Goal: Task Accomplishment & Management: Use online tool/utility

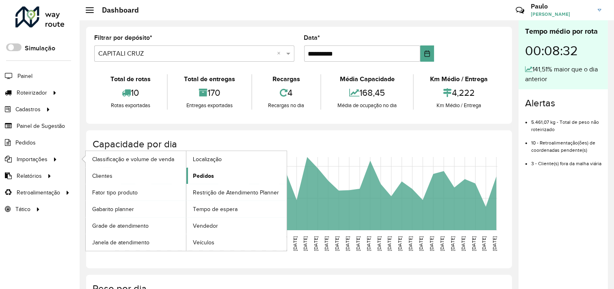
click at [208, 178] on span "Pedidos" at bounding box center [203, 176] width 21 height 9
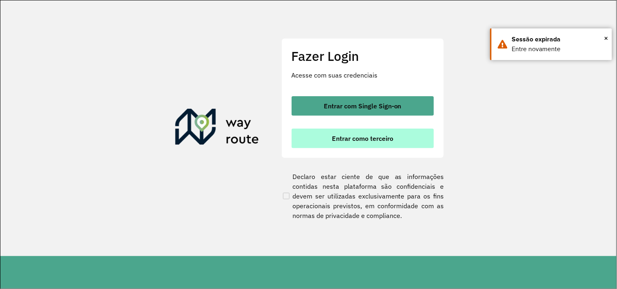
click at [371, 140] on span "Entrar como terceiro" at bounding box center [362, 138] width 61 height 7
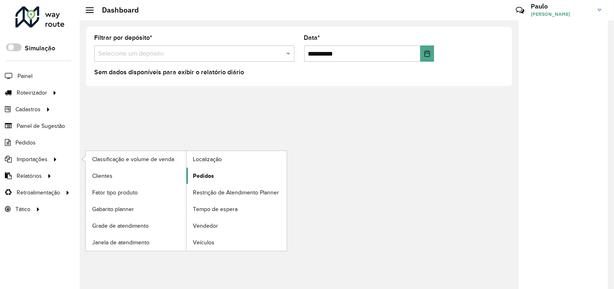
click at [202, 175] on span "Pedidos" at bounding box center [203, 176] width 21 height 9
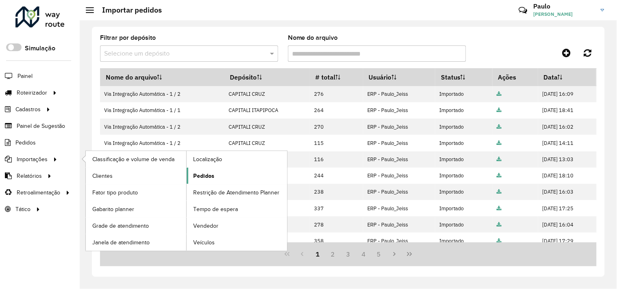
click at [214, 176] on link "Pedidos" at bounding box center [237, 176] width 100 height 16
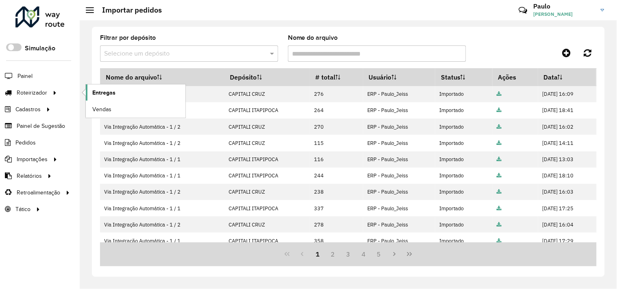
click at [112, 93] on span "Entregas" at bounding box center [103, 93] width 23 height 9
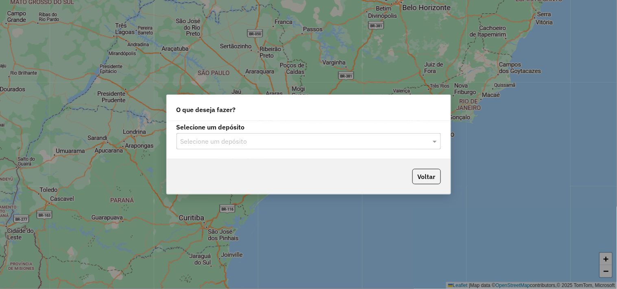
click at [228, 140] on input "text" at bounding box center [300, 142] width 240 height 10
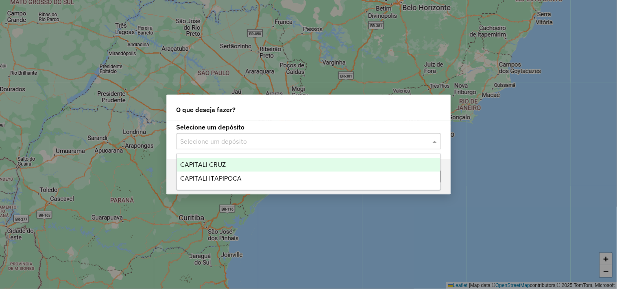
click at [215, 163] on span "CAPITALI CRUZ" at bounding box center [203, 164] width 46 height 7
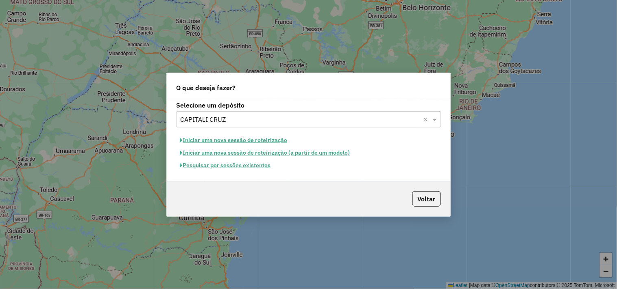
click at [237, 137] on button "Iniciar uma nova sessão de roteirização" at bounding box center [233, 140] width 115 height 13
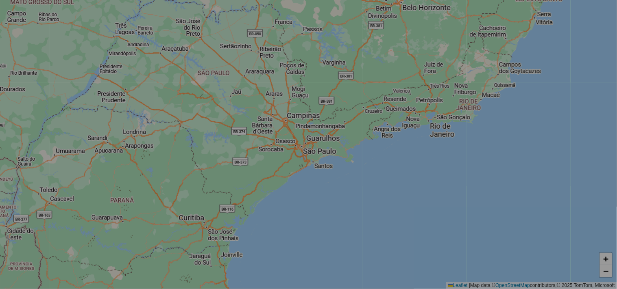
select select "*"
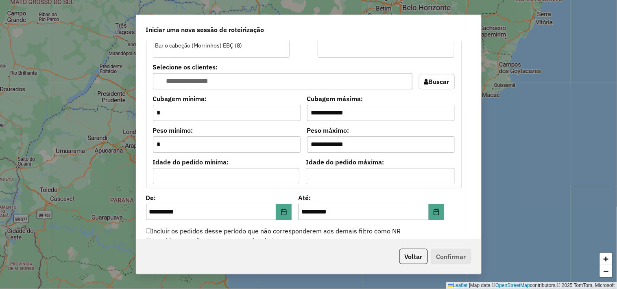
scroll to position [722, 0]
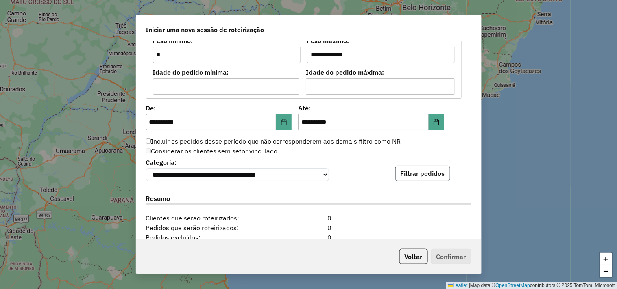
click at [415, 174] on button "Filtrar pedidos" at bounding box center [422, 173] width 55 height 15
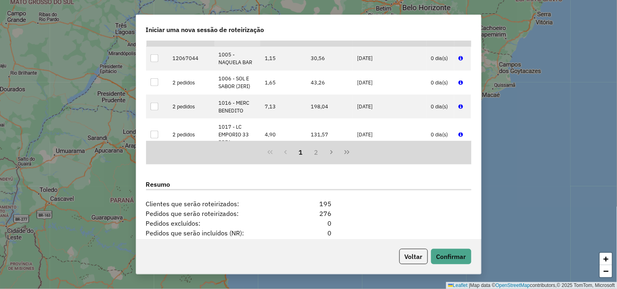
scroll to position [993, 0]
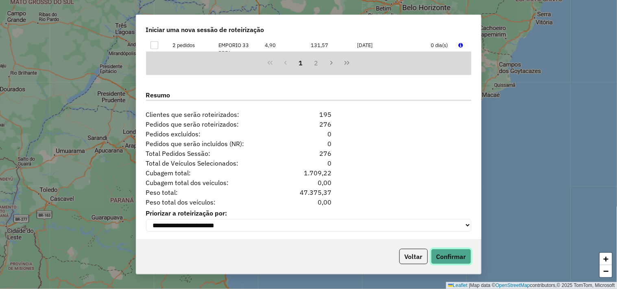
click at [440, 256] on button "Confirmar" at bounding box center [451, 256] width 40 height 15
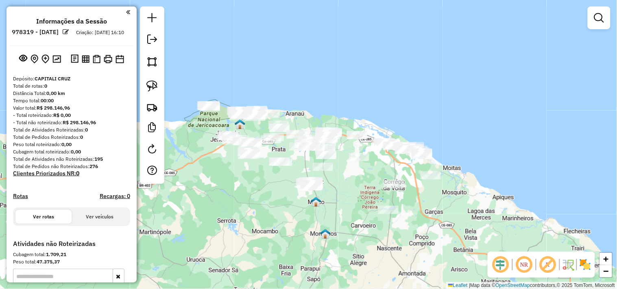
drag, startPoint x: 243, startPoint y: 191, endPoint x: 254, endPoint y: 200, distance: 14.4
click at [254, 200] on div "Janela de atendimento Grade de atendimento Capacidade Transportadoras Veículos …" at bounding box center [308, 144] width 617 height 289
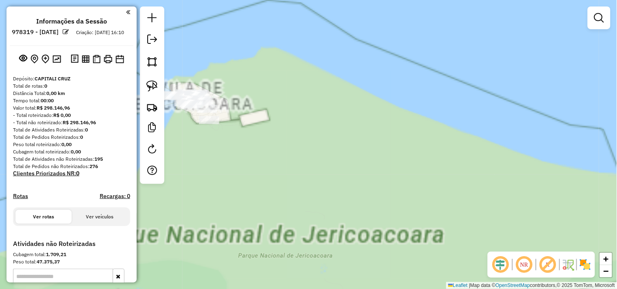
drag, startPoint x: 229, startPoint y: 176, endPoint x: 240, endPoint y: 178, distance: 10.7
click at [235, 180] on div "Janela de atendimento Grade de atendimento Capacidade Transportadoras Veículos …" at bounding box center [308, 144] width 617 height 289
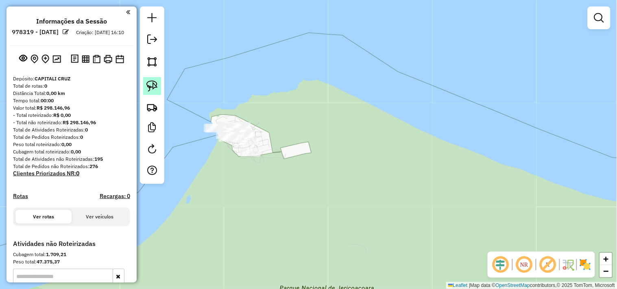
click at [151, 92] on img at bounding box center [151, 85] width 11 height 11
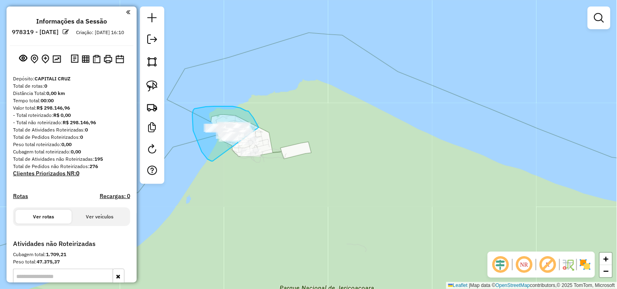
drag, startPoint x: 213, startPoint y: 161, endPoint x: 254, endPoint y: 174, distance: 42.9
click at [254, 174] on div "Janela de atendimento Grade de atendimento Capacidade Transportadoras Veículos …" at bounding box center [308, 144] width 617 height 289
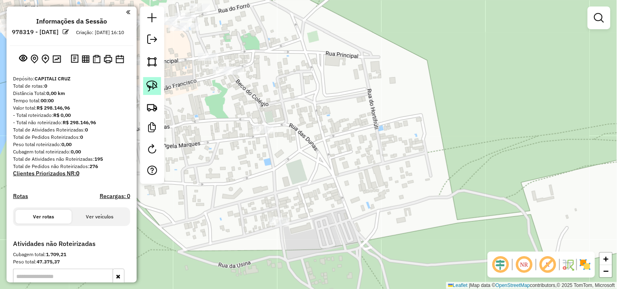
click at [156, 88] on img at bounding box center [151, 85] width 11 height 11
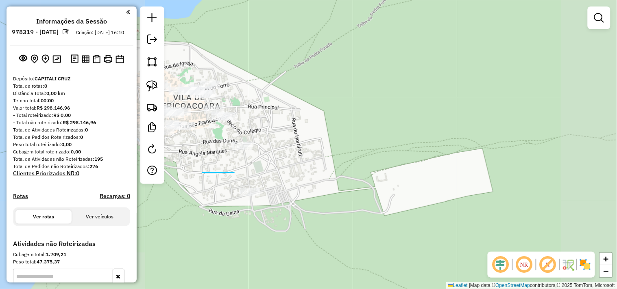
drag, startPoint x: 202, startPoint y: 173, endPoint x: 290, endPoint y: 174, distance: 87.8
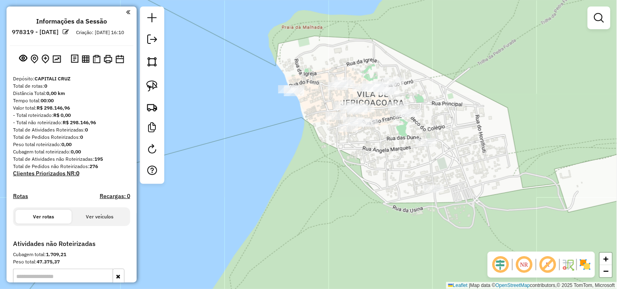
drag, startPoint x: 208, startPoint y: 173, endPoint x: 360, endPoint y: 172, distance: 152.4
click at [360, 172] on div "Janela de atendimento Grade de atendimento Capacidade Transportadoras Veículos …" at bounding box center [308, 144] width 617 height 289
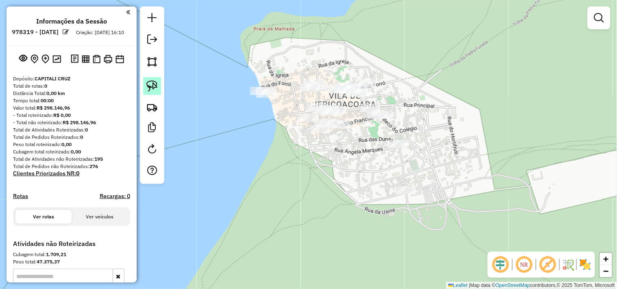
drag, startPoint x: 150, startPoint y: 82, endPoint x: 232, endPoint y: 145, distance: 103.2
click at [151, 82] on img at bounding box center [151, 85] width 11 height 11
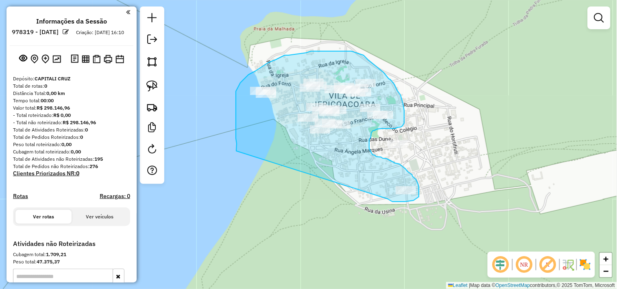
drag, startPoint x: 236, startPoint y: 151, endPoint x: 386, endPoint y: 198, distance: 157.6
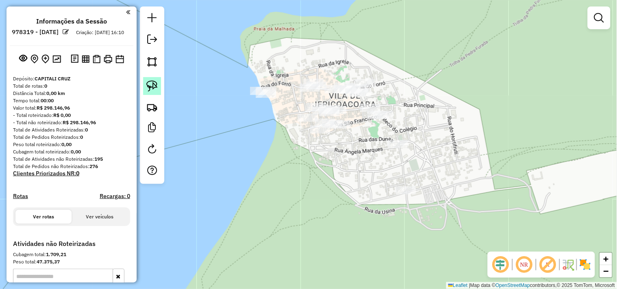
click at [161, 83] on link at bounding box center [152, 86] width 18 height 18
drag, startPoint x: 400, startPoint y: 162, endPoint x: 441, endPoint y: 140, distance: 46.2
click at [425, 133] on div "Janela de atendimento Grade de atendimento Capacidade Transportadoras Veículos …" at bounding box center [308, 144] width 617 height 289
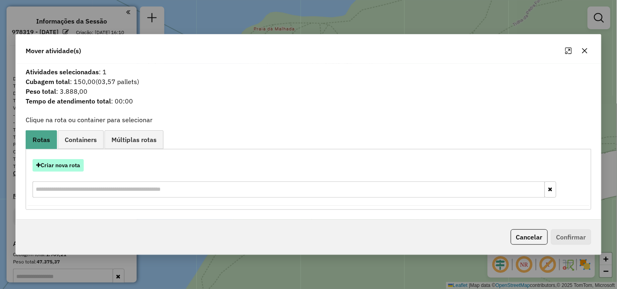
click at [71, 165] on button "Criar nova rota" at bounding box center [58, 165] width 51 height 13
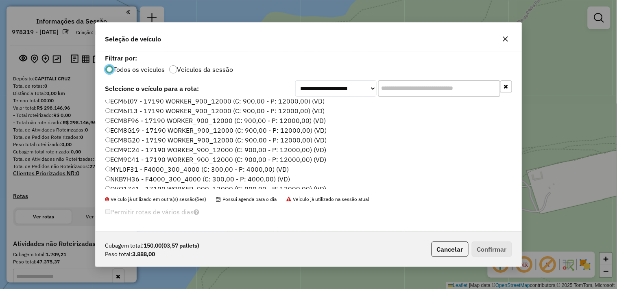
scroll to position [45, 0]
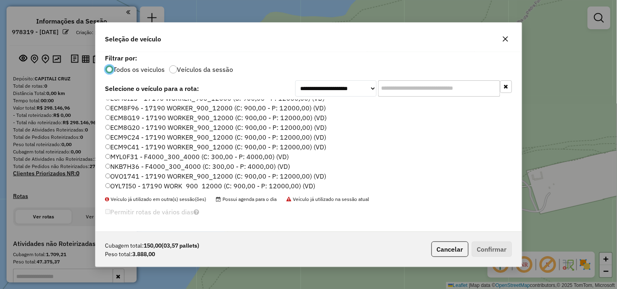
click at [118, 167] on label "NKB7H36 - F4000_300_4000 (C: 300,00 - P: 4000,00) (VD)" at bounding box center [197, 167] width 185 height 10
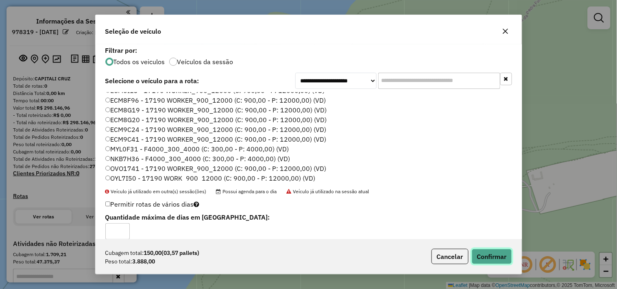
click at [487, 258] on button "Confirmar" at bounding box center [491, 256] width 40 height 15
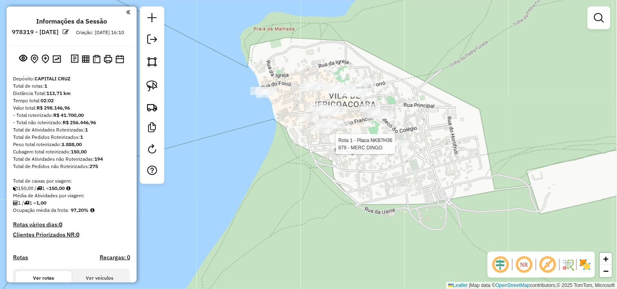
select select "**********"
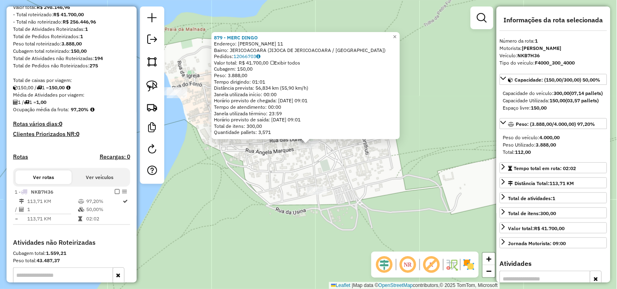
scroll to position [210, 0]
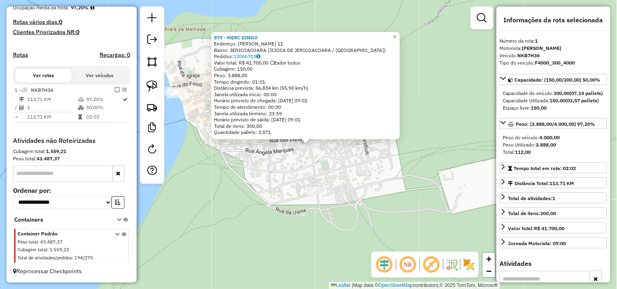
click at [389, 180] on div "879 - MERC DINGO Endereço: R DIOGO MARTINS 11 Bairro: JERICOACOARA (JIJOCA DE J…" at bounding box center [308, 144] width 617 height 289
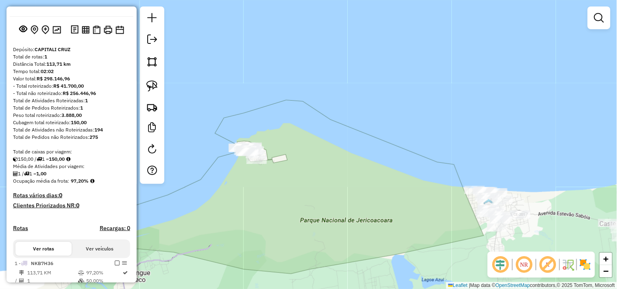
scroll to position [0, 0]
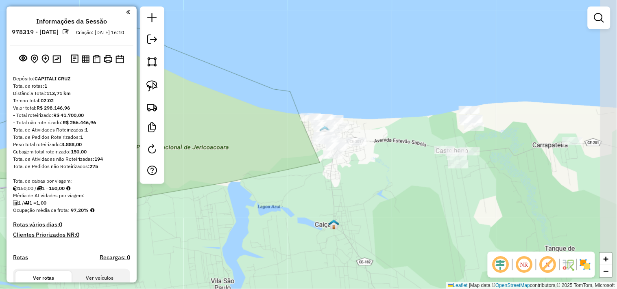
drag, startPoint x: 401, startPoint y: 220, endPoint x: 237, endPoint y: 147, distance: 179.4
click at [237, 147] on div "Janela de atendimento Grade de atendimento Capacidade Transportadoras Veículos …" at bounding box center [308, 144] width 617 height 289
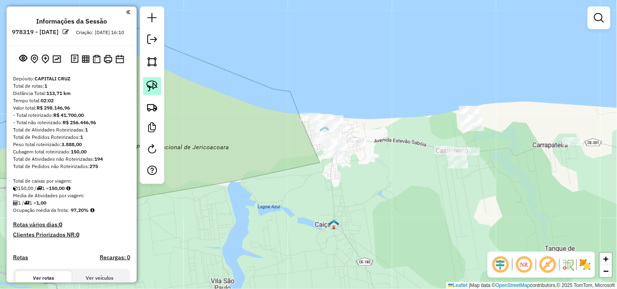
click at [151, 88] on img at bounding box center [151, 85] width 11 height 11
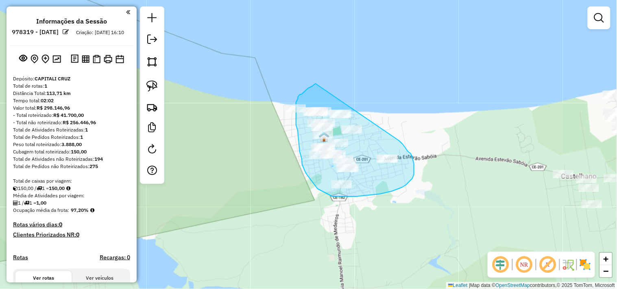
drag, startPoint x: 412, startPoint y: 157, endPoint x: 325, endPoint y: 80, distance: 116.0
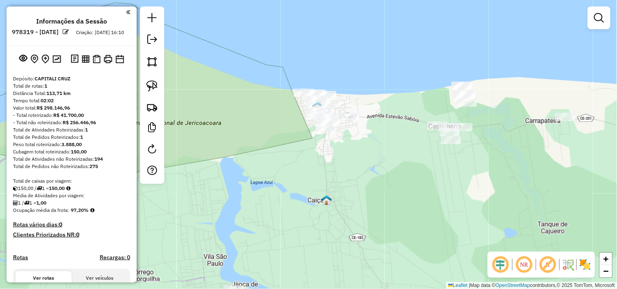
drag, startPoint x: 341, startPoint y: 218, endPoint x: 336, endPoint y: 160, distance: 58.8
click at [336, 164] on div "Janela de atendimento Grade de atendimento Capacidade Transportadoras Veículos …" at bounding box center [308, 144] width 617 height 289
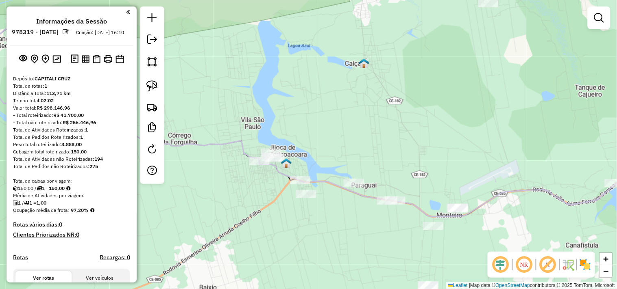
click at [227, 171] on div "Janela de atendimento Grade de atendimento Capacidade Transportadoras Veículos …" at bounding box center [308, 144] width 617 height 289
click at [158, 85] on link at bounding box center [152, 86] width 18 height 18
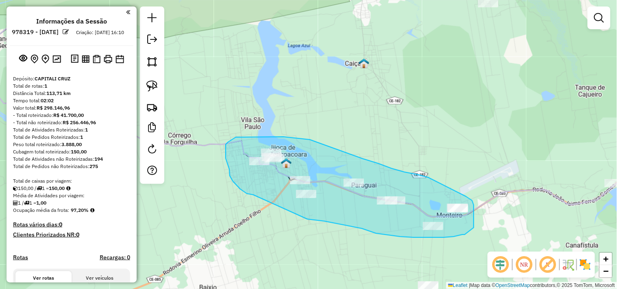
drag, startPoint x: 247, startPoint y: 194, endPoint x: 307, endPoint y: 219, distance: 65.7
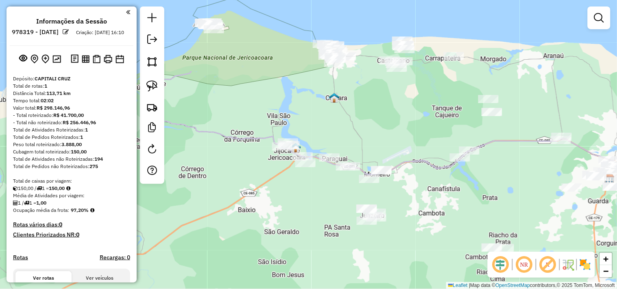
drag, startPoint x: 319, startPoint y: 206, endPoint x: 289, endPoint y: 190, distance: 34.9
click at [310, 196] on div "Janela de atendimento Grade de atendimento Capacidade Transportadoras Veículos …" at bounding box center [308, 144] width 617 height 289
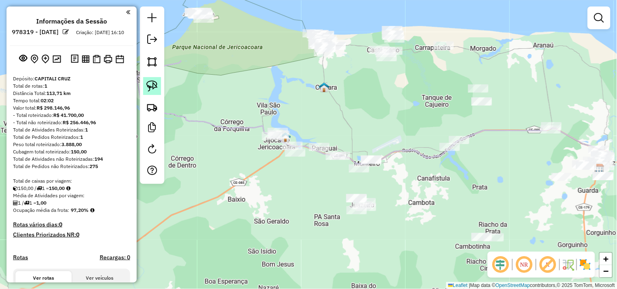
click at [153, 87] on img at bounding box center [151, 85] width 11 height 11
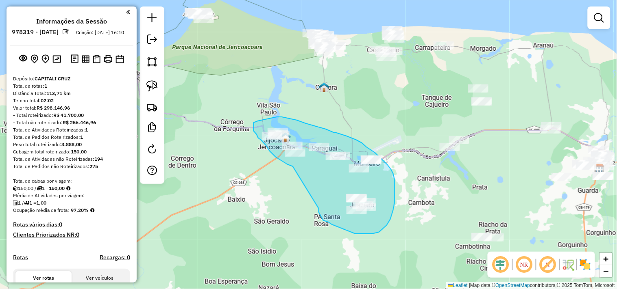
drag, startPoint x: 287, startPoint y: 165, endPoint x: 319, endPoint y: 208, distance: 53.9
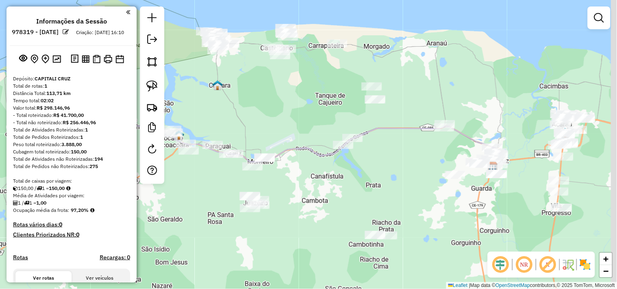
drag, startPoint x: 470, startPoint y: 192, endPoint x: 364, endPoint y: 190, distance: 106.5
click at [364, 190] on div "Janela de atendimento Grade de atendimento Capacidade Transportadoras Veículos …" at bounding box center [308, 144] width 617 height 289
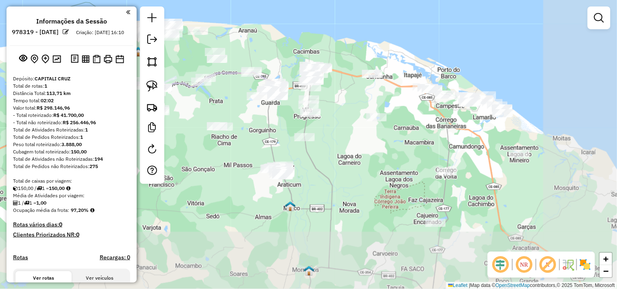
drag, startPoint x: 404, startPoint y: 215, endPoint x: 256, endPoint y: 128, distance: 171.5
click at [256, 128] on div "Janela de atendimento Grade de atendimento Capacidade Transportadoras Veículos …" at bounding box center [308, 144] width 617 height 289
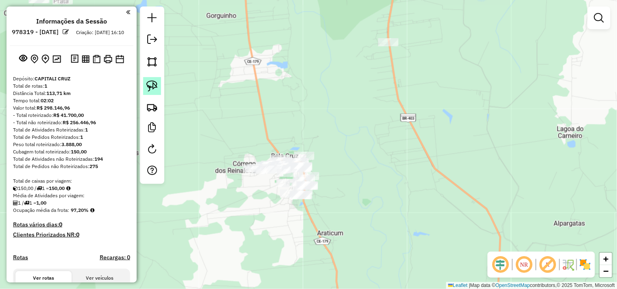
click at [154, 92] on img at bounding box center [151, 85] width 11 height 11
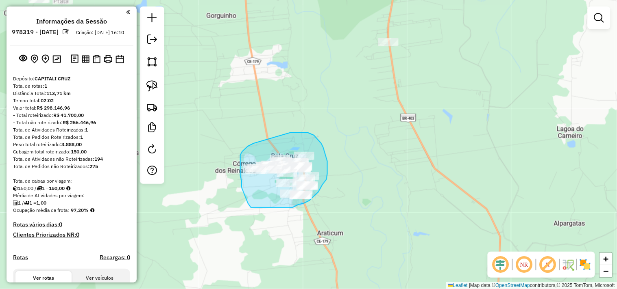
drag, startPoint x: 251, startPoint y: 208, endPoint x: 285, endPoint y: 209, distance: 34.6
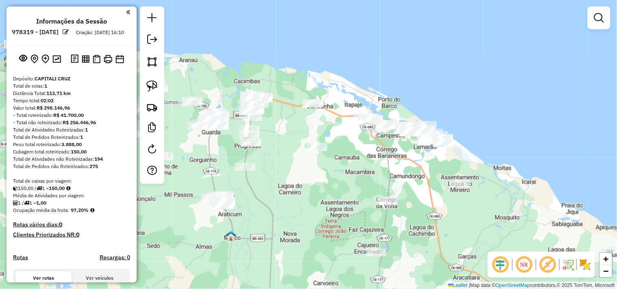
drag, startPoint x: 353, startPoint y: 229, endPoint x: 269, endPoint y: 239, distance: 83.9
click at [269, 239] on div "Janela de atendimento Grade de atendimento Capacidade Transportadoras Veículos …" at bounding box center [308, 144] width 617 height 289
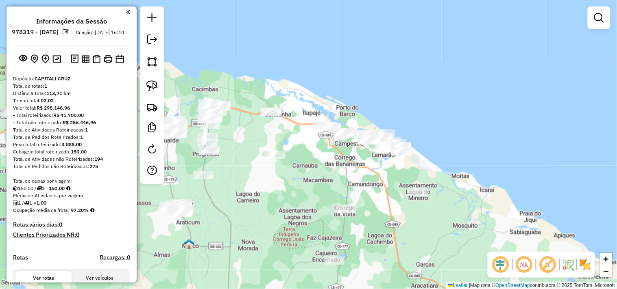
drag, startPoint x: 332, startPoint y: 220, endPoint x: 289, endPoint y: 231, distance: 44.5
click at [289, 231] on div "Janela de atendimento Grade de atendimento Capacidade Transportadoras Veículos …" at bounding box center [308, 144] width 617 height 289
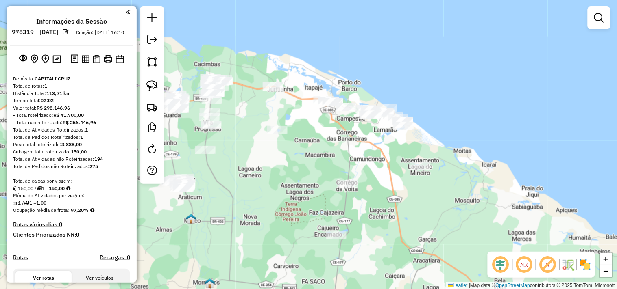
drag, startPoint x: 317, startPoint y: 202, endPoint x: 320, endPoint y: 161, distance: 40.7
click at [320, 163] on div "Janela de atendimento Grade de atendimento Capacidade Transportadoras Veículos …" at bounding box center [308, 144] width 617 height 289
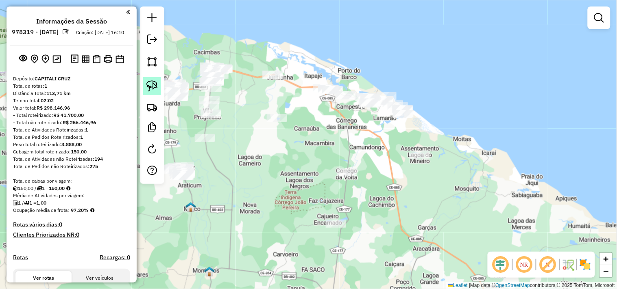
click at [144, 89] on link at bounding box center [152, 86] width 18 height 18
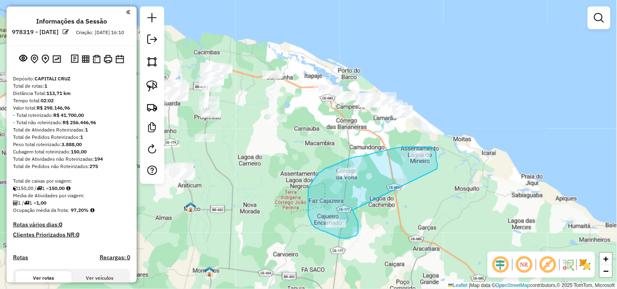
drag, startPoint x: 358, startPoint y: 230, endPoint x: 426, endPoint y: 169, distance: 90.4
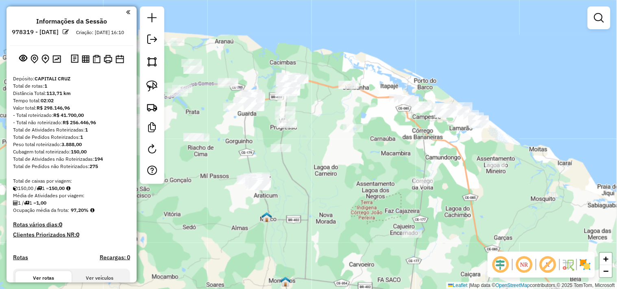
drag, startPoint x: 296, startPoint y: 140, endPoint x: 372, endPoint y: 150, distance: 76.7
click at [372, 150] on div "Janela de atendimento Grade de atendimento Capacidade Transportadoras Veículos …" at bounding box center [308, 144] width 617 height 289
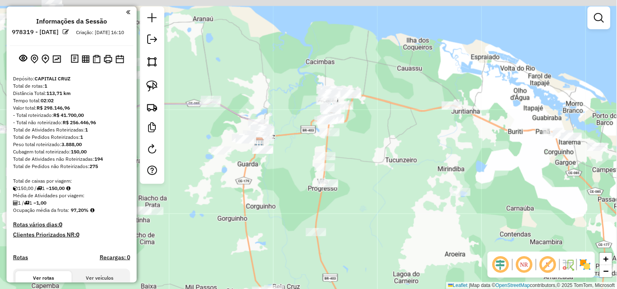
drag, startPoint x: 373, startPoint y: 167, endPoint x: 473, endPoint y: 185, distance: 102.4
click at [474, 185] on div "Janela de atendimento Grade de atendimento Capacidade Transportadoras Veículos …" at bounding box center [308, 144] width 617 height 289
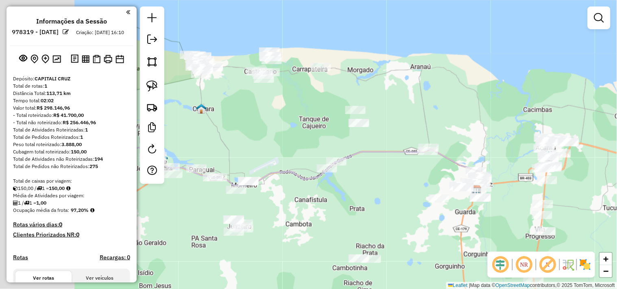
drag, startPoint x: 334, startPoint y: 173, endPoint x: 362, endPoint y: 179, distance: 28.3
click at [360, 177] on div "Janela de atendimento Grade de atendimento Capacidade Transportadoras Veículos …" at bounding box center [308, 144] width 617 height 289
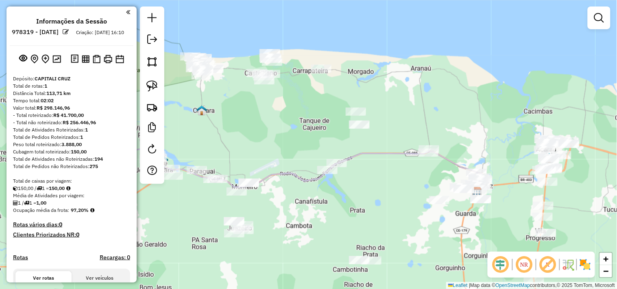
click at [303, 158] on div "Janela de atendimento Grade de atendimento Capacidade Transportadoras Veículos …" at bounding box center [308, 144] width 617 height 289
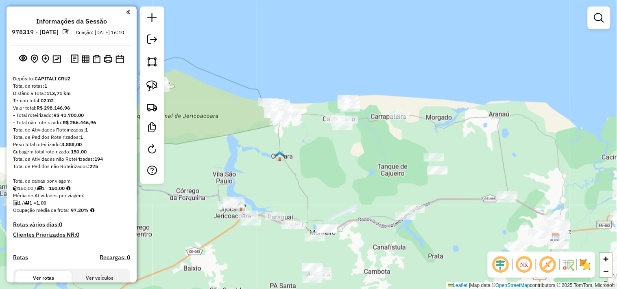
drag, startPoint x: 226, startPoint y: 130, endPoint x: 264, endPoint y: 147, distance: 41.3
click at [264, 147] on div "Janela de atendimento Grade de atendimento Capacidade Transportadoras Veículos …" at bounding box center [308, 144] width 617 height 289
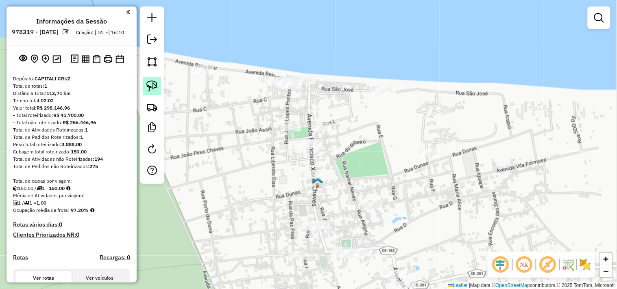
click at [152, 90] on img at bounding box center [151, 85] width 11 height 11
drag, startPoint x: 306, startPoint y: 170, endPoint x: 266, endPoint y: 186, distance: 43.6
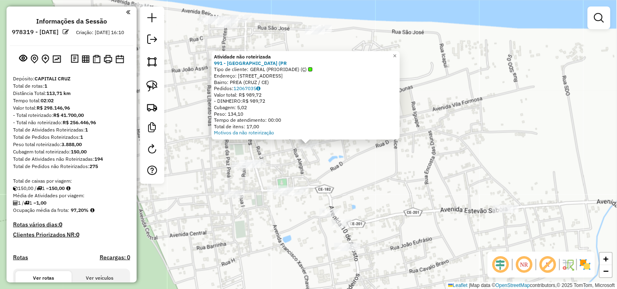
click at [327, 174] on div "Atividade não roteirizada 991 - QUINTAL DO DENIS (PR Tipo de cliente: GERAL (PR…" at bounding box center [308, 144] width 617 height 289
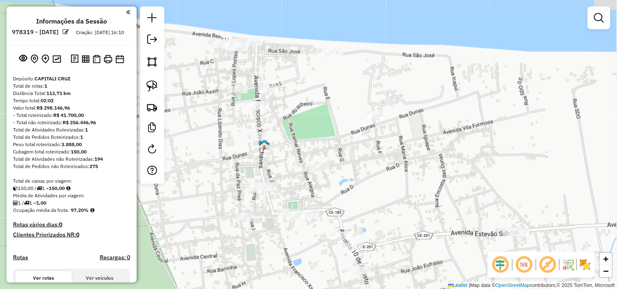
drag, startPoint x: 297, startPoint y: 178, endPoint x: 314, endPoint y: 202, distance: 30.1
click at [314, 202] on div "Janela de atendimento Grade de atendimento Capacidade Transportadoras Veículos …" at bounding box center [308, 144] width 617 height 289
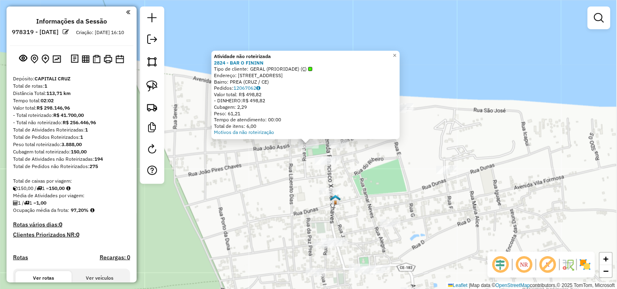
click at [267, 201] on div "Atividade não roteirizada 2824 - BAR O FININN Tipo de cliente: GERAL (PRIORIDAD…" at bounding box center [308, 144] width 617 height 289
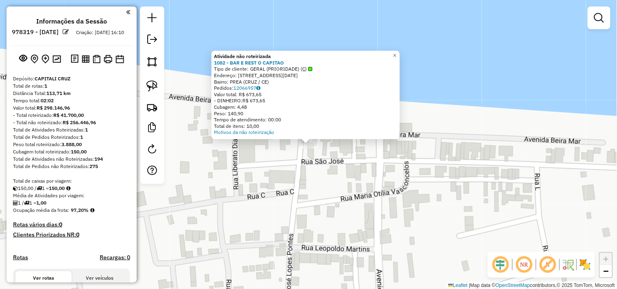
click at [314, 205] on div "Atividade não roteirizada 1082 - BAR E REST O CAPITAO Tipo de cliente: GERAL (P…" at bounding box center [308, 144] width 617 height 289
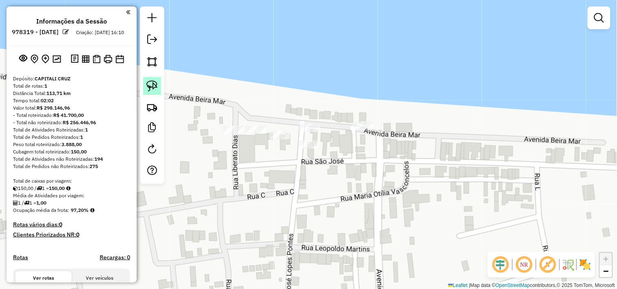
click at [155, 87] on img at bounding box center [151, 85] width 11 height 11
drag, startPoint x: 270, startPoint y: 156, endPoint x: 328, endPoint y: 159, distance: 58.2
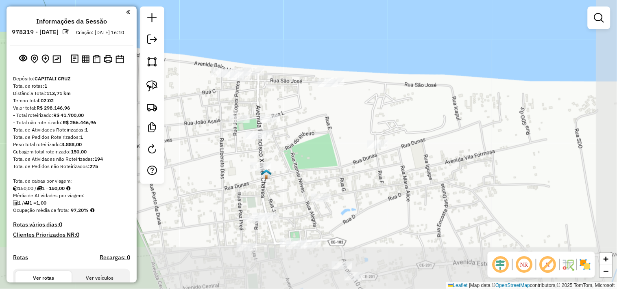
drag, startPoint x: 339, startPoint y: 198, endPoint x: 254, endPoint y: 102, distance: 128.4
click at [254, 100] on div "Janela de atendimento Grade de atendimento Capacidade Transportadoras Veículos …" at bounding box center [308, 144] width 617 height 289
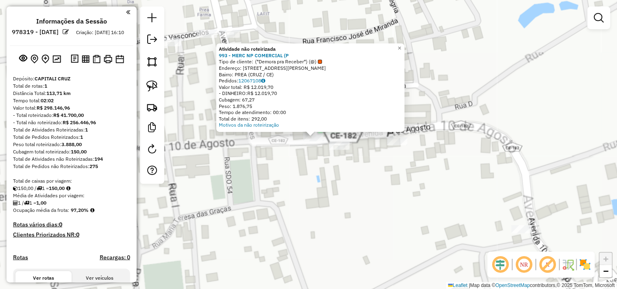
click at [321, 187] on div "Atividade não roteirizada 993 - MERC NP COMERCIAL (P Tipo de cliente: (*Demora …" at bounding box center [308, 144] width 617 height 289
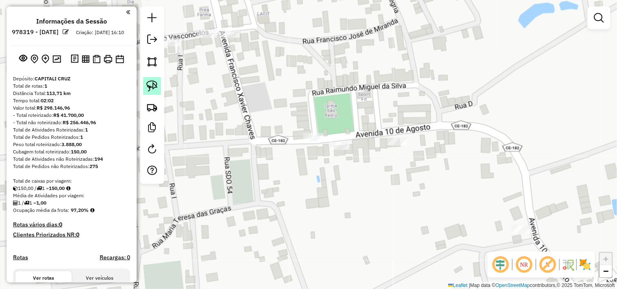
click at [151, 83] on img at bounding box center [151, 85] width 11 height 11
drag, startPoint x: 295, startPoint y: 117, endPoint x: 276, endPoint y: 141, distance: 30.7
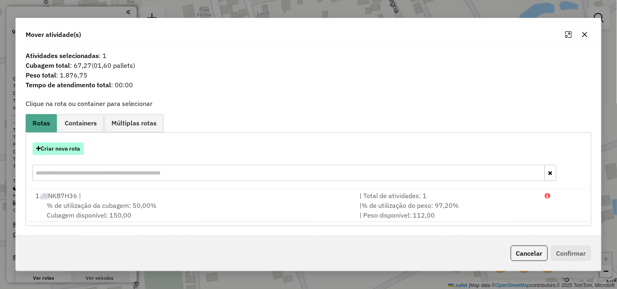
click at [80, 148] on button "Criar nova rota" at bounding box center [58, 149] width 51 height 13
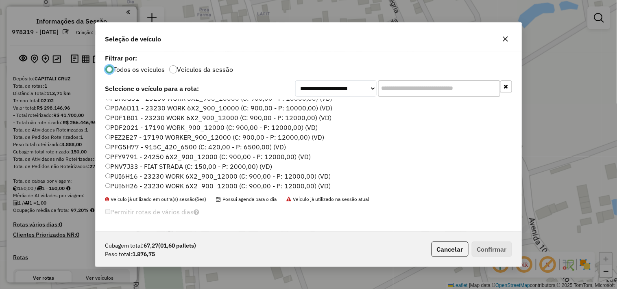
scroll to position [128, 0]
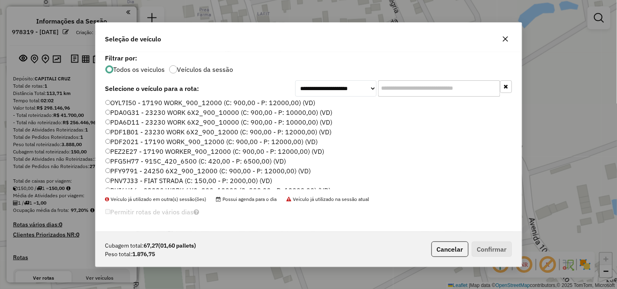
click at [127, 122] on label "PDA6D11 - 23230 WORK 6X2_900_10000 (C: 900,00 - P: 10000,00) (VD)" at bounding box center [218, 122] width 227 height 10
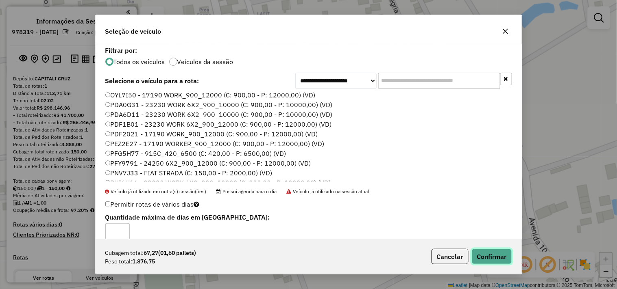
click at [489, 254] on button "Confirmar" at bounding box center [491, 256] width 40 height 15
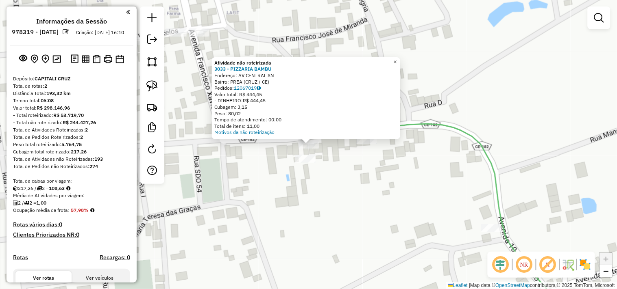
click at [352, 166] on div "Atividade não roteirizada 3033 - PIZZARIA BAMBU Endereço: AV CENTRAL SN Bairro:…" at bounding box center [308, 144] width 617 height 289
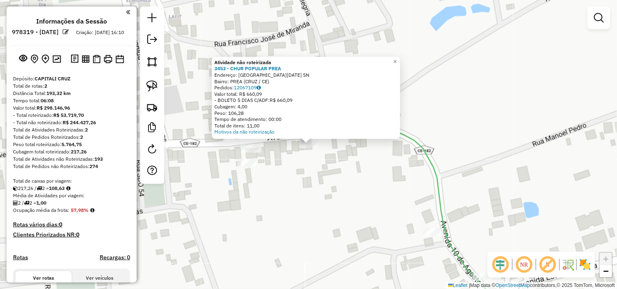
click at [326, 196] on div "Atividade não roteirizada 3453 - CHUR POPULAR PREA Endereço: AVENIDA 10 DE AGOS…" at bounding box center [308, 144] width 617 height 289
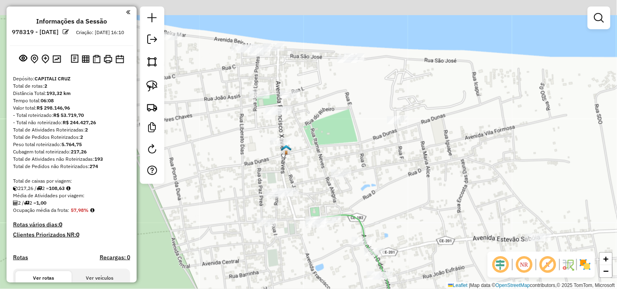
drag, startPoint x: 222, startPoint y: 167, endPoint x: 221, endPoint y: 172, distance: 5.0
click at [222, 171] on div "Janela de atendimento Grade de atendimento Capacidade Transportadoras Veículos …" at bounding box center [308, 144] width 617 height 289
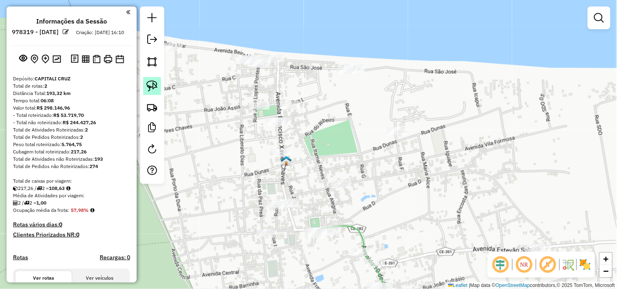
click at [152, 90] on img at bounding box center [151, 85] width 11 height 11
drag, startPoint x: 280, startPoint y: 148, endPoint x: 244, endPoint y: 164, distance: 39.5
click at [155, 86] on img at bounding box center [151, 85] width 11 height 11
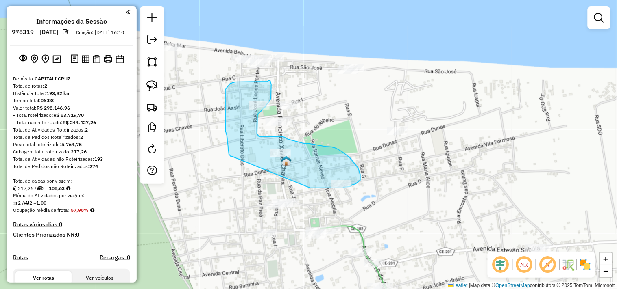
drag, startPoint x: 232, startPoint y: 157, endPoint x: 308, endPoint y: 188, distance: 81.4
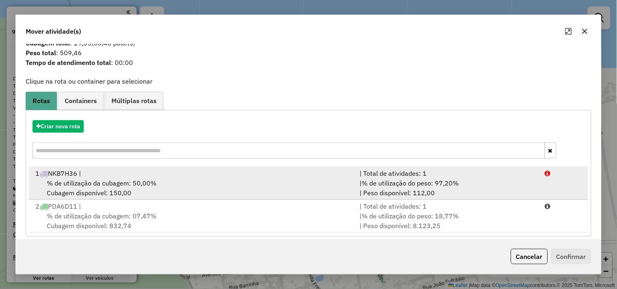
scroll to position [26, 0]
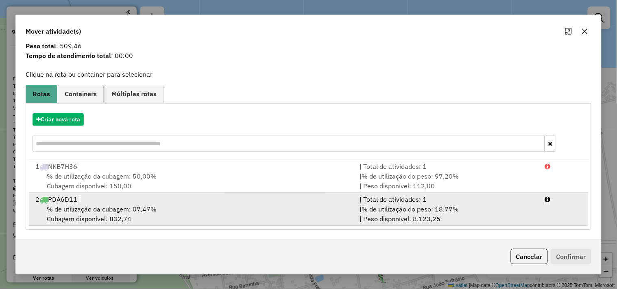
click at [154, 217] on div "% de utilização da cubagem: 07,47% Cubagem disponível: 832,74" at bounding box center [192, 214] width 324 height 20
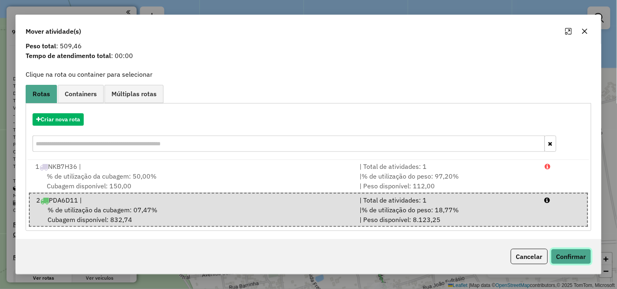
click at [573, 261] on button "Confirmar" at bounding box center [571, 256] width 40 height 15
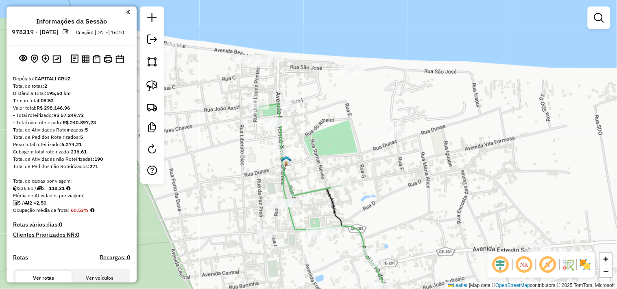
scroll to position [0, 0]
select select "**********"
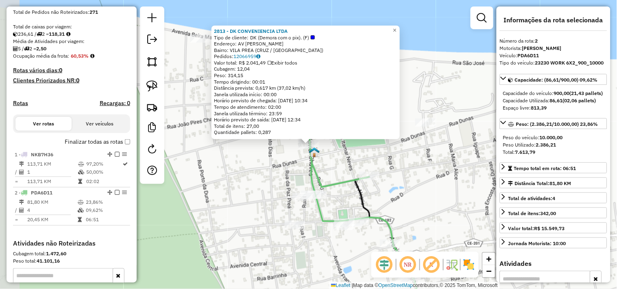
scroll to position [264, 0]
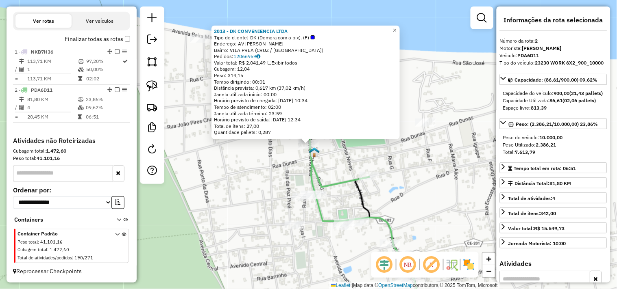
click at [269, 179] on div "2813 - DK CONVENIENCIA LTDA Tipo de cliente: DK (Demora com o pix). (F) Endereç…" at bounding box center [308, 144] width 617 height 289
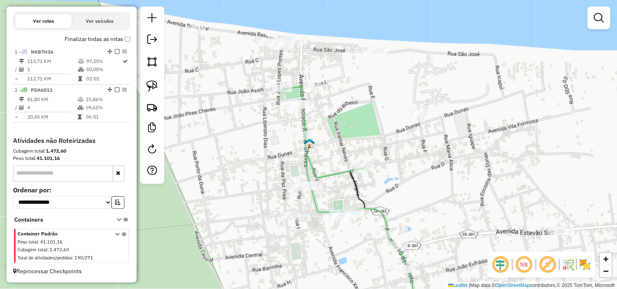
drag, startPoint x: 265, startPoint y: 181, endPoint x: 230, endPoint y: 98, distance: 89.8
click at [230, 99] on div "Janela de atendimento Grade de atendimento Capacidade Transportadoras Veículos …" at bounding box center [308, 144] width 617 height 289
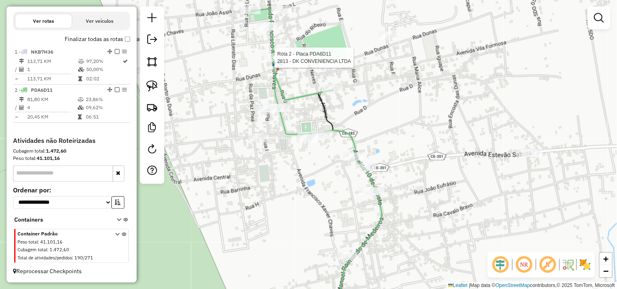
select select "**********"
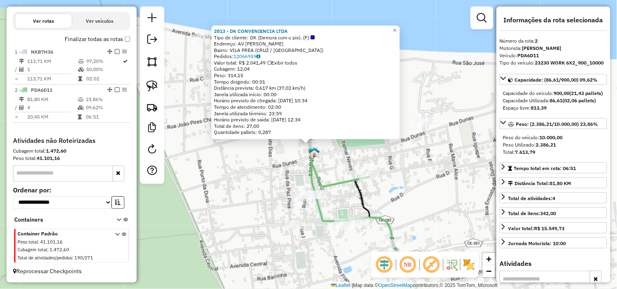
click at [273, 176] on div "2813 - DK CONVENIENCIA LTDA Tipo de cliente: DK (Demora com o pix). (F) Endereç…" at bounding box center [308, 144] width 617 height 289
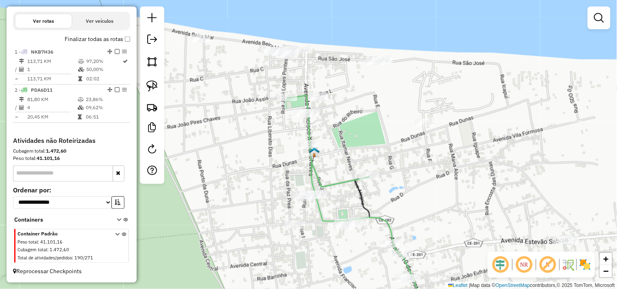
drag, startPoint x: 259, startPoint y: 192, endPoint x: 259, endPoint y: 197, distance: 4.9
click at [259, 197] on div "Janela de atendimento Grade de atendimento Capacidade Transportadoras Veículos …" at bounding box center [308, 144] width 617 height 289
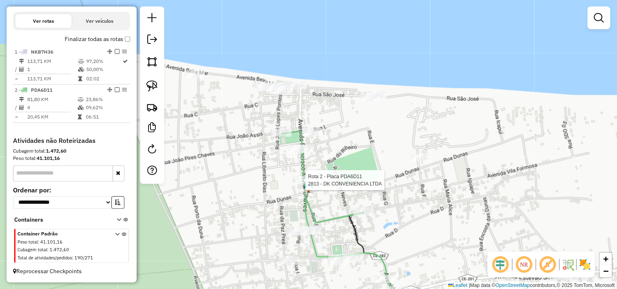
select select "**********"
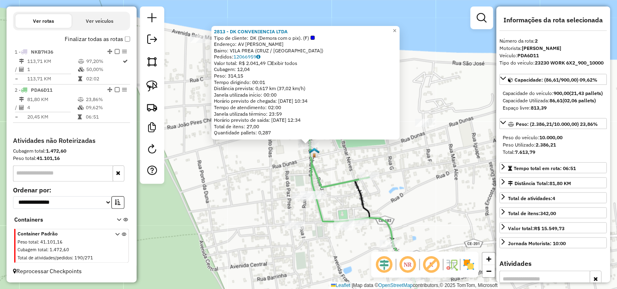
click at [271, 188] on div "2813 - DK CONVENIENCIA LTDA Tipo de cliente: DK (Demora com o pix). (F) Endereç…" at bounding box center [308, 144] width 617 height 289
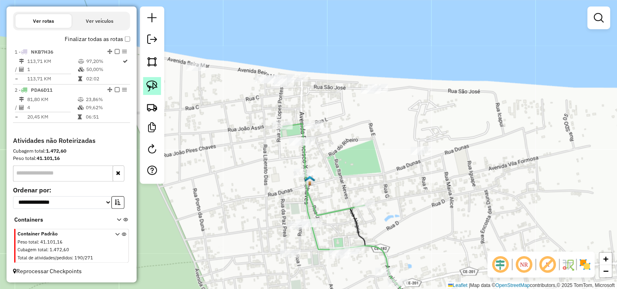
click at [152, 88] on img at bounding box center [151, 85] width 11 height 11
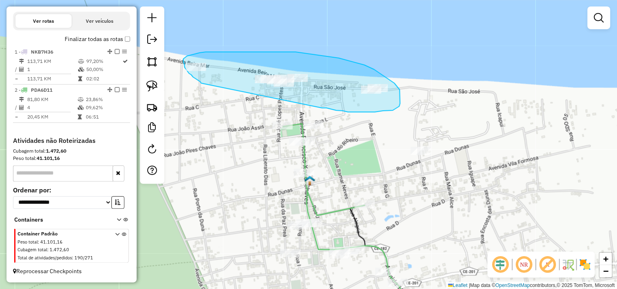
drag, startPoint x: 201, startPoint y: 83, endPoint x: 321, endPoint y: 107, distance: 122.3
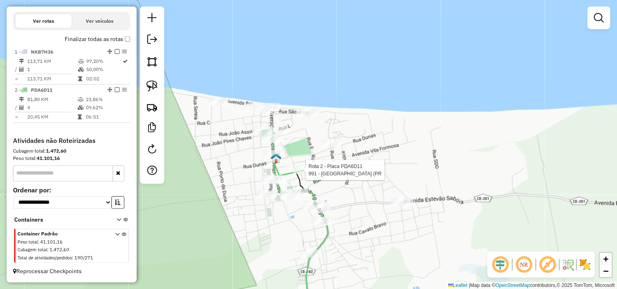
select select "**********"
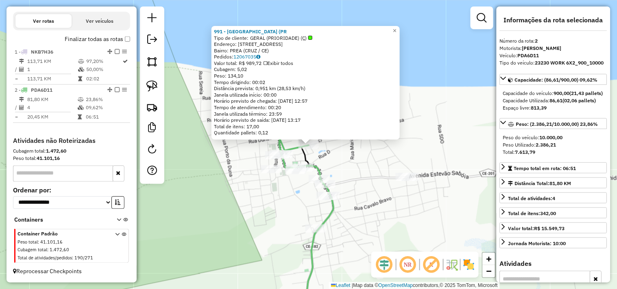
click at [341, 163] on div "991 - QUINTAL DO DENIS (PR Tipo de cliente: GERAL (PRIORIDADE) (Ç) Endereço: ru…" at bounding box center [308, 144] width 617 height 289
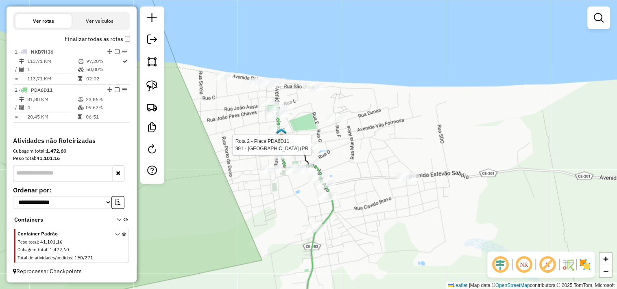
select select "**********"
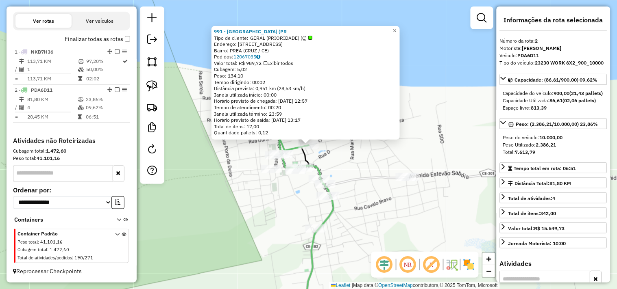
click at [342, 165] on div "991 - QUINTAL DO DENIS (PR Tipo de cliente: GERAL (PRIORIDADE) (Ç) Endereço: ru…" at bounding box center [308, 144] width 617 height 289
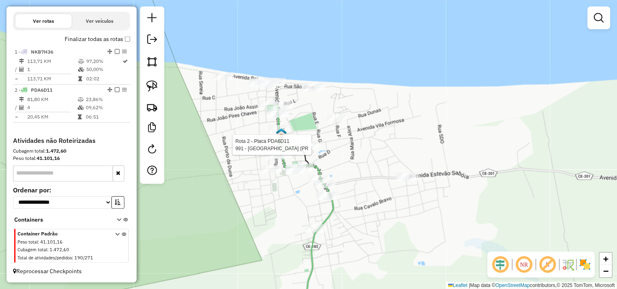
click at [313, 149] on div at bounding box center [308, 145] width 20 height 8
select select "**********"
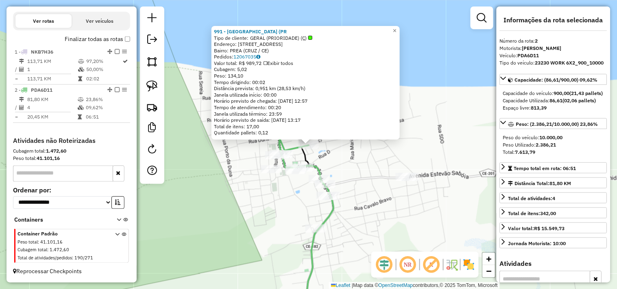
click at [348, 171] on div "991 - QUINTAL DO DENIS (PR Tipo de cliente: GERAL (PRIORIDADE) (Ç) Endereço: ru…" at bounding box center [308, 144] width 617 height 289
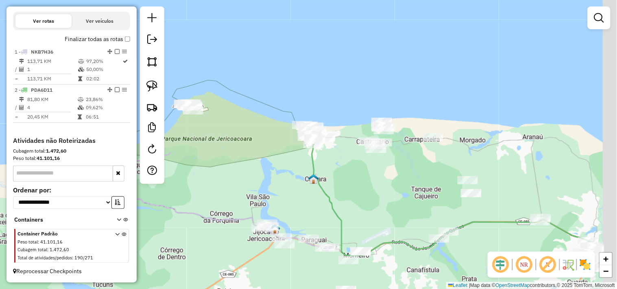
drag, startPoint x: 336, startPoint y: 185, endPoint x: 301, endPoint y: 139, distance: 58.0
click at [304, 144] on div "Janela de atendimento Grade de atendimento Capacidade Transportadoras Veículos …" at bounding box center [308, 144] width 617 height 289
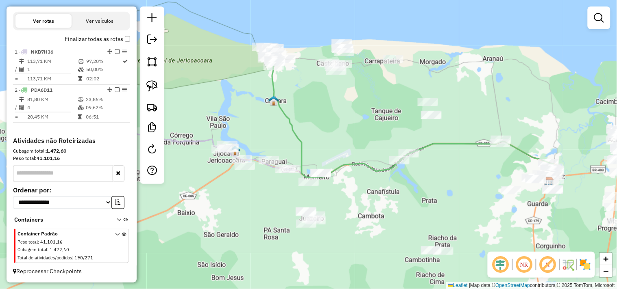
drag, startPoint x: 270, startPoint y: 237, endPoint x: 279, endPoint y: 199, distance: 38.4
click at [279, 199] on div "Janela de atendimento Grade de atendimento Capacidade Transportadoras Veículos …" at bounding box center [308, 144] width 617 height 289
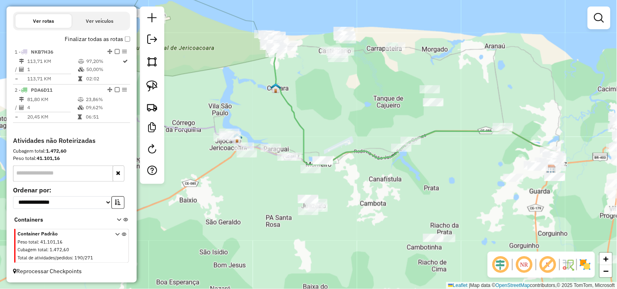
drag, startPoint x: 306, startPoint y: 132, endPoint x: 278, endPoint y: 163, distance: 41.7
click at [278, 163] on div "Janela de atendimento Grade de atendimento Capacidade Transportadoras Veículos …" at bounding box center [308, 144] width 617 height 289
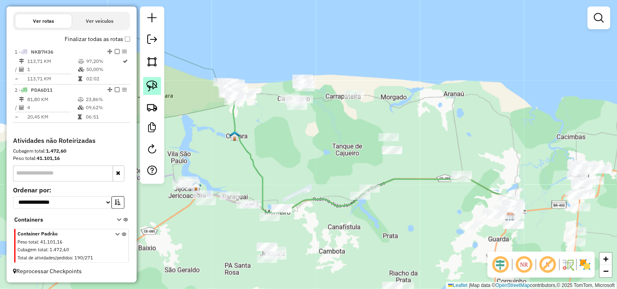
click at [155, 87] on img at bounding box center [151, 85] width 11 height 11
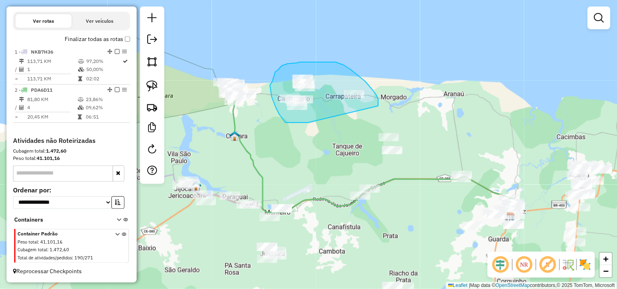
drag, startPoint x: 283, startPoint y: 119, endPoint x: 355, endPoint y: 121, distance: 72.3
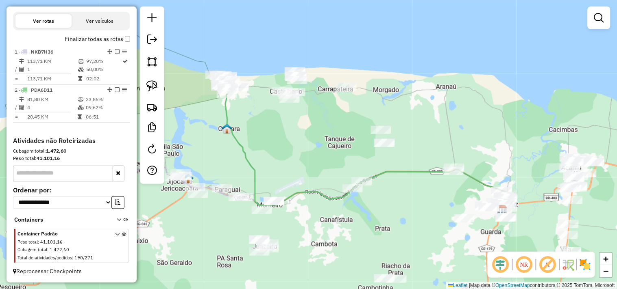
drag, startPoint x: 334, startPoint y: 176, endPoint x: 297, endPoint y: 119, distance: 68.4
click at [297, 120] on div "Janela de atendimento Grade de atendimento Capacidade Transportadoras Veículos …" at bounding box center [308, 144] width 617 height 289
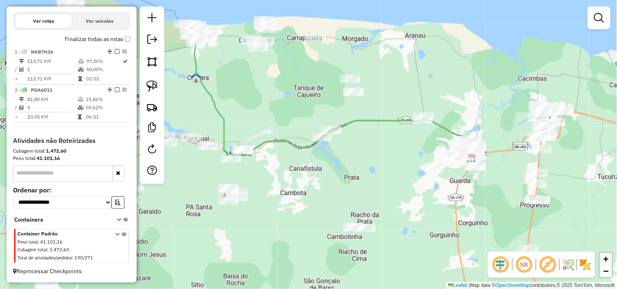
drag, startPoint x: 416, startPoint y: 204, endPoint x: 376, endPoint y: 189, distance: 42.9
click at [439, 212] on div "Janela de atendimento Grade de atendimento Capacidade Transportadoras Veículos …" at bounding box center [308, 144] width 617 height 289
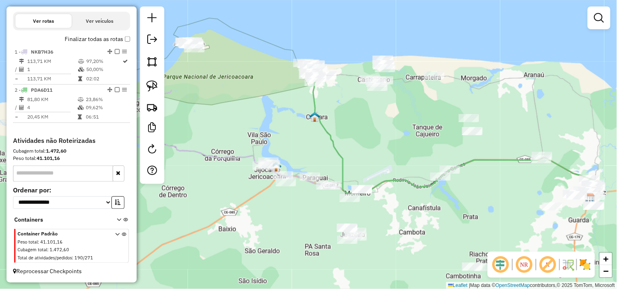
drag, startPoint x: 253, startPoint y: 100, endPoint x: 283, endPoint y: 125, distance: 39.8
click at [283, 125] on div "Janela de atendimento Grade de atendimento Capacidade Transportadoras Veículos …" at bounding box center [308, 144] width 617 height 289
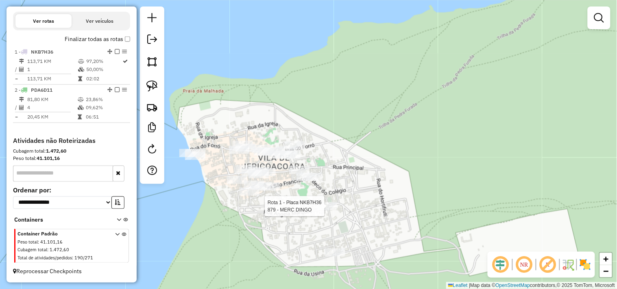
select select "**********"
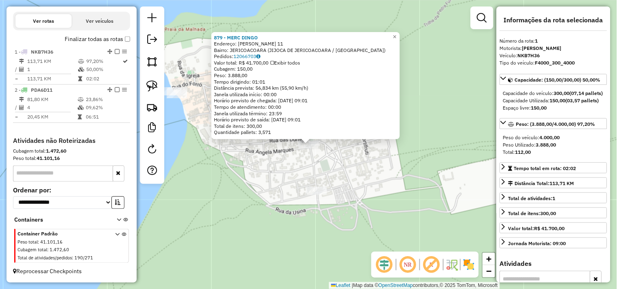
click at [346, 178] on div "879 - MERC DINGO Endereço: R DIOGO MARTINS 11 Bairro: JERICOACOARA (JIJOCA DE J…" at bounding box center [308, 144] width 617 height 289
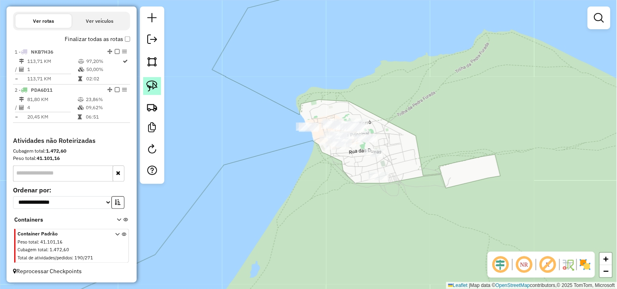
click at [154, 85] on img at bounding box center [151, 85] width 11 height 11
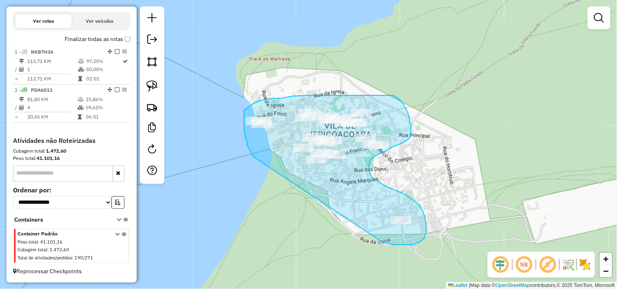
drag, startPoint x: 245, startPoint y: 135, endPoint x: 350, endPoint y: 226, distance: 138.3
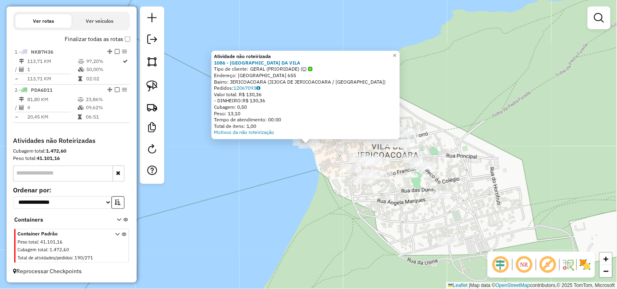
click at [295, 193] on div "Atividade não roteirizada 1086 - CARANGUEJO DA VILA Tipo de cliente: GERAL (PRI…" at bounding box center [308, 144] width 617 height 289
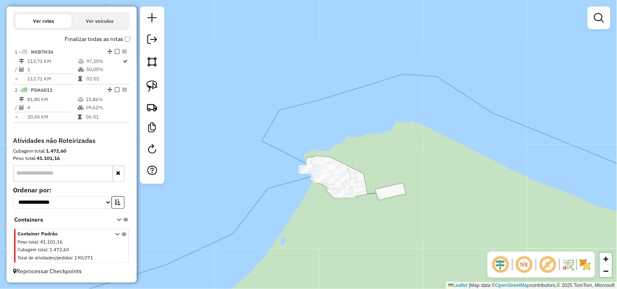
click at [299, 162] on div "Janela de atendimento Grade de atendimento Capacidade Transportadoras Veículos …" at bounding box center [308, 144] width 617 height 289
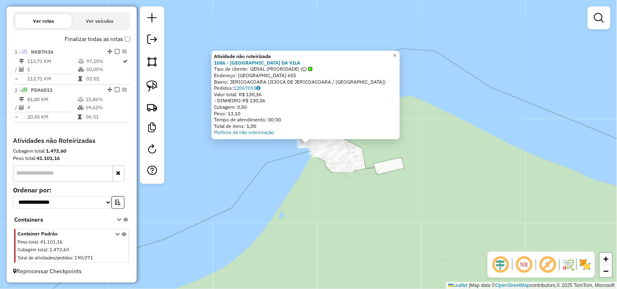
click at [324, 194] on div "Atividade não roteirizada 1086 - CARANGUEJO DA VILA Tipo de cliente: GERAL (PRI…" at bounding box center [308, 144] width 617 height 289
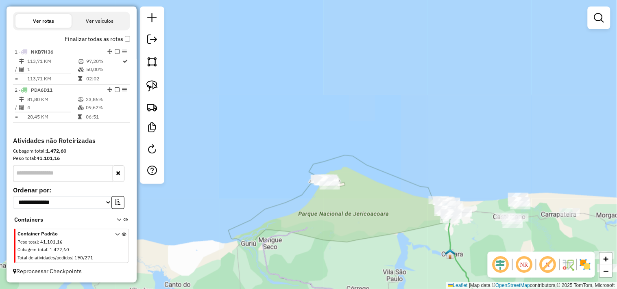
drag, startPoint x: 376, startPoint y: 208, endPoint x: 336, endPoint y: 163, distance: 59.6
click at [341, 172] on div "Janela de atendimento Grade de atendimento Capacidade Transportadoras Veículos …" at bounding box center [308, 144] width 617 height 289
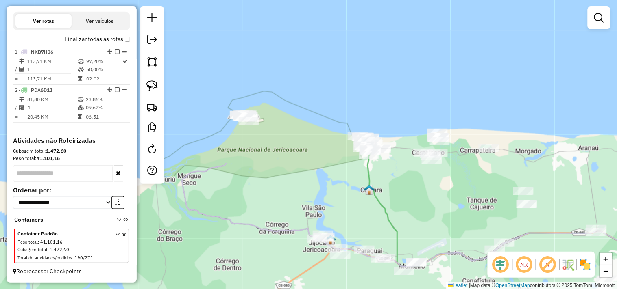
drag, startPoint x: 368, startPoint y: 176, endPoint x: 347, endPoint y: 178, distance: 21.3
click at [347, 178] on div "Janela de atendimento Grade de atendimento Capacidade Transportadoras Veículos …" at bounding box center [308, 144] width 617 height 289
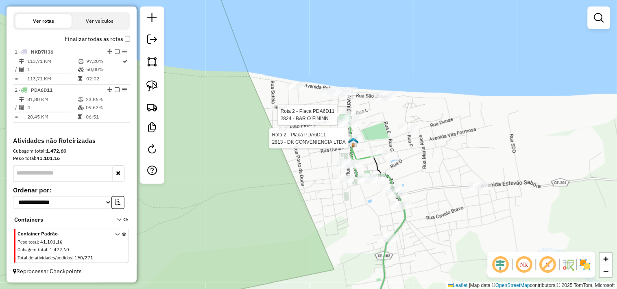
select select "**********"
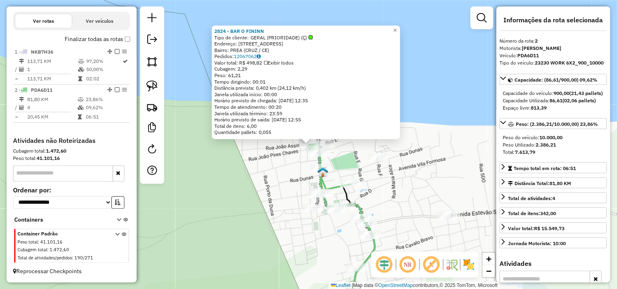
click at [280, 175] on div "2824 - BAR O FININN Tipo de cliente: GERAL (PRIORIDADE) (Ç) Endereço: VILLA PRE…" at bounding box center [308, 144] width 617 height 289
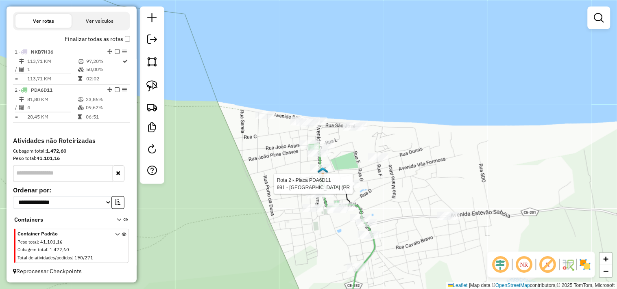
select select "**********"
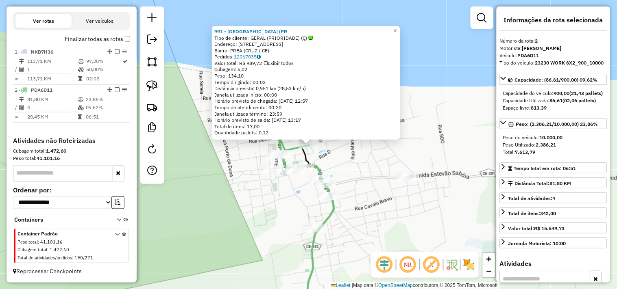
click at [360, 183] on div "991 - QUINTAL DO DENIS (PR Tipo de cliente: GERAL (PRIORIDADE) (Ç) Endereço: ru…" at bounding box center [308, 144] width 617 height 289
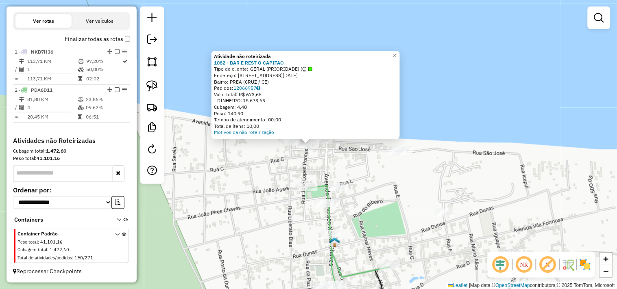
click at [259, 197] on div "Atividade não roteirizada 1082 - BAR E REST O CAPITAO Tipo de cliente: GERAL (P…" at bounding box center [308, 144] width 617 height 289
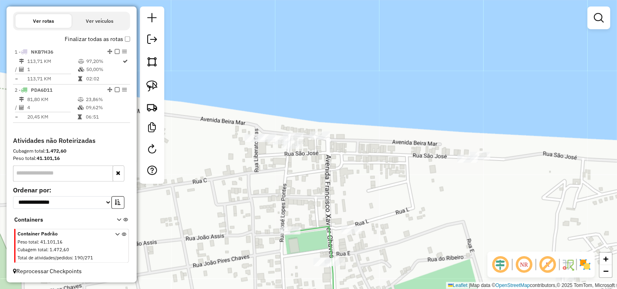
drag, startPoint x: 300, startPoint y: 202, endPoint x: 316, endPoint y: 140, distance: 63.5
click at [315, 143] on div "Janela de atendimento Grade de atendimento Capacidade Transportadoras Veículos …" at bounding box center [308, 144] width 617 height 289
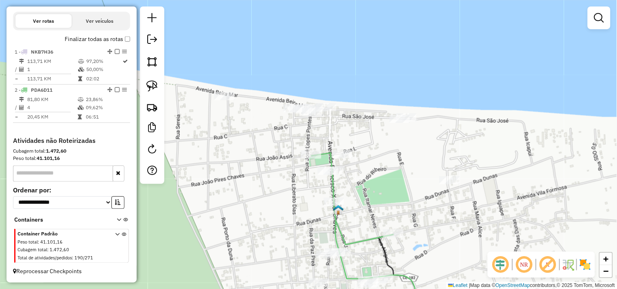
drag, startPoint x: 293, startPoint y: 213, endPoint x: 269, endPoint y: 176, distance: 44.4
click at [269, 178] on div "Janela de atendimento Grade de atendimento Capacidade Transportadoras Veículos …" at bounding box center [308, 144] width 617 height 289
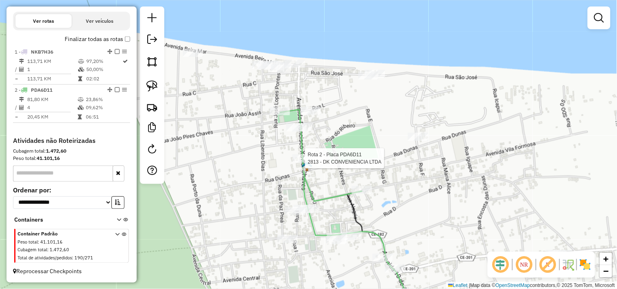
select select "**********"
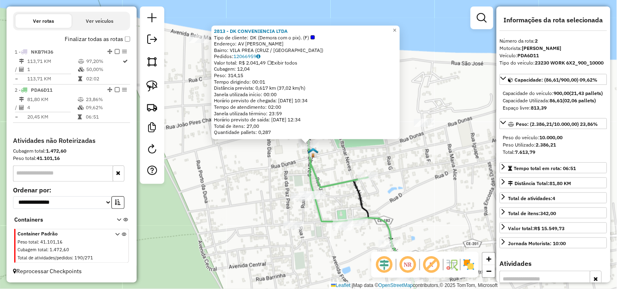
click at [271, 185] on div "2813 - DK CONVENIENCIA LTDA Tipo de cliente: DK (Demora com o pix). (F) Endereç…" at bounding box center [308, 144] width 617 height 289
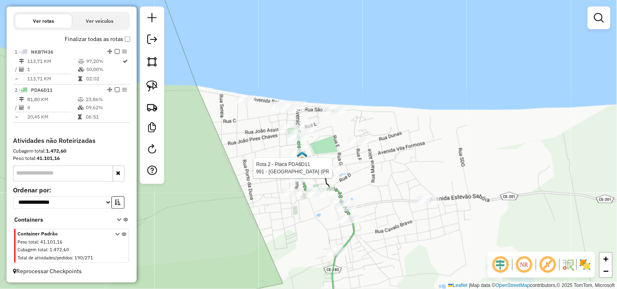
select select "**********"
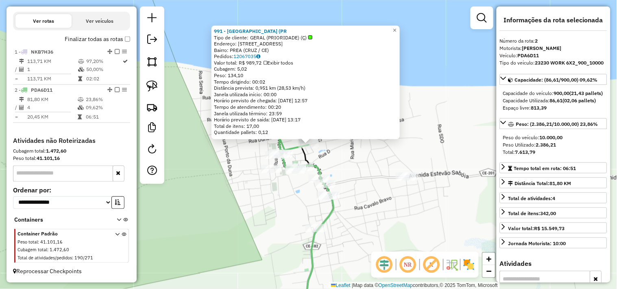
click at [334, 169] on div "991 - QUINTAL DO DENIS (PR Tipo de cliente: GERAL (PRIORIDADE) (Ç) Endereço: ru…" at bounding box center [308, 144] width 617 height 289
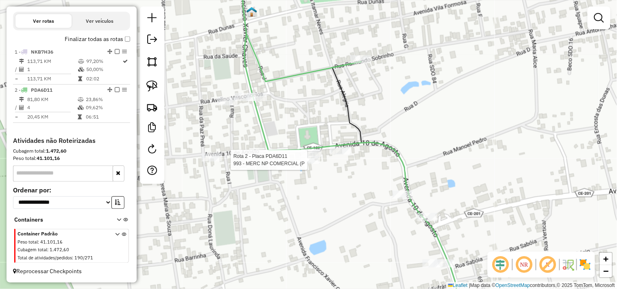
select select "**********"
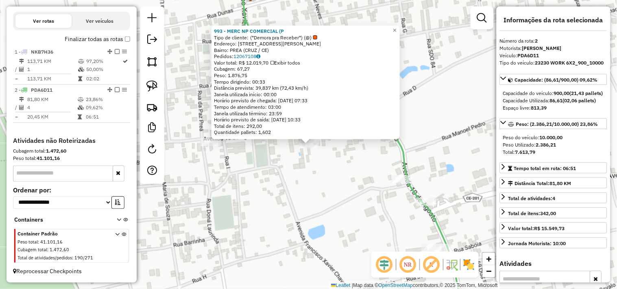
click at [319, 193] on div "993 - MERC NP COMERCIAL (P Tipo de cliente: (*Demora pra Receber*) (@) Endereço…" at bounding box center [308, 144] width 617 height 289
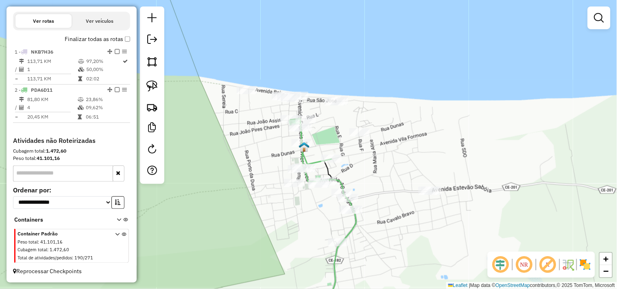
drag, startPoint x: 314, startPoint y: 213, endPoint x: 304, endPoint y: 188, distance: 26.4
click at [304, 191] on div "Janela de atendimento Grade de atendimento Capacidade Transportadoras Veículos …" at bounding box center [308, 144] width 617 height 289
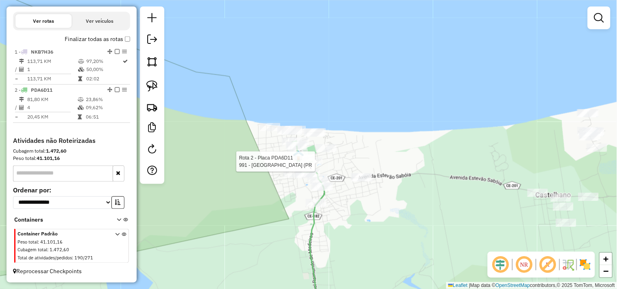
select select "**********"
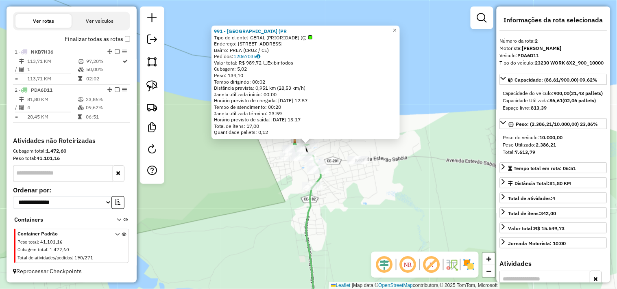
click at [345, 179] on div "991 - QUINTAL DO DENIS (PR Tipo de cliente: GERAL (PRIORIDADE) (Ç) Endereço: ru…" at bounding box center [308, 144] width 617 height 289
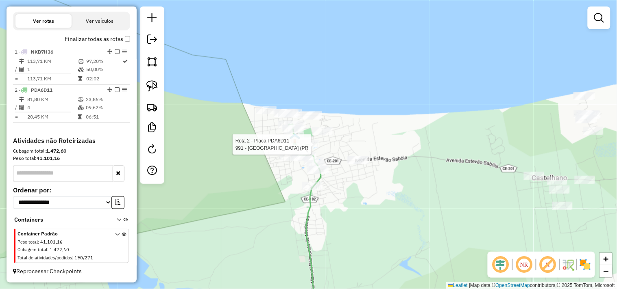
select select "**********"
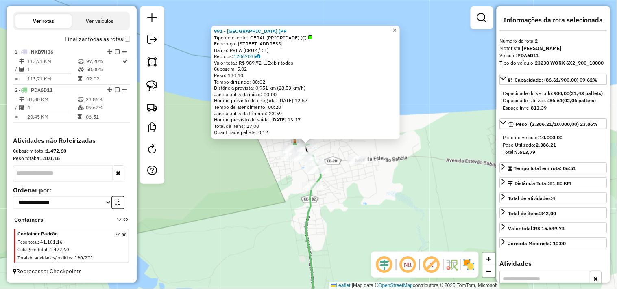
click at [345, 191] on div "991 - QUINTAL DO DENIS (PR Tipo de cliente: GERAL (PRIORIDADE) (Ç) Endereço: ru…" at bounding box center [308, 144] width 617 height 289
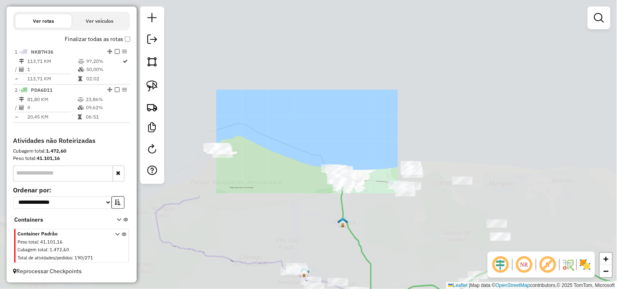
drag, startPoint x: 372, startPoint y: 228, endPoint x: 339, endPoint y: 162, distance: 74.3
click at [346, 172] on div "Janela de atendimento Grade de atendimento Capacidade Transportadoras Veículos …" at bounding box center [308, 144] width 617 height 289
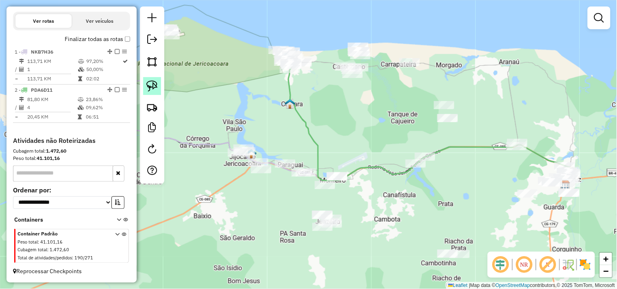
click at [153, 87] on img at bounding box center [151, 85] width 11 height 11
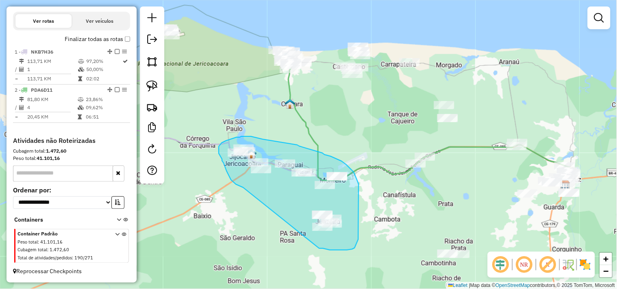
drag, startPoint x: 225, startPoint y: 168, endPoint x: 317, endPoint y: 247, distance: 121.0
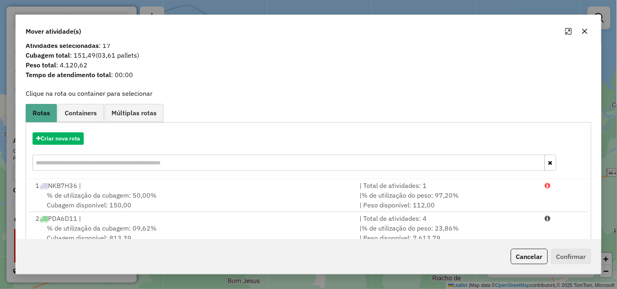
scroll to position [0, 0]
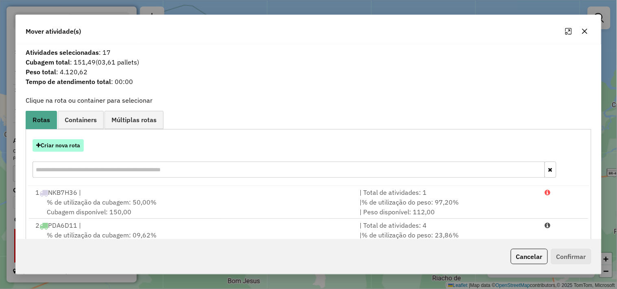
click at [74, 152] on button "Criar nova rota" at bounding box center [58, 145] width 51 height 13
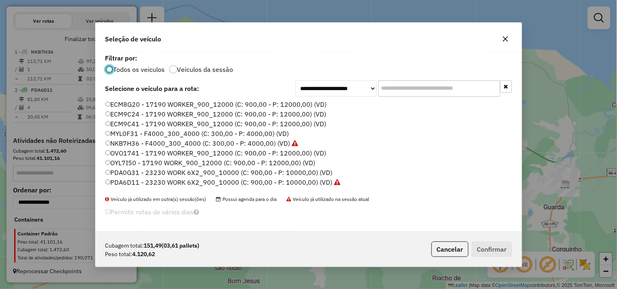
scroll to position [174, 0]
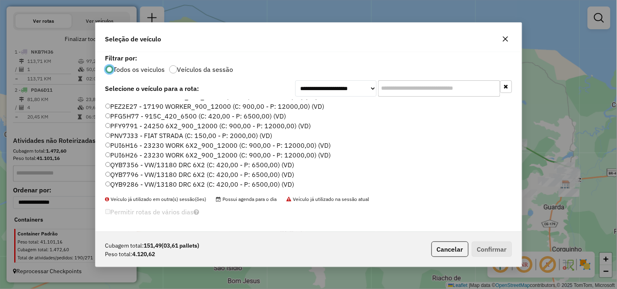
click at [131, 174] on label "QYB7796 - VW/13180 DRC 6X2 (C: 420,00 - P: 6500,00) (VD)" at bounding box center [199, 175] width 189 height 10
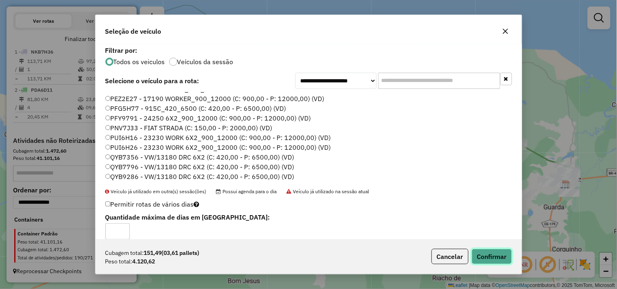
click at [503, 257] on button "Confirmar" at bounding box center [491, 256] width 40 height 15
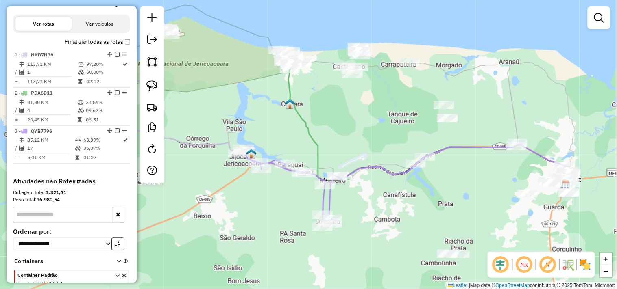
scroll to position [274, 0]
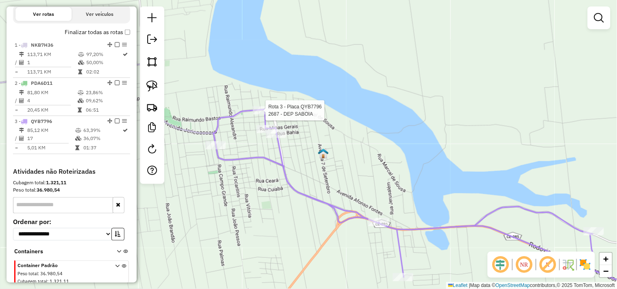
select select "**********"
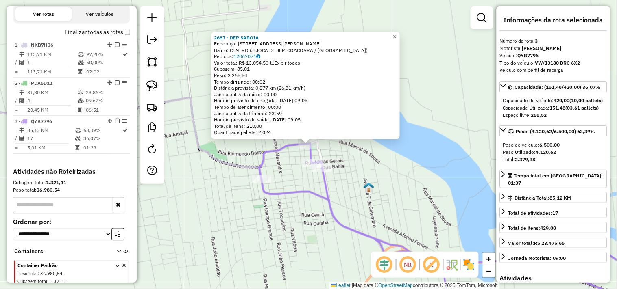
scroll to position [312, 0]
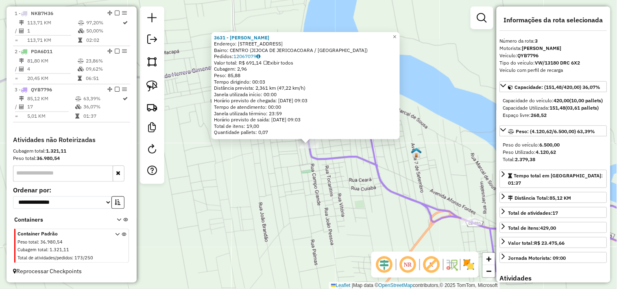
drag, startPoint x: 293, startPoint y: 194, endPoint x: 341, endPoint y: 208, distance: 50.7
click at [293, 194] on div "3631 - MERCADINHO PEREIRA Endereço: RUA CAMPO GRANDE 2414 Bairro: CENTRO (JIJOC…" at bounding box center [308, 144] width 617 height 289
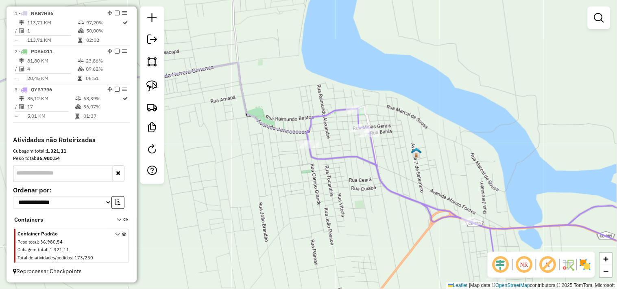
drag, startPoint x: 346, startPoint y: 208, endPoint x: 282, endPoint y: 179, distance: 70.2
click at [290, 185] on div "3631 - MERCADINHO PEREIRA Endereço: RUA CAMPO GRANDE 2414 Bairro: CENTRO (JIJOC…" at bounding box center [308, 144] width 617 height 289
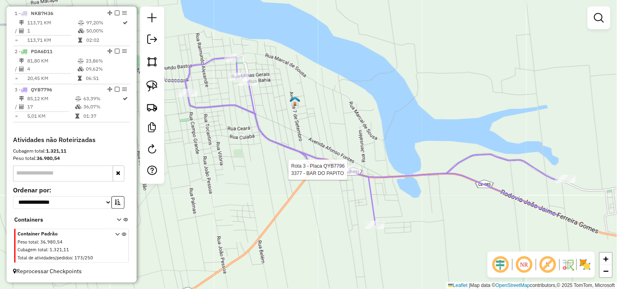
select select "**********"
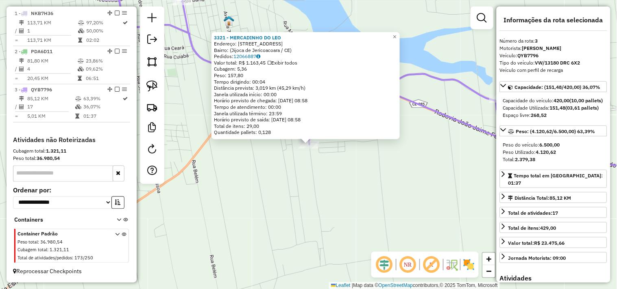
click at [336, 198] on div "3321 - MERCADINHO DO LEO Endereço: Rua Minas Gerais, 443 Bairro: (Jijoca de Jer…" at bounding box center [308, 144] width 617 height 289
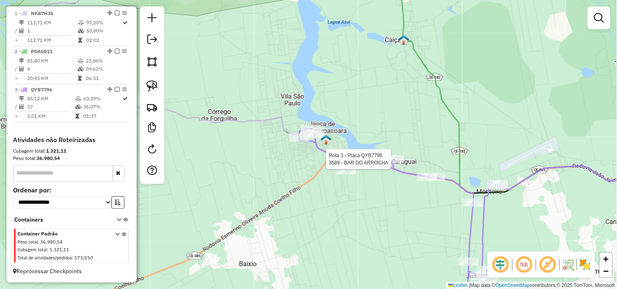
select select "**********"
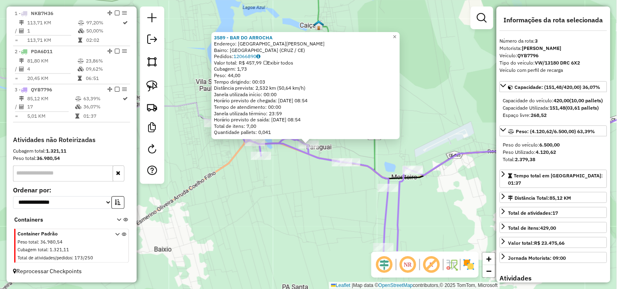
click at [338, 194] on div "3589 - BAR DO ARROCHA Endereço: AVENIDA JOSE COSTA SOUZA SN Bairro: PARAGUAI (C…" at bounding box center [308, 144] width 617 height 289
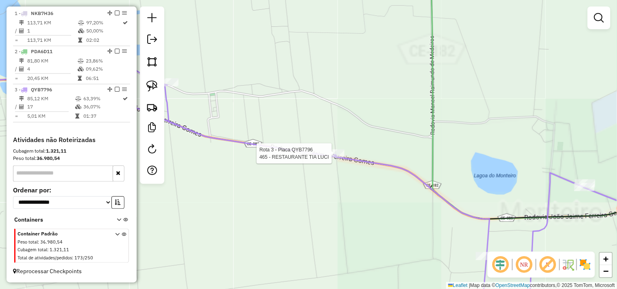
select select "**********"
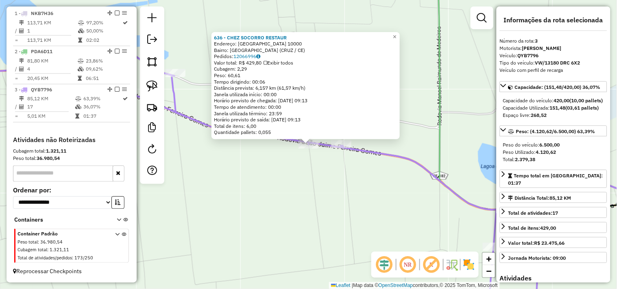
drag, startPoint x: 300, startPoint y: 196, endPoint x: 325, endPoint y: 196, distance: 25.2
click at [301, 196] on div "636 - CHEZ SOCORRO RESTAUR Endereço: VILA PARAGUAI 10000 Bairro: PARAGUAI (CRUZ…" at bounding box center [308, 144] width 617 height 289
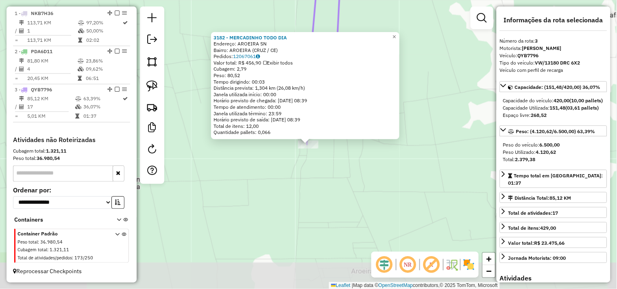
click at [329, 199] on div "3182 - MERCADINHO TODO DIA Endereço: AROEIRA SN Bairro: AROEIRA (CRUZ / CE) Ped…" at bounding box center [308, 144] width 617 height 289
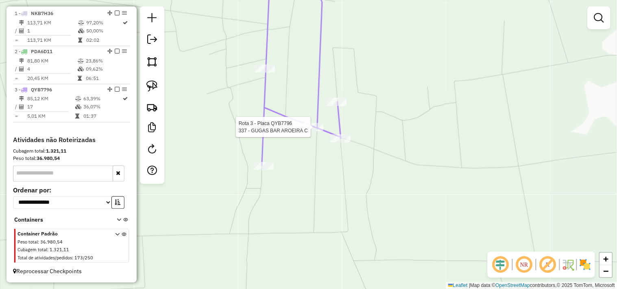
select select "**********"
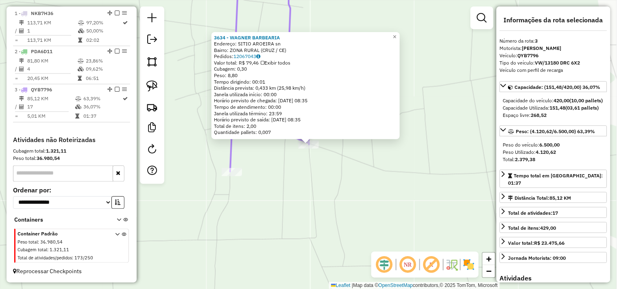
click at [323, 168] on div "Rota 3 - Placa QYB7796 3634 - WAGNER BARBEARIA × 3634 - WAGNER BARBEARIA Endere…" at bounding box center [308, 144] width 617 height 289
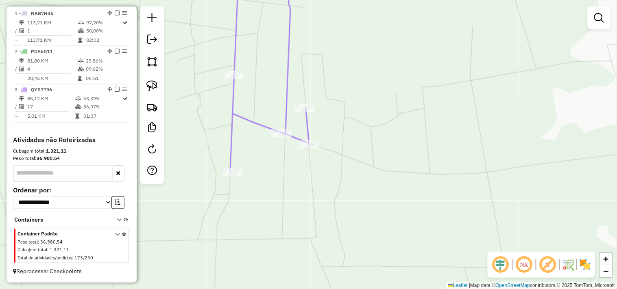
select select "**********"
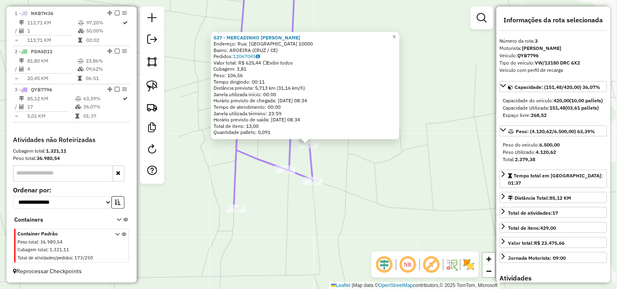
click at [370, 169] on div "537 - MERCADINHO ELIAS AR Endereço: Rua: ST AROEIRA 10000 Bairro: AROEIRA (CRUZ…" at bounding box center [308, 144] width 617 height 289
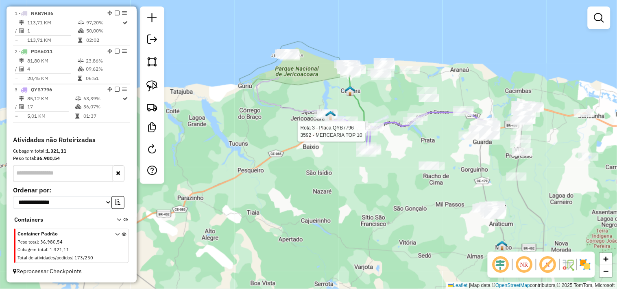
select select "**********"
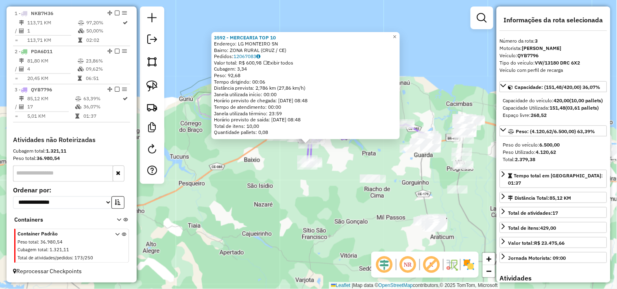
click at [324, 192] on div "3592 - MERCEARIA TOP 10 Endereço: LG MONTEIRO SN Bairro: ZONA RURAL (CRUZ / CE)…" at bounding box center [308, 144] width 617 height 289
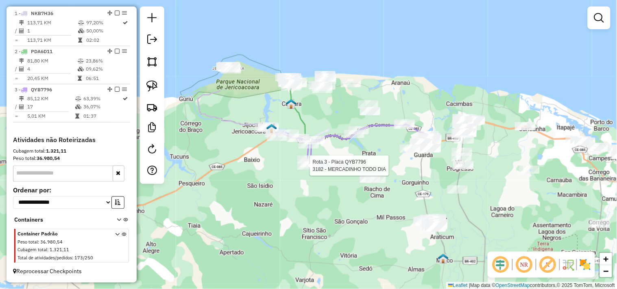
select select "**********"
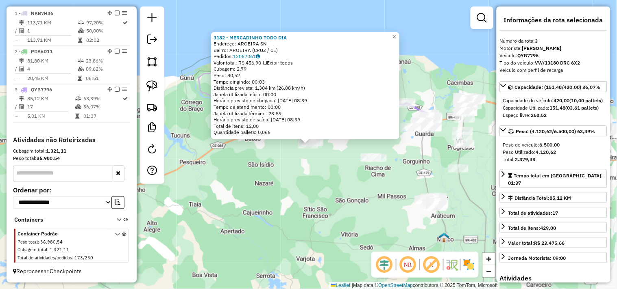
click at [323, 190] on div "3182 - MERCADINHO TODO DIA Endereço: AROEIRA SN Bairro: AROEIRA (CRUZ / CE) Ped…" at bounding box center [308, 144] width 617 height 289
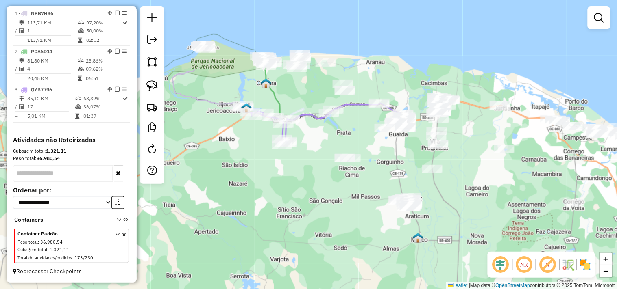
drag, startPoint x: 351, startPoint y: 140, endPoint x: 325, endPoint y: 141, distance: 26.0
click at [325, 141] on div "Janela de atendimento Grade de atendimento Capacidade Transportadoras Veículos …" at bounding box center [308, 144] width 617 height 289
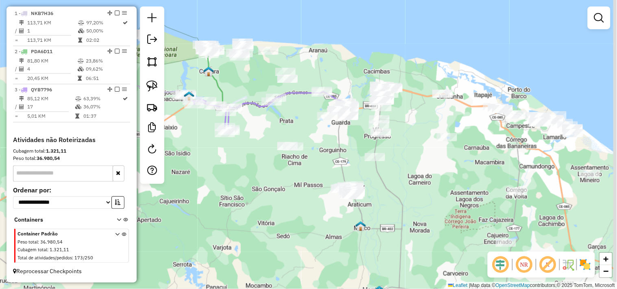
drag, startPoint x: 339, startPoint y: 208, endPoint x: 278, endPoint y: 190, distance: 63.4
click at [273, 193] on div "Janela de atendimento Grade de atendimento Capacidade Transportadoras Veículos …" at bounding box center [308, 144] width 617 height 289
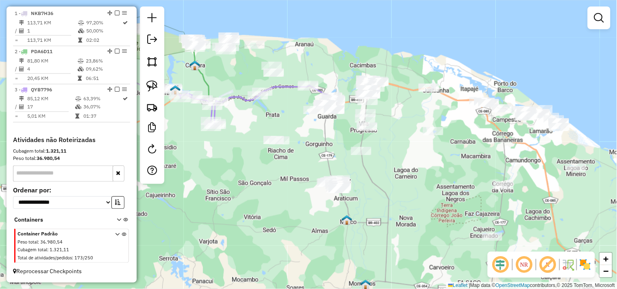
click at [282, 137] on div "Janela de atendimento Grade de atendimento Capacidade Transportadoras Veículos …" at bounding box center [308, 144] width 617 height 289
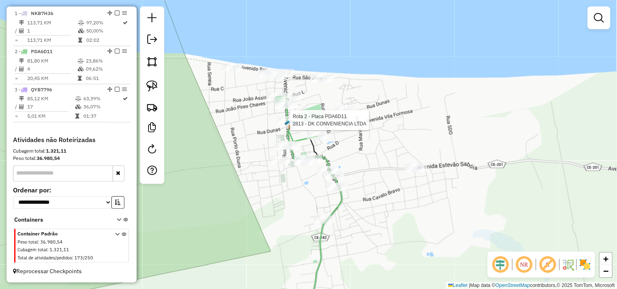
select select "**********"
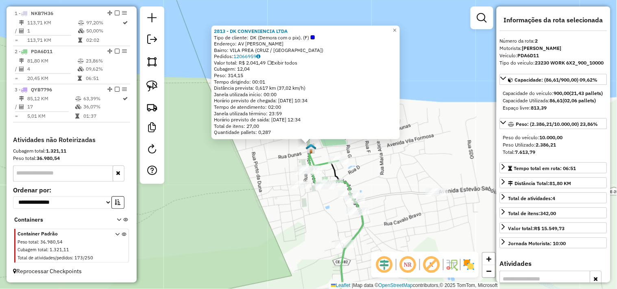
click at [256, 183] on div "2813 - DK CONVENIENCIA LTDA Tipo de cliente: DK (Demora com o pix). (F) Endereç…" at bounding box center [308, 144] width 617 height 289
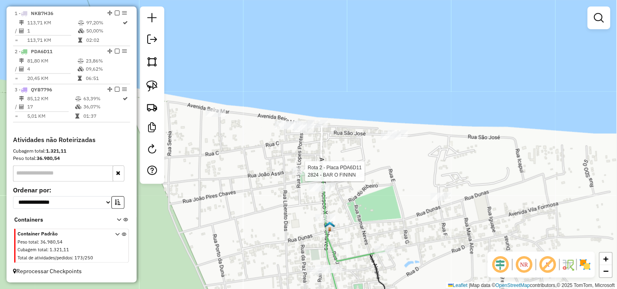
select select "**********"
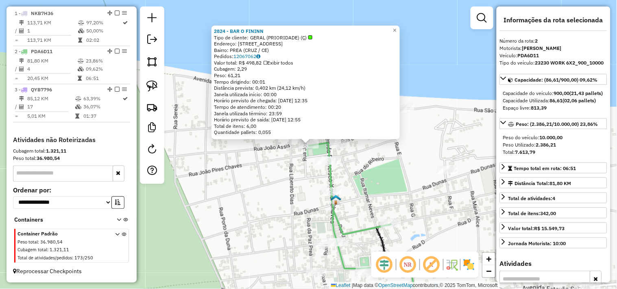
click at [274, 192] on div "2824 - BAR O FININN Tipo de cliente: GERAL (PRIORIDADE) (Ç) Endereço: VILLA PRE…" at bounding box center [308, 144] width 617 height 289
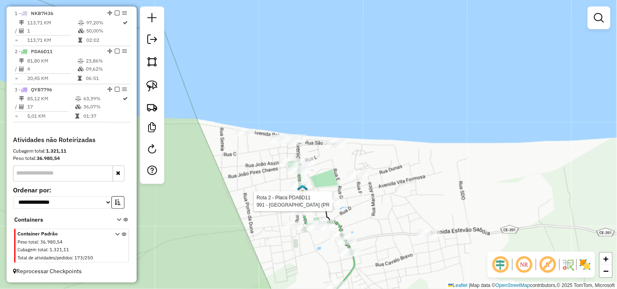
select select "**********"
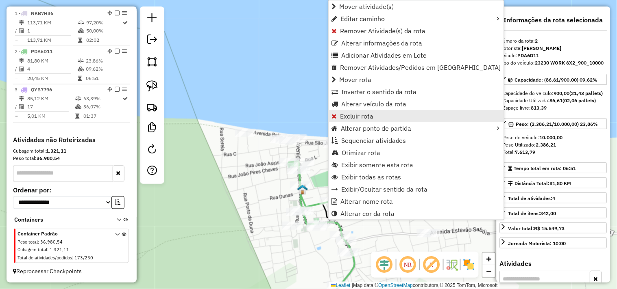
click at [347, 113] on span "Excluir rota" at bounding box center [356, 116] width 33 height 7
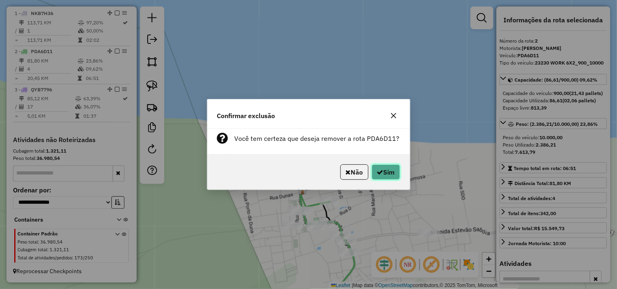
click at [380, 176] on icon "button" at bounding box center [380, 172] width 7 height 7
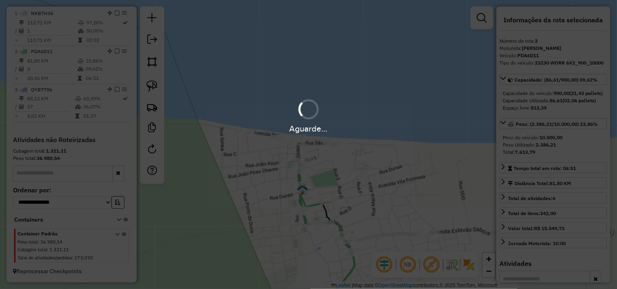
scroll to position [274, 0]
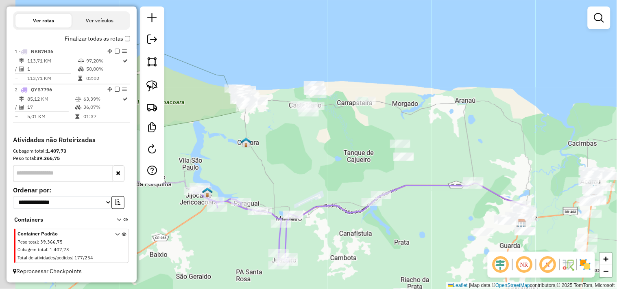
drag, startPoint x: 282, startPoint y: 150, endPoint x: 331, endPoint y: 154, distance: 49.8
click at [327, 154] on div "Janela de atendimento Grade de atendimento Capacidade Transportadoras Veículos …" at bounding box center [308, 144] width 617 height 289
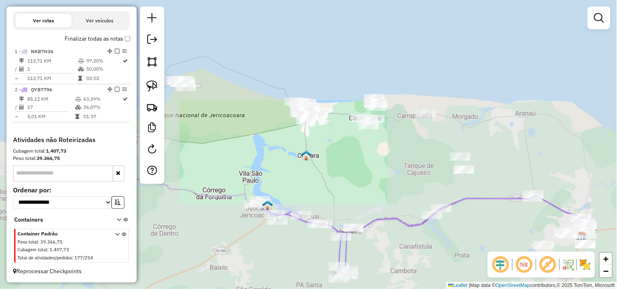
drag, startPoint x: 246, startPoint y: 137, endPoint x: 315, endPoint y: 148, distance: 69.2
click at [315, 148] on div "Janela de atendimento Grade de atendimento Capacidade Transportadoras Veículos …" at bounding box center [308, 144] width 617 height 289
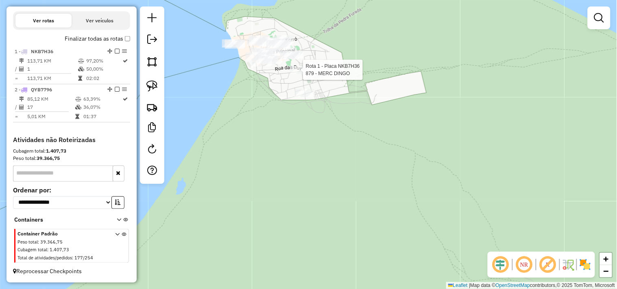
select select "**********"
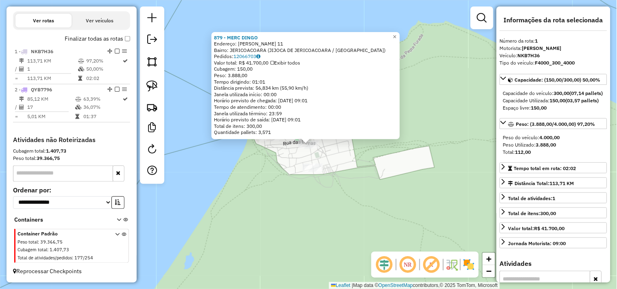
click at [342, 171] on div "879 - MERC DINGO Endereço: R DIOGO MARTINS 11 Bairro: JERICOACOARA (JIJOCA DE J…" at bounding box center [308, 144] width 617 height 289
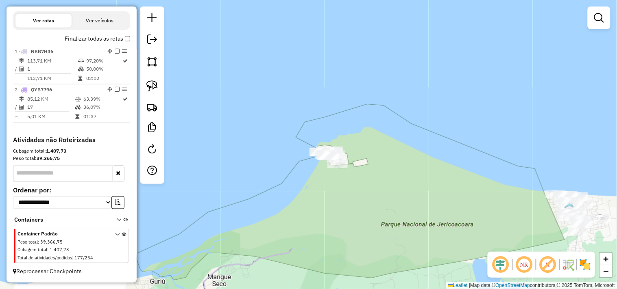
drag, startPoint x: 419, startPoint y: 193, endPoint x: 308, endPoint y: 129, distance: 128.0
click at [331, 147] on div "Janela de atendimento Grade de atendimento Capacidade Transportadoras Veículos …" at bounding box center [308, 144] width 617 height 289
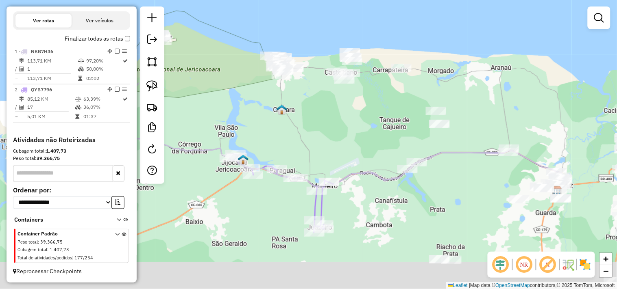
drag, startPoint x: 368, startPoint y: 174, endPoint x: 311, endPoint y: 129, distance: 72.1
click at [321, 136] on div "Janela de atendimento Grade de atendimento Capacidade Transportadoras Veículos …" at bounding box center [308, 144] width 617 height 289
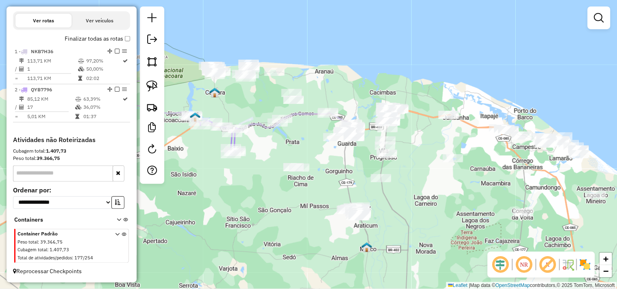
drag, startPoint x: 344, startPoint y: 156, endPoint x: 248, endPoint y: 145, distance: 96.5
click at [248, 145] on div "Janela de atendimento Grade de atendimento Capacidade Transportadoras Veículos …" at bounding box center [308, 144] width 617 height 289
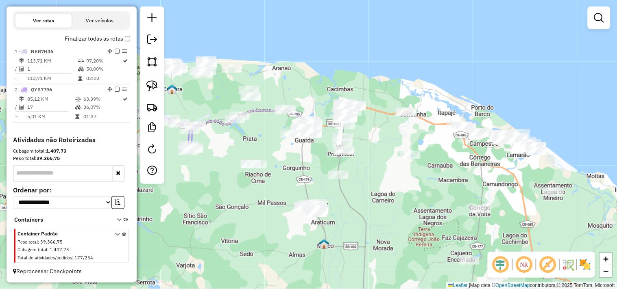
drag, startPoint x: 468, startPoint y: 180, endPoint x: 378, endPoint y: 176, distance: 89.9
click at [382, 180] on div "Janela de atendimento Grade de atendimento Capacidade Transportadoras Veículos …" at bounding box center [308, 144] width 617 height 289
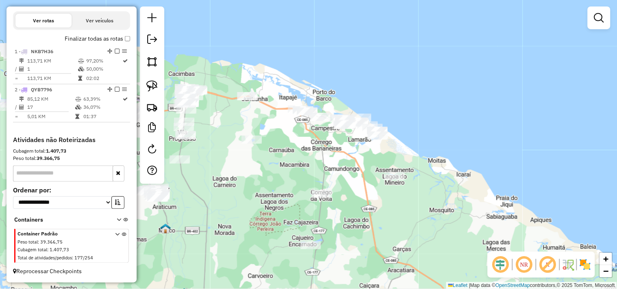
drag, startPoint x: 342, startPoint y: 154, endPoint x: 254, endPoint y: 118, distance: 95.2
click at [264, 119] on div "Janela de atendimento Grade de atendimento Capacidade Transportadoras Veículos …" at bounding box center [308, 144] width 617 height 289
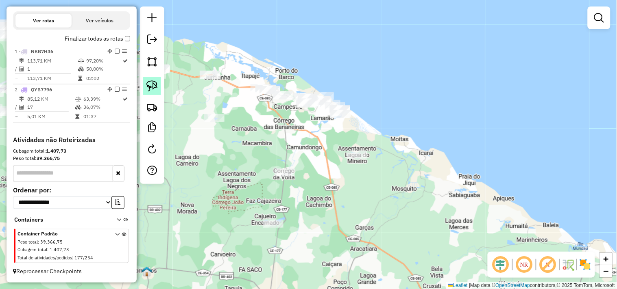
click at [153, 82] on img at bounding box center [151, 85] width 11 height 11
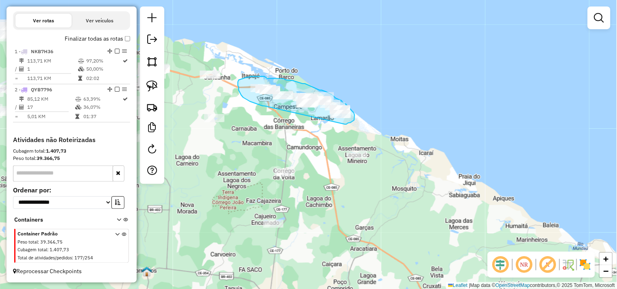
drag, startPoint x: 243, startPoint y: 98, endPoint x: 343, endPoint y: 125, distance: 103.6
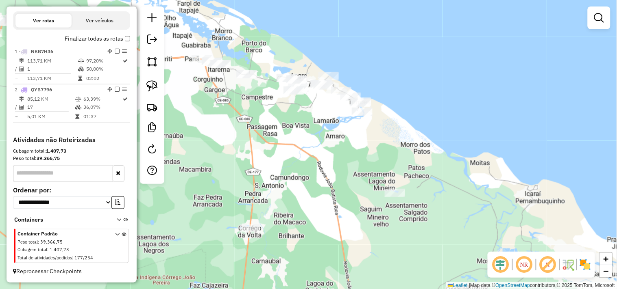
drag, startPoint x: 278, startPoint y: 119, endPoint x: 273, endPoint y: 124, distance: 7.2
click at [276, 124] on div "Janela de atendimento Grade de atendimento Capacidade Transportadoras Veículos …" at bounding box center [308, 144] width 617 height 289
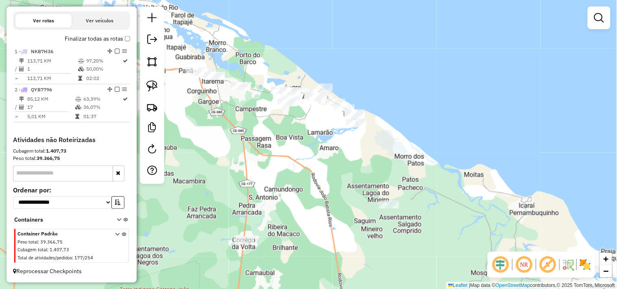
click at [162, 90] on div at bounding box center [152, 96] width 24 height 178
click at [153, 86] on img at bounding box center [151, 85] width 11 height 11
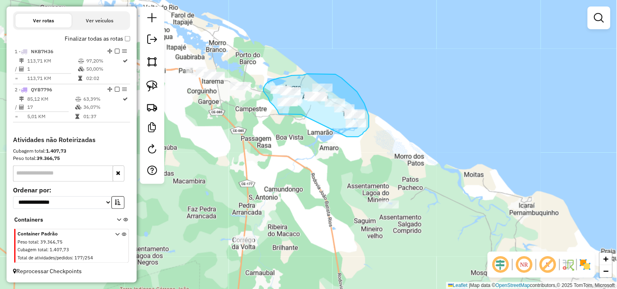
drag, startPoint x: 287, startPoint y: 115, endPoint x: 344, endPoint y: 137, distance: 61.0
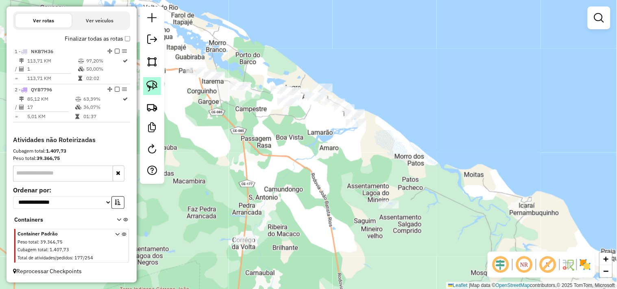
click at [159, 87] on link at bounding box center [152, 86] width 18 height 18
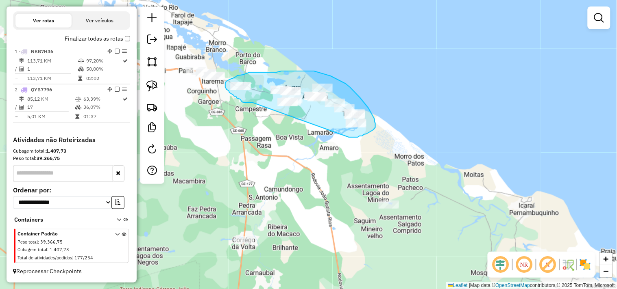
drag, startPoint x: 247, startPoint y: 103, endPoint x: 348, endPoint y: 137, distance: 106.4
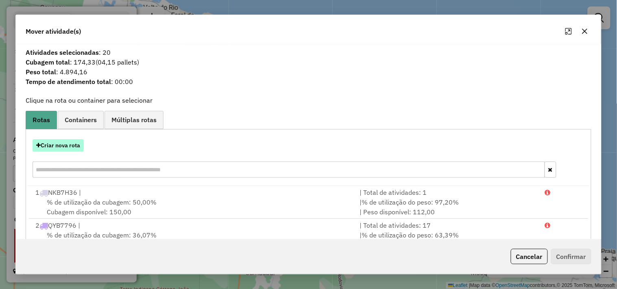
click at [66, 148] on button "Criar nova rota" at bounding box center [58, 145] width 51 height 13
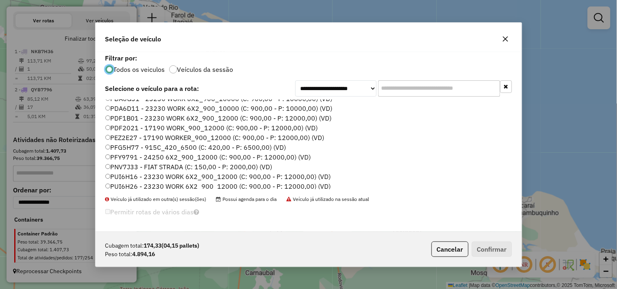
scroll to position [128, 0]
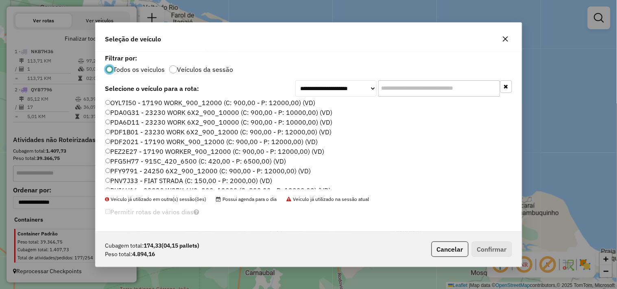
click at [128, 106] on label "OYL7I50 - 17190 WORK_900_12000 (C: 900,00 - P: 12000,00) (VD)" at bounding box center [210, 103] width 210 height 10
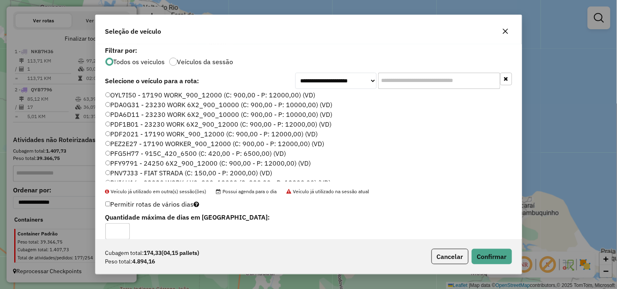
scroll to position [128, 0]
click at [131, 106] on label "PDA0G31 - 23230 WORK 6X2_900_10000 (C: 900,00 - P: 10000,00) (VD)" at bounding box center [218, 105] width 227 height 10
click at [489, 258] on button "Confirmar" at bounding box center [491, 256] width 40 height 15
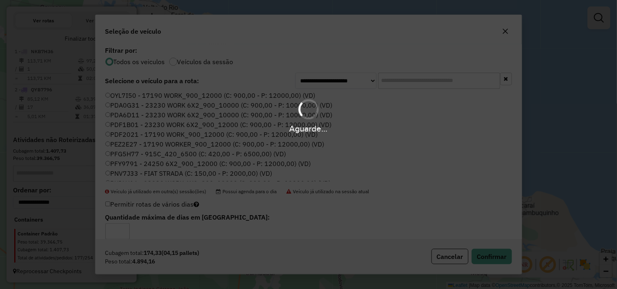
scroll to position [312, 0]
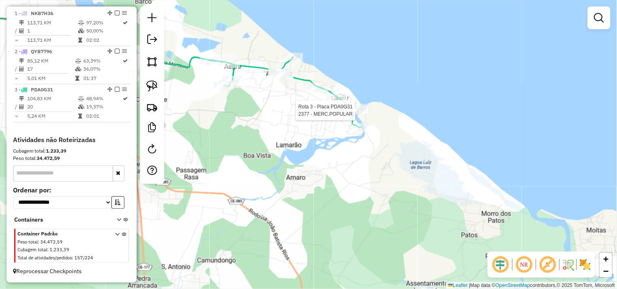
select select "**********"
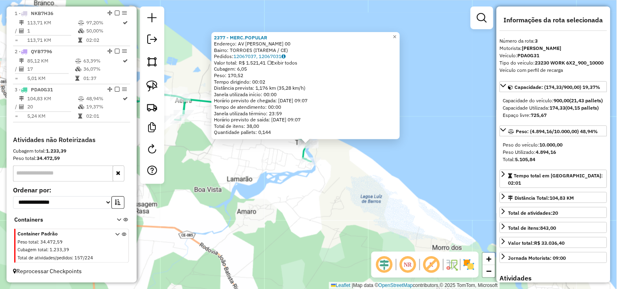
click at [354, 183] on div "2377 - MERC.POPULAR Endereço: AV FRANCISCO BONIFACIO 00 Bairro: TORROES (ITAREM…" at bounding box center [308, 144] width 617 height 289
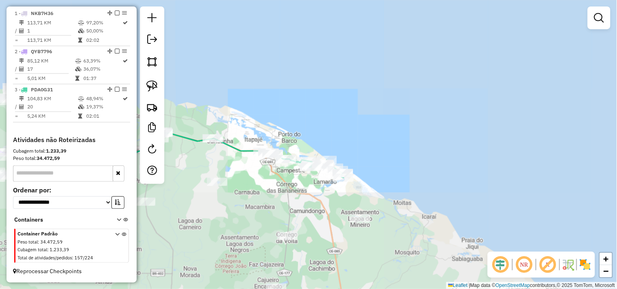
drag, startPoint x: 299, startPoint y: 206, endPoint x: 373, endPoint y: 196, distance: 74.6
click at [373, 196] on div "Janela de atendimento Grade de atendimento Capacidade Transportadoras Veículos …" at bounding box center [308, 144] width 617 height 289
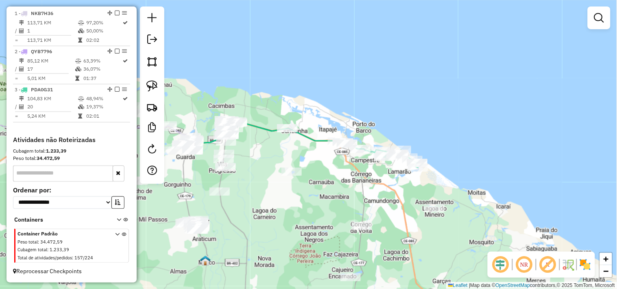
click at [345, 194] on div "Janela de atendimento Grade de atendimento Capacidade Transportadoras Veículos …" at bounding box center [308, 144] width 617 height 289
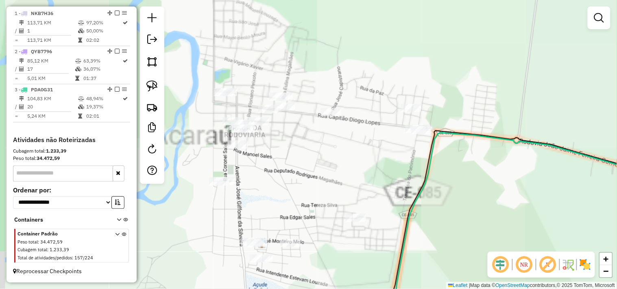
drag, startPoint x: 263, startPoint y: 160, endPoint x: 281, endPoint y: 160, distance: 17.5
click at [276, 160] on div "Janela de atendimento Grade de atendimento Capacidade Transportadoras Veículos …" at bounding box center [308, 144] width 617 height 289
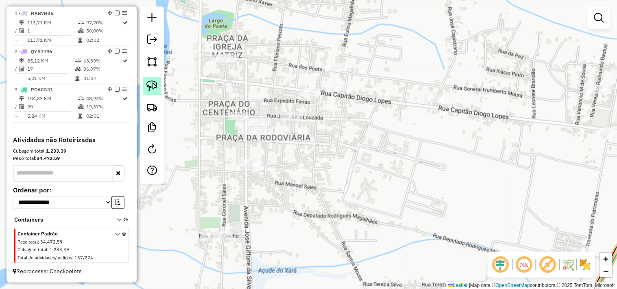
click at [152, 80] on img at bounding box center [151, 85] width 11 height 11
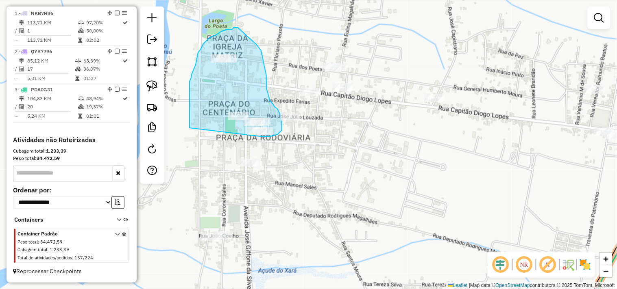
drag, startPoint x: 189, startPoint y: 108, endPoint x: 242, endPoint y: 143, distance: 63.8
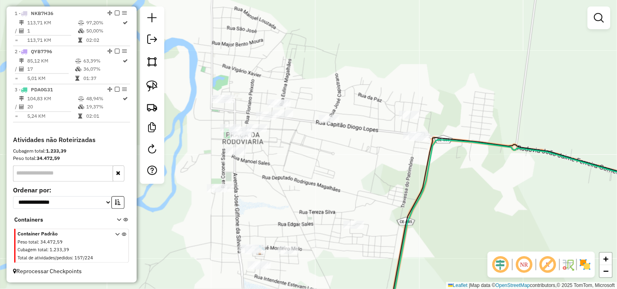
drag, startPoint x: 352, startPoint y: 175, endPoint x: 335, endPoint y: 169, distance: 18.4
click at [337, 171] on div "Janela de atendimento Grade de atendimento Capacidade Transportadoras Veículos …" at bounding box center [308, 144] width 617 height 289
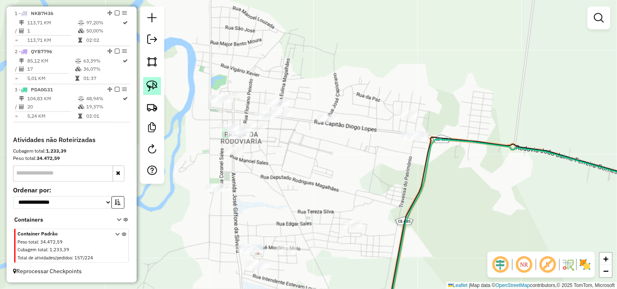
click at [155, 89] on img at bounding box center [151, 85] width 11 height 11
drag, startPoint x: 404, startPoint y: 156, endPoint x: 428, endPoint y: 144, distance: 26.9
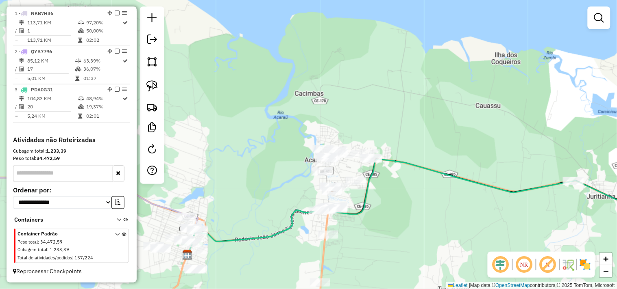
drag, startPoint x: 371, startPoint y: 207, endPoint x: 347, endPoint y: 156, distance: 56.4
click at [348, 157] on div "Janela de atendimento Grade de atendimento Capacidade Transportadoras Veículos …" at bounding box center [308, 144] width 617 height 289
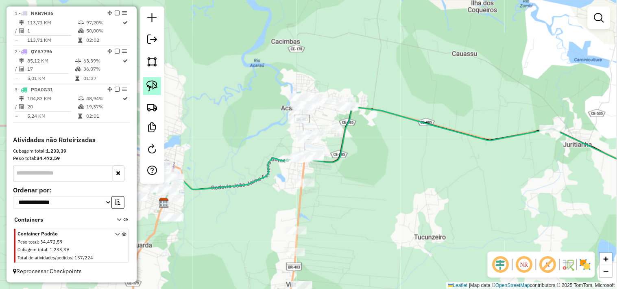
click at [158, 87] on link at bounding box center [152, 86] width 18 height 18
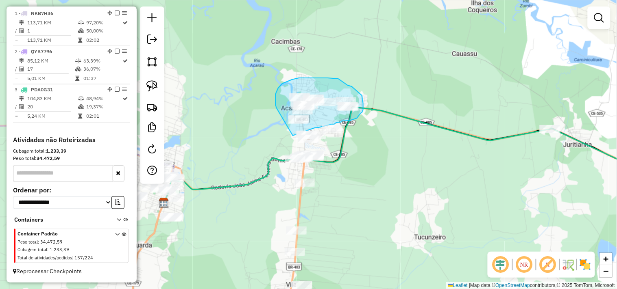
drag, startPoint x: 276, startPoint y: 94, endPoint x: 293, endPoint y: 136, distance: 45.2
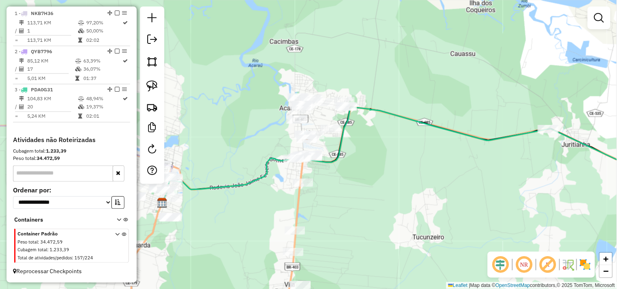
drag, startPoint x: 256, startPoint y: 141, endPoint x: 242, endPoint y: 116, distance: 28.6
click at [247, 122] on div "Janela de atendimento Grade de atendimento Capacidade Transportadoras Veículos …" at bounding box center [308, 144] width 617 height 289
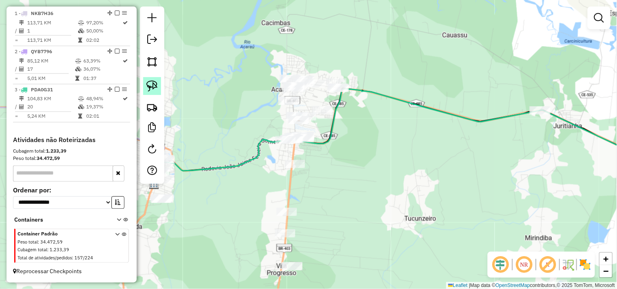
click at [153, 86] on img at bounding box center [151, 85] width 11 height 11
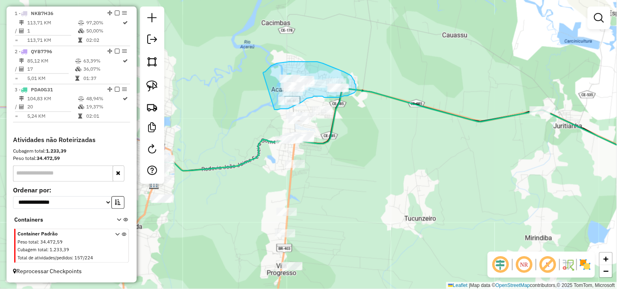
drag, startPoint x: 266, startPoint y: 71, endPoint x: 262, endPoint y: 106, distance: 35.1
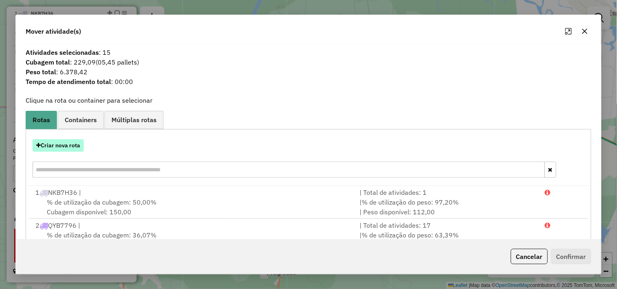
click at [67, 144] on button "Criar nova rota" at bounding box center [58, 145] width 51 height 13
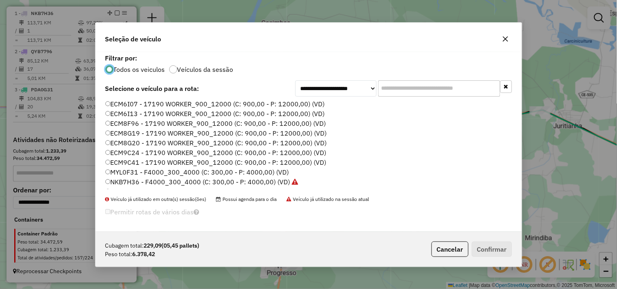
scroll to position [45, 0]
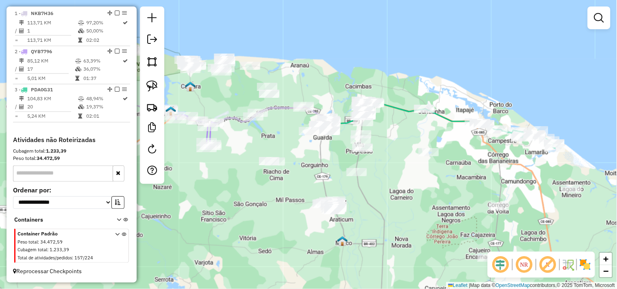
drag, startPoint x: 307, startPoint y: 222, endPoint x: 408, endPoint y: 200, distance: 103.3
click at [408, 200] on div "Janela de atendimento Grade de atendimento Capacidade Transportadoras Veículos …" at bounding box center [308, 144] width 617 height 289
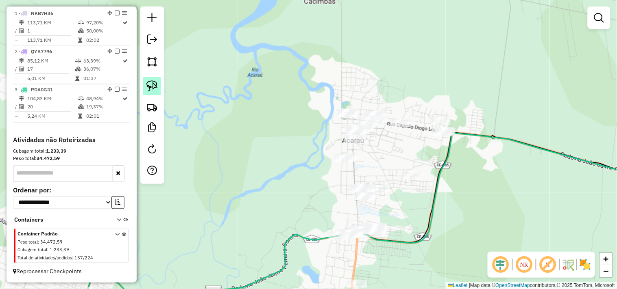
click at [152, 82] on img at bounding box center [151, 85] width 11 height 11
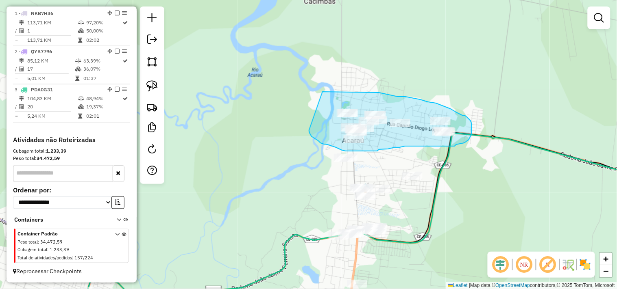
drag, startPoint x: 324, startPoint y: 92, endPoint x: 309, endPoint y: 129, distance: 39.9
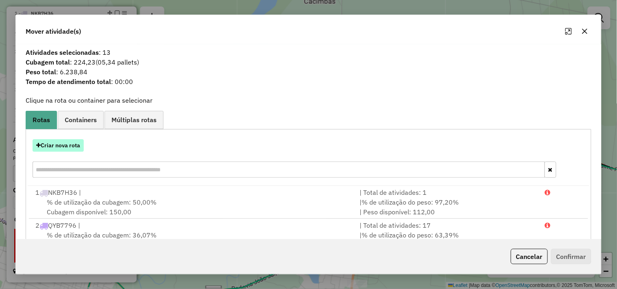
click at [66, 140] on button "Criar nova rota" at bounding box center [58, 145] width 51 height 13
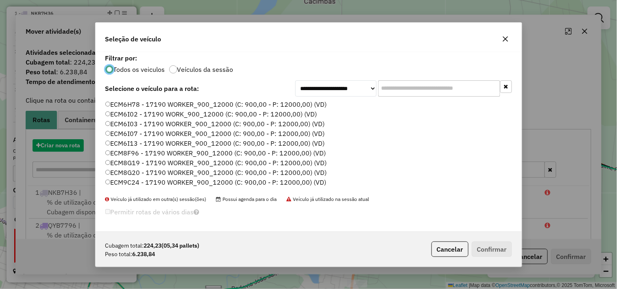
scroll to position [4, 2]
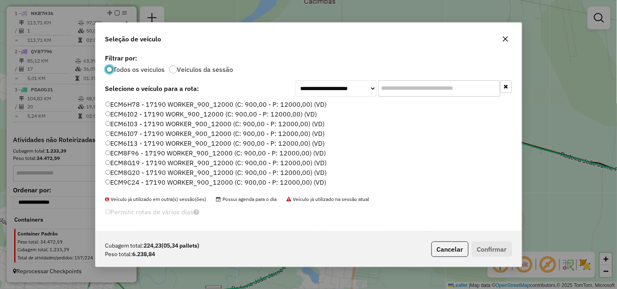
click at [136, 136] on label "ECM6I07 - 17190 WORKER_900_12000 (C: 900,00 - P: 12000,00) (VD)" at bounding box center [214, 134] width 219 height 10
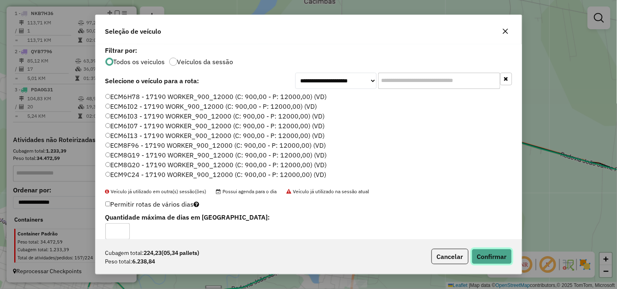
click at [497, 256] on button "Confirmar" at bounding box center [491, 256] width 40 height 15
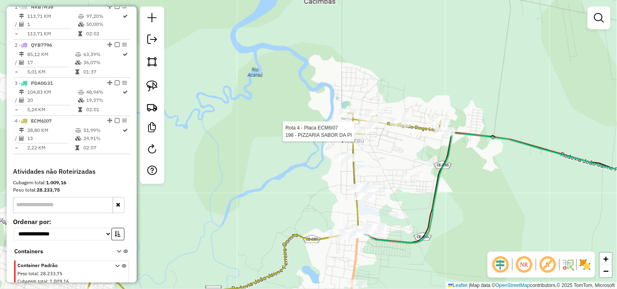
select select "**********"
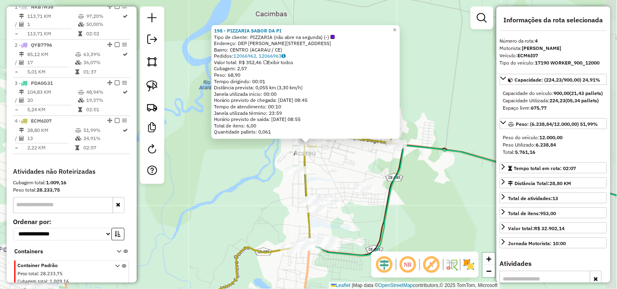
scroll to position [351, 0]
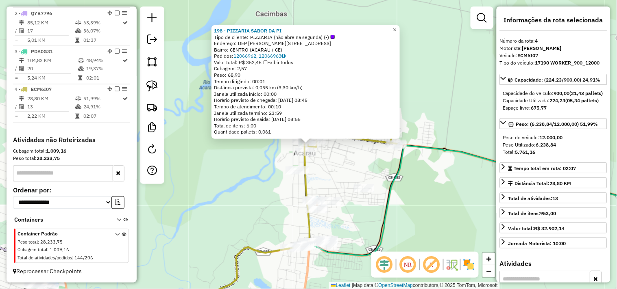
click at [363, 163] on div "198 - PIZZARIA SABOR DA PI Tipo de cliente: PIZZARIA (não abre na segunda) (-) …" at bounding box center [308, 144] width 617 height 289
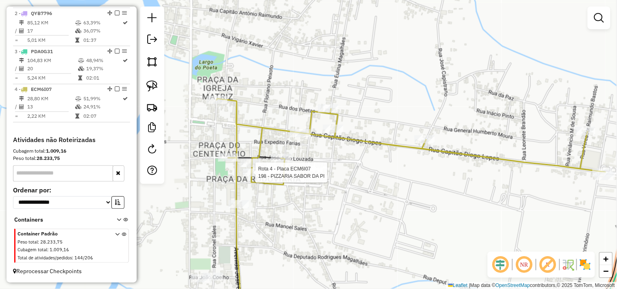
select select "**********"
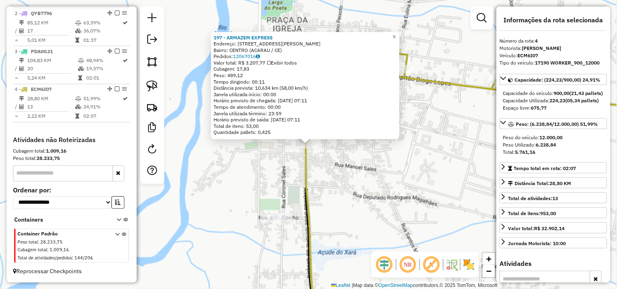
click at [337, 174] on div "197 - ARMAZEM EXPRESS Endereço: AV JOAO JAIME FERREIRA GOMES 517 Bairro: CENTRO…" at bounding box center [308, 144] width 617 height 289
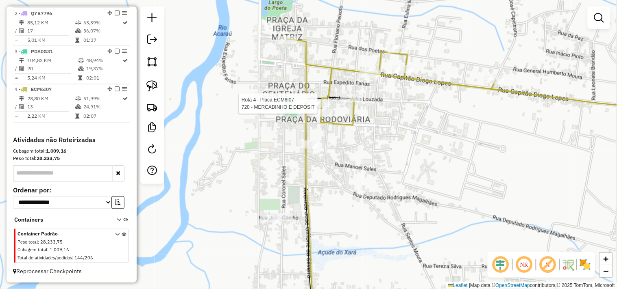
select select "**********"
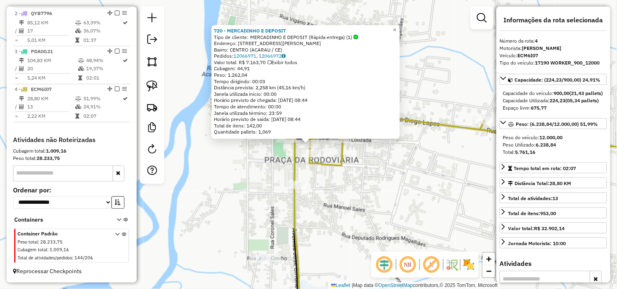
click at [267, 168] on div "720 - MERCADINHO E DEPOSIT Tipo de cliente: MERCADINHO E DEPOSIT (Rápida entreg…" at bounding box center [308, 144] width 617 height 289
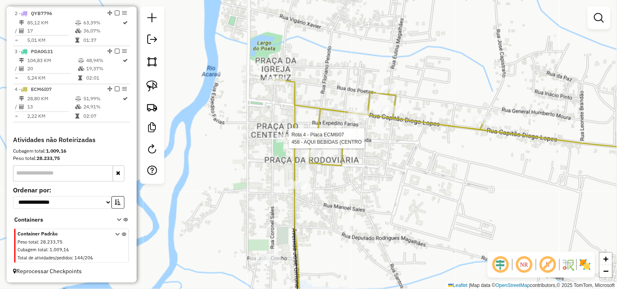
select select "**********"
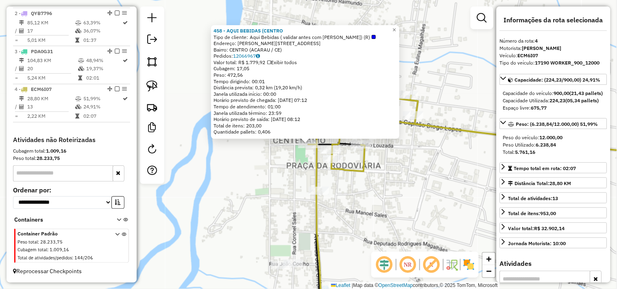
click at [282, 169] on div "458 - AQUI BEBIDAS (CENTRO Tipo de cliente: Aqui Bebidas ( validar antes com Le…" at bounding box center [308, 144] width 617 height 289
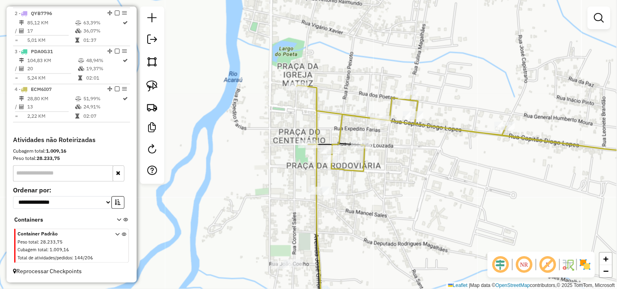
select select "**********"
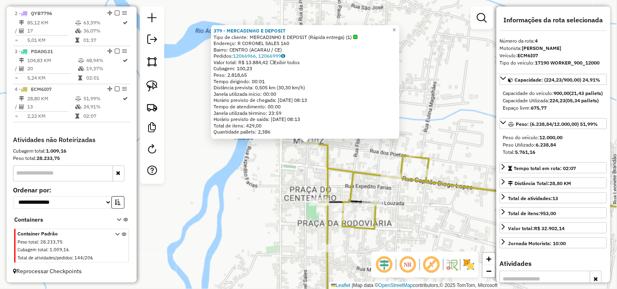
click at [289, 167] on div "379 - MERCADINHO E DEPOSIT Tipo de cliente: MERCADINHO E DEPOSIT (Rápida entreg…" at bounding box center [308, 144] width 617 height 289
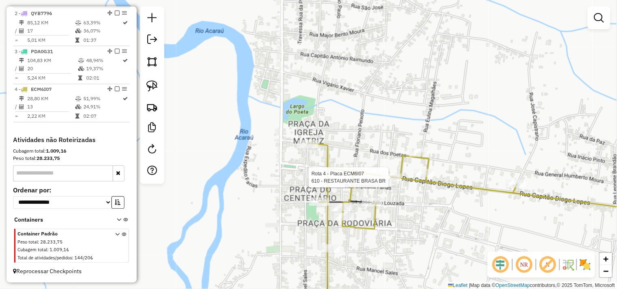
select select "**********"
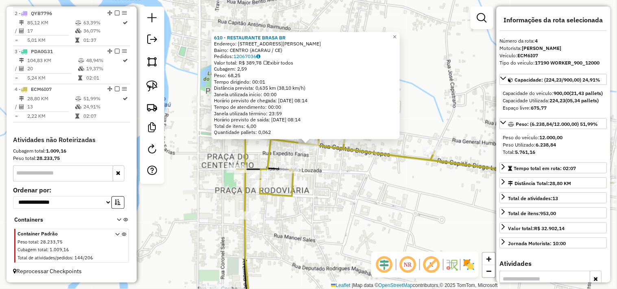
click at [343, 170] on div "610 - RESTAURANTE BRASA BR Endereço: RUA CAPITAO DIOGO LOPES 391 Bairro: CENTRO…" at bounding box center [308, 144] width 617 height 289
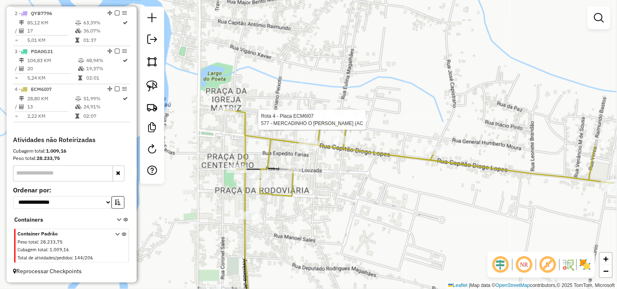
select select "**********"
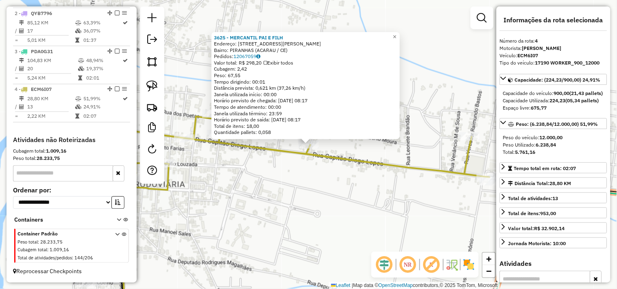
click at [327, 185] on div "3625 - MERCANTIL PAI E FILH Endereço: RUA JOSE CAPISTRANO 790 Bairro: PIRANHAS …" at bounding box center [308, 144] width 617 height 289
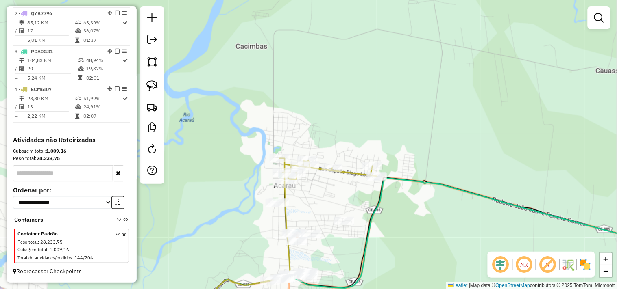
click at [334, 163] on div "Rota 4 - Placa ECM6I07 3625 - MERCANTIL PAI E FILH Janela de atendimento Grade …" at bounding box center [308, 144] width 617 height 289
select select "**********"
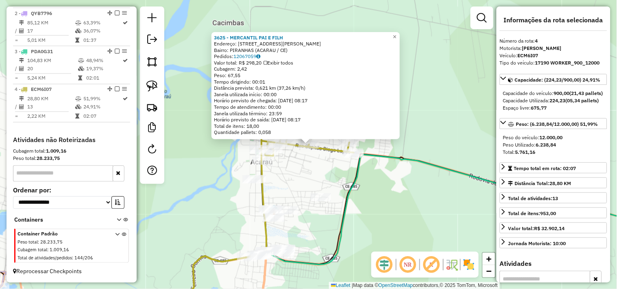
click at [334, 173] on div "3625 - MERCANTIL PAI E FILH Endereço: RUA JOSE CAPISTRANO 790 Bairro: PIRANHAS …" at bounding box center [308, 144] width 617 height 289
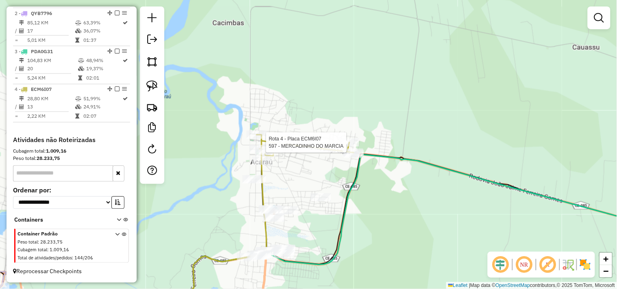
select select "**********"
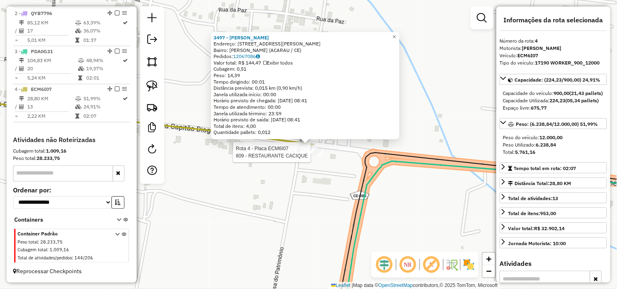
click at [311, 156] on div at bounding box center [313, 152] width 20 height 8
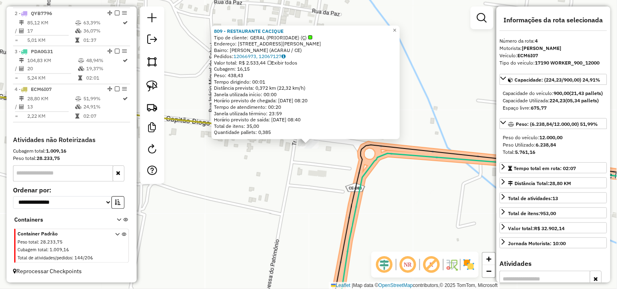
click at [295, 183] on div "809 - RESTAURANTE CACIQUE Tipo de cliente: GERAL (PRIORIDADE) (Ç) Endereço: AVE…" at bounding box center [308, 144] width 617 height 289
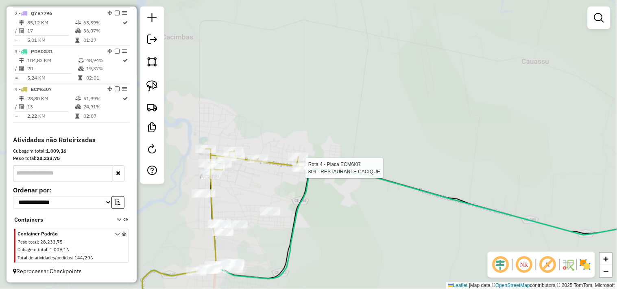
select select "**********"
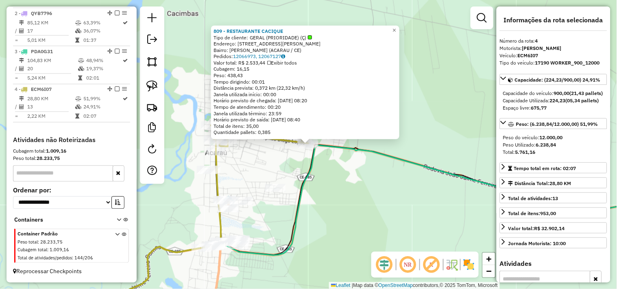
click at [330, 182] on div "809 - RESTAURANTE CACIQUE Tipo de cliente: GERAL (PRIORIDADE) (Ç) Endereço: AVE…" at bounding box center [308, 144] width 617 height 289
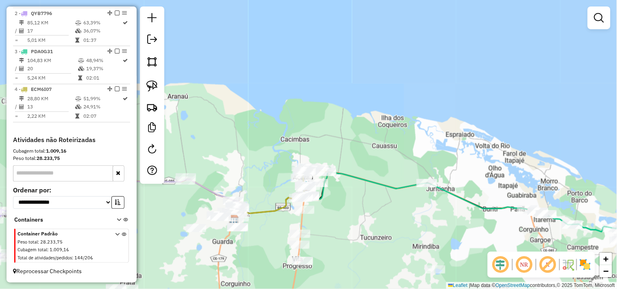
drag, startPoint x: 338, startPoint y: 228, endPoint x: 345, endPoint y: 178, distance: 50.9
click at [343, 186] on div "Janela de atendimento Grade de atendimento Capacidade Transportadoras Veículos …" at bounding box center [308, 144] width 617 height 289
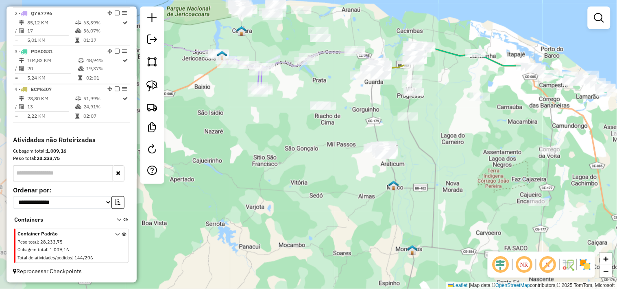
drag, startPoint x: 267, startPoint y: 187, endPoint x: 343, endPoint y: 154, distance: 82.7
click at [341, 155] on div "Janela de atendimento Grade de atendimento Capacidade Transportadoras Veículos …" at bounding box center [308, 144] width 617 height 289
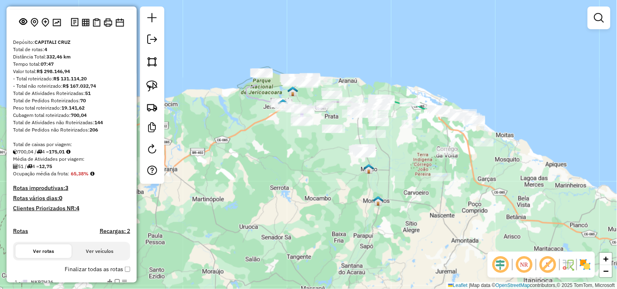
scroll to position [0, 0]
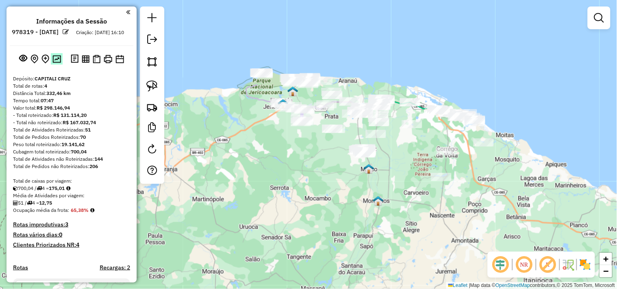
click at [59, 63] on img at bounding box center [56, 59] width 9 height 8
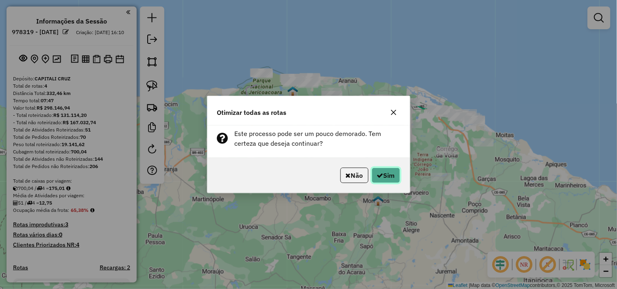
click at [372, 172] on button "Sim" at bounding box center [385, 175] width 28 height 15
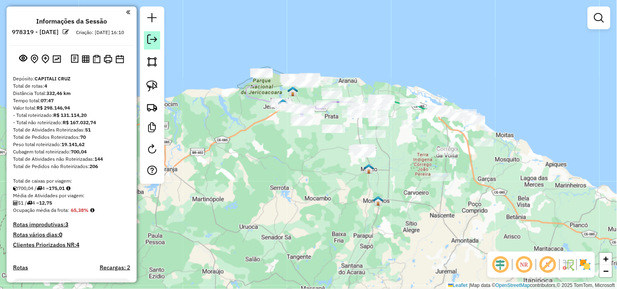
click at [152, 42] on em at bounding box center [152, 40] width 10 height 10
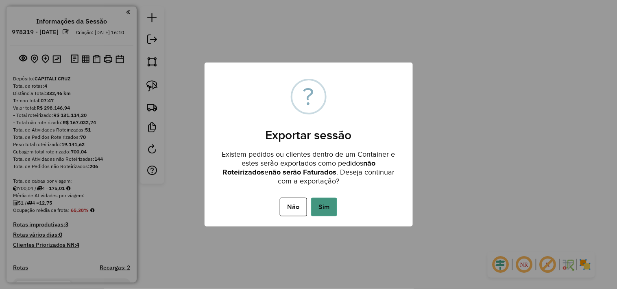
click at [326, 209] on button "Sim" at bounding box center [324, 207] width 26 height 19
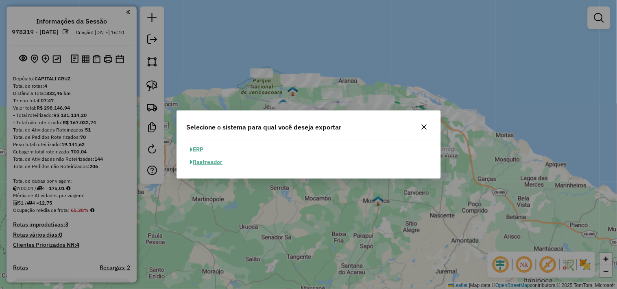
click at [198, 149] on button "ERP" at bounding box center [197, 149] width 21 height 13
select select "**"
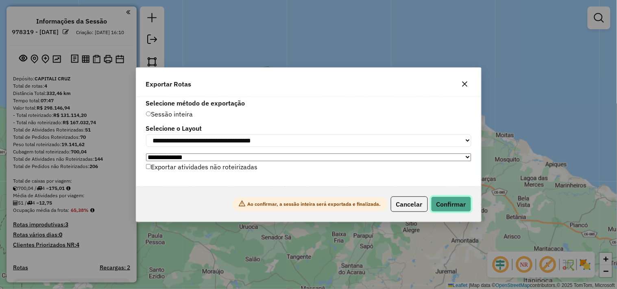
click at [454, 208] on button "Confirmar" at bounding box center [451, 204] width 40 height 15
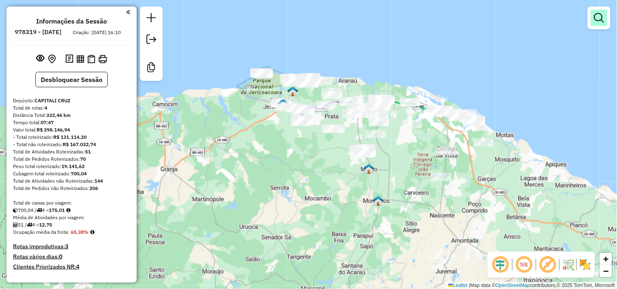
click at [598, 23] on link at bounding box center [598, 18] width 16 height 16
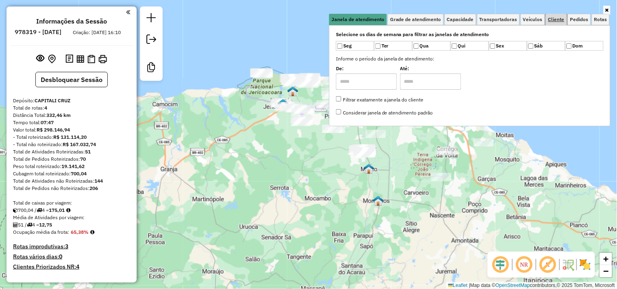
click at [553, 21] on span "Cliente" at bounding box center [556, 19] width 16 height 5
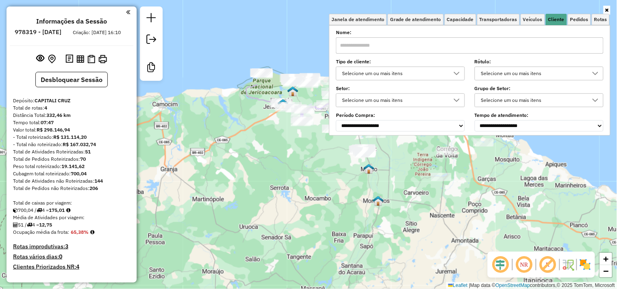
click at [469, 48] on input "text" at bounding box center [469, 45] width 267 height 16
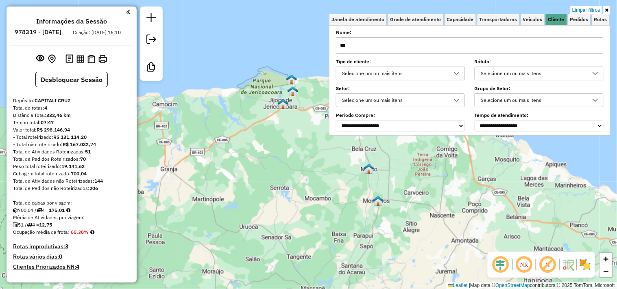
click at [309, 186] on div "Limpar filtros Janela de atendimento Grade de atendimento Capacidade Transporta…" at bounding box center [308, 144] width 617 height 289
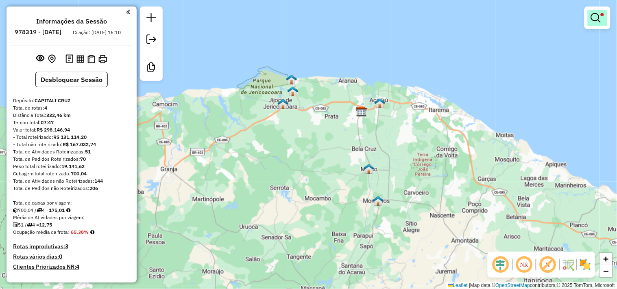
click at [598, 17] on em at bounding box center [595, 18] width 10 height 10
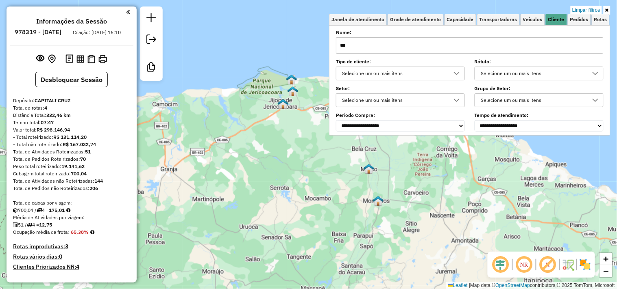
click at [517, 44] on input "***" at bounding box center [469, 45] width 267 height 16
type input "*"
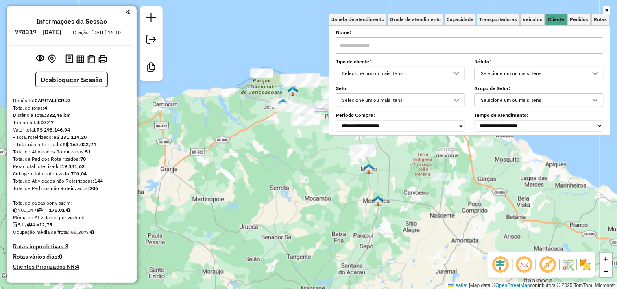
click at [368, 235] on div "Janela de atendimento Grade de atendimento Capacidade Transportadoras Veículos …" at bounding box center [308, 144] width 617 height 289
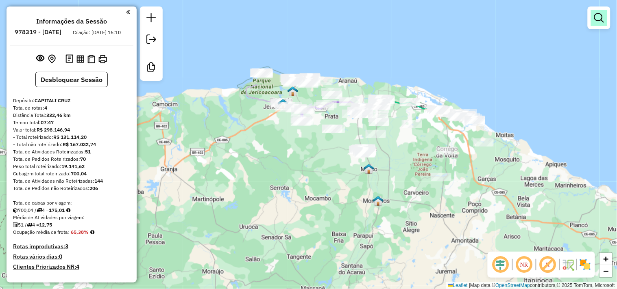
click at [595, 22] on em at bounding box center [599, 18] width 10 height 10
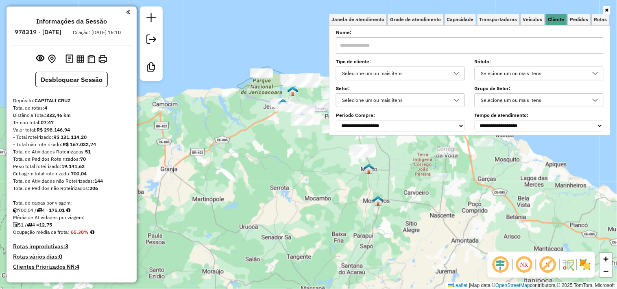
click at [548, 48] on input "text" at bounding box center [469, 45] width 267 height 16
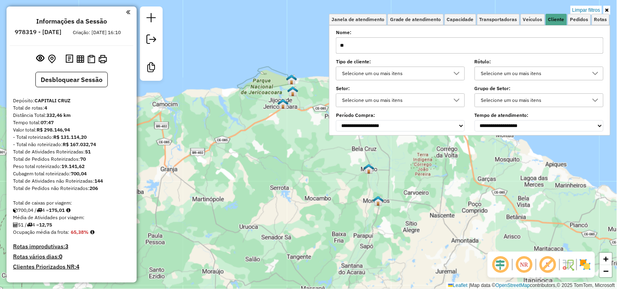
click at [328, 155] on div "Limpar filtros Janela de atendimento Grade de atendimento Capacidade Transporta…" at bounding box center [308, 144] width 617 height 289
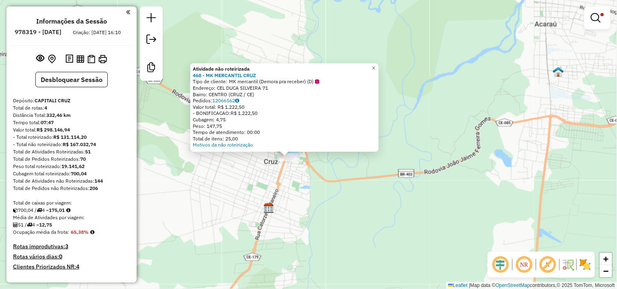
click at [310, 208] on div "Atividade não roteirizada 468 - MK MERCANTIL CRUZ Tipo de cliente: MK mercantil…" at bounding box center [308, 144] width 617 height 289
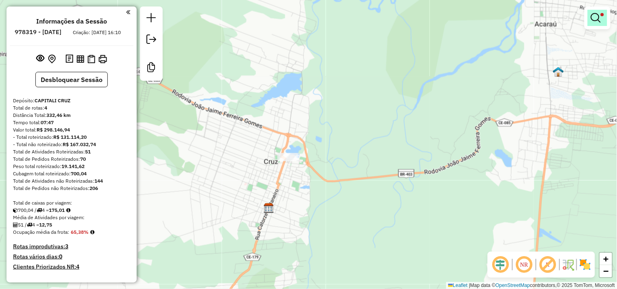
click at [595, 24] on link at bounding box center [597, 18] width 20 height 16
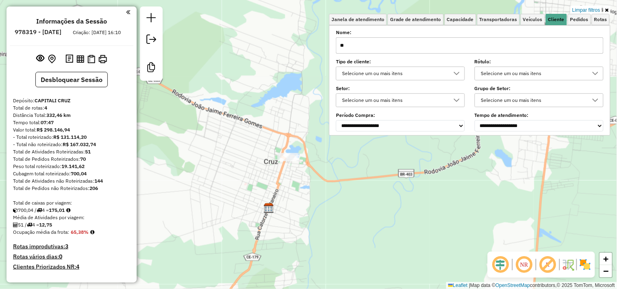
click at [485, 53] on input "**" at bounding box center [469, 45] width 267 height 16
type input "*"
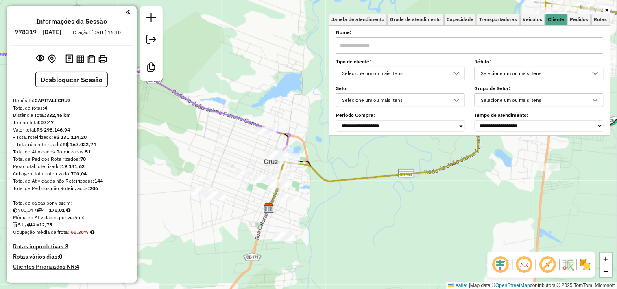
click at [363, 207] on div "Janela de atendimento Grade de atendimento Capacidade Transportadoras Veículos …" at bounding box center [308, 144] width 617 height 289
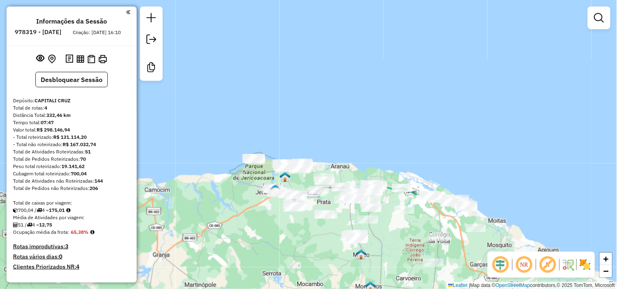
drag, startPoint x: 325, startPoint y: 258, endPoint x: 285, endPoint y: 171, distance: 96.4
click at [285, 171] on div "Janela de atendimento Grade de atendimento Capacidade Transportadoras Veículos …" at bounding box center [308, 144] width 617 height 289
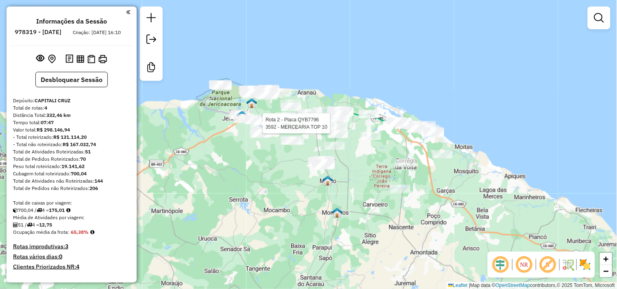
select select "**********"
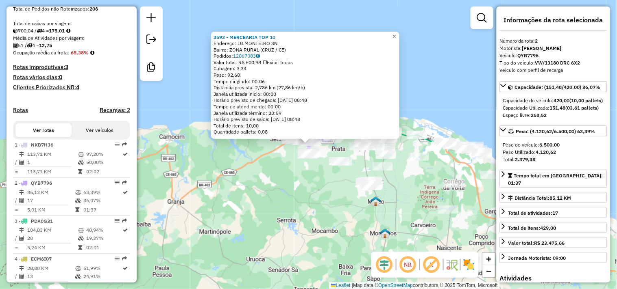
scroll to position [338, 0]
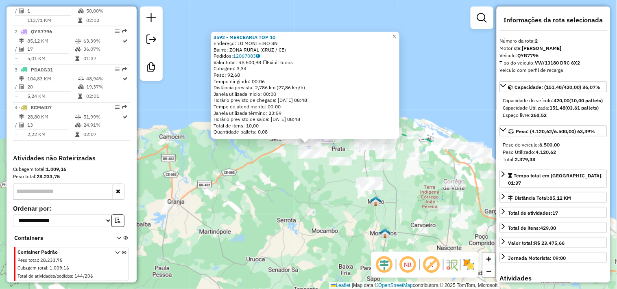
click at [315, 197] on div "3592 - MERCEARIA TOP 10 Endereço: LG MONTEIRO SN Bairro: ZONA RURAL (CRUZ / CE)…" at bounding box center [308, 144] width 617 height 289
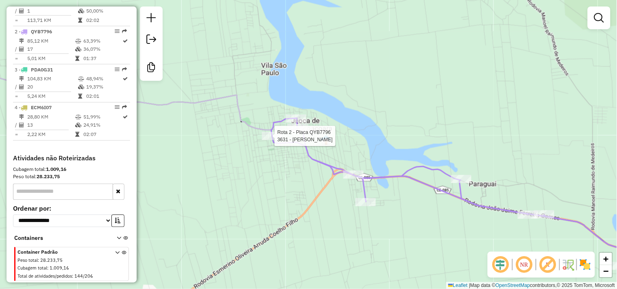
select select "**********"
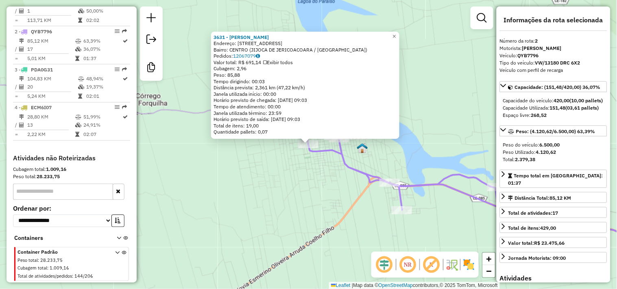
click at [324, 184] on div "3631 - MERCADINHO PEREIRA Endereço: RUA CAMPO GRANDE 2414 Bairro: CENTRO (JIJOC…" at bounding box center [308, 144] width 617 height 289
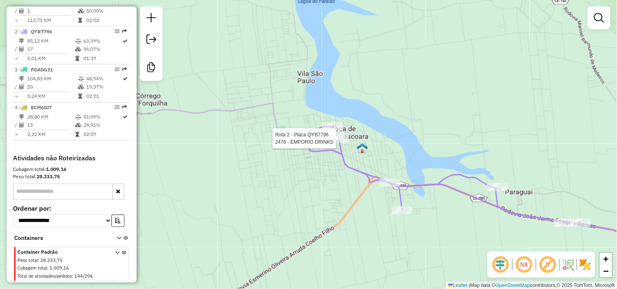
select select "**********"
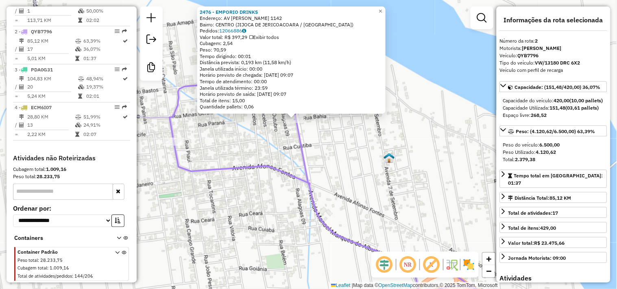
click at [276, 162] on div "2476 - EMPORIO DRINKS Endereço: AV MANOEL MARQUES 1142 Bairro: CENTRO (JIJOCA D…" at bounding box center [308, 144] width 617 height 289
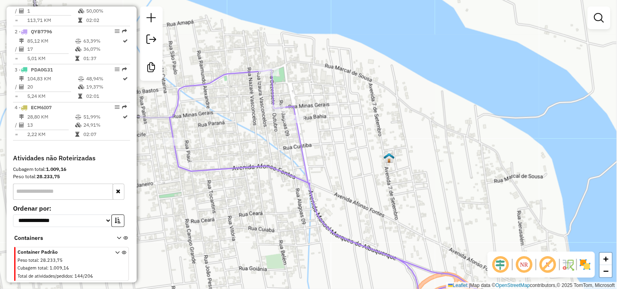
select select "**********"
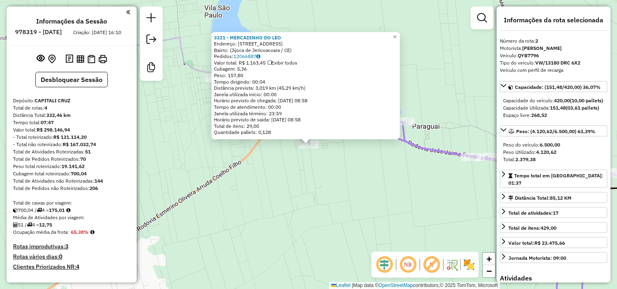
select select "**********"
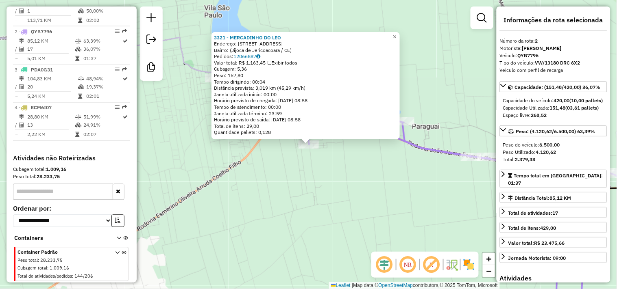
click at [393, 175] on div "3321 - MERCADINHO DO [PERSON_NAME]: [STREET_ADDRESS]) Pedidos: 12066887 Valor t…" at bounding box center [308, 144] width 617 height 289
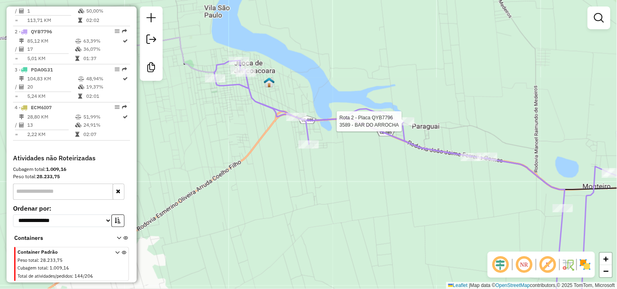
select select "**********"
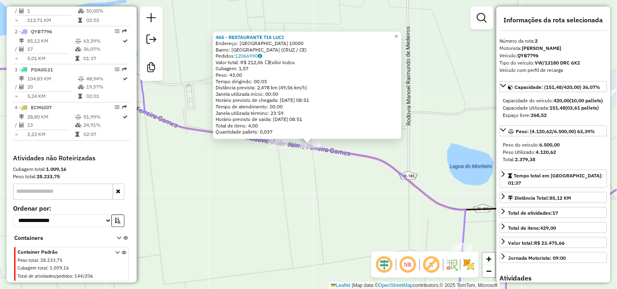
drag, startPoint x: 334, startPoint y: 198, endPoint x: 358, endPoint y: 193, distance: 24.8
click at [335, 198] on div "465 - RESTAURANTE TIA LUCI Endereço: PARAGUAI 10000 Bairro: PARAGUAI (CRUZ / CE…" at bounding box center [308, 144] width 617 height 289
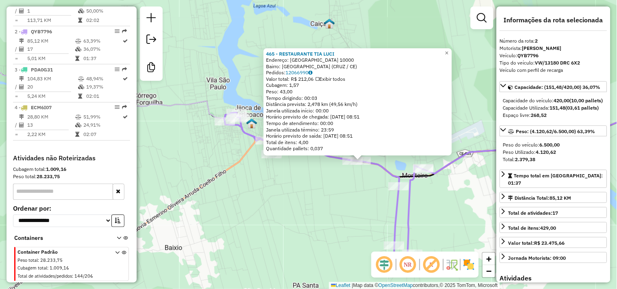
drag, startPoint x: 206, startPoint y: 154, endPoint x: 197, endPoint y: 88, distance: 66.0
click at [207, 154] on div "465 - RESTAURANTE TIA LUCI Endereço: PARAGUAI 10000 Bairro: PARAGUAI (CRUZ / CE…" at bounding box center [308, 144] width 617 height 289
click at [205, 87] on div "465 - RESTAURANTE TIA LUCI Endereço: PARAGUAI 10000 Bairro: PARAGUAI (CRUZ / CE…" at bounding box center [308, 144] width 617 height 289
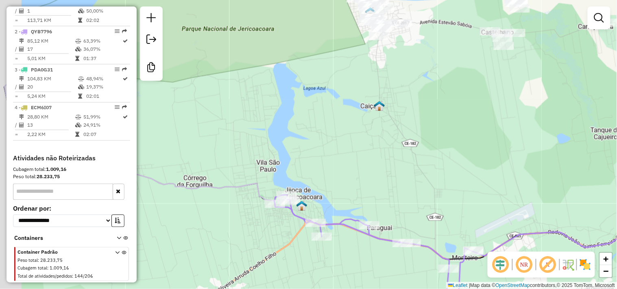
drag, startPoint x: 246, startPoint y: 172, endPoint x: 284, endPoint y: 208, distance: 52.9
click at [277, 202] on icon at bounding box center [365, 157] width 723 height 206
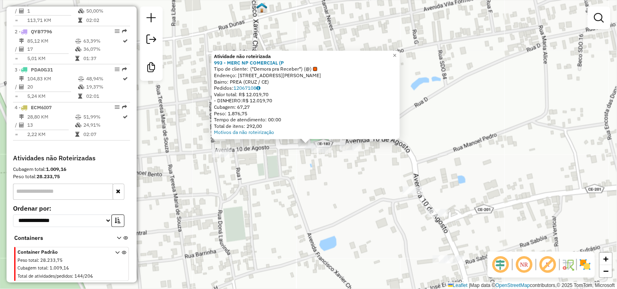
click at [324, 201] on div "Atividade não roteirizada 993 - MERC NP COMERCIAL (P Tipo de cliente: (*Demora …" at bounding box center [308, 144] width 617 height 289
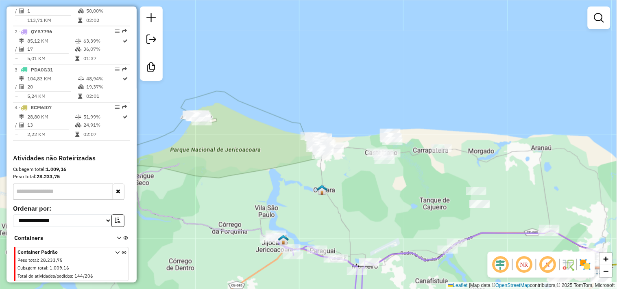
drag, startPoint x: 360, startPoint y: 194, endPoint x: 277, endPoint y: 129, distance: 105.1
click at [326, 161] on div "Janela de atendimento Grade de atendimento Capacidade Transportadoras Veículos …" at bounding box center [308, 144] width 617 height 289
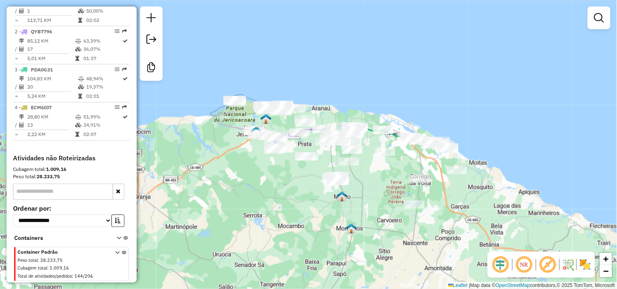
drag, startPoint x: 299, startPoint y: 208, endPoint x: 265, endPoint y: 204, distance: 34.4
click at [265, 204] on div "Janela de atendimento Grade de atendimento Capacidade Transportadoras Veículos …" at bounding box center [308, 144] width 617 height 289
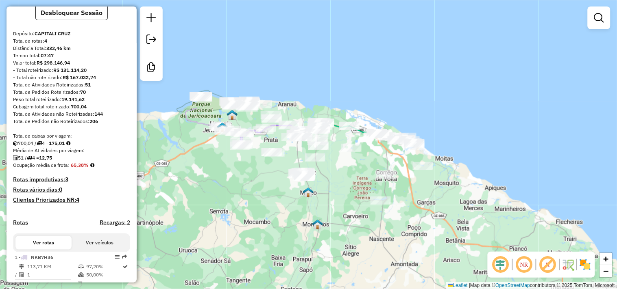
scroll to position [0, 0]
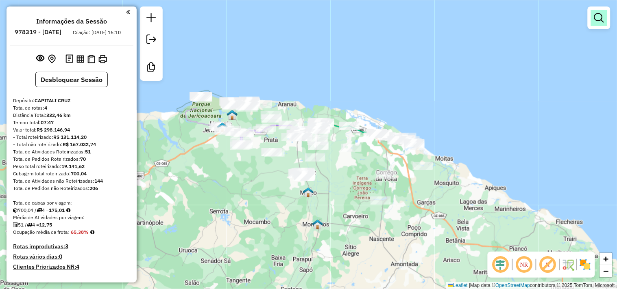
click at [594, 24] on link at bounding box center [598, 18] width 16 height 16
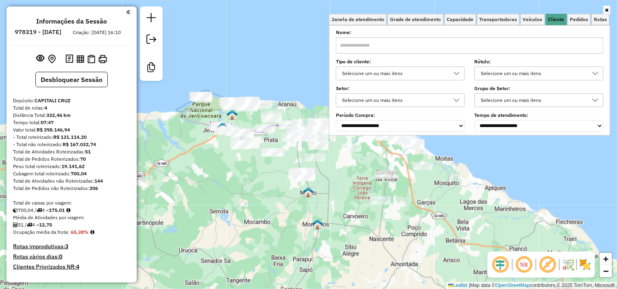
click at [527, 41] on input "text" at bounding box center [469, 45] width 267 height 16
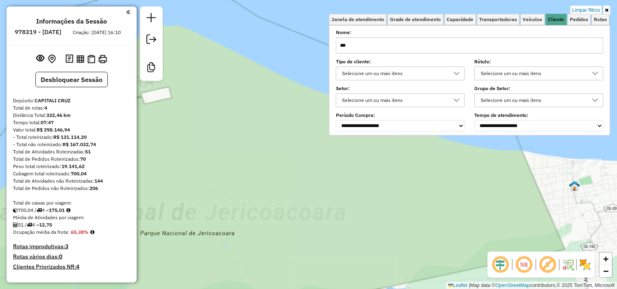
drag, startPoint x: 440, startPoint y: 191, endPoint x: 414, endPoint y: 193, distance: 26.5
click at [414, 193] on div "Limpar filtros Janela de atendimento Grade de atendimento Capacidade Transporta…" at bounding box center [308, 144] width 617 height 289
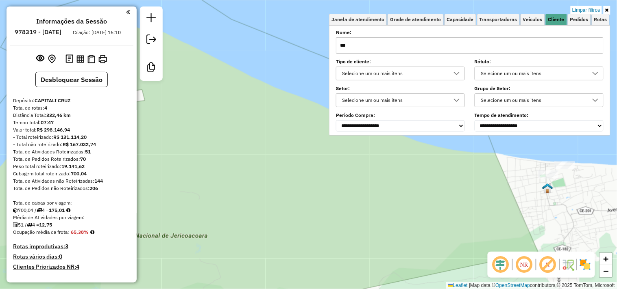
click at [431, 188] on div "Limpar filtros Janela de atendimento Grade de atendimento Capacidade Transporta…" at bounding box center [308, 144] width 617 height 289
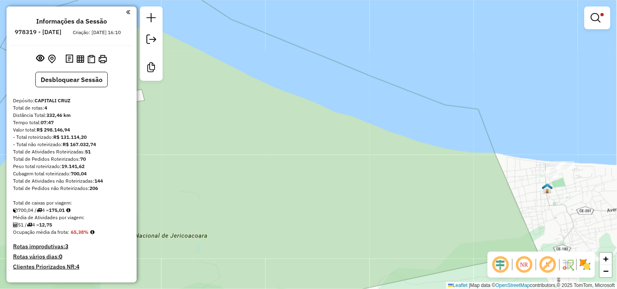
click at [543, 179] on div at bounding box center [548, 175] width 20 height 8
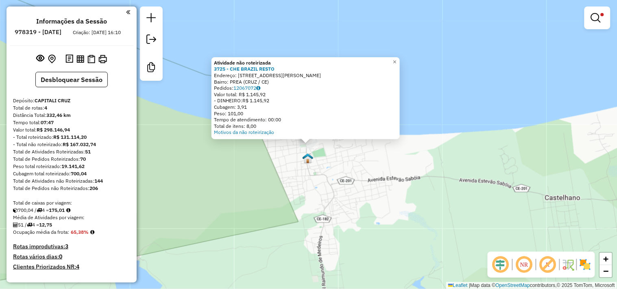
drag, startPoint x: 363, startPoint y: 159, endPoint x: 337, endPoint y: 149, distance: 28.1
click at [362, 159] on div "Atividade não roteirizada 3725 - CHE BRAZIL RESTO Endereço: RUA FRANCISCO XAVIE…" at bounding box center [308, 144] width 617 height 289
click at [328, 152] on div "Atividade não roteirizada 3725 - CHE BRAZIL RESTO Endereço: RUA FRANCISCO XAVIE…" at bounding box center [308, 144] width 617 height 289
click at [590, 18] on em at bounding box center [595, 18] width 10 height 10
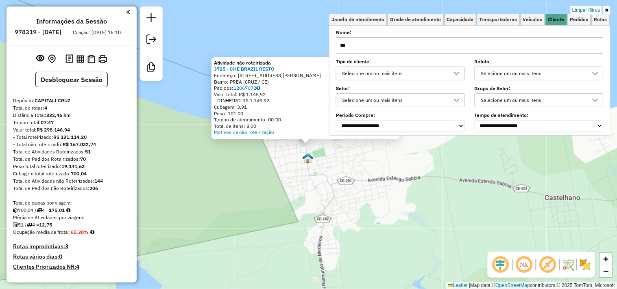
click at [523, 43] on input "***" at bounding box center [469, 45] width 267 height 16
type input "*"
click at [421, 189] on div "Atividade não roteirizada 3725 - CHE BRAZIL RESTO Endereço: RUA FRANCISCO XAVIE…" at bounding box center [308, 144] width 617 height 289
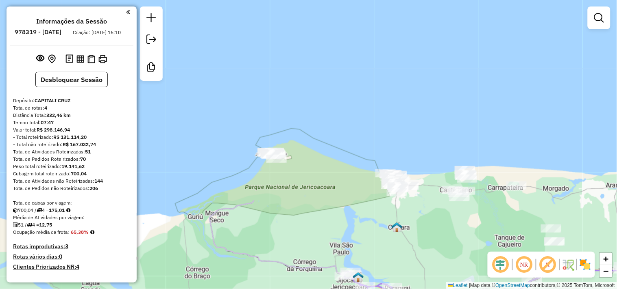
click at [383, 174] on div "Janela de atendimento Grade de atendimento Capacidade Transportadoras Veículos …" at bounding box center [308, 144] width 617 height 289
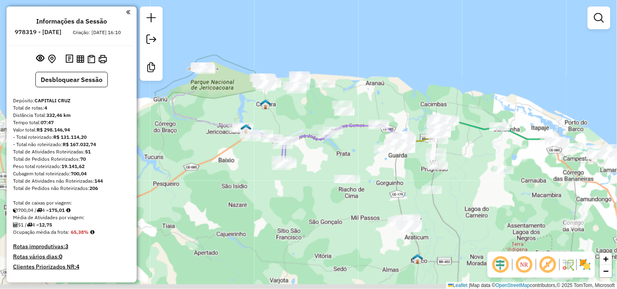
drag, startPoint x: 324, startPoint y: 168, endPoint x: 305, endPoint y: 140, distance: 33.9
click at [317, 157] on div "Janela de atendimento Grade de atendimento Capacidade Transportadoras Veículos …" at bounding box center [308, 144] width 617 height 289
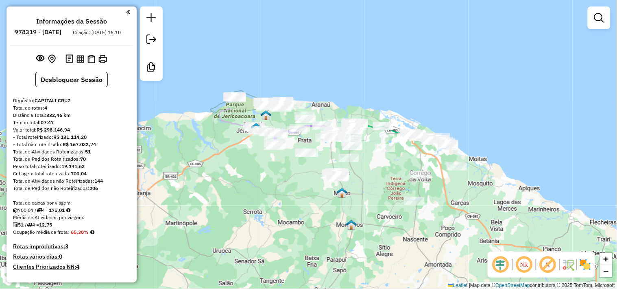
click at [223, 195] on div "Janela de atendimento Grade de atendimento Capacidade Transportadoras Veículos …" at bounding box center [308, 144] width 617 height 289
drag, startPoint x: 600, startPoint y: 25, endPoint x: 526, endPoint y: 40, distance: 75.4
click at [599, 25] on link at bounding box center [598, 18] width 16 height 16
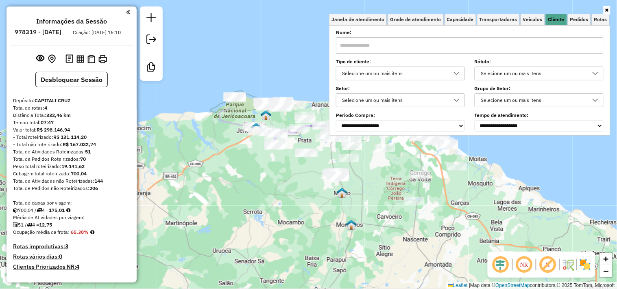
click at [514, 46] on input "text" at bounding box center [469, 45] width 267 height 16
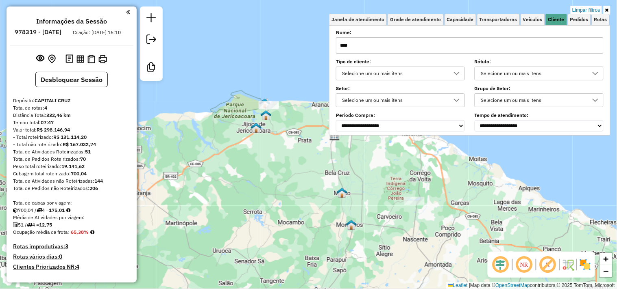
click at [305, 188] on div "Limpar filtros Janela de atendimento Grade de atendimento Capacidade Transporta…" at bounding box center [308, 144] width 617 height 289
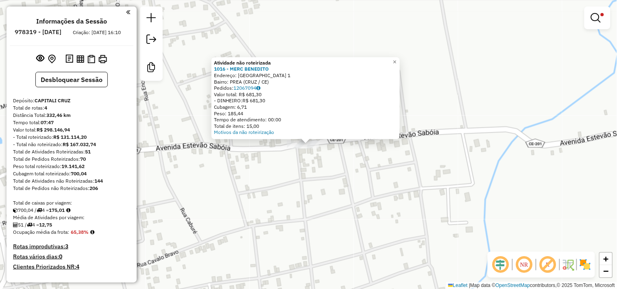
click at [306, 173] on div "Atividade não roteirizada 1016 - MERC BENEDITO Endereço: RANCHO DO PEIXE 1 Bair…" at bounding box center [308, 144] width 617 height 289
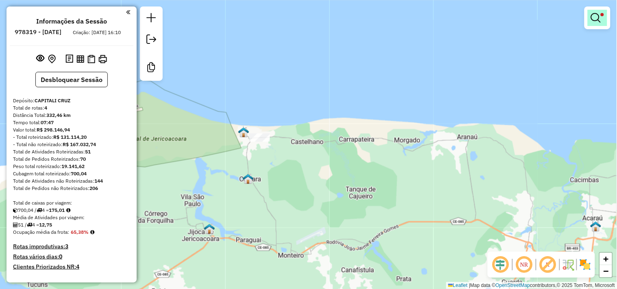
click at [599, 18] on em at bounding box center [595, 18] width 10 height 10
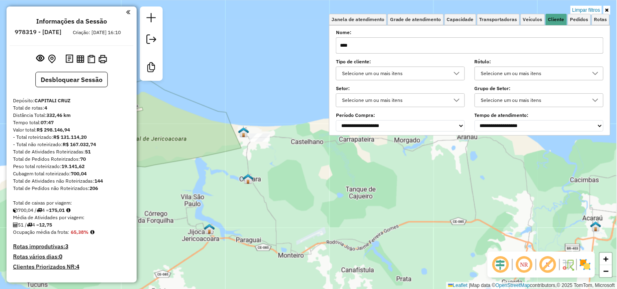
click at [501, 42] on input "****" at bounding box center [469, 45] width 267 height 16
type input "*"
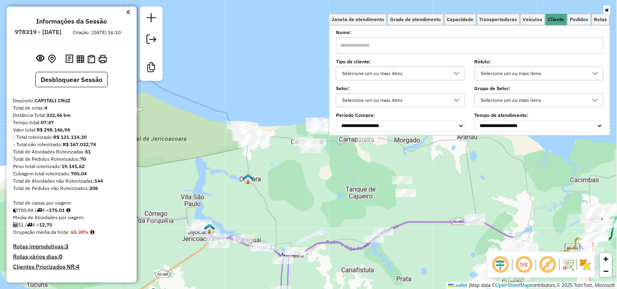
click at [331, 206] on div "Janela de atendimento Grade de atendimento Capacidade Transportadoras Veículos …" at bounding box center [308, 144] width 617 height 289
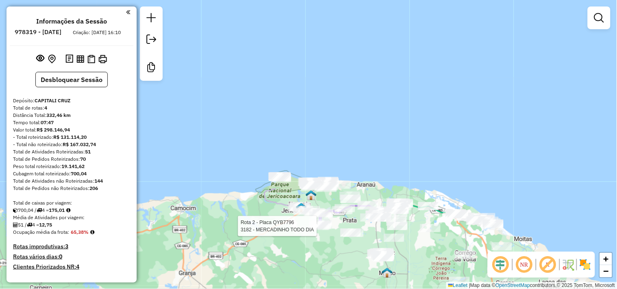
select select "**********"
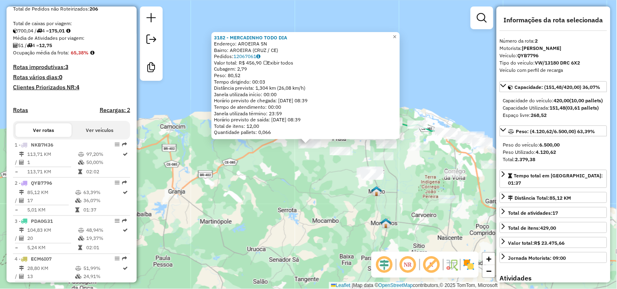
scroll to position [338, 0]
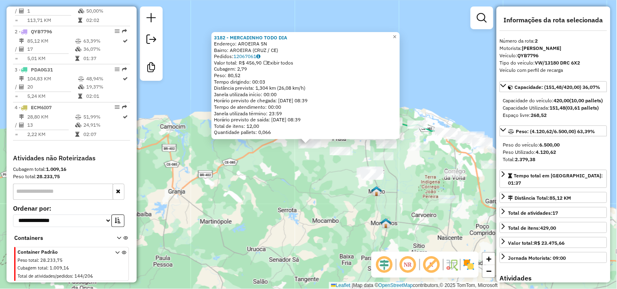
click at [318, 218] on div "3182 - MERCADINHO TODO DIA Endereço: AROEIRA SN Bairro: AROEIRA (CRUZ / CE) Ped…" at bounding box center [308, 144] width 617 height 289
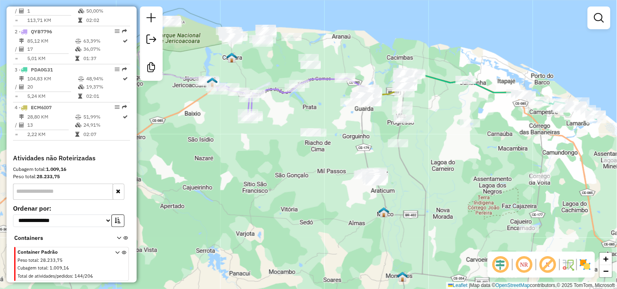
drag, startPoint x: 303, startPoint y: 214, endPoint x: 314, endPoint y: 222, distance: 14.0
click at [309, 221] on div "Janela de atendimento Grade de atendimento Capacidade Transportadoras Veículos …" at bounding box center [308, 144] width 617 height 289
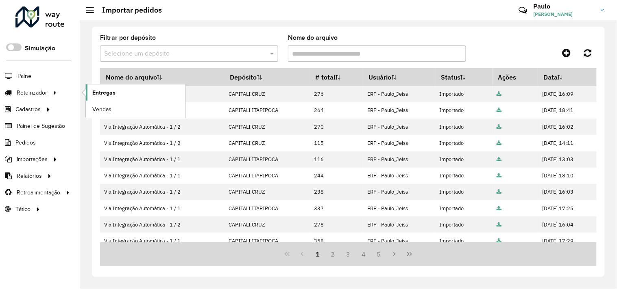
click at [121, 92] on link "Entregas" at bounding box center [136, 93] width 100 height 16
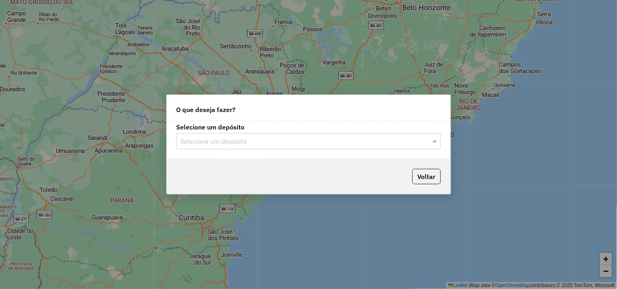
click at [228, 137] on input "text" at bounding box center [300, 142] width 240 height 10
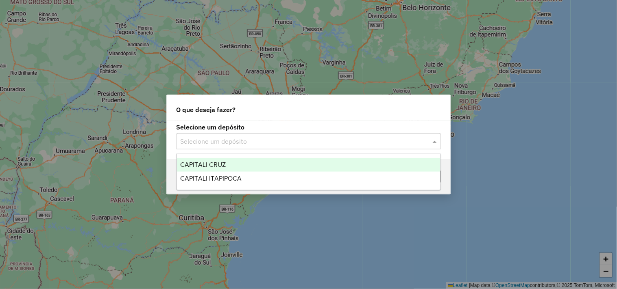
click at [218, 160] on div "CAPITALI CRUZ" at bounding box center [308, 165] width 263 height 14
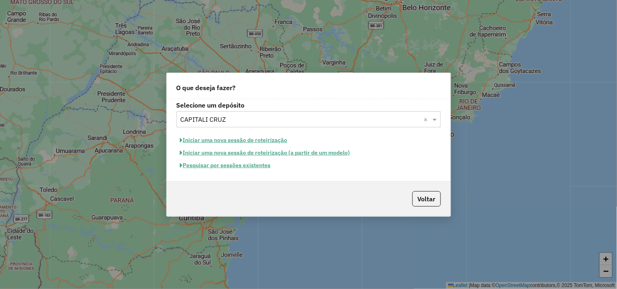
click at [226, 140] on button "Iniciar uma nova sessão de roteirização" at bounding box center [233, 140] width 115 height 13
select select "*"
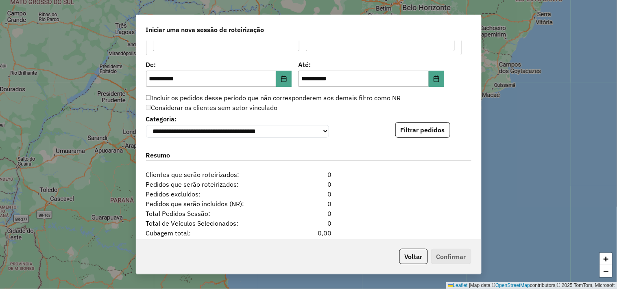
scroll to position [813, 0]
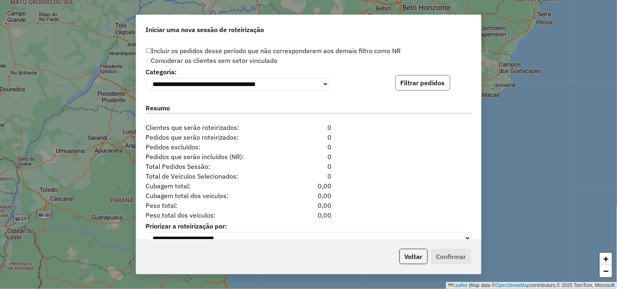
click at [419, 80] on button "Filtrar pedidos" at bounding box center [422, 82] width 55 height 15
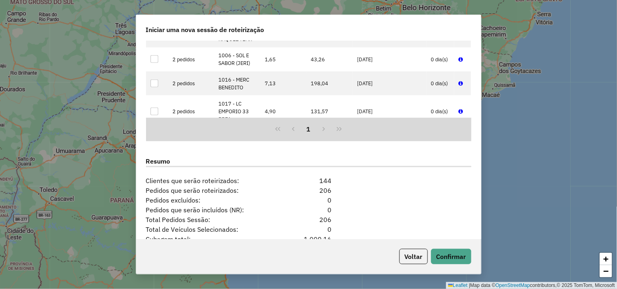
scroll to position [998, 0]
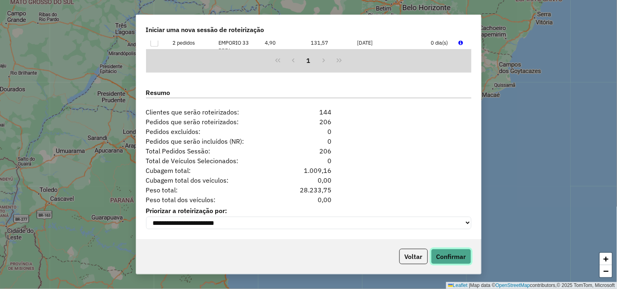
click at [453, 255] on button "Confirmar" at bounding box center [451, 256] width 40 height 15
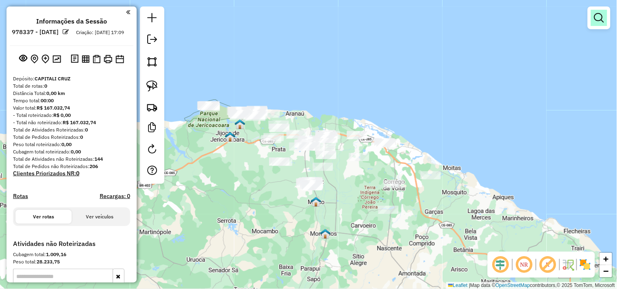
click at [599, 24] on link at bounding box center [598, 18] width 16 height 16
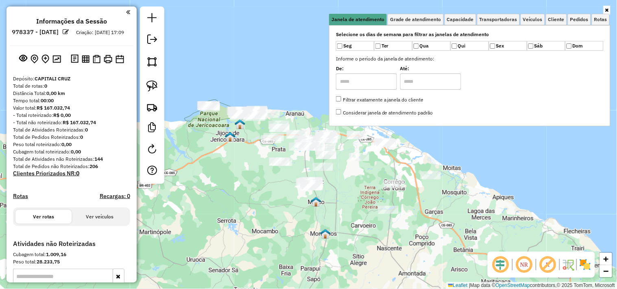
click at [230, 163] on div "Janela de atendimento Grade de atendimento Capacidade Transportadoras Veículos …" at bounding box center [308, 144] width 617 height 289
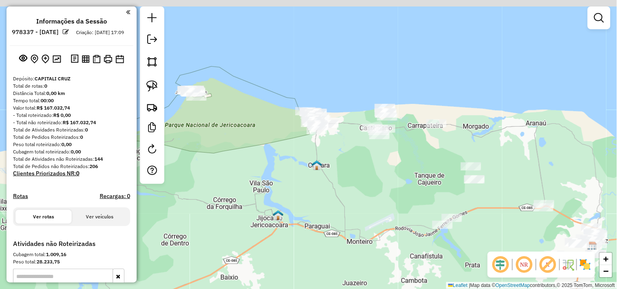
drag, startPoint x: 224, startPoint y: 139, endPoint x: 313, endPoint y: 153, distance: 90.0
click at [313, 153] on div "Janela de atendimento Grade de atendimento Capacidade Transportadoras Veículos …" at bounding box center [308, 144] width 617 height 289
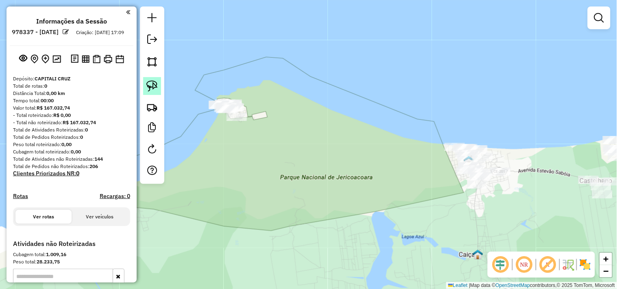
click at [149, 86] on img at bounding box center [151, 85] width 11 height 11
drag, startPoint x: 216, startPoint y: 124, endPoint x: 245, endPoint y: 132, distance: 29.6
click at [314, 149] on div "Janela de atendimento Grade de atendimento Capacidade Transportadoras Veículos …" at bounding box center [308, 144] width 617 height 289
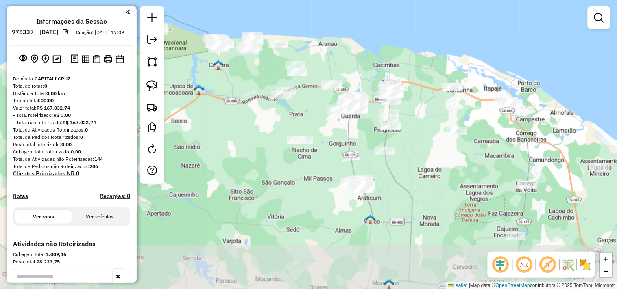
drag, startPoint x: 316, startPoint y: 193, endPoint x: 257, endPoint y: 123, distance: 91.5
click at [257, 123] on div "Janela de atendimento Grade de atendimento Capacidade Transportadoras Veículos …" at bounding box center [308, 144] width 617 height 289
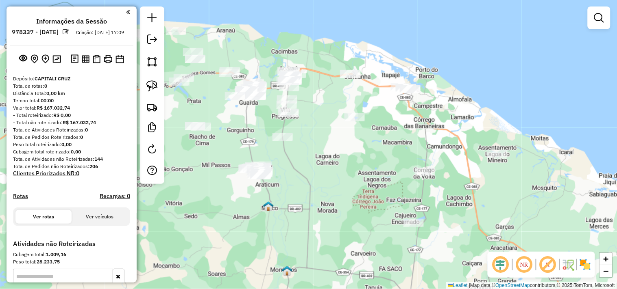
drag, startPoint x: 390, startPoint y: 185, endPoint x: 319, endPoint y: 184, distance: 71.1
click at [319, 184] on div "Janela de atendimento Grade de atendimento Capacidade Transportadoras Veículos …" at bounding box center [308, 144] width 617 height 289
click at [159, 87] on link at bounding box center [152, 86] width 18 height 18
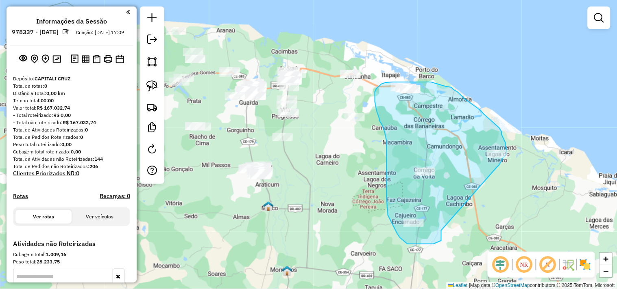
drag, startPoint x: 433, startPoint y: 244, endPoint x: 495, endPoint y: 168, distance: 98.3
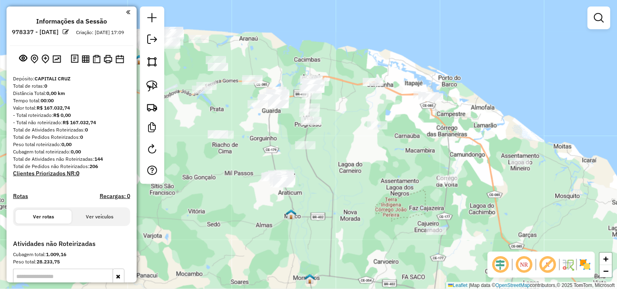
drag, startPoint x: 379, startPoint y: 181, endPoint x: 388, endPoint y: 185, distance: 9.3
click at [388, 185] on div "Janela de atendimento Grade de atendimento Capacidade Transportadoras Veículos …" at bounding box center [308, 144] width 617 height 289
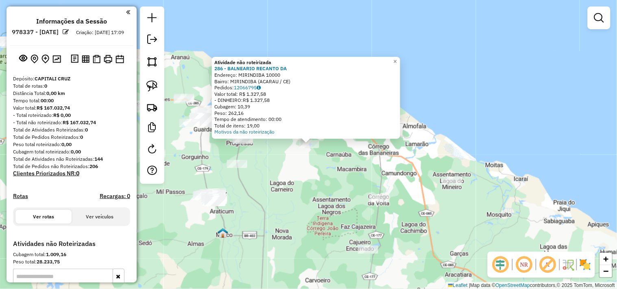
click at [310, 184] on div "Atividade não roteirizada 286 - BALNEARIO RECANTO DA Endereço: MIRINDIBA 10000 …" at bounding box center [308, 144] width 617 height 289
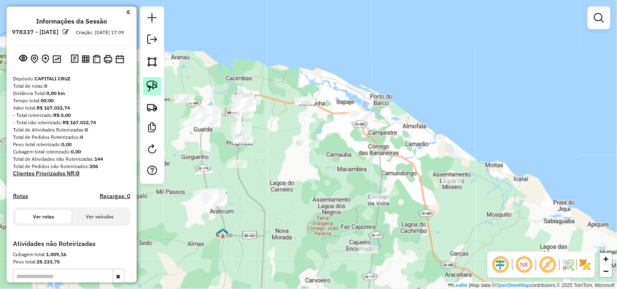
click at [145, 86] on link at bounding box center [152, 86] width 18 height 18
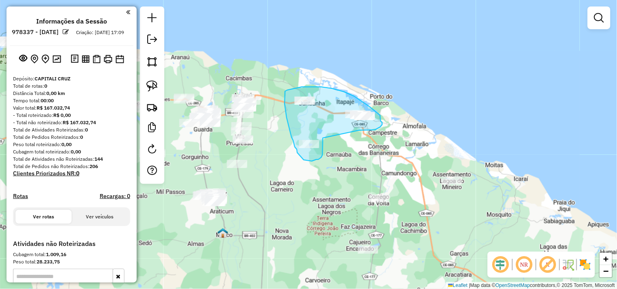
drag, startPoint x: 321, startPoint y: 158, endPoint x: 354, endPoint y: 130, distance: 42.7
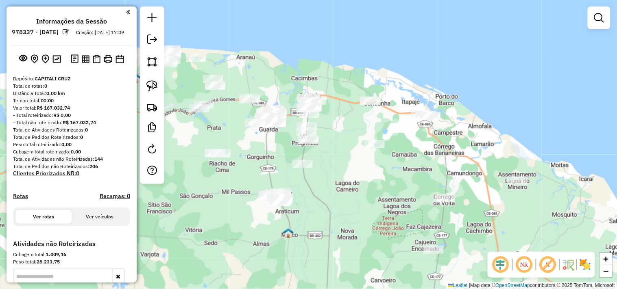
drag, startPoint x: 274, startPoint y: 171, endPoint x: 322, endPoint y: 171, distance: 48.0
click at [322, 171] on div "Janela de atendimento Grade de atendimento Capacidade Transportadoras Veículos …" at bounding box center [308, 144] width 617 height 289
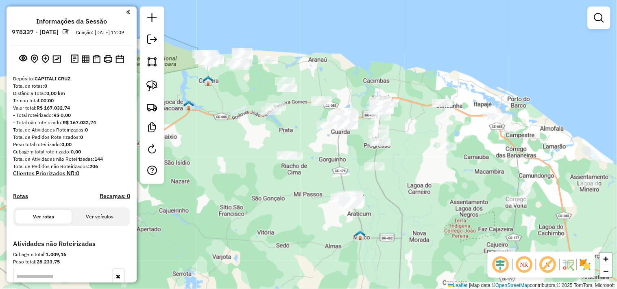
drag, startPoint x: 285, startPoint y: 161, endPoint x: 322, endPoint y: 161, distance: 37.0
click at [322, 161] on div "Janela de atendimento Grade de atendimento Capacidade Transportadoras Veículos …" at bounding box center [308, 144] width 617 height 289
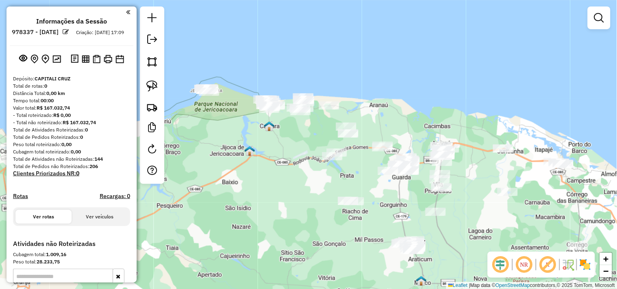
drag, startPoint x: 226, startPoint y: 128, endPoint x: 271, endPoint y: 168, distance: 59.6
click at [271, 168] on div "Janela de atendimento Grade de atendimento Capacidade Transportadoras Veículos …" at bounding box center [308, 144] width 617 height 289
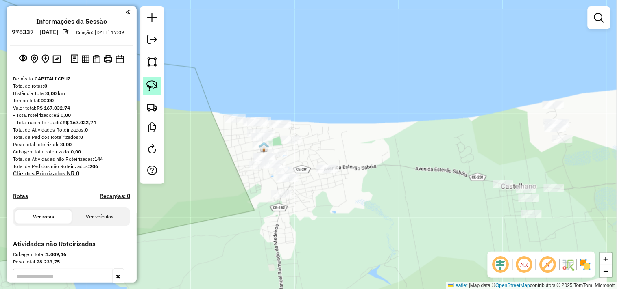
click at [151, 92] on link at bounding box center [152, 86] width 18 height 18
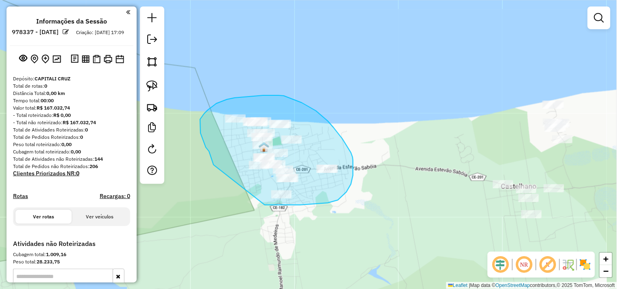
drag, startPoint x: 204, startPoint y: 144, endPoint x: 264, endPoint y: 205, distance: 85.6
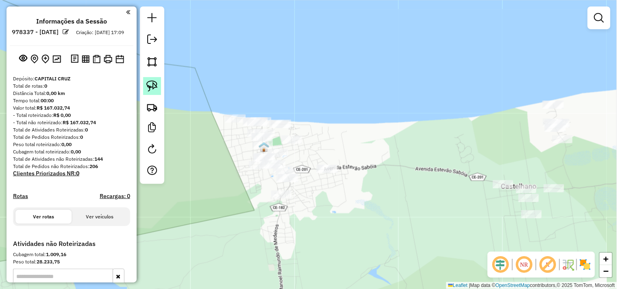
click at [154, 87] on img at bounding box center [151, 85] width 11 height 11
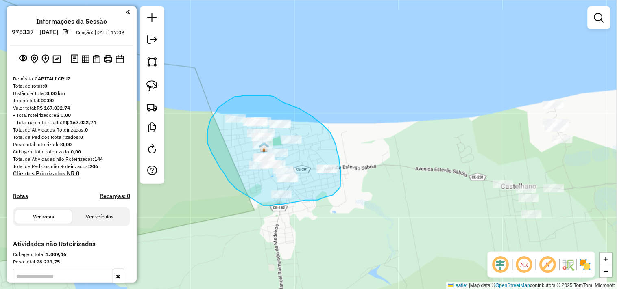
drag, startPoint x: 220, startPoint y: 169, endPoint x: 259, endPoint y: 205, distance: 53.2
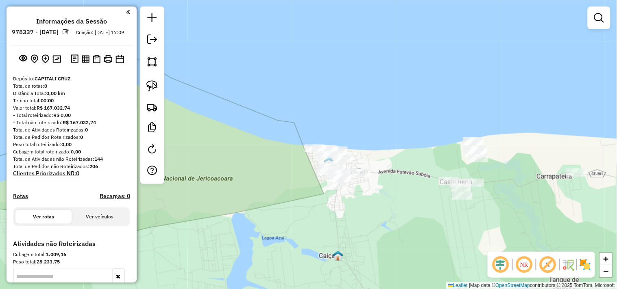
click at [353, 180] on div "Janela de atendimento Grade de atendimento Capacidade Transportadoras Veículos …" at bounding box center [308, 144] width 617 height 289
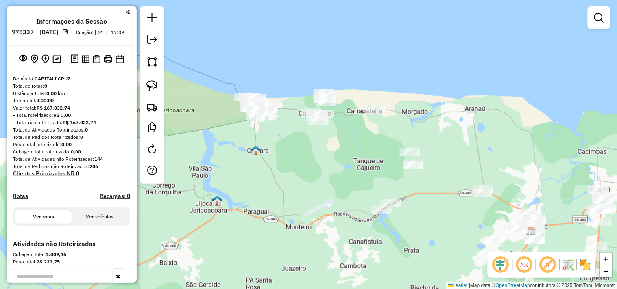
drag, startPoint x: 347, startPoint y: 188, endPoint x: 258, endPoint y: 115, distance: 115.2
click at [258, 118] on div "Janela de atendimento Grade de atendimento Capacidade Transportadoras Veículos …" at bounding box center [308, 144] width 617 height 289
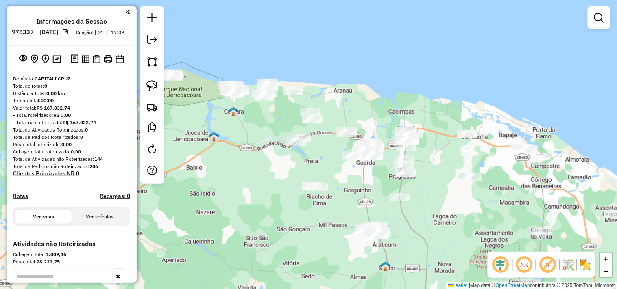
drag, startPoint x: 335, startPoint y: 195, endPoint x: 306, endPoint y: 178, distance: 33.9
click at [306, 179] on div "Janela de atendimento Grade de atendimento Capacidade Transportadoras Veículos …" at bounding box center [308, 144] width 617 height 289
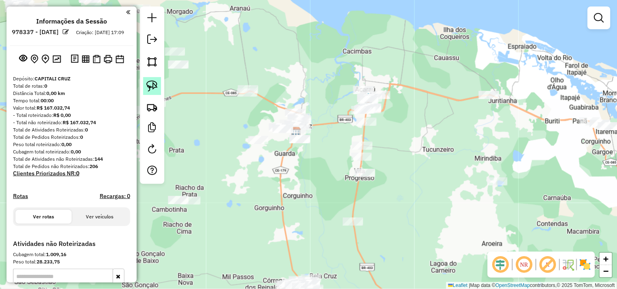
click at [158, 86] on link at bounding box center [152, 86] width 18 height 18
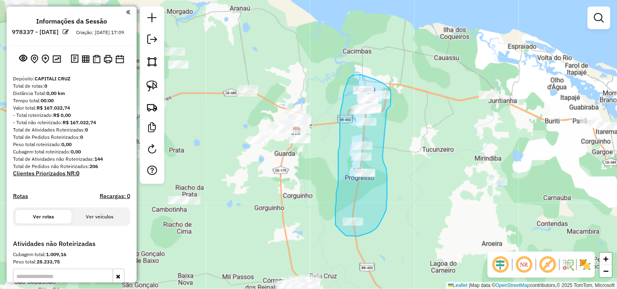
drag, startPoint x: 387, startPoint y: 196, endPoint x: 382, endPoint y: 111, distance: 85.9
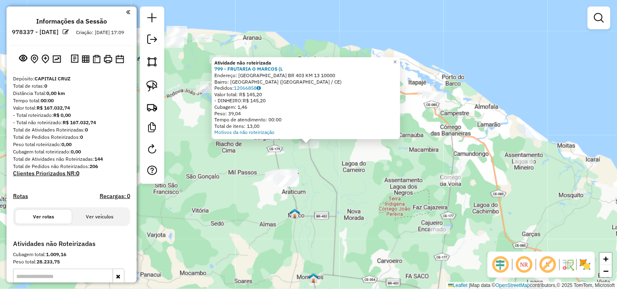
click at [363, 177] on div "Atividade não roteirizada 799 - FRUTARIA O MARCOS (L Endereço: LAGOA DO CANEMA …" at bounding box center [308, 144] width 617 height 289
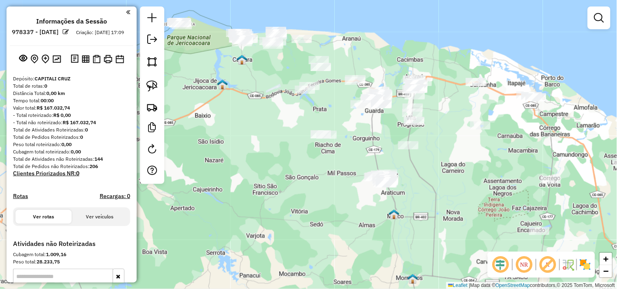
drag, startPoint x: 344, startPoint y: 193, endPoint x: 445, endPoint y: 190, distance: 100.4
click at [445, 192] on div "Janela de atendimento Grade de atendimento Capacidade Transportadoras Veículos …" at bounding box center [308, 144] width 617 height 289
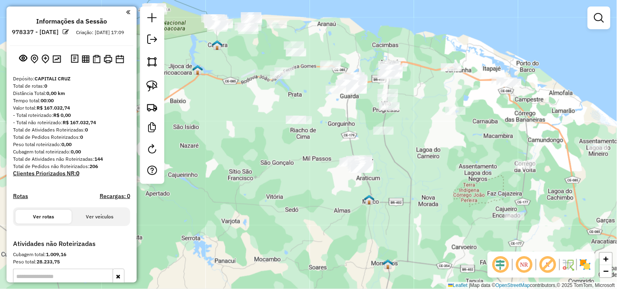
drag, startPoint x: 437, startPoint y: 188, endPoint x: 316, endPoint y: 161, distance: 124.1
click at [387, 163] on div "Janela de atendimento Grade de atendimento Capacidade Transportadoras Veículos …" at bounding box center [308, 144] width 617 height 289
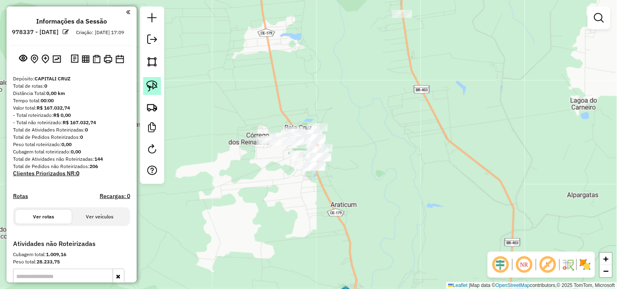
click at [148, 84] on img at bounding box center [151, 85] width 11 height 11
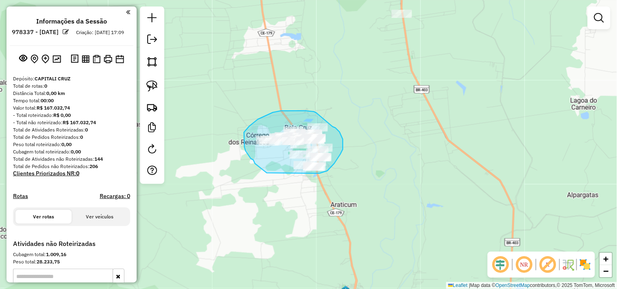
click at [295, 168] on div "Janela de atendimento Grade de atendimento Capacidade Transportadoras Veículos …" at bounding box center [308, 144] width 617 height 289
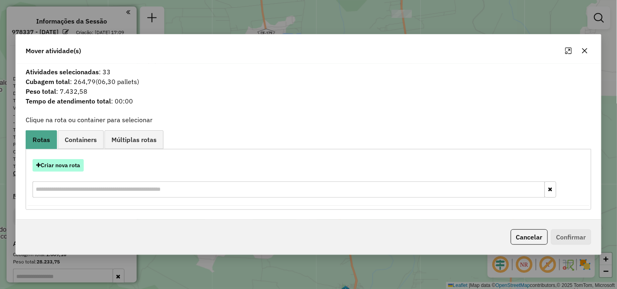
click at [69, 168] on button "Criar nova rota" at bounding box center [58, 165] width 51 height 13
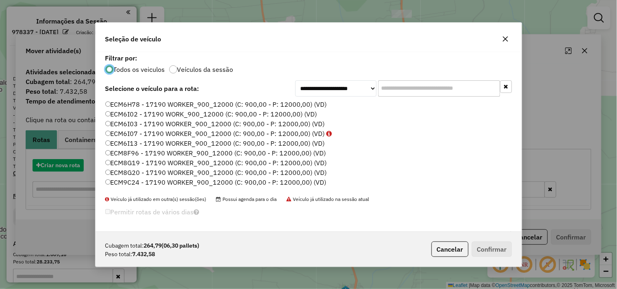
scroll to position [4, 2]
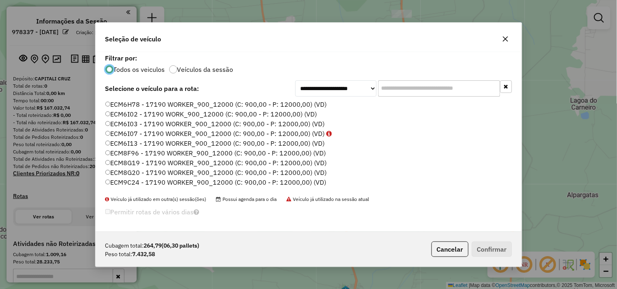
click at [132, 114] on label "ECM6I02 - 17190 WORK_900_12000 (C: 900,00 - P: 12000,00) (VD)" at bounding box center [211, 114] width 212 height 10
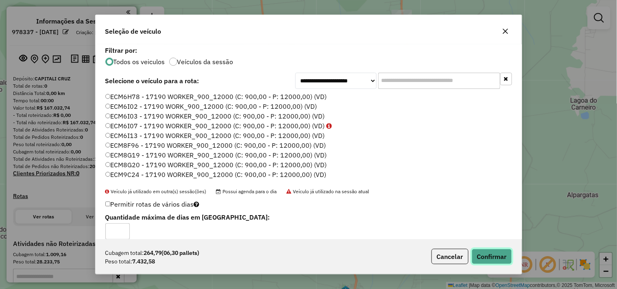
click at [486, 257] on button "Confirmar" at bounding box center [491, 256] width 40 height 15
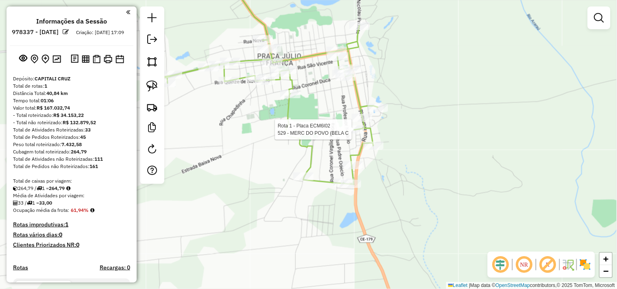
select select "**********"
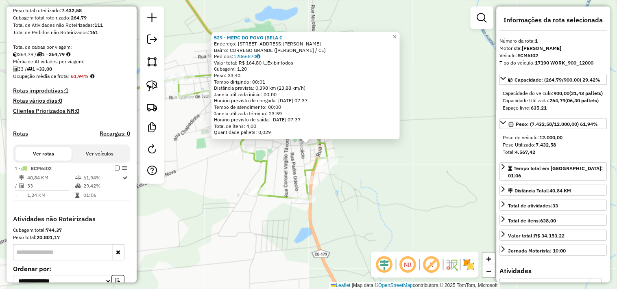
scroll to position [220, 0]
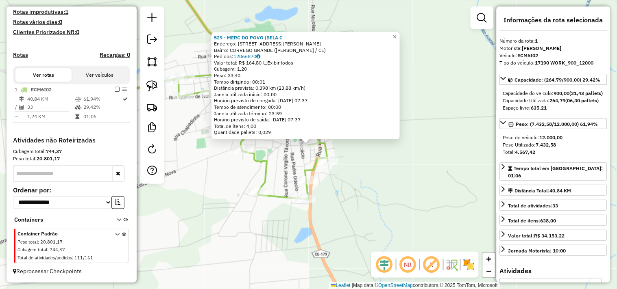
click at [372, 177] on div "529 - MERC DO POVO (BELA C Endereço: RUA GABRIEL VASCONCELOS 10000 Bairro: CORR…" at bounding box center [308, 144] width 617 height 289
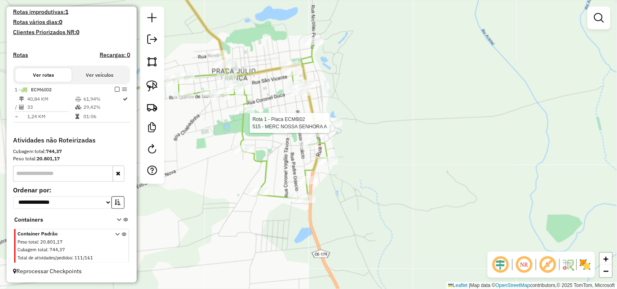
select select "**********"
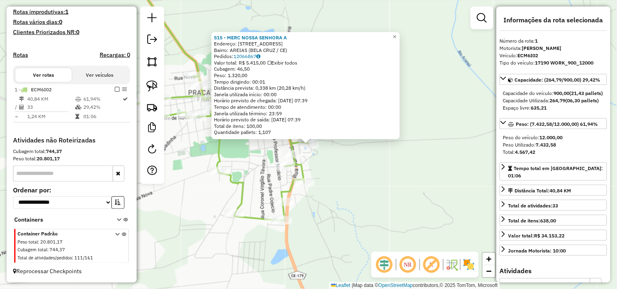
click at [322, 161] on div "515 - MERC NOSSA SENHORA A Endereço: RUA NSA DE FATIMA 23 Bairro: AREIAS (BELA …" at bounding box center [308, 144] width 617 height 289
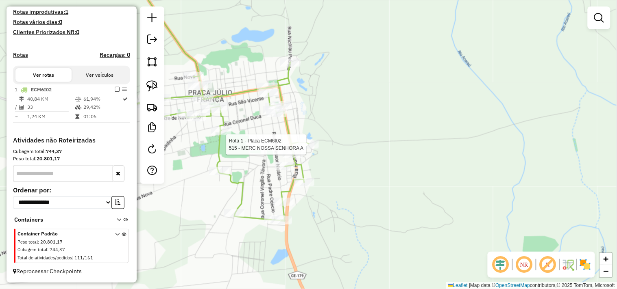
select select "**********"
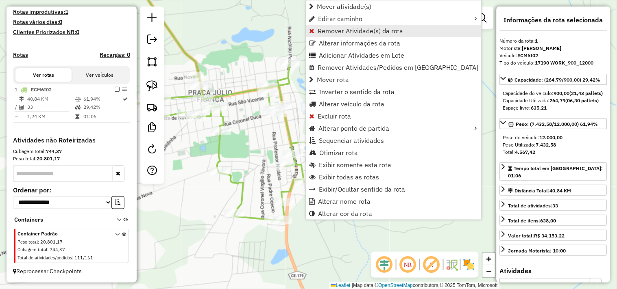
click at [326, 31] on span "Remover Atividade(s) da rota" at bounding box center [360, 31] width 86 height 7
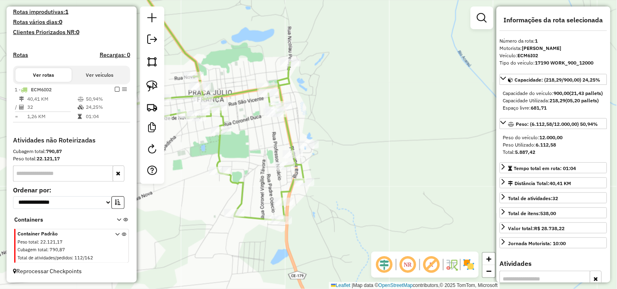
click at [344, 156] on div "Janela de atendimento Grade de atendimento Capacidade Transportadoras Veículos …" at bounding box center [308, 144] width 617 height 289
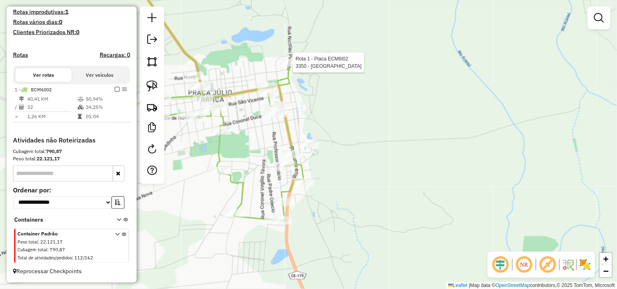
select select "**********"
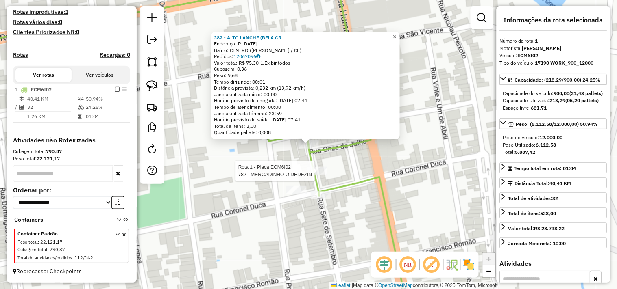
click at [310, 175] on div at bounding box center [317, 171] width 20 height 8
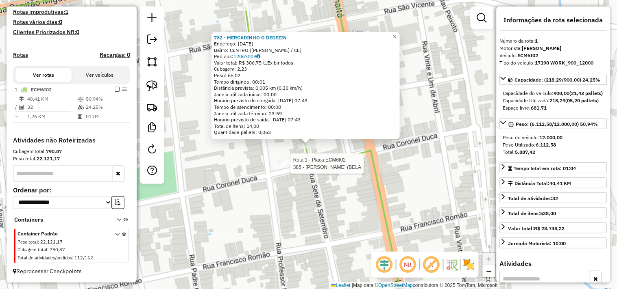
click at [289, 168] on div at bounding box center [288, 164] width 20 height 8
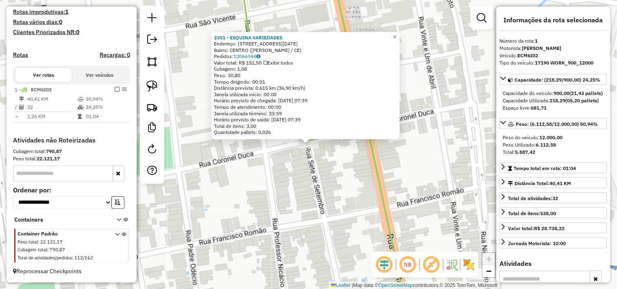
drag, startPoint x: 341, startPoint y: 201, endPoint x: 345, endPoint y: 195, distance: 7.0
click at [342, 201] on div "3351 - ESQUINA VARIEDADES Endereço: RUA 07 DE SETEMBRO 115 Bairro: CENTRO (BELA…" at bounding box center [308, 144] width 617 height 289
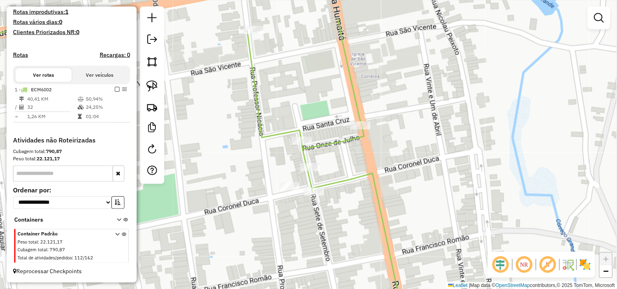
click at [372, 182] on icon at bounding box center [179, 191] width 470 height 347
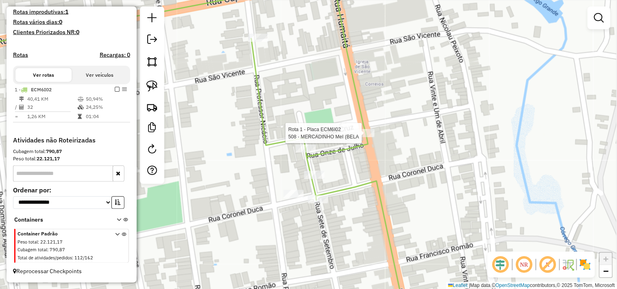
select select "**********"
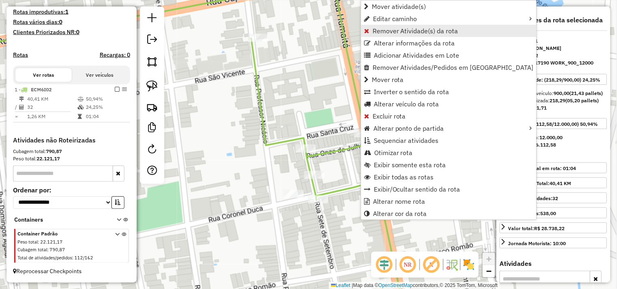
click at [402, 28] on span "Remover Atividade(s) da rota" at bounding box center [415, 31] width 86 height 7
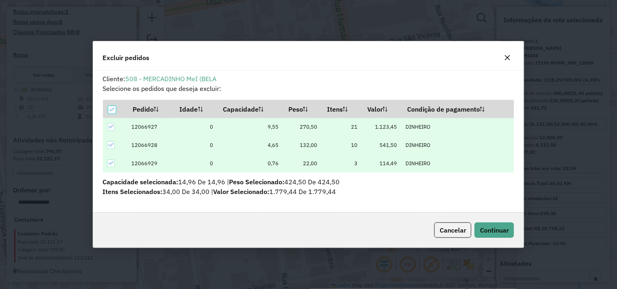
scroll to position [4, 2]
click at [483, 228] on span "Continuar" at bounding box center [494, 230] width 29 height 8
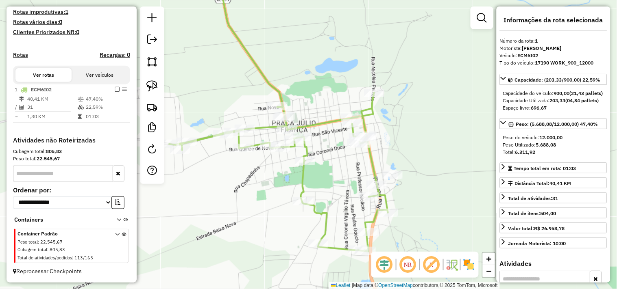
click at [371, 180] on icon at bounding box center [278, 172] width 219 height 159
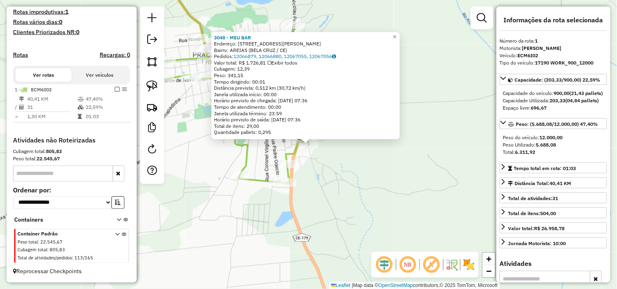
click at [332, 188] on div "3048 - MEU BAR Endereço: RUA NICOLAU PEIXOTO 1407 Bairro: AREIAS (BELA CRUZ / C…" at bounding box center [308, 144] width 617 height 289
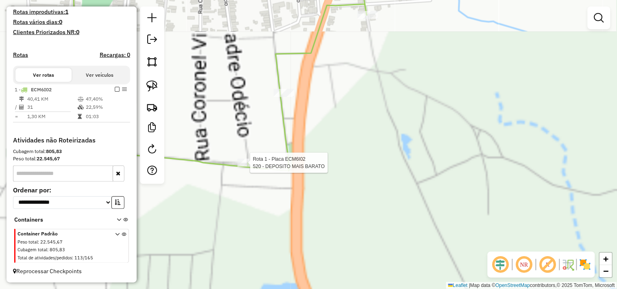
select select "**********"
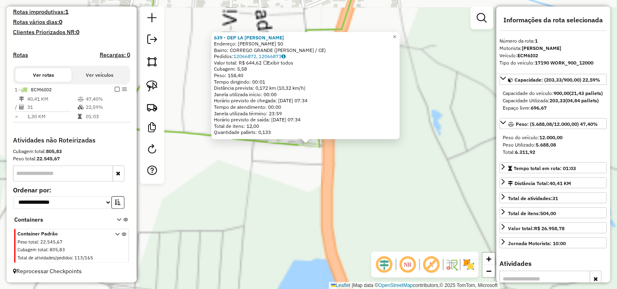
click at [297, 188] on div "639 - DEP LA DANIEL SILVEI Endereço: DOM WALFRIDO 50 Bairro: CORREGO GRANDE (BE…" at bounding box center [308, 144] width 617 height 289
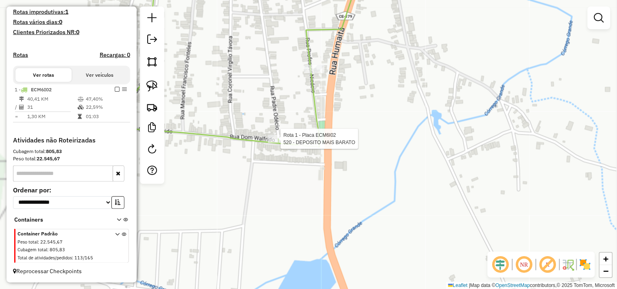
select select "**********"
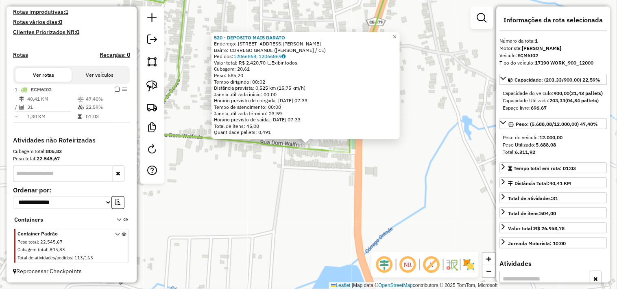
drag, startPoint x: 301, startPoint y: 178, endPoint x: 301, endPoint y: 174, distance: 4.5
click at [301, 178] on div "520 - DEPOSITO MAIS BARATO Endereço: RUA DOM VALFRIDO 164 Bairro: CORREGO GRAND…" at bounding box center [308, 144] width 617 height 289
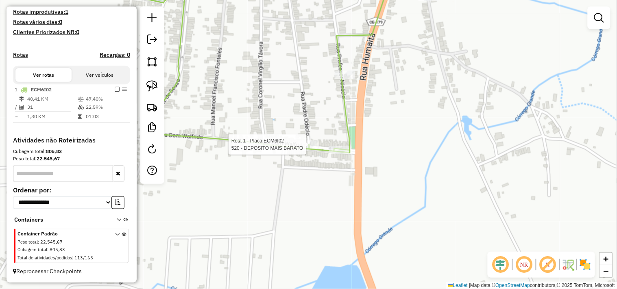
select select "**********"
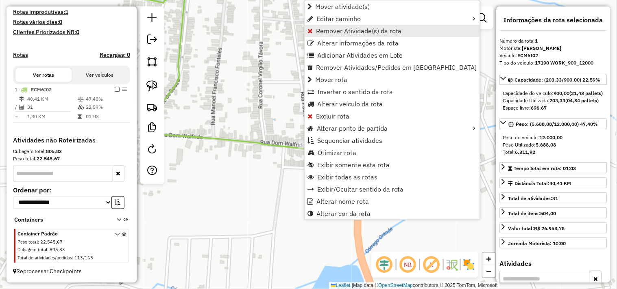
click at [323, 29] on span "Remover Atividade(s) da rota" at bounding box center [359, 31] width 86 height 7
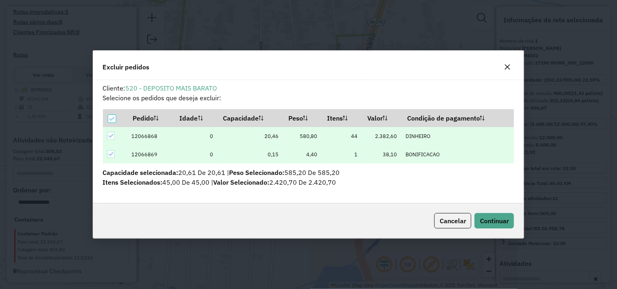
scroll to position [0, 0]
click at [474, 225] on button "Continuar" at bounding box center [493, 220] width 39 height 15
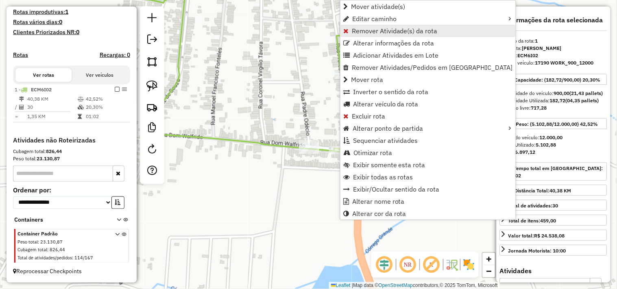
click at [363, 28] on span "Remover Atividade(s) da rota" at bounding box center [395, 31] width 86 height 7
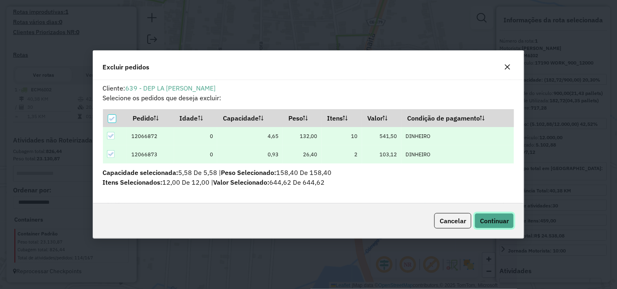
click at [494, 220] on span "Continuar" at bounding box center [494, 221] width 29 height 8
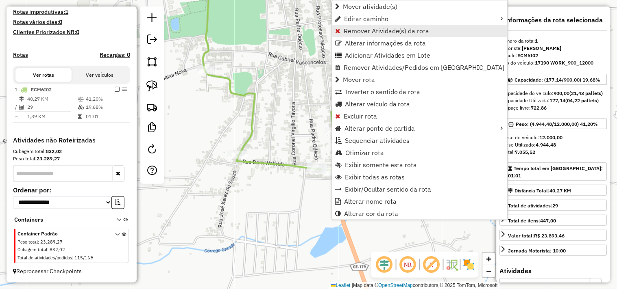
click at [379, 34] on span "Remover Atividade(s) da rota" at bounding box center [386, 31] width 86 height 7
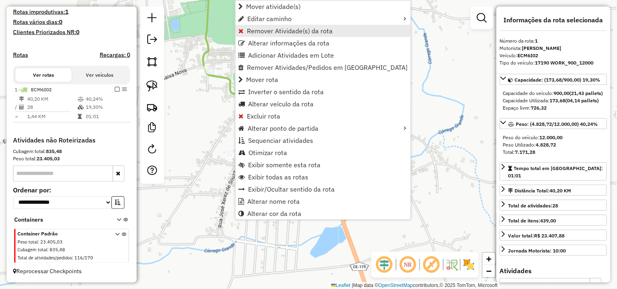
click at [283, 28] on span "Remover Atividade(s) da rota" at bounding box center [290, 31] width 86 height 7
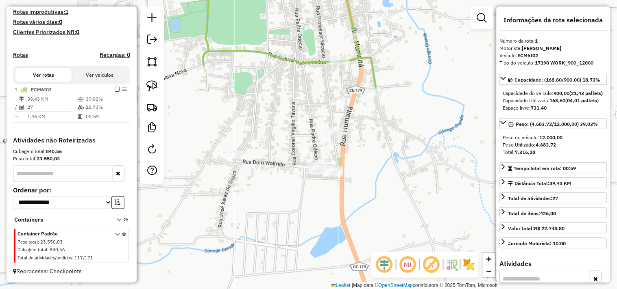
click at [295, 202] on div "Janela de atendimento Grade de atendimento Capacidade Transportadoras Veículos …" at bounding box center [308, 144] width 617 height 289
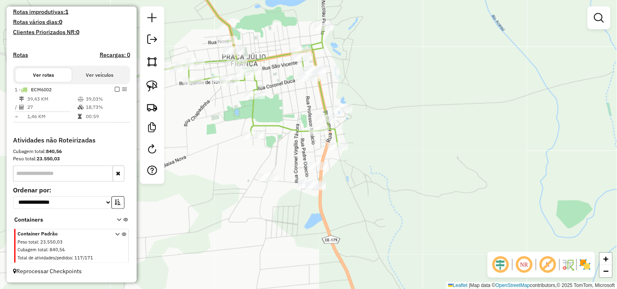
drag, startPoint x: 347, startPoint y: 177, endPoint x: 367, endPoint y: 214, distance: 41.6
click at [367, 214] on div "Janela de atendimento Grade de atendimento Capacidade Transportadoras Veículos …" at bounding box center [308, 144] width 617 height 289
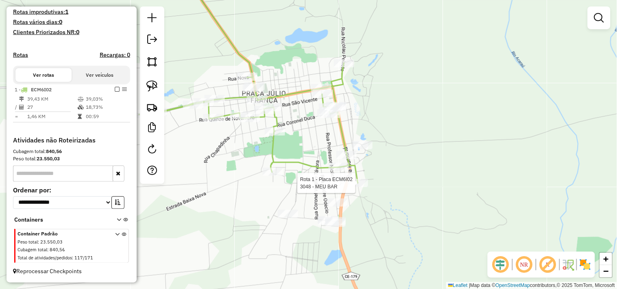
select select "**********"
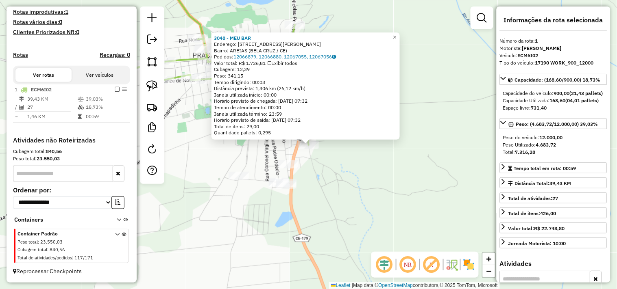
click at [334, 178] on div "3048 - MEU BAR Endereço: RUA NICOLAU PEIXOTO 1407 Bairro: AREIAS (BELA CRUZ / C…" at bounding box center [308, 144] width 617 height 289
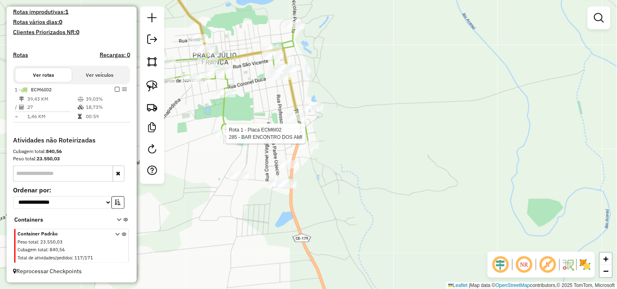
select select "**********"
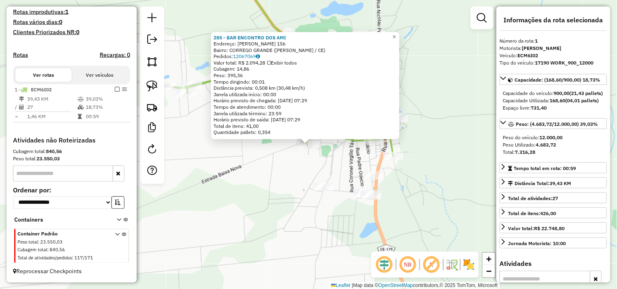
click at [273, 173] on div "285 - BAR ENCONTRO DOS AMI Endereço: PEDRO ROMAO DE CARVALHO 156 Bairro: CORREG…" at bounding box center [308, 144] width 617 height 289
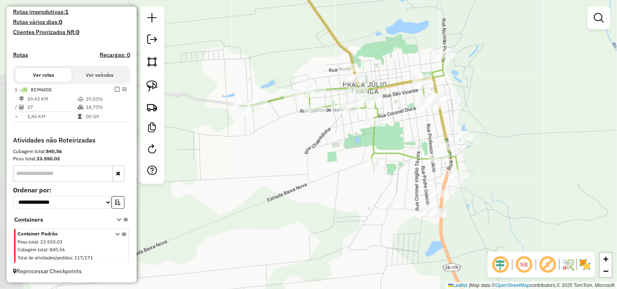
drag, startPoint x: 249, startPoint y: 149, endPoint x: 283, endPoint y: 171, distance: 40.4
click at [283, 171] on div "Janela de atendimento Grade de atendimento Capacidade Transportadoras Veículos …" at bounding box center [308, 144] width 617 height 289
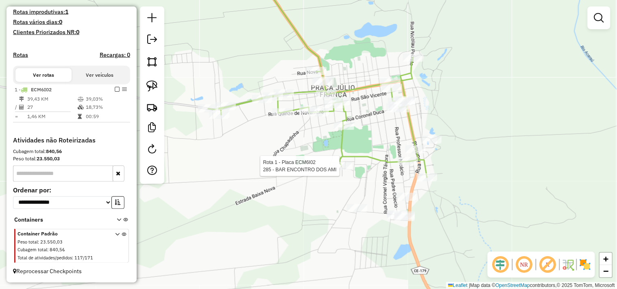
select select "**********"
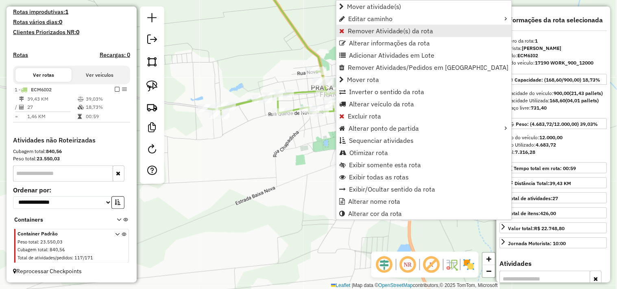
click at [350, 28] on span "Remover Atividade(s) da rota" at bounding box center [390, 31] width 86 height 7
click at [373, 28] on span "Remover Atividade(s) da rota" at bounding box center [389, 31] width 86 height 7
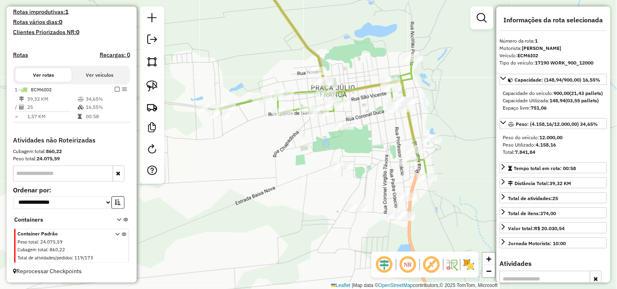
click at [297, 165] on div "Janela de atendimento Grade de atendimento Capacidade Transportadoras Veículos …" at bounding box center [308, 144] width 617 height 289
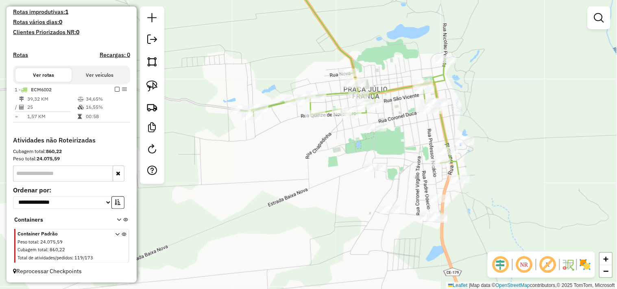
drag, startPoint x: 244, startPoint y: 154, endPoint x: 261, endPoint y: 130, distance: 28.5
click at [301, 161] on div "Janela de atendimento Grade de atendimento Capacidade Transportadoras Veículos …" at bounding box center [308, 144] width 617 height 289
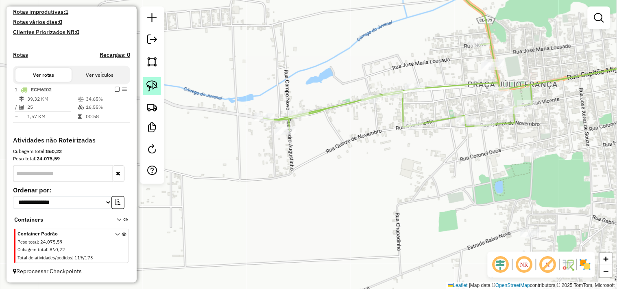
click at [155, 85] on img at bounding box center [151, 85] width 11 height 11
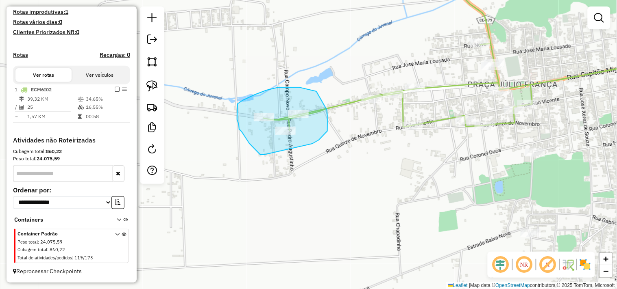
drag, startPoint x: 237, startPoint y: 112, endPoint x: 307, endPoint y: 145, distance: 77.8
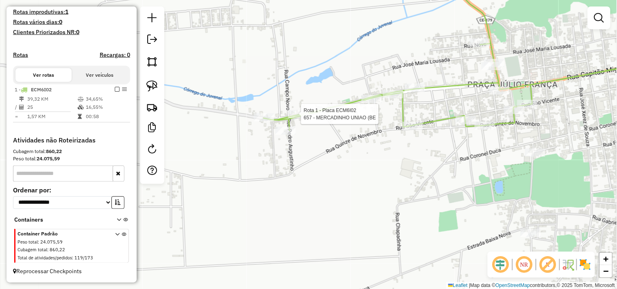
select select "**********"
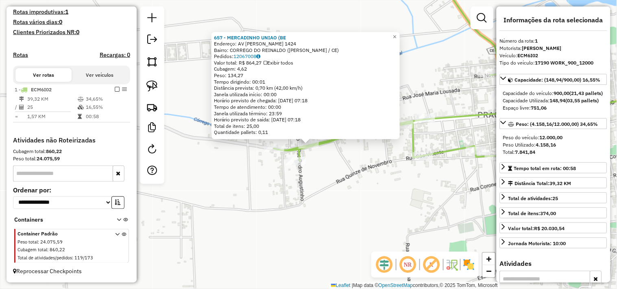
click at [342, 186] on div "657 - MERCADINHO UNIAO (BE Endereço: AV JOSE MILTON DE OLIVEIRA 1424 Bairro: CO…" at bounding box center [308, 144] width 617 height 289
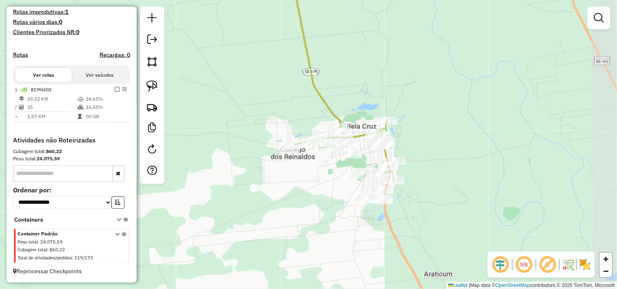
drag, startPoint x: 358, startPoint y: 209, endPoint x: 326, endPoint y: 187, distance: 39.0
click at [323, 189] on div "Janela de atendimento Grade de atendimento Capacidade Transportadoras Veículos …" at bounding box center [308, 144] width 617 height 289
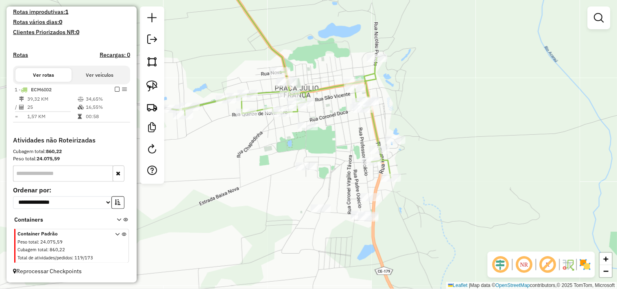
select select "**********"
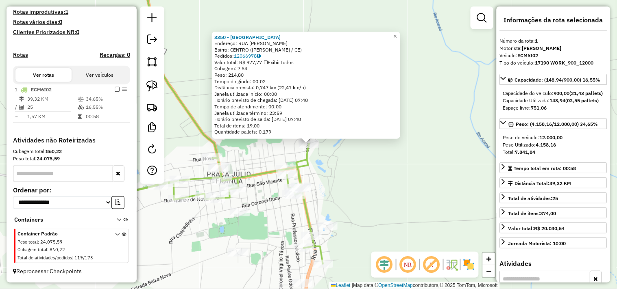
drag, startPoint x: 356, startPoint y: 169, endPoint x: 341, endPoint y: 162, distance: 16.0
click at [355, 169] on div "3350 - BAR DO VALMIR Endereço: RUA NICOLAU PEIXOTO SN Bairro: CENTRO (BELA CRUZ…" at bounding box center [308, 144] width 617 height 289
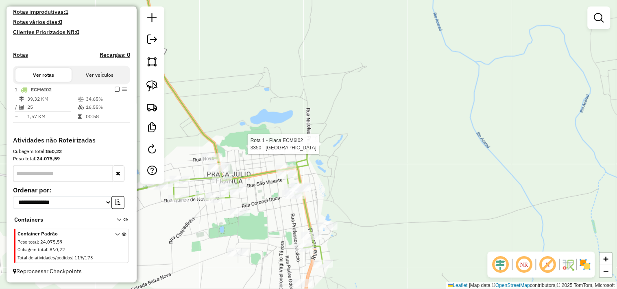
select select "**********"
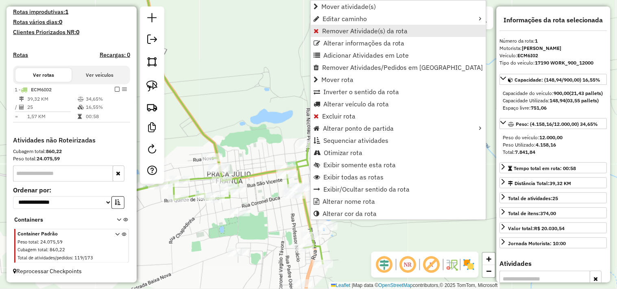
click at [323, 29] on span "Remover Atividade(s) da rota" at bounding box center [365, 31] width 86 height 7
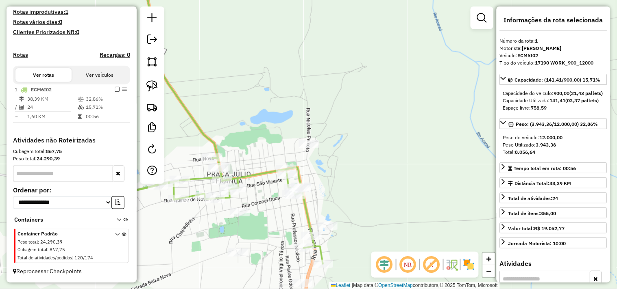
click at [337, 174] on div "Janela de atendimento Grade de atendimento Capacidade Transportadoras Veículos …" at bounding box center [308, 144] width 617 height 289
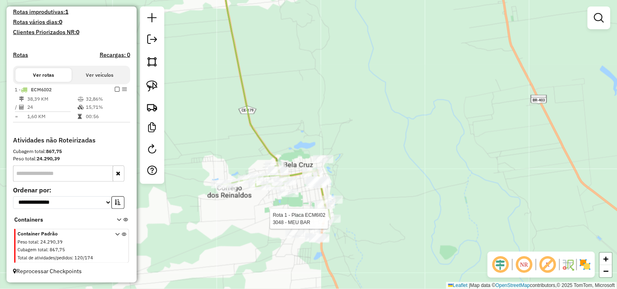
select select "**********"
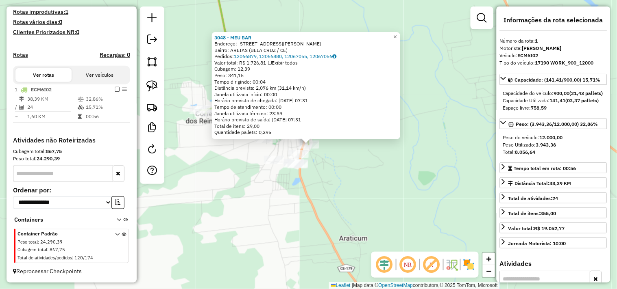
click at [332, 173] on div "3048 - MEU BAR Endereço: RUA NICOLAU PEIXOTO 1407 Bairro: AREIAS (BELA CRUZ / C…" at bounding box center [308, 144] width 617 height 289
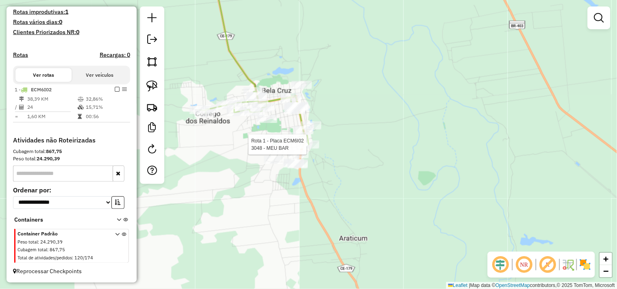
select select "**********"
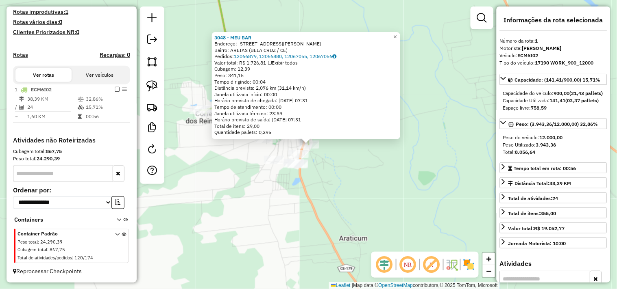
click at [336, 170] on div "3048 - MEU BAR Endereço: RUA NICOLAU PEIXOTO 1407 Bairro: AREIAS (BELA CRUZ / C…" at bounding box center [308, 144] width 617 height 289
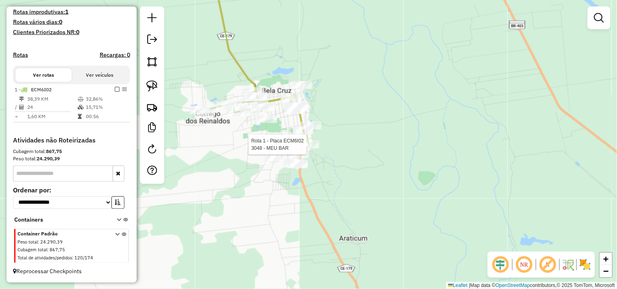
select select "**********"
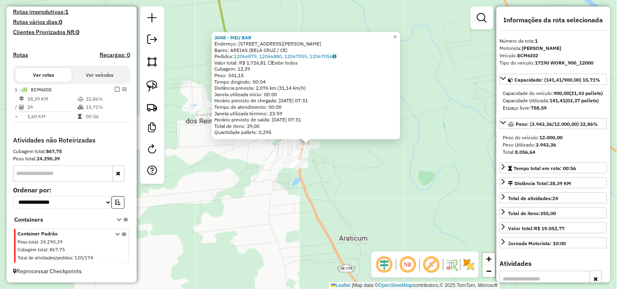
click at [348, 181] on div "3048 - MEU BAR Endereço: RUA NICOLAU PEIXOTO 1407 Bairro: AREIAS (BELA CRUZ / C…" at bounding box center [308, 144] width 617 height 289
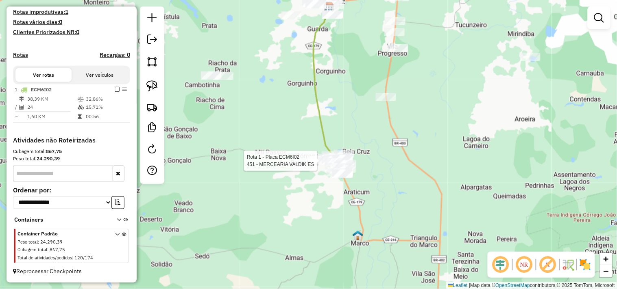
select select "**********"
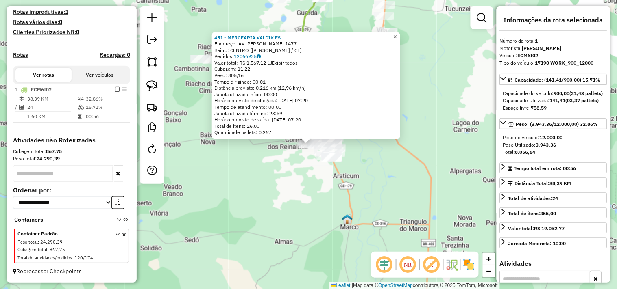
click at [276, 255] on div "451 - MERCEARIA VALDIK ES Endereço: AV JOSE MILTO DE OLIVEIRA 1477 Bairro: CENT…" at bounding box center [308, 144] width 617 height 289
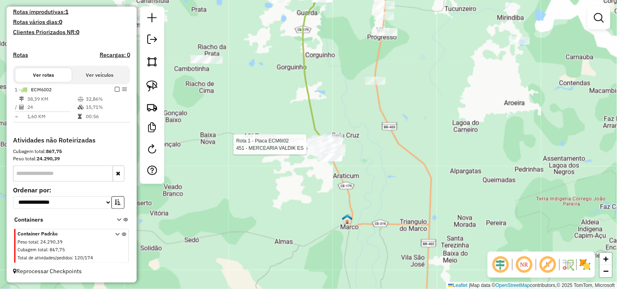
select select "**********"
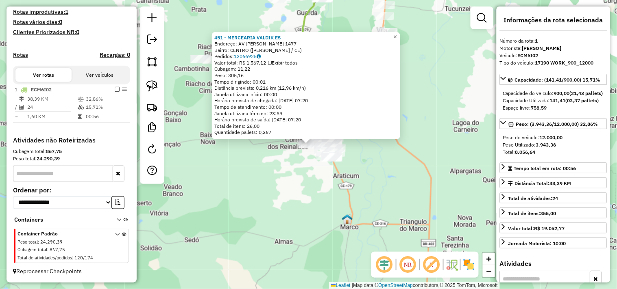
click at [293, 205] on div "451 - MERCEARIA VALDIK ES Endereço: AV JOSE MILTO DE OLIVEIRA 1477 Bairro: CENT…" at bounding box center [308, 144] width 617 height 289
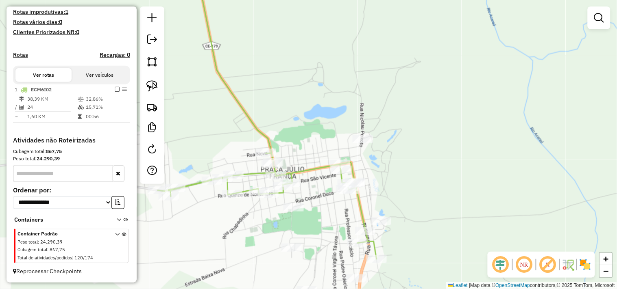
drag, startPoint x: 345, startPoint y: 217, endPoint x: 319, endPoint y: 129, distance: 91.9
click at [319, 132] on div "Janela de atendimento Grade de atendimento Capacidade Transportadoras Veículos …" at bounding box center [308, 144] width 617 height 289
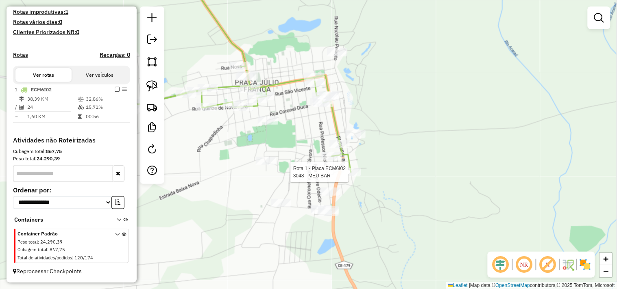
select select "**********"
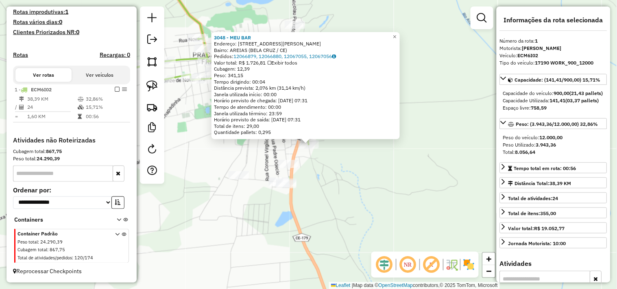
click at [367, 196] on div "3048 - MEU BAR Endereço: RUA NICOLAU PEIXOTO 1407 Bairro: AREIAS (BELA CRUZ / C…" at bounding box center [308, 144] width 617 height 289
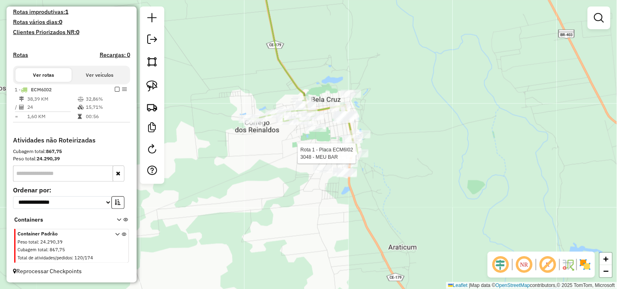
select select "**********"
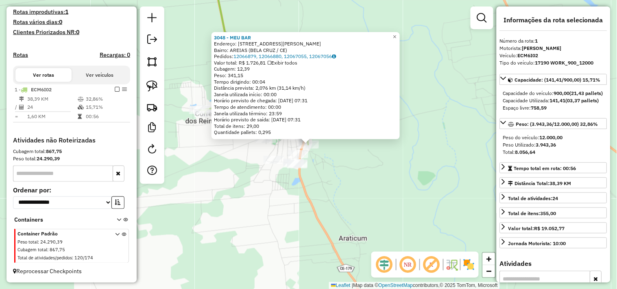
click at [369, 173] on div "3048 - MEU BAR Endereço: RUA NICOLAU PEIXOTO 1407 Bairro: AREIAS (BELA CRUZ / C…" at bounding box center [308, 144] width 617 height 289
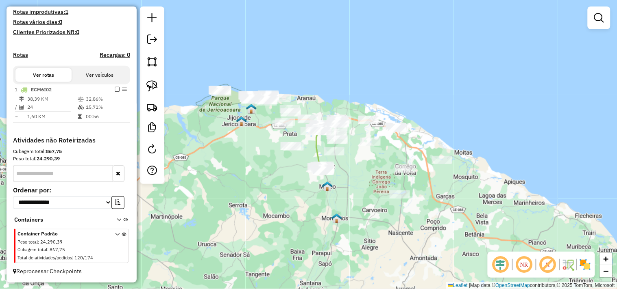
drag, startPoint x: 357, startPoint y: 200, endPoint x: 304, endPoint y: 201, distance: 52.8
click at [304, 201] on div "Janela de atendimento Grade de atendimento Capacidade Transportadoras Veículos …" at bounding box center [308, 144] width 617 height 289
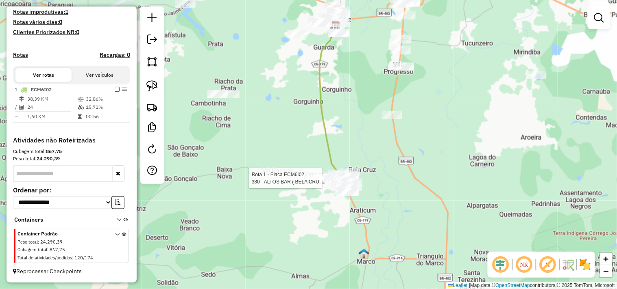
select select "**********"
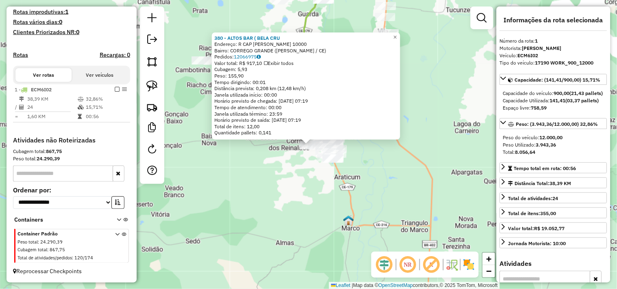
click at [313, 208] on div "380 - ALTOS BAR ( BELA CRU Endereço: R CAP MIGUEL LOPES 10000 Bairro: CORREGO G…" at bounding box center [308, 144] width 617 height 289
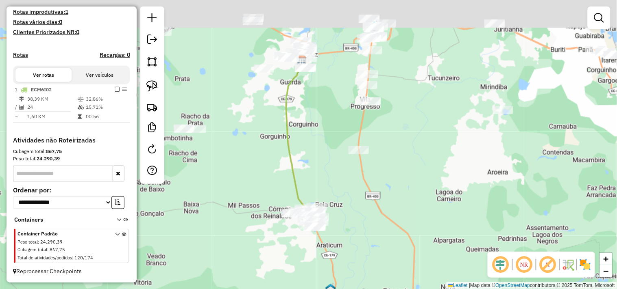
drag, startPoint x: 383, startPoint y: 154, endPoint x: 364, endPoint y: 253, distance: 101.1
click at [364, 251] on div "Janela de atendimento Grade de atendimento Capacidade Transportadoras Veículos …" at bounding box center [308, 144] width 617 height 289
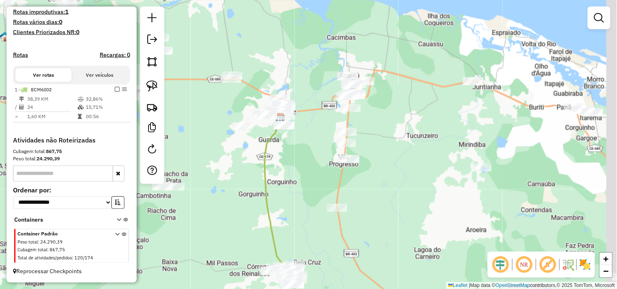
drag, startPoint x: 416, startPoint y: 184, endPoint x: 382, endPoint y: 195, distance: 36.1
click at [382, 197] on div "Janela de atendimento Grade de atendimento Capacidade Transportadoras Veículos …" at bounding box center [308, 144] width 617 height 289
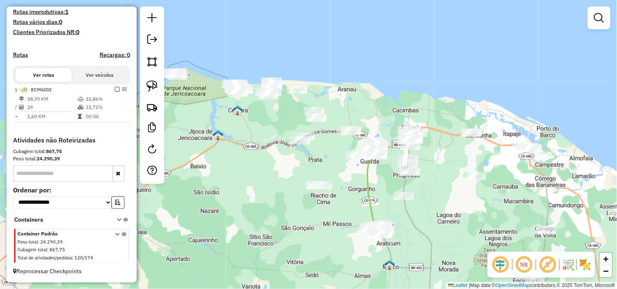
drag, startPoint x: 391, startPoint y: 218, endPoint x: 458, endPoint y: 218, distance: 67.5
click at [458, 218] on div "Janela de atendimento Grade de atendimento Capacidade Transportadoras Veículos …" at bounding box center [308, 144] width 617 height 289
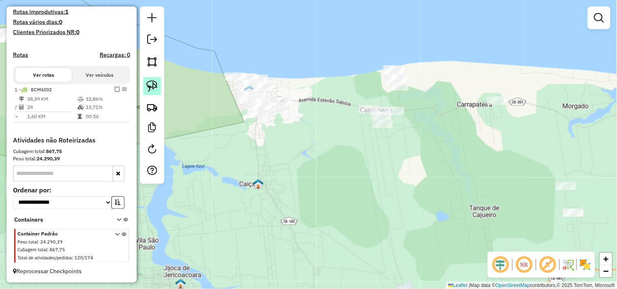
drag, startPoint x: 162, startPoint y: 84, endPoint x: 156, endPoint y: 86, distance: 5.9
click at [161, 84] on div at bounding box center [152, 96] width 24 height 178
click at [155, 86] on img at bounding box center [151, 85] width 11 height 11
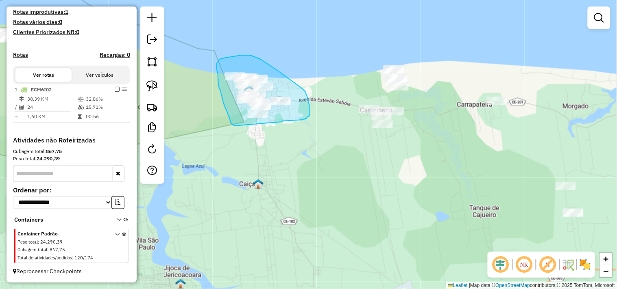
drag, startPoint x: 234, startPoint y: 126, endPoint x: 280, endPoint y: 122, distance: 46.5
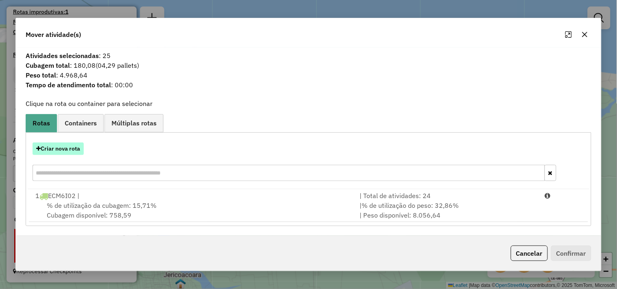
click at [74, 152] on button "Criar nova rota" at bounding box center [58, 149] width 51 height 13
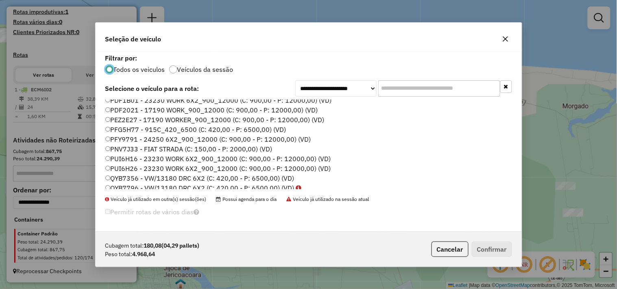
scroll to position [174, 0]
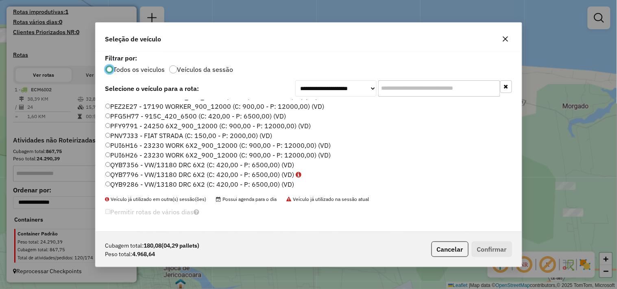
click at [127, 183] on label "QYB9286 - VW/13180 DRC 6X2 (C: 420,00 - P: 6500,00) (VD)" at bounding box center [199, 185] width 189 height 10
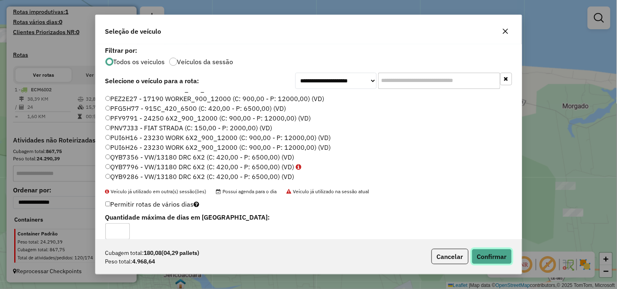
click at [494, 258] on button "Confirmar" at bounding box center [491, 256] width 40 height 15
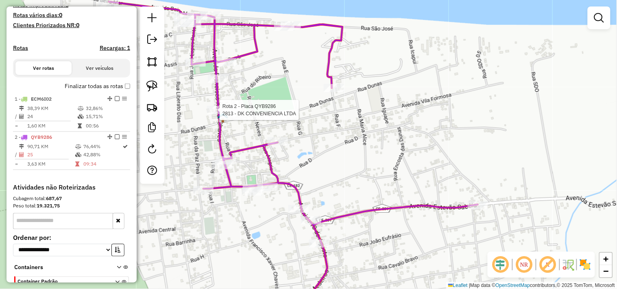
scroll to position [274, 0]
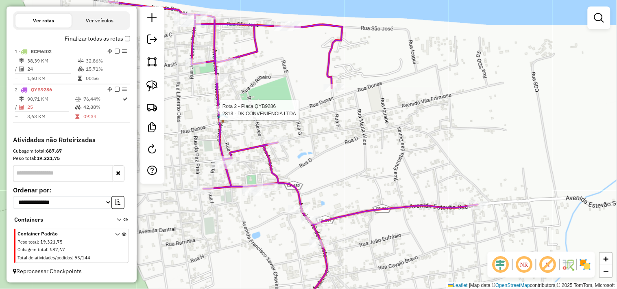
select select "**********"
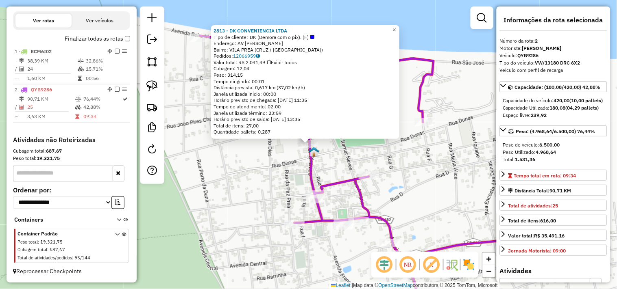
click at [262, 167] on div "2813 - DK CONVENIENCIA LTDA Tipo de cliente: DK (Demora com o pix). (F) Endereç…" at bounding box center [308, 144] width 617 height 289
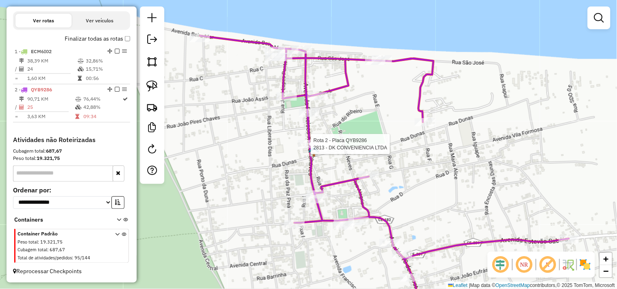
select select "**********"
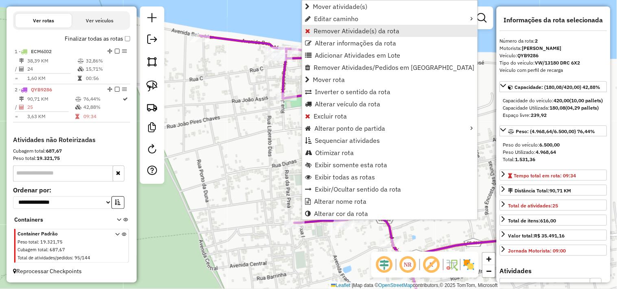
click at [334, 33] on span "Remover Atividade(s) da rota" at bounding box center [356, 31] width 86 height 7
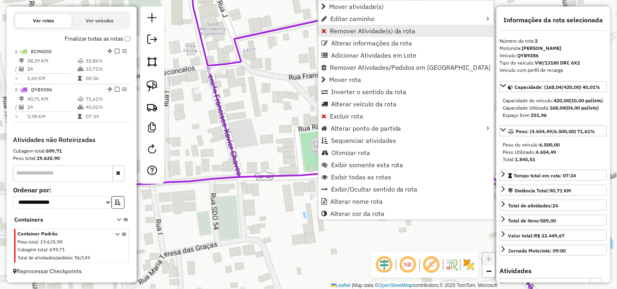
click at [334, 30] on span "Remover Atividade(s) da rota" at bounding box center [373, 31] width 86 height 7
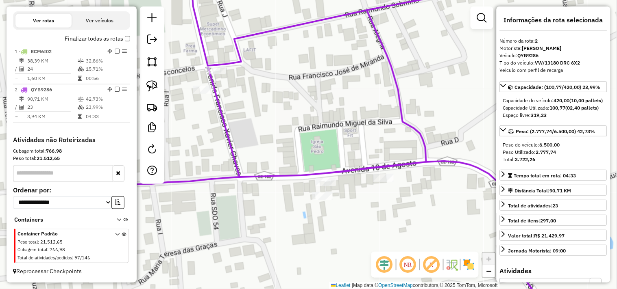
click at [327, 238] on div "Janela de atendimento Grade de atendimento Capacidade Transportadoras Veículos …" at bounding box center [308, 144] width 617 height 289
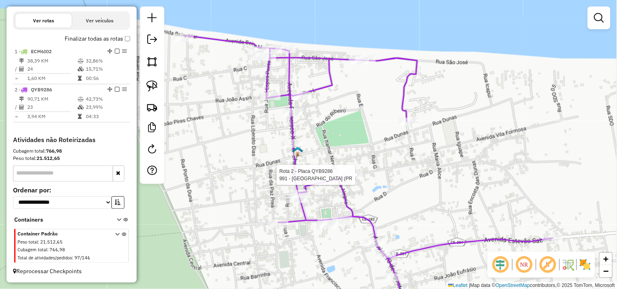
select select "**********"
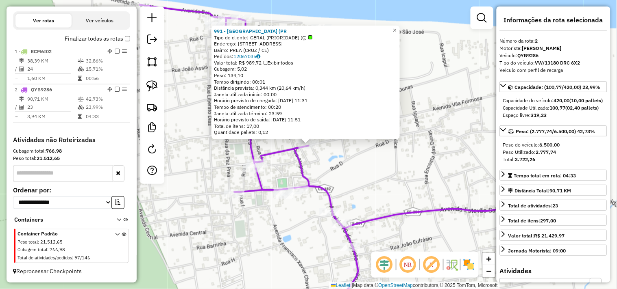
click at [334, 171] on div "991 - QUINTAL DO DENIS (PR Tipo de cliente: GERAL (PRIORIDADE) (Ç) Endereço: ru…" at bounding box center [308, 144] width 617 height 289
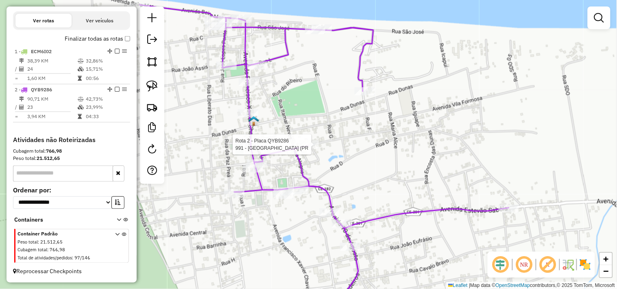
click at [315, 139] on div "Rota 2 - Placa QYB9286 991 - QUINTAL DO DENIS (PR Janela de atendimento Grade d…" at bounding box center [308, 144] width 617 height 289
select select "**********"
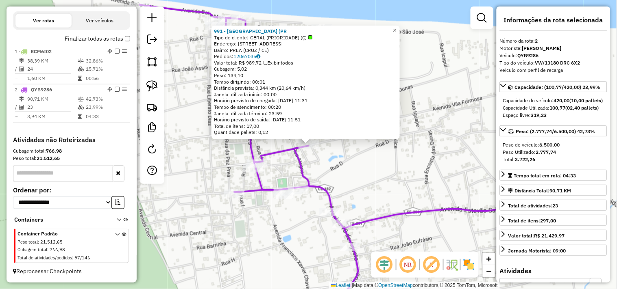
click at [325, 166] on div "991 - QUINTAL DO DENIS (PR Tipo de cliente: GERAL (PRIORIDADE) (Ç) Endereço: ru…" at bounding box center [308, 144] width 617 height 289
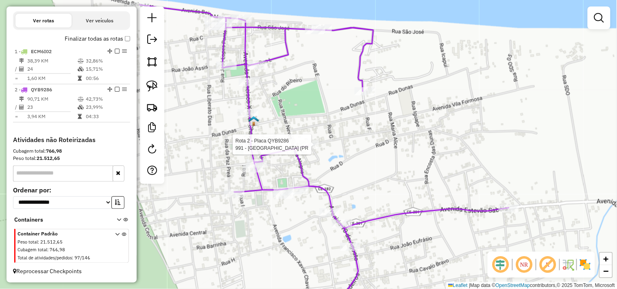
select select "**********"
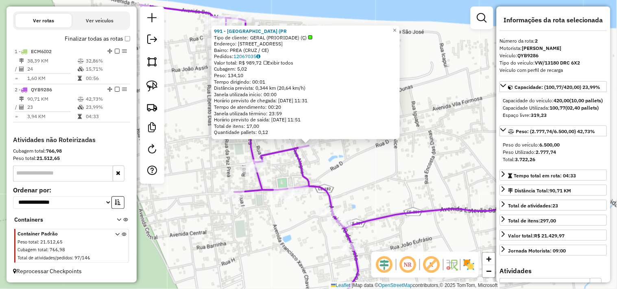
click at [327, 174] on div "991 - QUINTAL DO DENIS (PR Tipo de cliente: GERAL (PRIORIDADE) (Ç) Endereço: ru…" at bounding box center [308, 144] width 617 height 289
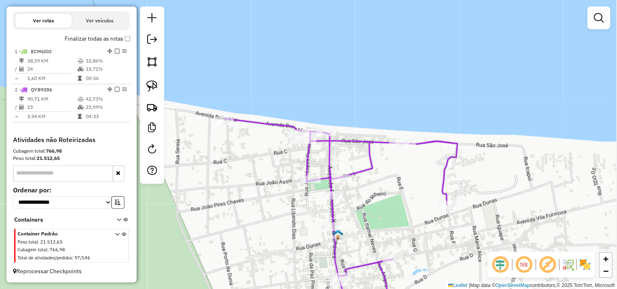
drag, startPoint x: 314, startPoint y: 117, endPoint x: 399, endPoint y: 233, distance: 143.9
click at [399, 233] on div "Janela de atendimento Grade de atendimento Capacidade Transportadoras Veículos …" at bounding box center [308, 144] width 617 height 289
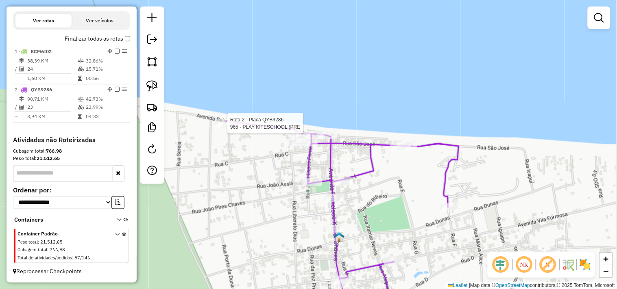
select select "**********"
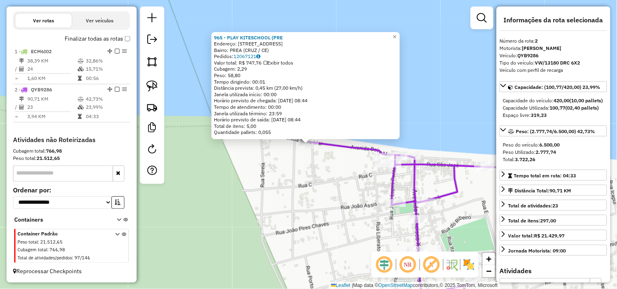
click at [324, 191] on div "965 - PLAY KITESCHOOL (PRE Endereço: RUA DA PRAIA 11 Bairro: PREA (CRUZ / CE) P…" at bounding box center [308, 144] width 617 height 289
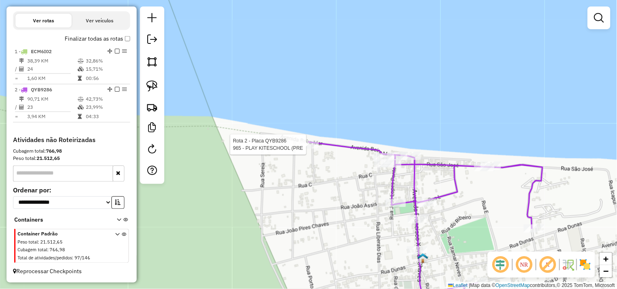
select select "**********"
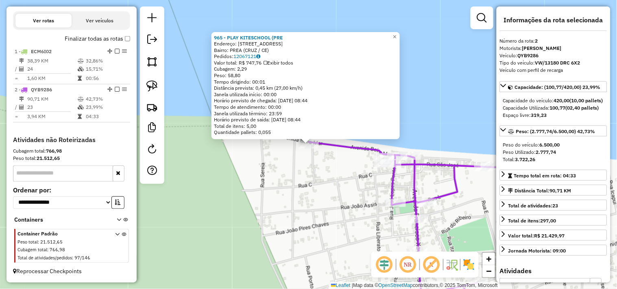
click at [326, 181] on div "965 - PLAY KITESCHOOL (PRE Endereço: RUA DA PRAIA 11 Bairro: PREA (CRUZ / CE) P…" at bounding box center [308, 144] width 617 height 289
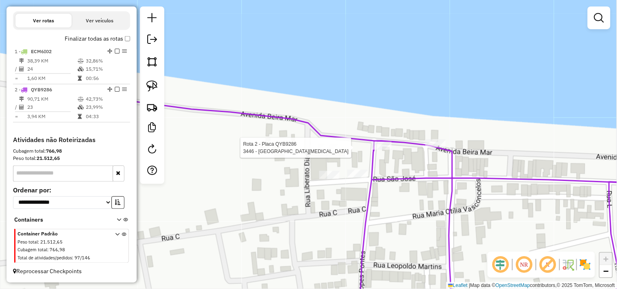
select select "**********"
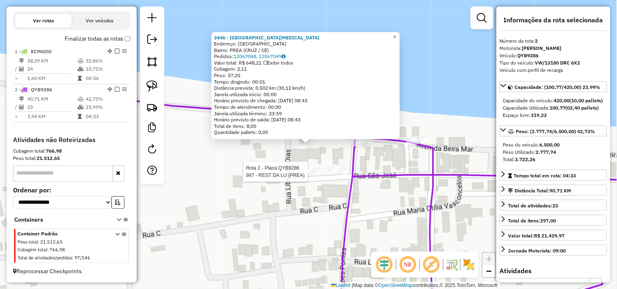
click at [317, 176] on div at bounding box center [310, 172] width 20 height 8
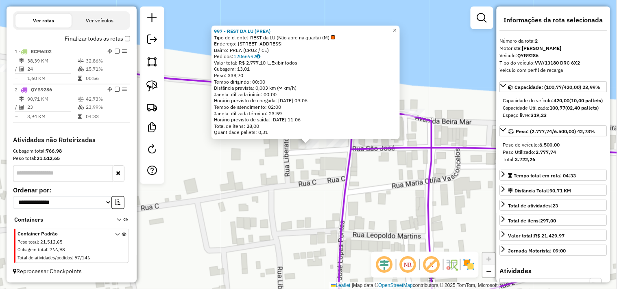
click at [310, 196] on div "997 - REST DA LU (PREA) Tipo de cliente: REST da LU (Não abre na quarta) (M) En…" at bounding box center [308, 144] width 617 height 289
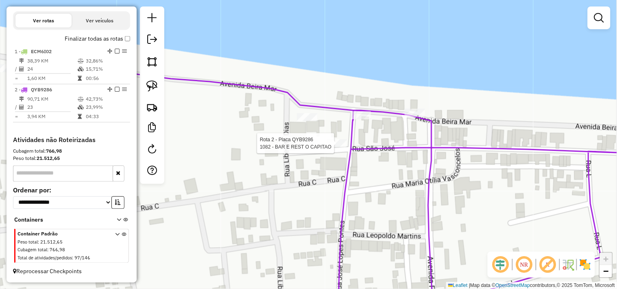
select select "**********"
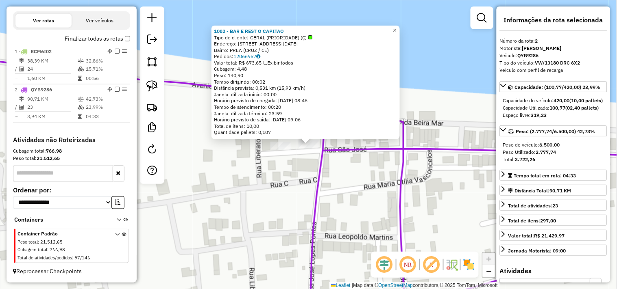
click at [356, 183] on div "1082 - BAR E REST O CAPITAO Tipo de cliente: GERAL (PRIORIDADE) (Ç) Endereço: a…" at bounding box center [308, 144] width 617 height 289
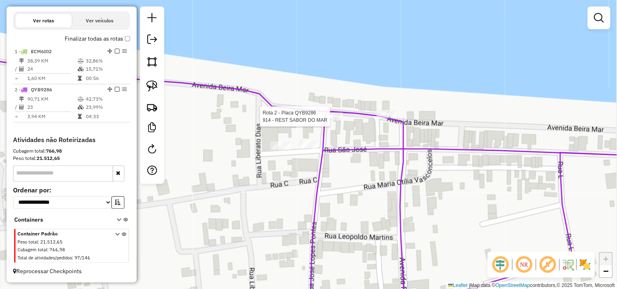
select select "**********"
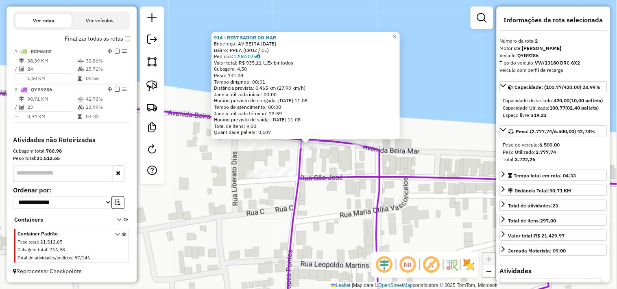
click at [343, 160] on div "914 - REST SABOR DO MAR Endereço: AV BEIRA MAR 1 Bairro: PREA (CRUZ / CE) Pedid…" at bounding box center [308, 144] width 617 height 289
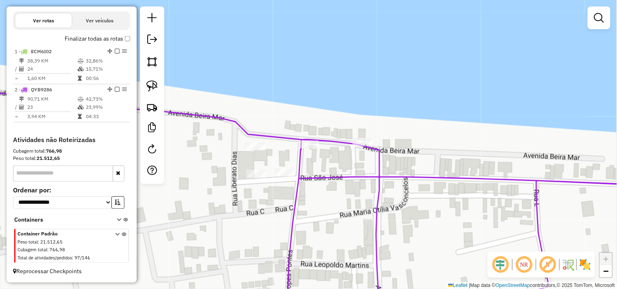
click at [366, 135] on div "Rota 2 - Placa QYB9286 864 - REST VIVENDO DO MAR Janela de atendimento Grade de…" at bounding box center [308, 144] width 617 height 289
select select "**********"
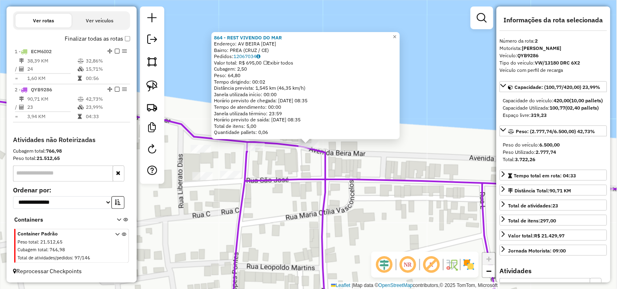
click at [300, 211] on div "864 - REST VIVENDO DO MAR Endereço: AV BEIRA MAR 11 Bairro: PREA (CRUZ / CE) Pe…" at bounding box center [308, 144] width 617 height 289
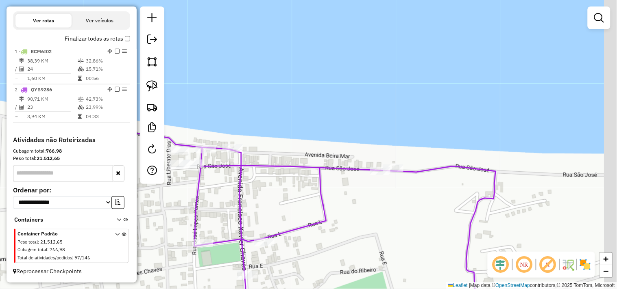
drag, startPoint x: 400, startPoint y: 225, endPoint x: 319, endPoint y: 202, distance: 84.1
click at [319, 202] on icon at bounding box center [263, 208] width 466 height 174
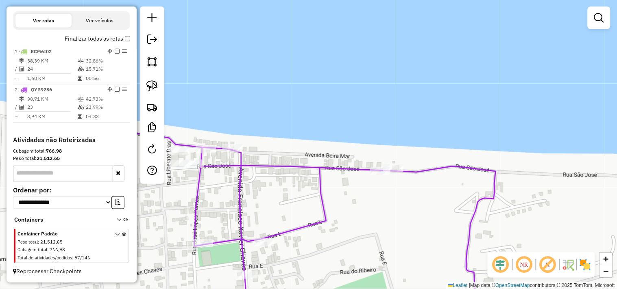
click at [376, 165] on div "Rota 2 - Placa QYB9286 1030 - REST BALCON PREA Janela de atendimento Grade de a…" at bounding box center [308, 144] width 617 height 289
select select "**********"
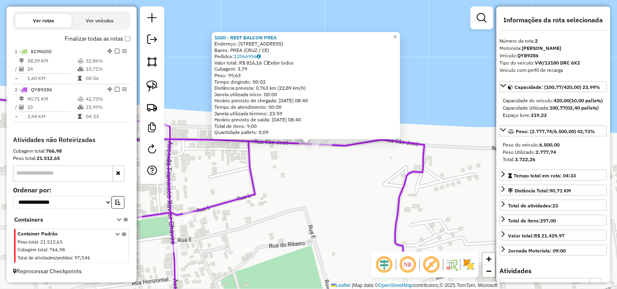
click at [326, 155] on div "1030 - REST BALCON PREA Endereço: RUA BEIRA DA PRAIA 10 Bairro: PREA (CRUZ / CE…" at bounding box center [308, 144] width 617 height 289
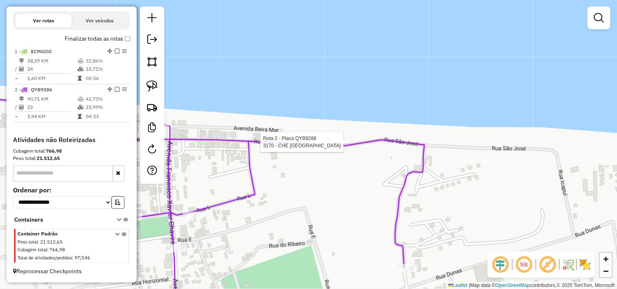
select select "**********"
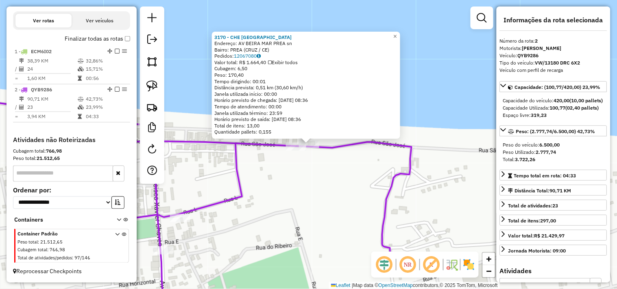
click at [334, 192] on div "3170 - CHE BRAZIL Endereço: AV BEIRA MAR PREA sn Bairro: PREA (CRUZ / CE) Pedid…" at bounding box center [308, 144] width 617 height 289
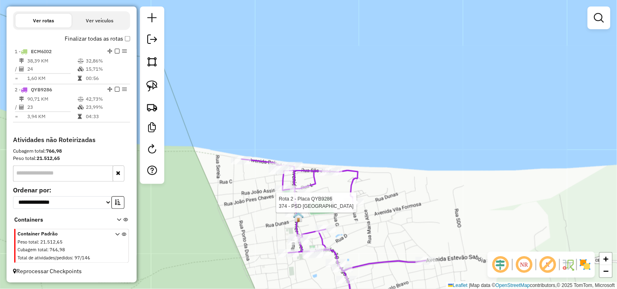
select select "**********"
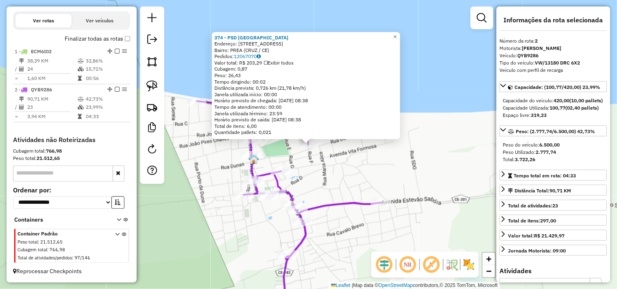
click at [326, 175] on div "374 - PSD RANCHO DO PEIXE Endereço: R VILA PREA 11 Bairro: PREA (CRUZ / CE) Ped…" at bounding box center [308, 144] width 617 height 289
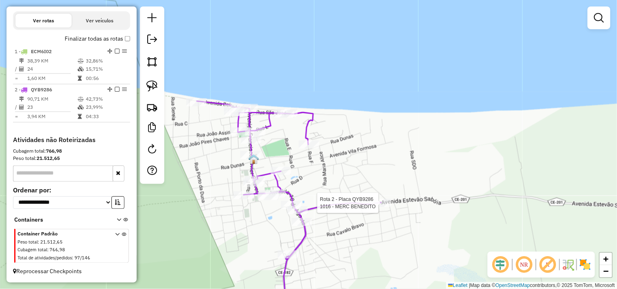
select select "**********"
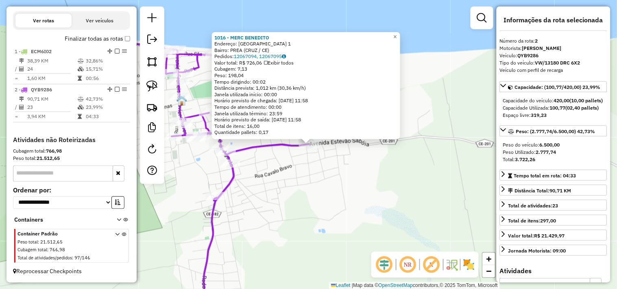
click at [294, 170] on div "1016 - MERC BENEDITO Endereço: RANCHO DO PEIXE 1 Bairro: PREA (CRUZ / CE) Pedid…" at bounding box center [308, 144] width 617 height 289
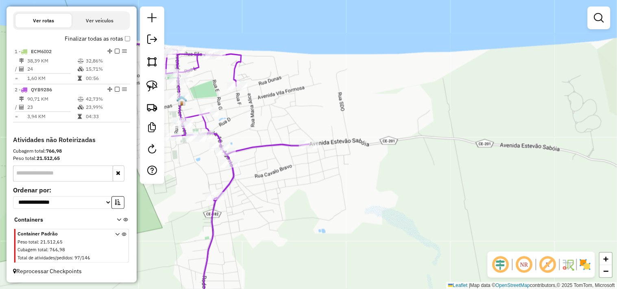
click at [269, 184] on div "Janela de atendimento Grade de atendimento Capacidade Transportadoras Veículos …" at bounding box center [308, 144] width 617 height 289
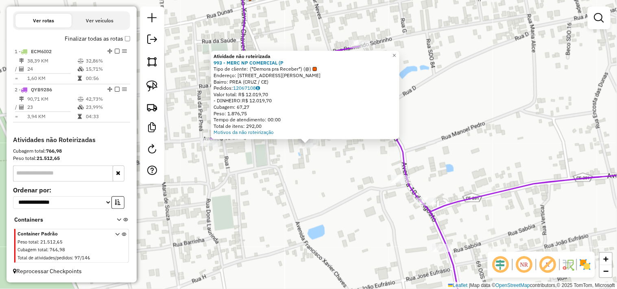
click at [314, 176] on div "Atividade não roteirizada 993 - MERC NP COMERCIAL (P Tipo de cliente: (*Demora …" at bounding box center [308, 144] width 617 height 289
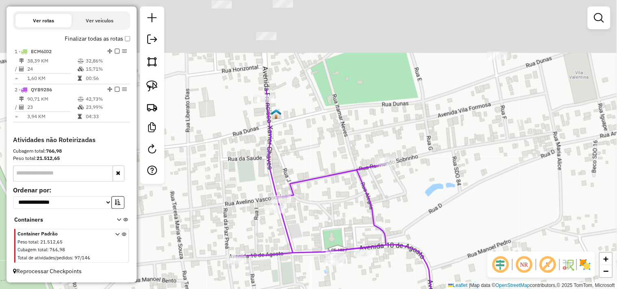
drag, startPoint x: 289, startPoint y: 90, endPoint x: 306, endPoint y: 198, distance: 108.9
click at [317, 215] on div "Janela de atendimento Grade de atendimento Capacidade Transportadoras Veículos …" at bounding box center [308, 144] width 617 height 289
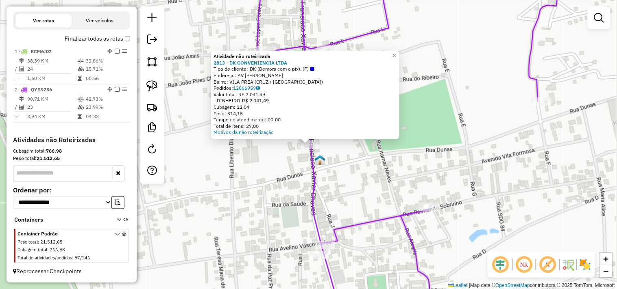
click at [290, 177] on div "Atividade não roteirizada 2813 - DK CONVENIENCIA LTDA Tipo de cliente: DK (Demo…" at bounding box center [308, 144] width 617 height 289
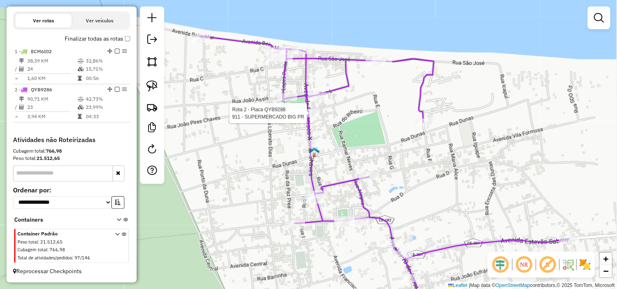
select select "**********"
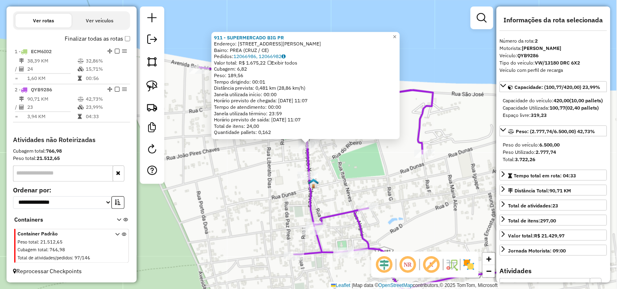
click at [280, 184] on div "911 - SUPERMERCADO BIG PR Endereço: AV FRANCISCO XAVIER CHAVES 11 Bairro: PREA …" at bounding box center [308, 144] width 617 height 289
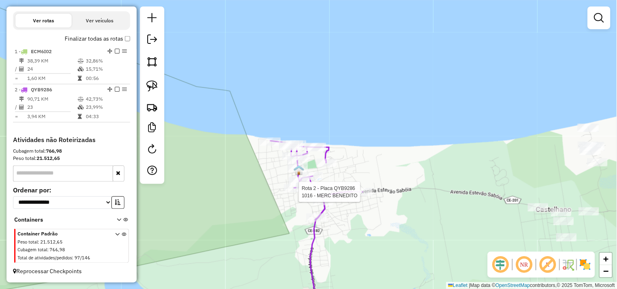
select select "**********"
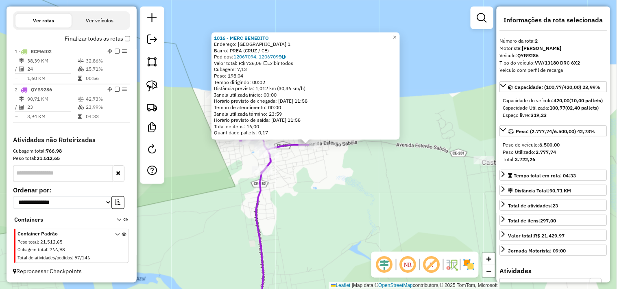
click at [355, 186] on div "1016 - MERC BENEDITO Endereço: RANCHO DO PEIXE 1 Bairro: PREA (CRUZ / CE) Pedid…" at bounding box center [308, 144] width 617 height 289
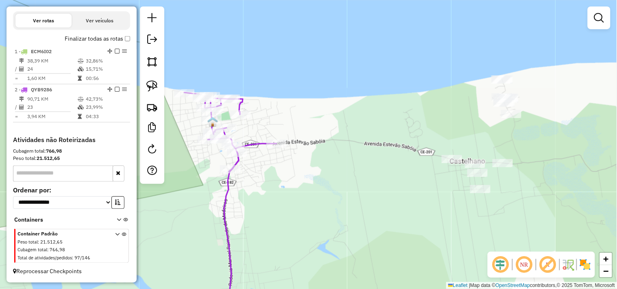
drag, startPoint x: 409, startPoint y: 188, endPoint x: 311, endPoint y: 171, distance: 99.3
click at [314, 172] on div "Janela de atendimento Grade de atendimento Capacidade Transportadoras Veículos …" at bounding box center [308, 144] width 617 height 289
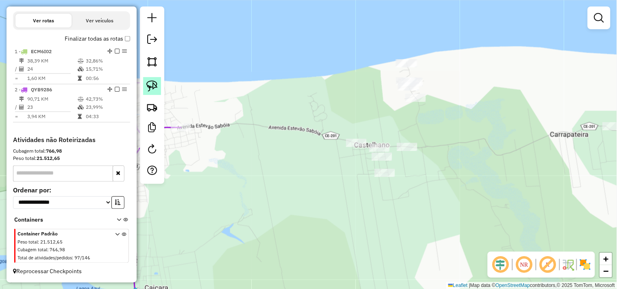
click at [153, 87] on img at bounding box center [151, 85] width 11 height 11
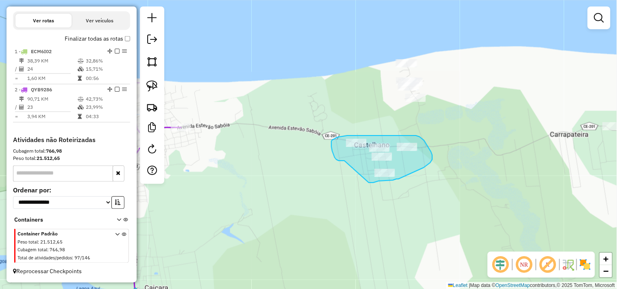
drag, startPoint x: 341, startPoint y: 161, endPoint x: 369, endPoint y: 183, distance: 35.0
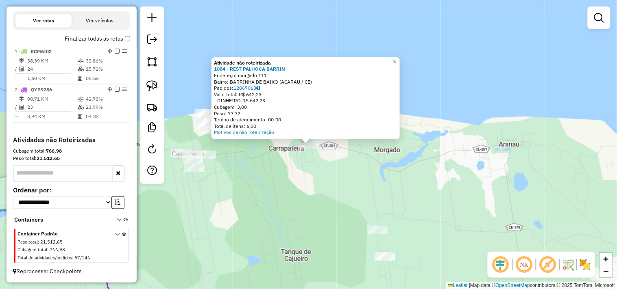
click at [316, 176] on div "Atividade não roteirizada 1084 - REST PALHOCA BARRIN Endereço: morgado 111 Bair…" at bounding box center [308, 144] width 617 height 289
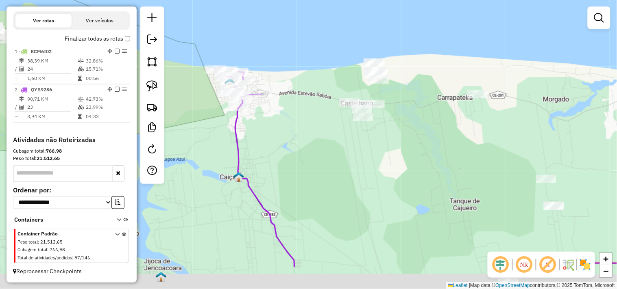
click at [421, 139] on div "Janela de atendimento Grade de atendimento Capacidade Transportadoras Veículos …" at bounding box center [308, 144] width 617 height 289
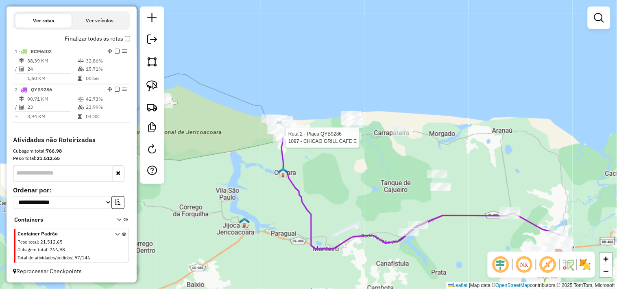
select select "**********"
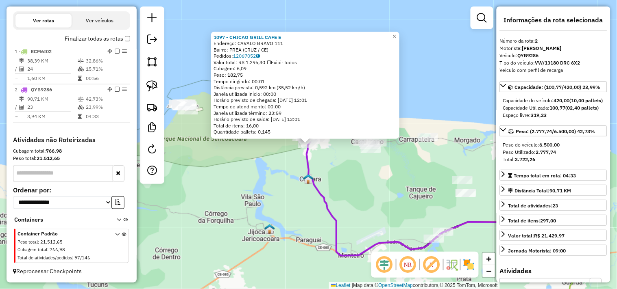
click at [348, 176] on div "1097 - CHICAO GRILL CAFE E Endereço: CAVALO BRAVO 111 Bairro: PREA (CRUZ / CE) …" at bounding box center [308, 144] width 617 height 289
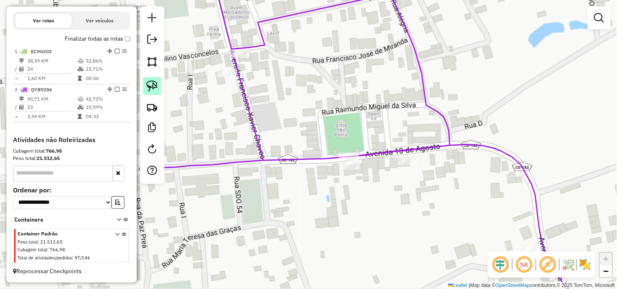
click at [151, 87] on img at bounding box center [151, 85] width 11 height 11
drag, startPoint x: 324, startPoint y: 117, endPoint x: 363, endPoint y: 120, distance: 38.7
select select "**********"
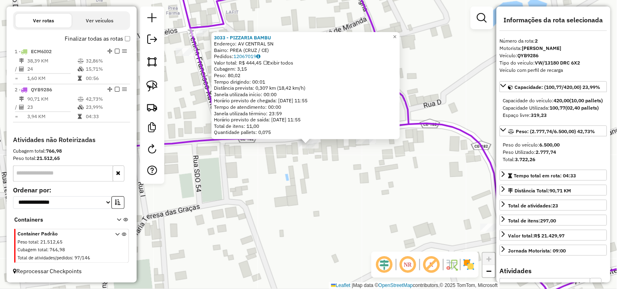
drag, startPoint x: 341, startPoint y: 186, endPoint x: 333, endPoint y: 173, distance: 14.9
click at [339, 186] on div "3033 - PIZZARIA BAMBU Endereço: AV CENTRAL SN Bairro: PREA (CRUZ / CE) Pedidos:…" at bounding box center [308, 144] width 617 height 289
drag, startPoint x: 344, startPoint y: 184, endPoint x: 342, endPoint y: 179, distance: 5.7
click at [342, 185] on div "Rota 2 - Placa QYB9286 3033 - PIZZARIA BAMBU 3033 - PIZZARIA BAMBU Endereço: AV…" at bounding box center [308, 144] width 617 height 289
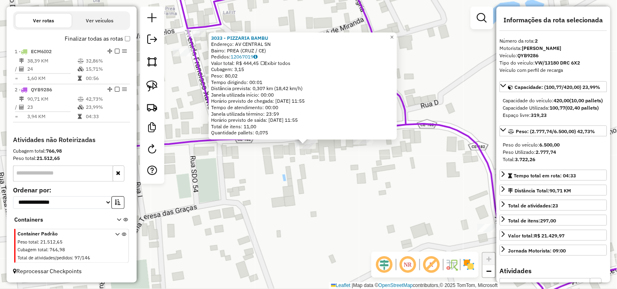
drag, startPoint x: 295, startPoint y: 164, endPoint x: 302, endPoint y: 151, distance: 14.9
click at [295, 164] on div "Rota 2 - Placa QYB9286 3033 - PIZZARIA BAMBU 3033 - PIZZARIA BAMBU Endereço: AV…" at bounding box center [308, 144] width 617 height 289
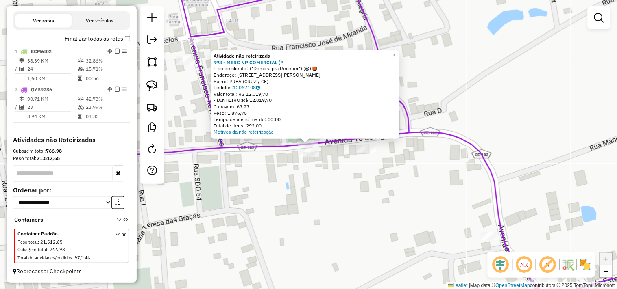
click at [328, 191] on div "Atividade não roteirizada 993 - MERC NP COMERCIAL (P Tipo de cliente: (*Demora …" at bounding box center [308, 144] width 617 height 289
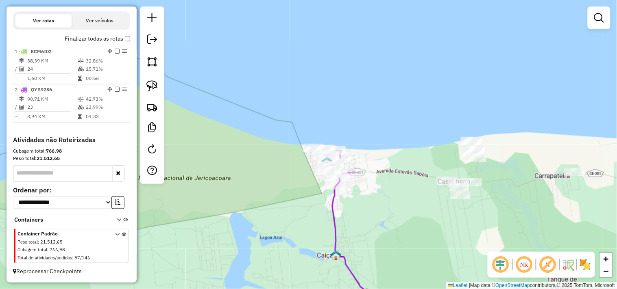
drag, startPoint x: 379, startPoint y: 204, endPoint x: 363, endPoint y: 197, distance: 17.6
click at [363, 197] on div "Janela de atendimento Grade de atendimento Capacidade Transportadoras Veículos …" at bounding box center [308, 144] width 617 height 289
select select "**********"
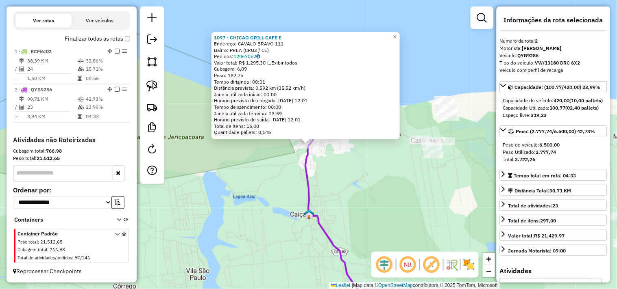
click at [396, 187] on div "1097 - CHICAO GRILL CAFE E Endereço: CAVALO BRAVO 111 Bairro: PREA (CRUZ / CE) …" at bounding box center [308, 144] width 617 height 289
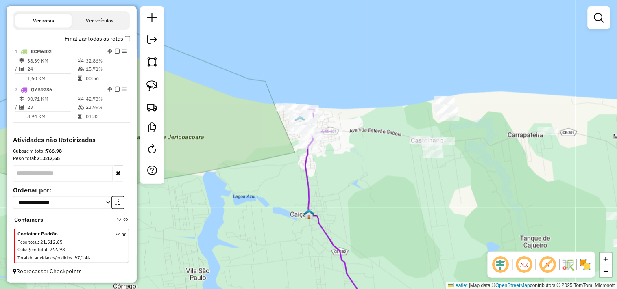
click at [308, 149] on div at bounding box center [308, 145] width 20 height 8
select select "**********"
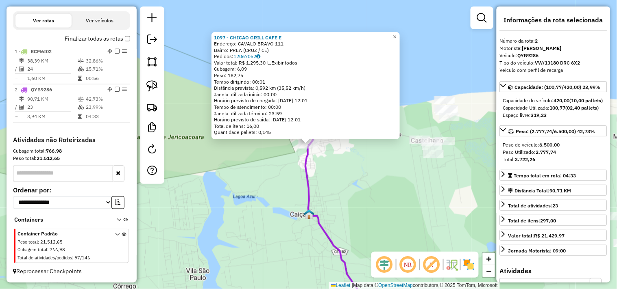
click at [345, 182] on div "1097 - CHICAO GRILL CAFE E Endereço: CAVALO BRAVO 111 Bairro: PREA (CRUZ / CE) …" at bounding box center [308, 144] width 617 height 289
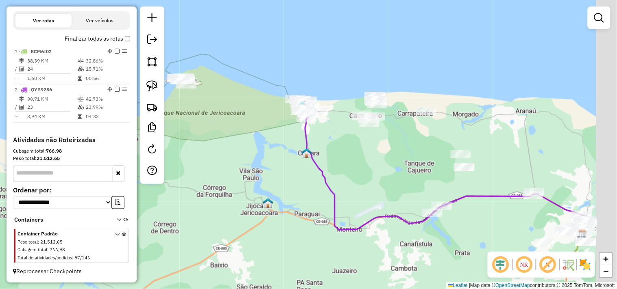
drag, startPoint x: 442, startPoint y: 220, endPoint x: 280, endPoint y: 87, distance: 210.5
click at [281, 87] on div "Janela de atendimento Grade de atendimento Capacidade Transportadoras Veículos …" at bounding box center [308, 144] width 617 height 289
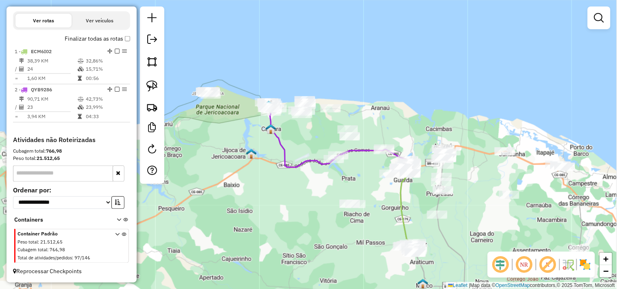
drag, startPoint x: 280, startPoint y: 191, endPoint x: 301, endPoint y: 206, distance: 24.8
click at [301, 206] on div "Janela de atendimento Grade de atendimento Capacidade Transportadoras Veículos …" at bounding box center [308, 144] width 617 height 289
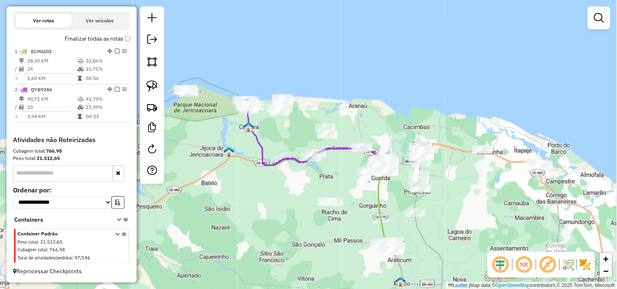
drag, startPoint x: 293, startPoint y: 209, endPoint x: 267, endPoint y: 205, distance: 25.9
click at [268, 206] on div "Janela de atendimento Grade de atendimento Capacidade Transportadoras Veículos …" at bounding box center [308, 144] width 617 height 289
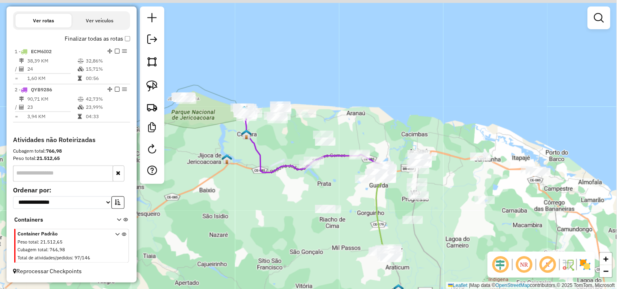
drag, startPoint x: 276, startPoint y: 137, endPoint x: 276, endPoint y: 153, distance: 16.3
click at [276, 153] on div "Janela de atendimento Grade de atendimento Capacidade Transportadoras Veículos …" at bounding box center [308, 144] width 617 height 289
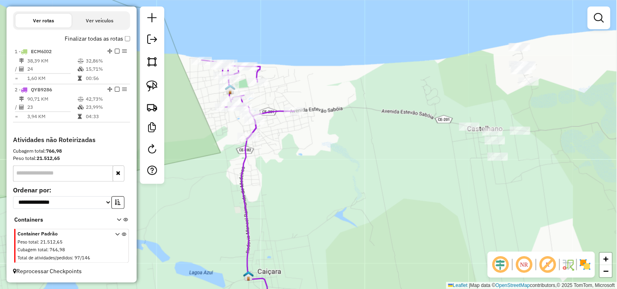
click at [246, 131] on div "Rota 2 - Placa QYB9286 1097 - CHICAO GRILL CAFE E Janela de atendimento Grade d…" at bounding box center [308, 144] width 617 height 289
click at [250, 139] on icon at bounding box center [248, 99] width 92 height 79
select select "**********"
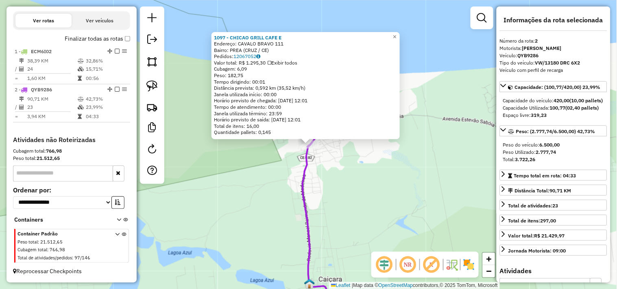
click at [328, 172] on div "1097 - CHICAO GRILL CAFE E Endereço: CAVALO BRAVO 111 Bairro: PREA (CRUZ / CE) …" at bounding box center [308, 144] width 617 height 289
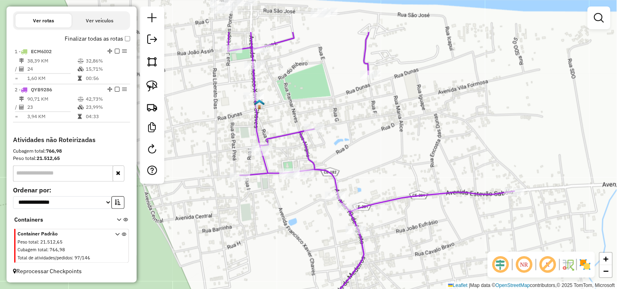
drag, startPoint x: 293, startPoint y: 179, endPoint x: 298, endPoint y: 214, distance: 35.3
click at [299, 230] on div "Janela de atendimento Grade de atendimento Capacidade Transportadoras Veículos …" at bounding box center [308, 144] width 617 height 289
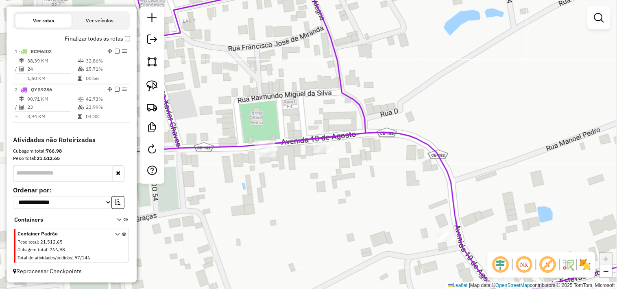
click at [306, 206] on div "Janela de atendimento Grade de atendimento Capacidade Transportadoras Veículos …" at bounding box center [308, 144] width 617 height 289
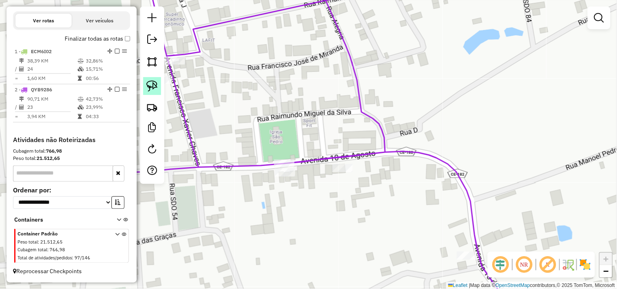
click at [155, 82] on img at bounding box center [151, 85] width 11 height 11
drag, startPoint x: 290, startPoint y: 140, endPoint x: 260, endPoint y: 164, distance: 37.9
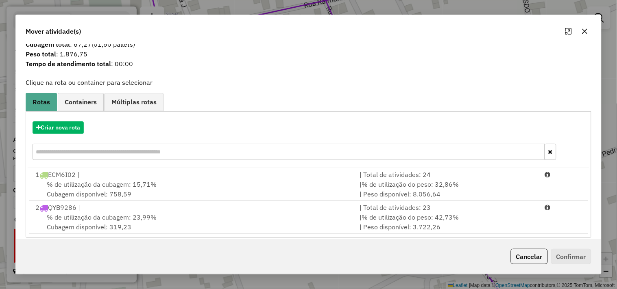
scroll to position [26, 0]
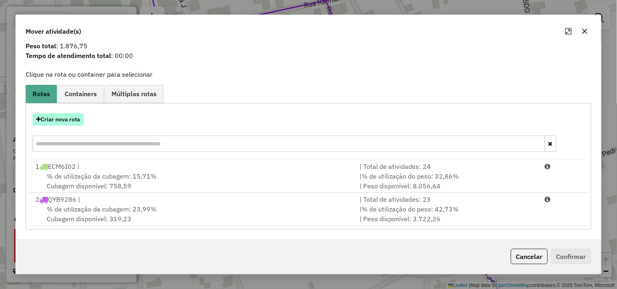
click at [62, 123] on button "Criar nova rota" at bounding box center [58, 119] width 51 height 13
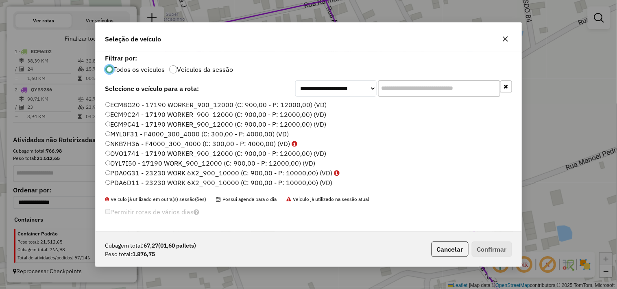
scroll to position [83, 0]
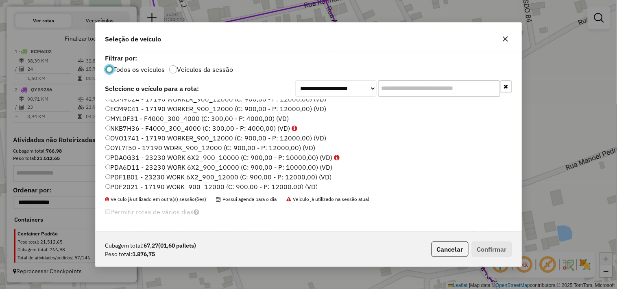
click at [130, 165] on label "PDA6D11 - 23230 WORK 6X2_900_10000 (C: 900,00 - P: 10000,00) (VD)" at bounding box center [218, 168] width 227 height 10
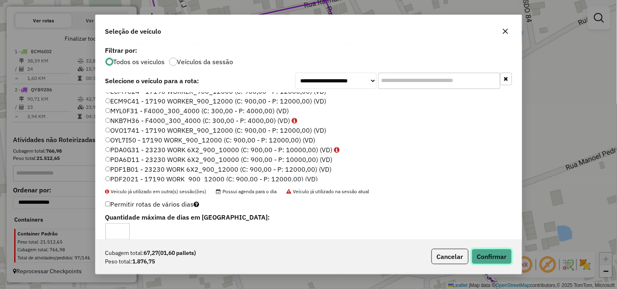
click at [490, 257] on button "Confirmar" at bounding box center [491, 256] width 40 height 15
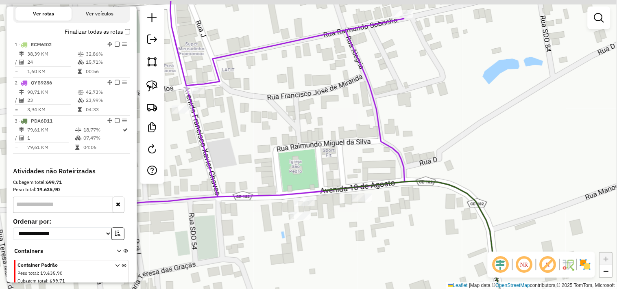
click at [263, 158] on div "Janela de atendimento Grade de atendimento Capacidade Transportadoras Veículos …" at bounding box center [308, 144] width 617 height 289
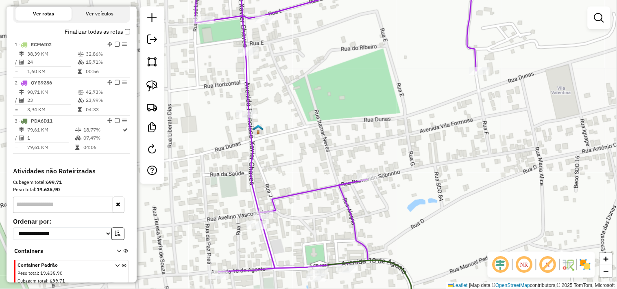
drag, startPoint x: 147, startPoint y: 87, endPoint x: 213, endPoint y: 94, distance: 66.2
click at [148, 87] on img at bounding box center [151, 85] width 11 height 11
drag, startPoint x: 246, startPoint y: 94, endPoint x: 210, endPoint y: 132, distance: 52.0
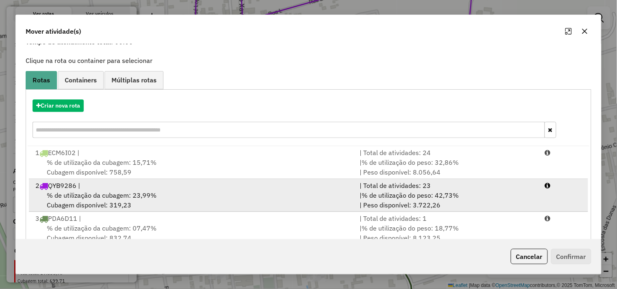
scroll to position [59, 0]
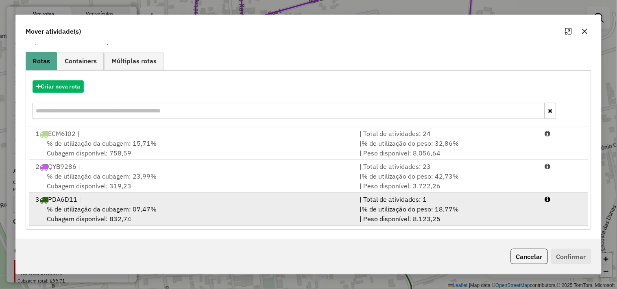
click at [104, 209] on span "% de utilização da cubagem: 07,47%" at bounding box center [102, 209] width 110 height 8
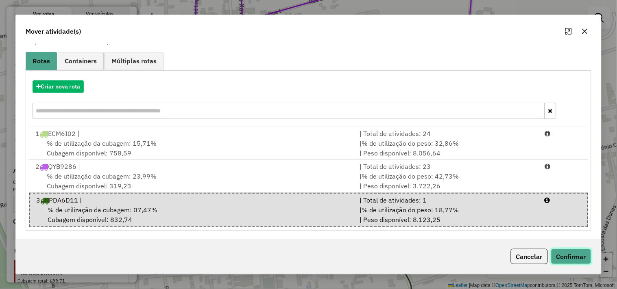
click at [567, 258] on button "Confirmar" at bounding box center [571, 256] width 40 height 15
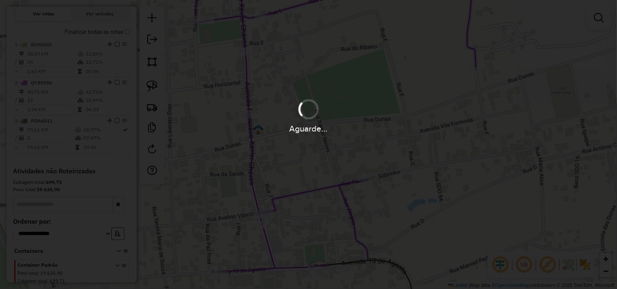
scroll to position [0, 0]
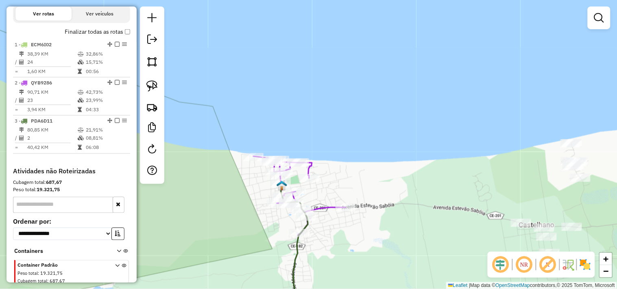
drag, startPoint x: 254, startPoint y: 243, endPoint x: 258, endPoint y: 230, distance: 13.4
click at [253, 241] on div "Janela de atendimento Grade de atendimento Capacidade Transportadoras Veículos …" at bounding box center [308, 144] width 617 height 289
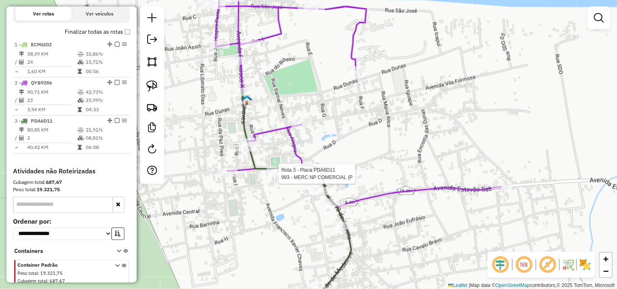
click at [271, 178] on div at bounding box center [276, 174] width 20 height 8
select select "**********"
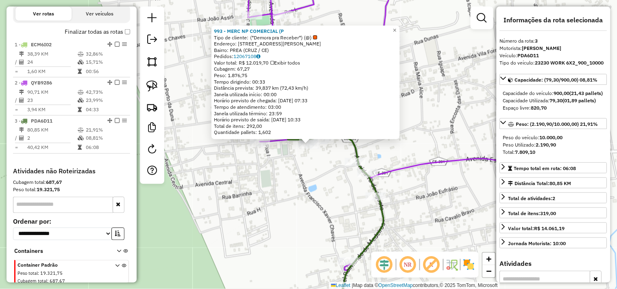
scroll to position [312, 0]
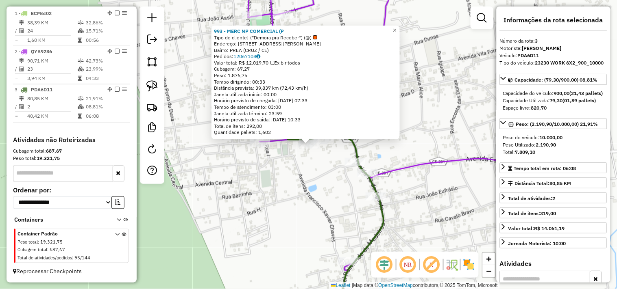
click at [282, 201] on div "993 - MERC NP COMERCIAL (P Tipo de cliente: (*Demora pra Receber*) (@) Endereço…" at bounding box center [308, 144] width 617 height 289
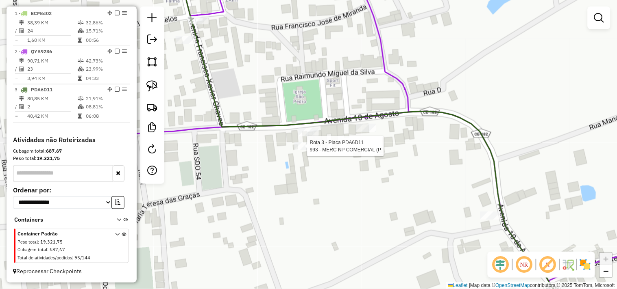
select select "**********"
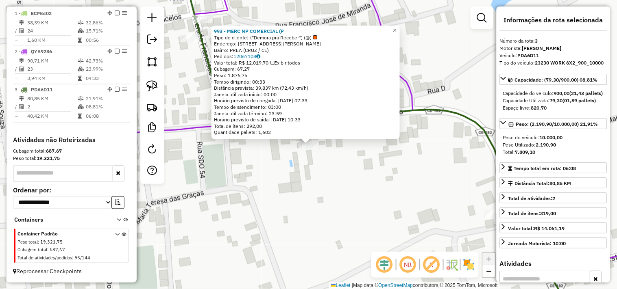
click at [311, 200] on div "993 - MERC NP COMERCIAL (P Tipo de cliente: (*Demora pra Receber*) (@) Endereço…" at bounding box center [308, 144] width 617 height 289
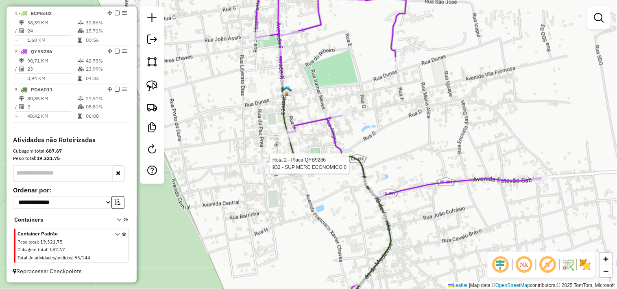
select select "**********"
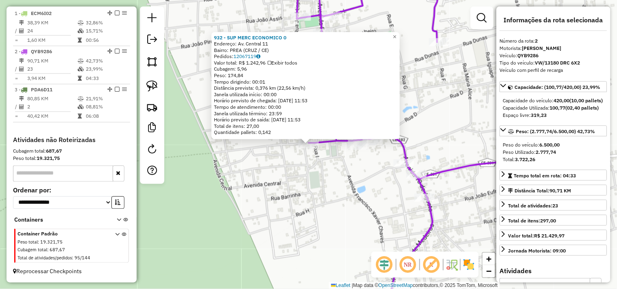
click at [305, 196] on div "932 - SUP MERC ECONOMICO 0 Endereço: Av. Central 11 Bairro: PREA (CRUZ / CE) Pe…" at bounding box center [308, 144] width 617 height 289
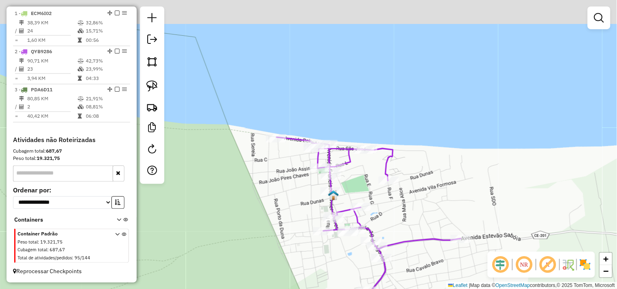
drag, startPoint x: 300, startPoint y: 219, endPoint x: 311, endPoint y: 167, distance: 52.5
click at [304, 228] on div "Janela de atendimento Grade de atendimento Capacidade Transportadoras Veículos …" at bounding box center [308, 144] width 617 height 289
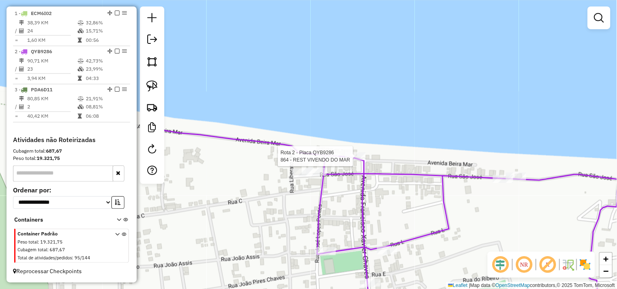
select select "**********"
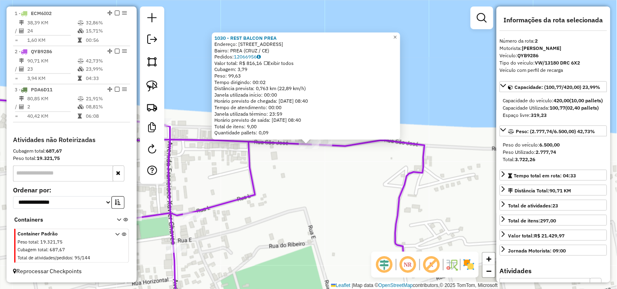
click at [301, 197] on div "1030 - REST BALCON PREA Endereço: RUA BEIRA DA PRAIA 10 Bairro: PREA (CRUZ / CE…" at bounding box center [308, 144] width 617 height 289
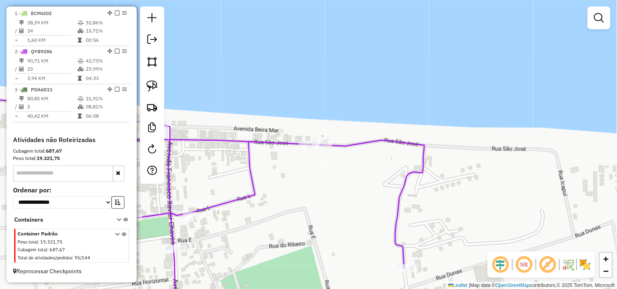
drag, startPoint x: 294, startPoint y: 200, endPoint x: 326, endPoint y: 173, distance: 41.5
click at [326, 173] on div "Janela de atendimento Grade de atendimento Capacidade Transportadoras Veículos …" at bounding box center [308, 144] width 617 height 289
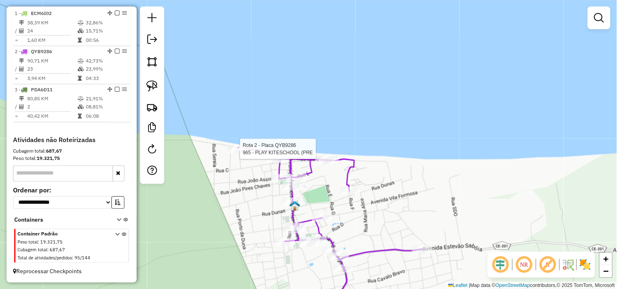
select select "**********"
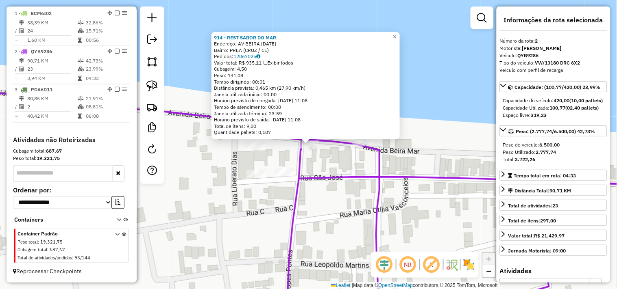
click at [339, 163] on div "914 - REST SABOR DO MAR Endereço: AV BEIRA MAR 1 Bairro: PREA (CRUZ / CE) Pedid…" at bounding box center [308, 144] width 617 height 289
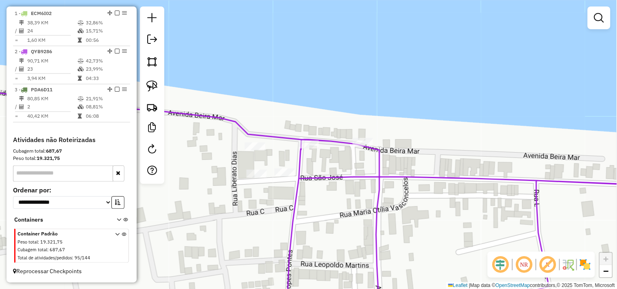
select select "**********"
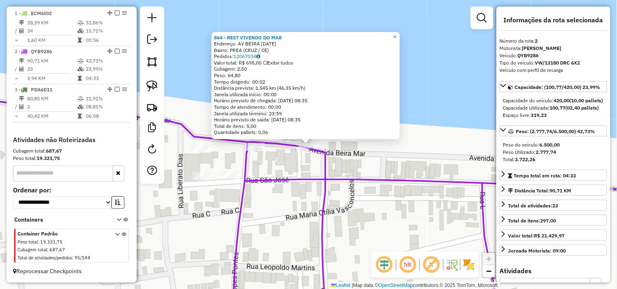
click at [302, 167] on div "864 - REST VIVENDO DO MAR Endereço: AV BEIRA MAR 11 Bairro: PREA (CRUZ / CE) Pe…" at bounding box center [308, 144] width 617 height 289
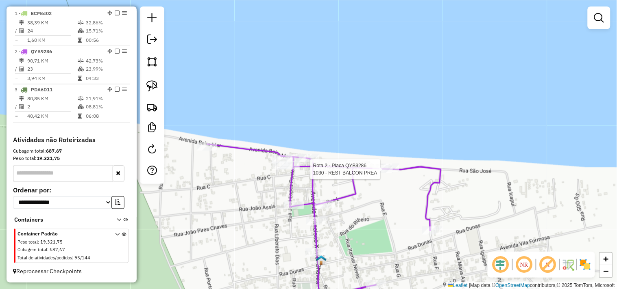
select select "**********"
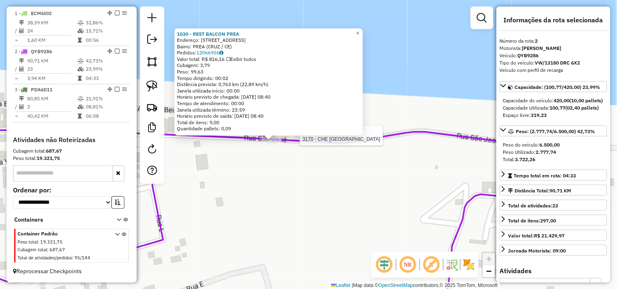
click at [297, 140] on div at bounding box center [297, 136] width 20 height 8
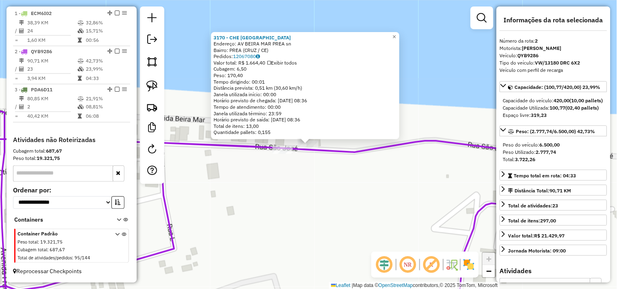
click at [304, 187] on div "3170 - CHE BRAZIL Endereço: AV BEIRA MAR PREA sn Bairro: PREA (CRUZ / CE) Pedid…" at bounding box center [308, 144] width 617 height 289
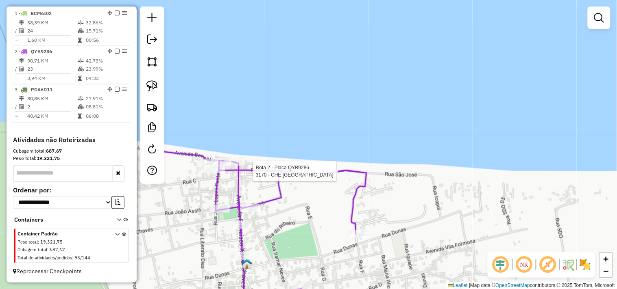
select select "**********"
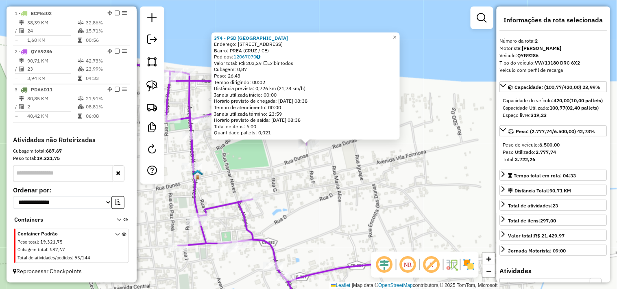
click at [286, 195] on div "374 - PSD RANCHO DO PEIXE Endereço: R VILA PREA 11 Bairro: PREA (CRUZ / CE) Ped…" at bounding box center [308, 144] width 617 height 289
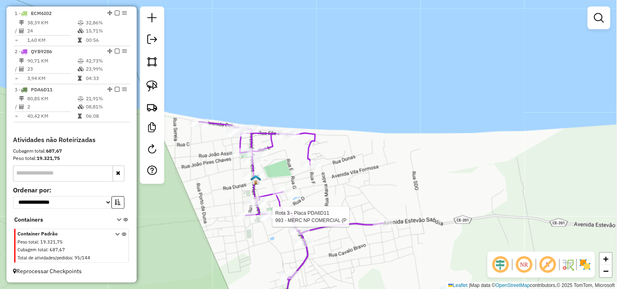
select select "**********"
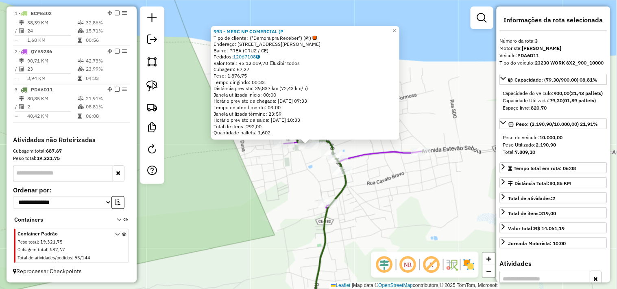
click at [282, 182] on div "993 - MERC NP COMERCIAL (P Tipo de cliente: (*Demora pra Receber*) (@) Endereço…" at bounding box center [308, 144] width 617 height 289
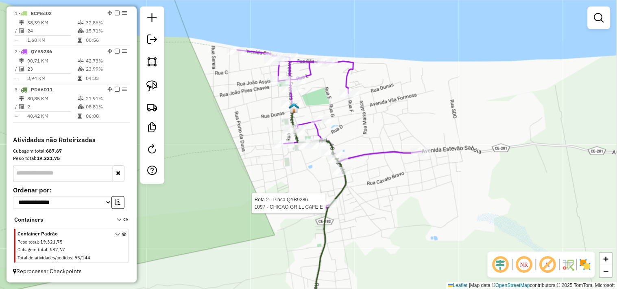
select select "**********"
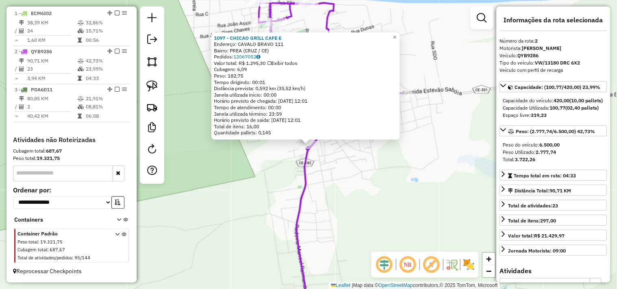
click at [343, 169] on div "1097 - CHICAO GRILL CAFE E Endereço: CAVALO BRAVO 111 Bairro: PREA (CRUZ / CE) …" at bounding box center [308, 144] width 617 height 289
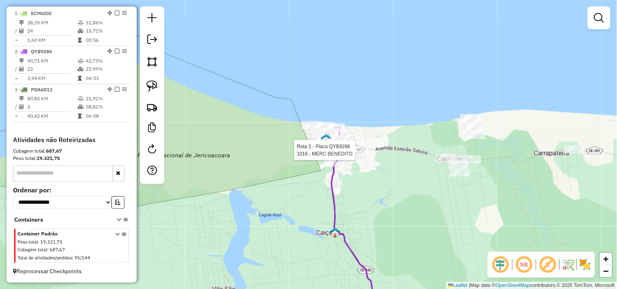
select select "**********"
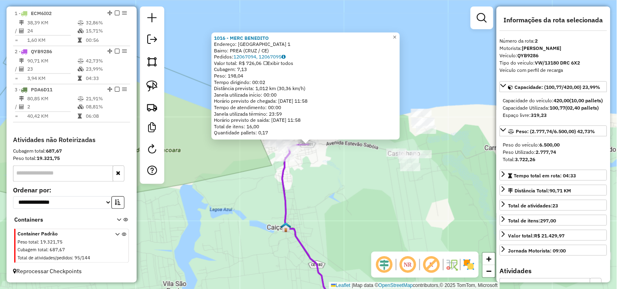
click at [365, 189] on div "1016 - MERC BENEDITO Endereço: RANCHO DO PEIXE 1 Bairro: PREA (CRUZ / CE) Pedid…" at bounding box center [308, 144] width 617 height 289
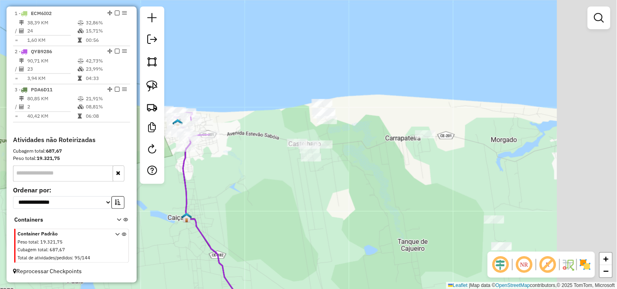
drag, startPoint x: 377, startPoint y: 183, endPoint x: 210, endPoint y: 140, distance: 172.5
click at [245, 160] on div "Janela de atendimento Grade de atendimento Capacidade Transportadoras Veículos …" at bounding box center [308, 144] width 617 height 289
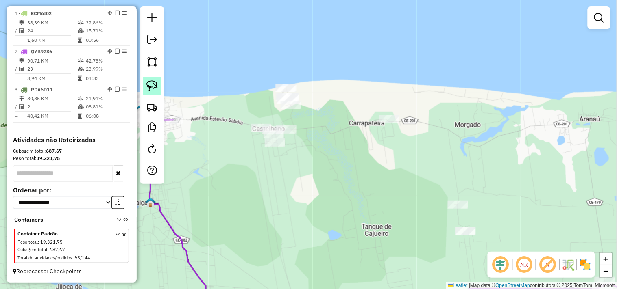
click at [156, 91] on img at bounding box center [151, 85] width 11 height 11
drag, startPoint x: 249, startPoint y: 139, endPoint x: 279, endPoint y: 155, distance: 34.0
click at [147, 90] on img at bounding box center [151, 85] width 11 height 11
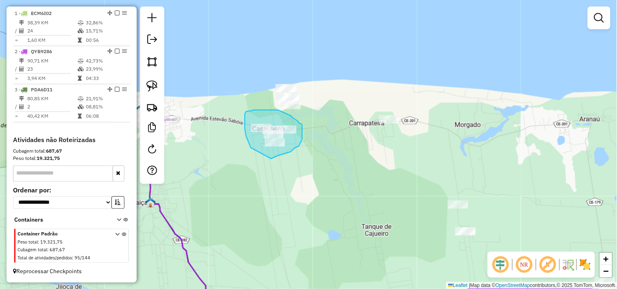
drag, startPoint x: 251, startPoint y: 148, endPoint x: 267, endPoint y: 160, distance: 20.0
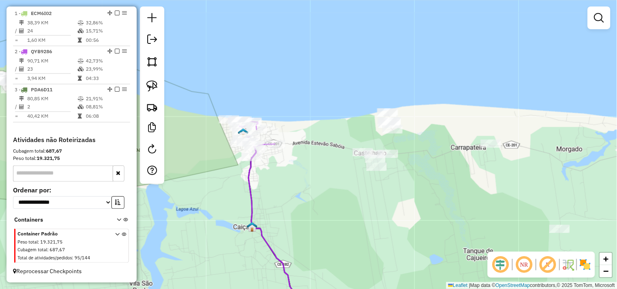
drag, startPoint x: 308, startPoint y: 186, endPoint x: 312, endPoint y: 187, distance: 4.2
click at [312, 187] on div "Janela de atendimento Grade de atendimento Capacidade Transportadoras Veículos …" at bounding box center [308, 144] width 617 height 289
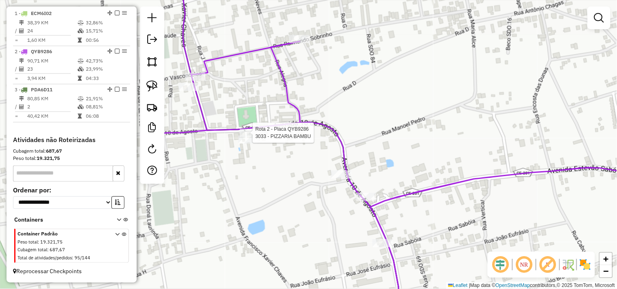
select select "**********"
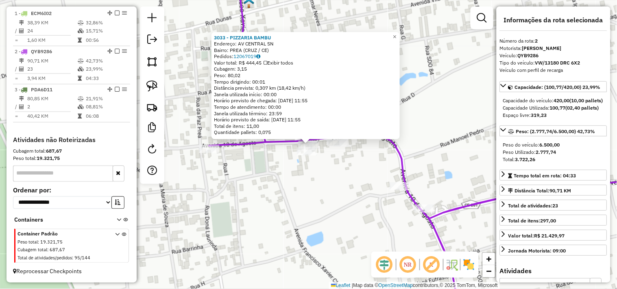
click at [304, 181] on div "3033 - PIZZARIA BAMBU Endereço: AV CENTRAL SN Bairro: PREA (CRUZ / CE) Pedidos:…" at bounding box center [308, 144] width 617 height 289
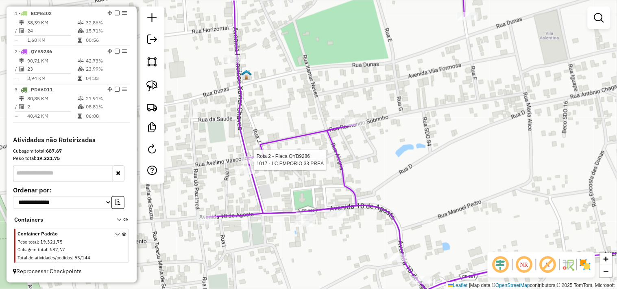
select select "**********"
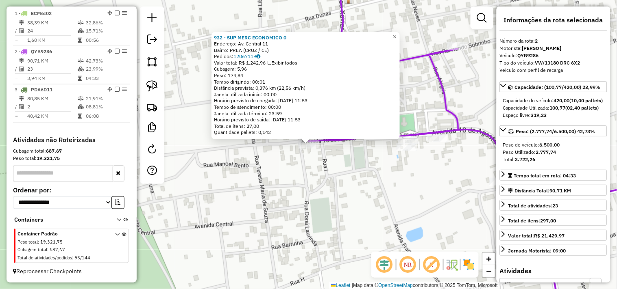
click at [321, 168] on div "932 - SUP MERC ECONOMICO 0 Endereço: Av. Central 11 Bairro: PREA (CRUZ / CE) Pe…" at bounding box center [308, 144] width 617 height 289
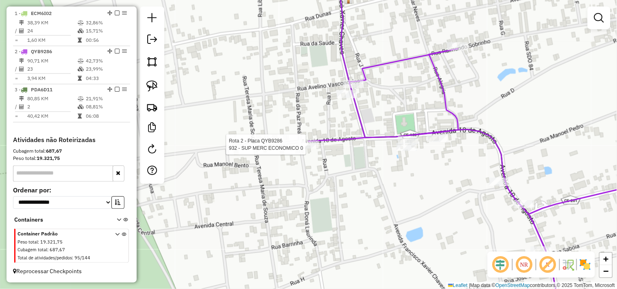
click at [306, 149] on div at bounding box center [308, 145] width 20 height 8
select select "**********"
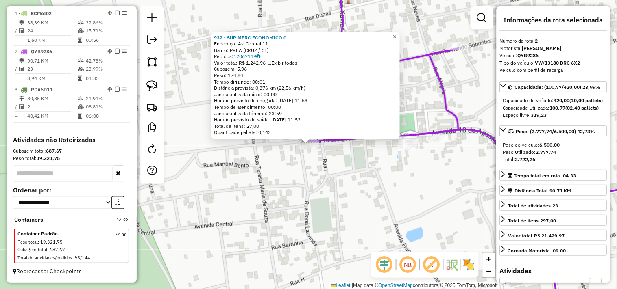
click at [325, 191] on div "932 - SUP MERC ECONOMICO 0 Endereço: Av. Central 11 Bairro: PREA (CRUZ / CE) Pe…" at bounding box center [308, 144] width 617 height 289
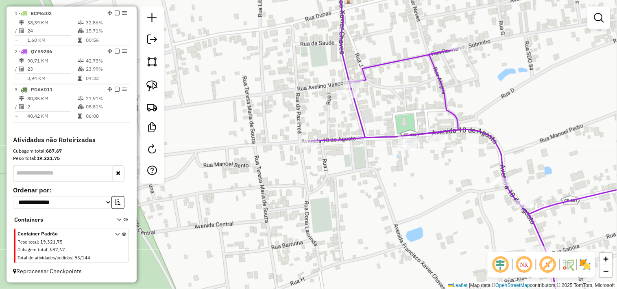
click at [454, 54] on icon at bounding box center [493, 144] width 370 height 347
select select "**********"
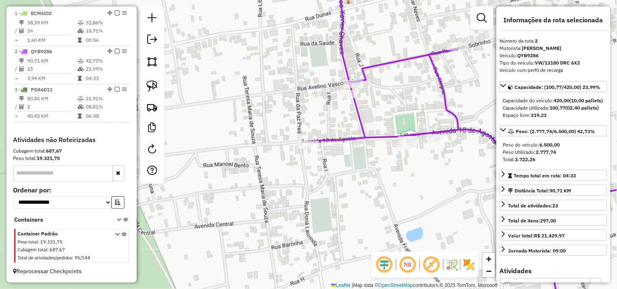
click at [498, 95] on div "**********" at bounding box center [553, 145] width 114 height 276
click at [480, 97] on div "Janela de atendimento Grade de atendimento Capacidade Transportadoras Veículos …" at bounding box center [308, 144] width 617 height 289
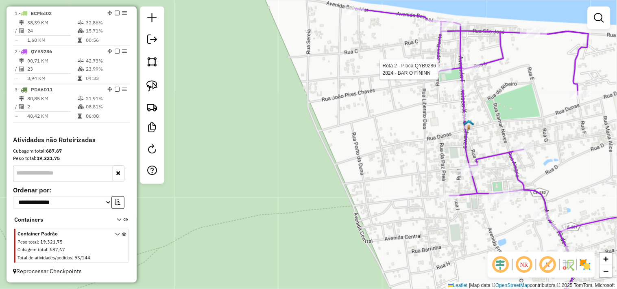
select select "**********"
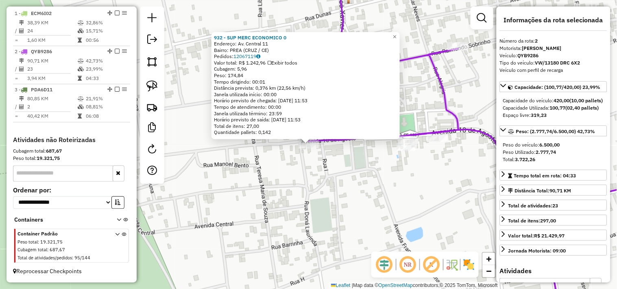
click at [323, 194] on div "932 - SUP MERC ECONOMICO 0 Endereço: Av. Central 11 Bairro: PREA (CRUZ / CE) Pe…" at bounding box center [308, 144] width 617 height 289
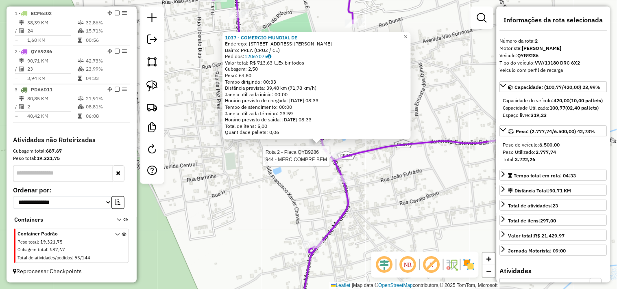
click at [332, 160] on div at bounding box center [332, 156] width 20 height 8
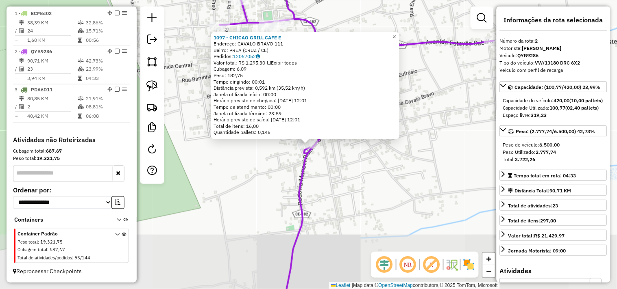
click at [332, 193] on div "1097 - CHICAO GRILL CAFE E Endereço: CAVALO BRAVO 111 Bairro: PREA (CRUZ / CE) …" at bounding box center [308, 144] width 617 height 289
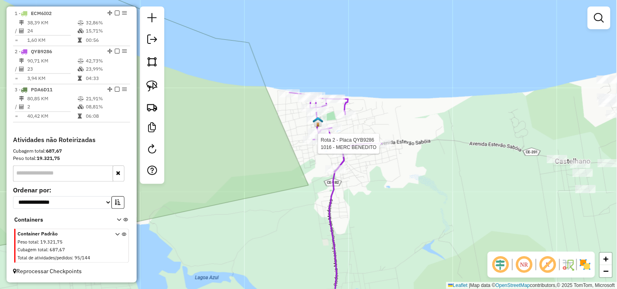
select select "**********"
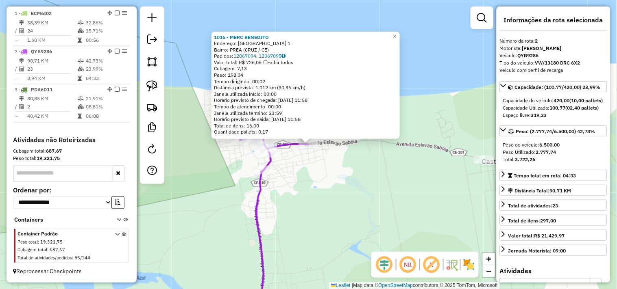
click at [353, 194] on div "1016 - MERC BENEDITO Endereço: RANCHO DO PEIXE 1 Bairro: PREA (CRUZ / CE) Pedid…" at bounding box center [308, 144] width 617 height 289
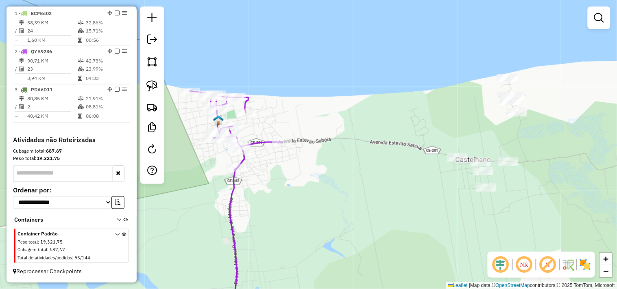
drag, startPoint x: 435, startPoint y: 190, endPoint x: 306, endPoint y: 154, distance: 134.1
click at [347, 165] on div "Janela de atendimento Grade de atendimento Capacidade Transportadoras Veículos …" at bounding box center [308, 144] width 617 height 289
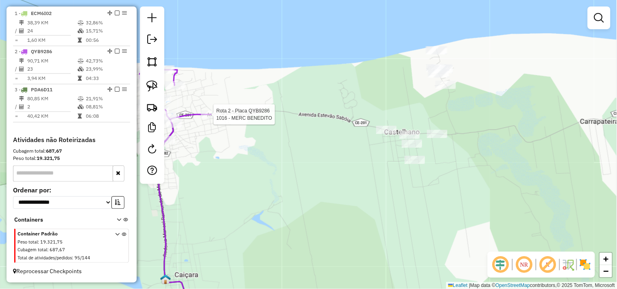
select select "**********"
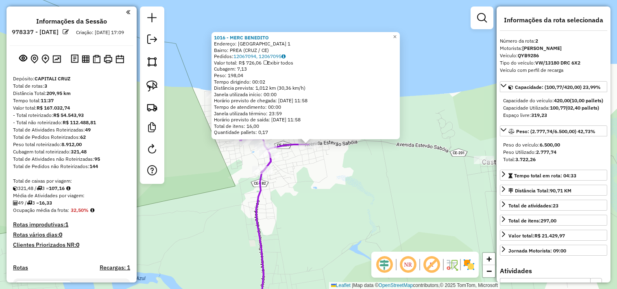
select select "**********"
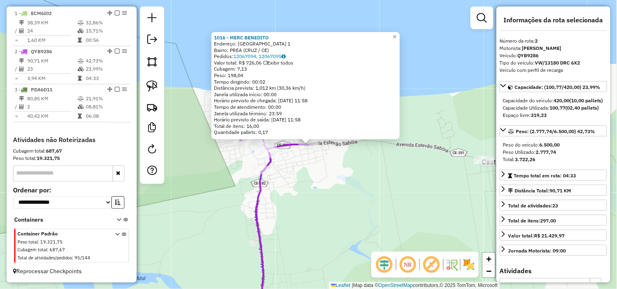
click at [330, 176] on div "1016 - MERC BENEDITO Endereço: [GEOGRAPHIC_DATA] 1 Bairro: PREA (CRUZ / CE) Ped…" at bounding box center [308, 144] width 617 height 289
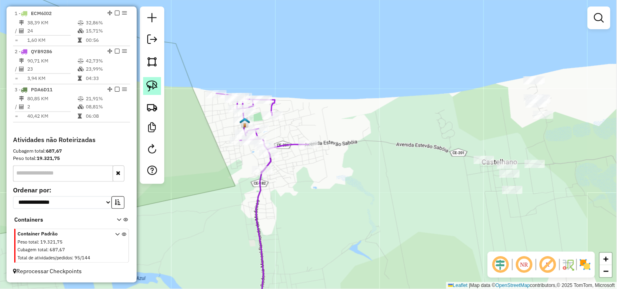
click at [156, 88] on img at bounding box center [151, 85] width 11 height 11
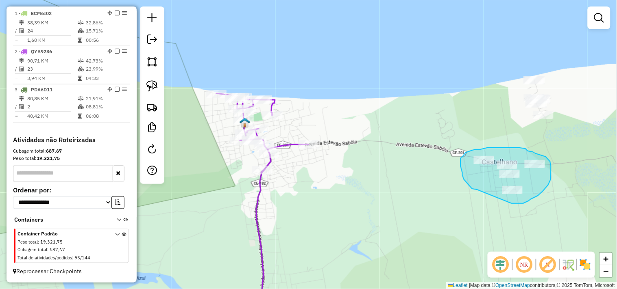
drag, startPoint x: 477, startPoint y: 190, endPoint x: 508, endPoint y: 204, distance: 34.2
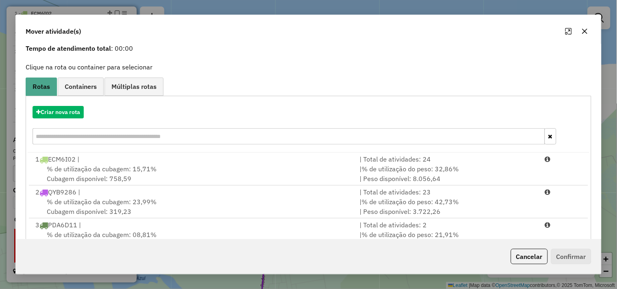
scroll to position [59, 0]
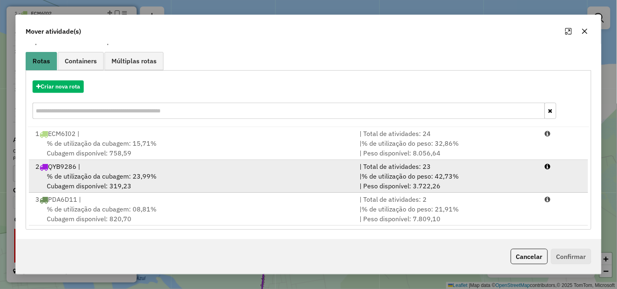
click at [117, 173] on span "% de utilização da cubagem: 23,99%" at bounding box center [102, 176] width 110 height 8
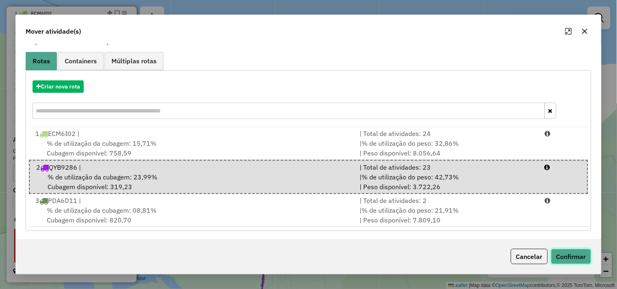
click at [584, 259] on button "Confirmar" at bounding box center [571, 256] width 40 height 15
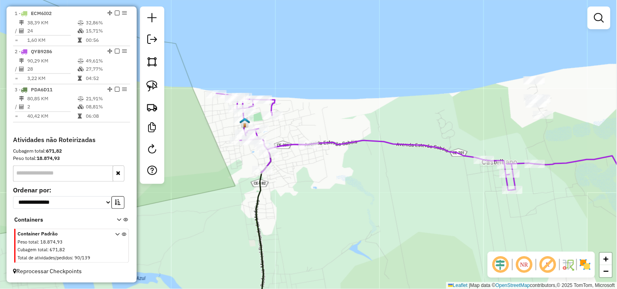
scroll to position [0, 0]
select select "**********"
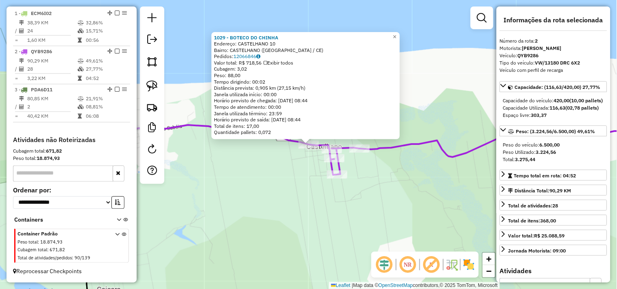
click at [391, 200] on div "1029 - BOTECO DO CHINHA Endereço: CASTELHANO 10 Bairro: CASTELHANO ([GEOGRAPHIC…" at bounding box center [308, 144] width 617 height 289
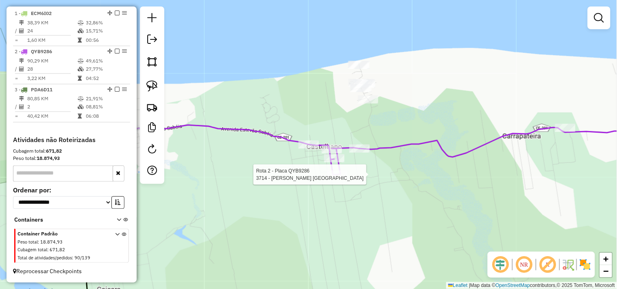
select select "**********"
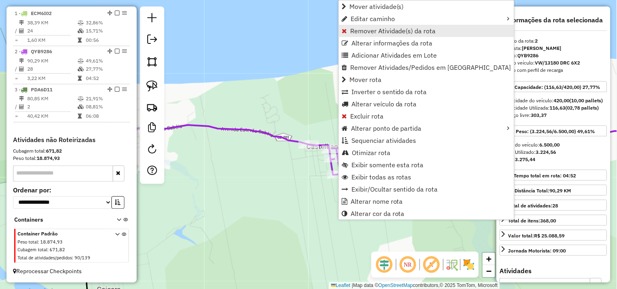
click at [358, 31] on span "Remover Atividade(s) da rota" at bounding box center [393, 31] width 86 height 7
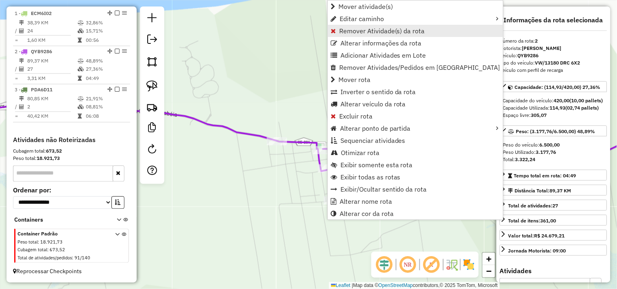
click at [344, 32] on span "Remover Atividade(s) da rota" at bounding box center [382, 31] width 86 height 7
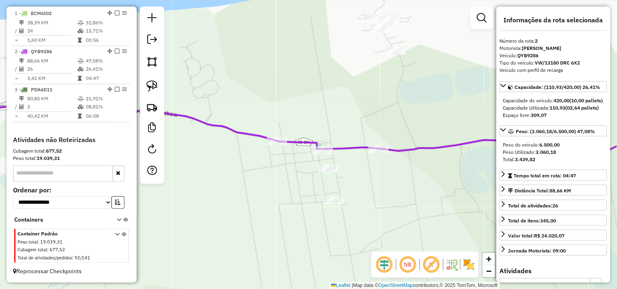
click at [382, 180] on div "Janela de atendimento Grade de atendimento Capacidade Transportadoras Veículos …" at bounding box center [308, 144] width 617 height 289
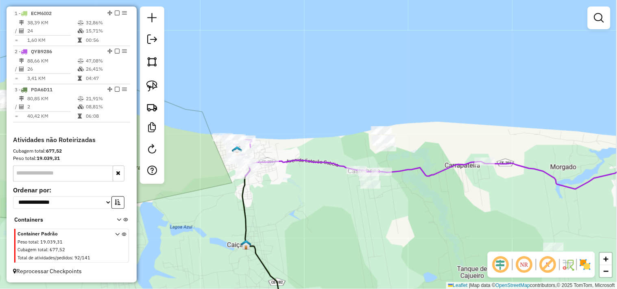
drag, startPoint x: 278, startPoint y: 210, endPoint x: 342, endPoint y: 208, distance: 63.8
click at [342, 208] on div "Janela de atendimento Grade de atendimento Capacidade Transportadoras Veículos …" at bounding box center [308, 144] width 617 height 289
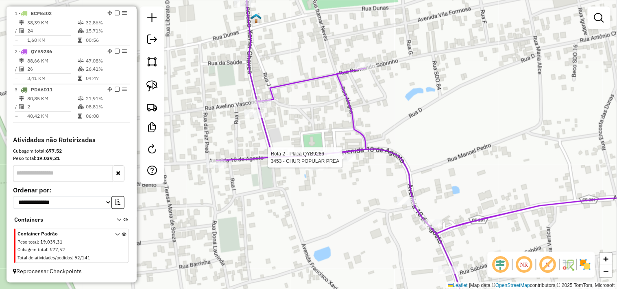
select select "**********"
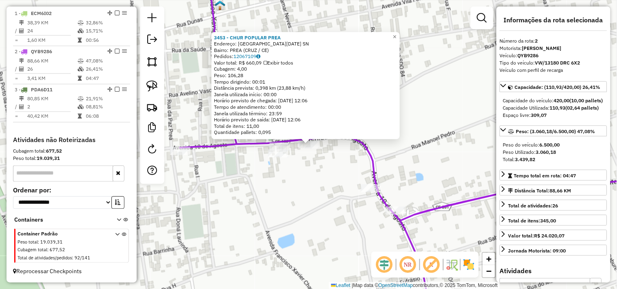
click at [334, 204] on div "3453 - CHUR POPULAR PREA Endereço: AVENIDA [DATE] SN Bairro: PREA (CRUZ / [GEOG…" at bounding box center [308, 144] width 617 height 289
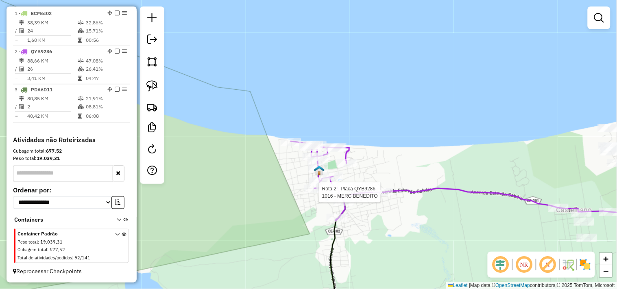
select select "**********"
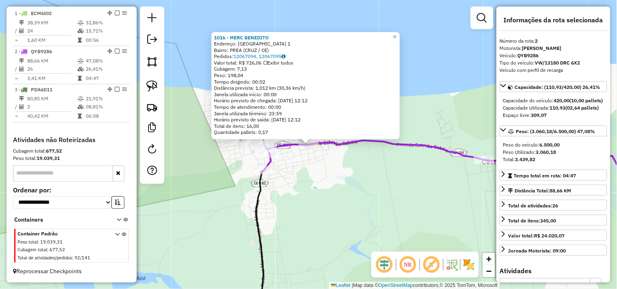
click at [350, 202] on div "1016 - MERC BENEDITO Endereço: [GEOGRAPHIC_DATA] 1 Bairro: PREA (CRUZ / CE) Ped…" at bounding box center [308, 144] width 617 height 289
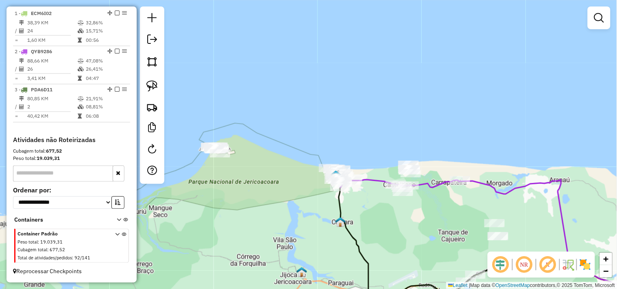
click at [322, 172] on div "Janela de atendimento Grade de atendimento Capacidade Transportadoras Veículos …" at bounding box center [308, 144] width 617 height 289
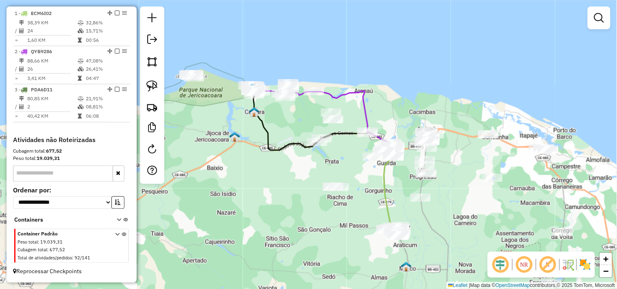
drag, startPoint x: 328, startPoint y: 172, endPoint x: 310, endPoint y: 157, distance: 23.4
click at [313, 158] on div "Janela de atendimento Grade de atendimento Capacidade Transportadoras Veículos …" at bounding box center [308, 144] width 617 height 289
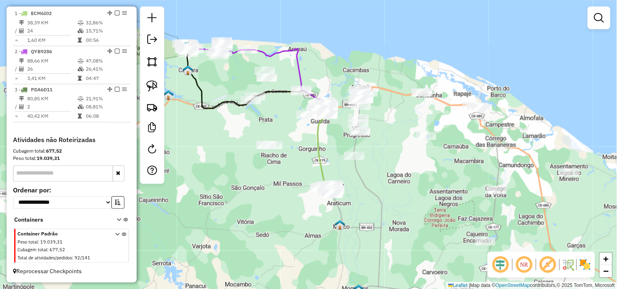
drag, startPoint x: 403, startPoint y: 174, endPoint x: 408, endPoint y: 210, distance: 36.5
click at [408, 208] on div "Janela de atendimento Grade de atendimento Capacidade Transportadoras Veículos …" at bounding box center [308, 144] width 617 height 289
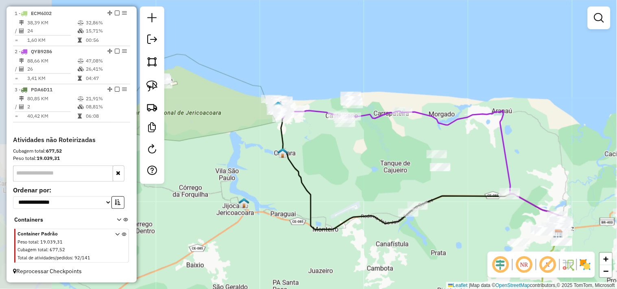
drag, startPoint x: 285, startPoint y: 186, endPoint x: 482, endPoint y: 243, distance: 204.8
click at [478, 243] on div "Janela de atendimento Grade de atendimento Capacidade Transportadoras Veículos …" at bounding box center [308, 144] width 617 height 289
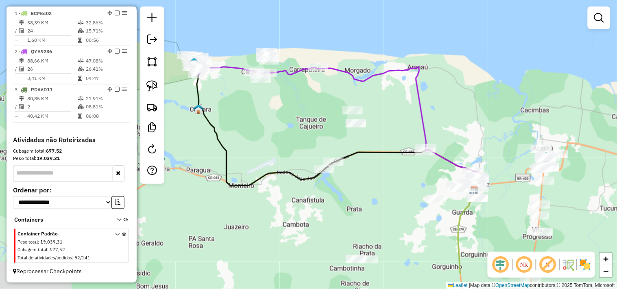
drag, startPoint x: 365, startPoint y: 180, endPoint x: 275, endPoint y: 131, distance: 102.4
click at [273, 133] on div "Janela de atendimento Grade de atendimento Capacidade Transportadoras Veículos …" at bounding box center [308, 144] width 617 height 289
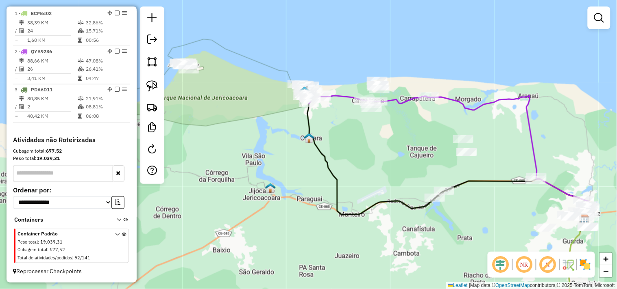
drag, startPoint x: 306, startPoint y: 213, endPoint x: 397, endPoint y: 237, distance: 93.9
click at [415, 243] on div "Janela de atendimento Grade de atendimento Capacidade Transportadoras Veículos …" at bounding box center [308, 144] width 617 height 289
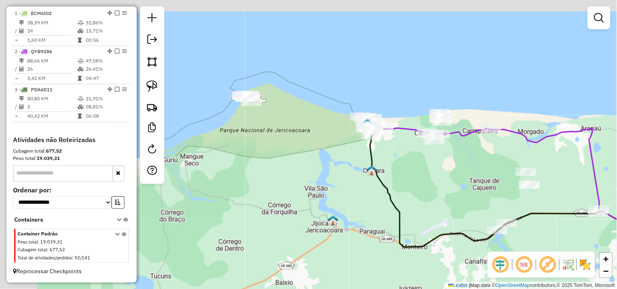
drag, startPoint x: 308, startPoint y: 171, endPoint x: 283, endPoint y: 147, distance: 34.2
click at [309, 172] on div "Janela de atendimento Grade de atendimento Capacidade Transportadoras Veículos …" at bounding box center [308, 144] width 617 height 289
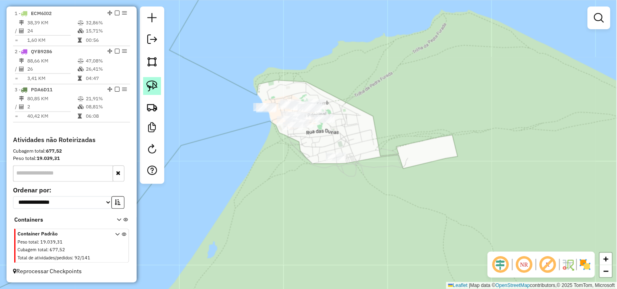
click at [156, 88] on img at bounding box center [151, 85] width 11 height 11
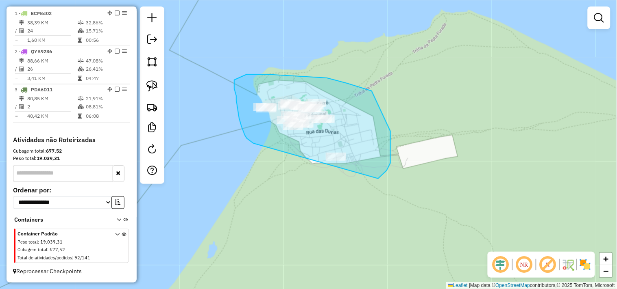
drag, startPoint x: 253, startPoint y: 143, endPoint x: 348, endPoint y: 185, distance: 103.6
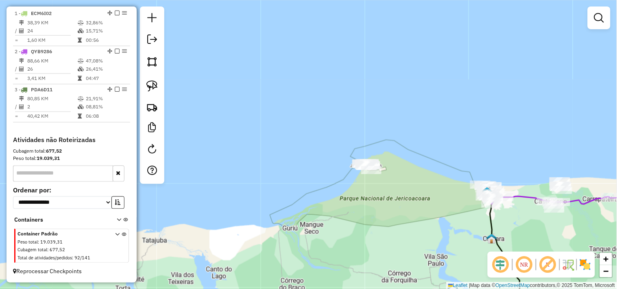
click at [347, 182] on div "Janela de atendimento Grade de atendimento Capacidade Transportadoras Veículos …" at bounding box center [308, 144] width 617 height 289
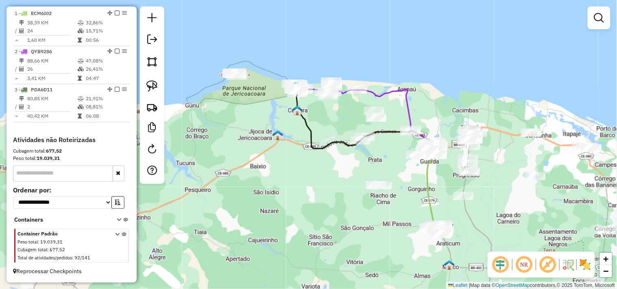
drag, startPoint x: 315, startPoint y: 173, endPoint x: 308, endPoint y: 163, distance: 12.1
click at [310, 167] on div "Janela de atendimento Grade de atendimento Capacidade Transportadoras Veículos …" at bounding box center [308, 144] width 617 height 289
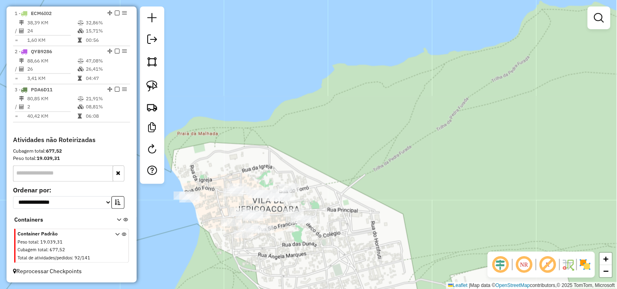
drag, startPoint x: 206, startPoint y: 232, endPoint x: 269, endPoint y: 183, distance: 80.6
click at [269, 189] on div "Janela de atendimento Grade de atendimento Capacidade Transportadoras Veículos …" at bounding box center [308, 144] width 617 height 289
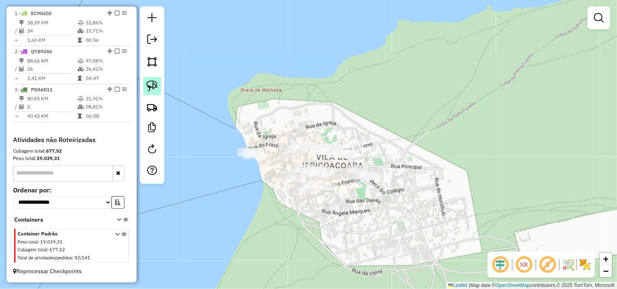
click at [156, 87] on img at bounding box center [151, 85] width 11 height 11
drag, startPoint x: 260, startPoint y: 139, endPoint x: 236, endPoint y: 165, distance: 35.7
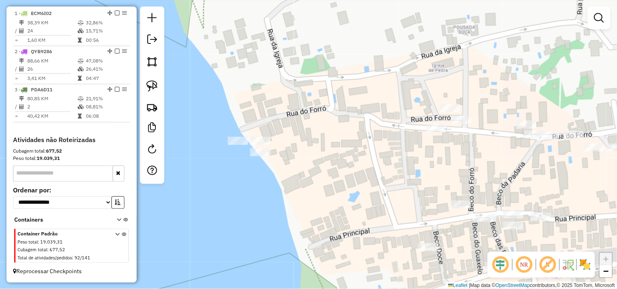
click at [256, 135] on div "Janela de atendimento Grade de atendimento Capacidade Transportadoras Veículos …" at bounding box center [308, 144] width 617 height 289
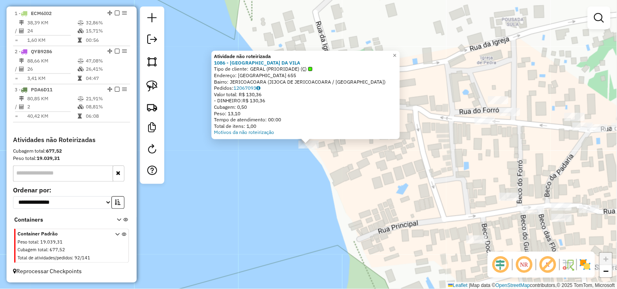
click at [411, 183] on div "Atividade não roteirizada 1086 - CARANGUEJO DA VILA Tipo de cliente: GERAL (PRI…" at bounding box center [308, 144] width 617 height 289
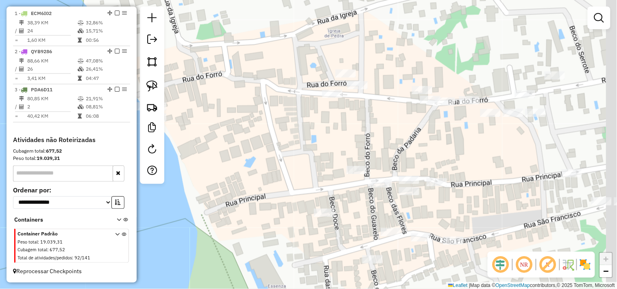
drag, startPoint x: 313, startPoint y: 165, endPoint x: 305, endPoint y: 154, distance: 14.0
click at [294, 158] on div "Janela de atendimento Grade de atendimento Capacidade Transportadoras Veículos …" at bounding box center [308, 144] width 617 height 289
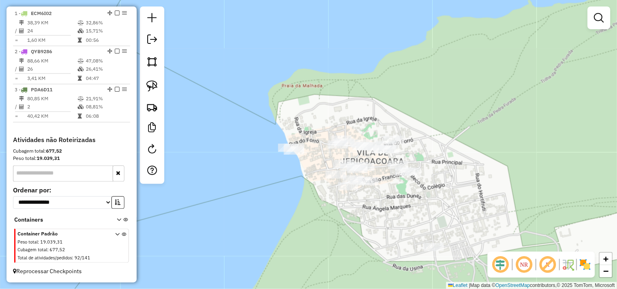
drag, startPoint x: 313, startPoint y: 202, endPoint x: 258, endPoint y: 166, distance: 65.7
click at [308, 198] on div "Janela de atendimento Grade de atendimento Capacidade Transportadoras Veículos …" at bounding box center [308, 144] width 617 height 289
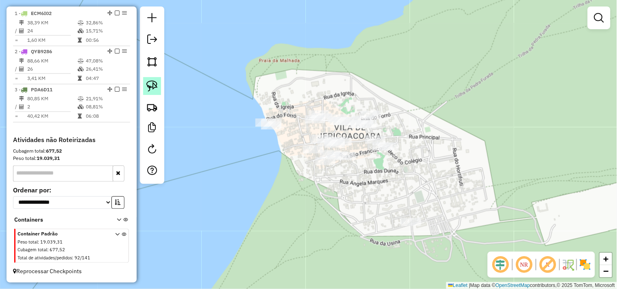
click at [156, 88] on img at bounding box center [151, 85] width 11 height 11
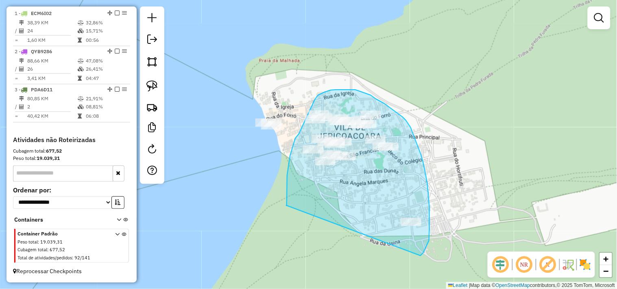
drag, startPoint x: 286, startPoint y: 206, endPoint x: 399, endPoint y: 263, distance: 126.1
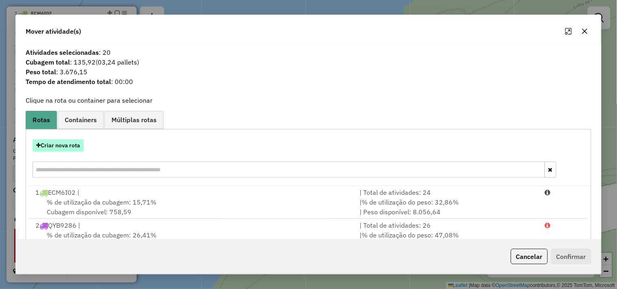
click at [82, 149] on button "Criar nova rota" at bounding box center [58, 145] width 51 height 13
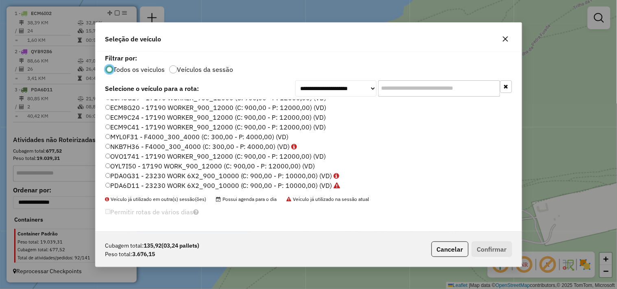
scroll to position [38, 0]
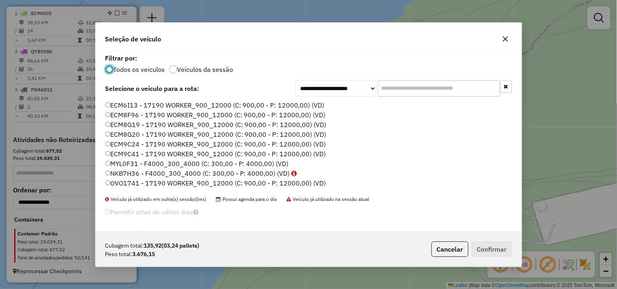
click at [127, 159] on label "MYL0F31 - F4000_300_4000 (C: 300,00 - P: 4000,00) (VD)" at bounding box center [196, 164] width 183 height 10
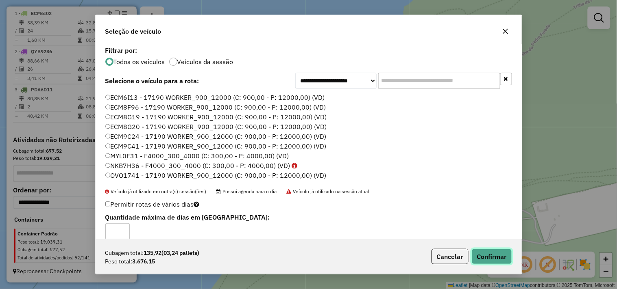
click at [491, 254] on button "Confirmar" at bounding box center [491, 256] width 40 height 15
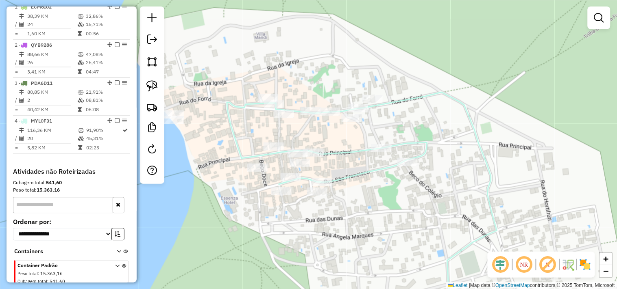
select select "**********"
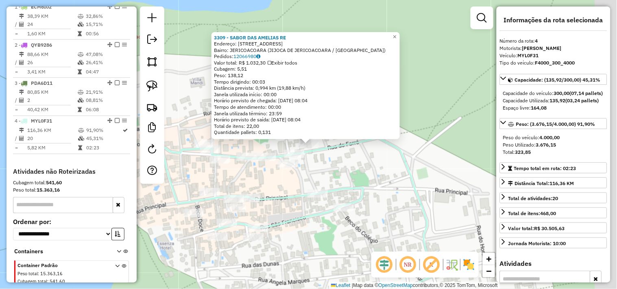
scroll to position [351, 0]
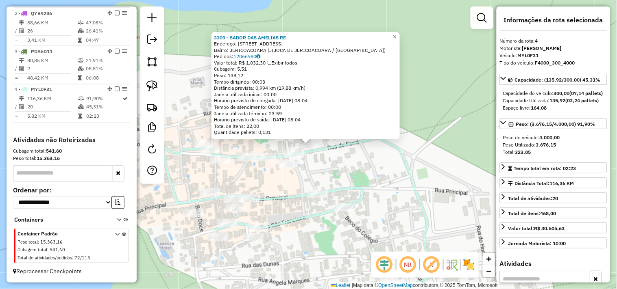
click at [297, 147] on div "Rota 4 - Placa MYL0F31 3309 - SABOR DAS AMELIAS RE 3309 - SABOR DAS AMELIAS RE …" at bounding box center [308, 144] width 617 height 289
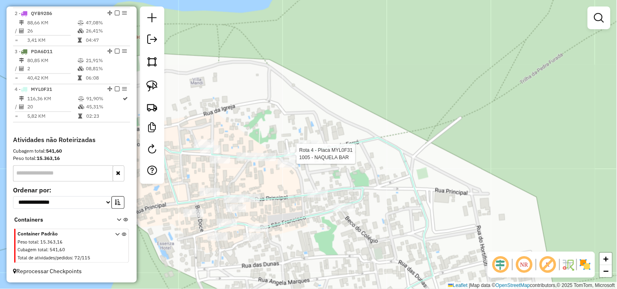
select select "**********"
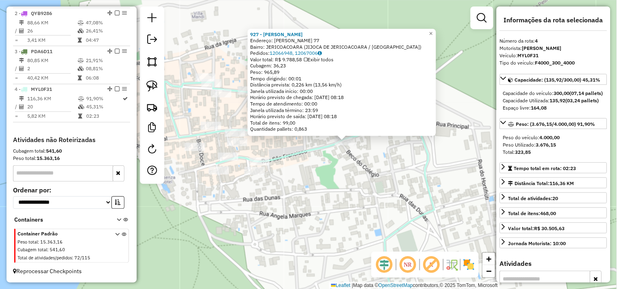
drag, startPoint x: 253, startPoint y: 181, endPoint x: 315, endPoint y: 172, distance: 62.4
click at [315, 172] on div "927 - MERCADINHO CARNEIRO Endereço: EDVA ESMERINO 77 Bairro: JERICOACOARA (JIJO…" at bounding box center [308, 144] width 617 height 289
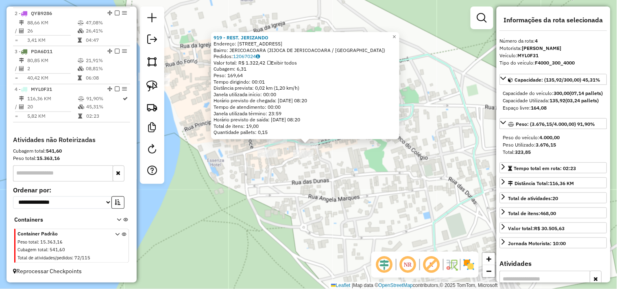
click at [304, 161] on div "919 - REST. JERIZANDO Endereço: R SAO FRANCISCO 11 Bairro: JERICOACOARA (JIJOCA…" at bounding box center [308, 144] width 617 height 289
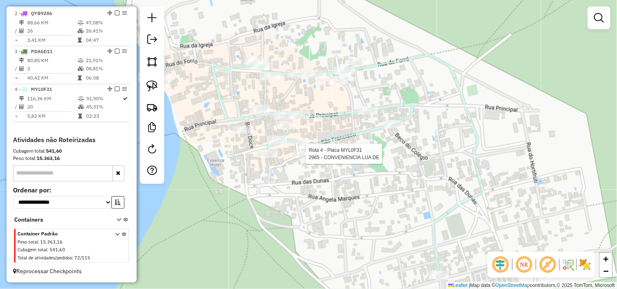
select select "**********"
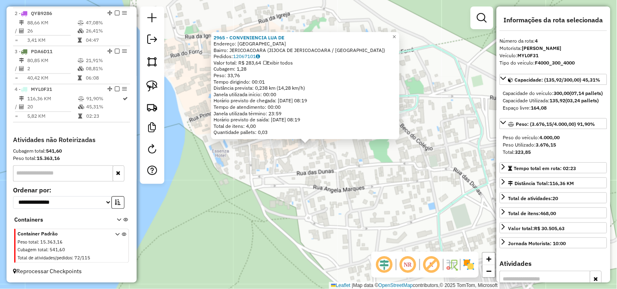
click at [286, 167] on div "2965 - CONVENIENCIA LUA DE Endereço: Rua Sao Francisco SN Bairro: JERICOACOARA …" at bounding box center [308, 144] width 617 height 289
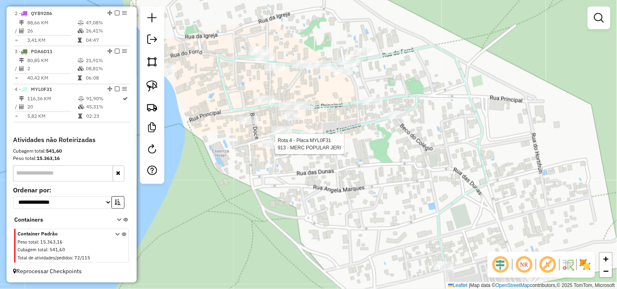
select select "**********"
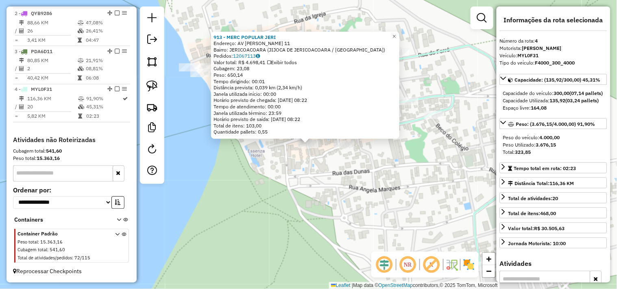
click at [313, 167] on div "913 - MERC POPULAR JERI Endereço: AV EDVA ESMERINO DA SILVA 11 Bairro: JERICOAC…" at bounding box center [308, 144] width 617 height 289
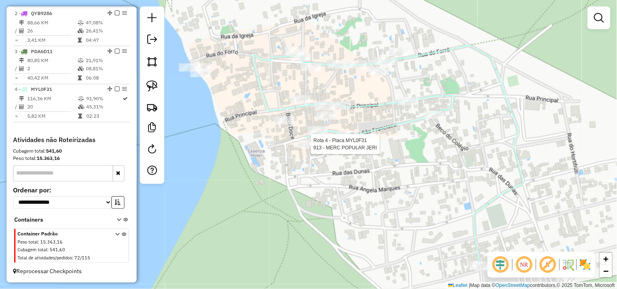
click at [308, 148] on div at bounding box center [308, 144] width 20 height 8
select select "**********"
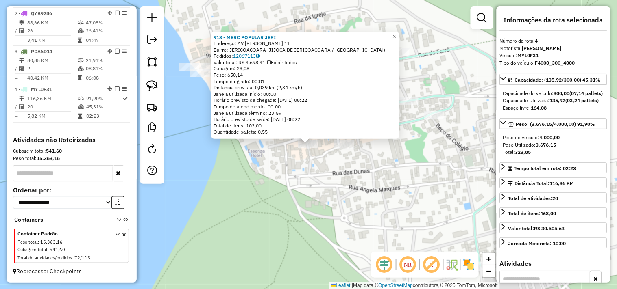
click at [330, 169] on div "913 - MERC POPULAR JERI Endereço: AV EDVA ESMERINO DA SILVA 11 Bairro: JERICOAC…" at bounding box center [308, 144] width 617 height 289
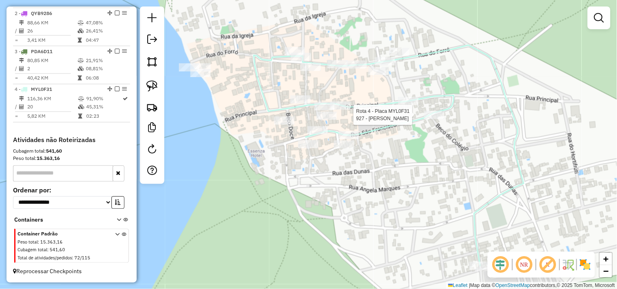
select select "**********"
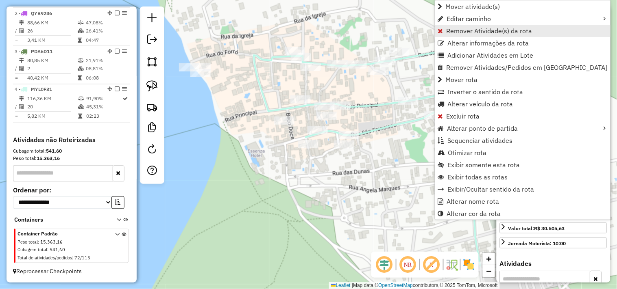
click at [467, 28] on span "Remover Atividade(s) da rota" at bounding box center [489, 31] width 86 height 7
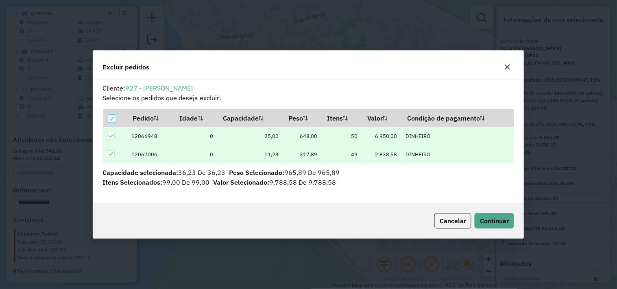
scroll to position [0, 0]
click at [484, 217] on span "Continuar" at bounding box center [494, 221] width 29 height 8
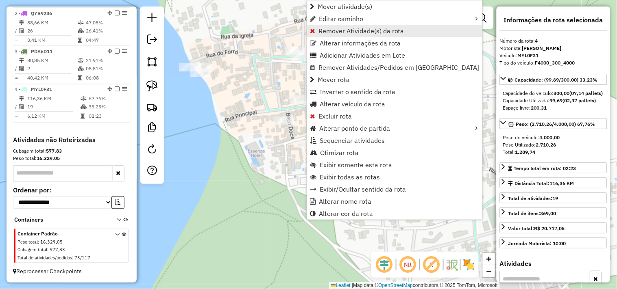
click at [330, 32] on span "Remover Atividade(s) da rota" at bounding box center [361, 31] width 86 height 7
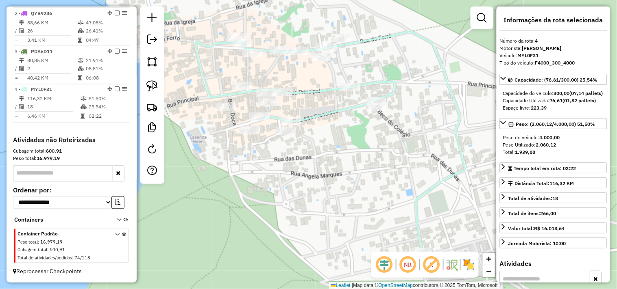
drag, startPoint x: 271, startPoint y: 183, endPoint x: 208, endPoint y: 145, distance: 73.0
click at [252, 174] on div "Janela de atendimento Grade de atendimento Capacidade Transportadoras Veículos …" at bounding box center [308, 144] width 617 height 289
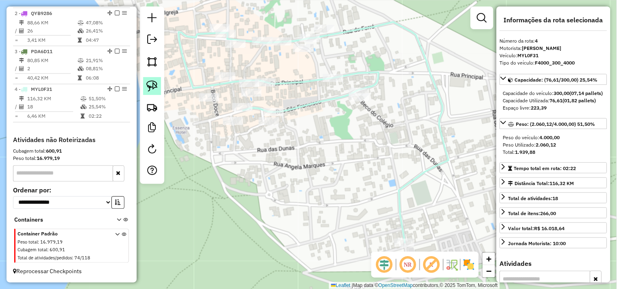
click at [155, 89] on img at bounding box center [151, 85] width 11 height 11
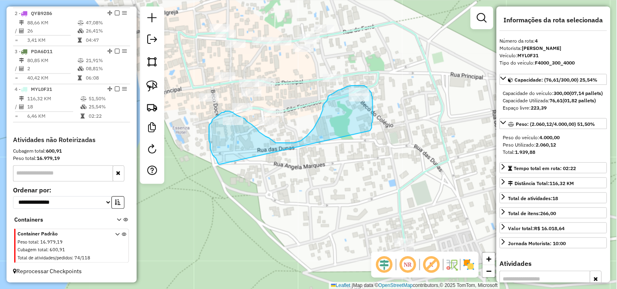
drag, startPoint x: 210, startPoint y: 148, endPoint x: 370, endPoint y: 131, distance: 160.6
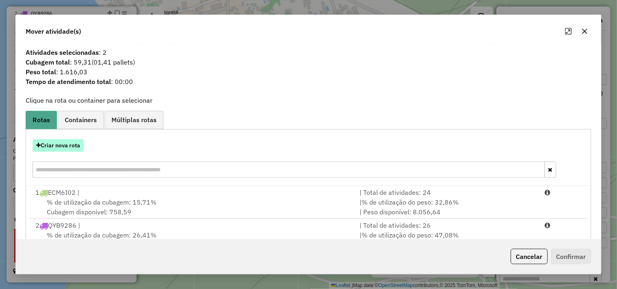
click at [71, 148] on button "Criar nova rota" at bounding box center [58, 145] width 51 height 13
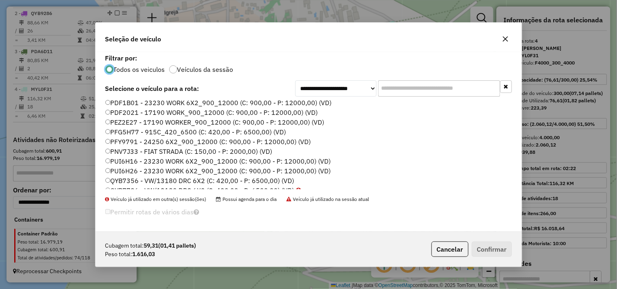
scroll to position [174, 0]
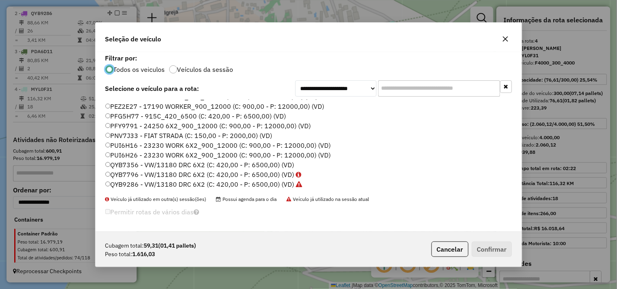
click at [124, 134] on label "PNV7J33 - FIAT STRADA (C: 150,00 - P: 2000,00) (VD)" at bounding box center [188, 136] width 167 height 10
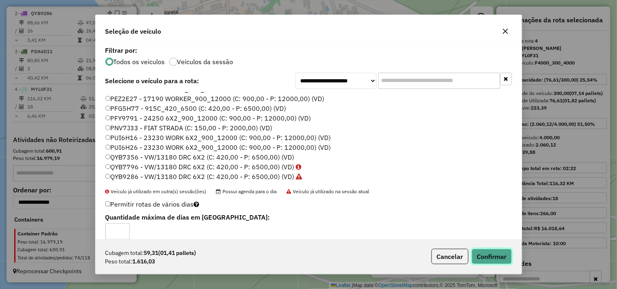
click at [494, 255] on button "Confirmar" at bounding box center [491, 256] width 40 height 15
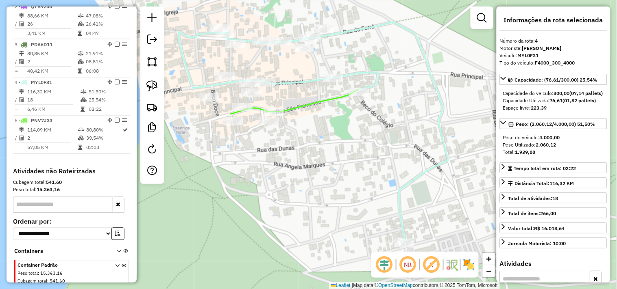
scroll to position [389, 0]
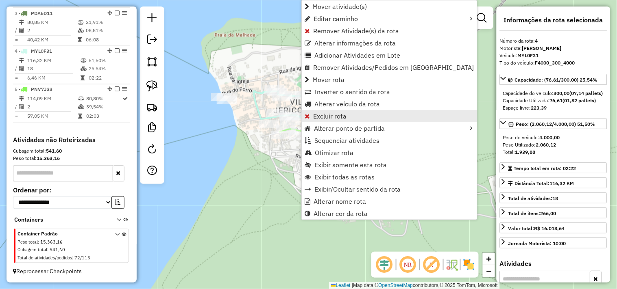
click at [337, 115] on span "Excluir rota" at bounding box center [329, 116] width 33 height 7
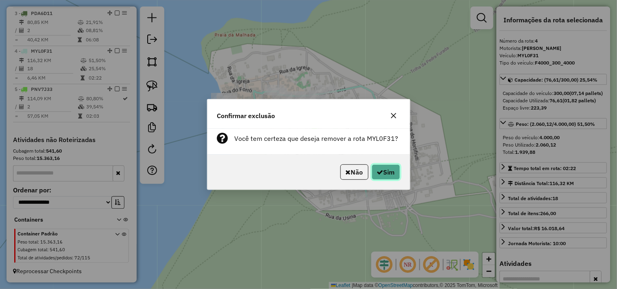
click at [395, 173] on button "Sim" at bounding box center [385, 172] width 28 height 15
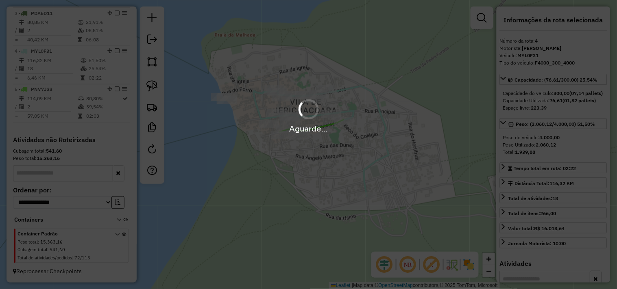
scroll to position [351, 0]
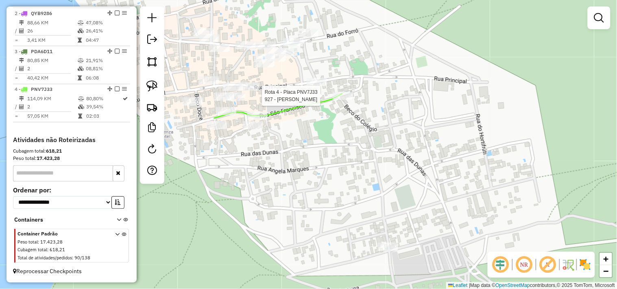
click at [336, 100] on div at bounding box center [342, 96] width 20 height 8
select select "**********"
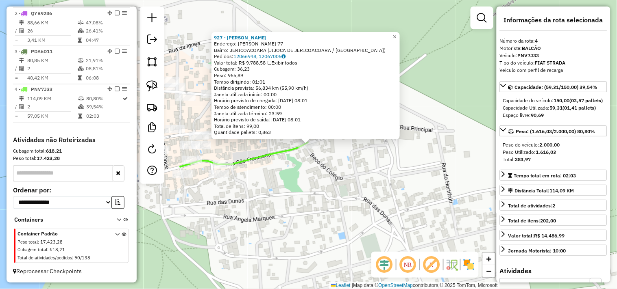
click at [342, 199] on div "927 - MERCADINHO CARNEIRO Endereço: EDVA ESMERINO 77 Bairro: JERICOACOARA (JIJO…" at bounding box center [308, 144] width 617 height 289
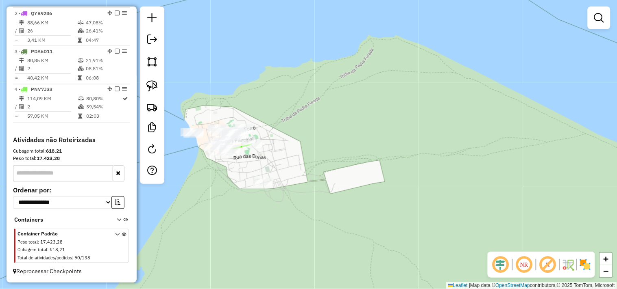
drag, startPoint x: 453, startPoint y: 178, endPoint x: 345, endPoint y: 109, distance: 127.6
click at [355, 123] on div "Janela de atendimento Grade de atendimento Capacidade Transportadoras Veículos …" at bounding box center [308, 144] width 617 height 289
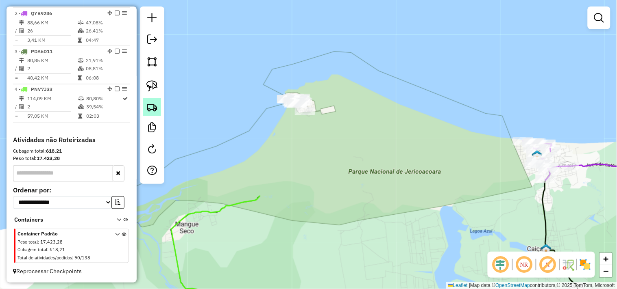
drag, startPoint x: 158, startPoint y: 113, endPoint x: 151, endPoint y: 108, distance: 8.1
click at [151, 108] on hb-router-mapa "Informações da Sessão 978337 - 13/08/2025 Criação: 12/08/2025 17:09 Depósito: C…" at bounding box center [308, 144] width 617 height 289
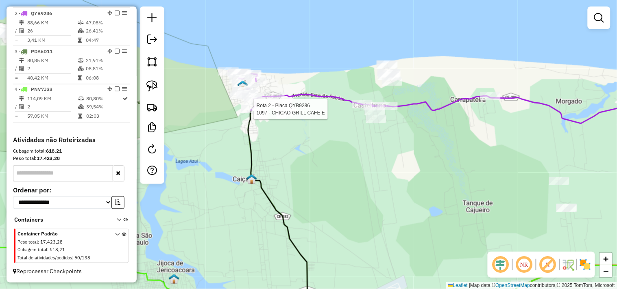
select select "**********"
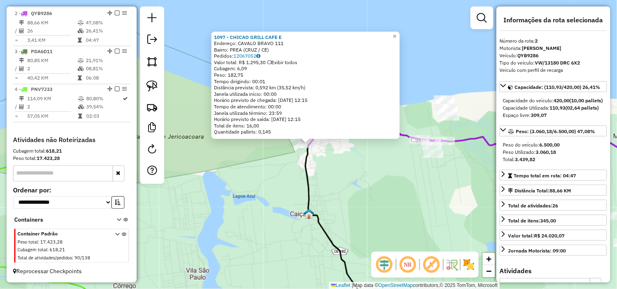
click at [336, 169] on div "1097 - CHICAO GRILL CAFE E Endereço: CAVALO BRAVO 111 Bairro: PREA (CRUZ / CE) …" at bounding box center [308, 144] width 617 height 289
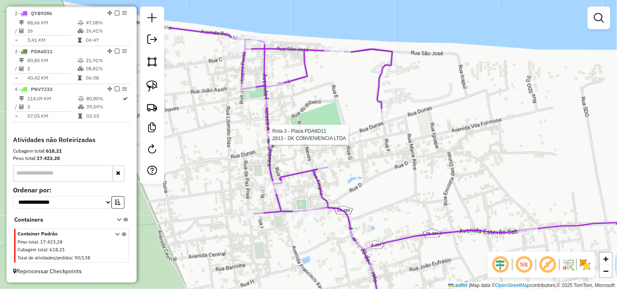
select select "**********"
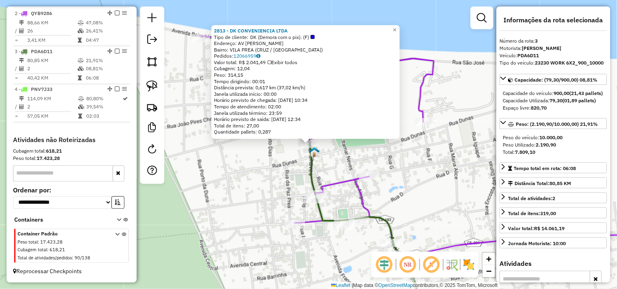
click at [262, 192] on div "2813 - DK CONVENIENCIA LTDA Tipo de cliente: DK (Demora com o pix). (F) Endereç…" at bounding box center [308, 144] width 617 height 289
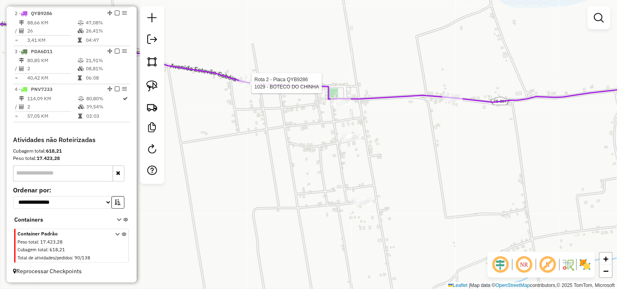
select select "**********"
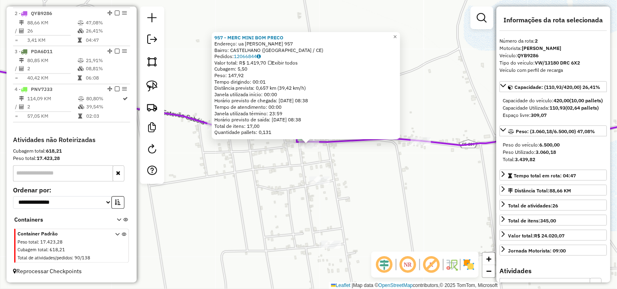
click at [404, 168] on div "957 - MERC MINI BOM PRECO Endereço: ua Pedro Lourenco da Rocha 957 Bairro: CAST…" at bounding box center [308, 144] width 617 height 289
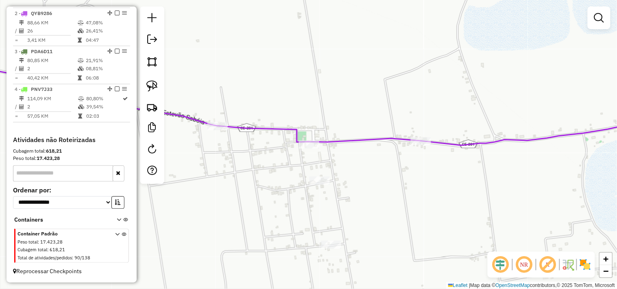
click at [419, 148] on div "Janela de atendimento Grade de atendimento Capacidade Transportadoras Veículos …" at bounding box center [308, 144] width 617 height 289
click at [419, 145] on div at bounding box center [420, 141] width 20 height 8
select select "**********"
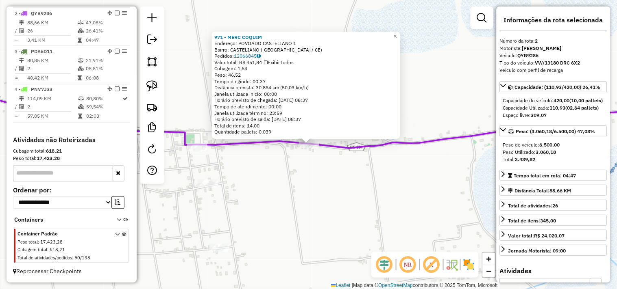
click at [338, 198] on div "971 - MERC COQUIM Endereço: POVOADO CASTELIANO 1 Bairro: CASTELIANO (ACARAU / C…" at bounding box center [308, 144] width 617 height 289
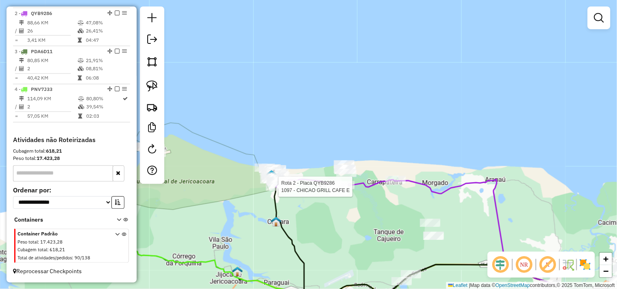
select select "**********"
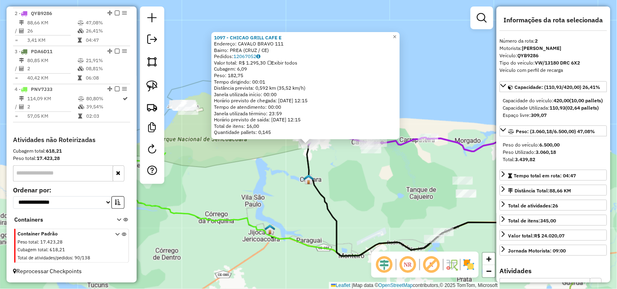
click at [342, 181] on div "1097 - CHICAO GRILL CAFE E Endereço: CAVALO BRAVO 111 Bairro: PREA (CRUZ / CE) …" at bounding box center [308, 144] width 617 height 289
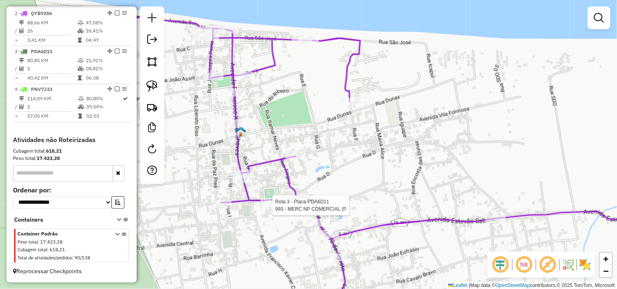
select select "**********"
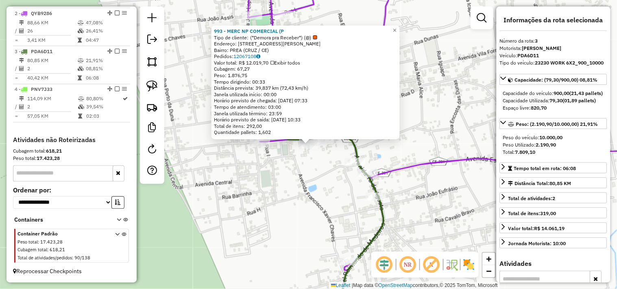
drag, startPoint x: 307, startPoint y: 201, endPoint x: 311, endPoint y: 197, distance: 5.5
click at [309, 201] on div "993 - MERC NP COMERCIAL (P Tipo de cliente: (*Demora pra Receber*) (@) Endereço…" at bounding box center [308, 144] width 617 height 289
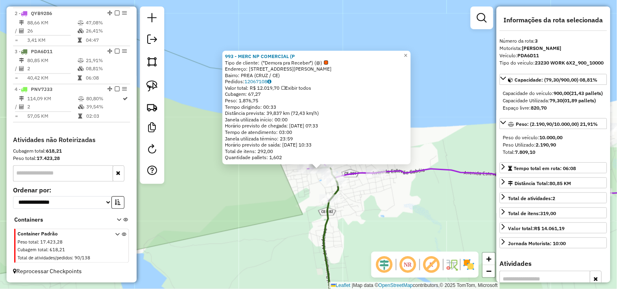
click at [381, 220] on div "Rota 2 - Placa QYB9286 3382 - PADARIA CENTRAL 993 - MERC NP COMERCIAL (P Tipo d…" at bounding box center [308, 144] width 617 height 289
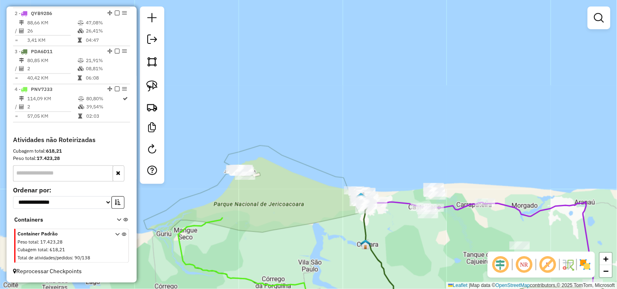
drag, startPoint x: 395, startPoint y: 238, endPoint x: 289, endPoint y: 171, distance: 126.0
click at [290, 176] on div "Janela de atendimento Grade de atendimento Capacidade Transportadoras Veículos …" at bounding box center [308, 144] width 617 height 289
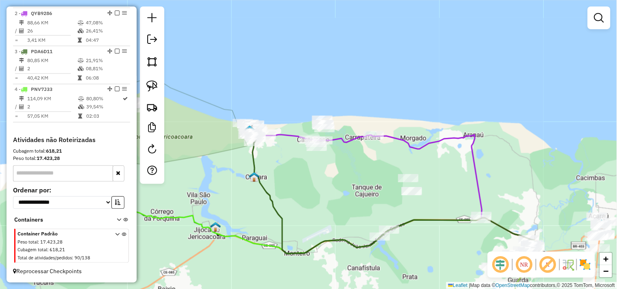
drag, startPoint x: 307, startPoint y: 193, endPoint x: 230, endPoint y: 144, distance: 91.1
click at [232, 145] on div "Janela de atendimento Grade de atendimento Capacidade Transportadoras Veículos …" at bounding box center [308, 144] width 617 height 289
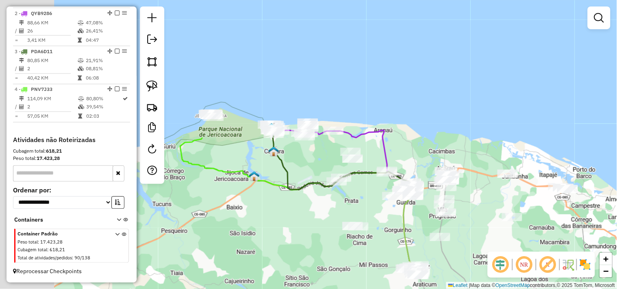
drag, startPoint x: 244, startPoint y: 196, endPoint x: 336, endPoint y: 214, distance: 94.0
click at [336, 214] on div "Janela de atendimento Grade de atendimento Capacidade Transportadoras Veículos …" at bounding box center [308, 144] width 617 height 289
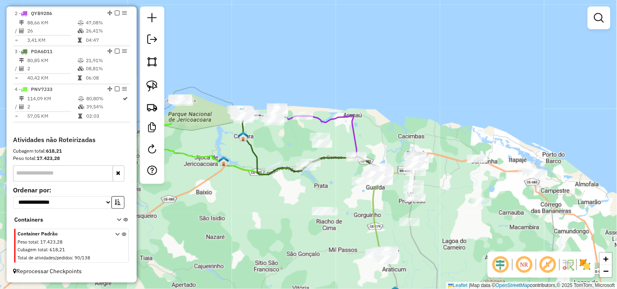
drag, startPoint x: 285, startPoint y: 209, endPoint x: 214, endPoint y: 170, distance: 81.0
click at [216, 172] on div "Janela de atendimento Grade de atendimento Capacidade Transportadoras Veículos …" at bounding box center [308, 144] width 617 height 289
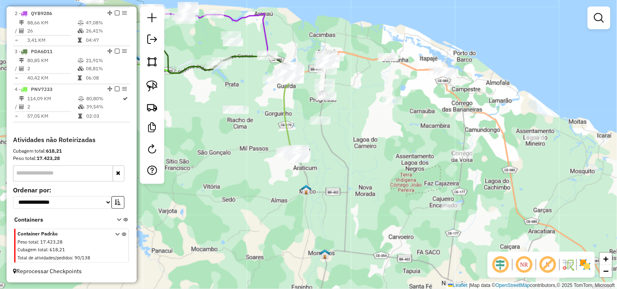
drag, startPoint x: 358, startPoint y: 239, endPoint x: 346, endPoint y: 178, distance: 61.7
click at [346, 178] on div "Janela de atendimento Grade de atendimento Capacidade Transportadoras Veículos …" at bounding box center [308, 144] width 617 height 289
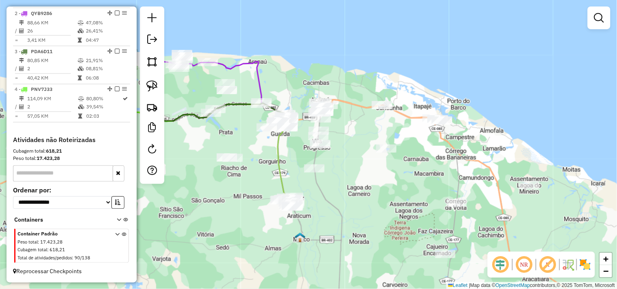
drag, startPoint x: 369, startPoint y: 157, endPoint x: 363, endPoint y: 204, distance: 46.7
click at [363, 204] on div "Janela de atendimento Grade de atendimento Capacidade Transportadoras Veículos …" at bounding box center [308, 144] width 617 height 289
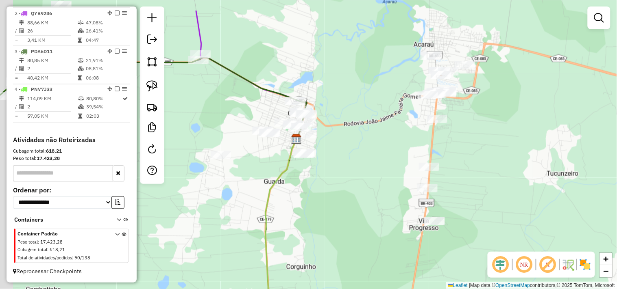
drag, startPoint x: 352, startPoint y: 192, endPoint x: 354, endPoint y: 195, distance: 4.3
click at [354, 195] on div "Janela de atendimento Grade de atendimento Capacidade Transportadoras Veículos …" at bounding box center [308, 144] width 617 height 289
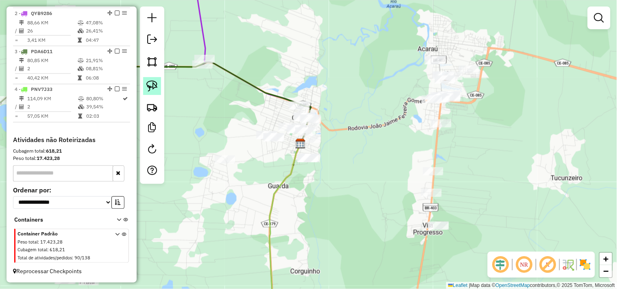
click at [148, 92] on img at bounding box center [151, 85] width 11 height 11
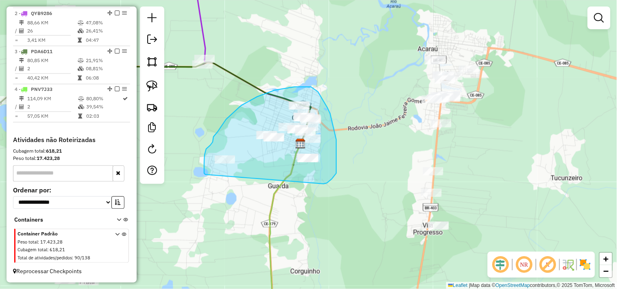
drag, startPoint x: 205, startPoint y: 175, endPoint x: 322, endPoint y: 185, distance: 117.4
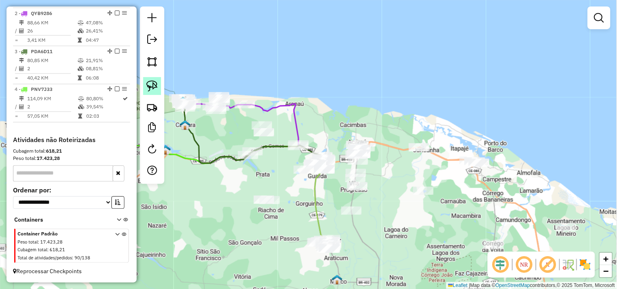
click at [147, 88] on img at bounding box center [151, 85] width 11 height 11
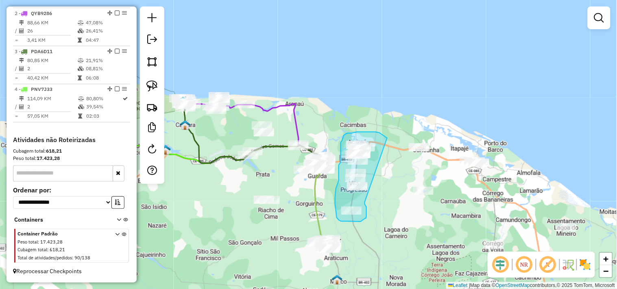
drag, startPoint x: 365, startPoint y: 204, endPoint x: 387, endPoint y: 138, distance: 70.0
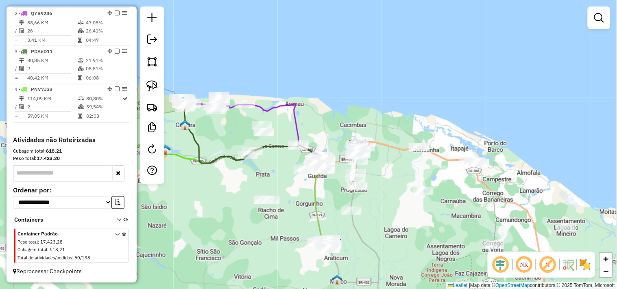
click at [259, 198] on div "Janela de atendimento Grade de atendimento Capacidade Transportadoras Veículos …" at bounding box center [308, 144] width 617 height 289
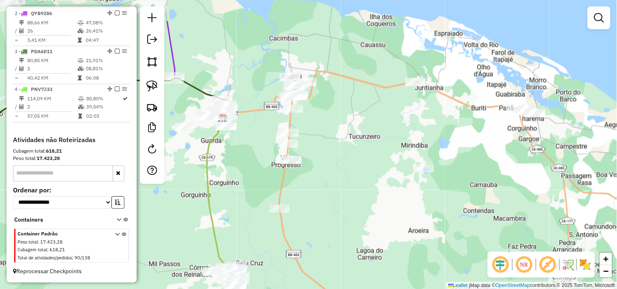
click at [316, 192] on div "Janela de atendimento Grade de atendimento Capacidade Transportadoras Veículos …" at bounding box center [308, 144] width 617 height 289
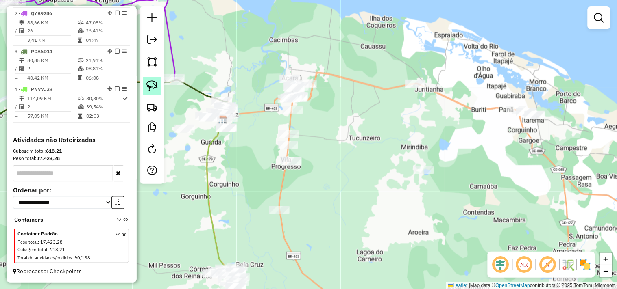
click at [158, 85] on link at bounding box center [152, 86] width 18 height 18
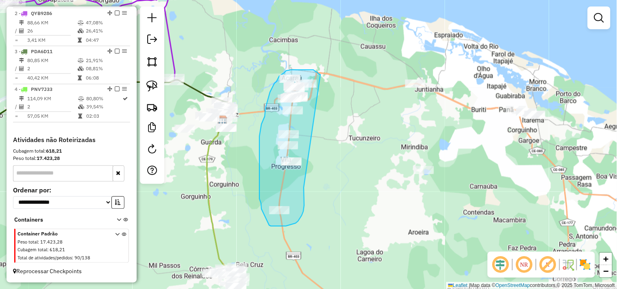
drag, startPoint x: 302, startPoint y: 216, endPoint x: 320, endPoint y: 75, distance: 142.3
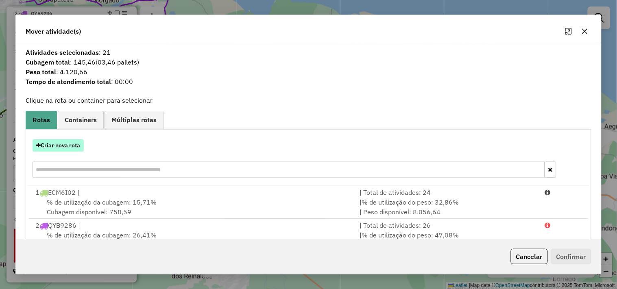
click at [78, 145] on button "Criar nova rota" at bounding box center [58, 145] width 51 height 13
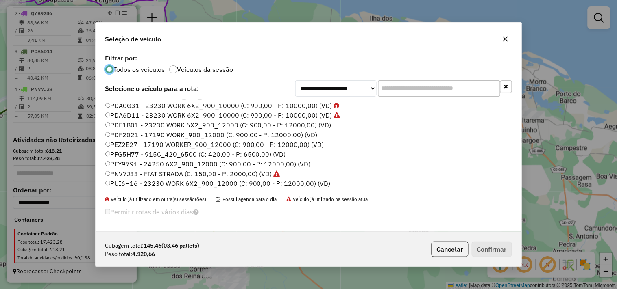
scroll to position [174, 0]
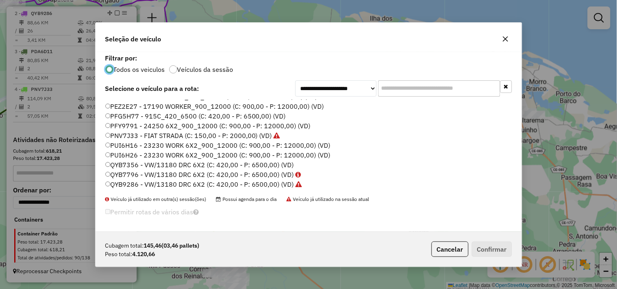
click at [126, 154] on label "PUI6H26 - 23230 WORK 6X2_900_12000 (C: 900,00 - P: 12000,00) (VD)" at bounding box center [217, 155] width 225 height 10
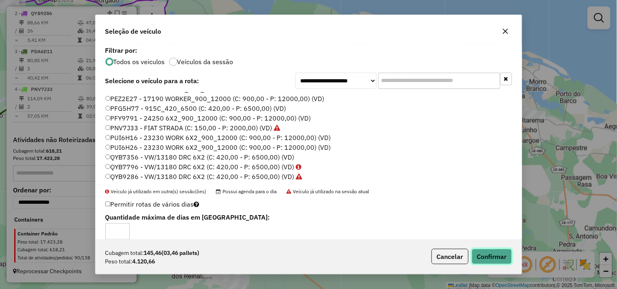
click at [480, 253] on button "Confirmar" at bounding box center [491, 256] width 40 height 15
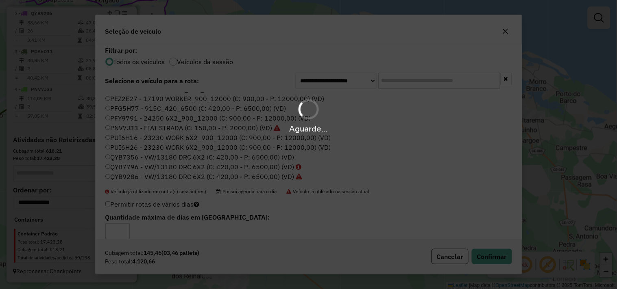
scroll to position [389, 0]
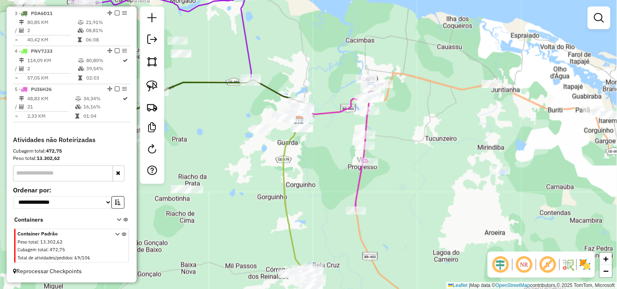
drag, startPoint x: 234, startPoint y: 173, endPoint x: 306, endPoint y: 174, distance: 71.9
click at [306, 174] on div "Janela de atendimento Grade de atendimento Capacidade Transportadoras Veículos …" at bounding box center [308, 144] width 617 height 289
select select "**********"
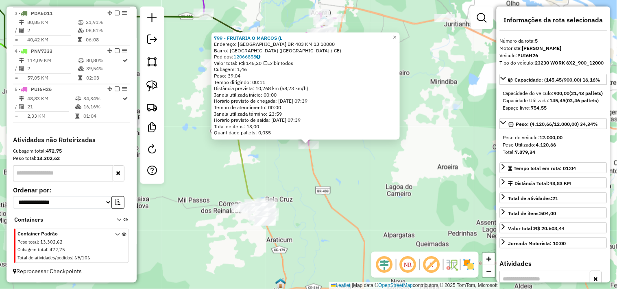
click at [346, 171] on div "799 - FRUTARIA O MARCOS (L Endereço: LAGOA DO CANEMA BR 403 KM 13 10000 Bairro:…" at bounding box center [308, 144] width 617 height 289
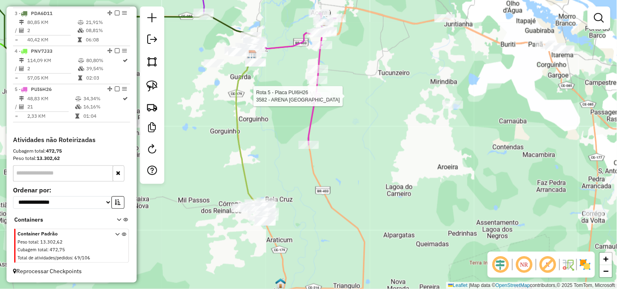
select select "**********"
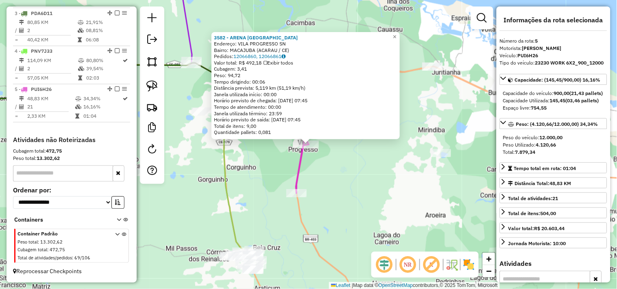
click at [343, 176] on div "3582 - ARENA MACAJUBA Endereço: VILA PROGRESSO SN Bairro: MACAJUBA (ACARAU / CE…" at bounding box center [308, 144] width 617 height 289
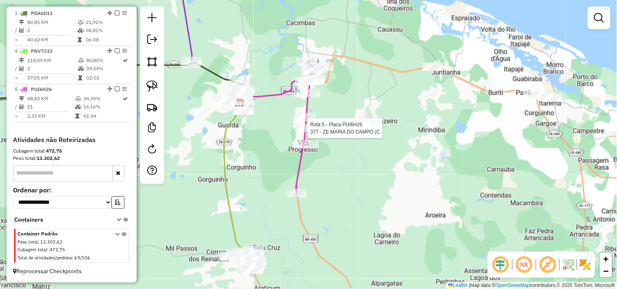
select select "**********"
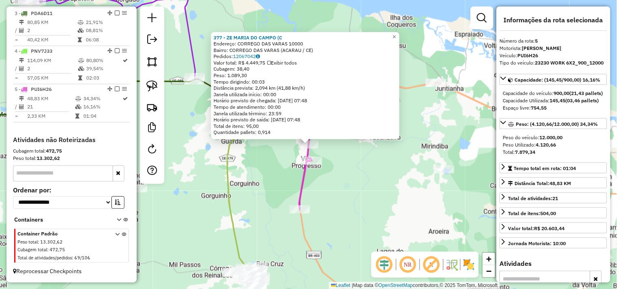
click at [345, 163] on div "377 - ZE MARIA DO CAMPO (C Endereço: CORREGO DAS VARAS 10000 Bairro: CORREGO DA…" at bounding box center [308, 144] width 617 height 289
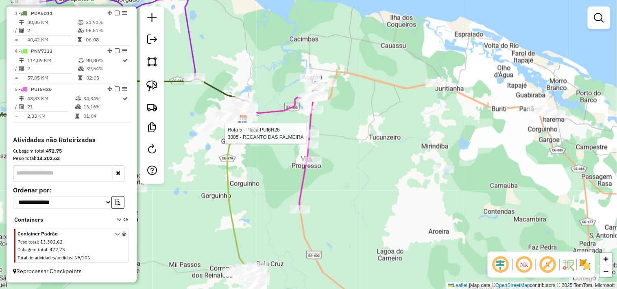
select select "**********"
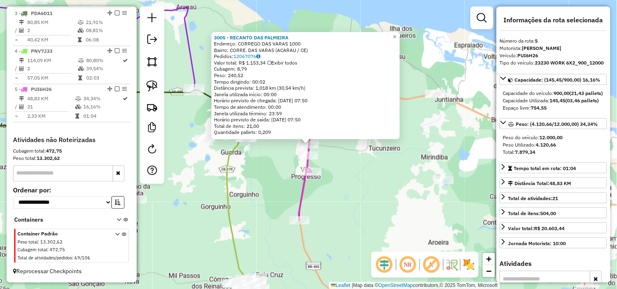
click at [343, 168] on div "3005 - RECANTO DAS PALMEIRA Endereço: CORREGO DAS VARAS 1000 Bairro: CORRE. DAS…" at bounding box center [308, 144] width 617 height 289
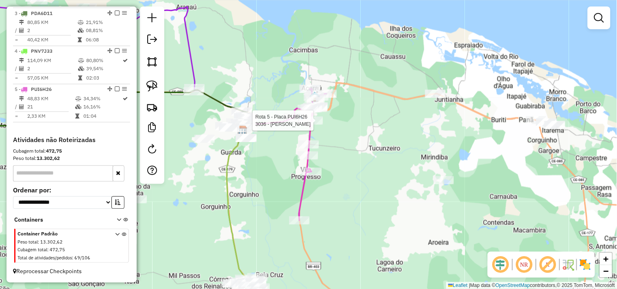
select select "**********"
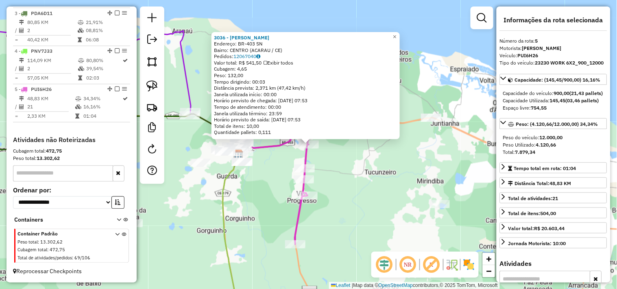
click at [331, 161] on div "3036 - LUIS FILHO Endereço: BR-403 SN Bairro: CENTRO (ACARAU / CE) Pedidos: 120…" at bounding box center [308, 144] width 617 height 289
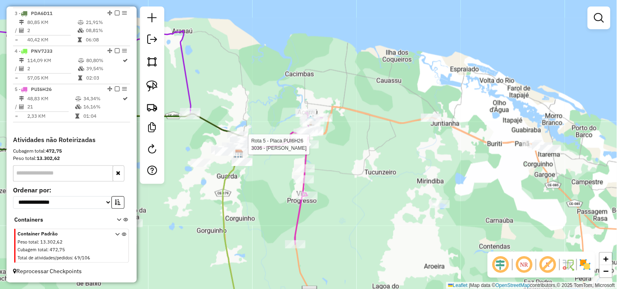
select select "**********"
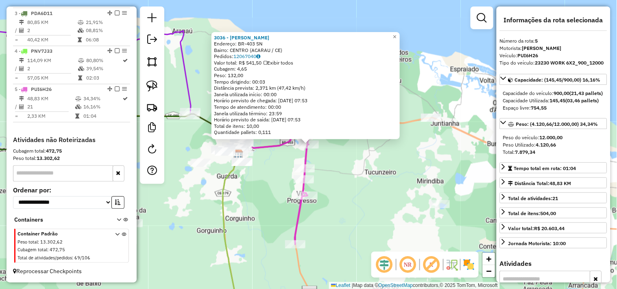
click at [328, 156] on div "3036 - LUIS FILHO Endereço: BR-403 SN Bairro: CENTRO (ACARAU / CE) Pedidos: 120…" at bounding box center [308, 144] width 617 height 289
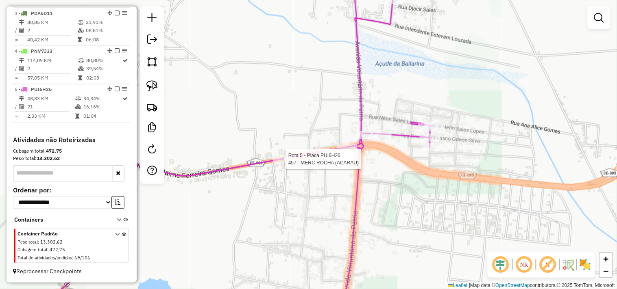
click at [289, 163] on div at bounding box center [283, 159] width 20 height 8
select select "**********"
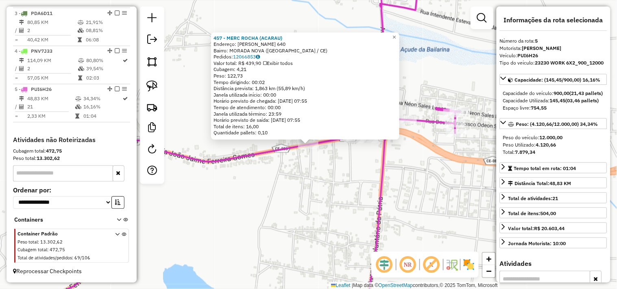
click at [343, 172] on div "457 - MERC ROCHA (ACARAU) Endereço: JOSE MARIA SALES 640 Bairro: MORADA NOVA (A…" at bounding box center [308, 144] width 617 height 289
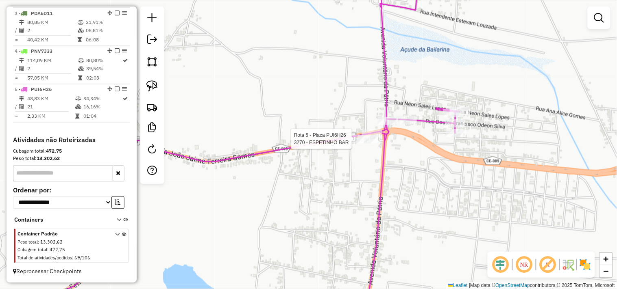
select select "**********"
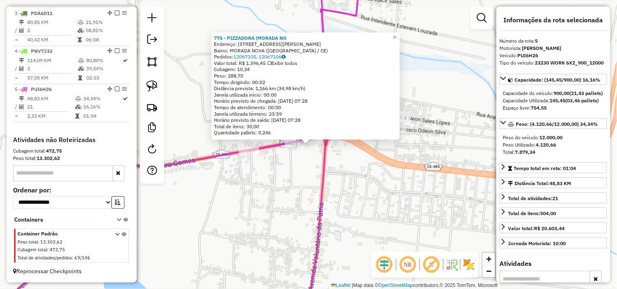
click at [305, 210] on div "Rota 5 - Placa PUI6H26 775 - PIZZADORA (MORADA NO × 775 - PIZZADORA (MORADA NO …" at bounding box center [308, 144] width 617 height 289
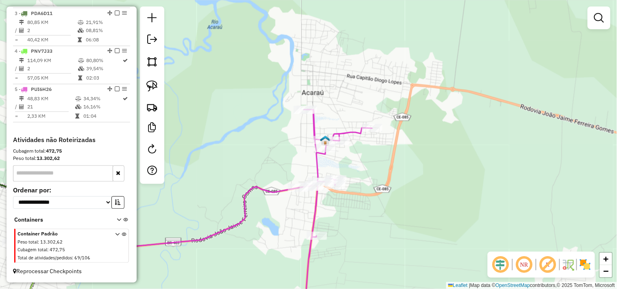
drag, startPoint x: 278, startPoint y: 229, endPoint x: 413, endPoint y: 161, distance: 151.6
click at [413, 161] on div "Janela de atendimento Grade de atendimento Capacidade Transportadoras Veículos …" at bounding box center [308, 144] width 617 height 289
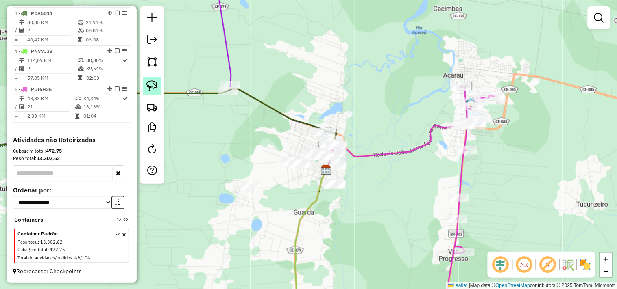
click at [156, 89] on img at bounding box center [151, 85] width 11 height 11
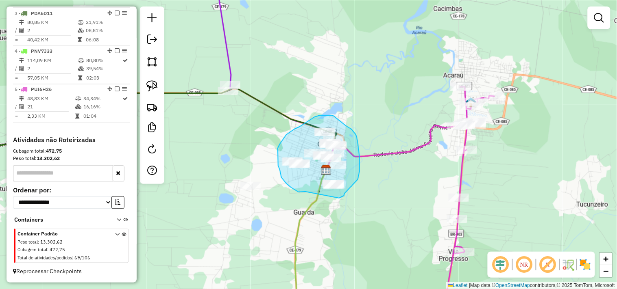
drag, startPoint x: 305, startPoint y: 192, endPoint x: 339, endPoint y: 198, distance: 34.0
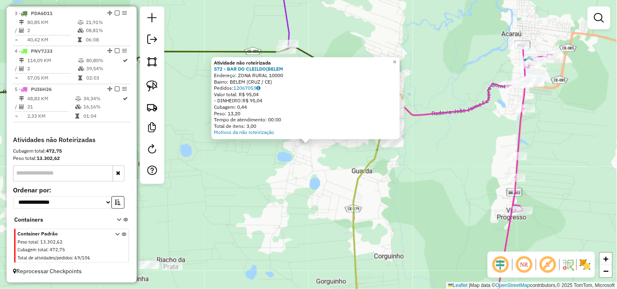
click at [310, 171] on div "Atividade não roteirizada 572 - BAR DO CLEILDO(BELEM Endereço: ZONA RURAL 10000…" at bounding box center [308, 144] width 617 height 289
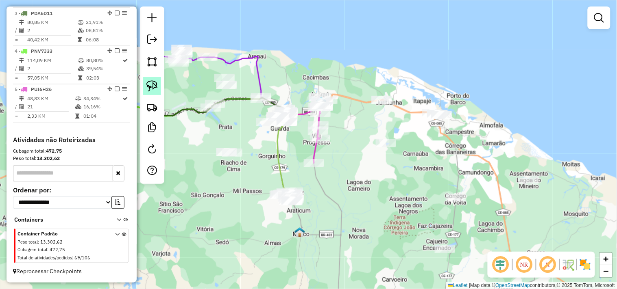
click at [147, 82] on img at bounding box center [151, 85] width 11 height 11
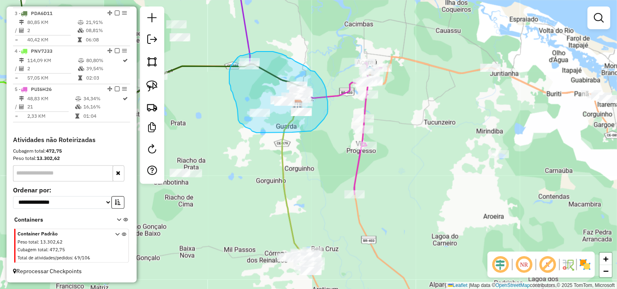
drag, startPoint x: 292, startPoint y: 132, endPoint x: 309, endPoint y: 131, distance: 17.1
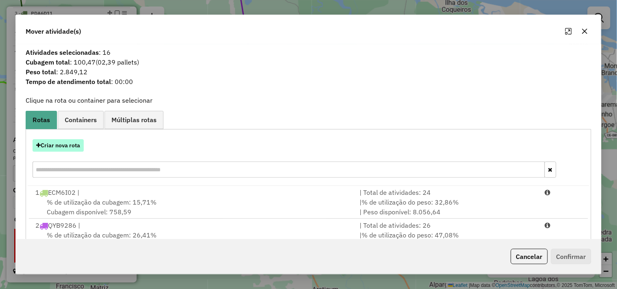
click at [67, 146] on button "Criar nova rota" at bounding box center [58, 145] width 51 height 13
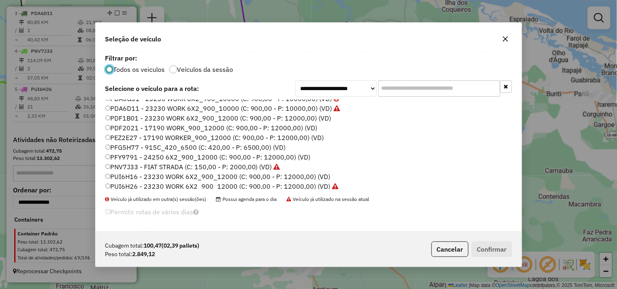
scroll to position [174, 0]
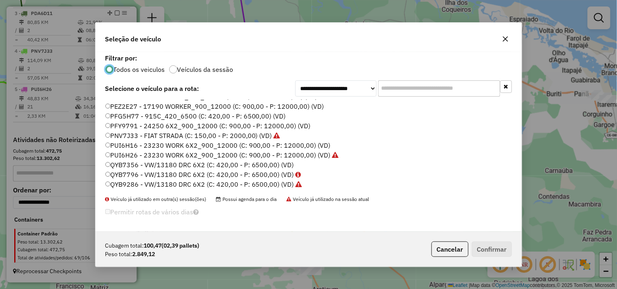
click at [133, 165] on label "QYB7356 - VW/13180 DRC 6X2 (C: 420,00 - P: 6500,00) (VD)" at bounding box center [199, 165] width 189 height 10
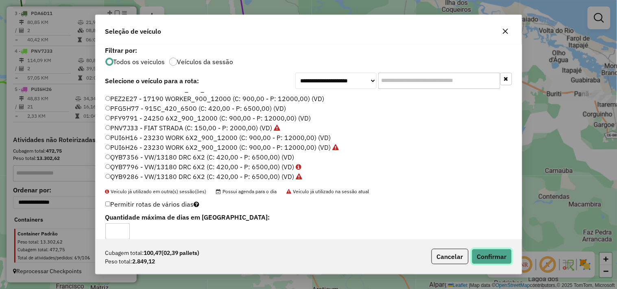
click at [477, 253] on button "Confirmar" at bounding box center [491, 256] width 40 height 15
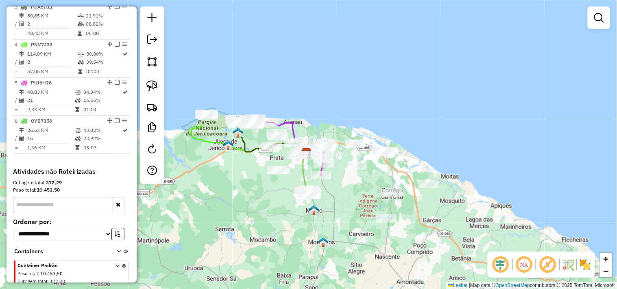
drag, startPoint x: 237, startPoint y: 186, endPoint x: 301, endPoint y: 197, distance: 65.1
click at [312, 207] on div "Janela de atendimento Grade de atendimento Capacidade Transportadoras Veículos …" at bounding box center [308, 144] width 617 height 289
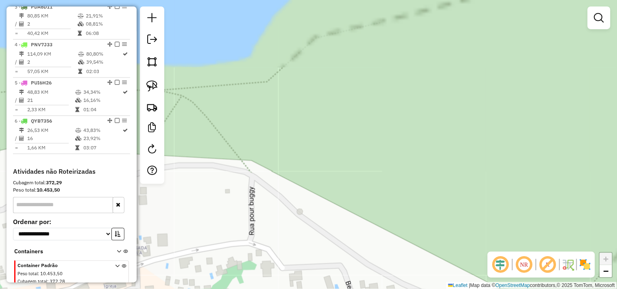
click at [335, 91] on div "Janela de atendimento Grade de atendimento Capacidade Transportadoras Veículos …" at bounding box center [308, 144] width 617 height 289
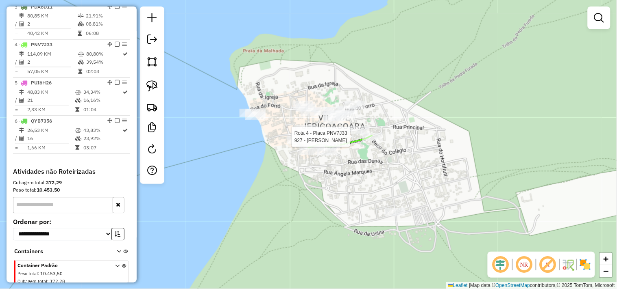
select select "**********"
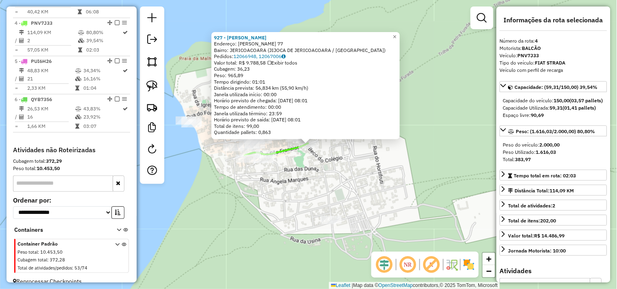
scroll to position [427, 0]
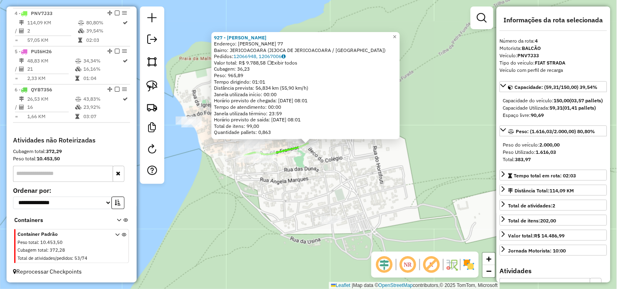
click at [310, 184] on div "927 - MERCADINHO CARNEIRO Endereço: EDVA ESMERINO 77 Bairro: JERICOACOARA (JIJO…" at bounding box center [308, 144] width 617 height 289
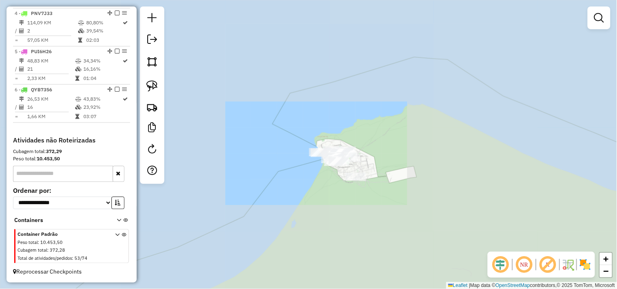
drag, startPoint x: 432, startPoint y: 171, endPoint x: 328, endPoint y: 139, distance: 108.9
click at [349, 153] on div "Janela de atendimento Grade de atendimento Capacidade Transportadoras Veículos …" at bounding box center [308, 144] width 617 height 289
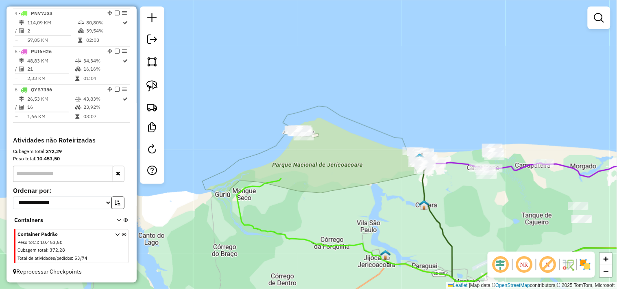
drag, startPoint x: 374, startPoint y: 165, endPoint x: 291, endPoint y: 155, distance: 84.0
click at [277, 159] on div "Janela de atendimento Grade de atendimento Capacidade Transportadoras Veículos …" at bounding box center [308, 144] width 617 height 289
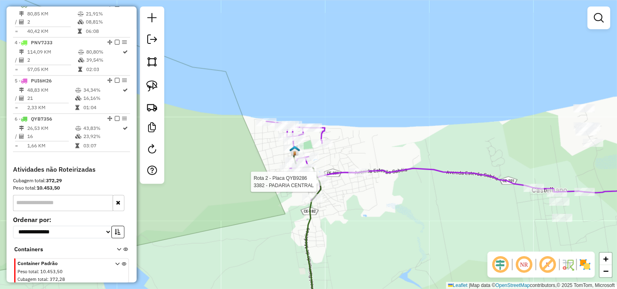
select select "**********"
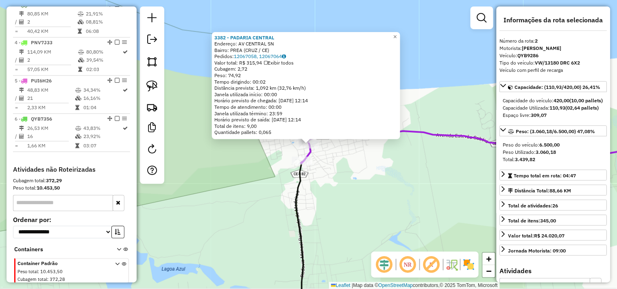
scroll to position [352, 0]
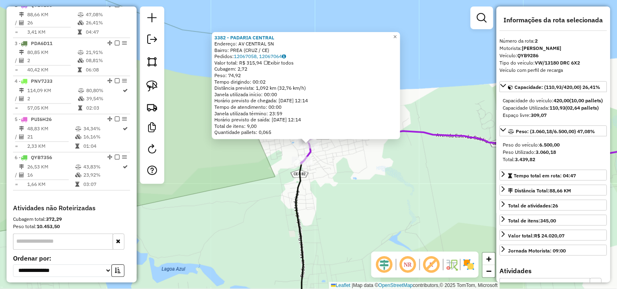
click at [342, 177] on div "3382 - PADARIA CENTRAL Endereço: AV CENTRAL SN Bairro: PREA (CRUZ / CE) Pedidos…" at bounding box center [308, 144] width 617 height 289
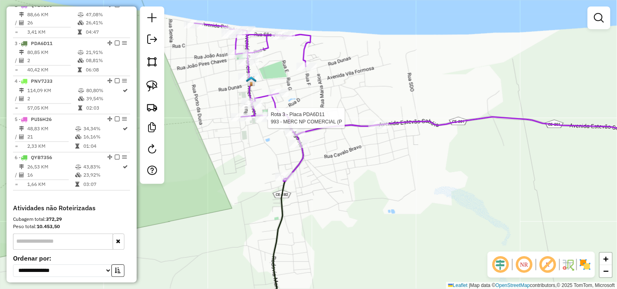
select select "**********"
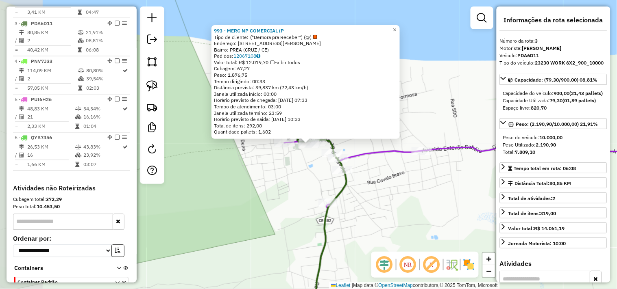
scroll to position [391, 0]
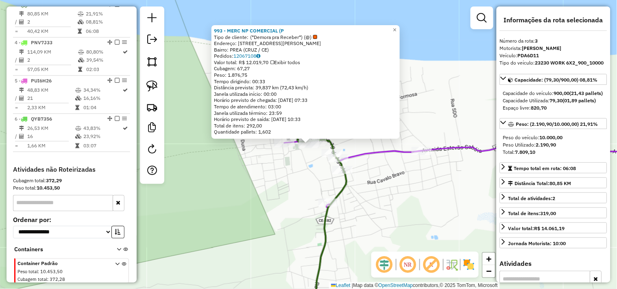
click at [277, 190] on div "993 - MERC NP COMERCIAL (P Tipo de cliente: (*Demora pra Receber*) (@) Endereço…" at bounding box center [308, 144] width 617 height 289
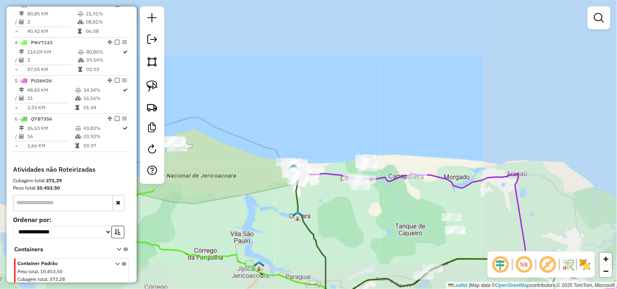
drag, startPoint x: 333, startPoint y: 225, endPoint x: 289, endPoint y: 156, distance: 82.1
click at [291, 165] on div "Janela de atendimento Grade de atendimento Capacidade Transportadoras Veículos …" at bounding box center [308, 144] width 617 height 289
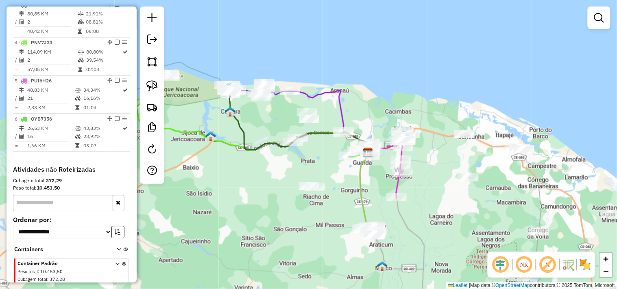
drag, startPoint x: 261, startPoint y: 216, endPoint x: 244, endPoint y: 178, distance: 41.7
click at [244, 191] on div "Janela de atendimento Grade de atendimento Capacidade Transportadoras Veículos …" at bounding box center [308, 144] width 617 height 289
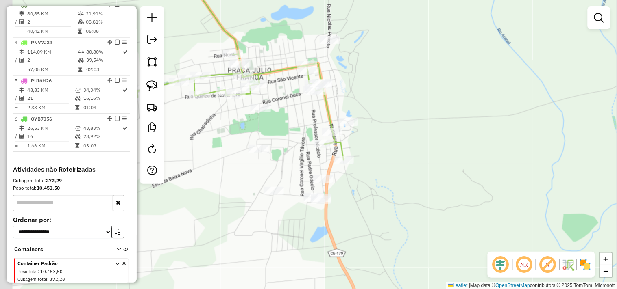
drag, startPoint x: 278, startPoint y: 237, endPoint x: 317, endPoint y: 237, distance: 39.4
click at [316, 237] on div "Janela de atendimento Grade de atendimento Capacidade Transportadoras Veículos …" at bounding box center [308, 144] width 617 height 289
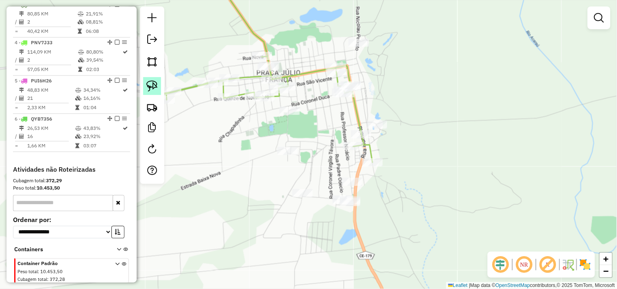
click at [155, 89] on img at bounding box center [151, 85] width 11 height 11
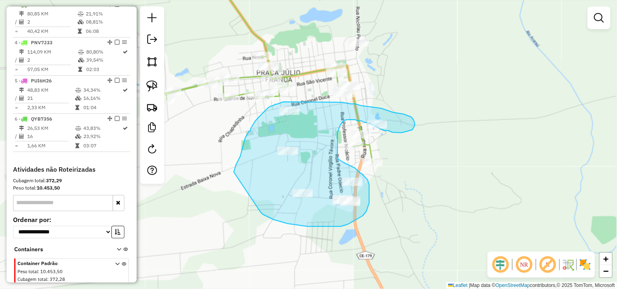
drag, startPoint x: 234, startPoint y: 171, endPoint x: 258, endPoint y: 210, distance: 46.0
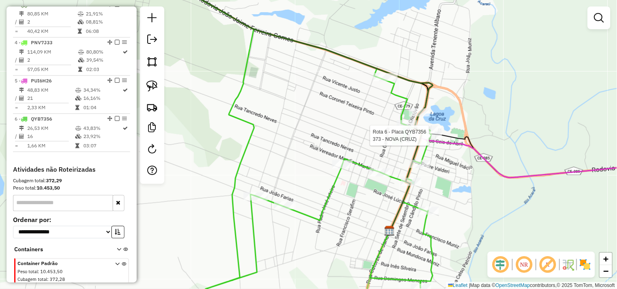
scroll to position [427, 0]
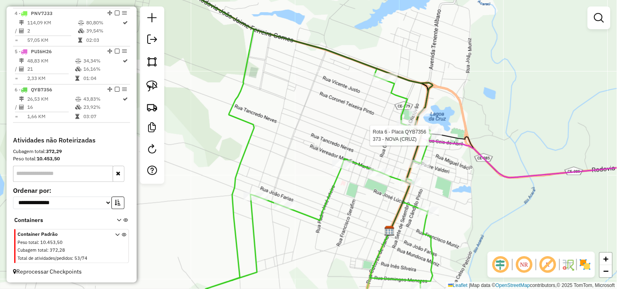
select select "**********"
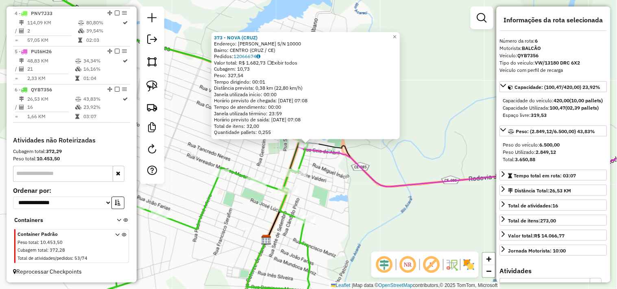
click at [363, 197] on div "373 - NOVA (CRUZ) Endereço: R CEL TEIXEIRA PINTO S/N 10000 Bairro: CENTRO (CRUZ…" at bounding box center [308, 144] width 617 height 289
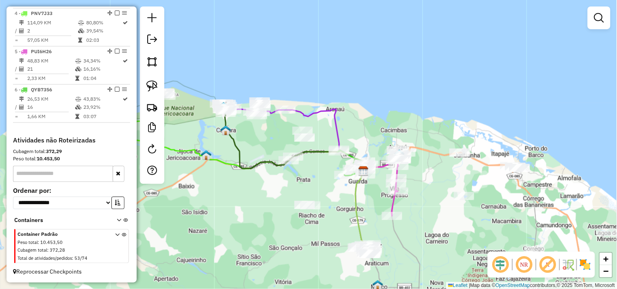
drag, startPoint x: 252, startPoint y: 202, endPoint x: 245, endPoint y: 172, distance: 30.5
click at [245, 180] on div "Janela de atendimento Grade de atendimento Capacidade Transportadoras Veículos …" at bounding box center [308, 144] width 617 height 289
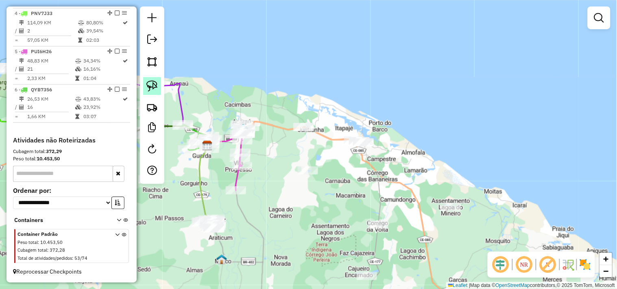
click at [156, 89] on img at bounding box center [151, 85] width 11 height 11
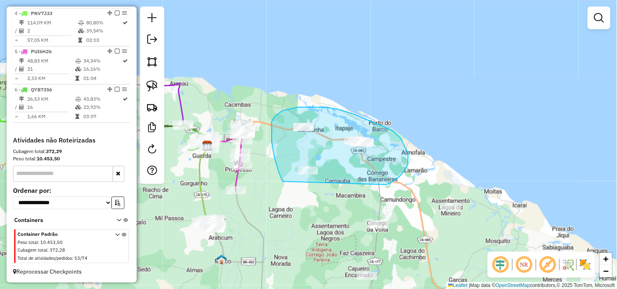
drag, startPoint x: 278, startPoint y: 172, endPoint x: 339, endPoint y: 191, distance: 64.0
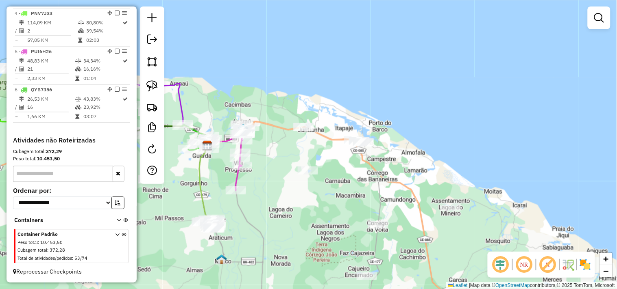
drag, startPoint x: 311, startPoint y: 237, endPoint x: 345, endPoint y: 189, distance: 59.8
click at [345, 192] on div "Janela de atendimento Grade de atendimento Capacidade Transportadoras Veículos …" at bounding box center [308, 144] width 617 height 289
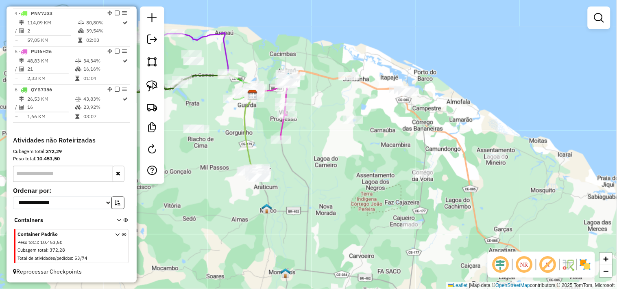
drag, startPoint x: 279, startPoint y: 187, endPoint x: 373, endPoint y: 187, distance: 93.9
click at [373, 187] on div "Janela de atendimento Grade de atendimento Capacidade Transportadoras Veículos …" at bounding box center [308, 144] width 617 height 289
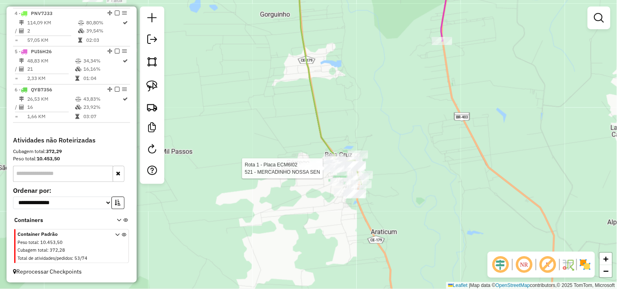
select select "**********"
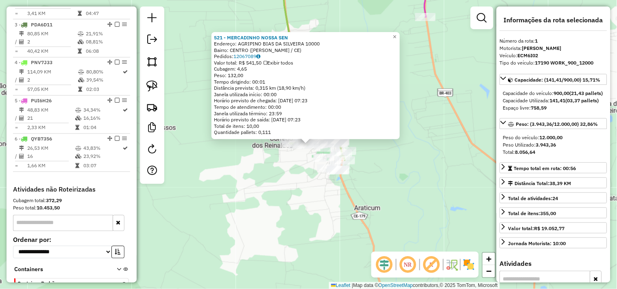
scroll to position [314, 0]
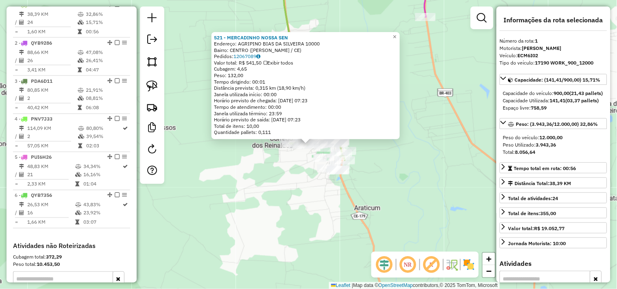
click at [311, 193] on div "521 - MERCADINHO NOSSA SEN Endereço: AGRIPINO BIAS DA SILVEIRA 10000 Bairro: CE…" at bounding box center [308, 144] width 617 height 289
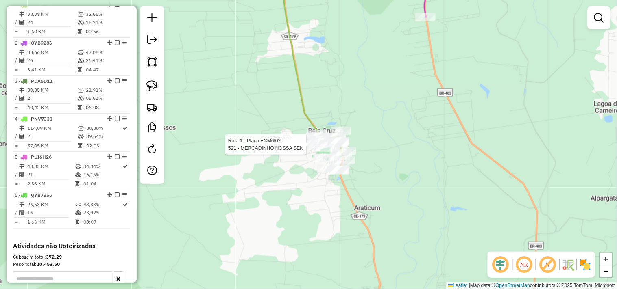
select select "**********"
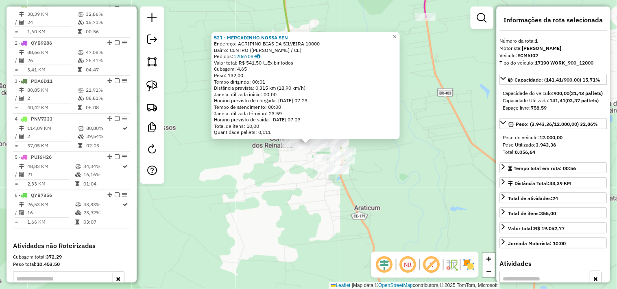
click at [294, 183] on div "521 - MERCADINHO NOSSA SEN Endereço: AGRIPINO BIAS DA SILVEIRA 10000 Bairro: CE…" at bounding box center [308, 144] width 617 height 289
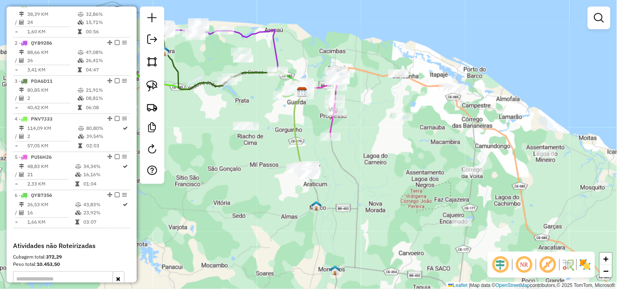
drag, startPoint x: 305, startPoint y: 205, endPoint x: 320, endPoint y: 205, distance: 14.6
click at [317, 209] on div "Janela de atendimento Grade de atendimento Capacidade Transportadoras Veículos …" at bounding box center [308, 144] width 617 height 289
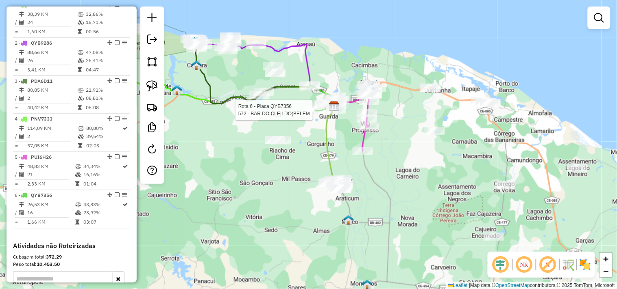
select select "**********"
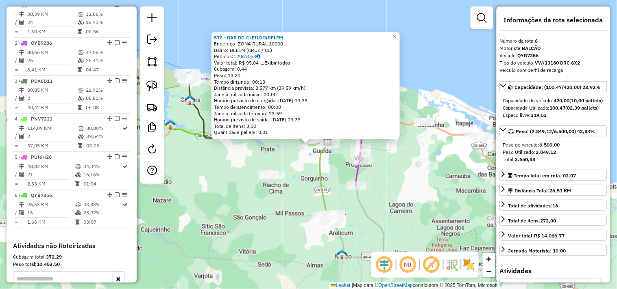
scroll to position [427, 0]
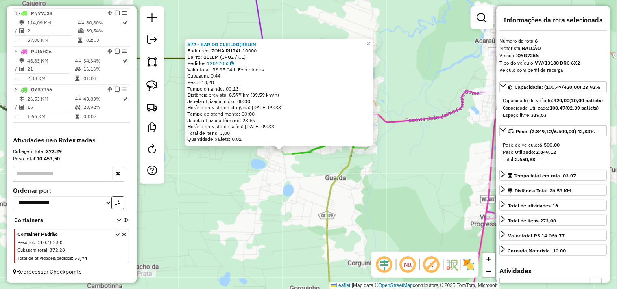
click at [306, 185] on div "572 - BAR DO CLEILDO(BELEM Endereço: ZONA RURAL 10000 Bairro: BELEM (CRUZ / CE)…" at bounding box center [308, 144] width 617 height 289
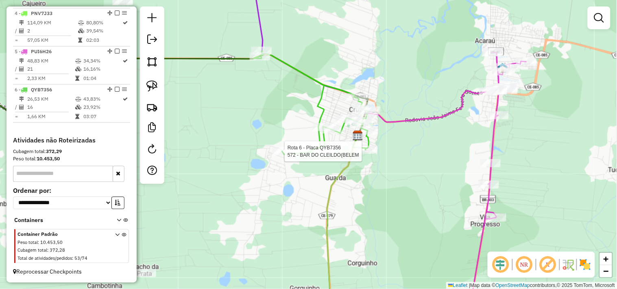
select select "**********"
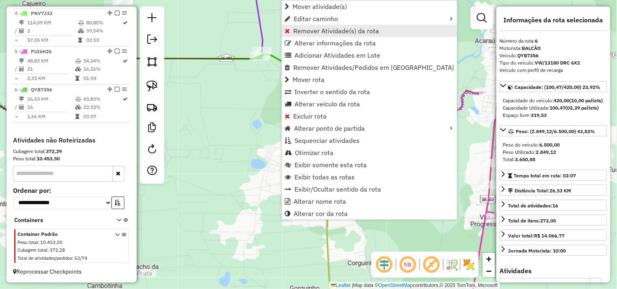
click at [313, 29] on span "Remover Atividade(s) da rota" at bounding box center [336, 31] width 86 height 7
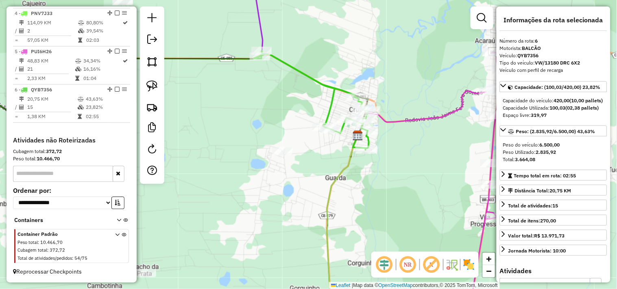
click at [288, 179] on div "Janela de atendimento Grade de atendimento Capacidade Transportadoras Veículos …" at bounding box center [308, 144] width 617 height 289
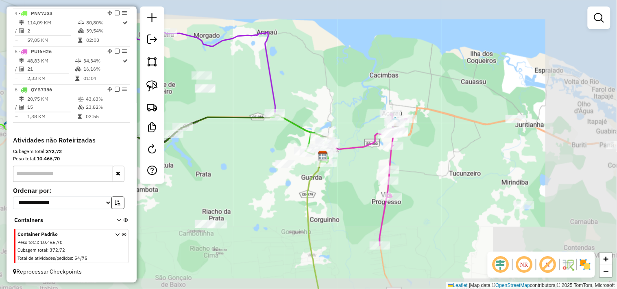
drag, startPoint x: 279, startPoint y: 193, endPoint x: 379, endPoint y: 186, distance: 99.8
click at [377, 187] on div "Janela de atendimento Grade de atendimento Capacidade Transportadoras Veículos …" at bounding box center [308, 144] width 617 height 289
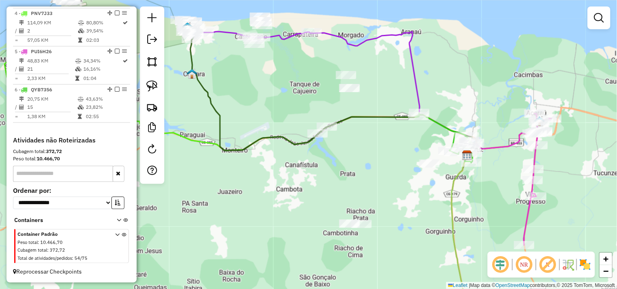
drag, startPoint x: 409, startPoint y: 154, endPoint x: 371, endPoint y: 171, distance: 40.8
click at [371, 171] on div "Janela de atendimento Grade de atendimento Capacidade Transportadoras Veículos …" at bounding box center [308, 144] width 617 height 289
select select "**********"
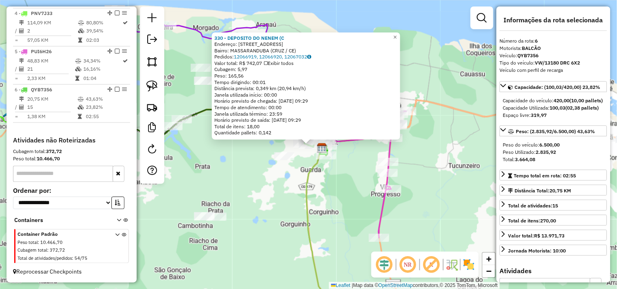
click at [353, 178] on div "Rota 5 - Placa PUI6H26 377 - ZE MARIA DO CAMPO (C 330 - DEPOSITO DO NENEM (C En…" at bounding box center [308, 144] width 617 height 289
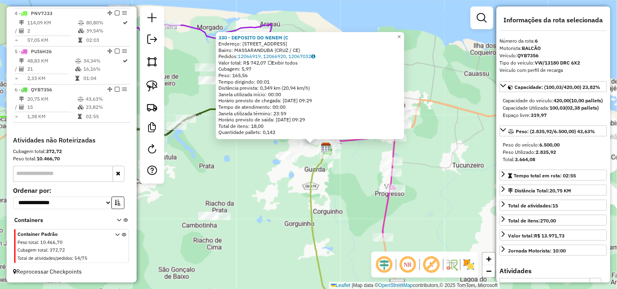
drag, startPoint x: 239, startPoint y: 182, endPoint x: 311, endPoint y: 178, distance: 72.5
click at [311, 178] on div "330 - DEPOSITO DO NENEM (C Endereço: RUA MUNDOCA MUNIZ 413 2275 Bairro: MASSARA…" at bounding box center [308, 144] width 617 height 289
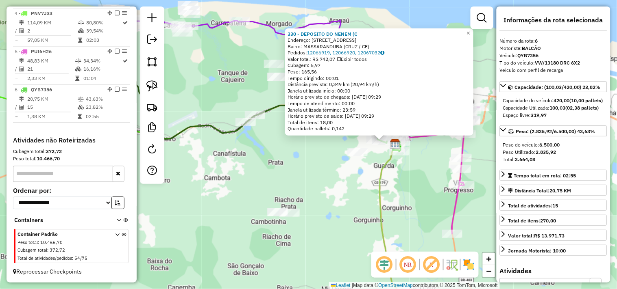
drag, startPoint x: 311, startPoint y: 178, endPoint x: 290, endPoint y: 169, distance: 22.9
click at [312, 177] on div "330 - DEPOSITO DO NENEM (C Endereço: RUA MUNDOCA MUNIZ 413 2275 Bairro: MASSARA…" at bounding box center [308, 144] width 617 height 289
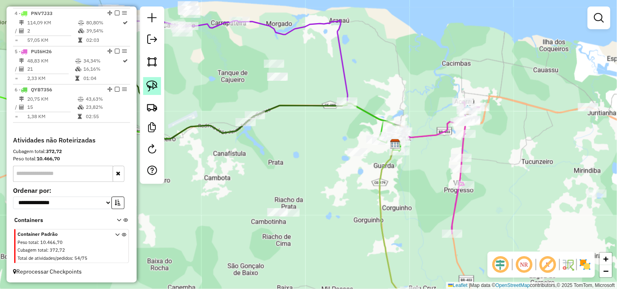
click at [151, 88] on img at bounding box center [151, 85] width 11 height 11
drag, startPoint x: 232, startPoint y: 136, endPoint x: 302, endPoint y: 119, distance: 71.7
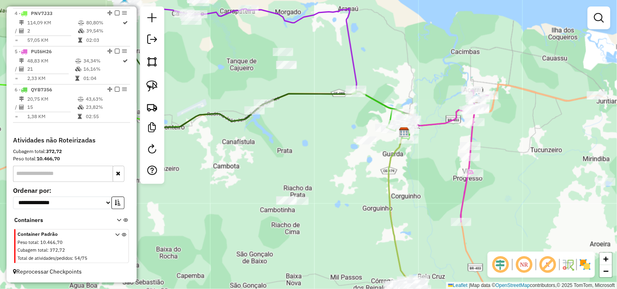
drag, startPoint x: 253, startPoint y: 88, endPoint x: 241, endPoint y: 106, distance: 21.3
click at [252, 106] on div "Janela de atendimento Grade de atendimento Capacidade Transportadoras Veículos …" at bounding box center [308, 144] width 617 height 289
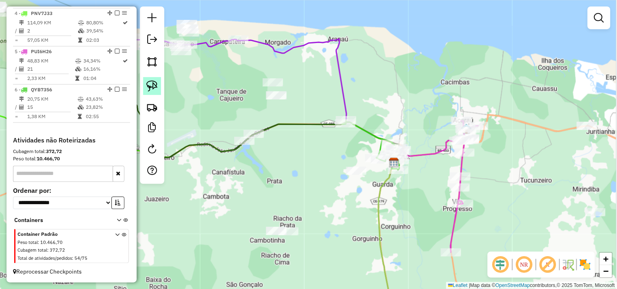
click at [153, 87] on img at bounding box center [151, 85] width 11 height 11
drag, startPoint x: 258, startPoint y: 111, endPoint x: 283, endPoint y: 108, distance: 25.3
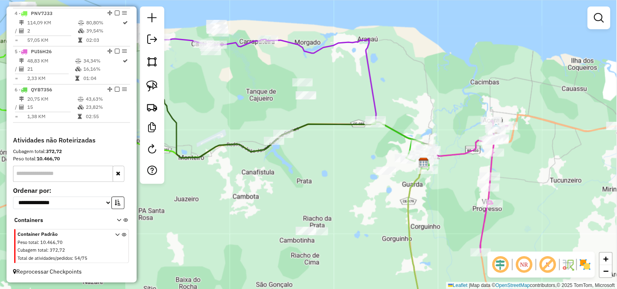
drag, startPoint x: 287, startPoint y: 196, endPoint x: 372, endPoint y: 193, distance: 85.8
click at [372, 193] on div "Janela de atendimento Grade de atendimento Capacidade Transportadoras Veículos …" at bounding box center [308, 144] width 617 height 289
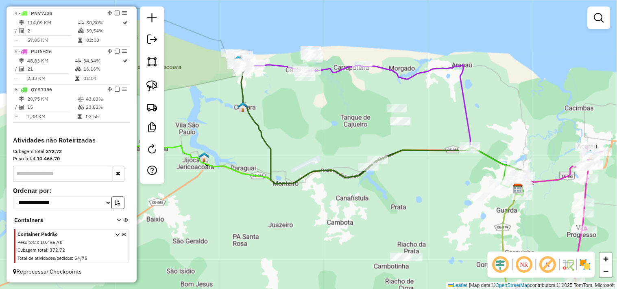
drag, startPoint x: 320, startPoint y: 168, endPoint x: 342, endPoint y: 220, distance: 56.5
click at [341, 189] on icon at bounding box center [382, 127] width 282 height 124
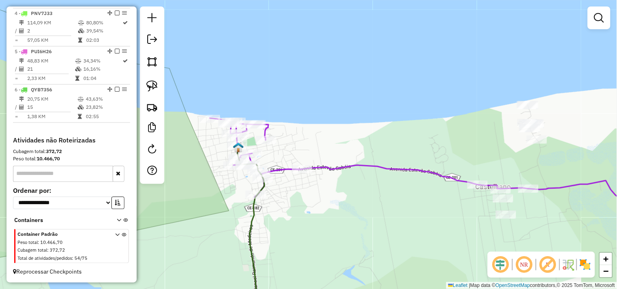
click at [293, 174] on div at bounding box center [302, 169] width 20 height 8
select select "**********"
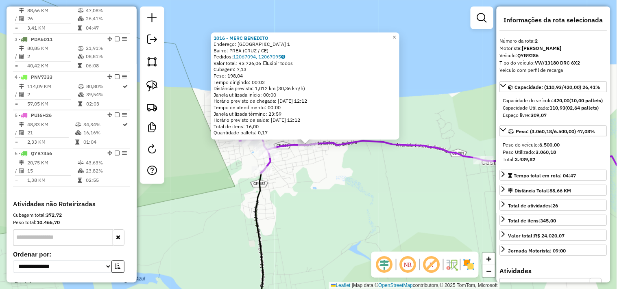
scroll to position [352, 0]
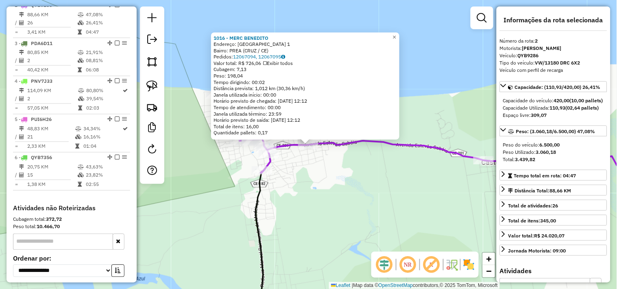
click at [315, 180] on div "1016 - MERC BENEDITO Endereço: RANCHO DO PEIXE 1 Bairro: PREA (CRUZ / CE) Pedid…" at bounding box center [308, 144] width 617 height 289
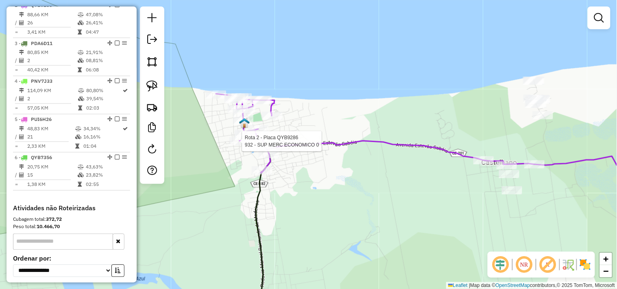
select select "**********"
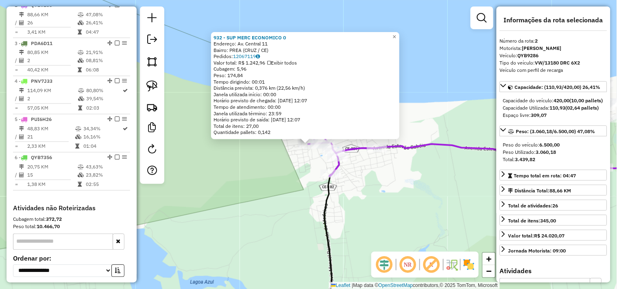
click at [303, 160] on div "932 - SUP MERC ECONOMICO 0 Endereço: Av. Central 11 Bairro: PREA (CRUZ / CE) Pe…" at bounding box center [308, 144] width 617 height 289
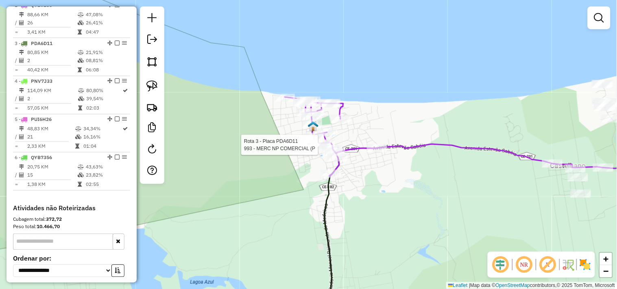
select select "**********"
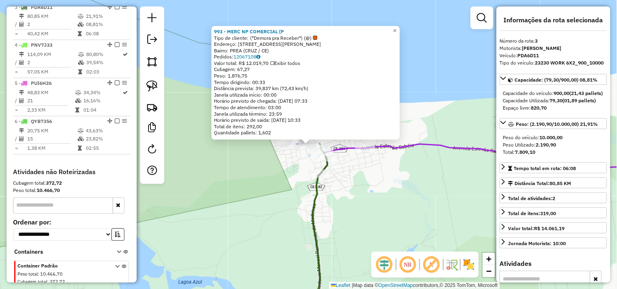
scroll to position [391, 0]
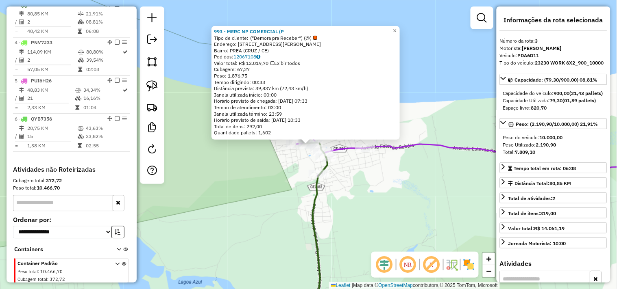
click at [295, 181] on div "993 - MERC NP COMERCIAL (P Tipo de cliente: (*Demora pra Receber*) (@) Endereço…" at bounding box center [308, 144] width 617 height 289
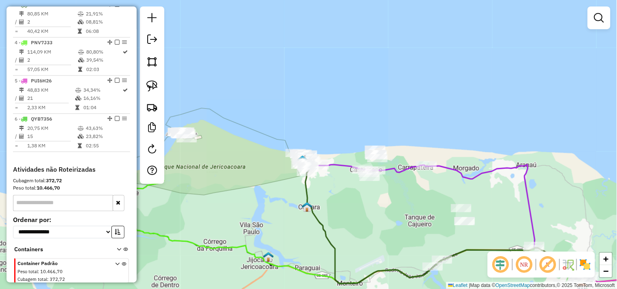
drag, startPoint x: 331, startPoint y: 206, endPoint x: 309, endPoint y: 132, distance: 76.9
click at [312, 150] on div "Janela de atendimento Grade de atendimento Capacidade Transportadoras Veículos …" at bounding box center [308, 144] width 617 height 289
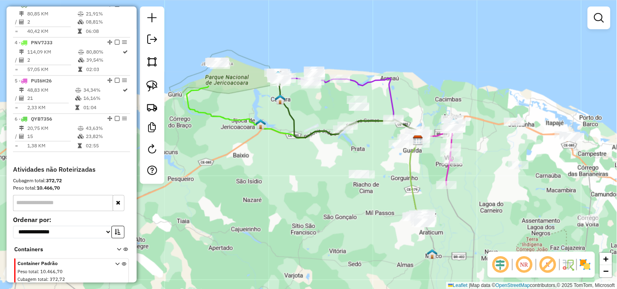
drag, startPoint x: 309, startPoint y: 183, endPoint x: 298, endPoint y: 185, distance: 10.8
click at [298, 185] on div "Janela de atendimento Grade de atendimento Capacidade Transportadoras Veículos …" at bounding box center [308, 144] width 617 height 289
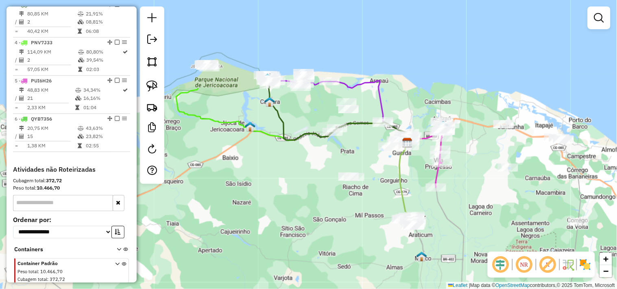
drag, startPoint x: 224, startPoint y: 112, endPoint x: 243, endPoint y: 135, distance: 29.8
click at [243, 135] on div "Janela de atendimento Grade de atendimento Capacidade Transportadoras Veículos …" at bounding box center [308, 144] width 617 height 289
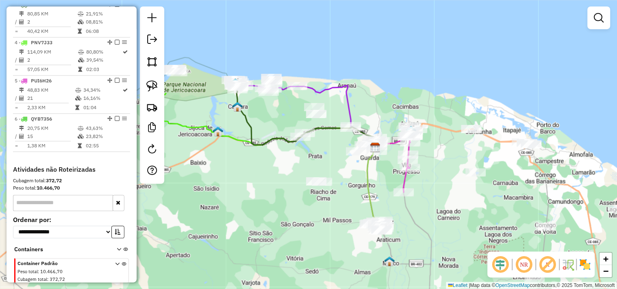
drag, startPoint x: 240, startPoint y: 189, endPoint x: 233, endPoint y: 179, distance: 12.5
click at [236, 178] on div "Janela de atendimento Grade de atendimento Capacidade Transportadoras Veículos …" at bounding box center [308, 144] width 617 height 289
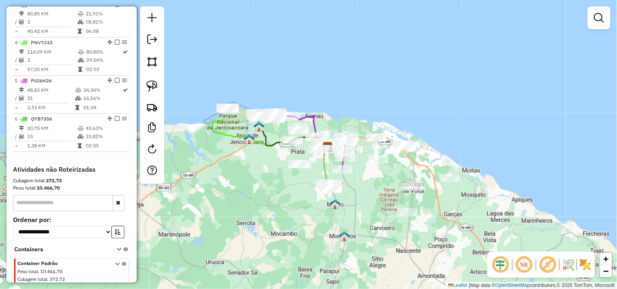
drag, startPoint x: 283, startPoint y: 201, endPoint x: 295, endPoint y: 171, distance: 32.5
click at [294, 174] on div "Janela de atendimento Grade de atendimento Capacidade Transportadoras Veículos …" at bounding box center [308, 144] width 617 height 289
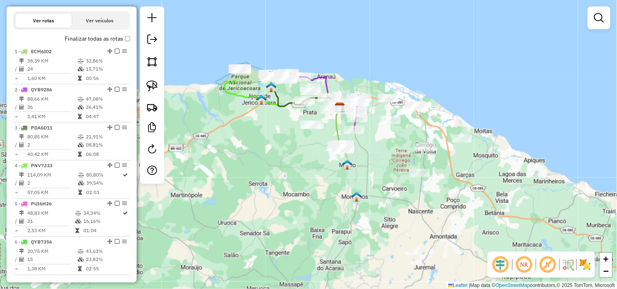
scroll to position [316, 0]
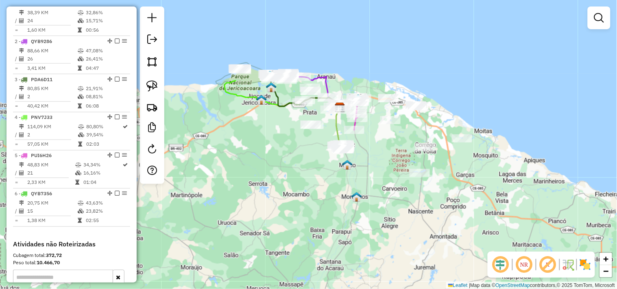
drag, startPoint x: 277, startPoint y: 175, endPoint x: 280, endPoint y: 181, distance: 7.1
click at [275, 176] on div "Janela de atendimento Grade de atendimento Capacidade Transportadoras Veículos …" at bounding box center [308, 144] width 617 height 289
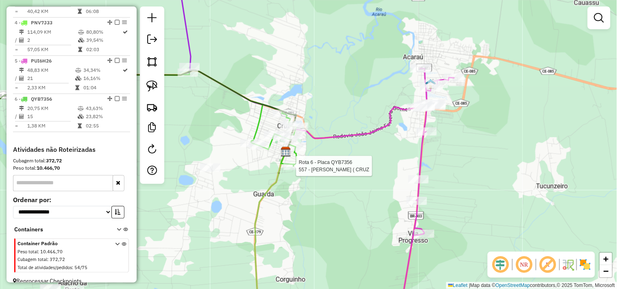
select select "**********"
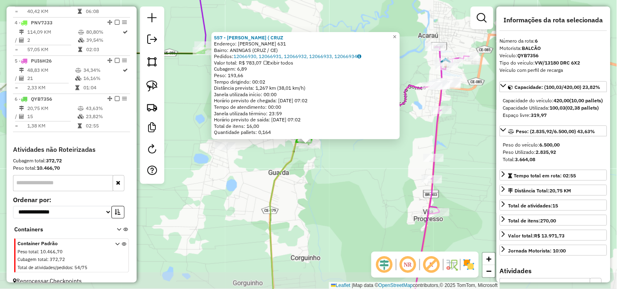
scroll to position [427, 0]
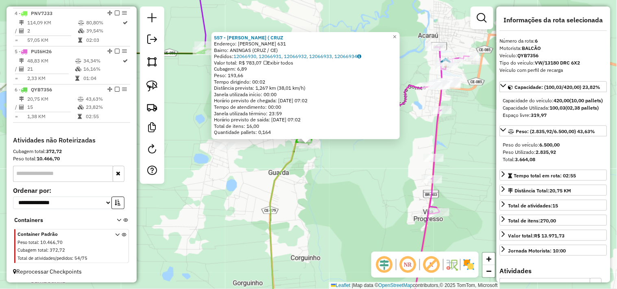
click at [316, 170] on div "557 - ADEGA JUSTINO ( CRUZ Endereço: JUSTINO MUNIZ 631 Bairro: ANINGAS (CRUZ / …" at bounding box center [308, 144] width 617 height 289
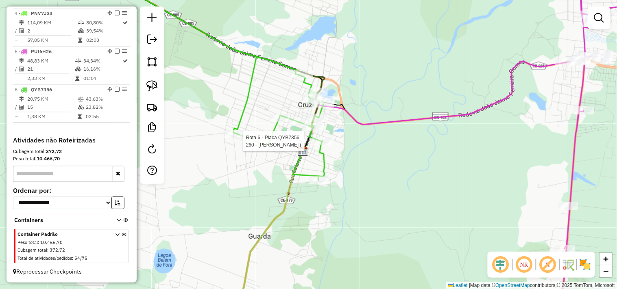
select select "**********"
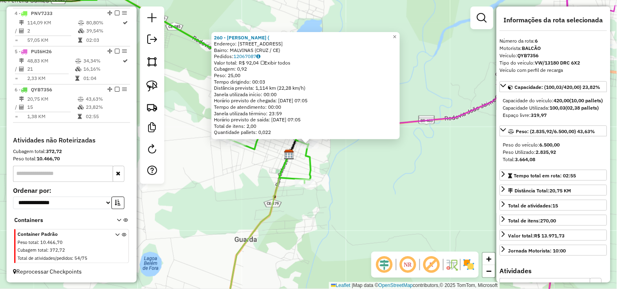
click at [334, 163] on div "260 - MERCADINHO MALVINA ( Endereço: RUA JOSE LUCIO 334 Bairro: MALVINAS (CRUZ …" at bounding box center [308, 144] width 617 height 289
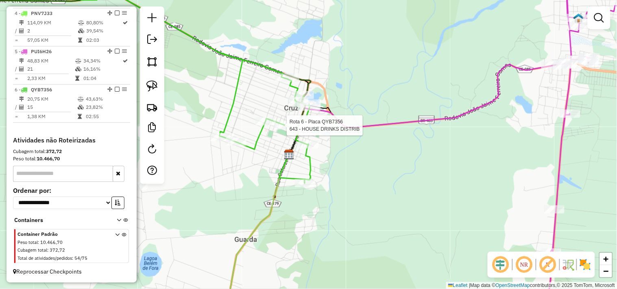
select select "**********"
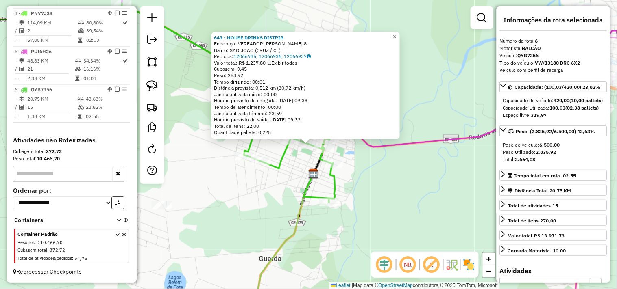
click at [295, 160] on div "643 - HOUSE DRINKS DISTRIB Endereço: VEREADOR MUNDICO MARTINS 8 Bairro: SAO JOA…" at bounding box center [308, 144] width 617 height 289
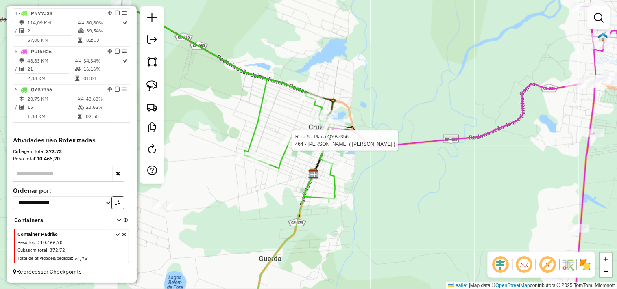
select select "**********"
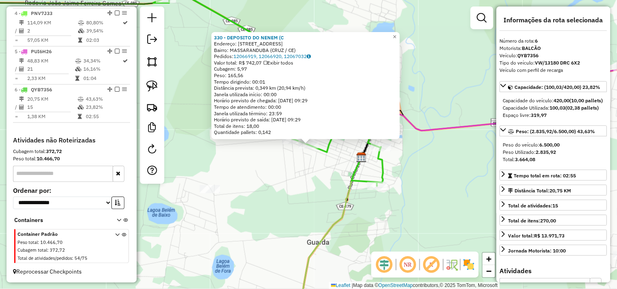
click at [300, 177] on div "330 - DEPOSITO DO NENEM (C Endereço: RUA MUNDOCA MUNIZ 413 2275 Bairro: MASSARA…" at bounding box center [308, 144] width 617 height 289
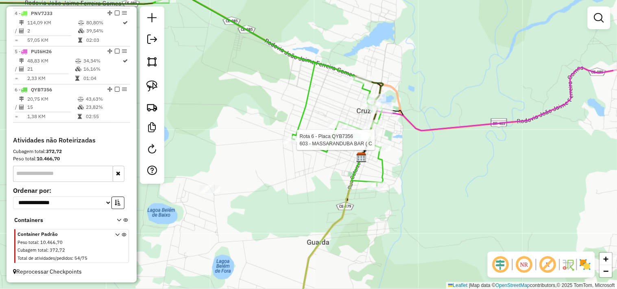
select select "**********"
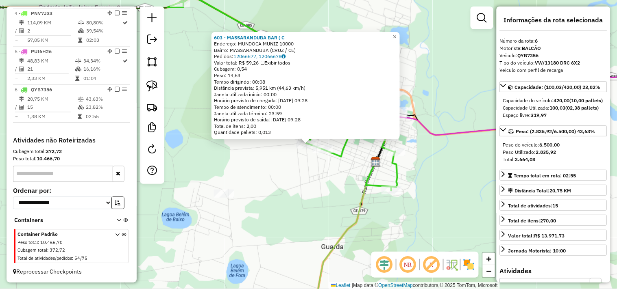
click at [366, 165] on div "603 - MASSARANDUBA BAR ( C Endereço: MUNDOCA MUNIZ 10000 Bairro: MASSARANDUBA (…" at bounding box center [308, 144] width 617 height 289
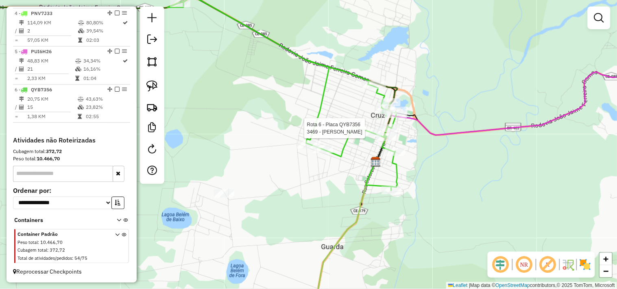
select select "**********"
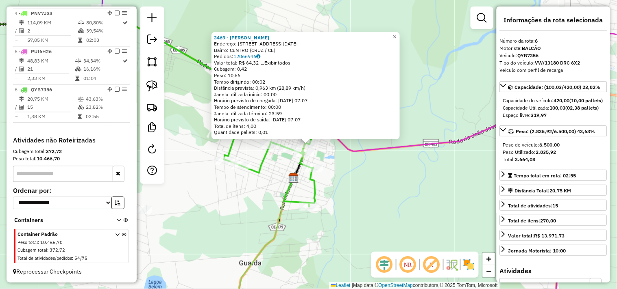
click at [354, 161] on div "3469 - BARBARA BRANDAO RUSS Endereço: R RUA 07 DE SETEMBRO 312 Bairro: CENTRO (…" at bounding box center [308, 144] width 617 height 289
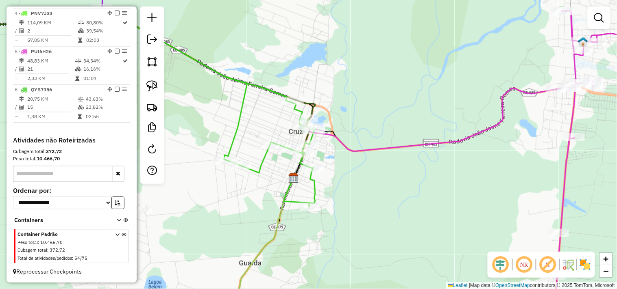
click at [328, 126] on div "Janela de atendimento Grade de atendimento Capacidade Transportadoras Veículos …" at bounding box center [308, 144] width 617 height 289
select select "**********"
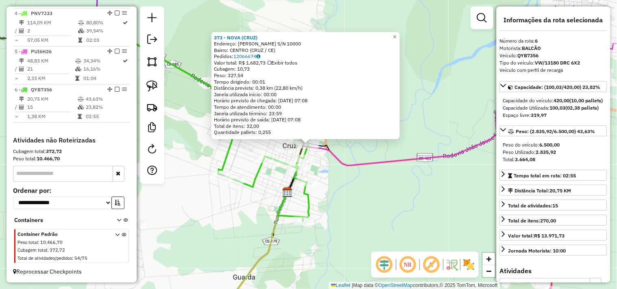
click at [342, 174] on div "373 - NOVA (CRUZ) Endereço: R CEL TEIXEIRA PINTO S/N 10000 Bairro: CENTRO (CRUZ…" at bounding box center [308, 144] width 617 height 289
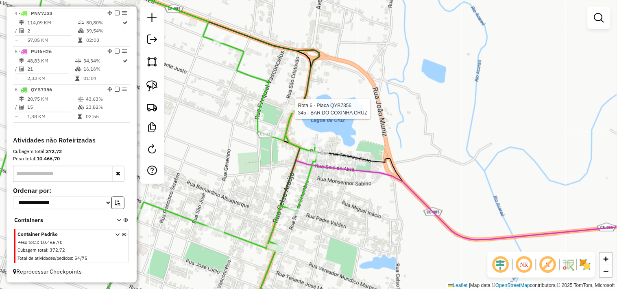
select select "**********"
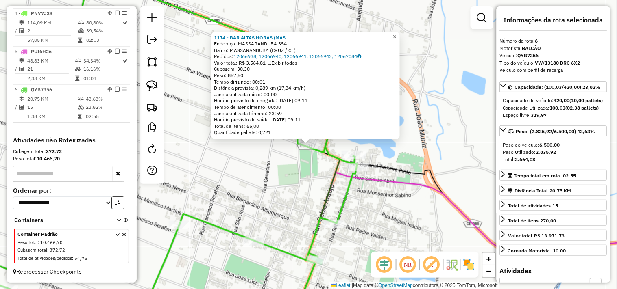
click at [285, 184] on div "1174 - BAR ALTAS HORAS (MAS Endereço: MASSARANDUBA 354 Bairro: MASSARANDUBA (CR…" at bounding box center [308, 144] width 617 height 289
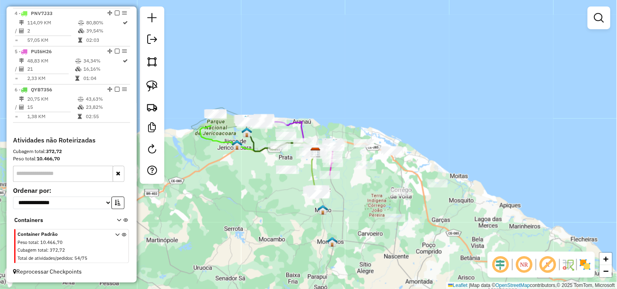
drag, startPoint x: 267, startPoint y: 187, endPoint x: 274, endPoint y: 184, distance: 7.6
click at [271, 185] on div "Janela de atendimento Grade de atendimento Capacidade Transportadoras Veículos …" at bounding box center [308, 144] width 617 height 289
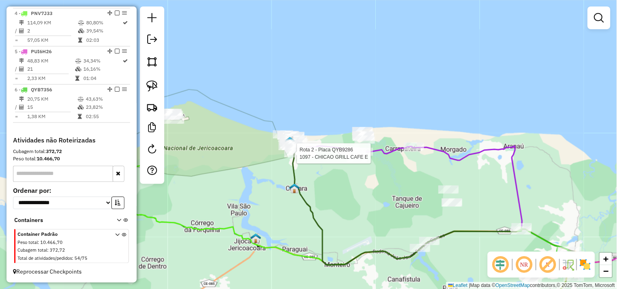
select select "**********"
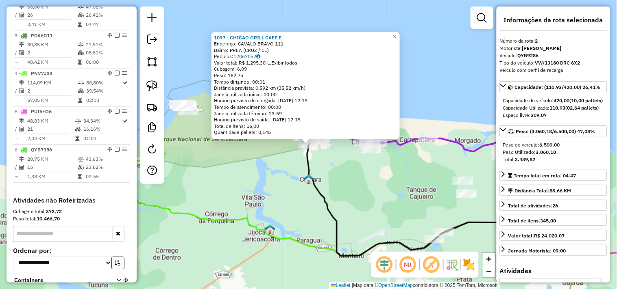
scroll to position [352, 0]
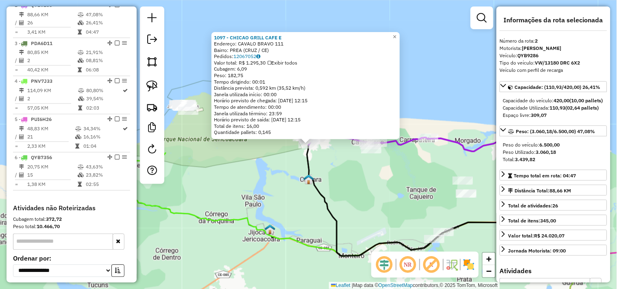
click at [352, 192] on div "1097 - CHICAO GRILL CAFE E Endereço: CAVALO BRAVO 111 Bairro: PREA (CRUZ / CE) …" at bounding box center [308, 144] width 617 height 289
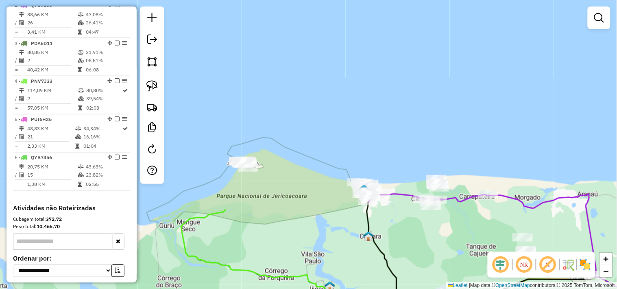
click at [245, 129] on div "Janela de atendimento Grade de atendimento Capacidade Transportadoras Veículos …" at bounding box center [308, 144] width 617 height 289
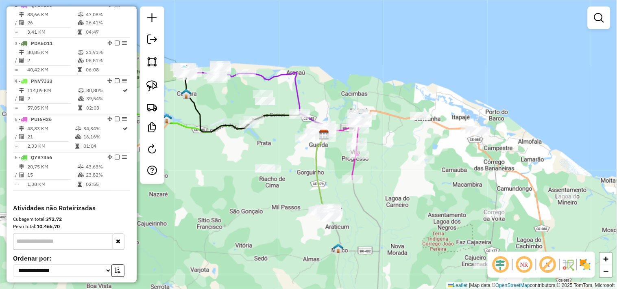
drag, startPoint x: 299, startPoint y: 196, endPoint x: 310, endPoint y: 189, distance: 13.2
click at [307, 190] on div "Janela de atendimento Grade de atendimento Capacidade Transportadoras Veículos …" at bounding box center [308, 144] width 617 height 289
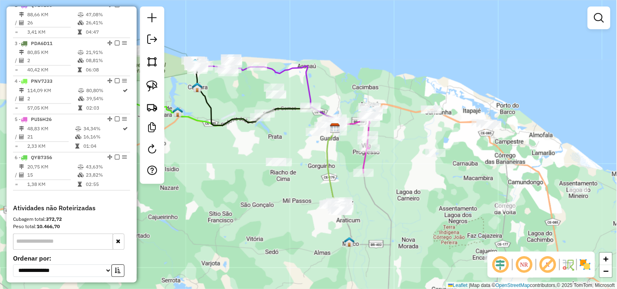
drag, startPoint x: 263, startPoint y: 196, endPoint x: 324, endPoint y: 196, distance: 61.0
click at [306, 196] on div "Janela de atendimento Grade de atendimento Capacidade Transportadoras Veículos …" at bounding box center [308, 144] width 617 height 289
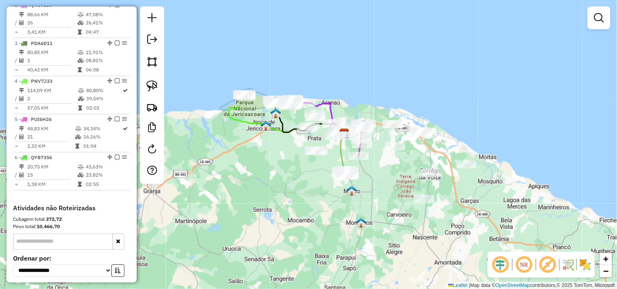
drag, startPoint x: 320, startPoint y: 226, endPoint x: 293, endPoint y: 201, distance: 36.6
click at [293, 201] on div "Janela de atendimento Grade de atendimento Capacidade Transportadoras Veículos …" at bounding box center [308, 144] width 617 height 289
click at [526, 269] on em at bounding box center [524, 265] width 20 height 20
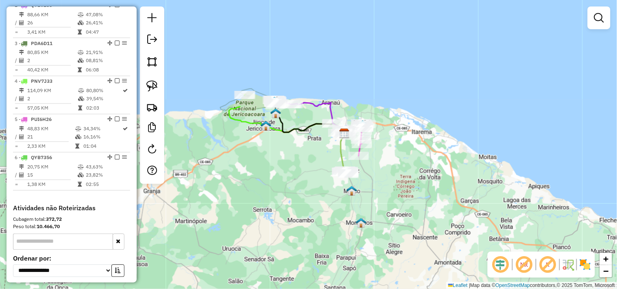
click at [526, 269] on em at bounding box center [524, 265] width 20 height 20
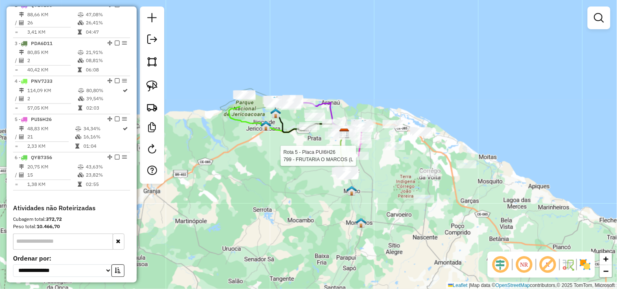
select select "**********"
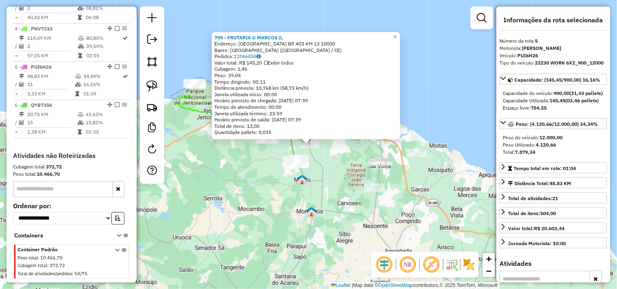
scroll to position [427, 0]
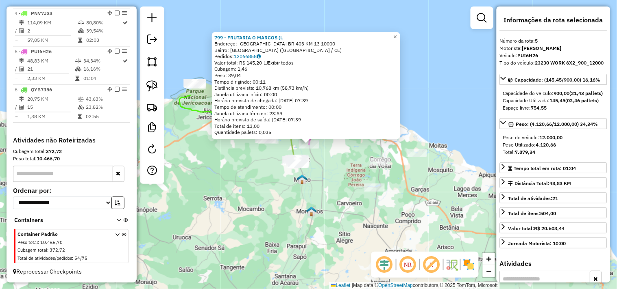
click at [338, 179] on div "799 - FRUTARIA O MARCOS (L Endereço: LAGOA DO CANEMA BR 403 KM 13 10000 Bairro:…" at bounding box center [308, 144] width 617 height 289
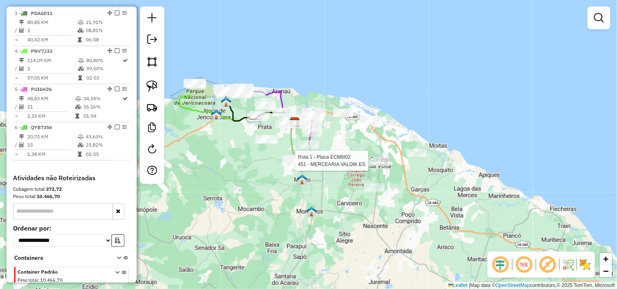
select select "**********"
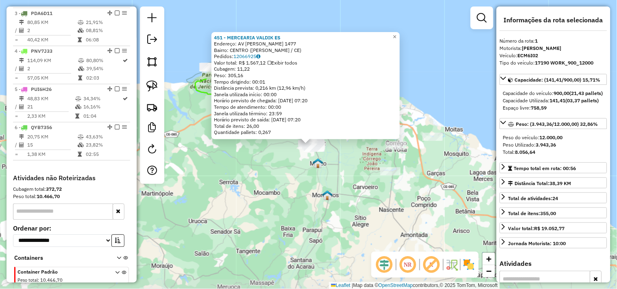
scroll to position [314, 0]
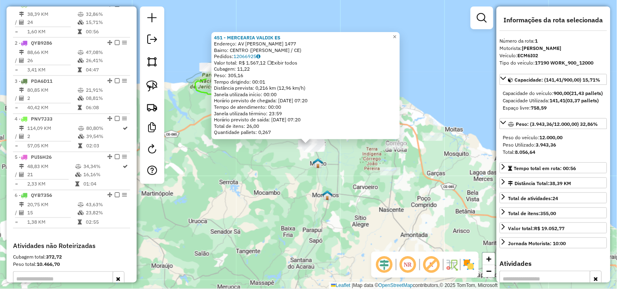
click at [284, 184] on div "451 - MERCEARIA VALDIK ES Endereço: AV JOSE MILTO DE OLIVEIRA 1477 Bairro: CENT…" at bounding box center [308, 144] width 617 height 289
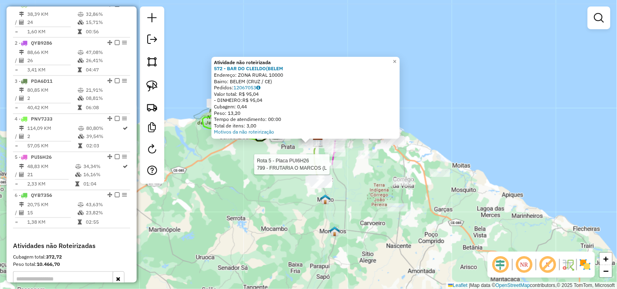
select select "**********"
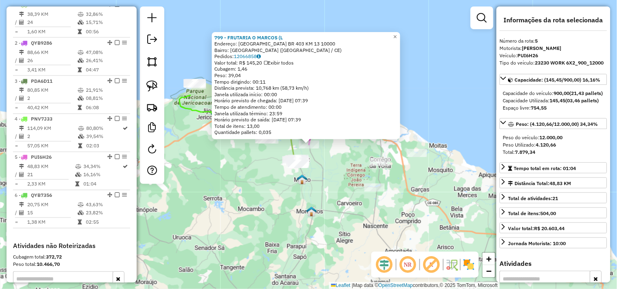
scroll to position [427, 0]
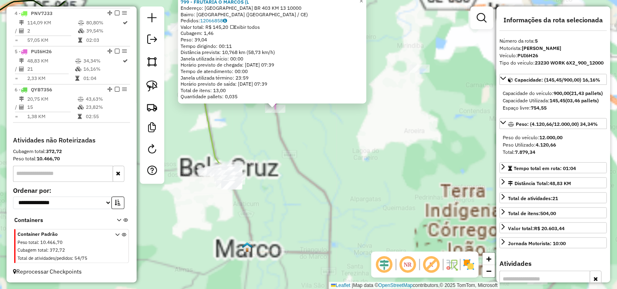
click at [314, 154] on div "799 - FRUTARIA O MARCOS (L Endereço: LAGOA DO CANEMA BR 403 KM 13 10000 Bairro:…" at bounding box center [308, 144] width 617 height 289
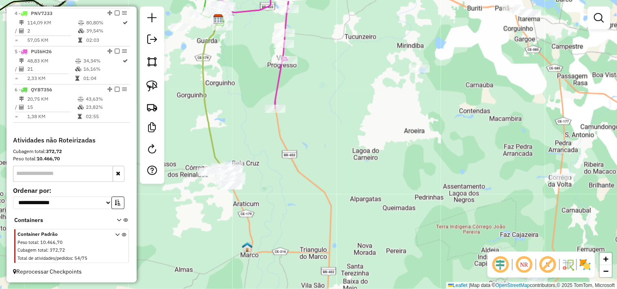
drag, startPoint x: 351, startPoint y: 221, endPoint x: 350, endPoint y: 211, distance: 10.6
click at [353, 223] on div "Janela de atendimento Grade de atendimento Capacidade Transportadoras Veículos …" at bounding box center [308, 144] width 617 height 289
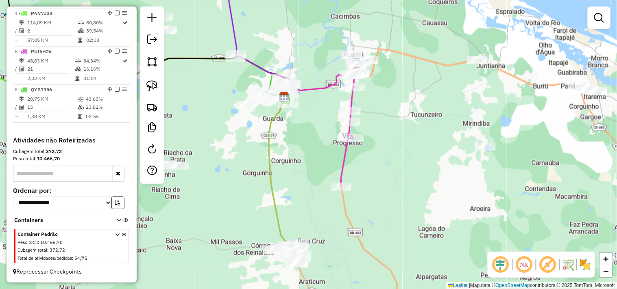
click at [287, 96] on img at bounding box center [284, 97] width 11 height 11
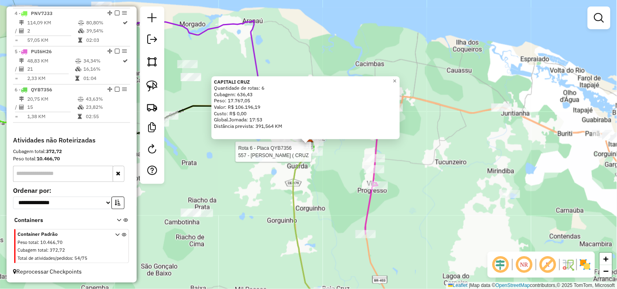
select select "**********"
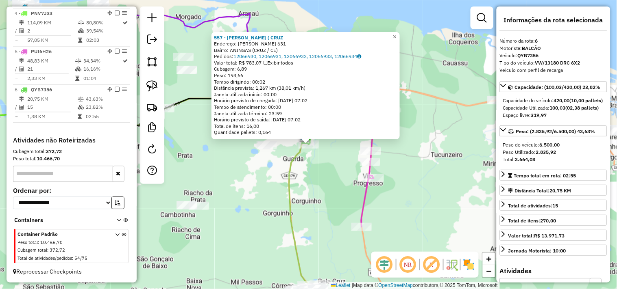
click at [319, 169] on div "557 - ADEGA JUSTINO ( CRUZ Endereço: JUSTINO MUNIZ 631 Bairro: ANINGAS (CRUZ / …" at bounding box center [308, 144] width 617 height 289
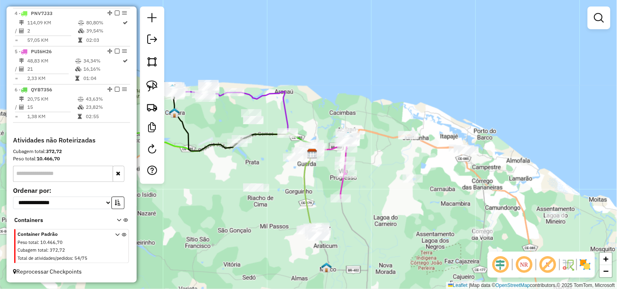
click at [297, 188] on div "Janela de atendimento Grade de atendimento Capacidade Transportadoras Veículos …" at bounding box center [308, 144] width 617 height 289
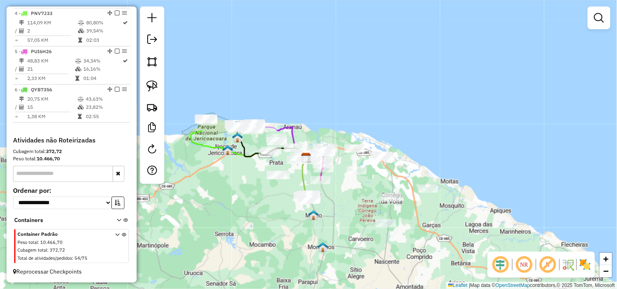
drag, startPoint x: 256, startPoint y: 225, endPoint x: 275, endPoint y: 205, distance: 27.6
click at [275, 206] on div "Janela de atendimento Grade de atendimento Capacidade Transportadoras Veículos …" at bounding box center [308, 144] width 617 height 289
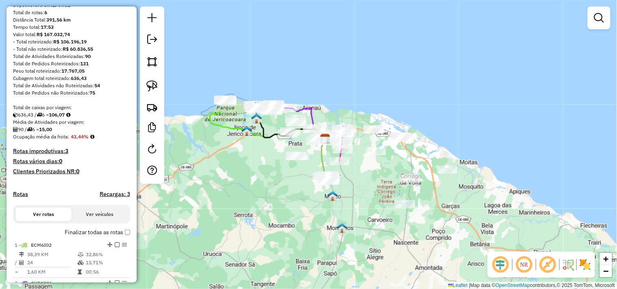
scroll to position [0, 0]
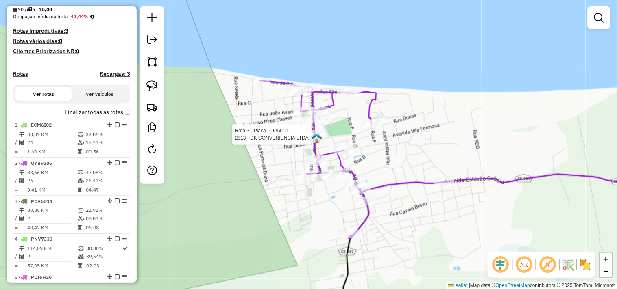
select select "**********"
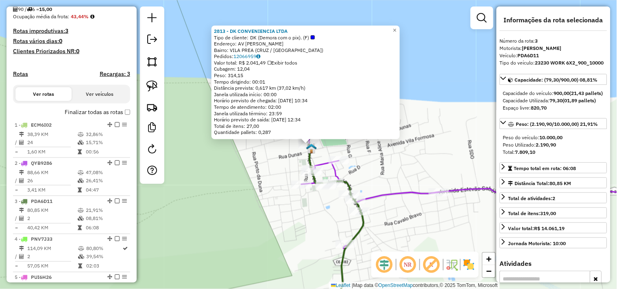
scroll to position [391, 0]
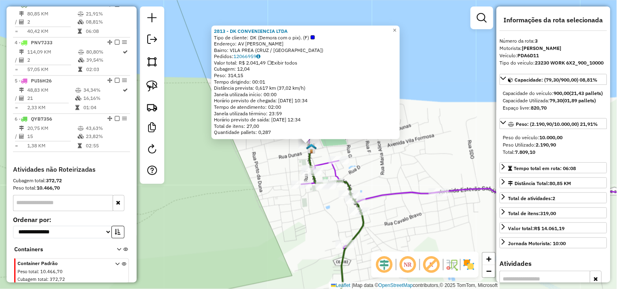
click at [252, 197] on div "2813 - DK CONVENIENCIA LTDA Tipo de cliente: DK (Demora com o pix). (F) Endereç…" at bounding box center [308, 144] width 617 height 289
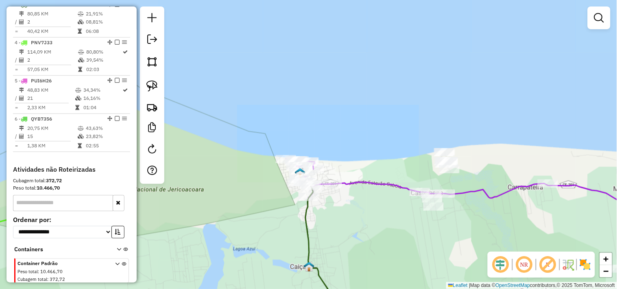
drag, startPoint x: 240, startPoint y: 197, endPoint x: 300, endPoint y: 188, distance: 60.1
click at [293, 191] on div "Janela de atendimento Grade de atendimento Capacidade Transportadoras Veículos …" at bounding box center [308, 144] width 617 height 289
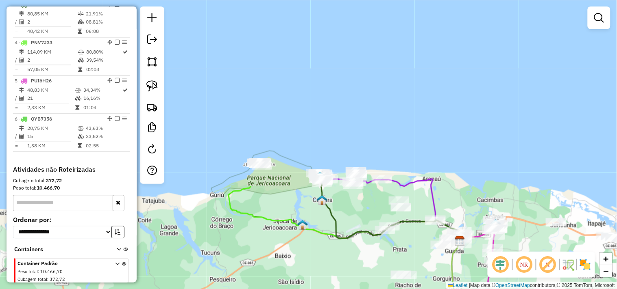
drag, startPoint x: 286, startPoint y: 193, endPoint x: 257, endPoint y: 153, distance: 50.1
click at [258, 164] on div "Janela de atendimento Grade de atendimento Capacidade Transportadoras Veículos …" at bounding box center [308, 144] width 617 height 289
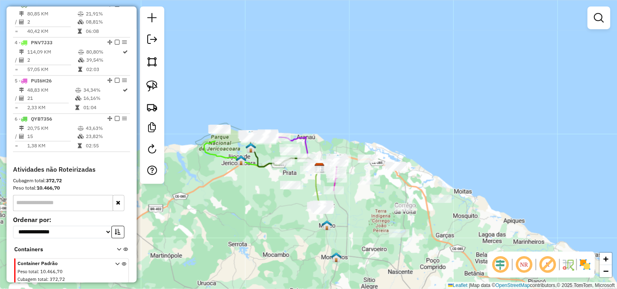
drag, startPoint x: 274, startPoint y: 195, endPoint x: 251, endPoint y: 183, distance: 25.6
click at [252, 185] on div "Janela de atendimento Grade de atendimento Capacidade Transportadoras Veículos …" at bounding box center [308, 144] width 617 height 289
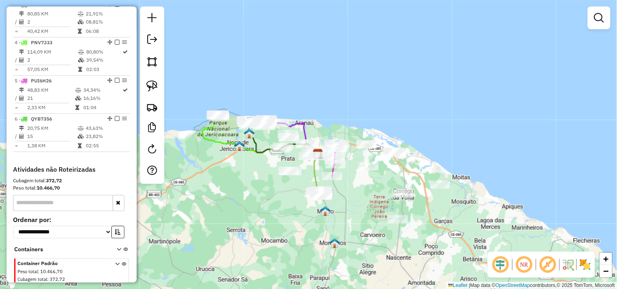
drag, startPoint x: 271, startPoint y: 209, endPoint x: 281, endPoint y: 199, distance: 14.1
click at [279, 202] on div "Janela de atendimento Grade de atendimento Capacidade Transportadoras Veículos …" at bounding box center [308, 144] width 617 height 289
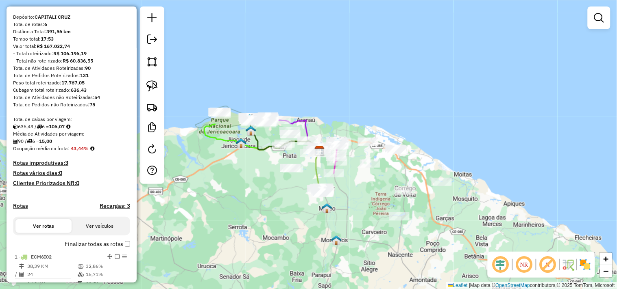
scroll to position [0, 0]
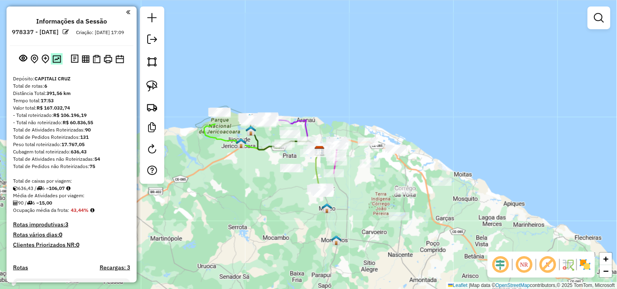
click at [59, 63] on img at bounding box center [56, 59] width 9 height 8
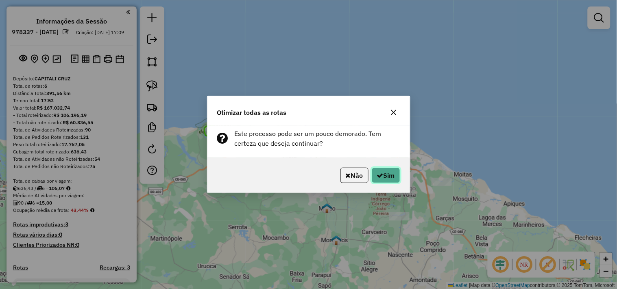
click at [377, 177] on icon "button" at bounding box center [380, 175] width 7 height 7
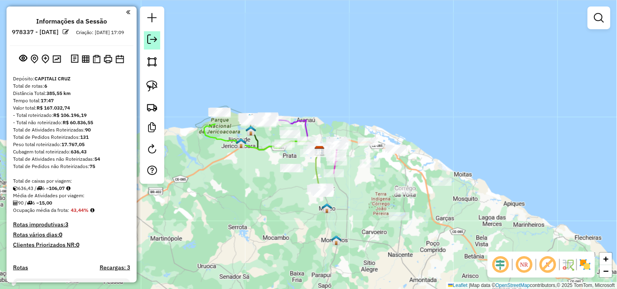
click at [153, 43] on em at bounding box center [152, 40] width 10 height 10
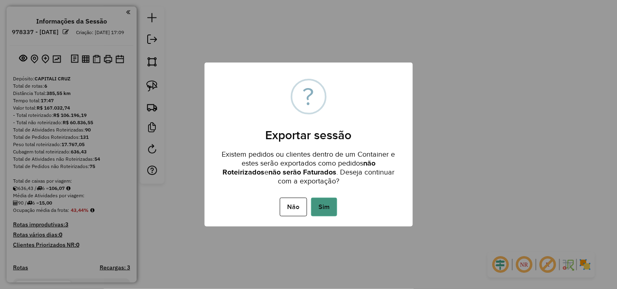
click at [332, 201] on button "Sim" at bounding box center [324, 207] width 26 height 19
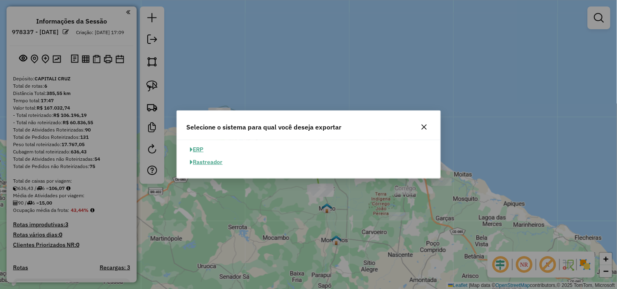
click at [202, 151] on button "ERP" at bounding box center [197, 149] width 21 height 13
select select "**"
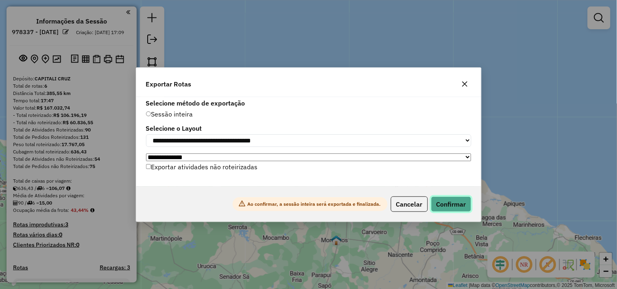
click at [447, 206] on button "Confirmar" at bounding box center [451, 204] width 40 height 15
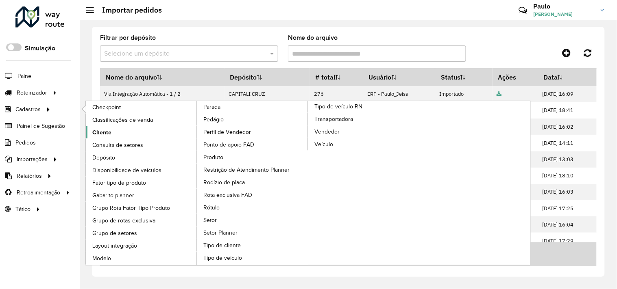
click at [101, 132] on span "Cliente" at bounding box center [101, 132] width 19 height 9
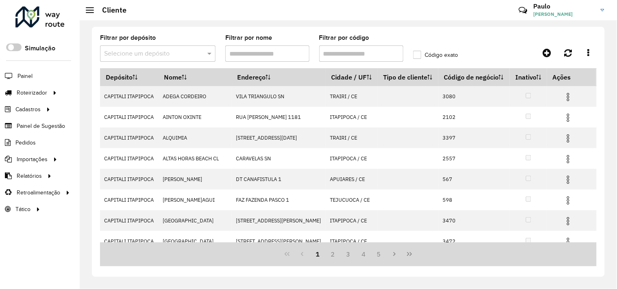
click at [160, 54] on input "text" at bounding box center [149, 54] width 91 height 10
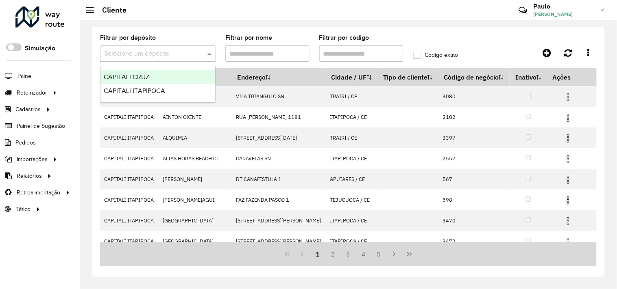
click at [140, 72] on div "CAPITALI CRUZ" at bounding box center [157, 77] width 115 height 14
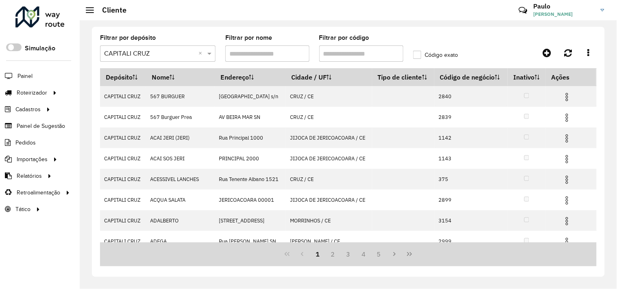
click at [267, 50] on input "Filtrar por nome" at bounding box center [267, 54] width 84 height 16
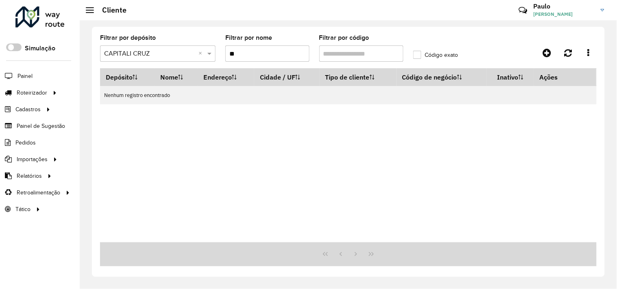
type input "*"
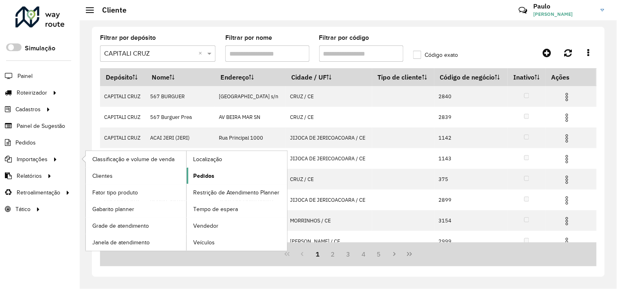
click at [209, 177] on span "Pedidos" at bounding box center [203, 176] width 21 height 9
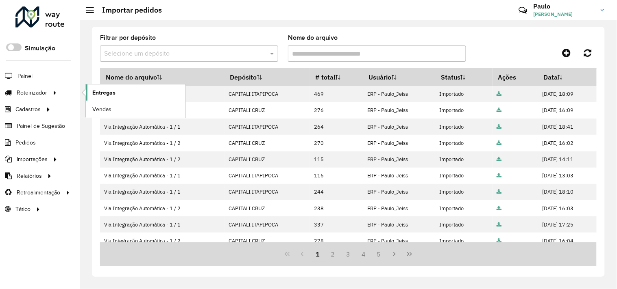
click at [106, 91] on span "Entregas" at bounding box center [103, 93] width 23 height 9
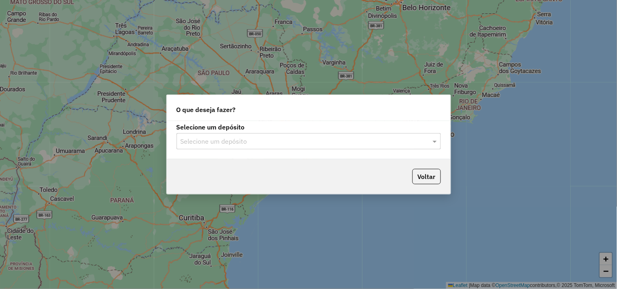
click at [278, 139] on input "text" at bounding box center [300, 142] width 240 height 10
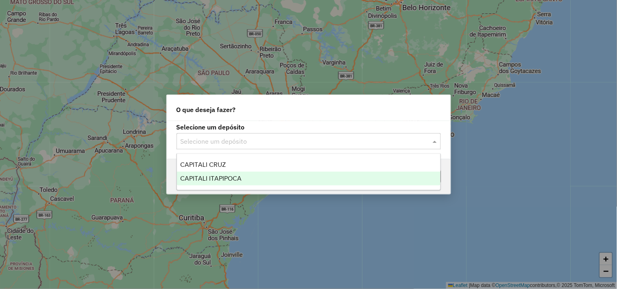
click at [214, 172] on div "CAPITALI ITAPIPOCA" at bounding box center [308, 179] width 263 height 14
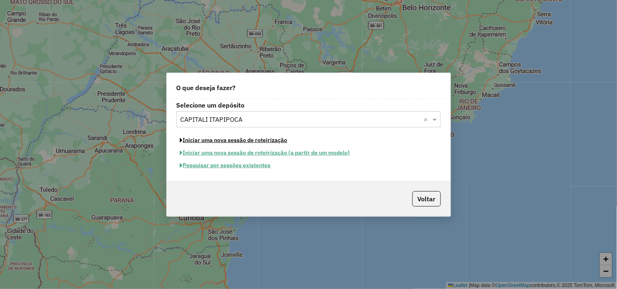
click at [208, 140] on button "Iniciar uma nova sessão de roteirização" at bounding box center [233, 140] width 115 height 13
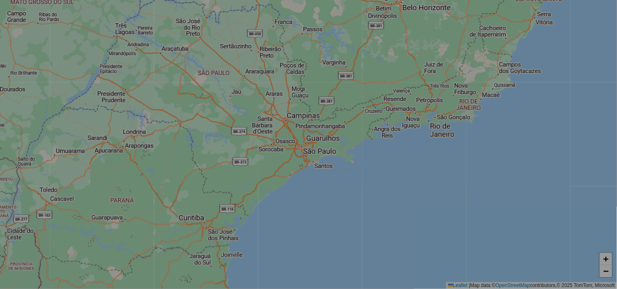
select select "*"
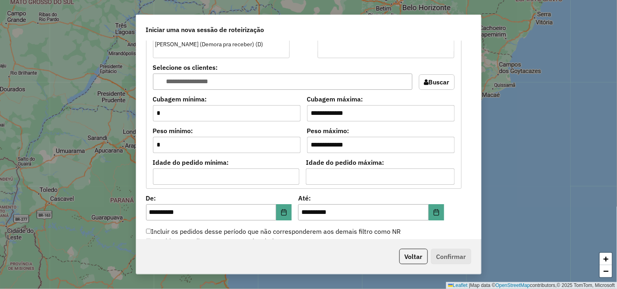
scroll to position [830, 0]
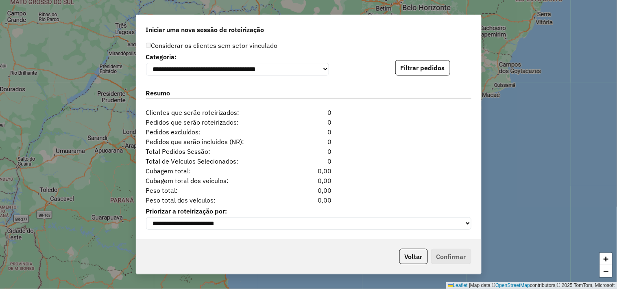
click at [418, 57] on div "**********" at bounding box center [308, 63] width 325 height 25
click at [418, 65] on button "Filtrar pedidos" at bounding box center [422, 67] width 55 height 15
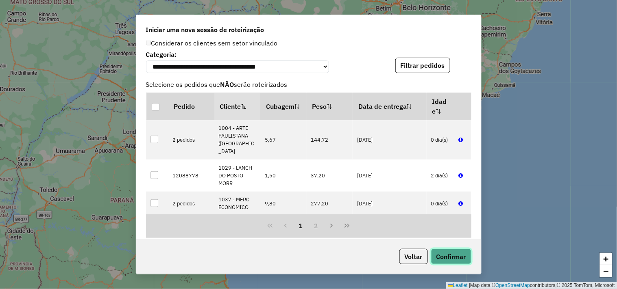
click at [446, 256] on button "Confirmar" at bounding box center [451, 256] width 40 height 15
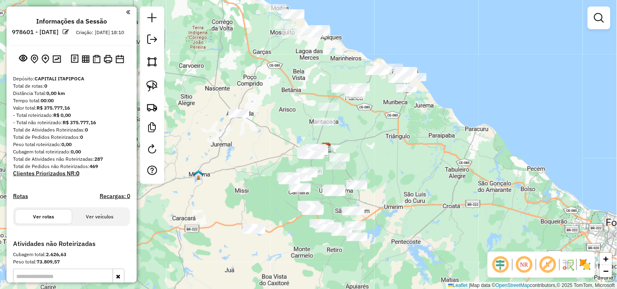
drag, startPoint x: 373, startPoint y: 157, endPoint x: 371, endPoint y: 143, distance: 13.6
click at [371, 143] on div "Janela de atendimento Grade de atendimento Capacidade Transportadoras Veículos …" at bounding box center [308, 144] width 617 height 289
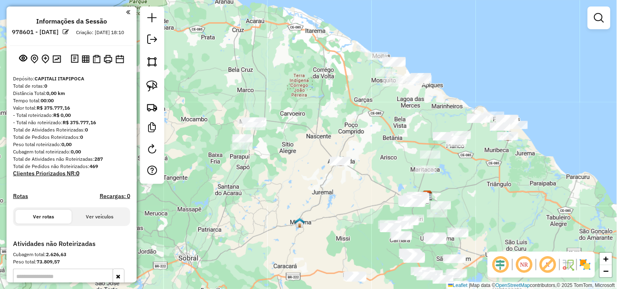
drag, startPoint x: 240, startPoint y: 156, endPoint x: 358, endPoint y: 206, distance: 128.2
click at [358, 206] on div "Janela de atendimento Grade de atendimento Capacidade Transportadoras Veículos …" at bounding box center [308, 144] width 617 height 289
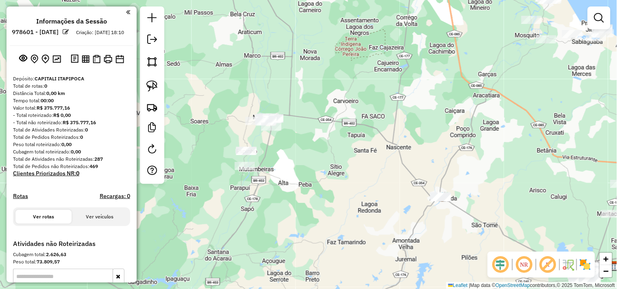
drag, startPoint x: 273, startPoint y: 151, endPoint x: 280, endPoint y: 153, distance: 6.8
click at [280, 153] on div "Janela de atendimento Grade de atendimento Capacidade Transportadoras Veículos …" at bounding box center [308, 144] width 617 height 289
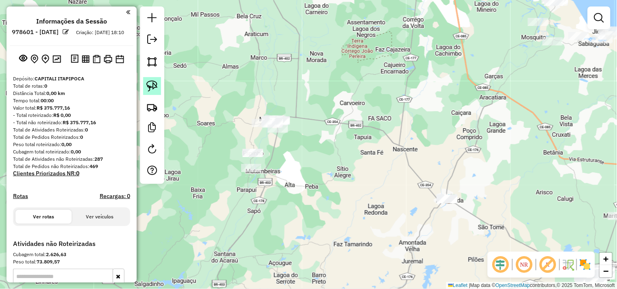
click at [149, 91] on img at bounding box center [151, 85] width 11 height 11
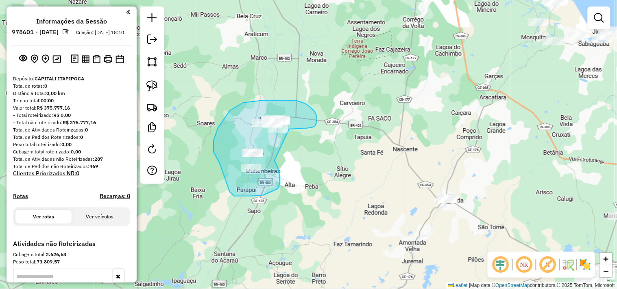
click at [285, 129] on div "Janela de atendimento Grade de atendimento Capacidade Transportadoras Veículos …" at bounding box center [308, 144] width 617 height 289
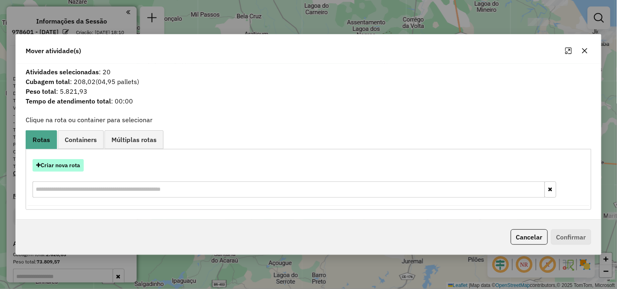
click at [78, 164] on button "Criar nova rota" at bounding box center [58, 165] width 51 height 13
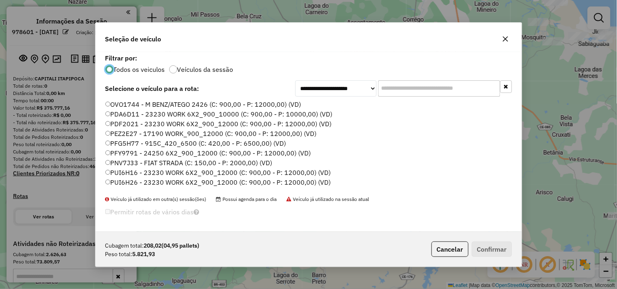
scroll to position [174, 0]
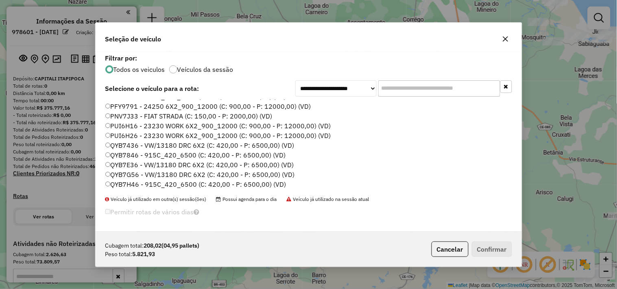
click at [130, 164] on label "QYB7E36 - VW/13180 DRC 6X2 (C: 420,00 - P: 6500,00) (VD)" at bounding box center [199, 165] width 189 height 10
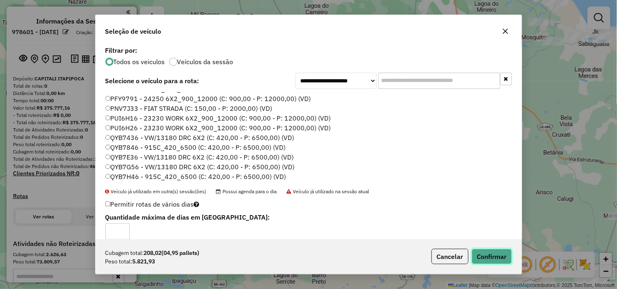
click at [479, 256] on button "Confirmar" at bounding box center [491, 256] width 40 height 15
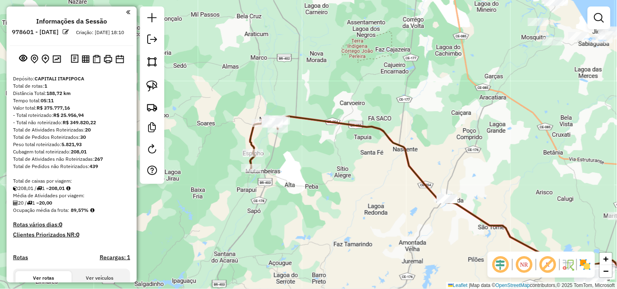
drag, startPoint x: 337, startPoint y: 199, endPoint x: 290, endPoint y: 169, distance: 56.5
click at [293, 173] on div "Janela de atendimento Grade de atendimento Capacidade Transportadoras Veículos …" at bounding box center [308, 144] width 617 height 289
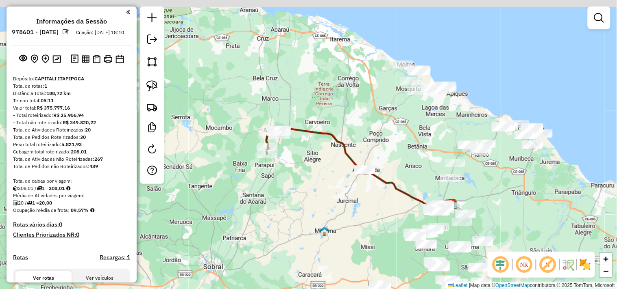
drag, startPoint x: 317, startPoint y: 193, endPoint x: 340, endPoint y: 201, distance: 23.9
click at [340, 201] on div "Janela de atendimento Grade de atendimento Capacidade Transportadoras Veículos …" at bounding box center [308, 144] width 617 height 289
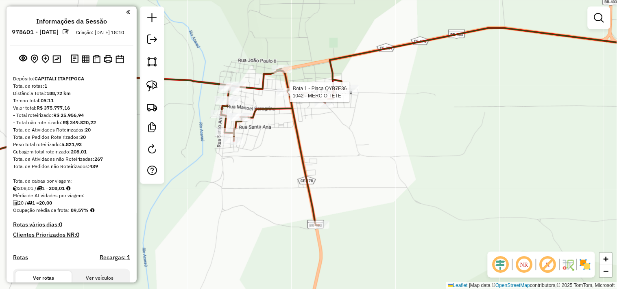
select select "**********"
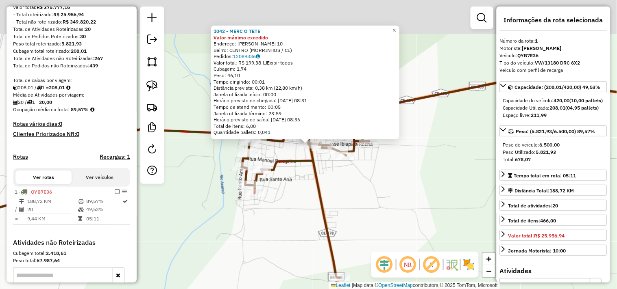
scroll to position [210, 0]
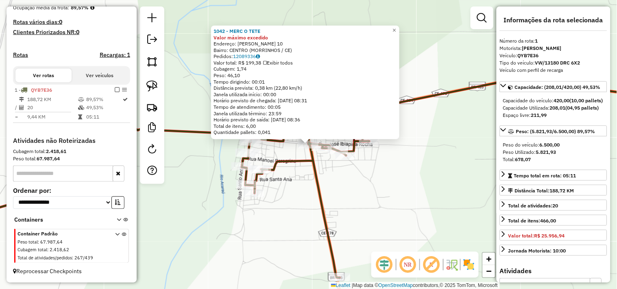
click at [340, 181] on div "1042 - MERC O TETE Valor máximo excedido Endereço: ALCIDES ROCHA 10 Bairro: CEN…" at bounding box center [308, 144] width 617 height 289
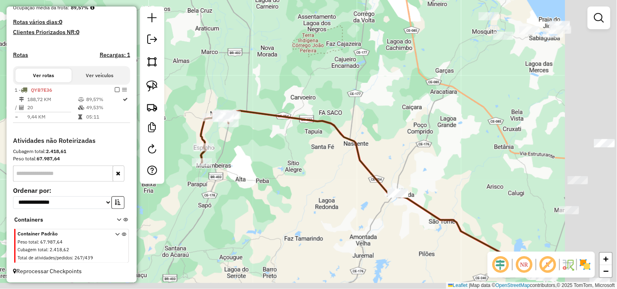
drag, startPoint x: 293, startPoint y: 193, endPoint x: 248, endPoint y: 115, distance: 90.1
click at [249, 118] on div "Janela de atendimento Grade de atendimento Capacidade Transportadoras Veículos …" at bounding box center [308, 144] width 617 height 289
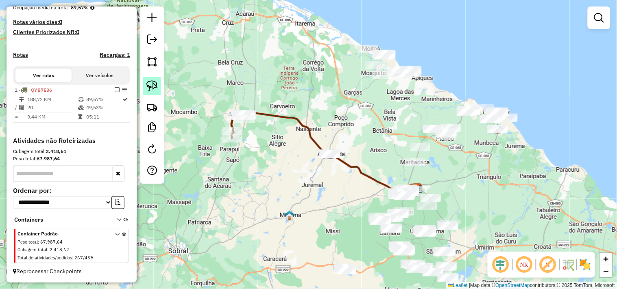
click at [147, 80] on link at bounding box center [152, 86] width 18 height 18
drag, startPoint x: 301, startPoint y: 152, endPoint x: 359, endPoint y: 171, distance: 61.0
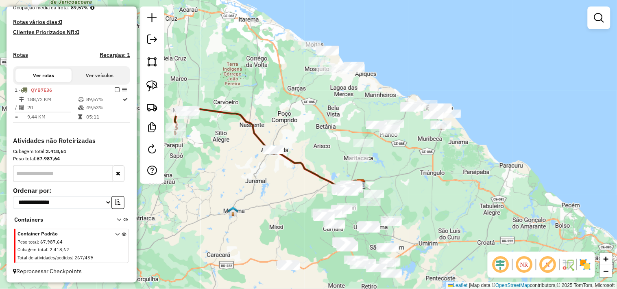
drag, startPoint x: 340, startPoint y: 183, endPoint x: 301, endPoint y: 225, distance: 57.2
click at [300, 225] on div "Janela de atendimento Grade de atendimento Capacidade Transportadoras Veículos …" at bounding box center [308, 144] width 617 height 289
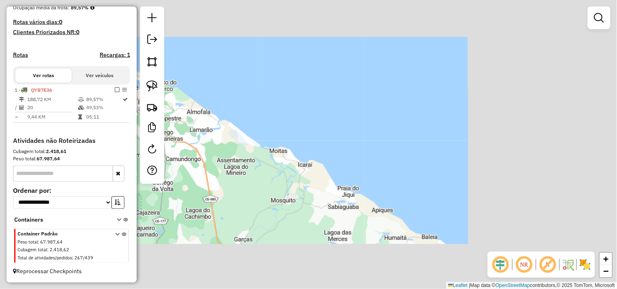
drag, startPoint x: 256, startPoint y: 224, endPoint x: 263, endPoint y: 165, distance: 58.9
click at [263, 165] on div "Janela de atendimento Grade de atendimento Capacidade Transportadoras Veículos …" at bounding box center [308, 144] width 617 height 289
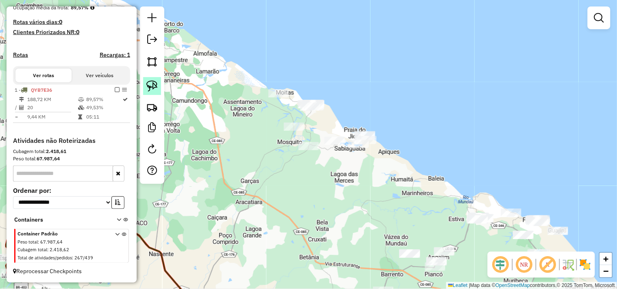
click at [157, 86] on img at bounding box center [151, 85] width 11 height 11
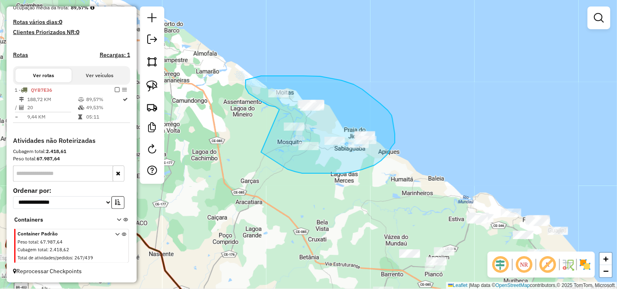
drag, startPoint x: 279, startPoint y: 110, endPoint x: 261, endPoint y: 152, distance: 46.2
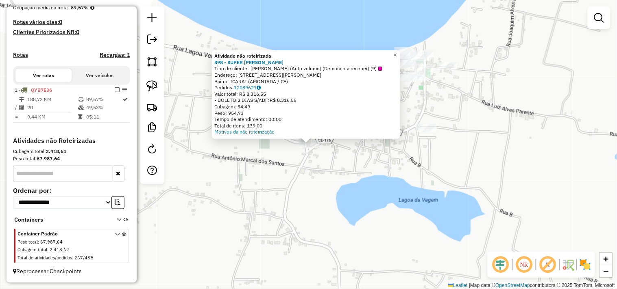
click at [326, 174] on div "Atividade não roteirizada 898 - SUPER DANIEL ICARAI Tipo de cliente: Sup Daniel…" at bounding box center [308, 144] width 617 height 289
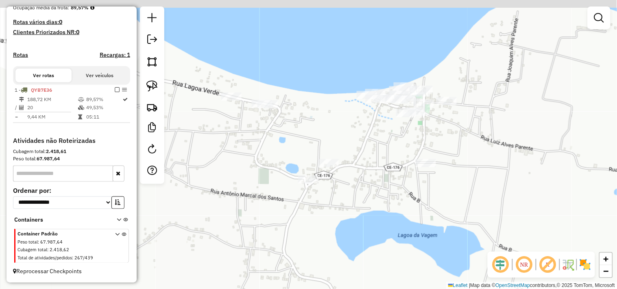
drag, startPoint x: 369, startPoint y: 113, endPoint x: 370, endPoint y: 152, distance: 39.0
click at [368, 153] on div "Janela de atendimento Grade de atendimento Capacidade Transportadoras Veículos …" at bounding box center [308, 144] width 617 height 289
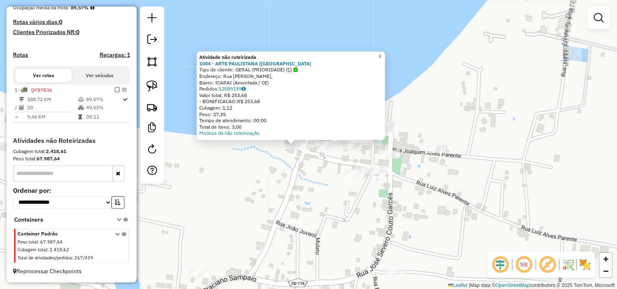
click at [295, 169] on div "Atividade não roteirizada 1004 - ARTE PAULISTANA (ICA Tipo de cliente: GERAL (P…" at bounding box center [308, 144] width 617 height 289
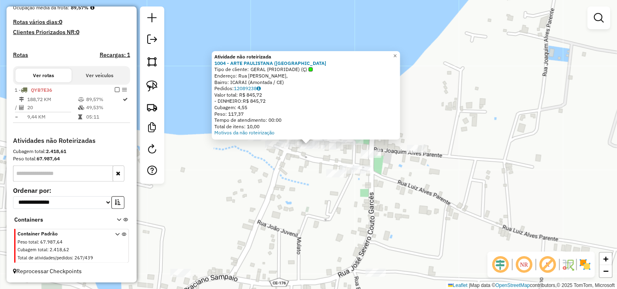
click at [290, 204] on div "Atividade não roteirizada 1004 - ARTE PAULISTANA (ICA Tipo de cliente: GERAL (P…" at bounding box center [308, 144] width 617 height 289
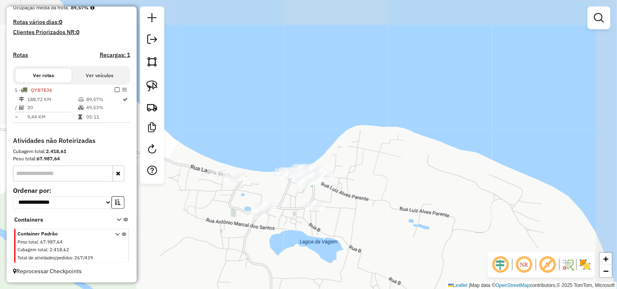
click at [259, 223] on div "Janela de atendimento Grade de atendimento Capacidade Transportadoras Veículos …" at bounding box center [308, 144] width 617 height 289
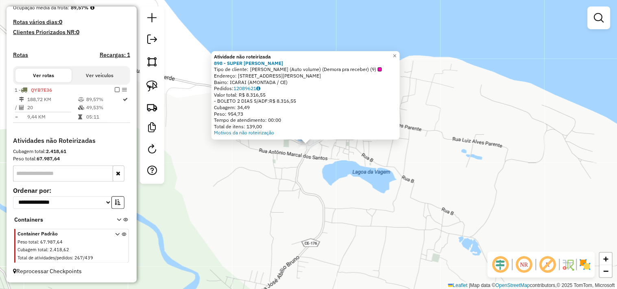
click at [293, 167] on div "Atividade não roteirizada 898 - SUPER DANIEL ICARAI Tipo de cliente: Sup Daniel…" at bounding box center [308, 144] width 617 height 289
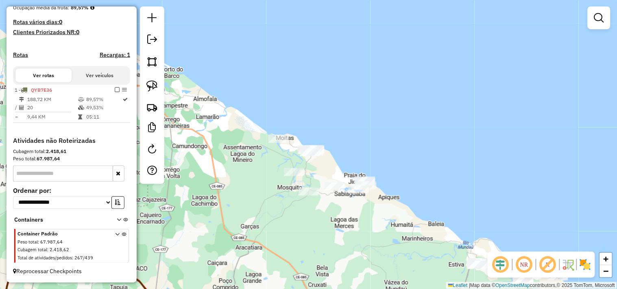
drag, startPoint x: 284, startPoint y: 180, endPoint x: 282, endPoint y: 161, distance: 19.2
click at [282, 163] on div "Janela de atendimento Grade de atendimento Capacidade Transportadoras Veículos …" at bounding box center [308, 144] width 617 height 289
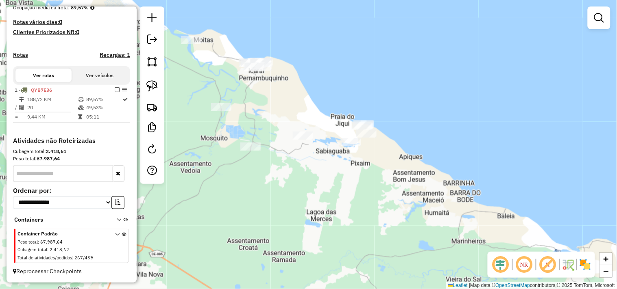
drag, startPoint x: 283, startPoint y: 172, endPoint x: 303, endPoint y: 171, distance: 19.6
click at [303, 171] on div "Janela de atendimento Grade de atendimento Capacidade Transportadoras Veículos …" at bounding box center [308, 144] width 617 height 289
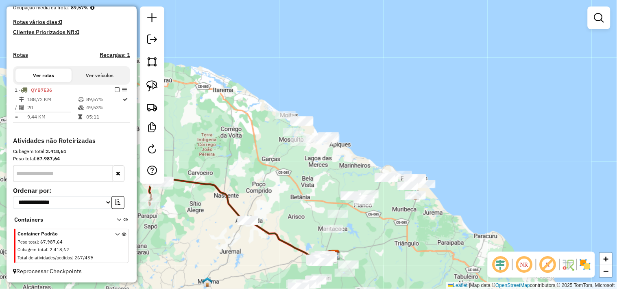
drag, startPoint x: 303, startPoint y: 151, endPoint x: 277, endPoint y: 139, distance: 28.9
click at [277, 139] on div "Janela de atendimento Grade de atendimento Capacidade Transportadoras Veículos …" at bounding box center [308, 144] width 617 height 289
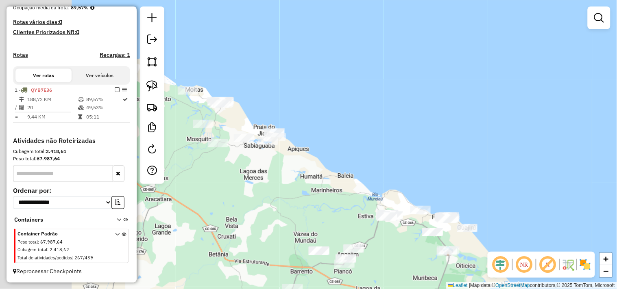
drag, startPoint x: 250, startPoint y: 198, endPoint x: 410, endPoint y: 252, distance: 169.4
click at [410, 252] on div "Janela de atendimento Grade de atendimento Capacidade Transportadoras Veículos …" at bounding box center [308, 144] width 617 height 289
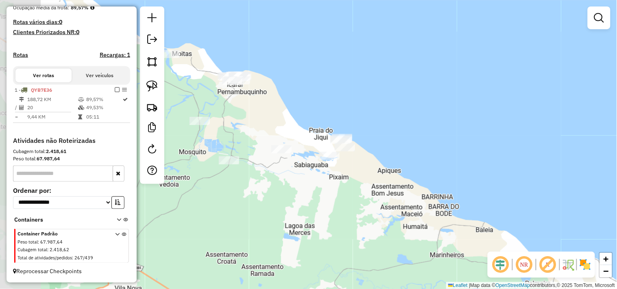
drag, startPoint x: 327, startPoint y: 191, endPoint x: 295, endPoint y: 172, distance: 37.5
click at [330, 191] on div "Janela de atendimento Grade de atendimento Capacidade Transportadoras Veículos …" at bounding box center [308, 144] width 617 height 289
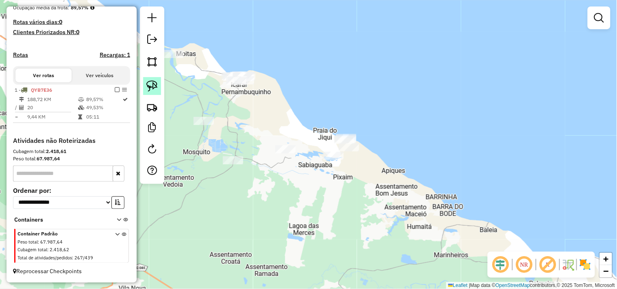
click at [160, 87] on link at bounding box center [152, 86] width 18 height 18
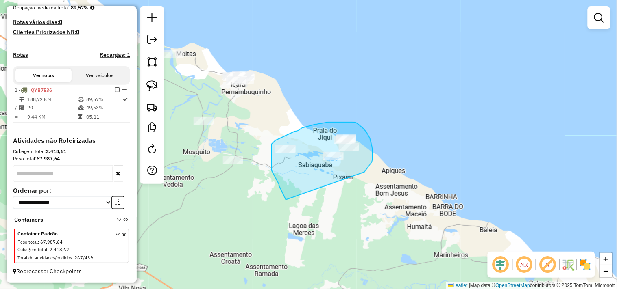
drag, startPoint x: 279, startPoint y: 185, endPoint x: 364, endPoint y: 172, distance: 86.2
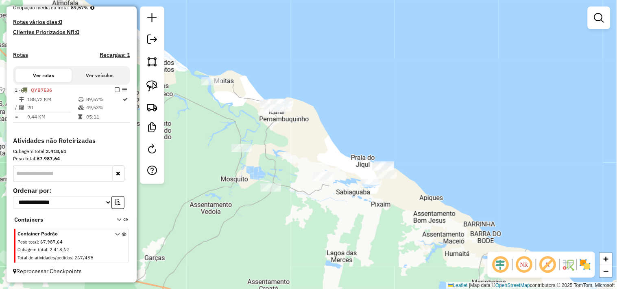
drag, startPoint x: 241, startPoint y: 111, endPoint x: 259, endPoint y: 111, distance: 17.9
click at [273, 130] on div "Janela de atendimento Grade de atendimento Capacidade Transportadoras Veículos …" at bounding box center [308, 144] width 617 height 289
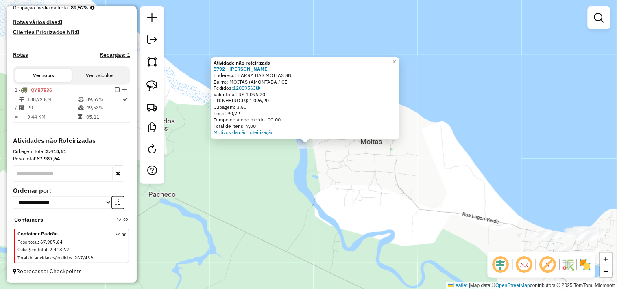
click at [300, 186] on div "Atividade não roteirizada 5792 - BARRACA HAROLDO MOI Endereço: BARRA DAS MOITAS…" at bounding box center [308, 144] width 617 height 289
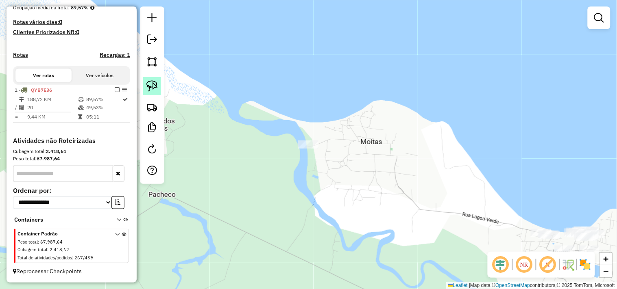
click at [159, 86] on link at bounding box center [152, 86] width 18 height 18
drag, startPoint x: 327, startPoint y: 132, endPoint x: 267, endPoint y: 168, distance: 70.7
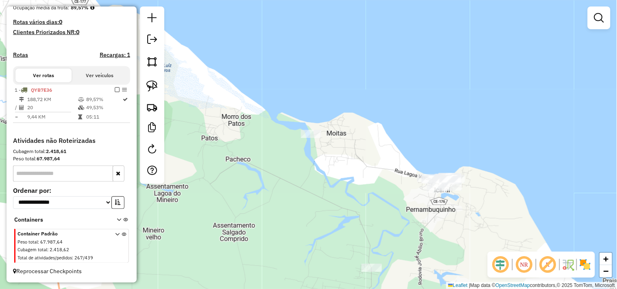
drag, startPoint x: 271, startPoint y: 132, endPoint x: 254, endPoint y: 106, distance: 31.3
click at [256, 109] on div "Janela de atendimento Grade de atendimento Capacidade Transportadoras Veículos …" at bounding box center [308, 144] width 617 height 289
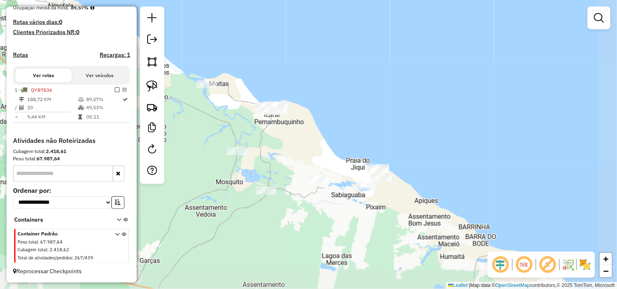
drag, startPoint x: 316, startPoint y: 155, endPoint x: 241, endPoint y: 124, distance: 80.8
click at [241, 124] on div "Janela de atendimento Grade de atendimento Capacidade Transportadoras Veículos …" at bounding box center [308, 144] width 617 height 289
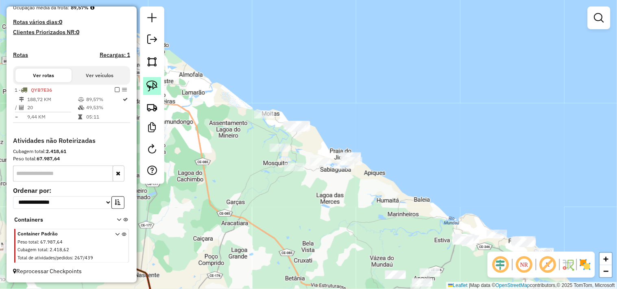
click at [148, 87] on img at bounding box center [151, 85] width 11 height 11
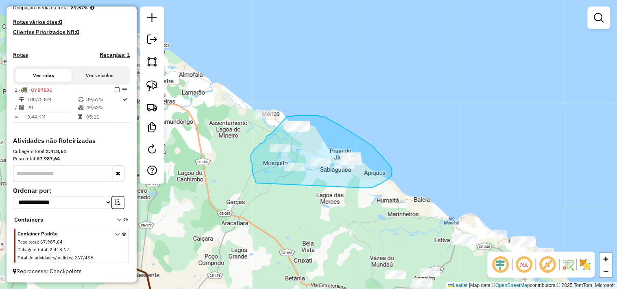
drag, startPoint x: 256, startPoint y: 183, endPoint x: 365, endPoint y: 188, distance: 108.6
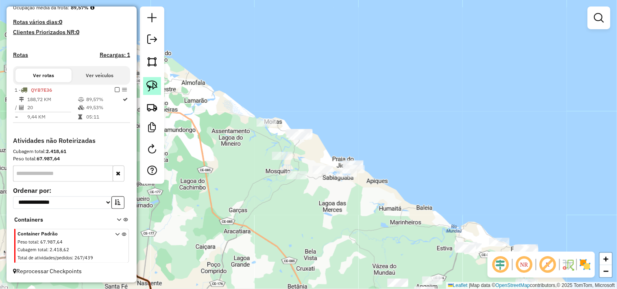
click at [155, 92] on img at bounding box center [151, 85] width 11 height 11
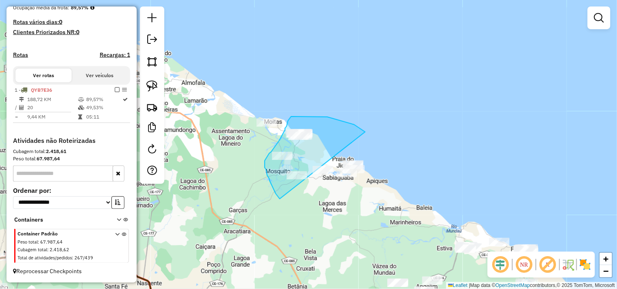
drag, startPoint x: 275, startPoint y: 193, endPoint x: 345, endPoint y: 204, distance: 71.2
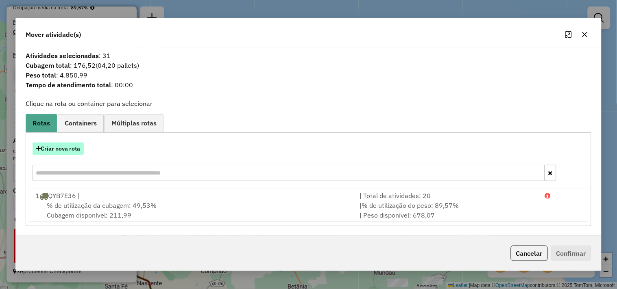
click at [63, 150] on button "Criar nova rota" at bounding box center [58, 149] width 51 height 13
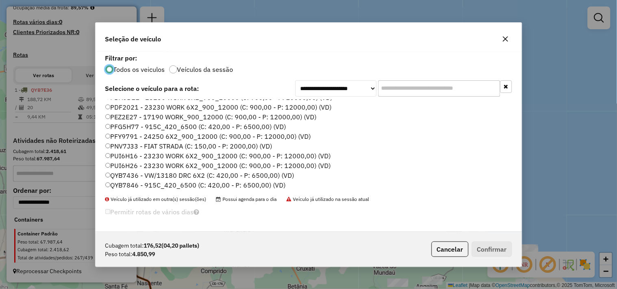
scroll to position [128, 0]
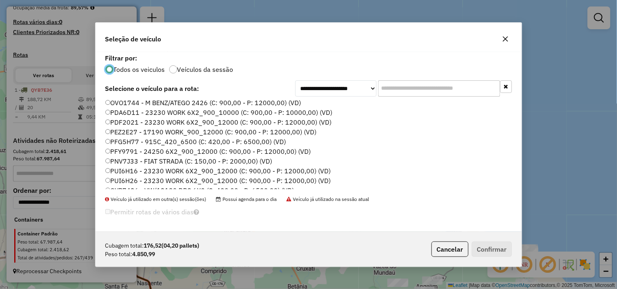
click at [127, 120] on label "PDF2021 - 23230 WORK 6X2_900_12000 (C: 900,00 - P: 12000,00) (VD)" at bounding box center [218, 122] width 226 height 10
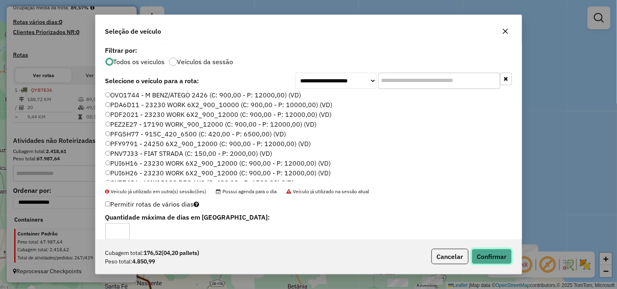
click at [482, 255] on button "Confirmar" at bounding box center [491, 256] width 40 height 15
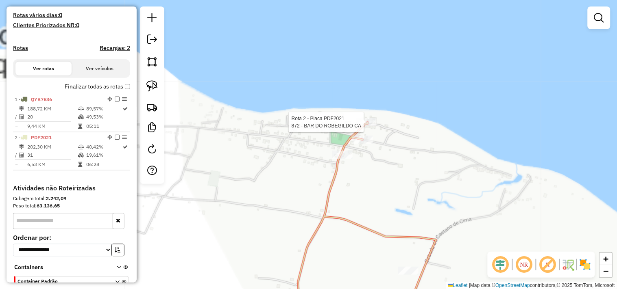
select select "**********"
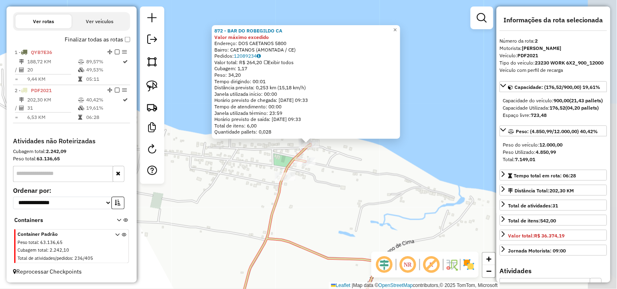
scroll to position [264, 0]
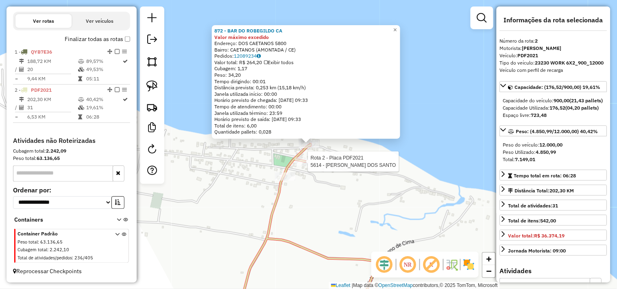
click at [312, 166] on div at bounding box center [305, 162] width 20 height 8
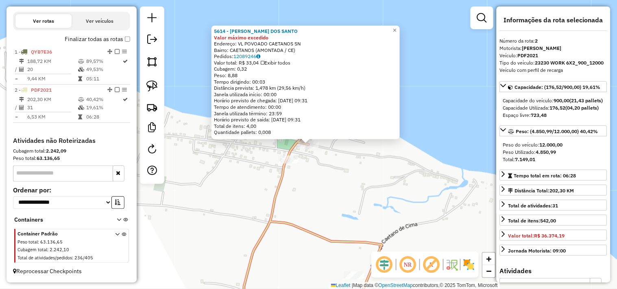
click at [331, 199] on div "5614 - MARIA NITA DOS SANTO Valor máximo excedido Endereço: VL POVOADO CAETANOS…" at bounding box center [308, 144] width 617 height 289
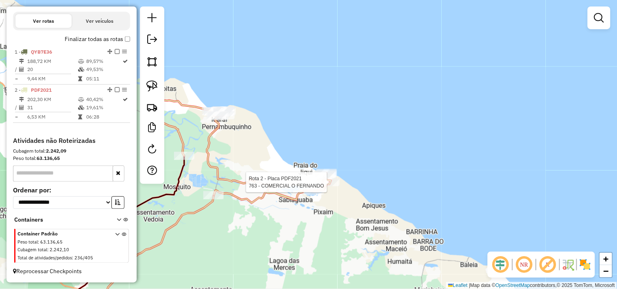
select select "**********"
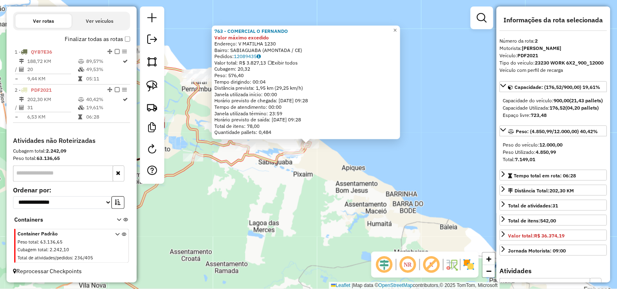
click at [304, 197] on div "763 - COMERCIAL O FERNANDO Valor máximo excedido Endereço: V MATILHA 1230 Bairr…" at bounding box center [308, 144] width 617 height 289
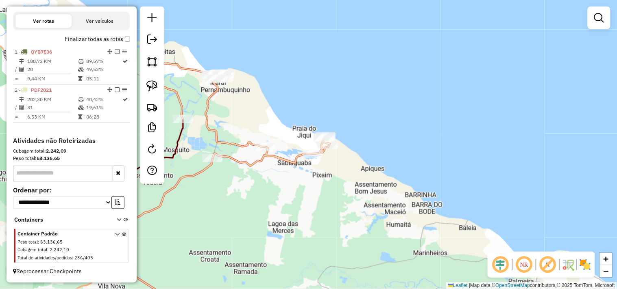
drag, startPoint x: 270, startPoint y: 184, endPoint x: 275, endPoint y: 185, distance: 4.5
click at [275, 185] on div "Janela de atendimento Grade de atendimento Capacidade Transportadoras Veículos …" at bounding box center [308, 144] width 617 height 289
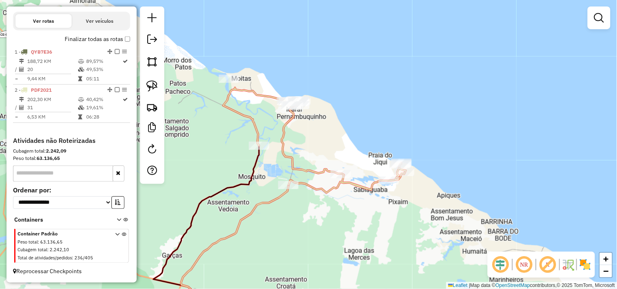
drag, startPoint x: 283, startPoint y: 144, endPoint x: 361, endPoint y: 174, distance: 83.1
click at [361, 174] on div "Janela de atendimento Grade de atendimento Capacidade Transportadoras Veículos …" at bounding box center [308, 144] width 617 height 289
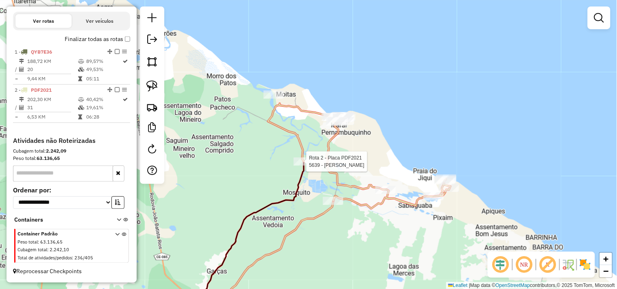
select select "**********"
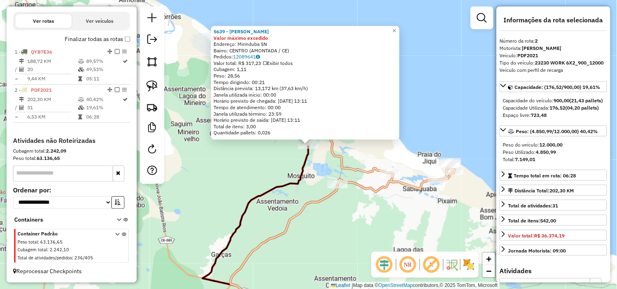
click at [287, 161] on div "5639 - MERCADINHO AGATHA Valor máximo excedido Endereço: Mirinduba SN Bairro: C…" at bounding box center [308, 144] width 617 height 289
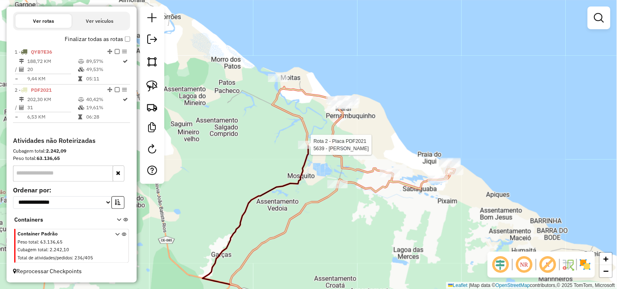
select select "**********"
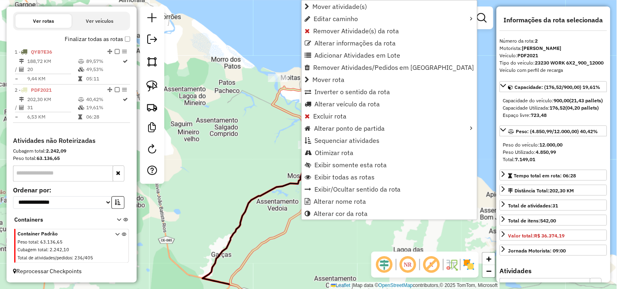
drag, startPoint x: 320, startPoint y: 33, endPoint x: 326, endPoint y: 85, distance: 51.9
click at [320, 32] on span "Remover Atividade(s) da rota" at bounding box center [356, 31] width 86 height 7
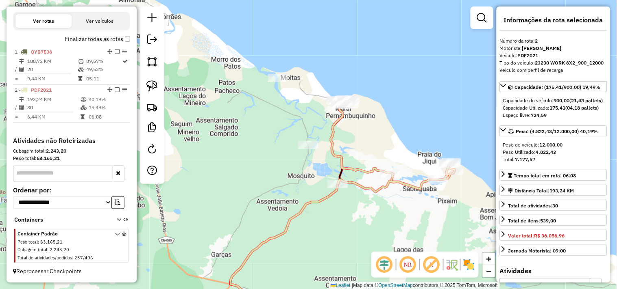
drag, startPoint x: 376, startPoint y: 144, endPoint x: 354, endPoint y: 125, distance: 29.1
click at [354, 126] on div "Janela de atendimento Grade de atendimento Capacidade Transportadoras Veículos …" at bounding box center [308, 144] width 617 height 289
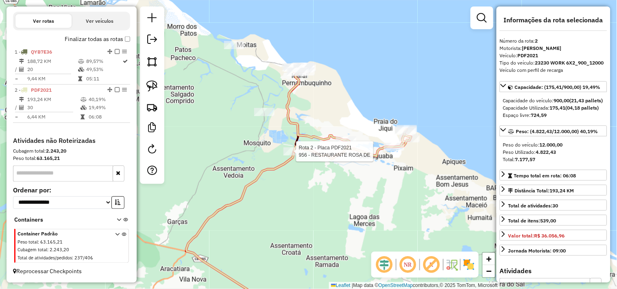
click at [289, 156] on div at bounding box center [293, 152] width 20 height 8
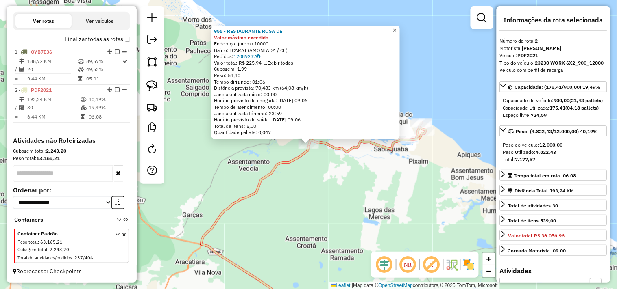
click at [339, 170] on div "956 - RESTAURANTE ROSA DE Valor máximo excedido Endereço: jurema 10000 Bairro: …" at bounding box center [308, 144] width 617 height 289
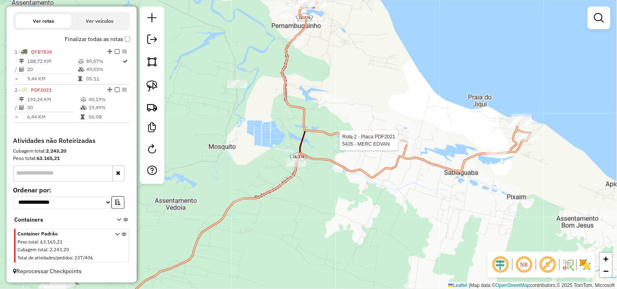
select select "**********"
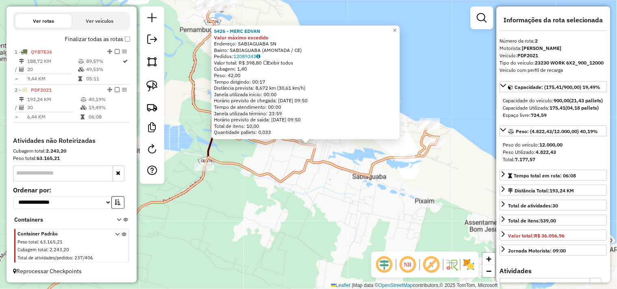
click at [321, 201] on div "5426 - MERC EDVAN Valor máximo excedido Endereço: SABIAGUABA SN Bairro: SABIAGU…" at bounding box center [308, 144] width 617 height 289
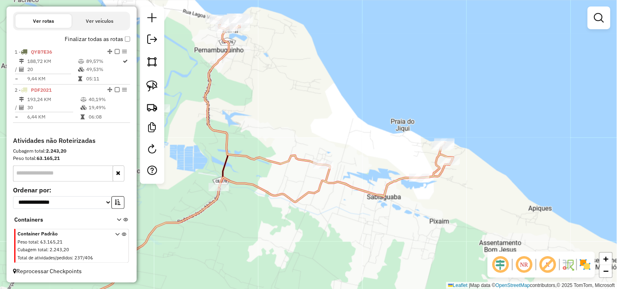
drag, startPoint x: 266, startPoint y: 109, endPoint x: 284, endPoint y: 133, distance: 29.7
click at [284, 133] on div "Janela de atendimento Grade de atendimento Capacidade Transportadoras Veículos …" at bounding box center [308, 144] width 617 height 289
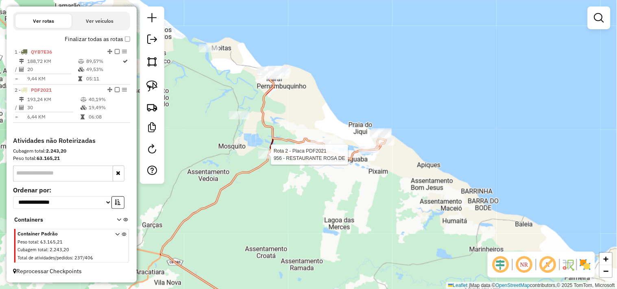
select select "**********"
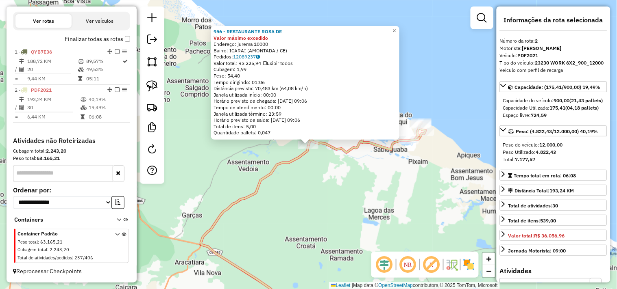
click at [350, 169] on div "956 - RESTAURANTE ROSA DE Valor máximo excedido Endereço: jurema 10000 Bairro: …" at bounding box center [308, 144] width 617 height 289
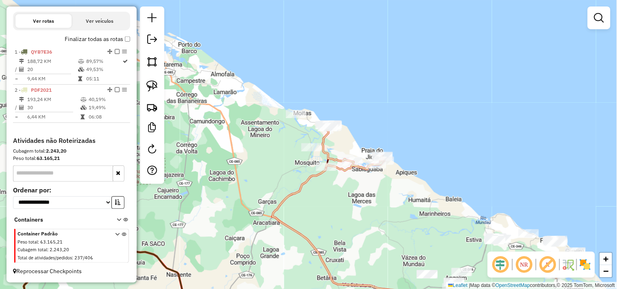
drag, startPoint x: 346, startPoint y: 209, endPoint x: 339, endPoint y: 154, distance: 56.1
click at [335, 172] on div "Janela de atendimento Grade de atendimento Capacidade Transportadoras Veículos …" at bounding box center [308, 144] width 617 height 289
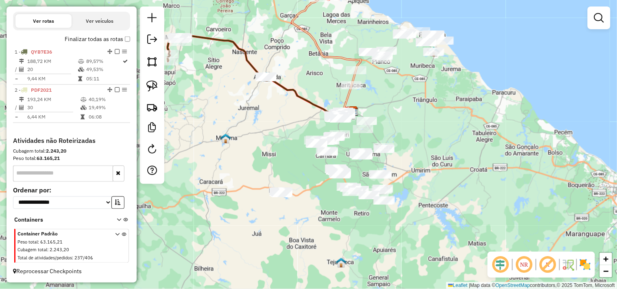
drag, startPoint x: 380, startPoint y: 201, endPoint x: 374, endPoint y: 66, distance: 135.0
click at [374, 66] on div "Janela de atendimento Grade de atendimento Capacidade Transportadoras Veículos …" at bounding box center [308, 144] width 617 height 289
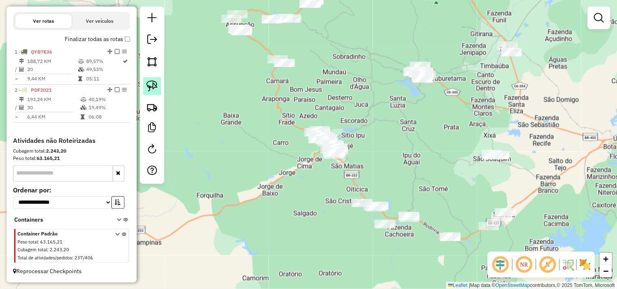
click at [152, 88] on img at bounding box center [151, 85] width 11 height 11
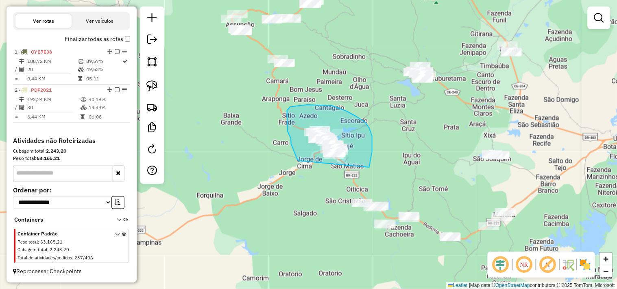
drag, startPoint x: 287, startPoint y: 125, endPoint x: 310, endPoint y: 187, distance: 66.9
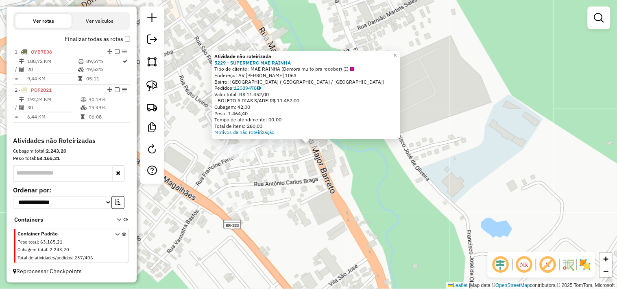
click at [303, 176] on div "Atividade não roteirizada 5229 - SUPERMERC MAE RAINHA Tipo de cliente: MAE RAIN…" at bounding box center [308, 144] width 617 height 289
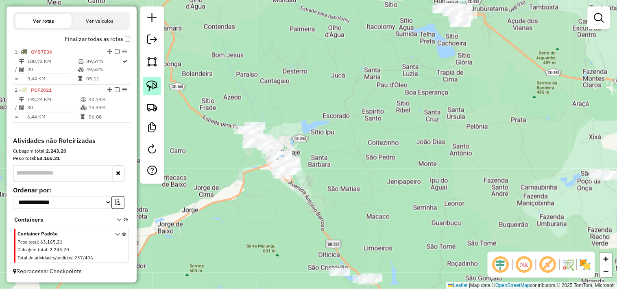
click at [158, 92] on link at bounding box center [152, 86] width 18 height 18
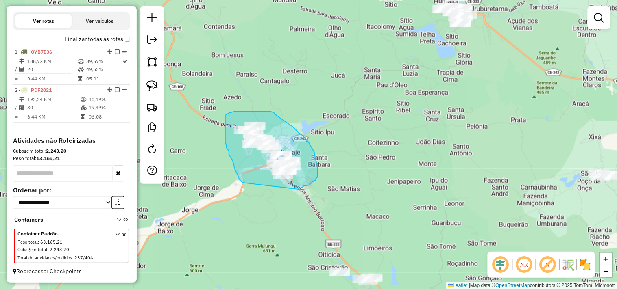
drag, startPoint x: 239, startPoint y: 179, endPoint x: 297, endPoint y: 189, distance: 59.0
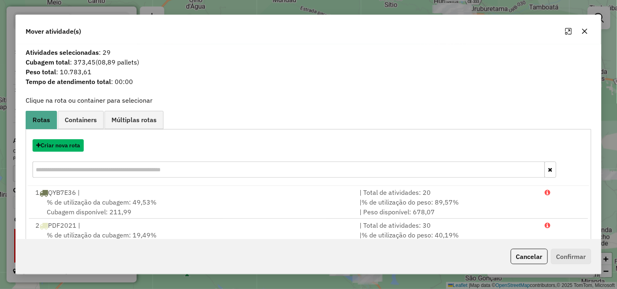
click at [60, 146] on button "Criar nova rota" at bounding box center [58, 145] width 51 height 13
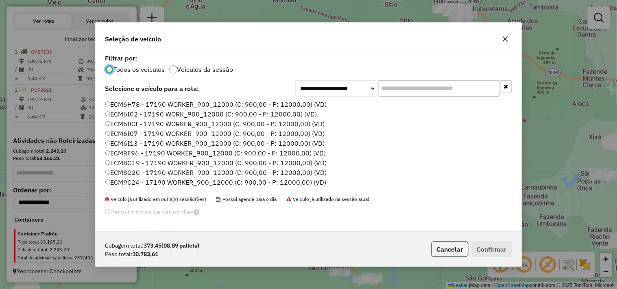
scroll to position [4, 2]
click at [129, 148] on label "ECM8F96 - 17190 WORKER_900_12000 (C: 900,00 - P: 12000,00) (VD)" at bounding box center [215, 153] width 221 height 10
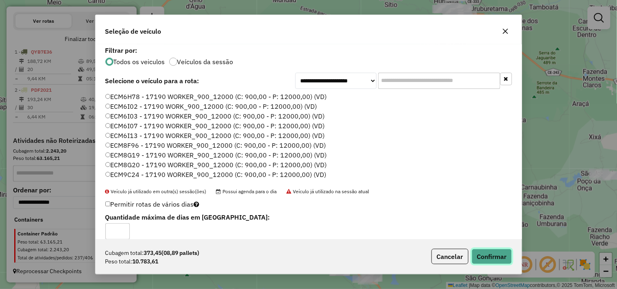
click at [499, 257] on button "Confirmar" at bounding box center [491, 256] width 40 height 15
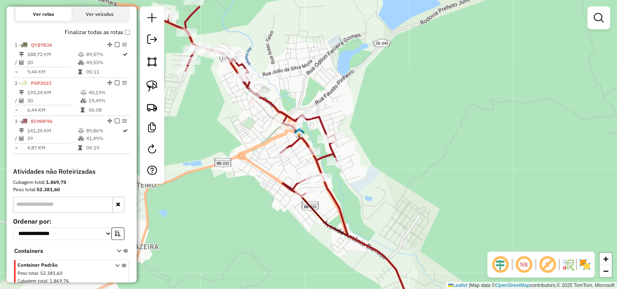
click at [336, 155] on icon at bounding box center [243, 101] width 187 height 189
select select "**********"
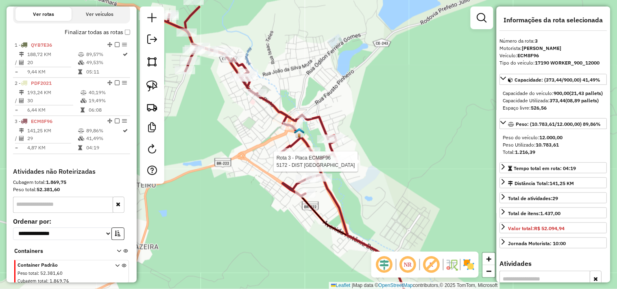
scroll to position [302, 0]
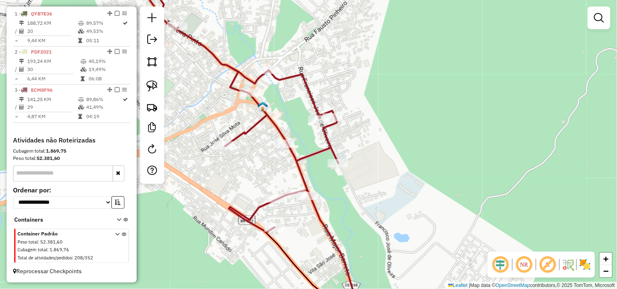
click at [334, 157] on icon at bounding box center [186, 102] width 303 height 262
select select "**********"
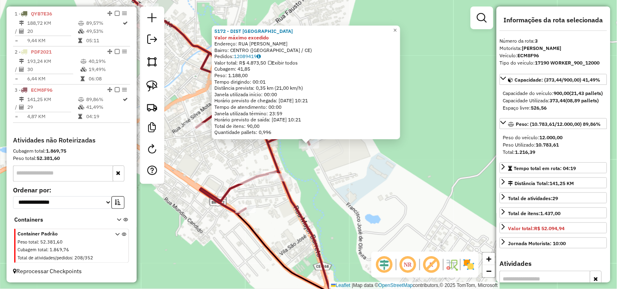
click at [306, 174] on div "5172 - DIST SANTA RITA Valor máximo excedido Endereço: RUA BENTO AVILA DE SOUSA…" at bounding box center [308, 144] width 617 height 289
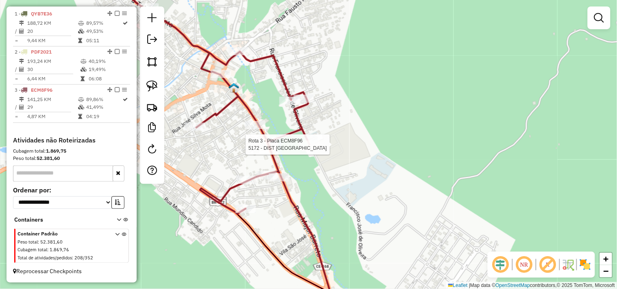
select select "**********"
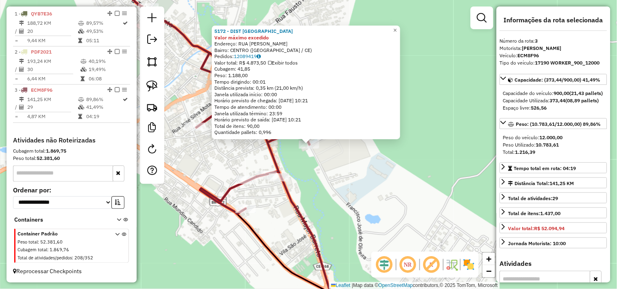
click at [309, 165] on div "5172 - DIST SANTA RITA Valor máximo excedido Endereço: RUA BENTO AVILA DE SOUSA…" at bounding box center [308, 144] width 617 height 289
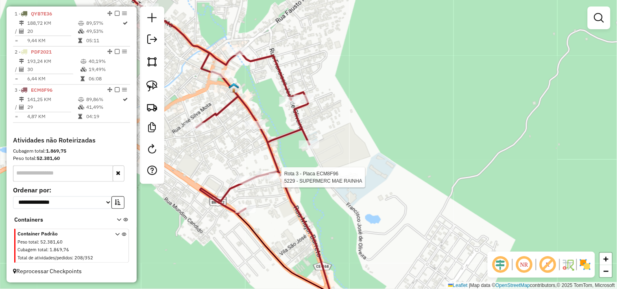
select select "**********"
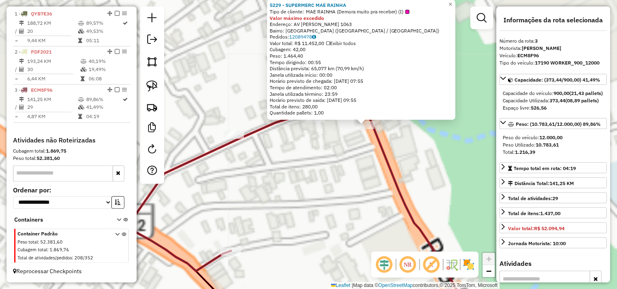
click at [309, 169] on div "5229 - SUPERMERC MAE RAINHA Tipo de cliente: MAE RAINHA (Demora muito pra receb…" at bounding box center [308, 144] width 617 height 289
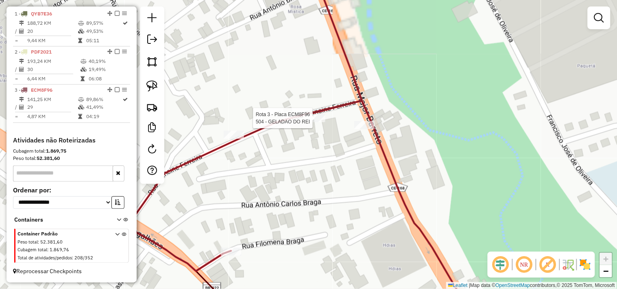
select select "**********"
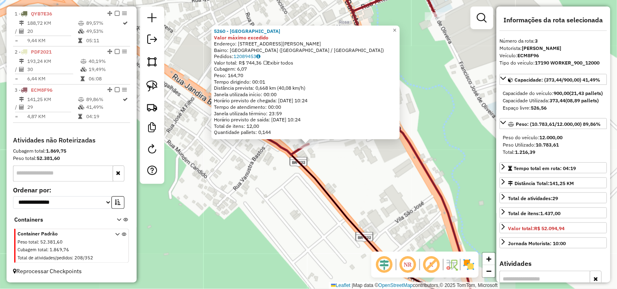
click at [299, 206] on div "5260 - BAR DO COTHE Valor máximo excedido Endereço: RUA FILOMENA BRAGA 121 Bair…" at bounding box center [308, 144] width 617 height 289
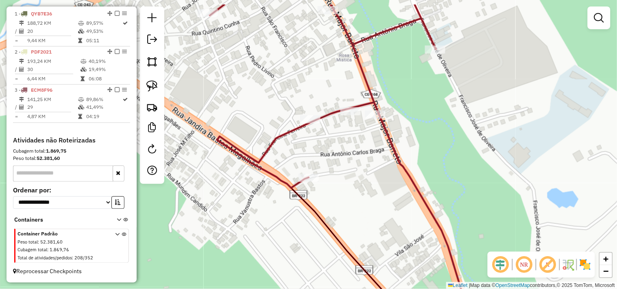
drag, startPoint x: 346, startPoint y: 165, endPoint x: 346, endPoint y: 190, distance: 25.6
click at [347, 191] on div "Janela de atendimento Grade de atendimento Capacidade Transportadoras Veículos …" at bounding box center [308, 144] width 617 height 289
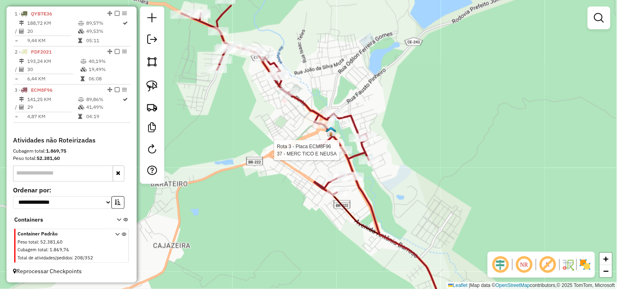
select select "**********"
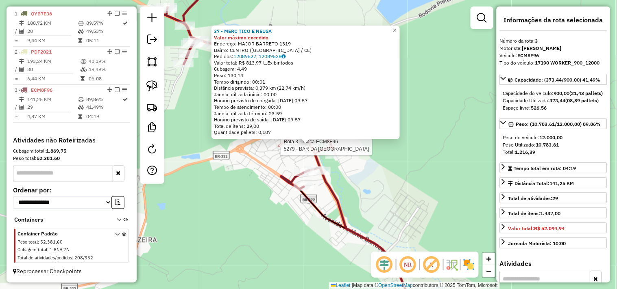
click at [276, 150] on div at bounding box center [278, 145] width 20 height 8
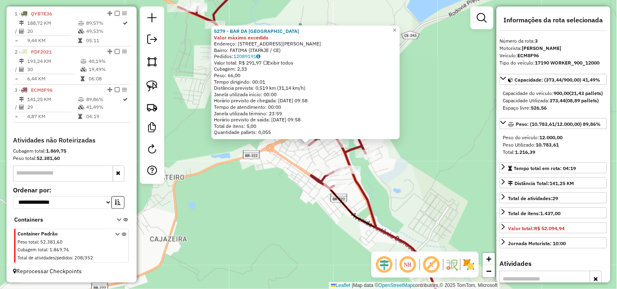
click at [297, 163] on div "5279 - BAR DA JAMAICA Valor máximo excedido Endereço: Rua Jose Pinto Cavalcante…" at bounding box center [308, 144] width 617 height 289
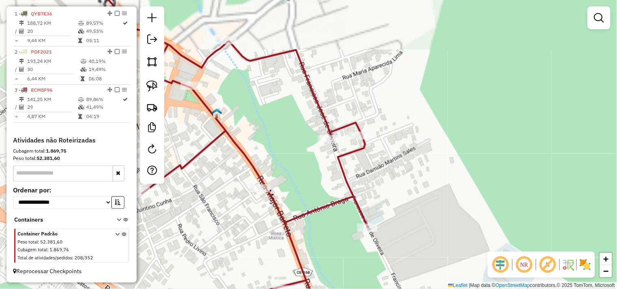
click at [362, 130] on icon at bounding box center [216, 144] width 304 height 347
select select "**********"
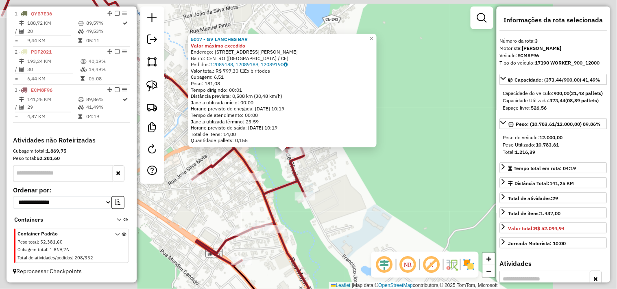
click at [268, 169] on div "5017 - GV LANCHES BAR Valor máximo excedido Endereço: Rua Francisco Jose de Oli…" at bounding box center [308, 144] width 617 height 289
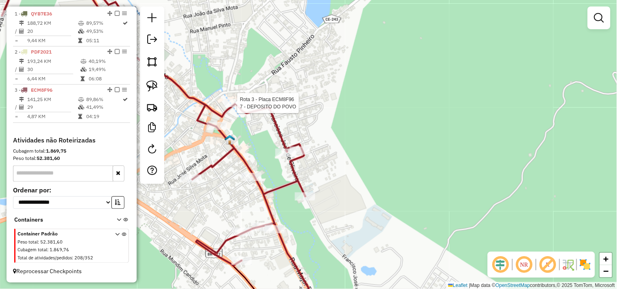
select select "**********"
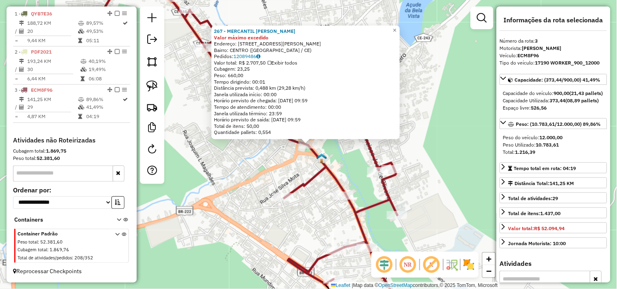
click at [273, 166] on div "267 - MERCANTIL ZE GOMES Valor máximo excedido Endereço: RUA MAJOR JOAO RIBEIRO…" at bounding box center [308, 144] width 617 height 289
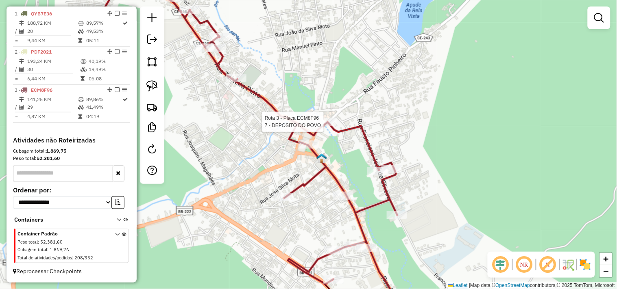
select select "**********"
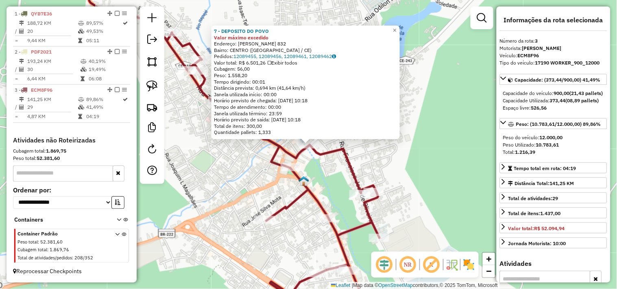
click at [319, 169] on div "7 - DEPOSITO DO POVO Valor máximo excedido Endereço: FAUSTO PINHEIRO 832 Bairro…" at bounding box center [308, 144] width 617 height 289
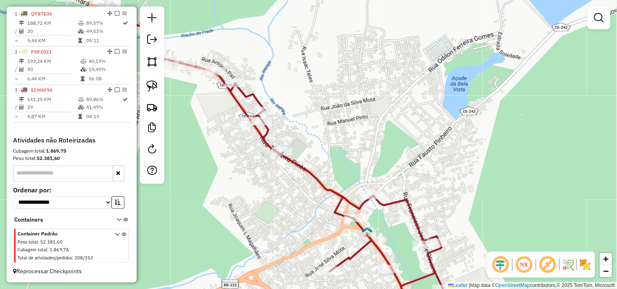
drag, startPoint x: 269, startPoint y: 72, endPoint x: 332, endPoint y: 122, distance: 81.2
click at [332, 122] on div "Janela de atendimento Grade de atendimento Capacidade Transportadoras Veículos …" at bounding box center [308, 144] width 617 height 289
select select "**********"
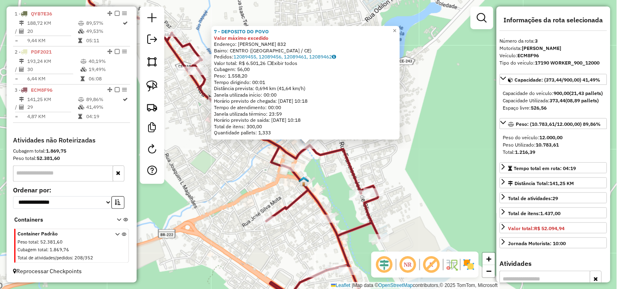
click at [336, 187] on div "7 - DEPOSITO DO POVO Valor máximo excedido Endereço: FAUSTO PINHEIRO 832 Bairro…" at bounding box center [308, 144] width 617 height 289
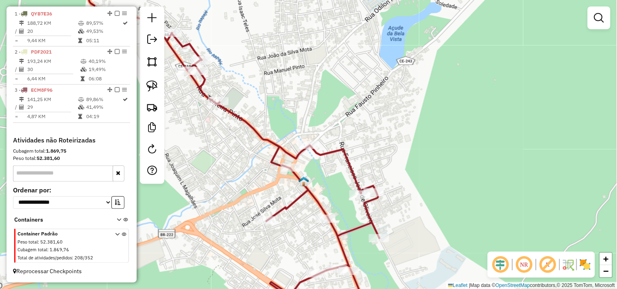
drag, startPoint x: 206, startPoint y: 100, endPoint x: 242, endPoint y: 119, distance: 40.9
click at [206, 99] on icon at bounding box center [222, 139] width 313 height 337
select select "**********"
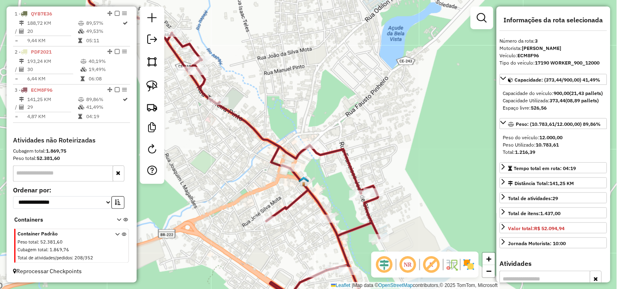
click at [222, 95] on div "Rota 3 - Placa ECM8F96 5808 - COMERCIAL CIRO JUNIO Janela de atendimento Grade …" at bounding box center [308, 144] width 617 height 289
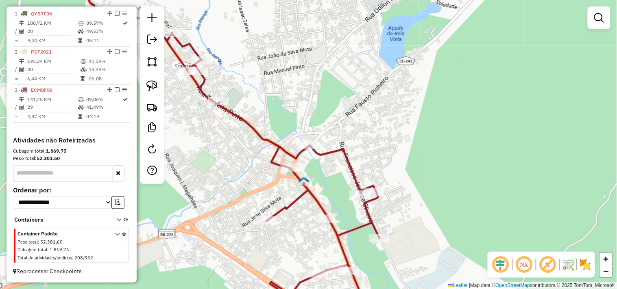
click at [228, 102] on div "Rota 3 - Placa ECM8F96 5808 - COMERCIAL CIRO JUNIO Janela de atendimento Grade …" at bounding box center [308, 144] width 617 height 289
select select "**********"
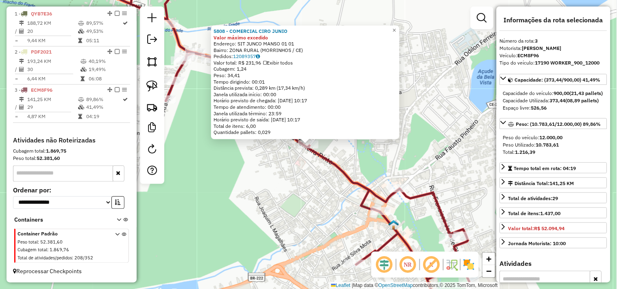
click at [302, 184] on div "5808 - COMERCIAL CIRO JUNIO Valor máximo excedido Endereço: SIT JUNCO MANSO 01 …" at bounding box center [308, 144] width 617 height 289
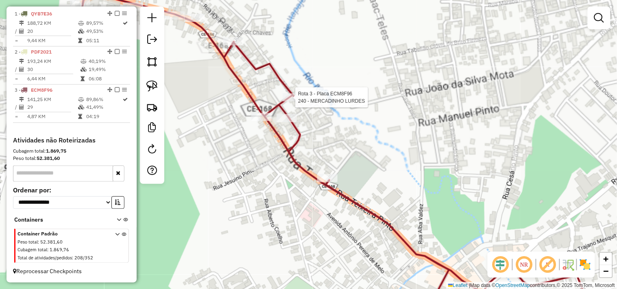
select select "**********"
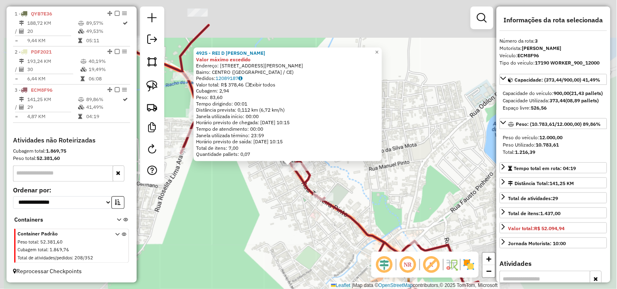
click at [265, 196] on div "4925 - REI D COCO Valor máximo excedido Endereço: Rua Teixeira Pinto 559 Bairro…" at bounding box center [308, 144] width 617 height 289
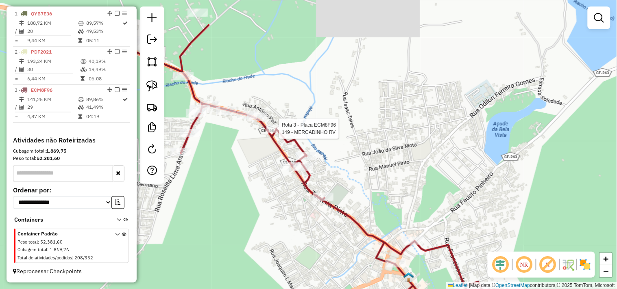
select select "**********"
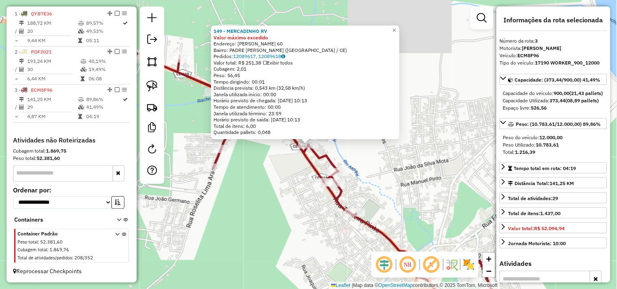
drag, startPoint x: 267, startPoint y: 169, endPoint x: 289, endPoint y: 114, distance: 60.0
click at [267, 170] on div "149 - MERCADINHO RV Valor máximo excedido Endereço: JURANDI CHAVES 60 Bairro: P…" at bounding box center [308, 144] width 617 height 289
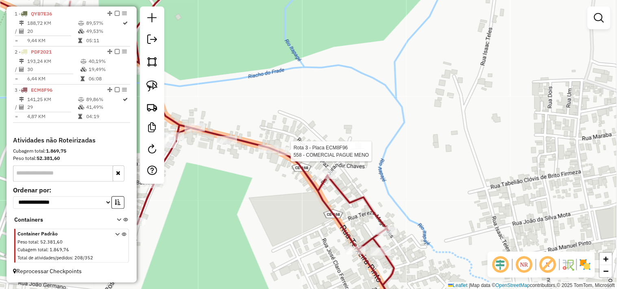
select select "**********"
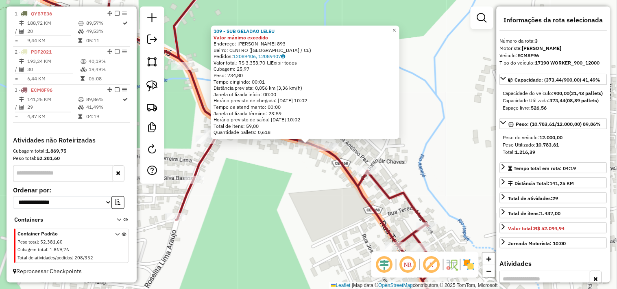
click at [257, 155] on div "109 - SUB GELADAO LELEU Valor máximo excedido Endereço: TEIXEIRA PINTO 893 Bair…" at bounding box center [308, 144] width 617 height 289
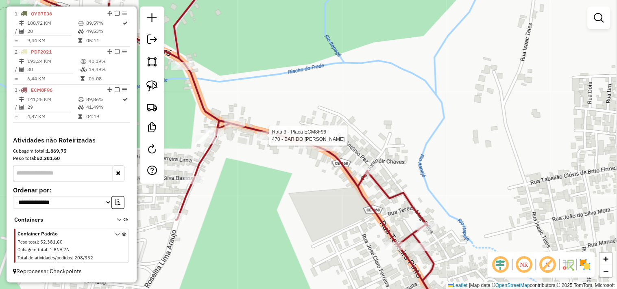
select select "**********"
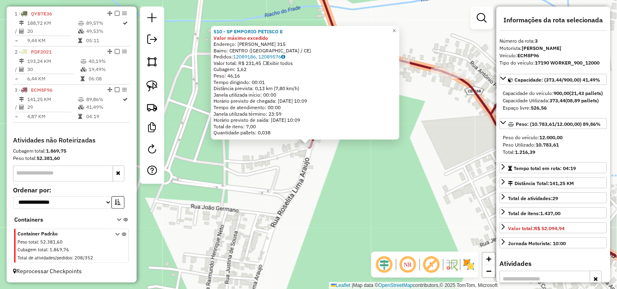
click at [302, 198] on div "510 - SP EMPORIO PETISCO E Valor máximo excedido Endereço: ROSELITA LIMA ARAUJO…" at bounding box center [308, 144] width 617 height 289
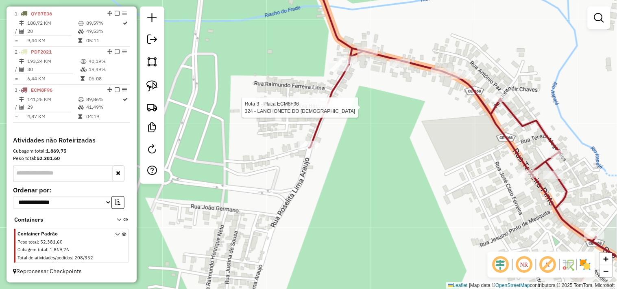
click at [321, 102] on div "Rota 3 - Placa ECM8F96 324 - LANCHONETE DO ERASMO Janela de atendimento Grade d…" at bounding box center [308, 144] width 617 height 289
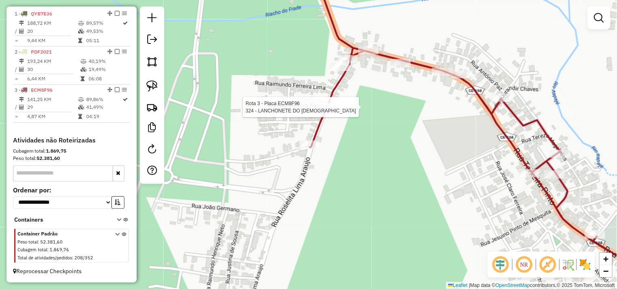
select select "**********"
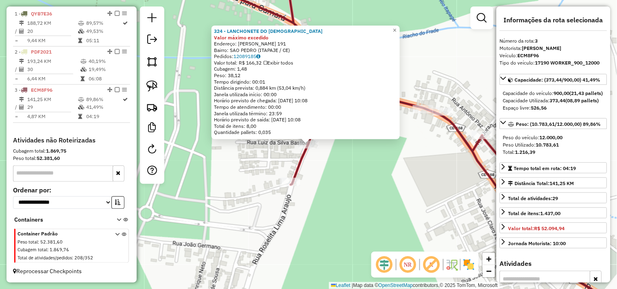
click at [354, 187] on div "324 - LANCHONETE DO ERASMO Valor máximo excedido Endereço: ROSELITA LIMA ARAUJO…" at bounding box center [308, 144] width 617 height 289
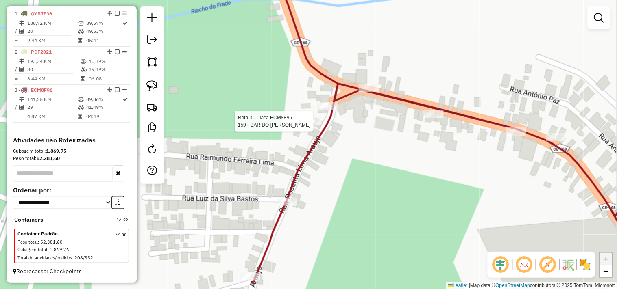
select select "**********"
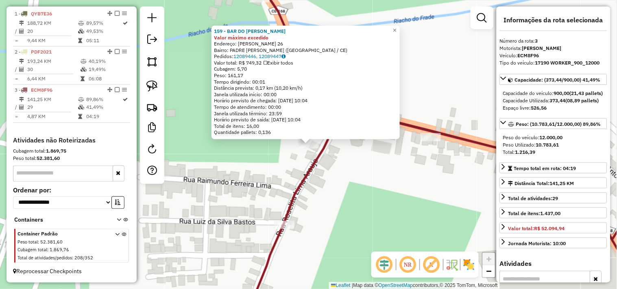
click at [340, 158] on div "159 - BAR DO PAULINHO PAU Valor máximo excedido Endereço: ROSELITA LIMA ARAUJO …" at bounding box center [308, 144] width 617 height 289
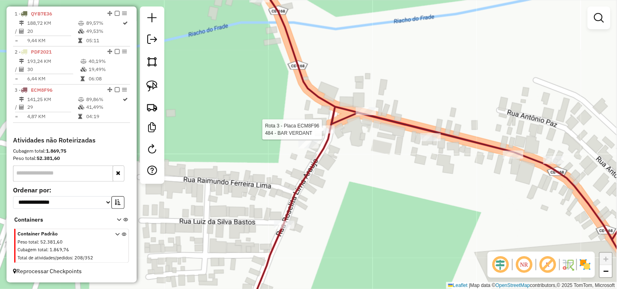
select select "**********"
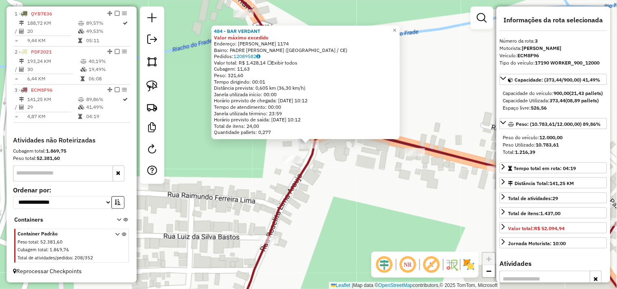
click at [354, 162] on div "484 - BAR VERDANT Valor máximo excedido Endereço: TEIXEIRA PINTO 1174 Bairro: P…" at bounding box center [308, 144] width 617 height 289
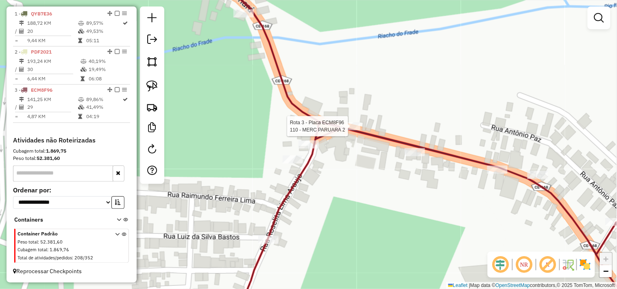
select select "**********"
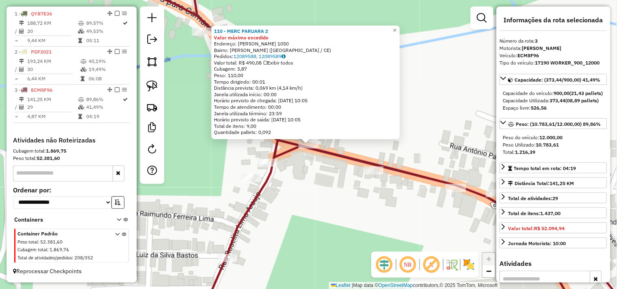
click at [325, 194] on div "110 - MERC PARUARA 2 Valor máximo excedido Endereço: TEIXEIRA PINTO 1050 Bairro…" at bounding box center [308, 144] width 617 height 289
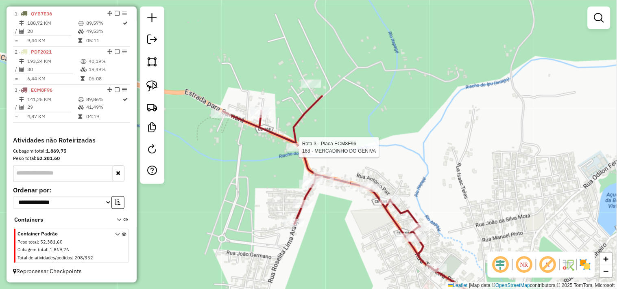
select select "**********"
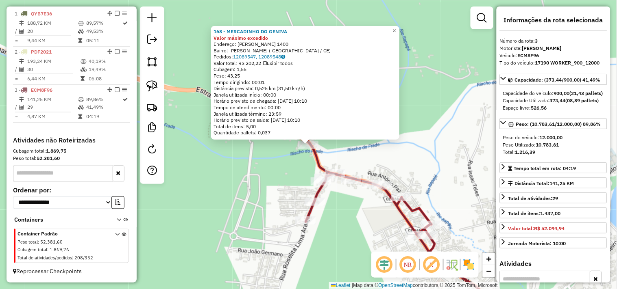
click at [283, 184] on div "168 - MERCADINHO DO GENIVA Valor máximo excedido Endereço: ESTER CARNEIRO BRAGA…" at bounding box center [308, 144] width 617 height 289
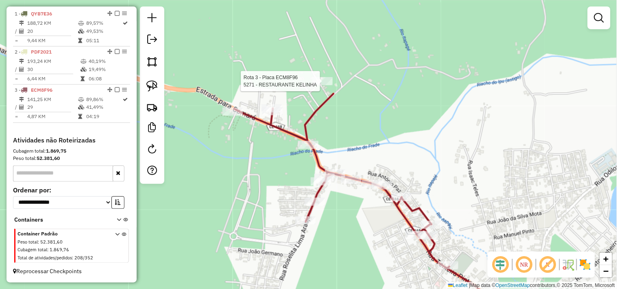
select select "**********"
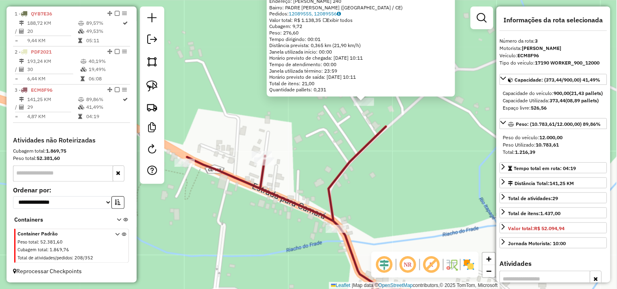
click at [263, 149] on div "Rota 3 - Placa ECM8F96 56 - BAR E RESTAURANTE KA 5271 - RESTAURANTE KELINHA Val…" at bounding box center [308, 144] width 617 height 289
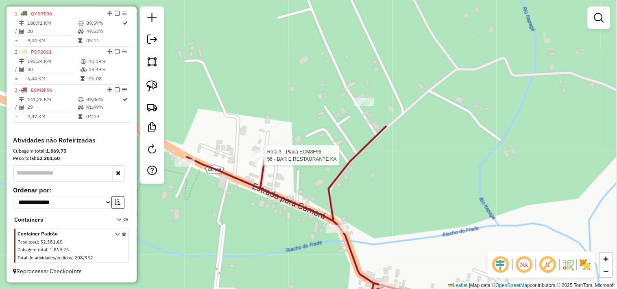
select select "**********"
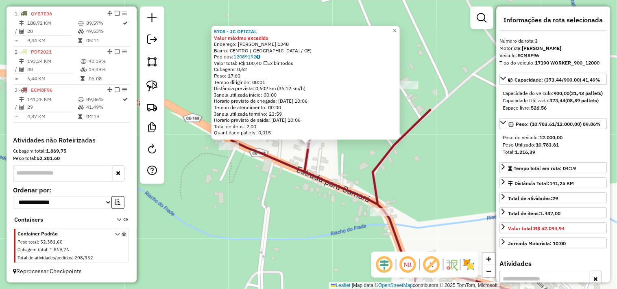
click at [232, 152] on div "5708 - JC OFICIAL Valor máximo excedido Endereço: Ester Carneiro Braga 1348 Bai…" at bounding box center [308, 144] width 617 height 289
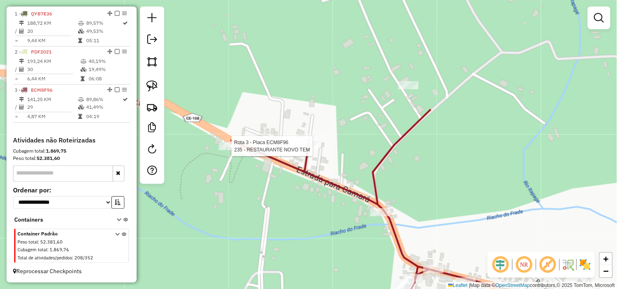
select select "**********"
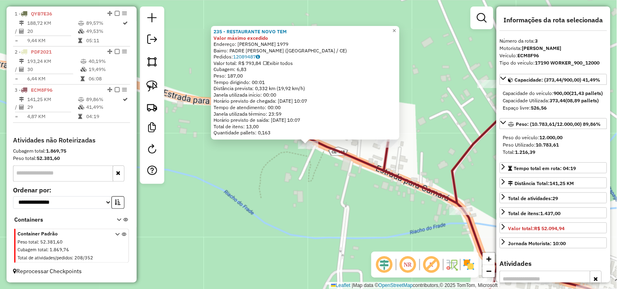
click at [318, 209] on div "235 - RESTAURANTE NOVO TEM Valor máximo excedido Endereço: Ester Carneiro 1979 …" at bounding box center [308, 144] width 617 height 289
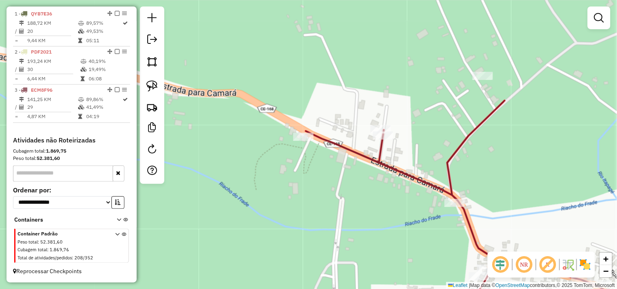
drag, startPoint x: 365, startPoint y: 212, endPoint x: 294, endPoint y: 139, distance: 101.2
click at [323, 160] on div "Janela de atendimento Grade de atendimento Capacidade Transportadoras Veículos …" at bounding box center [308, 144] width 617 height 289
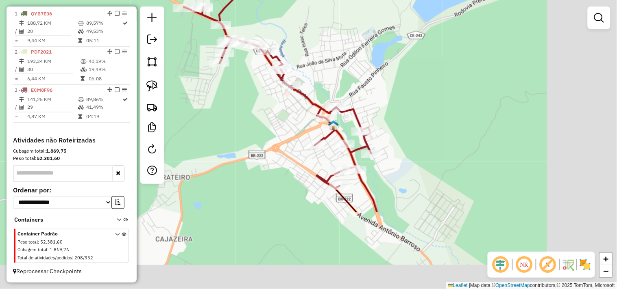
drag, startPoint x: 298, startPoint y: 179, endPoint x: 239, endPoint y: 94, distance: 103.9
click at [239, 95] on div "Janela de atendimento Grade de atendimento Capacidade Transportadoras Veículos …" at bounding box center [308, 144] width 617 height 289
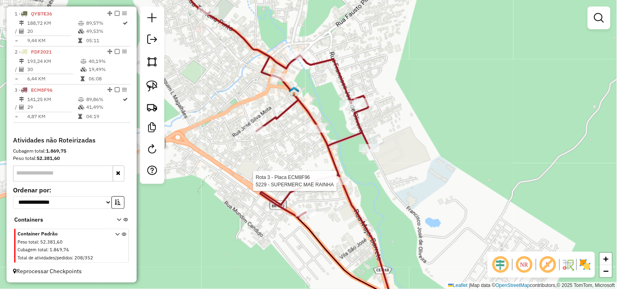
select select "**********"
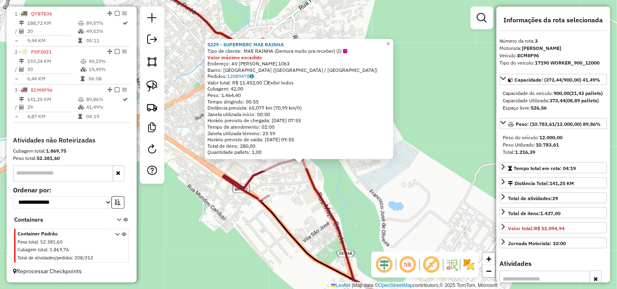
click at [339, 194] on div "5229 - SUPERMERC MAE RAINHA Tipo de cliente: MAE RAINHA (Demora muito pra receb…" at bounding box center [308, 144] width 617 height 289
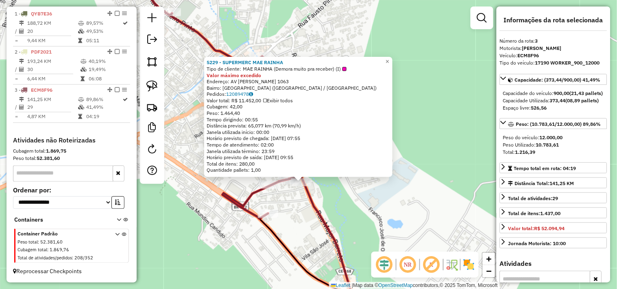
drag, startPoint x: 344, startPoint y: 191, endPoint x: 344, endPoint y: 209, distance: 18.3
click at [344, 209] on div "5229 - SUPERMERC MAE RAINHA Tipo de cliente: MAE RAINHA (Demora muito pra receb…" at bounding box center [308, 144] width 617 height 289
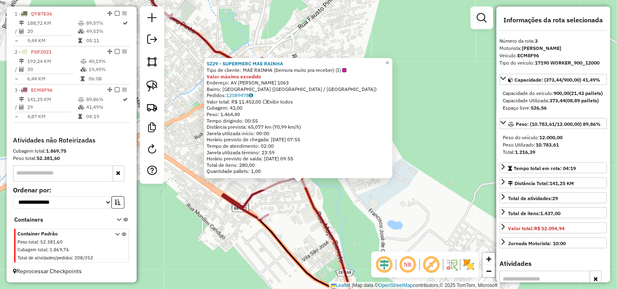
click at [344, 209] on div "5229 - SUPERMERC MAE RAINHA Tipo de cliente: MAE RAINHA (Demora muito pra receb…" at bounding box center [308, 144] width 617 height 289
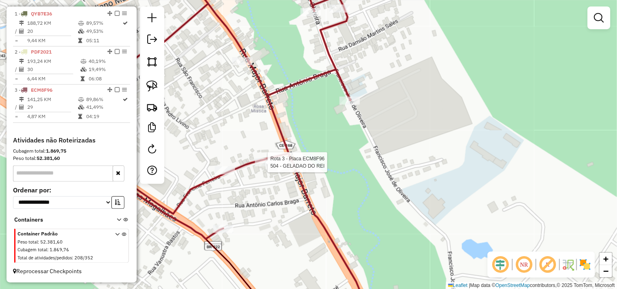
select select "**********"
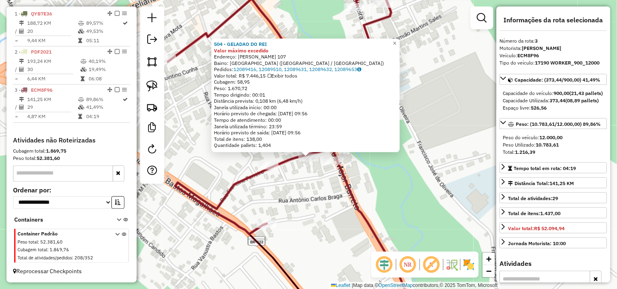
drag, startPoint x: 301, startPoint y: 193, endPoint x: 300, endPoint y: 205, distance: 11.8
click at [299, 204] on div "504 - GELADAO DO REI Valor máximo excedido Endereço: FRANCINE FERREIR 107 Bairr…" at bounding box center [308, 144] width 617 height 289
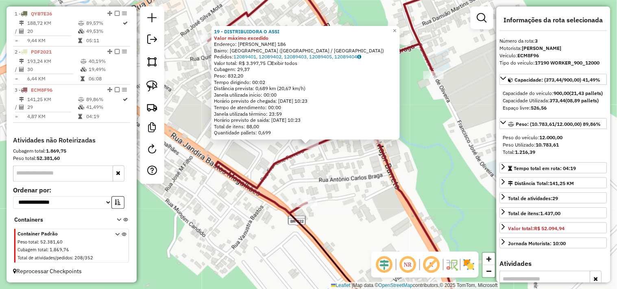
click at [326, 172] on div "19 - DISTRIBUIDORA O ASSI Valor máximo excedido Endereço: FRANCINE FERREIRA 186…" at bounding box center [308, 144] width 617 height 289
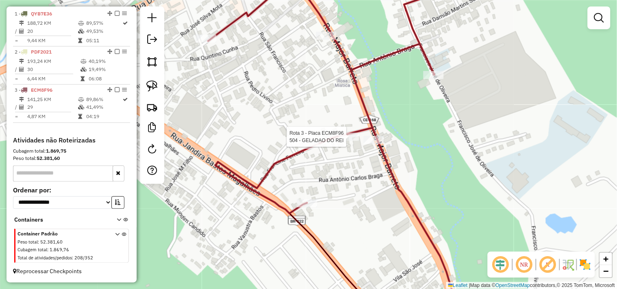
select select "**********"
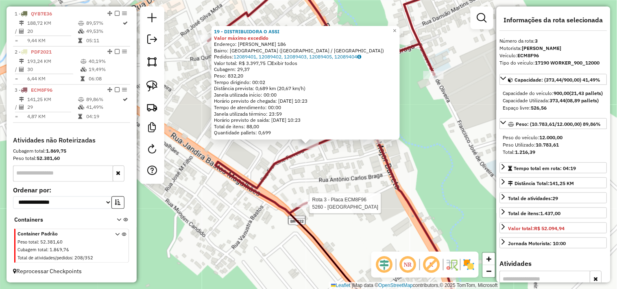
click at [309, 208] on div at bounding box center [307, 204] width 20 height 8
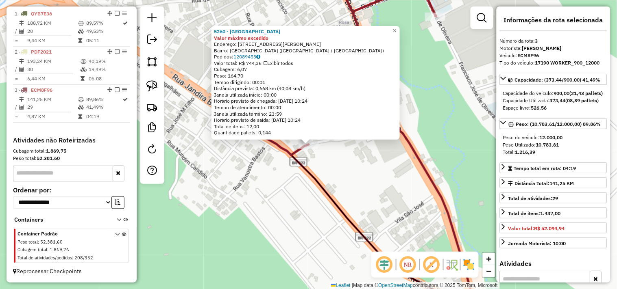
click at [289, 200] on div "5260 - BAR DO COTHE Valor máximo excedido Endereço: RUA FILOMENA BRAGA 121 Bair…" at bounding box center [308, 144] width 617 height 289
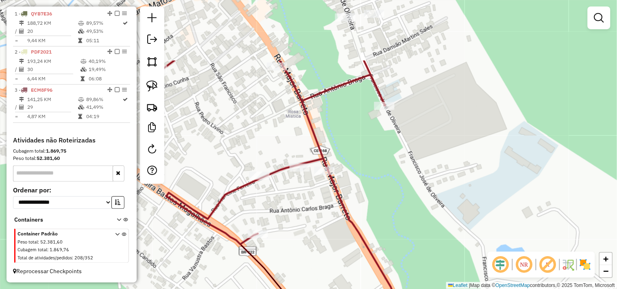
drag, startPoint x: 356, startPoint y: 171, endPoint x: 315, endPoint y: 240, distance: 79.8
click at [315, 239] on div "Janela de atendimento Grade de atendimento Capacidade Transportadoras Veículos …" at bounding box center [308, 144] width 617 height 289
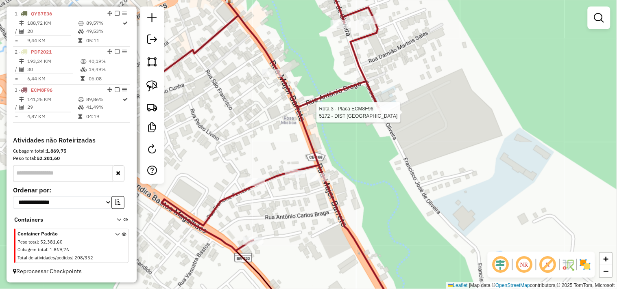
select select "**********"
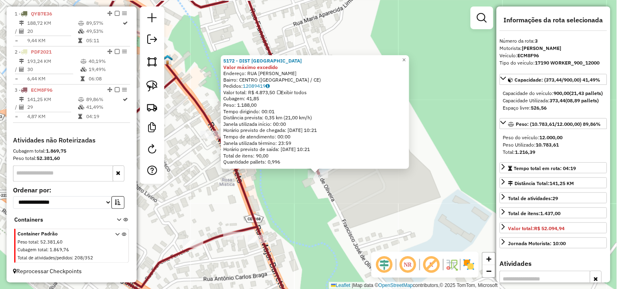
drag, startPoint x: 286, startPoint y: 180, endPoint x: 295, endPoint y: 211, distance: 32.8
click at [295, 211] on div "5172 - DIST SANTA RITA Valor máximo excedido Endereço: RUA BENTO AVILA DE SOUSA…" at bounding box center [308, 144] width 617 height 289
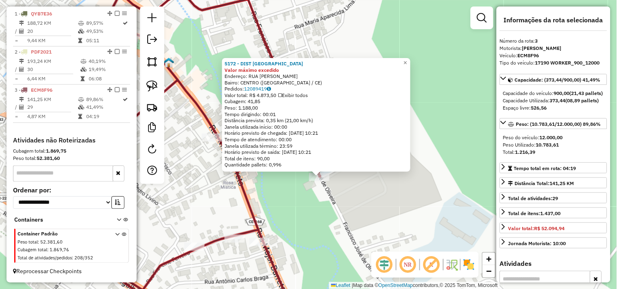
click at [294, 205] on div "5172 - DIST SANTA RITA Valor máximo excedido Endereço: RUA BENTO AVILA DE SOUSA…" at bounding box center [308, 144] width 617 height 289
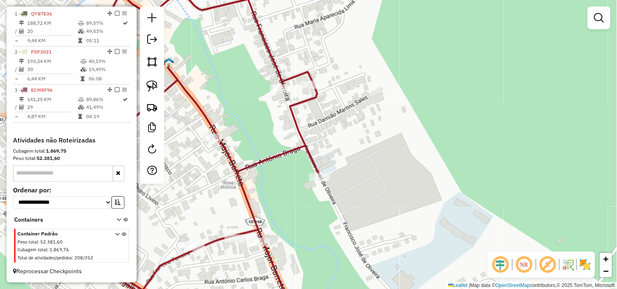
select select "**********"
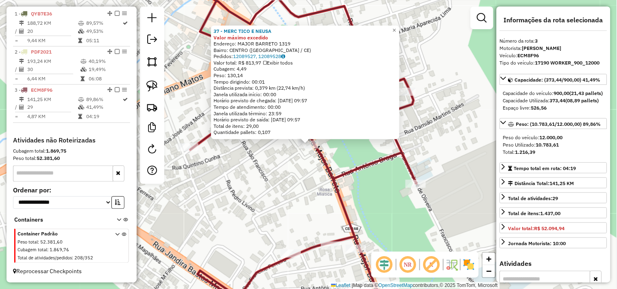
drag, startPoint x: 252, startPoint y: 196, endPoint x: 258, endPoint y: 196, distance: 6.1
click at [254, 196] on div "37 - MERC TICO E NEUSA Valor máximo excedido Endereço: MAJOR BARRETO 1319 Bairr…" at bounding box center [308, 144] width 617 height 289
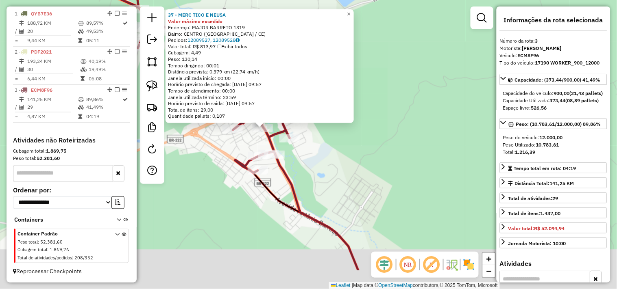
drag, startPoint x: 340, startPoint y: 218, endPoint x: 306, endPoint y: 137, distance: 88.7
click at [311, 148] on div "37 - MERC TICO E NEUSA Valor máximo excedido Endereço: MAJOR BARRETO 1319 Bairr…" at bounding box center [308, 144] width 617 height 289
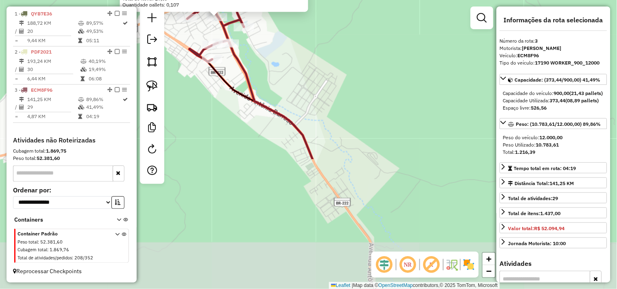
click at [323, 112] on div "37 - MERC TICO E NEUSA Valor máximo excedido Endereço: MAJOR BARRETO 1319 Bairr…" at bounding box center [308, 144] width 617 height 289
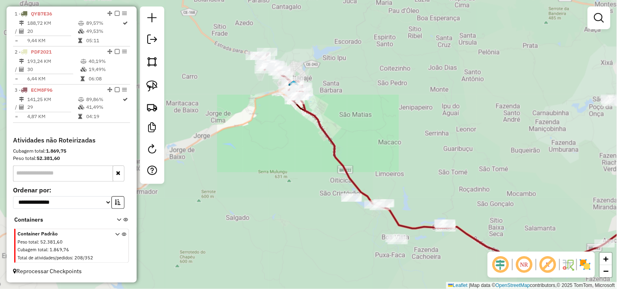
click at [317, 139] on div "Janela de atendimento Grade de atendimento Capacidade Transportadoras Veículos …" at bounding box center [308, 144] width 617 height 289
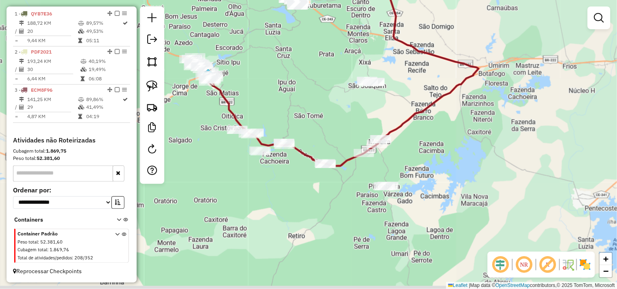
drag, startPoint x: 298, startPoint y: 193, endPoint x: 228, endPoint y: 143, distance: 86.5
click at [271, 181] on div "Janela de atendimento Grade de atendimento Capacidade Transportadoras Veículos …" at bounding box center [308, 144] width 617 height 289
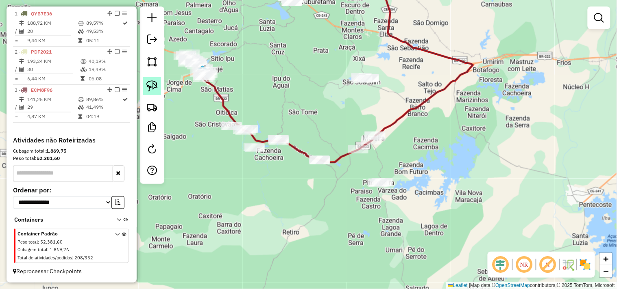
click at [158, 90] on link at bounding box center [152, 86] width 18 height 18
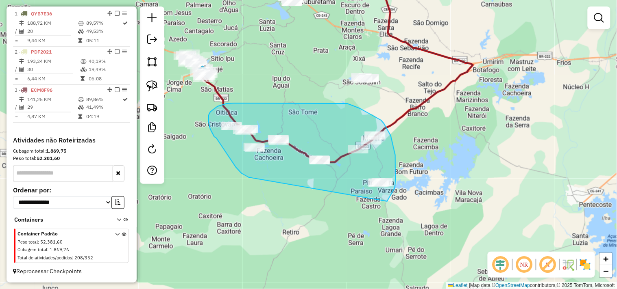
drag, startPoint x: 249, startPoint y: 178, endPoint x: 361, endPoint y: 221, distance: 120.4
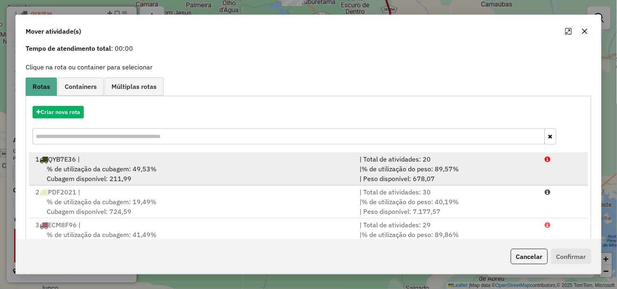
scroll to position [59, 0]
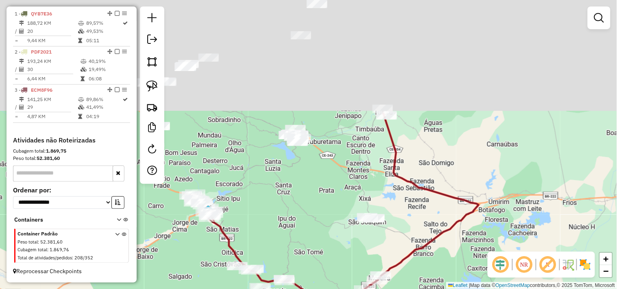
drag, startPoint x: 296, startPoint y: 226, endPoint x: 298, endPoint y: 239, distance: 12.8
click at [298, 239] on div "Janela de atendimento Grade de atendimento Capacidade Transportadoras Veículos …" at bounding box center [308, 144] width 617 height 289
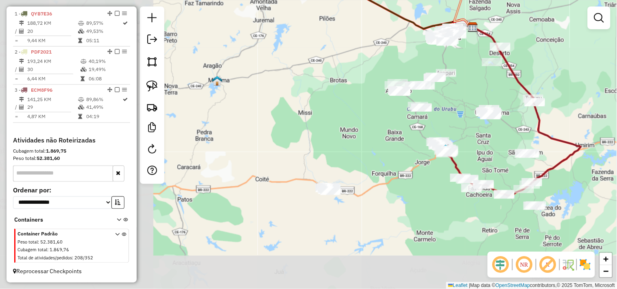
drag, startPoint x: 208, startPoint y: 259, endPoint x: 393, endPoint y: 187, distance: 198.6
click at [393, 187] on div "Janela de atendimento Grade de atendimento Capacidade Transportadoras Veículos …" at bounding box center [308, 144] width 617 height 289
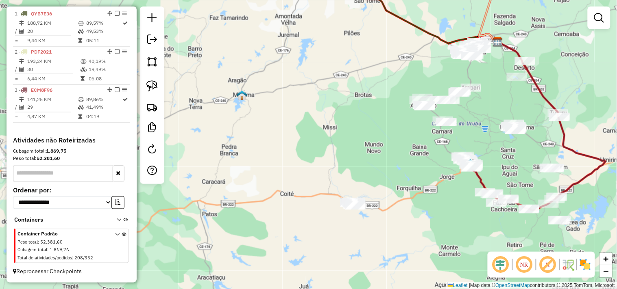
click at [155, 96] on div at bounding box center [152, 96] width 24 height 178
drag, startPoint x: 163, startPoint y: 90, endPoint x: 172, endPoint y: 93, distance: 9.7
click at [162, 90] on div at bounding box center [152, 96] width 24 height 178
click at [150, 89] on img at bounding box center [151, 85] width 11 height 11
drag, startPoint x: 327, startPoint y: 175, endPoint x: 301, endPoint y: 221, distance: 52.6
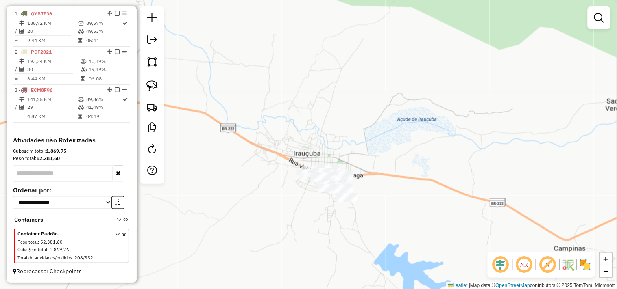
click div "Janela de atendimento Grade de atendimento Capacidade Transportadoras Veículos …"
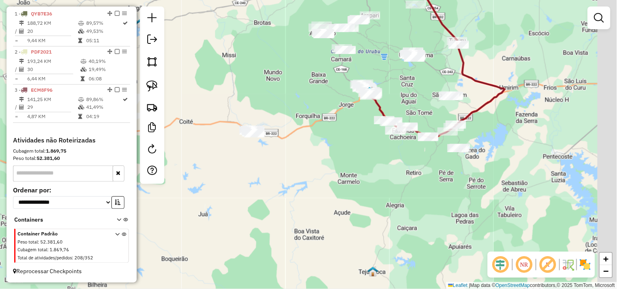
drag, startPoint x: 350, startPoint y: 241, endPoint x: 288, endPoint y: 163, distance: 98.9
click div "Janela de atendimento Grade de atendimento Capacidade Transportadoras Veículos …"
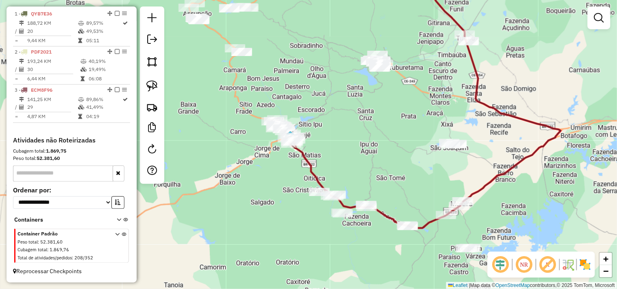
drag, startPoint x: 346, startPoint y: 90, endPoint x: 347, endPoint y: 82, distance: 8.7
click div "Janela de atendimento Grade de atendimento Capacidade Transportadoras Veículos …"
click link
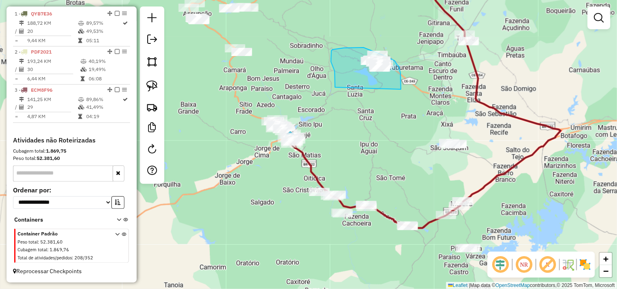
drag, startPoint x: 335, startPoint y: 86, endPoint x: 399, endPoint y: 94, distance: 64.8
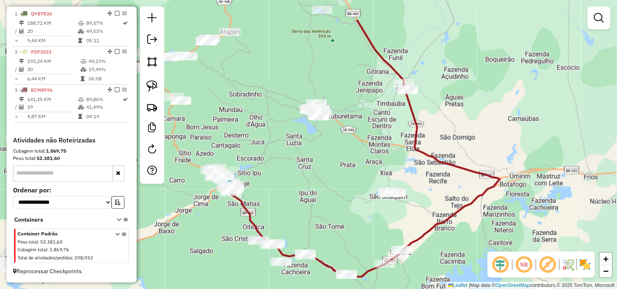
drag, startPoint x: 330, startPoint y: 151, endPoint x: 305, endPoint y: 164, distance: 27.8
click div "Janela de atendimento Grade de atendimento Capacidade Transportadoras Veículos …"
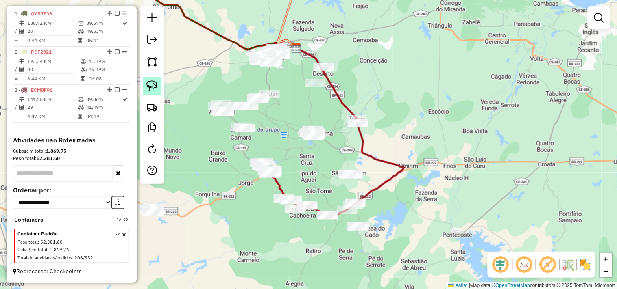
click img
drag, startPoint x: 302, startPoint y: 120, endPoint x: 284, endPoint y: 135, distance: 23.1
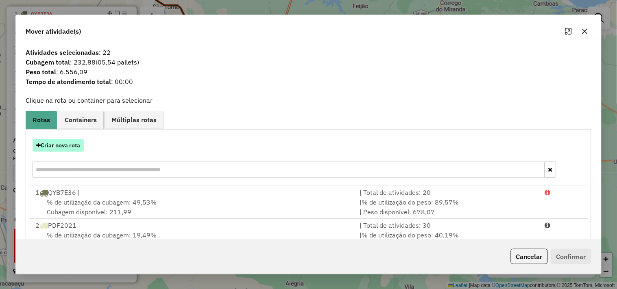
click button "Criar nova rota"
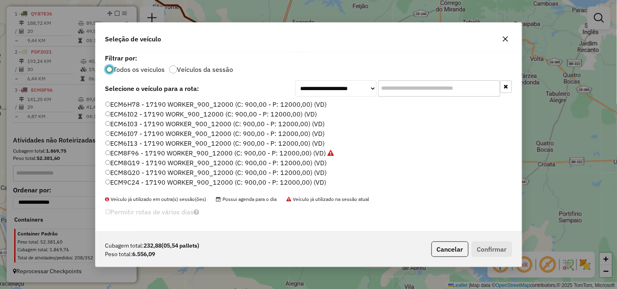
scroll to position [4, 2]
click label "ECM6I13 - 17190 WORKER_900_12000 (C: 900,00 - P: 12000,00) (VD)"
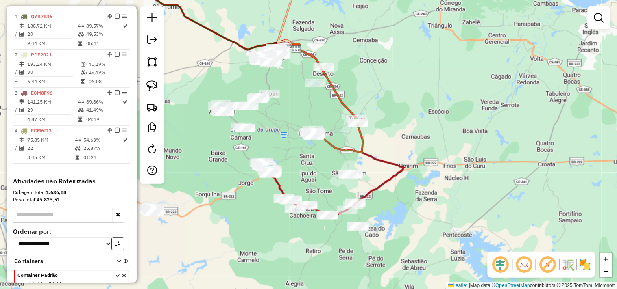
scroll to position [312, 0]
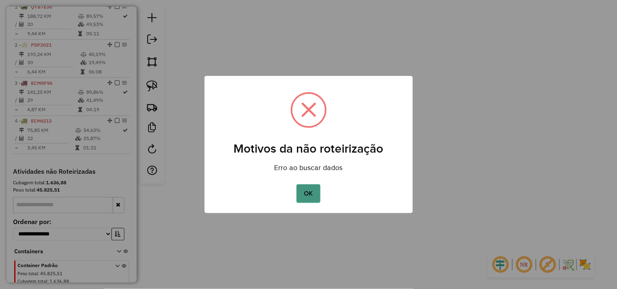
click at [314, 190] on button "OK" at bounding box center [308, 194] width 24 height 19
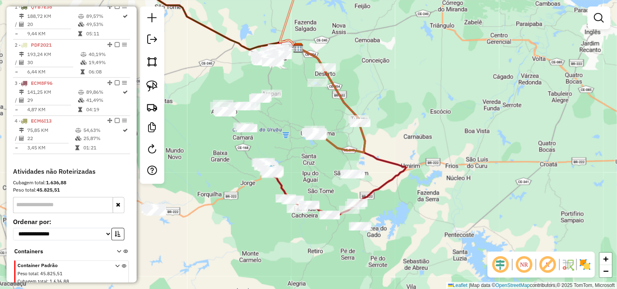
drag, startPoint x: 303, startPoint y: 167, endPoint x: 374, endPoint y: 155, distance: 72.2
click at [370, 158] on div "Janela de atendimento Grade de atendimento Capacidade Transportadoras Veículos …" at bounding box center [308, 144] width 617 height 289
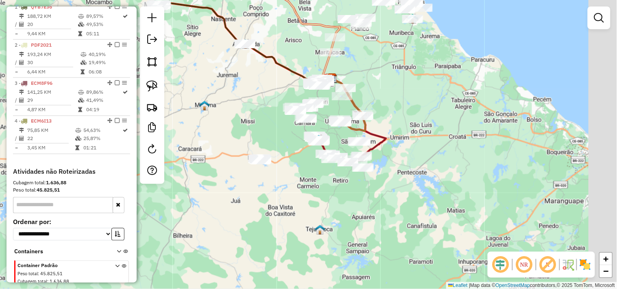
drag, startPoint x: 375, startPoint y: 202, endPoint x: 330, endPoint y: 179, distance: 50.9
click at [330, 179] on div "Janela de atendimento Grade de atendimento Capacidade Transportadoras Veículos …" at bounding box center [308, 144] width 617 height 289
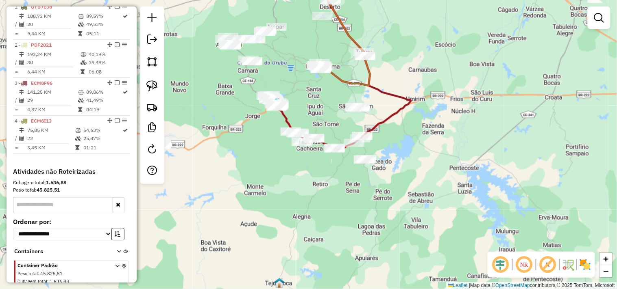
drag, startPoint x: 153, startPoint y: 87, endPoint x: 163, endPoint y: 90, distance: 9.8
click at [155, 87] on img at bounding box center [151, 85] width 11 height 11
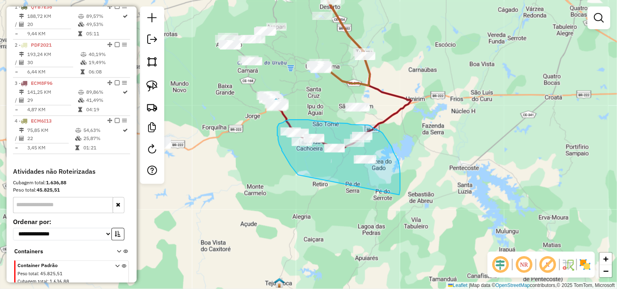
drag, startPoint x: 294, startPoint y: 171, endPoint x: 395, endPoint y: 200, distance: 105.3
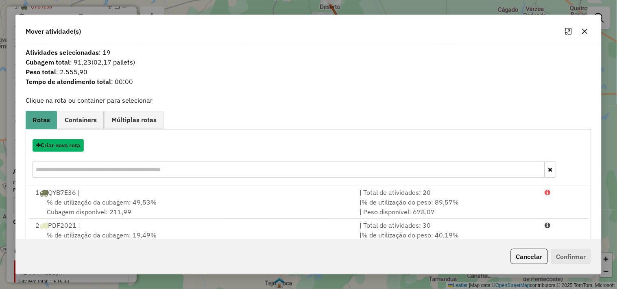
click at [59, 145] on button "Criar nova rota" at bounding box center [58, 145] width 51 height 13
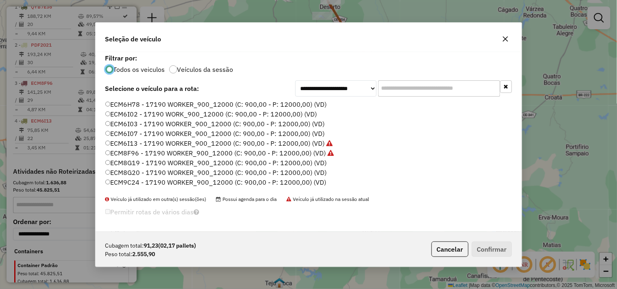
scroll to position [4, 2]
drag, startPoint x: 116, startPoint y: 179, endPoint x: 169, endPoint y: 187, distance: 54.2
click at [117, 178] on label "ECM9C24 - 17190 WORKER_900_12000 (C: 900,00 - P: 12000,00) (VD)" at bounding box center [215, 183] width 221 height 10
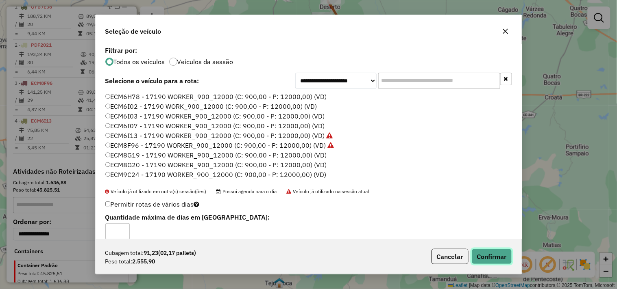
click at [493, 258] on button "Confirmar" at bounding box center [491, 256] width 40 height 15
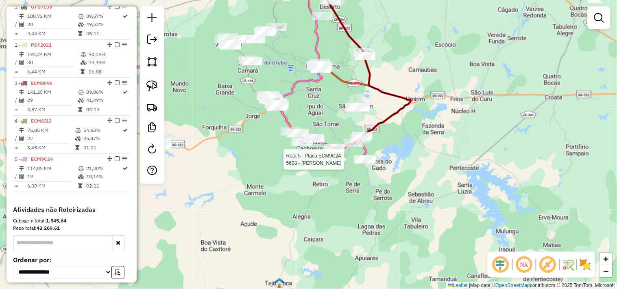
select select "**********"
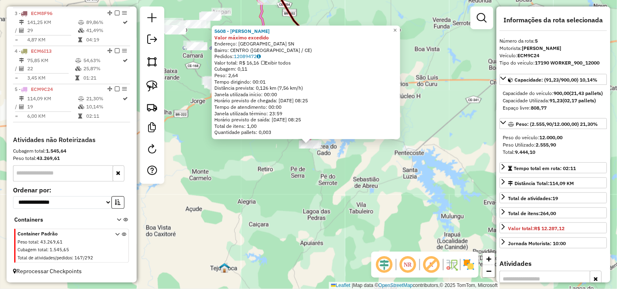
scroll to position [389, 0]
click at [316, 178] on div "5608 - [PERSON_NAME] máximo excedido Endereço: [GEOGRAPHIC_DATA] SN Bairro: [GE…" at bounding box center [308, 144] width 617 height 289
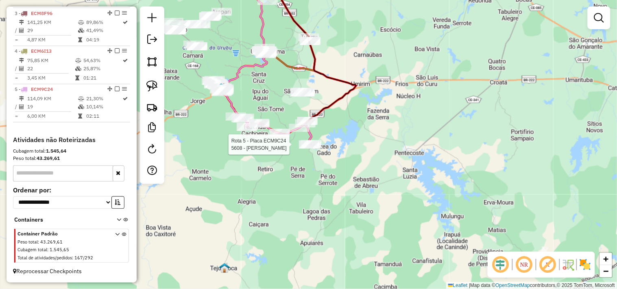
select select "**********"
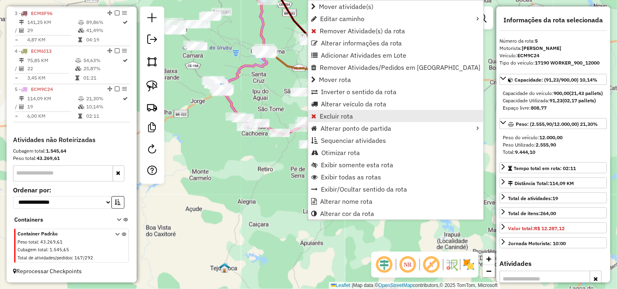
click at [330, 114] on span "Excluir rota" at bounding box center [335, 116] width 33 height 7
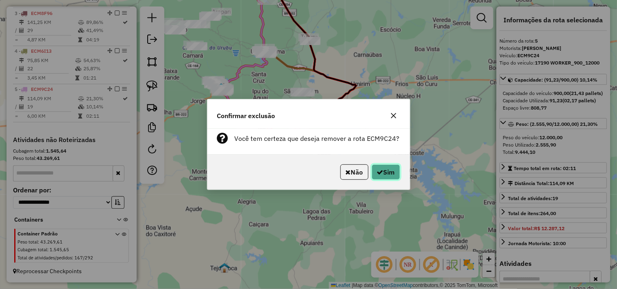
click at [373, 171] on button "Sim" at bounding box center [385, 172] width 28 height 15
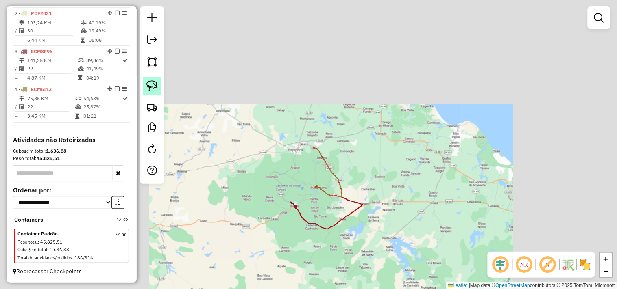
scroll to position [351, 0]
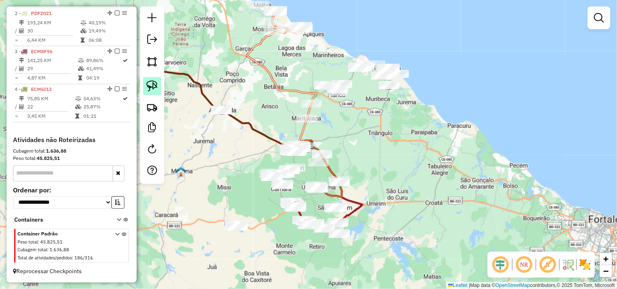
click at [152, 85] on img at bounding box center [151, 85] width 11 height 11
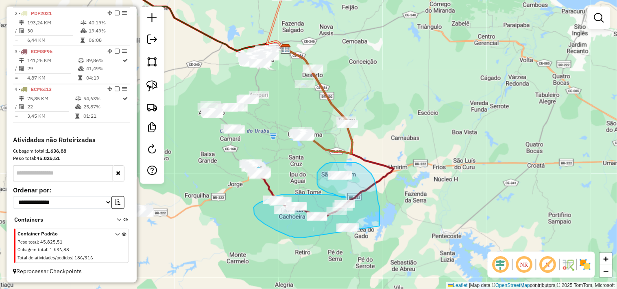
drag, startPoint x: 276, startPoint y: 230, endPoint x: 339, endPoint y: 250, distance: 66.6
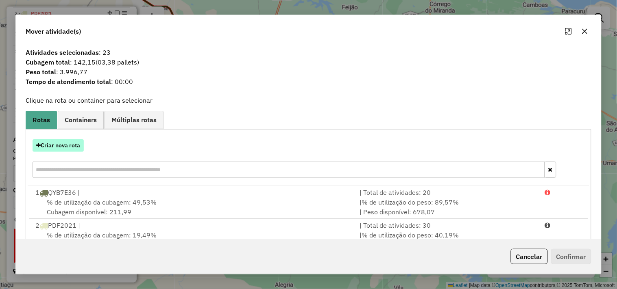
click at [70, 145] on button "Criar nova rota" at bounding box center [58, 145] width 51 height 13
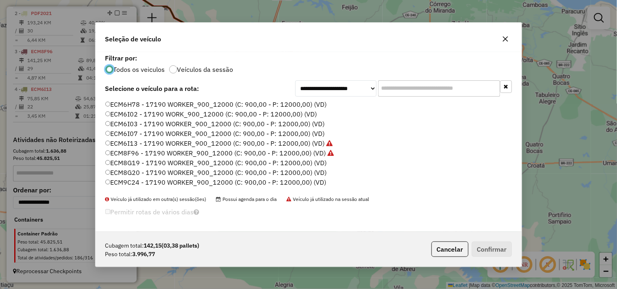
scroll to position [45, 0]
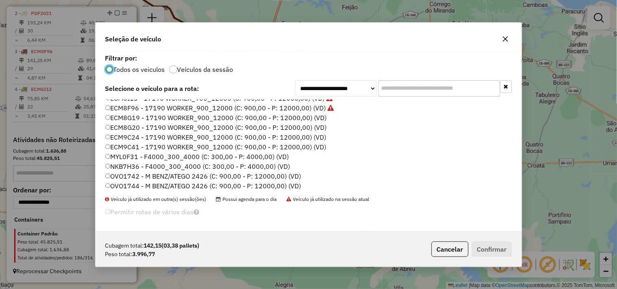
drag, startPoint x: 133, startPoint y: 147, endPoint x: 177, endPoint y: 160, distance: 46.2
click at [132, 147] on label "ECM9C41 - 17190 WORKER_900_12000 (C: 900,00 - P: 12000,00) (VD)" at bounding box center [215, 147] width 221 height 10
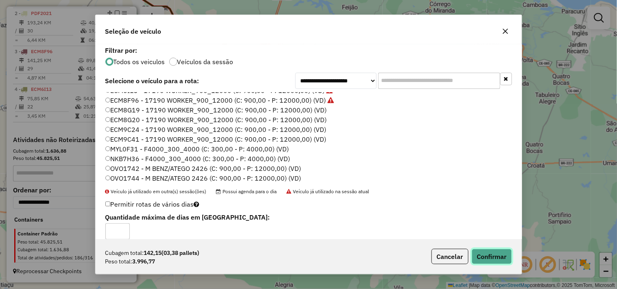
click at [494, 259] on button "Confirmar" at bounding box center [491, 256] width 40 height 15
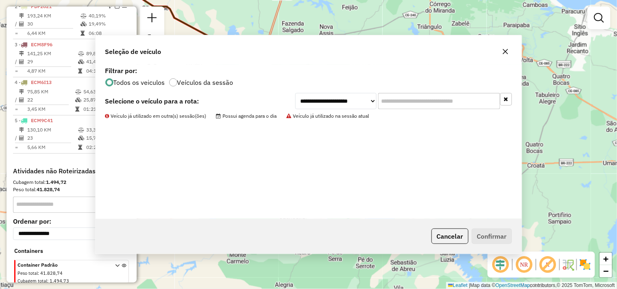
scroll to position [389, 0]
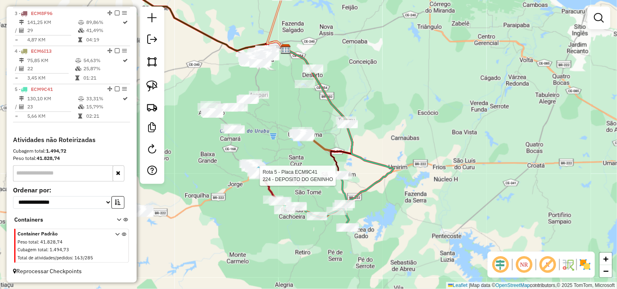
select select "**********"
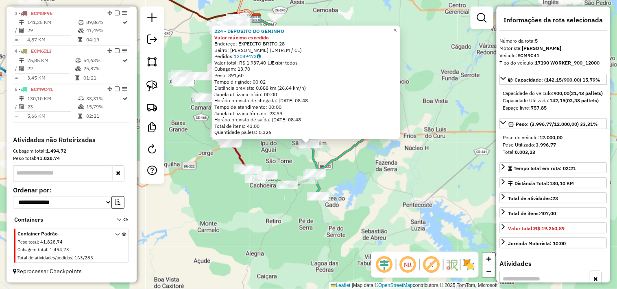
click at [351, 184] on div "224 - DEPOSITO DO GENINHO Valor máximo excedido Endereço: EXPEDITO BRITO 28 Bai…" at bounding box center [308, 144] width 617 height 289
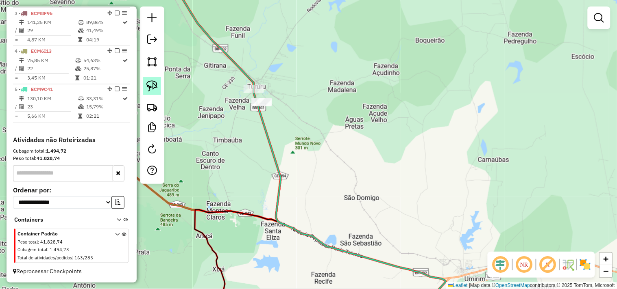
click at [147, 83] on img at bounding box center [151, 85] width 11 height 11
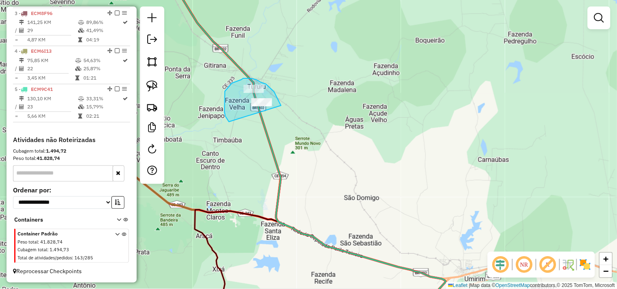
drag, startPoint x: 229, startPoint y: 122, endPoint x: 276, endPoint y: 133, distance: 48.1
click at [276, 133] on div "Janela de atendimento Grade de atendimento Capacidade Transportadoras Veículos …" at bounding box center [308, 144] width 617 height 289
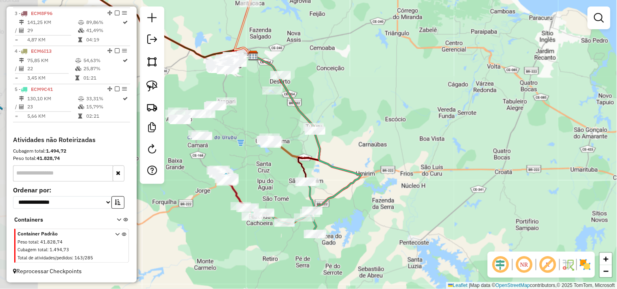
drag, startPoint x: 299, startPoint y: 145, endPoint x: 358, endPoint y: 151, distance: 58.8
click at [358, 151] on div "Janela de atendimento Grade de atendimento Capacidade Transportadoras Veículos …" at bounding box center [308, 144] width 617 height 289
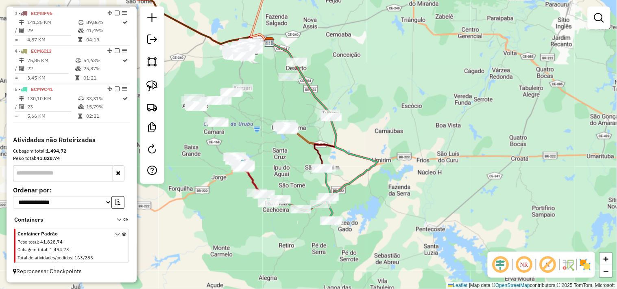
drag, startPoint x: 266, startPoint y: 187, endPoint x: 366, endPoint y: 174, distance: 101.2
click at [287, 169] on div "Janela de atendimento Grade de atendimento Capacidade Transportadoras Veículos …" at bounding box center [308, 144] width 617 height 289
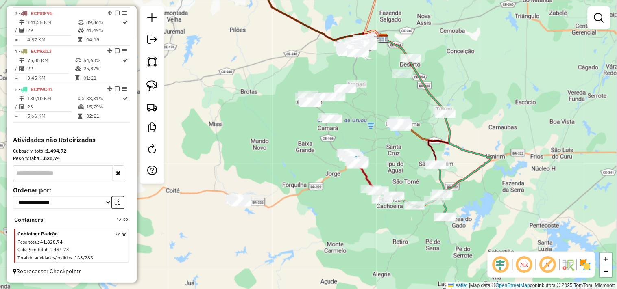
drag, startPoint x: 147, startPoint y: 85, endPoint x: 287, endPoint y: 124, distance: 144.8
click at [148, 85] on img at bounding box center [151, 85] width 11 height 11
drag, startPoint x: 416, startPoint y: 153, endPoint x: 393, endPoint y: 167, distance: 27.5
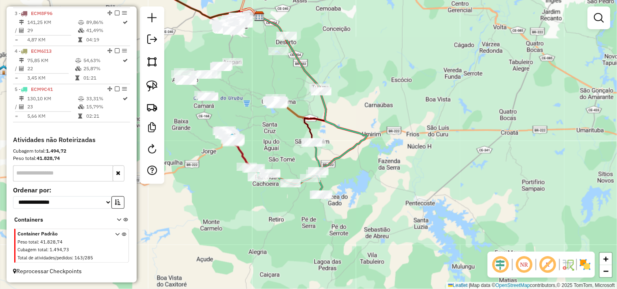
drag, startPoint x: 284, startPoint y: 147, endPoint x: 261, endPoint y: 134, distance: 26.7
click at [262, 134] on div "Janela de atendimento Grade de atendimento Capacidade Transportadoras Veículos …" at bounding box center [308, 144] width 617 height 289
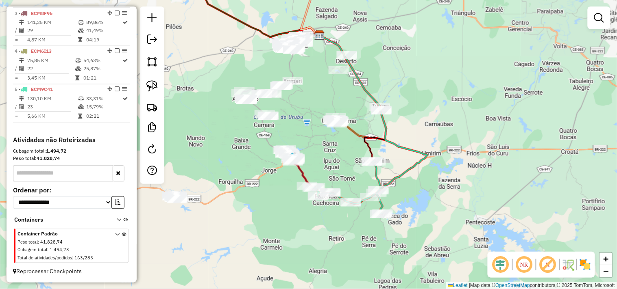
drag, startPoint x: 293, startPoint y: 214, endPoint x: 328, endPoint y: 201, distance: 37.7
click at [328, 202] on div "Janela de atendimento Grade de atendimento Capacidade Transportadoras Veículos …" at bounding box center [308, 144] width 617 height 289
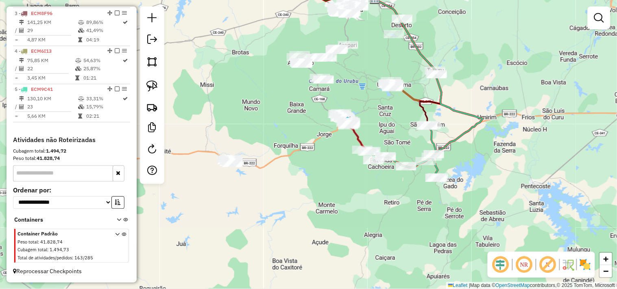
drag, startPoint x: 157, startPoint y: 91, endPoint x: 163, endPoint y: 98, distance: 9.2
click at [156, 91] on img at bounding box center [151, 85] width 11 height 11
drag, startPoint x: 202, startPoint y: 161, endPoint x: 235, endPoint y: 177, distance: 36.7
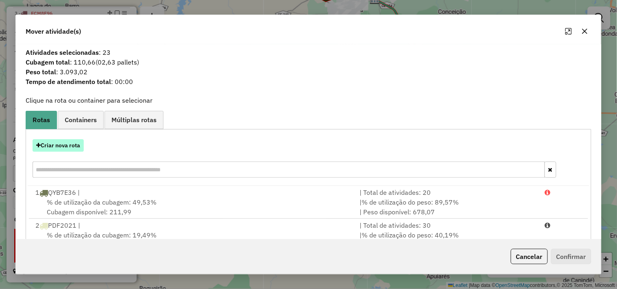
click at [59, 143] on button "Criar nova rota" at bounding box center [58, 145] width 51 height 13
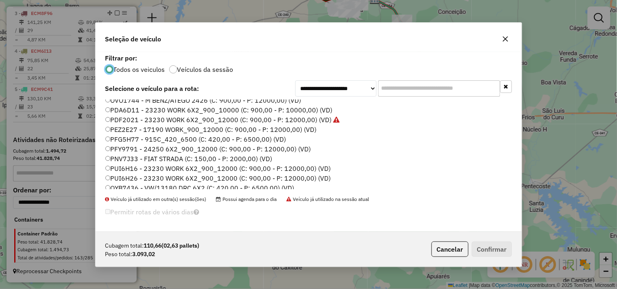
scroll to position [174, 0]
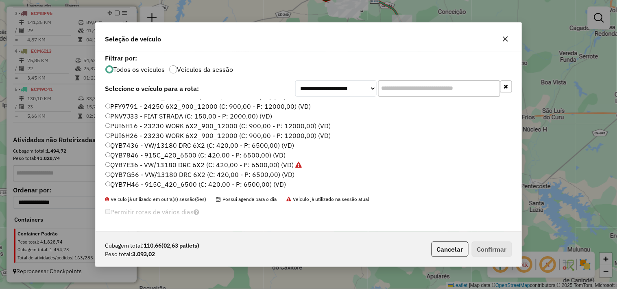
click at [129, 172] on label "QYB7G56 - VW/13180 DRC 6X2 (C: 420,00 - P: 6500,00) (VD)" at bounding box center [199, 175] width 189 height 10
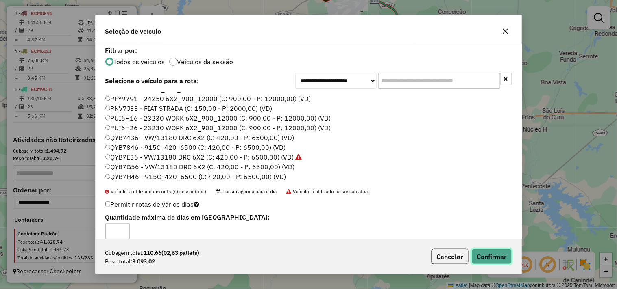
click at [476, 257] on button "Confirmar" at bounding box center [491, 256] width 40 height 15
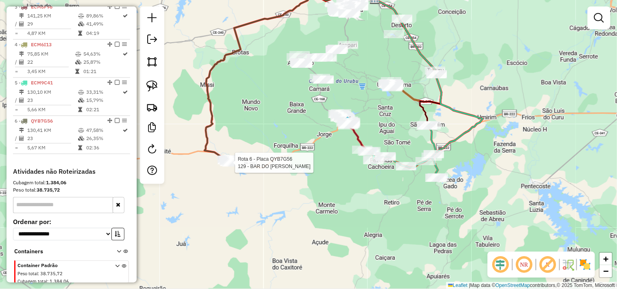
scroll to position [427, 0]
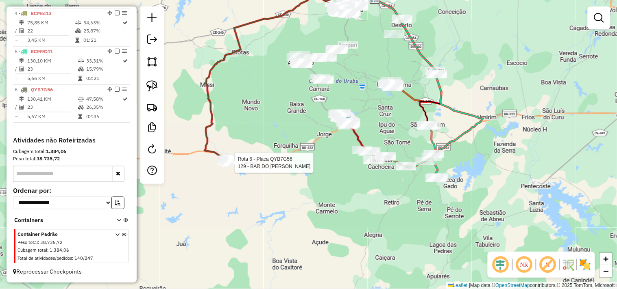
select select "**********"
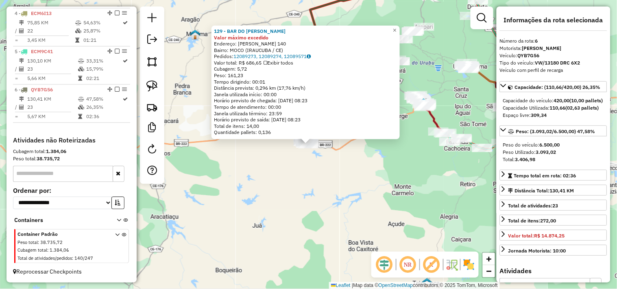
click at [343, 187] on div "129 - BAR DO [PERSON_NAME] máximo excedido Endereço: [PERSON_NAME] 140 Bairro: …" at bounding box center [308, 144] width 617 height 289
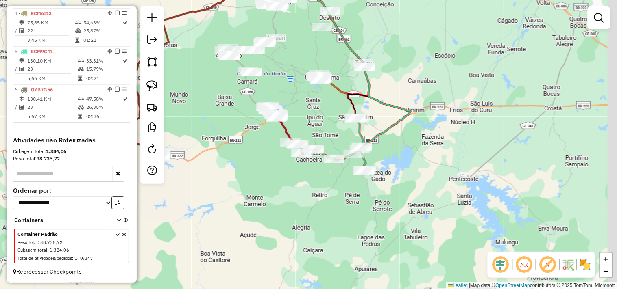
click at [252, 197] on div "Janela de atendimento Grade de atendimento Capacidade Transportadoras Veículos …" at bounding box center [308, 144] width 617 height 289
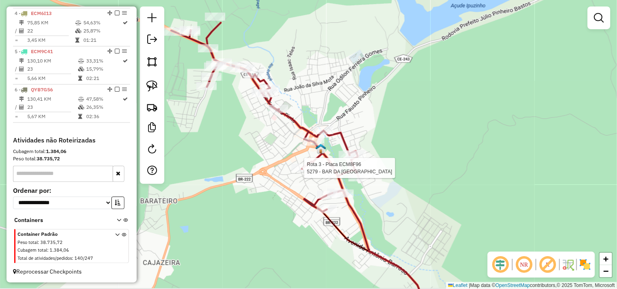
select select "**********"
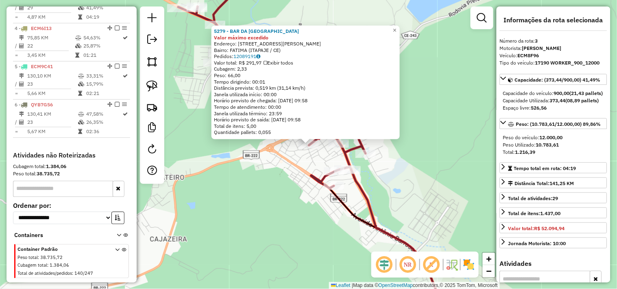
scroll to position [391, 0]
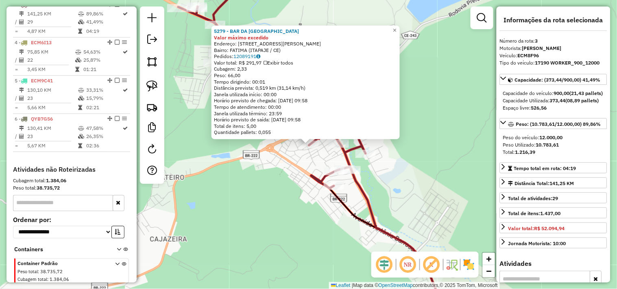
click at [283, 182] on div "5279 - BAR DA JAMAICA Valor máximo excedido Endereço: [STREET_ADDRESS][PERSON_N…" at bounding box center [308, 144] width 617 height 289
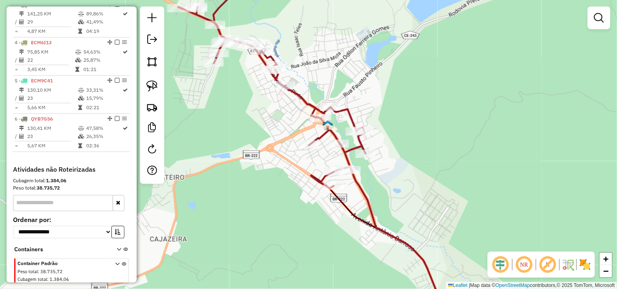
click at [339, 148] on div at bounding box center [338, 144] width 20 height 8
select select "**********"
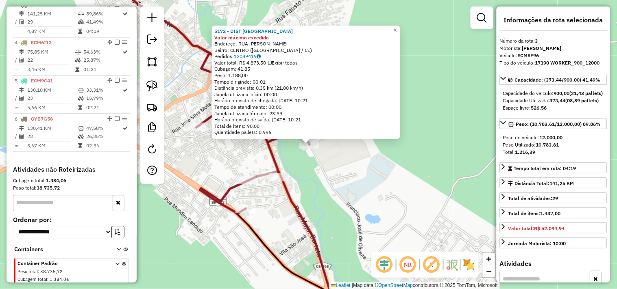
click at [312, 166] on div "5172 - DIST SANTA [PERSON_NAME] máximo excedido Endereço: RUA [PERSON_NAME] SN …" at bounding box center [308, 144] width 617 height 289
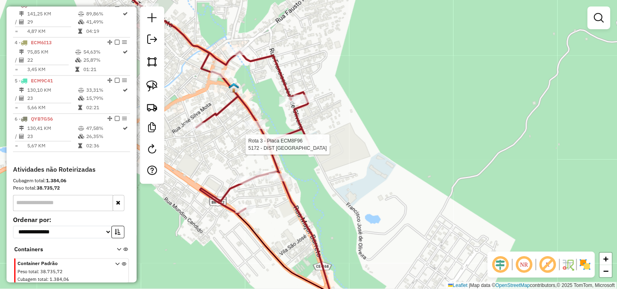
select select "**********"
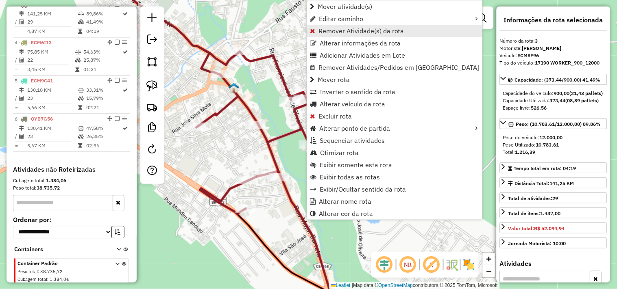
click at [327, 35] on link "Remover Atividade(s) da rota" at bounding box center [394, 31] width 175 height 12
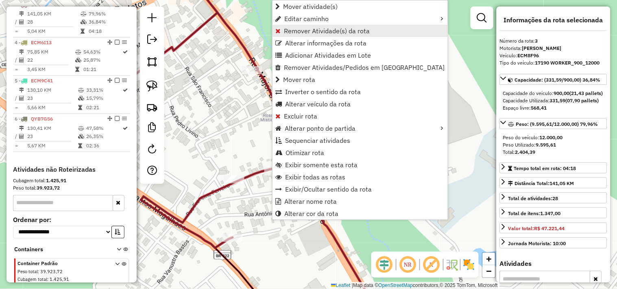
click at [291, 32] on span "Remover Atividade(s) da rota" at bounding box center [327, 31] width 86 height 7
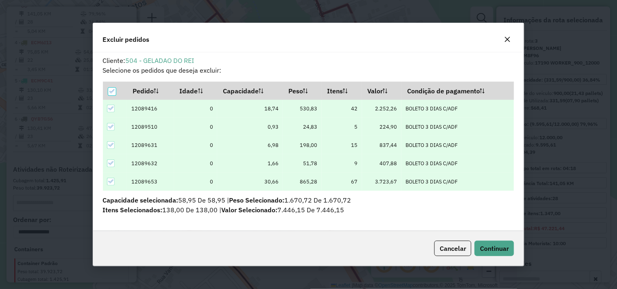
scroll to position [0, 0]
click at [494, 253] on button "Continuar" at bounding box center [493, 248] width 39 height 15
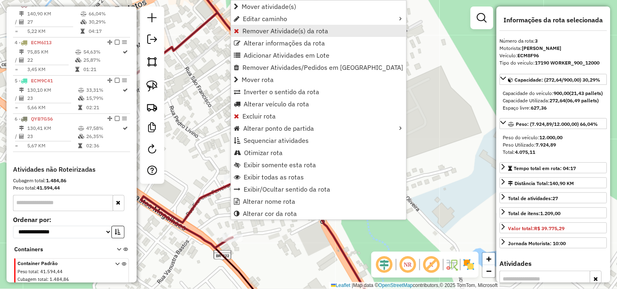
click at [251, 33] on span "Remover Atividade(s) da rota" at bounding box center [285, 31] width 86 height 7
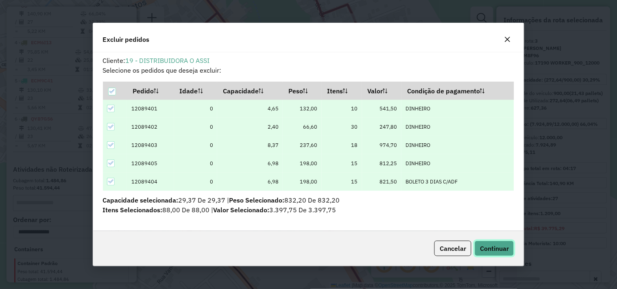
click at [494, 247] on span "Continuar" at bounding box center [494, 249] width 29 height 8
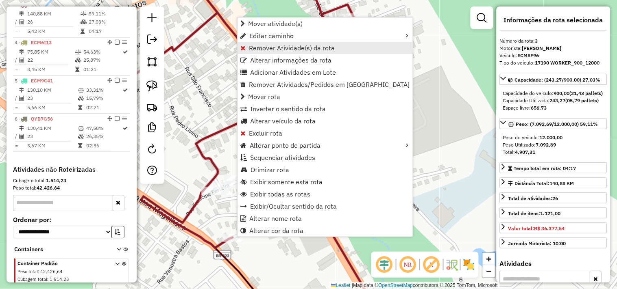
click at [249, 50] on span "Remover Atividade(s) da rota" at bounding box center [292, 48] width 86 height 7
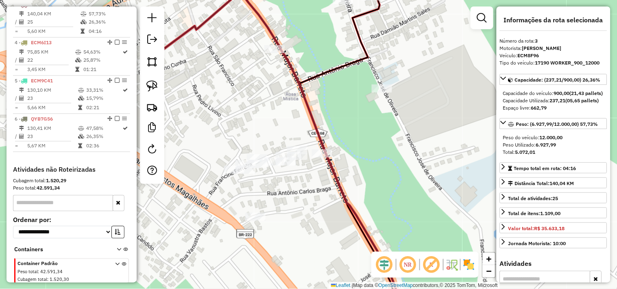
click at [328, 179] on div "Janela de atendimento Grade de atendimento Capacidade Transportadoras Veículos …" at bounding box center [308, 144] width 617 height 289
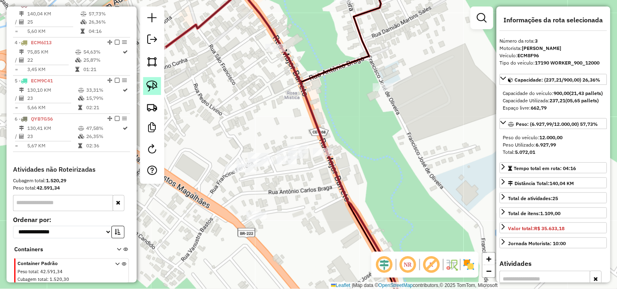
click at [152, 79] on link at bounding box center [152, 86] width 18 height 18
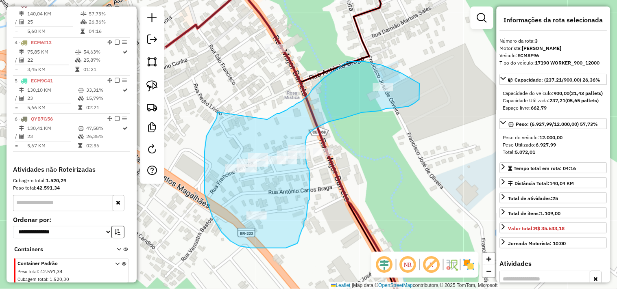
drag, startPoint x: 209, startPoint y: 131, endPoint x: 265, endPoint y: 120, distance: 57.1
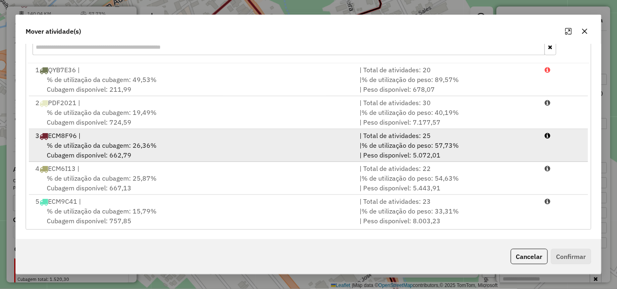
scroll to position [35, 0]
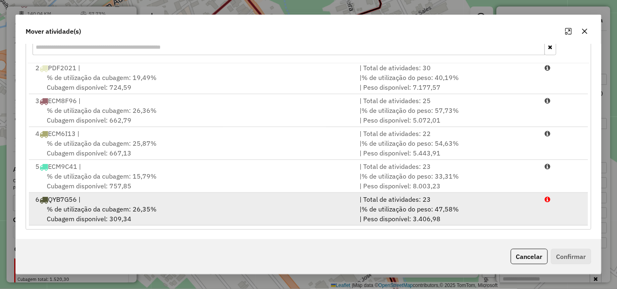
click at [124, 205] on span "% de utilização da cubagem: 26,35%" at bounding box center [102, 209] width 110 height 8
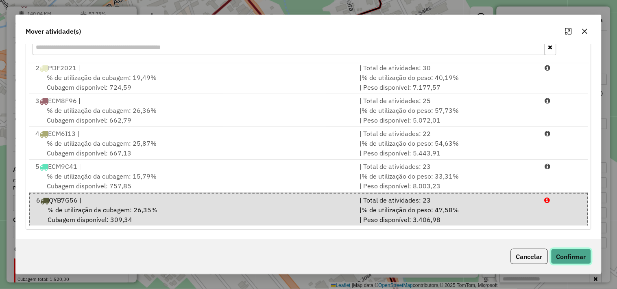
click at [568, 255] on button "Confirmar" at bounding box center [571, 256] width 40 height 15
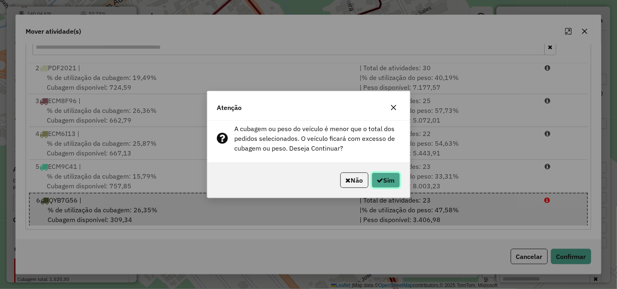
drag, startPoint x: 384, startPoint y: 179, endPoint x: 389, endPoint y: 181, distance: 5.7
click at [384, 178] on button "Sim" at bounding box center [385, 180] width 28 height 15
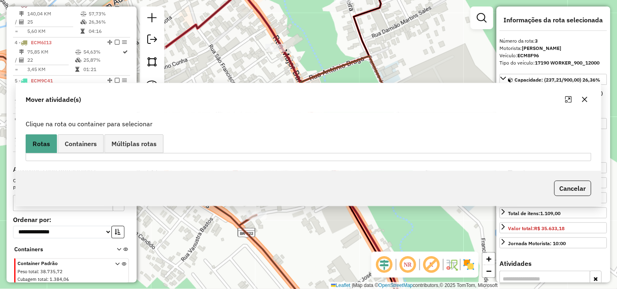
scroll to position [0, 0]
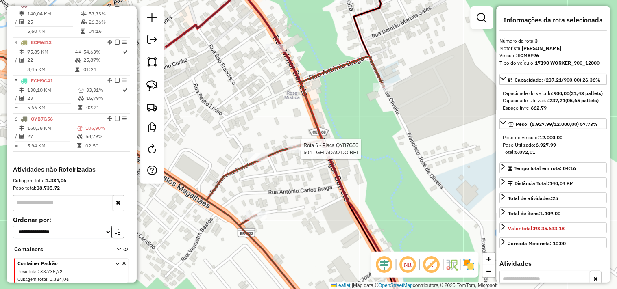
click at [290, 153] on div at bounding box center [298, 149] width 20 height 8
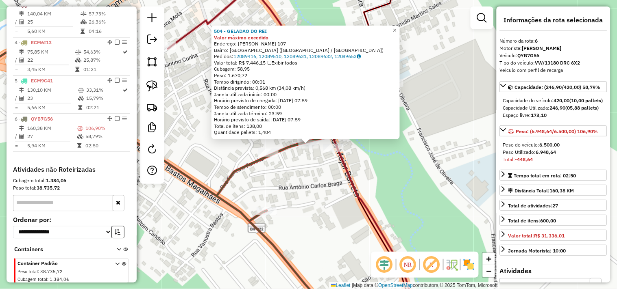
scroll to position [427, 0]
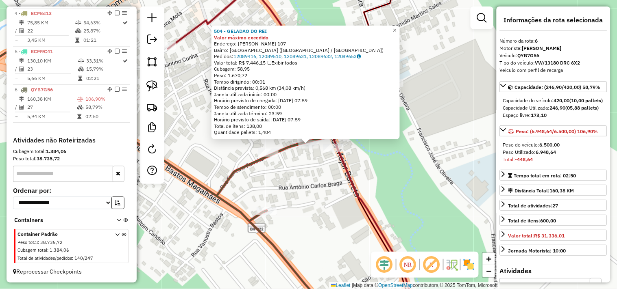
click at [321, 206] on div "504 - GELADAO DO REI Valor máximo excedido Endereço: FRANCINE FERREIR 107 Bairr…" at bounding box center [308, 144] width 617 height 289
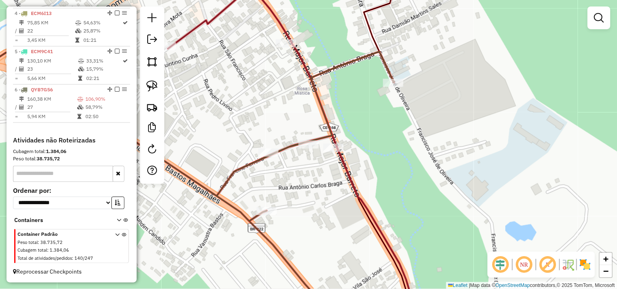
select select "**********"
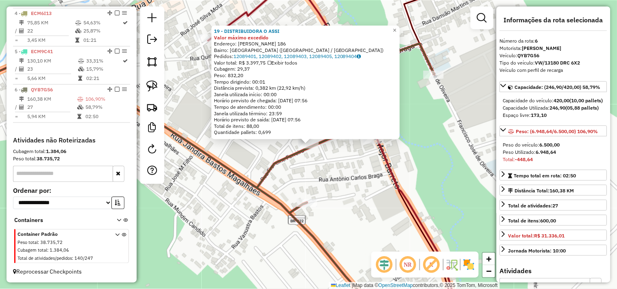
click at [345, 176] on div "19 - DISTRIBUIDORA O ASSI Valor máximo excedido Endereço: FRANCINE FERREIRA 186…" at bounding box center [308, 144] width 617 height 289
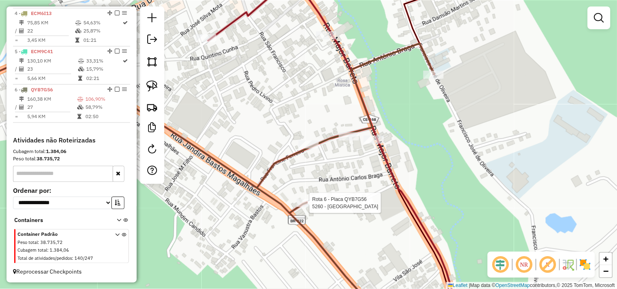
select select "**********"
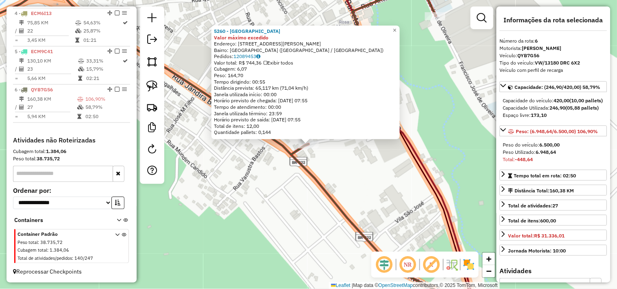
click at [335, 175] on div "5260 - BAR DO COTHE Valor máximo excedido Endereço: [STREET_ADDRESS] ([GEOGRAPH…" at bounding box center [308, 144] width 617 height 289
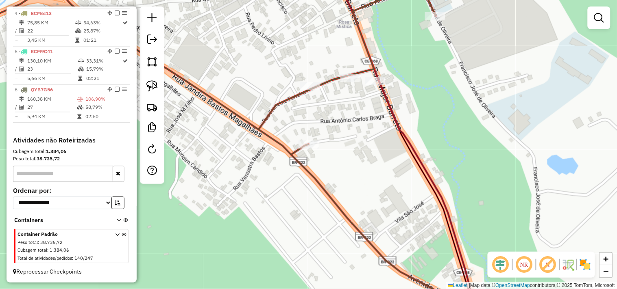
click at [339, 209] on div "Janela de atendimento Grade de atendimento Capacidade Transportadoras Veículos …" at bounding box center [308, 144] width 617 height 289
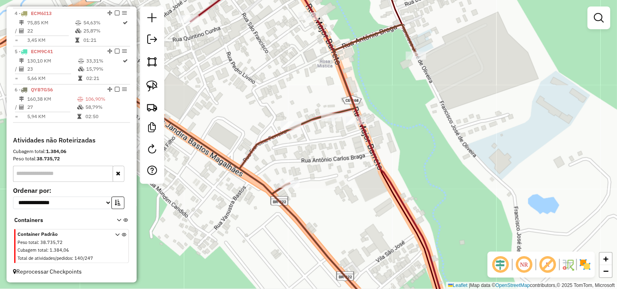
select select "**********"
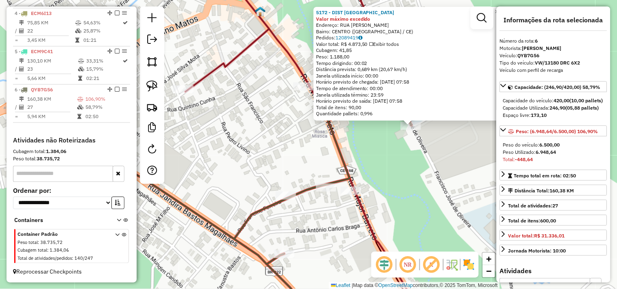
drag, startPoint x: 290, startPoint y: 204, endPoint x: 404, endPoint y: 182, distance: 115.9
click at [403, 182] on div "5172 - DIST SANTA [PERSON_NAME] máximo excedido Endereço: [GEOGRAPHIC_DATA][PER…" at bounding box center [308, 144] width 617 height 289
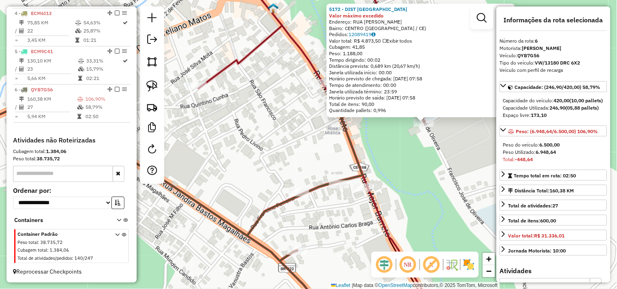
click at [404, 182] on div "5172 - DIST SANTA [PERSON_NAME] máximo excedido Endereço: [GEOGRAPHIC_DATA][PER…" at bounding box center [308, 144] width 617 height 289
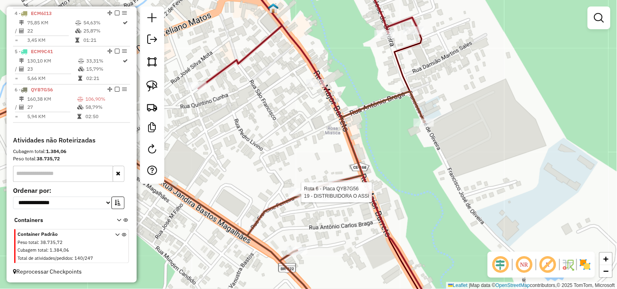
select select "**********"
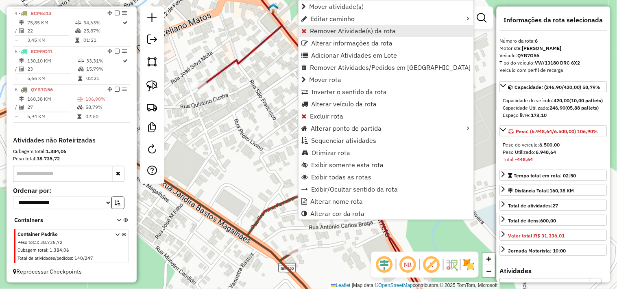
click at [319, 34] on span "Remover Atividade(s) da rota" at bounding box center [353, 31] width 86 height 7
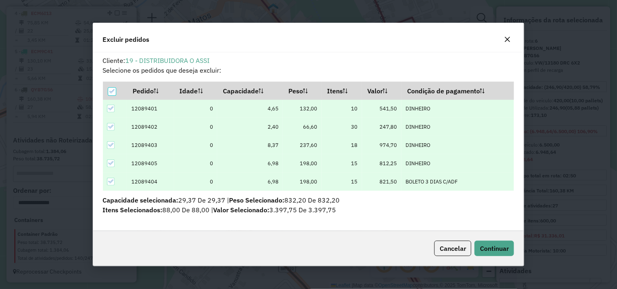
scroll to position [0, 0]
click at [497, 245] on span "Continuar" at bounding box center [494, 249] width 29 height 8
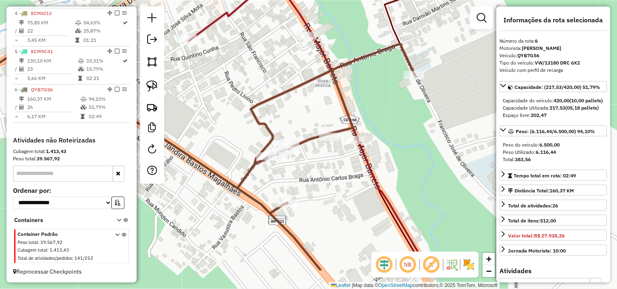
drag, startPoint x: 319, startPoint y: 233, endPoint x: 309, endPoint y: 183, distance: 50.9
click at [309, 185] on div "Janela de atendimento Grade de atendimento Capacidade Transportadoras Veículos …" at bounding box center [308, 144] width 617 height 289
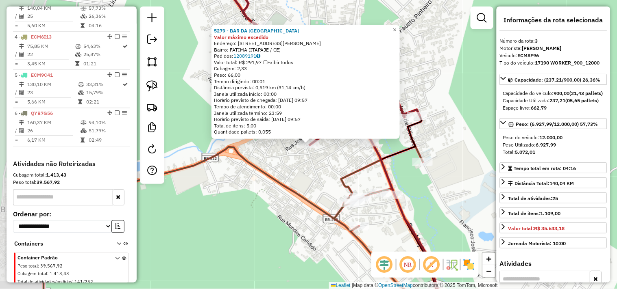
scroll to position [391, 0]
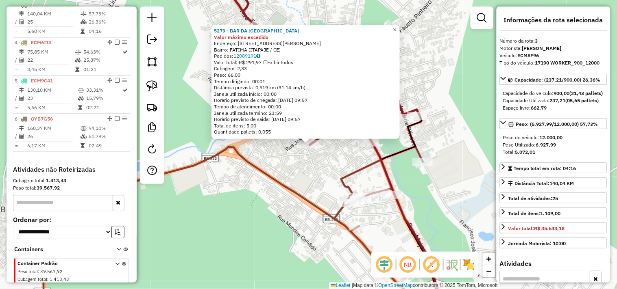
click at [310, 176] on div "5279 - BAR DA JAMAICA Valor máximo excedido Endereço: [STREET_ADDRESS][PERSON_N…" at bounding box center [308, 144] width 617 height 289
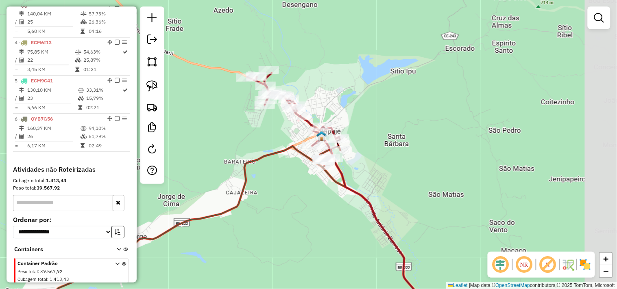
drag, startPoint x: 379, startPoint y: 177, endPoint x: 302, endPoint y: 122, distance: 94.4
click at [307, 131] on div "Janela de atendimento Grade de atendimento Capacidade Transportadoras Veículos …" at bounding box center [308, 144] width 617 height 289
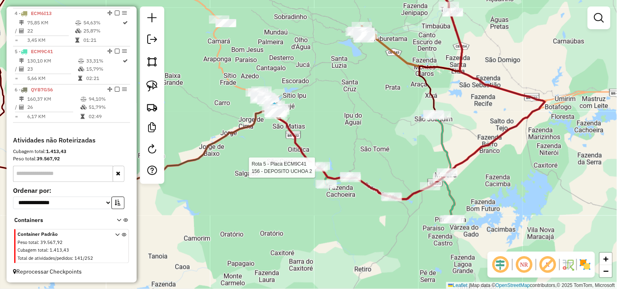
select select "**********"
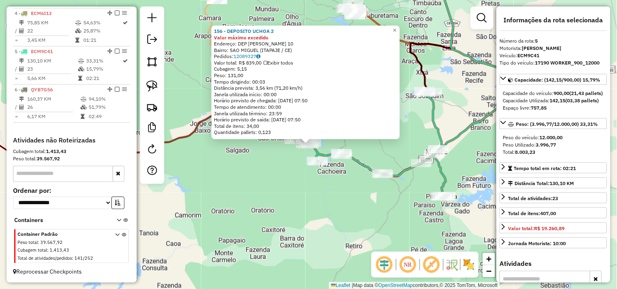
scroll to position [427, 0]
click at [354, 198] on div "156 - DEPOSITO UCHOA 2 Valor máximo excedido Endereço: DEP [PERSON_NAME] 10 Bai…" at bounding box center [308, 144] width 617 height 289
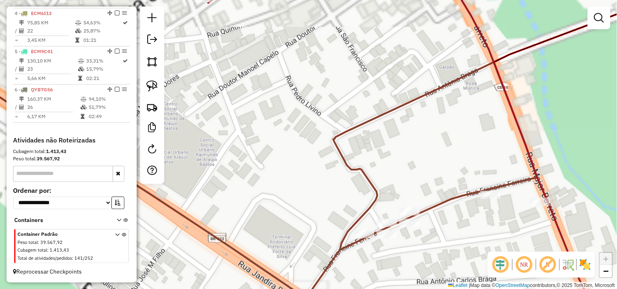
drag, startPoint x: 446, startPoint y: 268, endPoint x: 383, endPoint y: 185, distance: 104.1
click at [393, 200] on div "Janela de atendimento Grade de atendimento Capacidade Transportadoras Veículos …" at bounding box center [308, 144] width 617 height 289
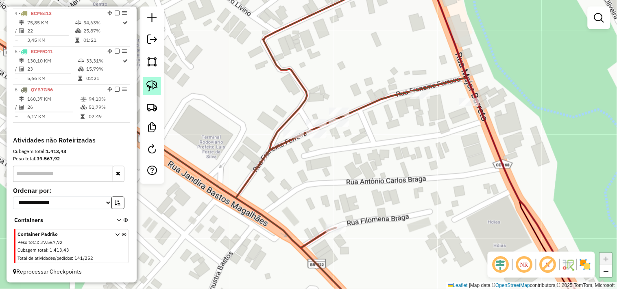
drag, startPoint x: 153, startPoint y: 80, endPoint x: 254, endPoint y: 135, distance: 114.9
click at [153, 80] on link at bounding box center [152, 86] width 18 height 18
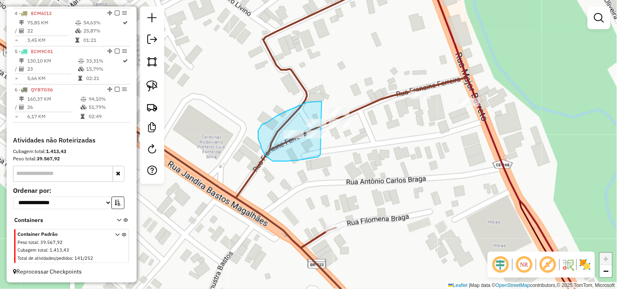
drag, startPoint x: 318, startPoint y: 157, endPoint x: 358, endPoint y: 121, distance: 54.4
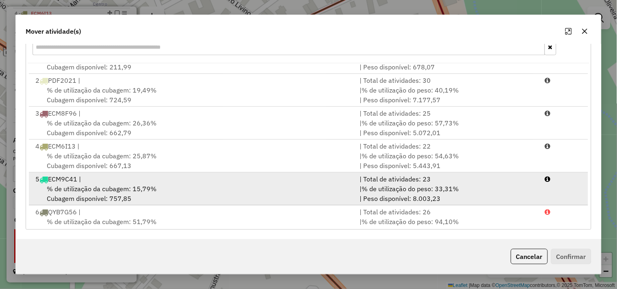
scroll to position [35, 0]
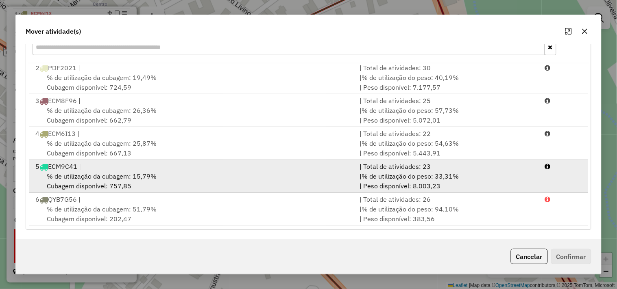
click at [125, 182] on div "% de utilização da cubagem: 15,79% Cubagem disponível: 757,85" at bounding box center [192, 182] width 324 height 20
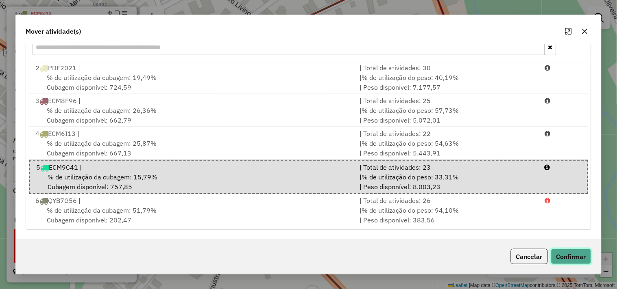
click at [563, 256] on button "Confirmar" at bounding box center [571, 256] width 40 height 15
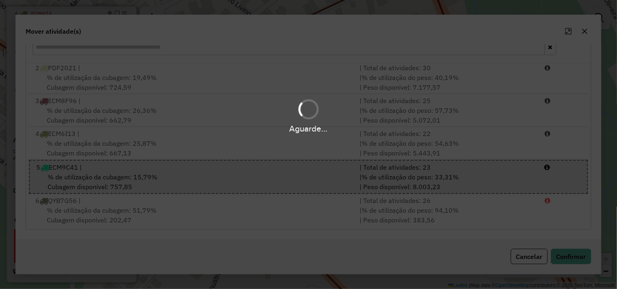
scroll to position [0, 0]
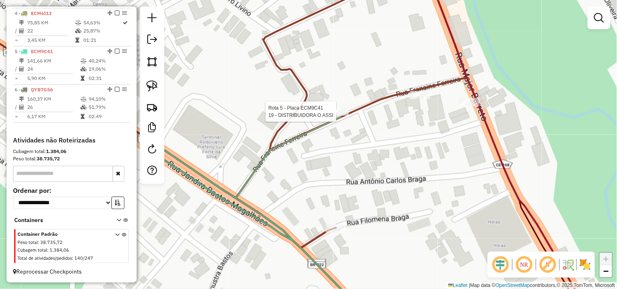
select select "**********"
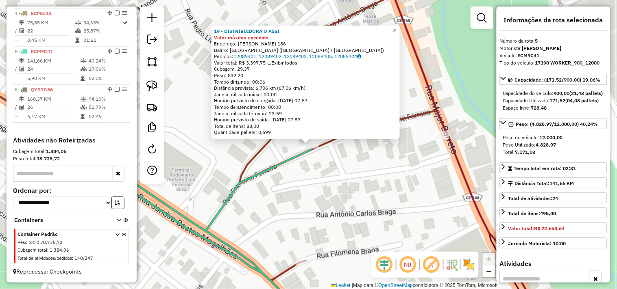
click at [391, 186] on div "19 - DISTRIBUIDORA O ASSI Valor máximo excedido Endereço: [PERSON_NAME] 186 Bai…" at bounding box center [308, 144] width 617 height 289
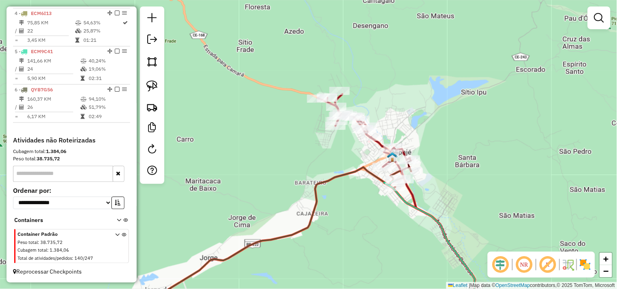
drag, startPoint x: 417, startPoint y: 193, endPoint x: 338, endPoint y: 164, distance: 83.6
click at [355, 179] on div "Janela de atendimento Grade de atendimento Capacidade Transportadoras Veículos …" at bounding box center [308, 144] width 617 height 289
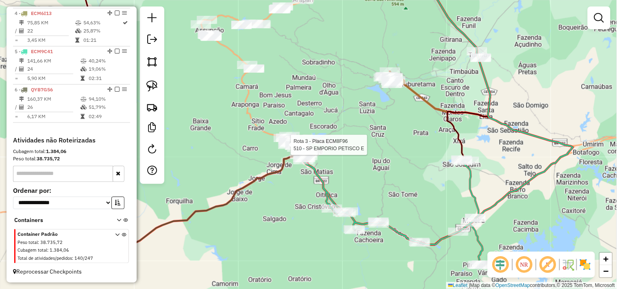
select select "**********"
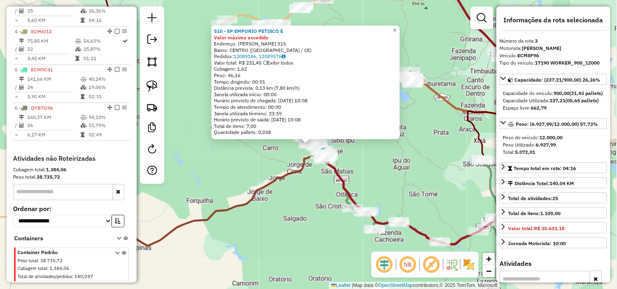
scroll to position [391, 0]
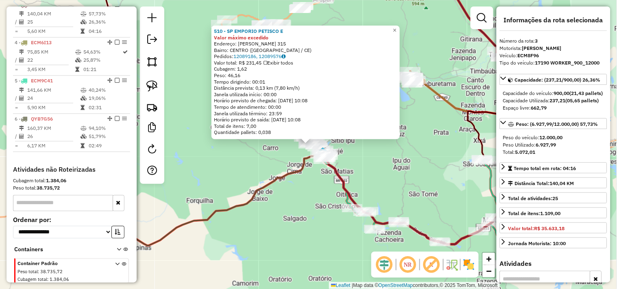
click at [328, 215] on div "Rota 5 - Placa ECM9C41 156 - DEPOSITO UCHOA 2 510 - SP EMPORIO PETISCO E Valor …" at bounding box center [308, 144] width 617 height 289
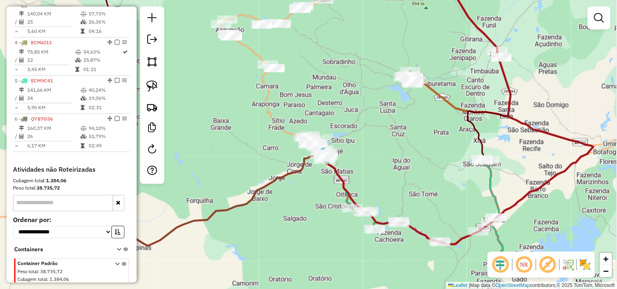
drag, startPoint x: 301, startPoint y: 234, endPoint x: 466, endPoint y: 172, distance: 176.7
click at [457, 172] on div "Janela de atendimento Grade de atendimento Capacidade Transportadoras Veículos …" at bounding box center [308, 144] width 617 height 289
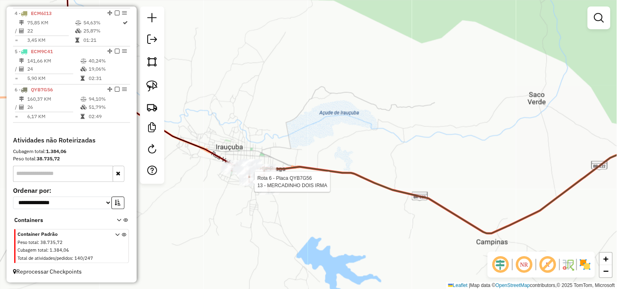
select select "**********"
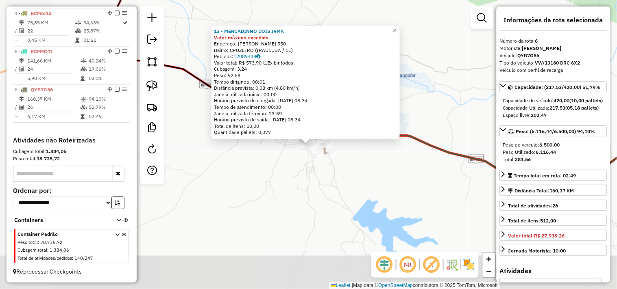
scroll to position [427, 0]
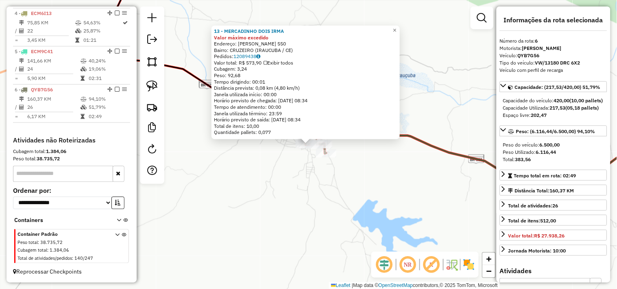
click at [339, 200] on div "13 - MERCADINHO DOIS IRMA Valor máximo excedido Endereço: IZAC VASCONCELOS 550 …" at bounding box center [308, 144] width 617 height 289
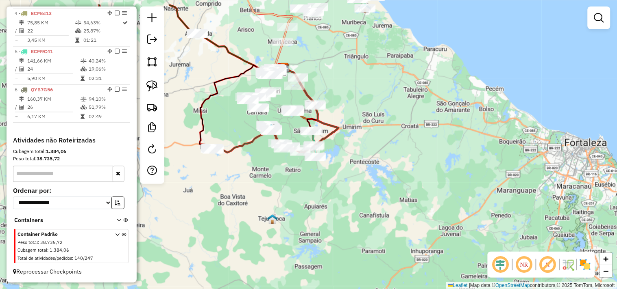
drag, startPoint x: 302, startPoint y: 130, endPoint x: 261, endPoint y: 171, distance: 57.8
click at [261, 171] on div "Janela de atendimento Grade de atendimento Capacidade Transportadoras Veículos …" at bounding box center [308, 144] width 617 height 289
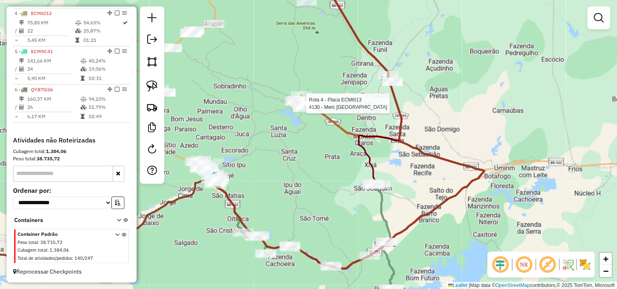
select select "**********"
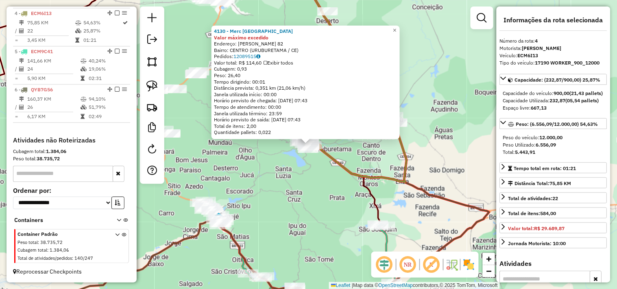
click at [330, 178] on div "4130 - Merc Amazonas Valor máximo excedido Endereço: [PERSON_NAME] MENEZES 82 B…" at bounding box center [308, 144] width 617 height 289
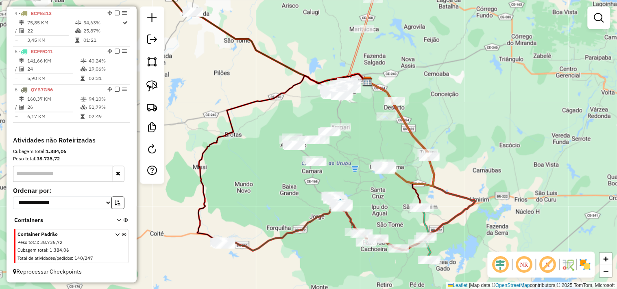
drag, startPoint x: 289, startPoint y: 198, endPoint x: 369, endPoint y: 197, distance: 79.3
click at [369, 197] on div "Janela de atendimento Grade de atendimento Capacidade Transportadoras Veículos …" at bounding box center [308, 144] width 617 height 289
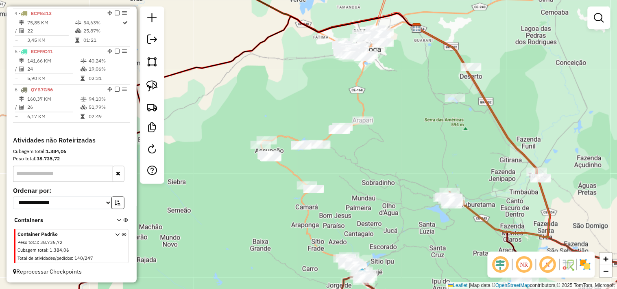
click at [161, 87] on div at bounding box center [152, 96] width 24 height 178
click at [161, 87] on link at bounding box center [152, 86] width 18 height 18
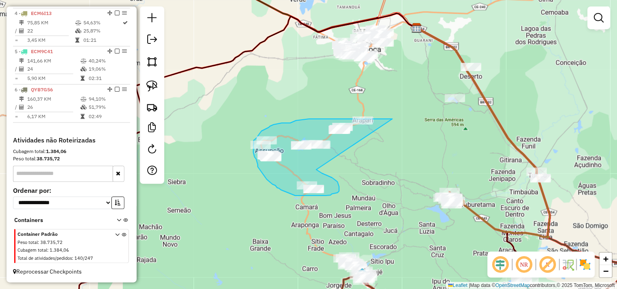
drag, startPoint x: 322, startPoint y: 174, endPoint x: 393, endPoint y: 119, distance: 89.3
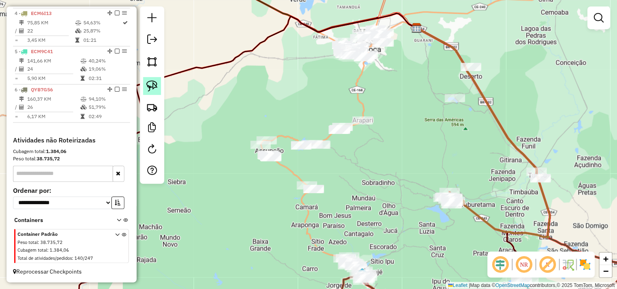
click at [151, 91] on img at bounding box center [151, 85] width 11 height 11
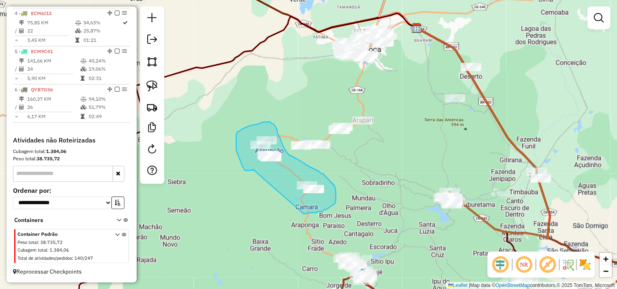
drag, startPoint x: 253, startPoint y: 170, endPoint x: 304, endPoint y: 214, distance: 67.1
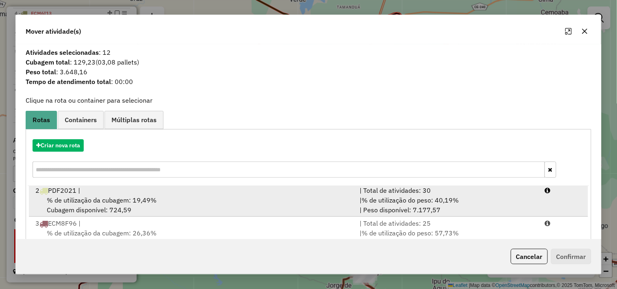
scroll to position [0, 0]
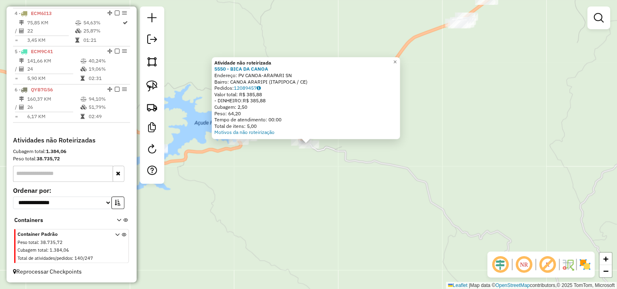
click at [288, 157] on div "Atividade não roteirizada 5550 - BICA DA CANOA Endereço: PV CANOA-ARAPARI SN Ba…" at bounding box center [308, 144] width 617 height 289
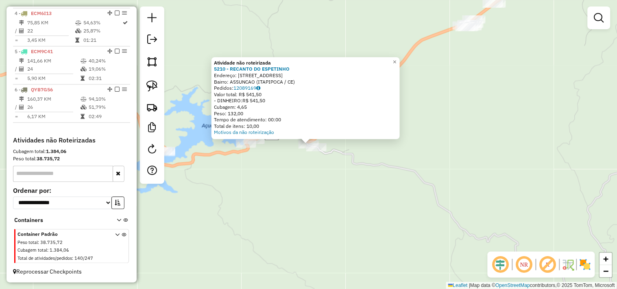
click at [267, 163] on div "Atividade não roteirizada 5210 - RECANTO DO ESPETINHO Endereço: [STREET_ADDRESS…" at bounding box center [308, 144] width 617 height 289
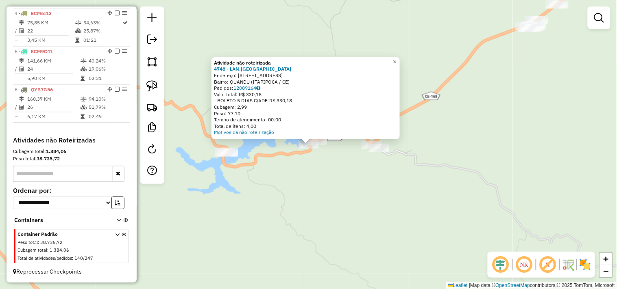
click at [319, 161] on div "Atividade não roteirizada 4748 - LAN.[GEOGRAPHIC_DATA] Endereço: ESTRADA DO QUA…" at bounding box center [308, 144] width 617 height 289
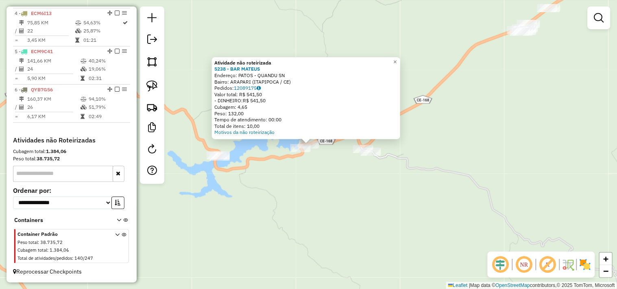
click at [219, 146] on div "Atividade não roteirizada 5238 - BAR MATEUS Endereço: PATOS - QUANDU SN Bairro:…" at bounding box center [308, 144] width 617 height 289
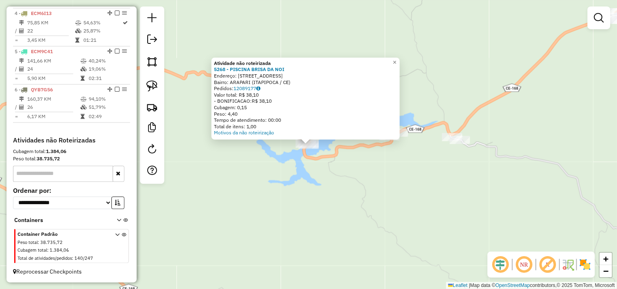
click at [269, 195] on div "Atividade não roteirizada 5268 - PISCINA BRISA DA NOI Endereço: [STREET_ADDRESS…" at bounding box center [308, 144] width 617 height 289
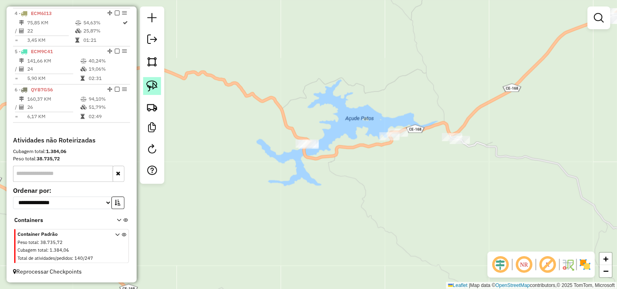
click at [160, 90] on link at bounding box center [152, 86] width 18 height 18
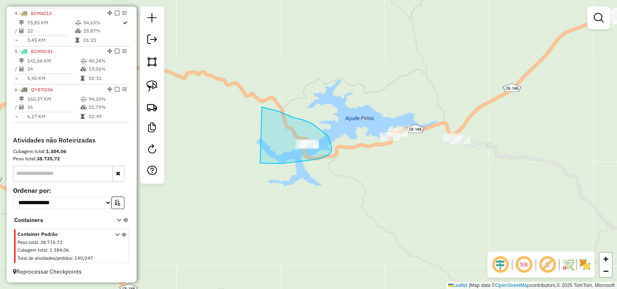
drag, startPoint x: 278, startPoint y: 111, endPoint x: 266, endPoint y: 164, distance: 53.8
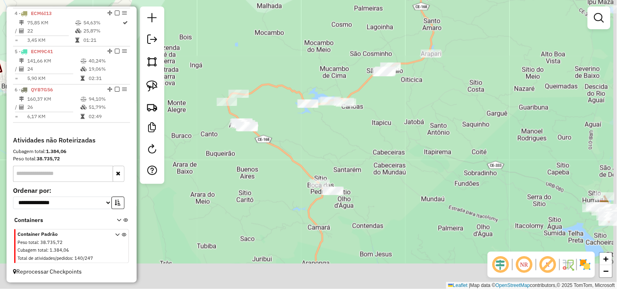
drag, startPoint x: 330, startPoint y: 132, endPoint x: 329, endPoint y: 119, distance: 13.5
click at [329, 119] on div "Janela de atendimento Grade de atendimento Capacidade Transportadoras Veículos …" at bounding box center [308, 144] width 617 height 289
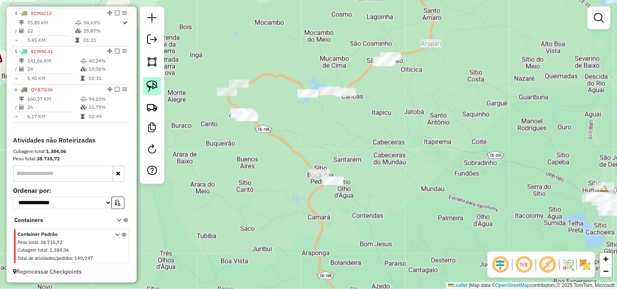
click at [156, 85] on img at bounding box center [151, 85] width 11 height 11
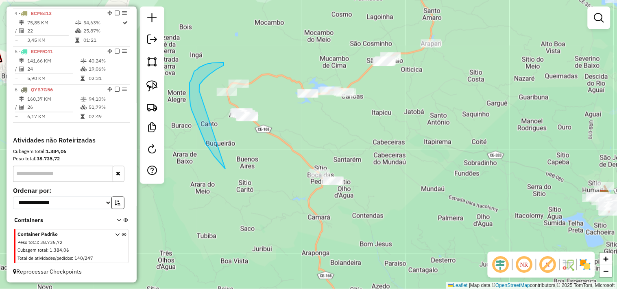
drag, startPoint x: 206, startPoint y: 145, endPoint x: 201, endPoint y: 117, distance: 28.9
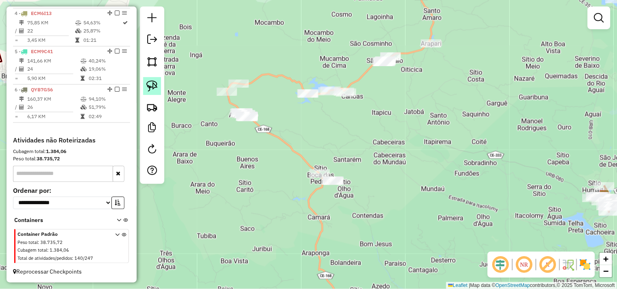
click at [150, 87] on img at bounding box center [151, 85] width 11 height 11
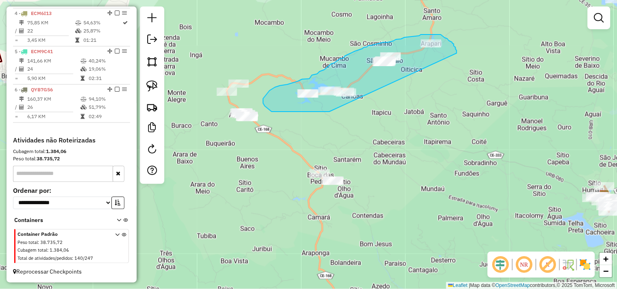
drag, startPoint x: 271, startPoint y: 112, endPoint x: 456, endPoint y: 53, distance: 194.0
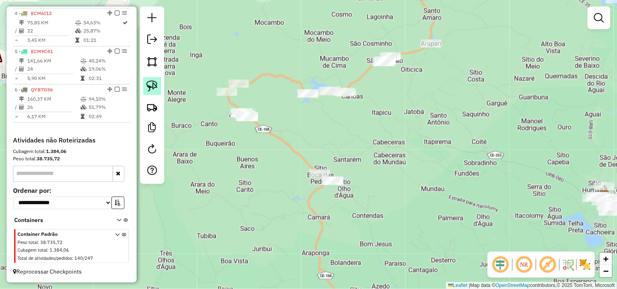
click at [148, 91] on img at bounding box center [151, 85] width 11 height 11
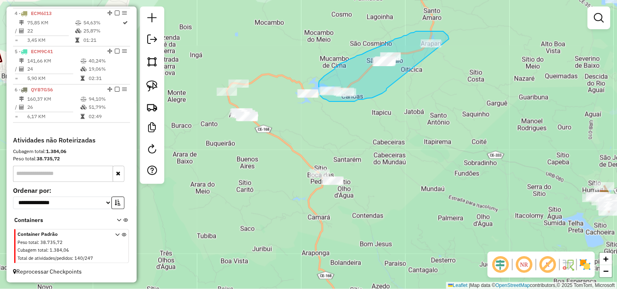
drag, startPoint x: 386, startPoint y: 91, endPoint x: 449, endPoint y: 39, distance: 81.1
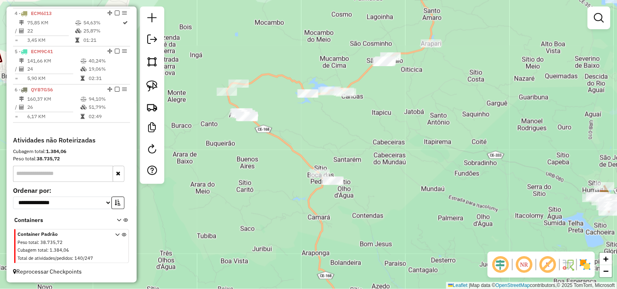
drag, startPoint x: 158, startPoint y: 84, endPoint x: 275, endPoint y: 83, distance: 117.5
click at [157, 84] on link at bounding box center [152, 86] width 18 height 18
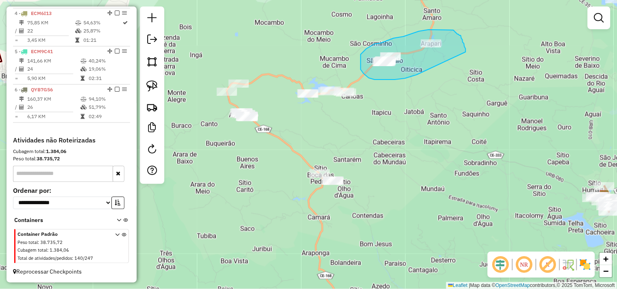
drag, startPoint x: 417, startPoint y: 75, endPoint x: 465, endPoint y: 52, distance: 53.8
click at [465, 52] on div "Janela de atendimento Grade de atendimento Capacidade Transportadoras Veículos …" at bounding box center [308, 144] width 617 height 289
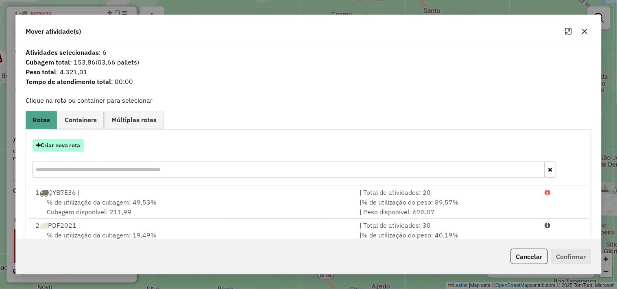
click at [48, 148] on button "Criar nova rota" at bounding box center [58, 145] width 51 height 13
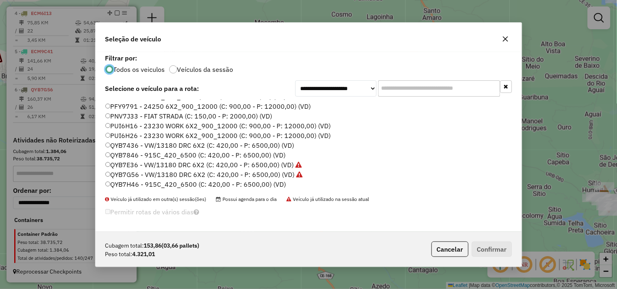
scroll to position [128, 0]
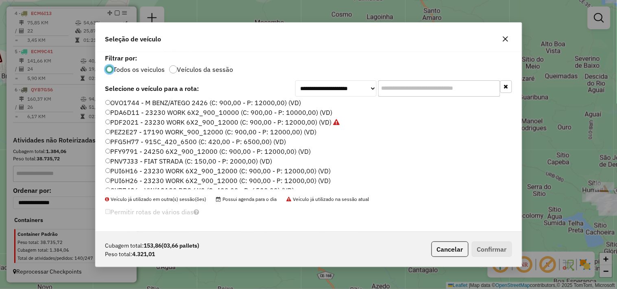
click at [126, 139] on label "PFG5H77 - 915C_420_6500 (C: 420,00 - P: 6500,00) (VD)" at bounding box center [195, 142] width 181 height 10
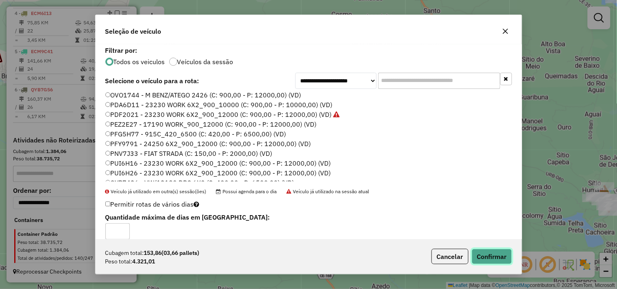
click at [486, 253] on button "Confirmar" at bounding box center [491, 256] width 40 height 15
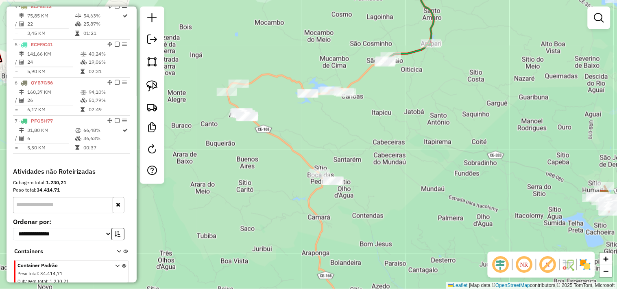
click at [153, 97] on div at bounding box center [152, 96] width 24 height 178
click at [156, 89] on img at bounding box center [151, 85] width 11 height 11
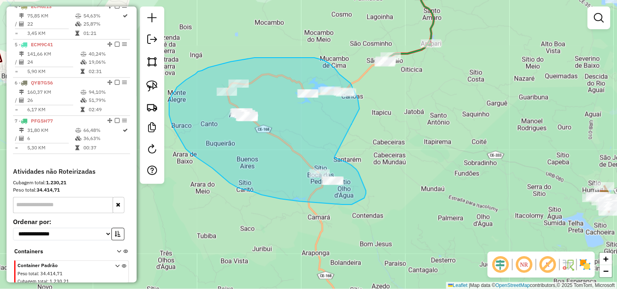
drag, startPoint x: 358, startPoint y: 172, endPoint x: 333, endPoint y: 128, distance: 50.4
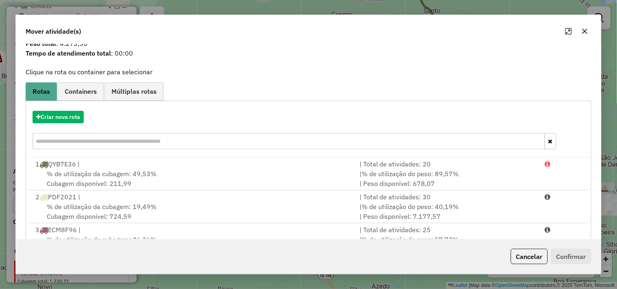
scroll to position [0, 0]
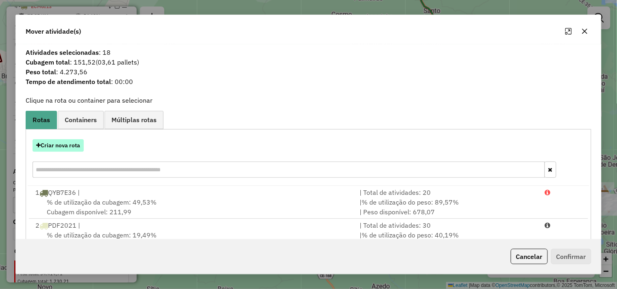
click at [74, 144] on button "Criar nova rota" at bounding box center [58, 145] width 51 height 13
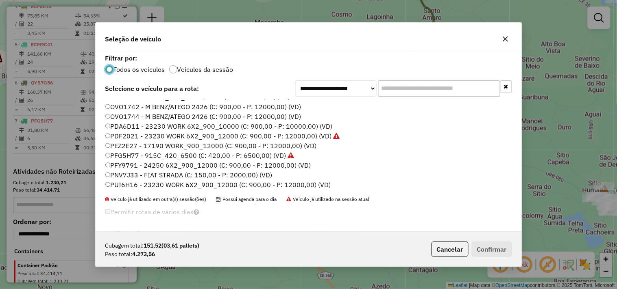
scroll to position [174, 0]
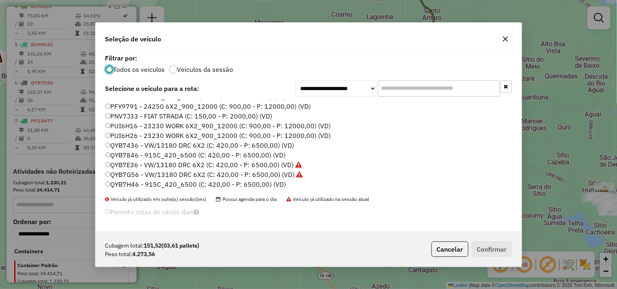
click at [133, 184] on label "QYB7H46 - 915C_420_6500 (C: 420,00 - P: 6500,00) (VD)" at bounding box center [195, 185] width 181 height 10
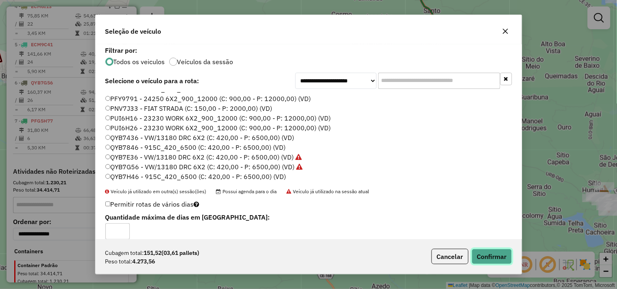
click at [484, 257] on button "Confirmar" at bounding box center [491, 256] width 40 height 15
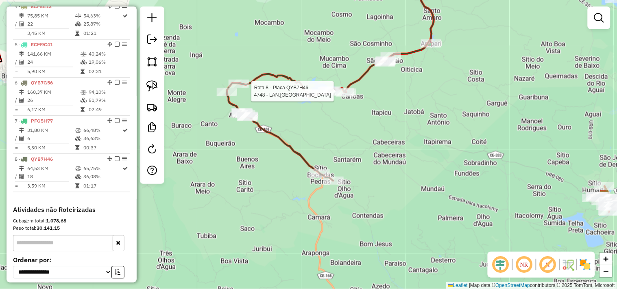
click at [324, 96] on div at bounding box center [328, 91] width 20 height 8
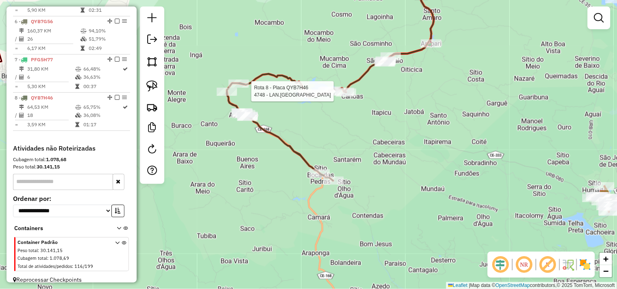
select select "**********"
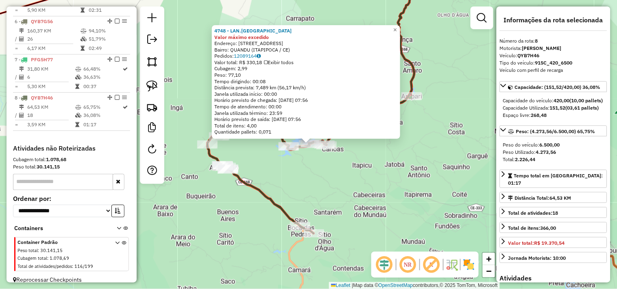
scroll to position [503, 0]
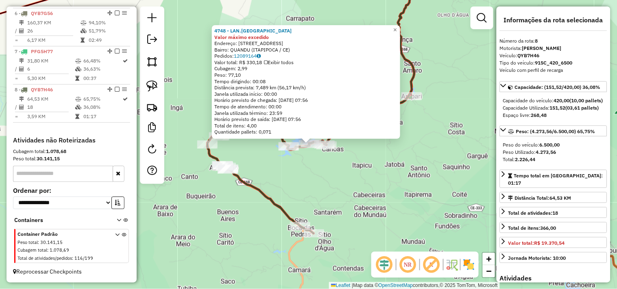
click at [342, 193] on div "4748 - LAN.ALDEIA DA SERRA Valor máximo excedido Endereço: ESTRADA DO QUANDO 33…" at bounding box center [308, 144] width 617 height 289
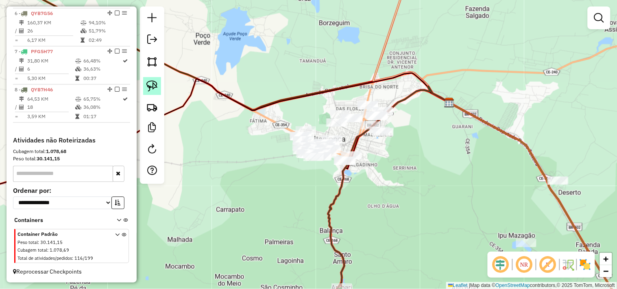
click at [151, 89] on img at bounding box center [151, 85] width 11 height 11
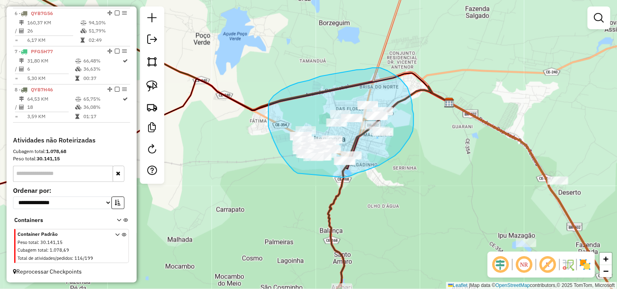
drag, startPoint x: 280, startPoint y: 154, endPoint x: 343, endPoint y: 178, distance: 68.2
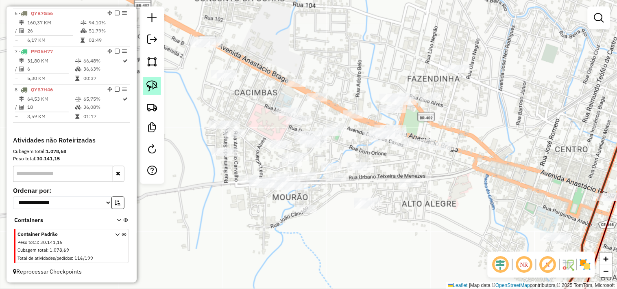
click at [148, 86] on img at bounding box center [151, 85] width 11 height 11
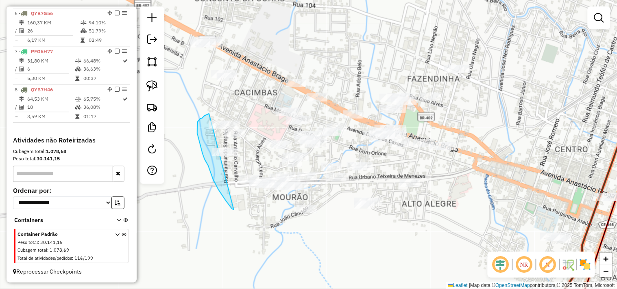
drag, startPoint x: 234, startPoint y: 210, endPoint x: 209, endPoint y: 114, distance: 99.5
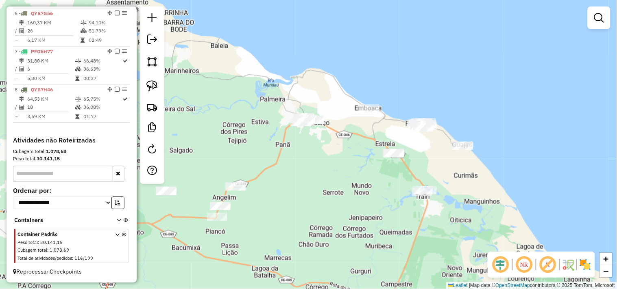
click at [345, 165] on div "Janela de atendimento Grade de atendimento Capacidade Transportadoras Veículos …" at bounding box center [308, 144] width 617 height 289
click at [152, 93] on link at bounding box center [152, 86] width 18 height 18
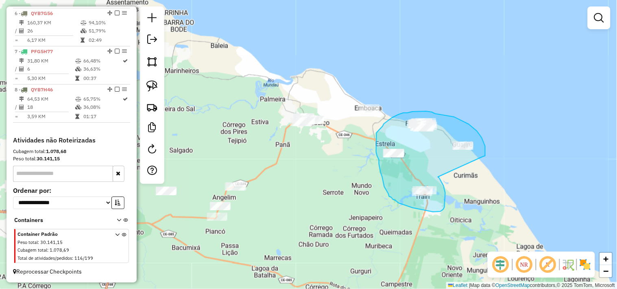
drag, startPoint x: 443, startPoint y: 186, endPoint x: 480, endPoint y: 158, distance: 46.3
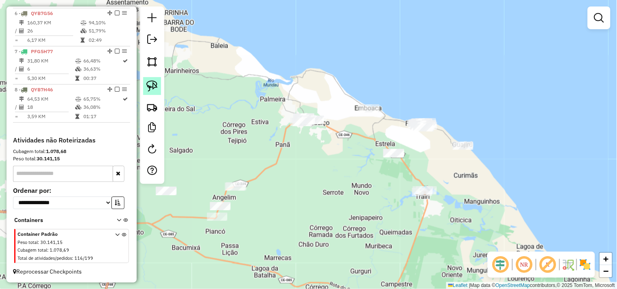
click at [155, 88] on img at bounding box center [151, 85] width 11 height 11
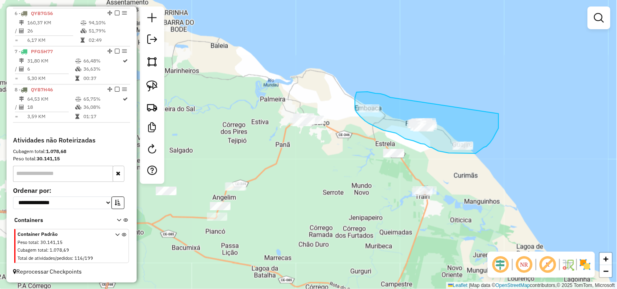
drag, startPoint x: 362, startPoint y: 92, endPoint x: 498, endPoint y: 113, distance: 137.7
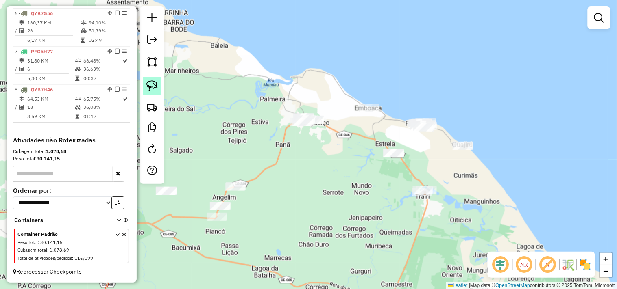
click at [158, 85] on link at bounding box center [152, 86] width 18 height 18
drag, startPoint x: 359, startPoint y: 95, endPoint x: 352, endPoint y: 108, distance: 14.9
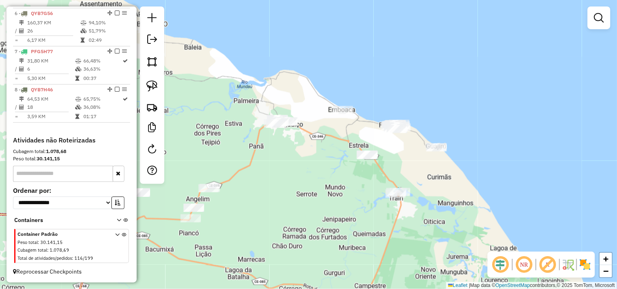
drag, startPoint x: 433, startPoint y: 109, endPoint x: 406, endPoint y: 110, distance: 26.5
click at [406, 110] on div "Janela de atendimento Grade de atendimento Capacidade Transportadoras Veículos …" at bounding box center [308, 144] width 617 height 289
drag, startPoint x: 158, startPoint y: 85, endPoint x: 328, endPoint y: 109, distance: 171.6
click at [158, 84] on link at bounding box center [152, 86] width 18 height 18
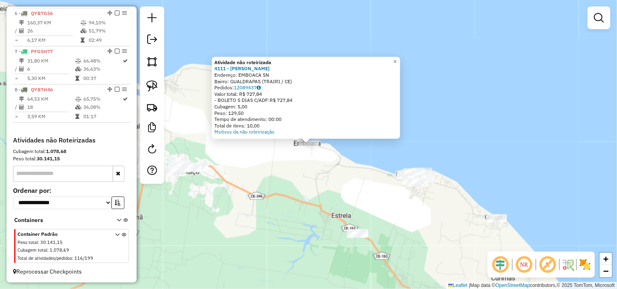
click at [323, 165] on div "Atividade não roteirizada 4111 - [PERSON_NAME]: EMBOACA SN Bairro: GUALDRAPAS (…" at bounding box center [308, 144] width 617 height 289
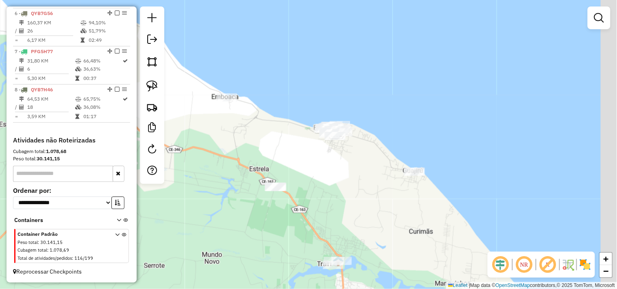
drag, startPoint x: 326, startPoint y: 159, endPoint x: 320, endPoint y: 144, distance: 16.2
click at [308, 145] on div "Janela de atendimento Grade de atendimento Capacidade Transportadoras Veículos …" at bounding box center [308, 144] width 617 height 289
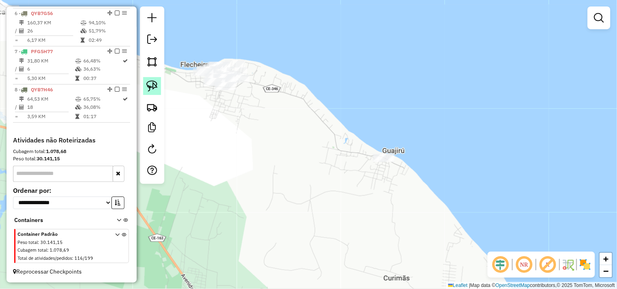
click at [154, 85] on img at bounding box center [151, 85] width 11 height 11
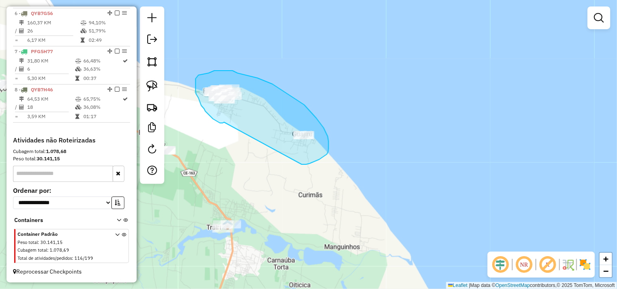
drag, startPoint x: 205, startPoint y: 111, endPoint x: 296, endPoint y: 165, distance: 105.1
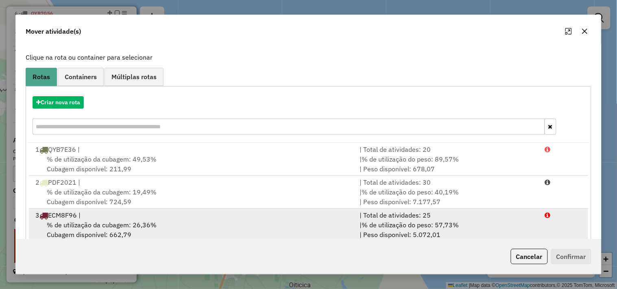
scroll to position [0, 0]
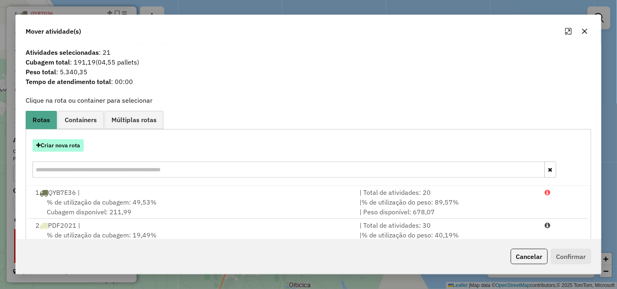
click at [74, 144] on button "Criar nova rota" at bounding box center [58, 145] width 51 height 13
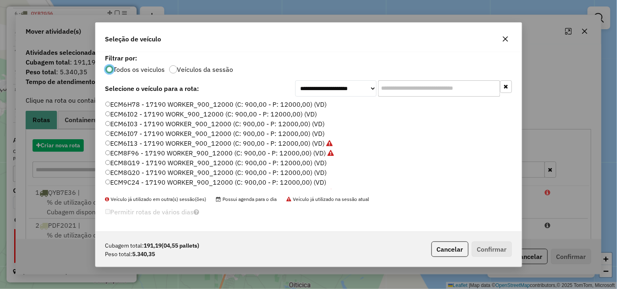
scroll to position [4, 2]
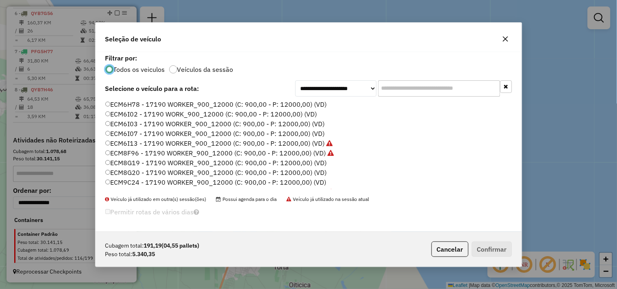
click at [136, 159] on label "ECM8G19 - 17190 WORKER_900_12000 (C: 900,00 - P: 12000,00) (VD)" at bounding box center [215, 163] width 221 height 10
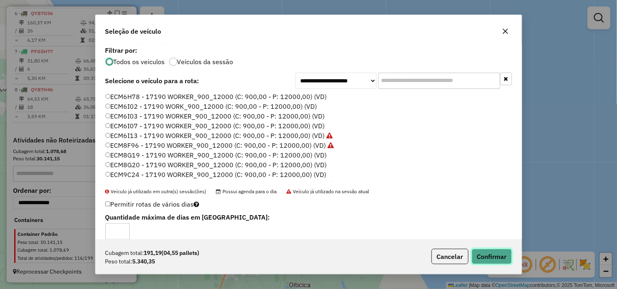
click at [486, 256] on button "Confirmar" at bounding box center [491, 256] width 40 height 15
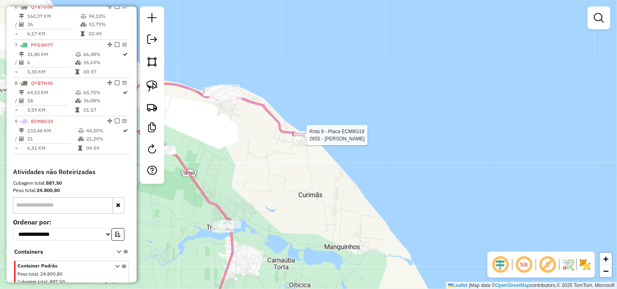
scroll to position [541, 0]
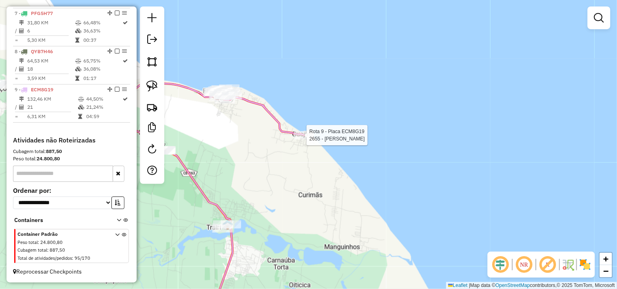
select select "**********"
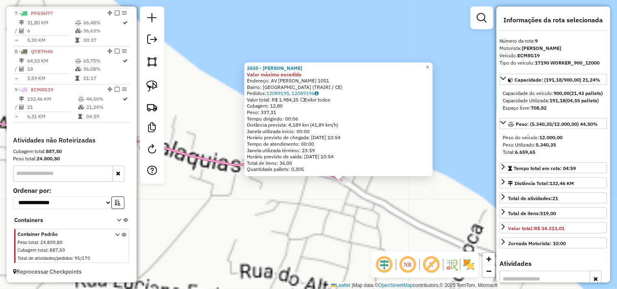
click at [336, 208] on div "2655 - MERCADINHO GELADAO Valor máximo excedido Endereço: AV DOCAS MALAQUIAS 10…" at bounding box center [308, 144] width 617 height 289
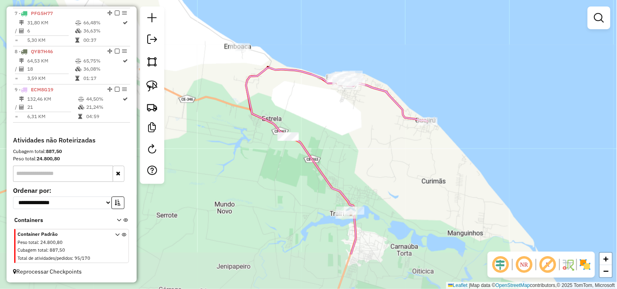
drag, startPoint x: 248, startPoint y: 185, endPoint x: 386, endPoint y: 119, distance: 153.1
click at [386, 119] on div "Janela de atendimento Grade de atendimento Capacidade Transportadoras Veículos …" at bounding box center [308, 144] width 617 height 289
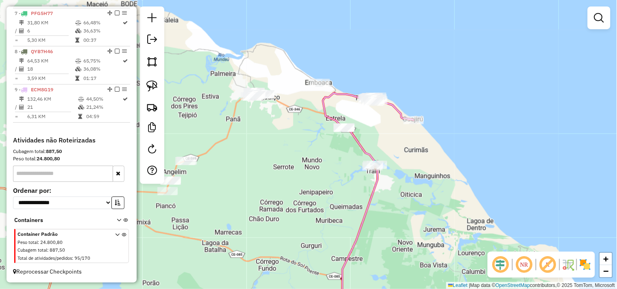
drag, startPoint x: 283, startPoint y: 176, endPoint x: 323, endPoint y: 158, distance: 43.1
click at [322, 159] on div "Janela de atendimento Grade de atendimento Capacidade Transportadoras Veículos …" at bounding box center [308, 144] width 617 height 289
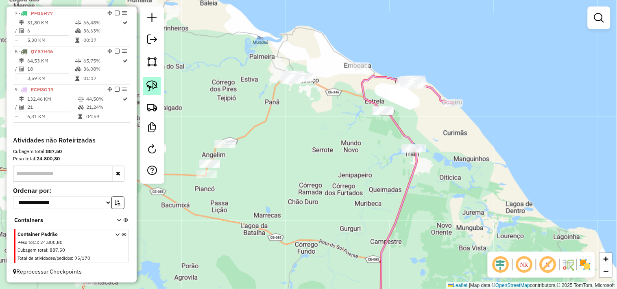
click at [148, 90] on img at bounding box center [151, 85] width 11 height 11
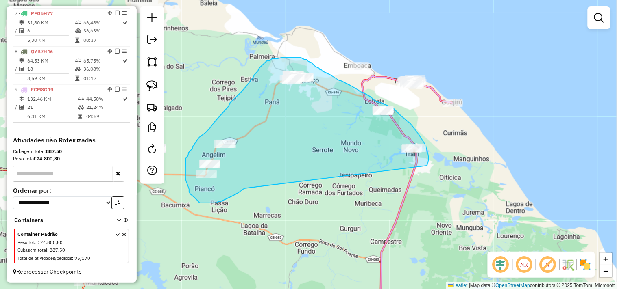
drag, startPoint x: 233, startPoint y: 196, endPoint x: 427, endPoint y: 167, distance: 196.0
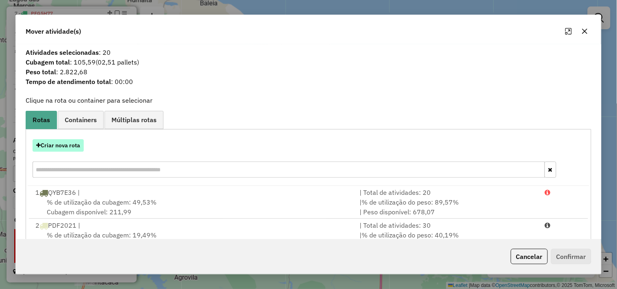
click at [60, 149] on button "Criar nova rota" at bounding box center [58, 145] width 51 height 13
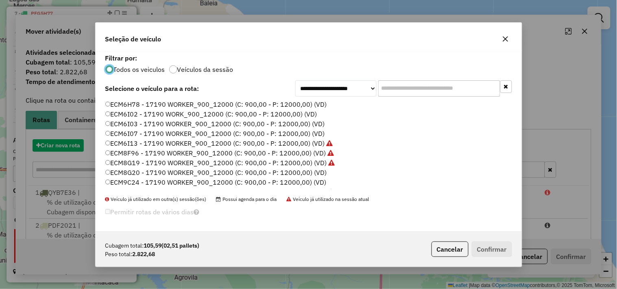
scroll to position [4, 2]
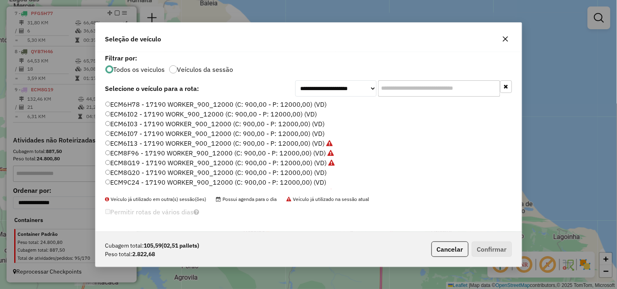
click at [128, 126] on label "ECM6I03 - 17190 WORKER_900_12000 (C: 900,00 - P: 12000,00) (VD)" at bounding box center [214, 124] width 219 height 10
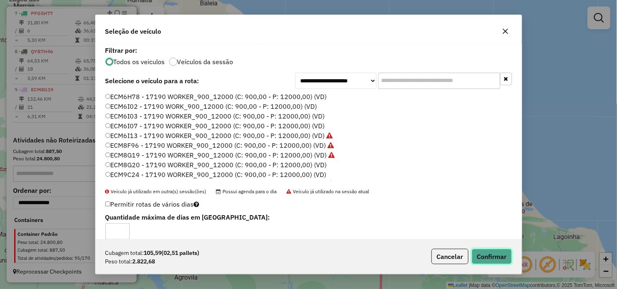
click at [484, 251] on button "Confirmar" at bounding box center [491, 256] width 40 height 15
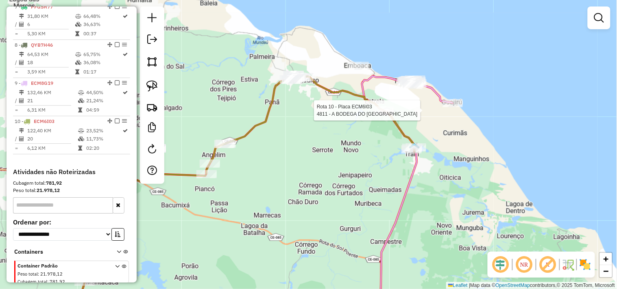
scroll to position [580, 0]
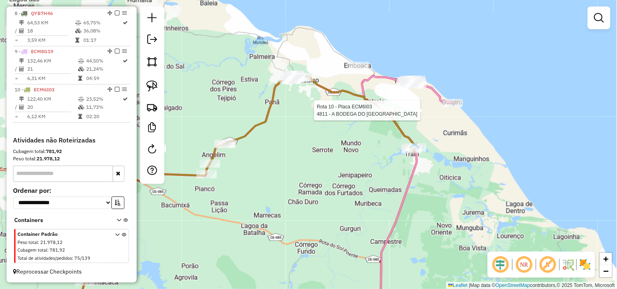
select select "**********"
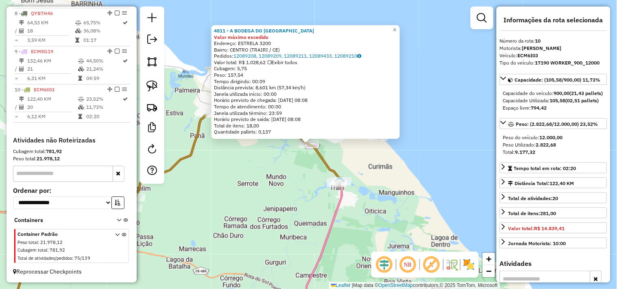
click at [289, 176] on div "4811 - A BODEGA DO IRAN Valor máximo excedido Endereço: ESTRELA 3200 Bairro: CE…" at bounding box center [308, 144] width 617 height 289
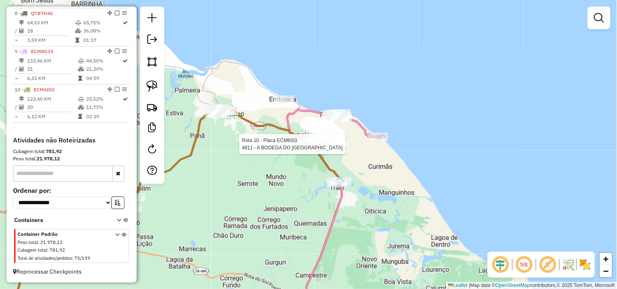
select select "**********"
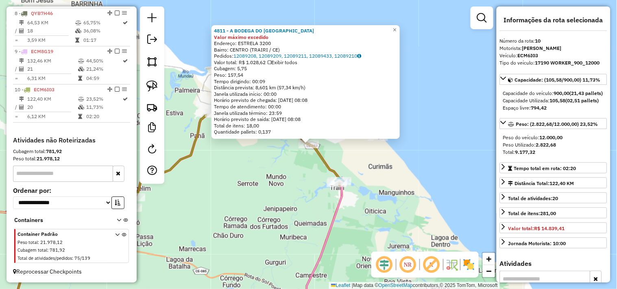
click at [284, 180] on div "4811 - A BODEGA DO IRAN Valor máximo excedido Endereço: ESTRELA 3200 Bairro: CE…" at bounding box center [308, 144] width 617 height 289
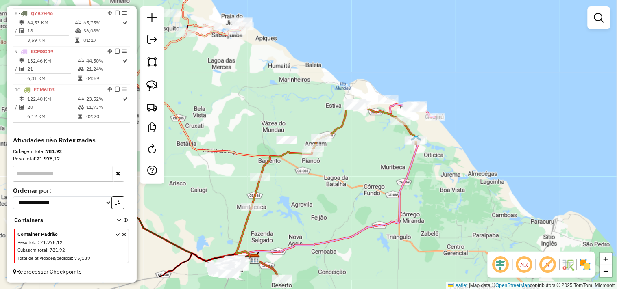
drag, startPoint x: 259, startPoint y: 201, endPoint x: 364, endPoint y: 160, distance: 112.6
click at [364, 160] on div "Janela de atendimento Grade de atendimento Capacidade Transportadoras Veículos …" at bounding box center [308, 144] width 617 height 289
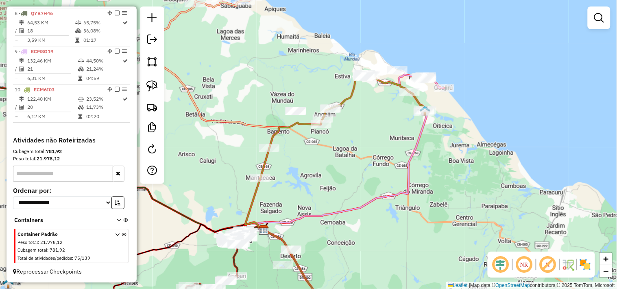
drag, startPoint x: 310, startPoint y: 197, endPoint x: 330, endPoint y: 164, distance: 38.7
click at [330, 164] on div "Janela de atendimento Grade de atendimento Capacidade Transportadoras Veículos …" at bounding box center [308, 144] width 617 height 289
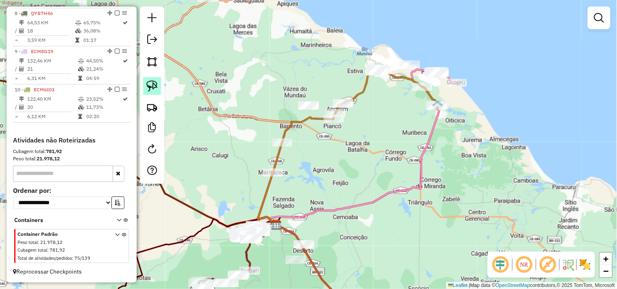
click at [153, 89] on img at bounding box center [151, 85] width 11 height 11
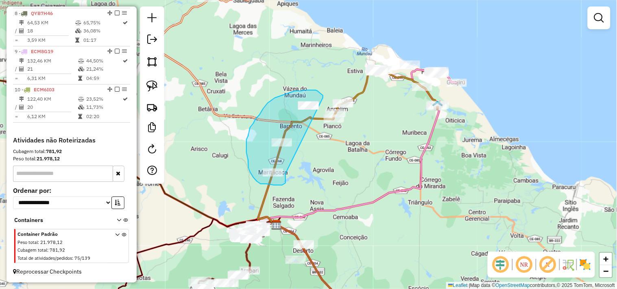
drag, startPoint x: 285, startPoint y: 183, endPoint x: 323, endPoint y: 104, distance: 88.0
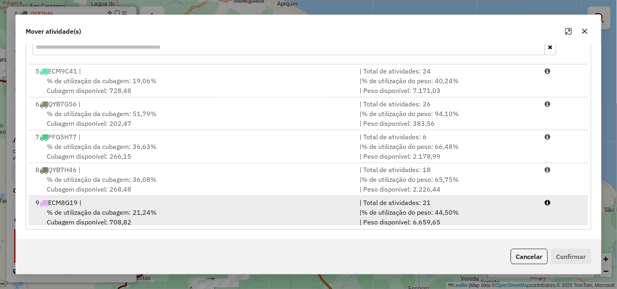
scroll to position [167, 0]
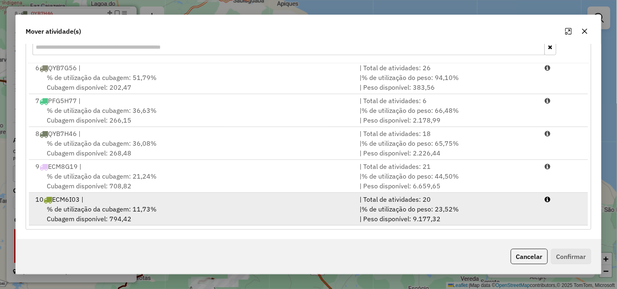
click at [149, 209] on span "% de utilização da cubagem: 11,73%" at bounding box center [102, 209] width 110 height 8
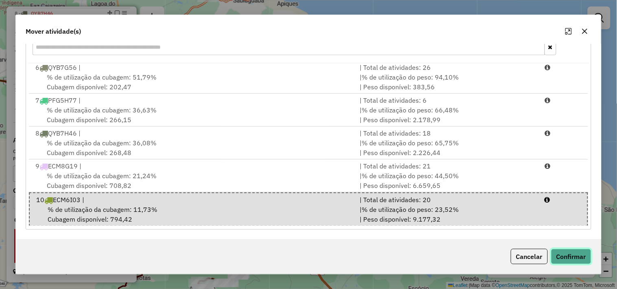
click at [562, 257] on button "Confirmar" at bounding box center [571, 256] width 40 height 15
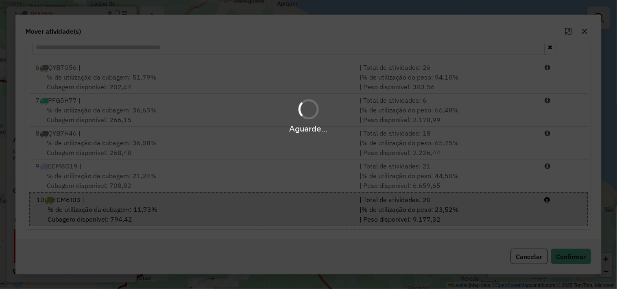
scroll to position [0, 0]
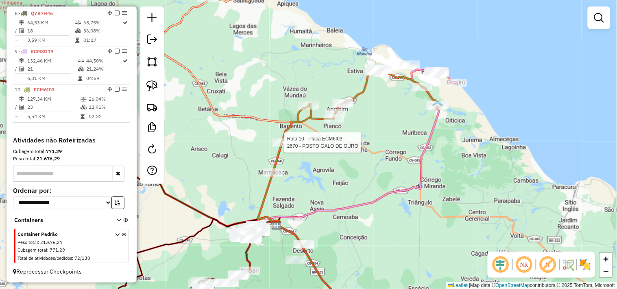
select select "**********"
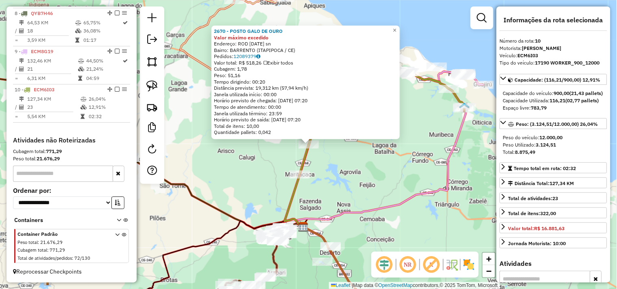
click at [343, 186] on div "2670 - POSTO GALO DE OURO Valor máximo excedido Endereço: ROD [DATE] sn Bairro:…" at bounding box center [308, 144] width 617 height 289
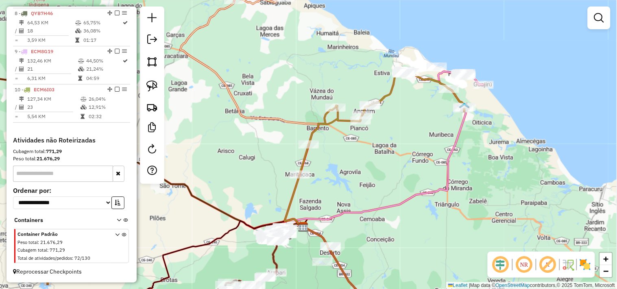
drag, startPoint x: 354, startPoint y: 193, endPoint x: 352, endPoint y: 172, distance: 21.7
click at [353, 177] on div "Janela de atendimento Grade de atendimento Capacidade Transportadoras Veículos …" at bounding box center [308, 144] width 617 height 289
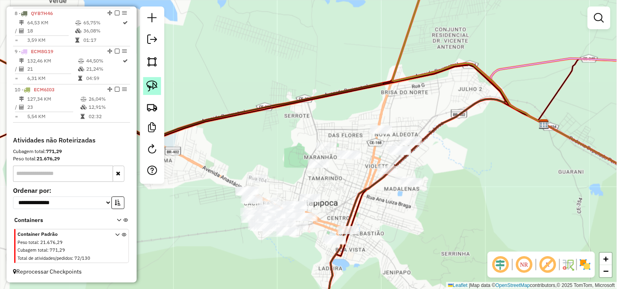
click at [153, 87] on img at bounding box center [151, 85] width 11 height 11
drag, startPoint x: 305, startPoint y: 154, endPoint x: 306, endPoint y: 173, distance: 19.1
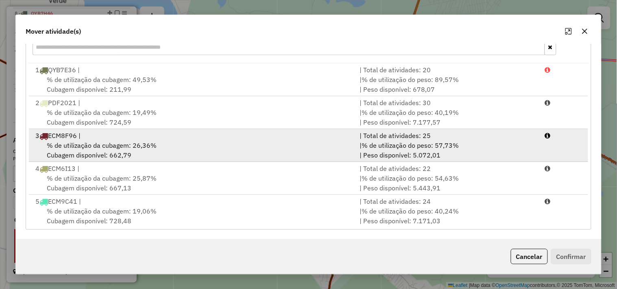
scroll to position [167, 0]
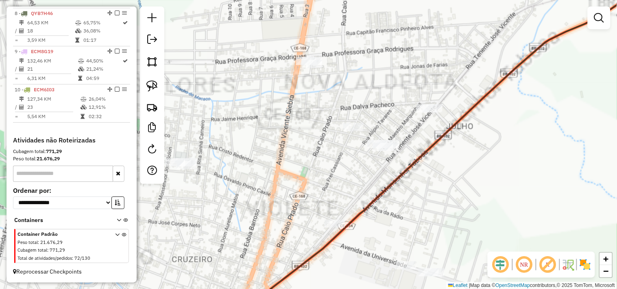
click at [386, 136] on div "Janela de atendimento Grade de atendimento Capacidade Transportadoras Veículos …" at bounding box center [308, 144] width 617 height 289
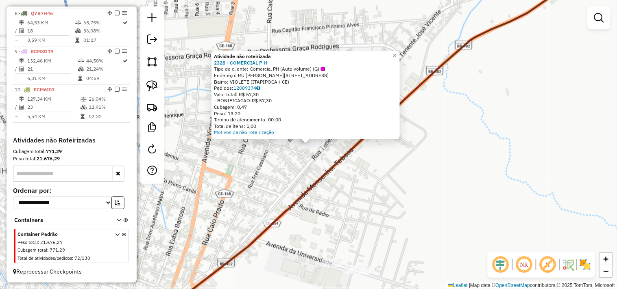
click at [307, 176] on div "Atividade não roteirizada 2328 - COMERCIAL P H Tipo de cliente: Comercial PH (A…" at bounding box center [308, 144] width 617 height 289
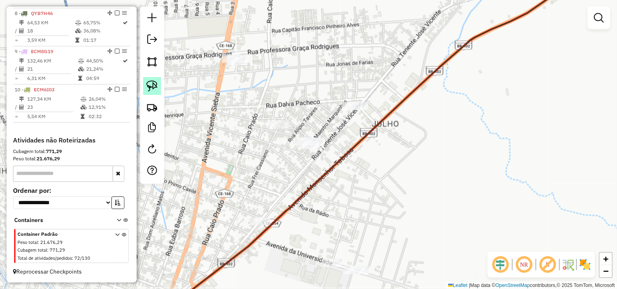
click at [154, 89] on img at bounding box center [151, 85] width 11 height 11
drag, startPoint x: 287, startPoint y: 154, endPoint x: 294, endPoint y: 162, distance: 10.9
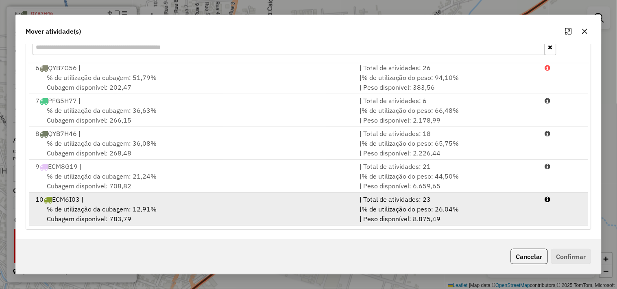
drag, startPoint x: 196, startPoint y: 198, endPoint x: 220, endPoint y: 201, distance: 23.7
click at [197, 198] on div "10 ECM6I03 |" at bounding box center [192, 200] width 324 height 10
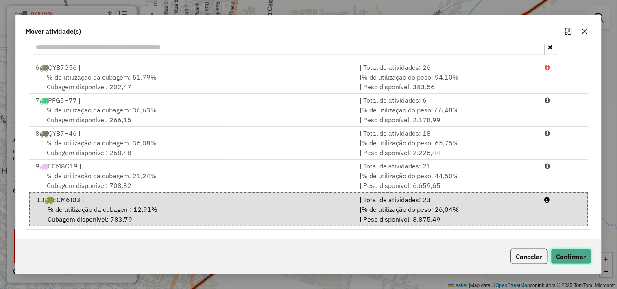
click at [567, 258] on button "Confirmar" at bounding box center [571, 256] width 40 height 15
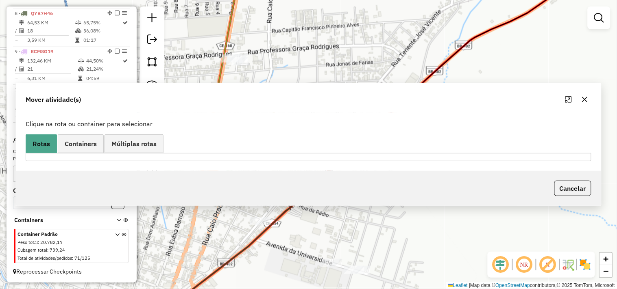
scroll to position [0, 0]
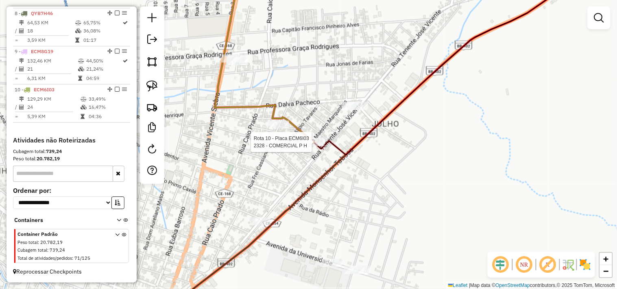
select select "**********"
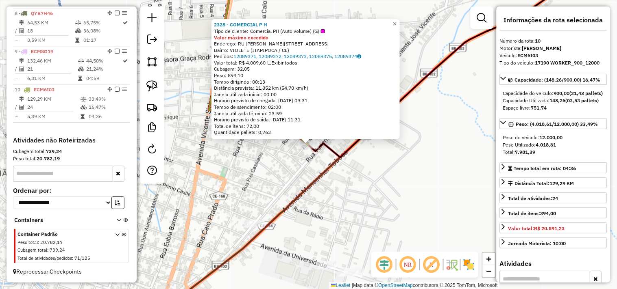
click at [347, 177] on div "2328 - COMERCIAL P H Tipo de cliente: Comercial PH (Auto volume) (G) Valor máxi…" at bounding box center [308, 144] width 617 height 289
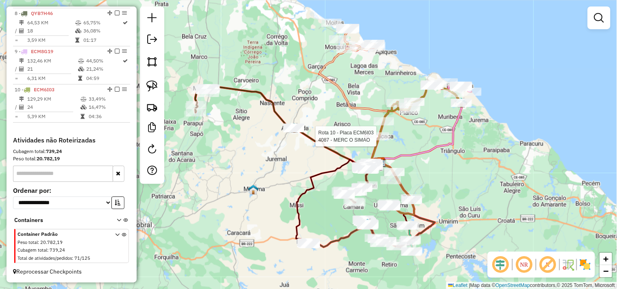
select select "**********"
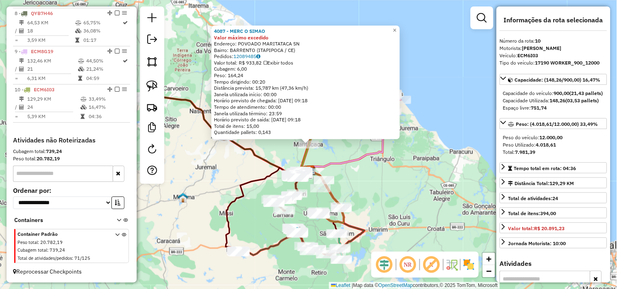
click at [358, 172] on div "4087 - MERC O SIMAO Valor máximo excedido Endereço: POVOADO MARITATACA SN Bairr…" at bounding box center [308, 144] width 617 height 289
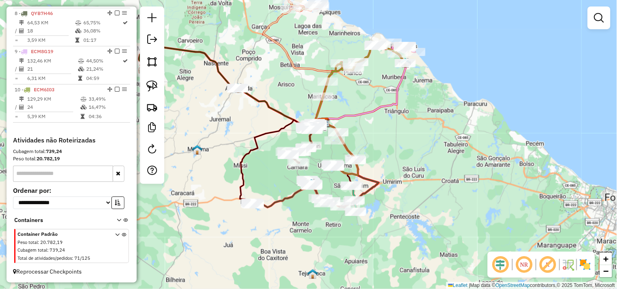
drag, startPoint x: 354, startPoint y: 204, endPoint x: 370, endPoint y: 150, distance: 56.8
click at [370, 150] on div "Janela de atendimento Grade de atendimento Capacidade Transportadoras Veículos …" at bounding box center [308, 144] width 617 height 289
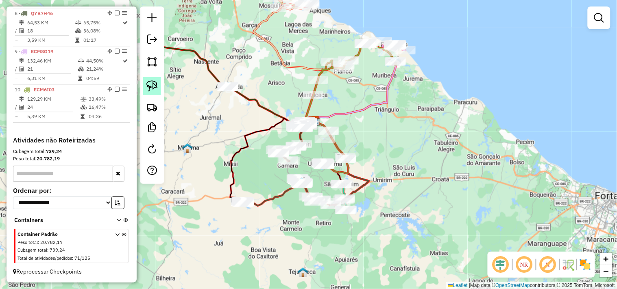
click at [152, 91] on img at bounding box center [151, 85] width 11 height 11
drag, startPoint x: 196, startPoint y: 110, endPoint x: 256, endPoint y: 97, distance: 61.1
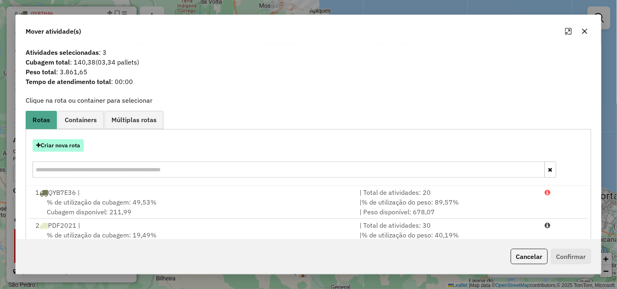
click at [68, 143] on button "Criar nova rota" at bounding box center [58, 145] width 51 height 13
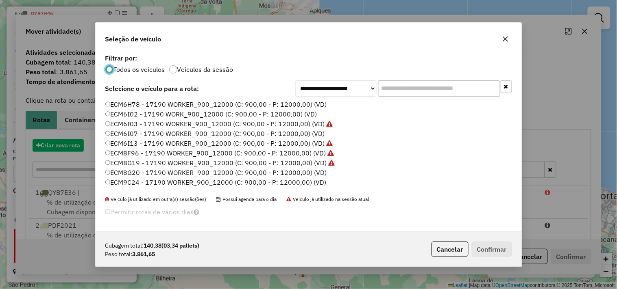
scroll to position [4, 2]
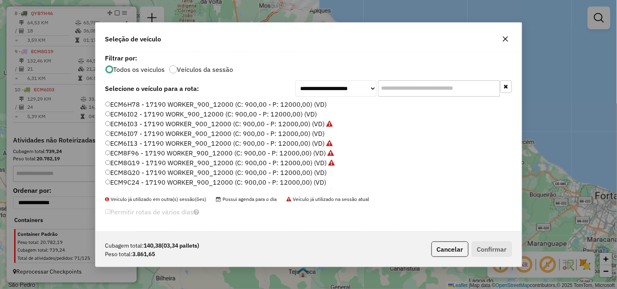
click at [131, 180] on label "ECM9C24 - 17190 WORKER_900_12000 (C: 900,00 - P: 12000,00) (VD)" at bounding box center [215, 183] width 221 height 10
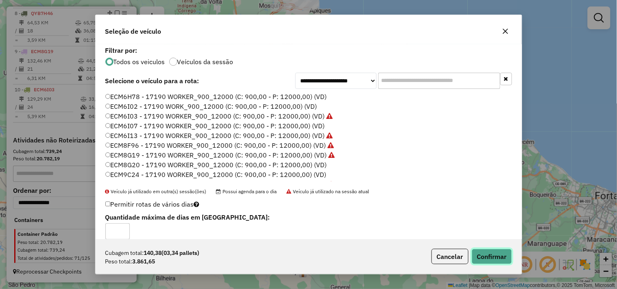
click at [488, 258] on button "Confirmar" at bounding box center [491, 256] width 40 height 15
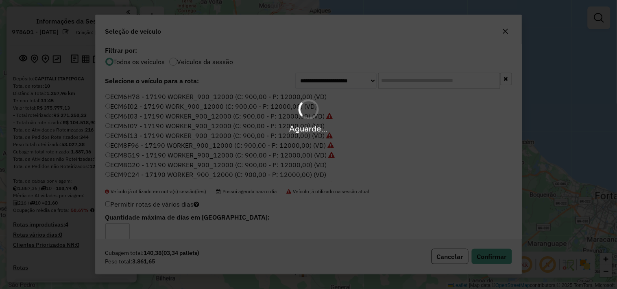
scroll to position [4, 2]
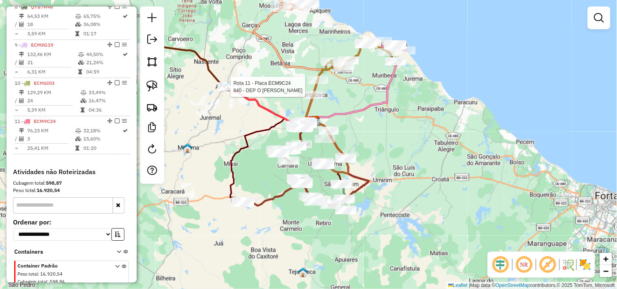
select select "**********"
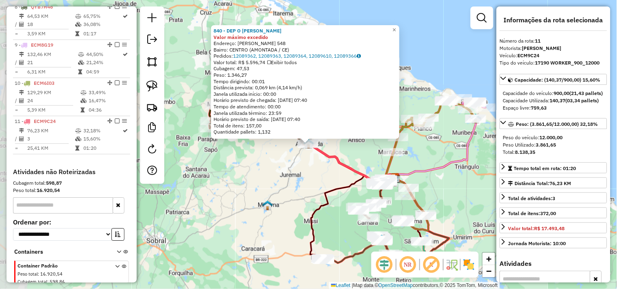
scroll to position [618, 0]
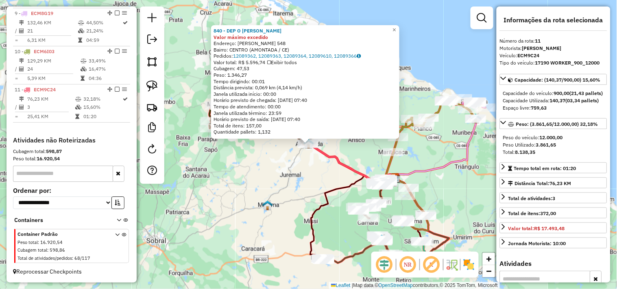
click at [285, 175] on div "840 - DEP O [PERSON_NAME] Valor máximo excedido Endereço: [PERSON_NAME] 548 Bai…" at bounding box center [308, 144] width 617 height 289
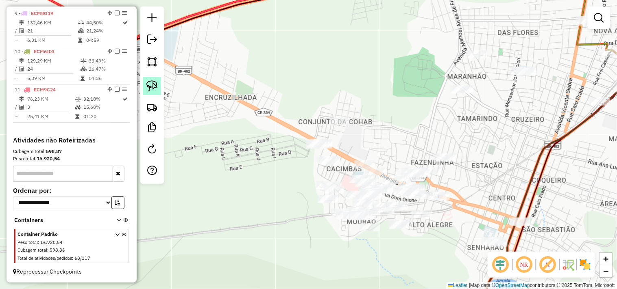
click at [153, 94] on link at bounding box center [152, 86] width 18 height 18
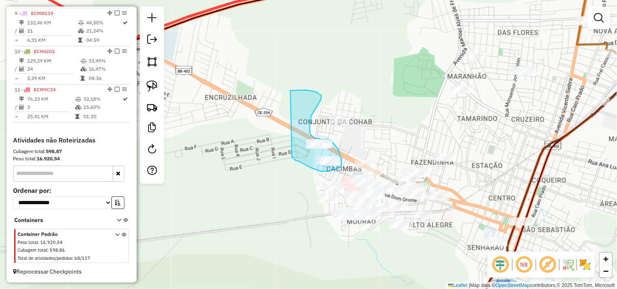
drag, startPoint x: 291, startPoint y: 90, endPoint x: 292, endPoint y: 157, distance: 67.1
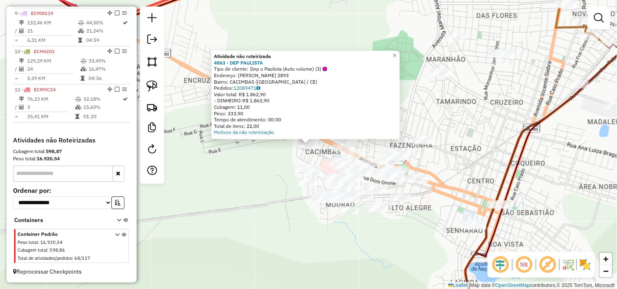
click at [269, 156] on div "Atividade não roteirizada 4863 - DEP PAULISTA Tipo de cliente: Dep o Paulista (…" at bounding box center [308, 144] width 617 height 289
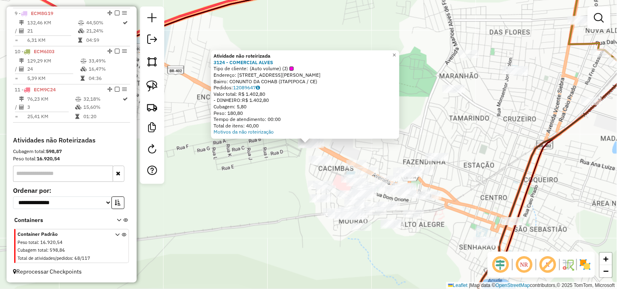
click at [278, 167] on div "Atividade não roteirizada 3124 - COMERCIAL ALVES Tipo de cliente: (Auto volume)…" at bounding box center [308, 144] width 617 height 289
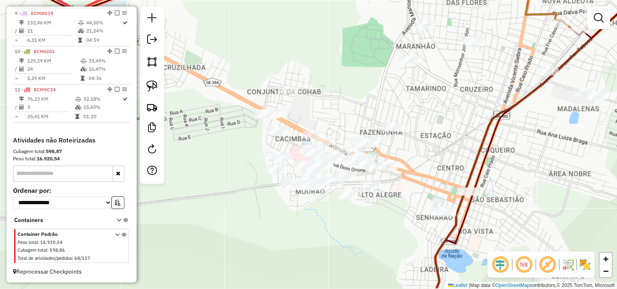
drag, startPoint x: 257, startPoint y: 172, endPoint x: 230, endPoint y: 147, distance: 36.5
click at [230, 147] on div "Janela de atendimento Grade de atendimento Capacidade Transportadoras Veículos …" at bounding box center [308, 144] width 617 height 289
click at [151, 89] on img at bounding box center [151, 85] width 11 height 11
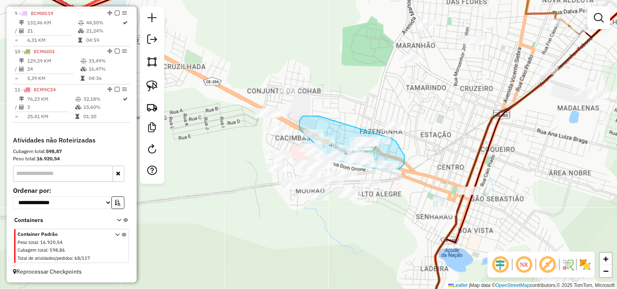
drag, startPoint x: 319, startPoint y: 116, endPoint x: 391, endPoint y: 139, distance: 76.1
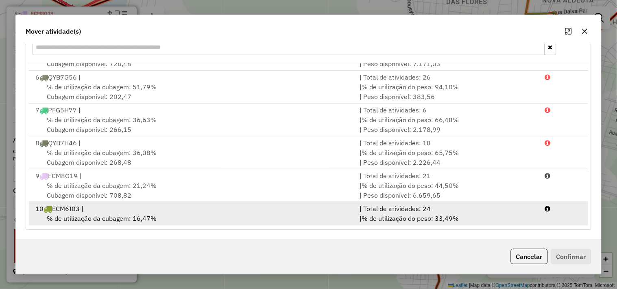
scroll to position [200, 0]
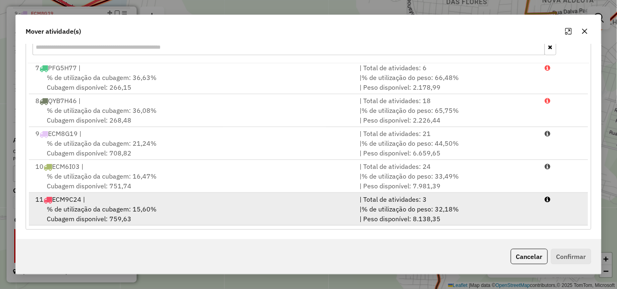
click at [169, 207] on div "% de utilização da cubagem: 15,60% Cubagem disponível: 759,63" at bounding box center [192, 214] width 324 height 20
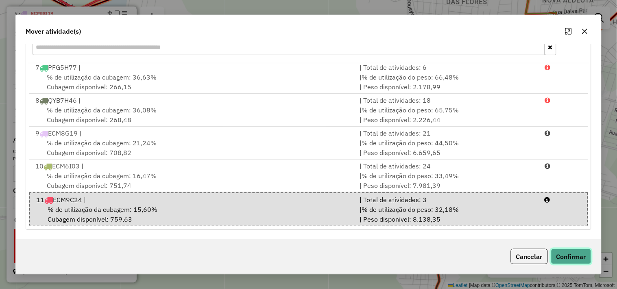
click at [567, 251] on button "Confirmar" at bounding box center [571, 256] width 40 height 15
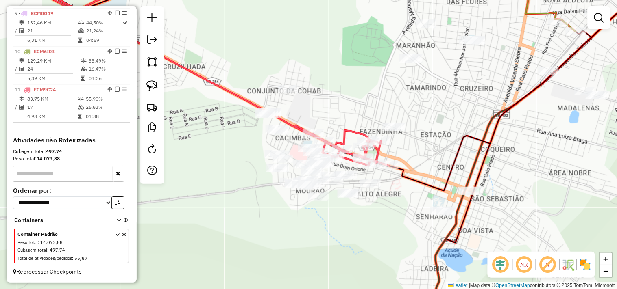
scroll to position [0, 0]
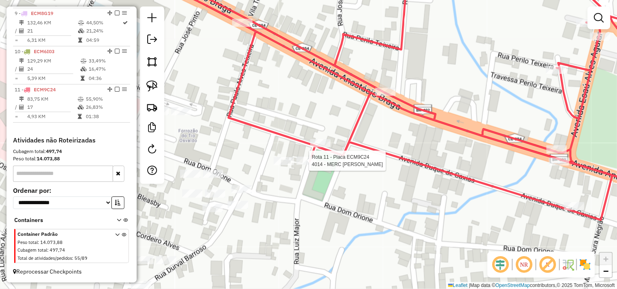
select select "**********"
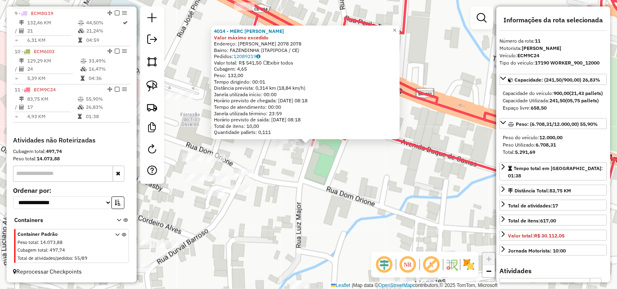
click at [294, 163] on div "4014 - MERC DOM ORIONE Valor máximo excedido Endereço: MONSENHOR ABELARDO 2078 …" at bounding box center [308, 144] width 617 height 289
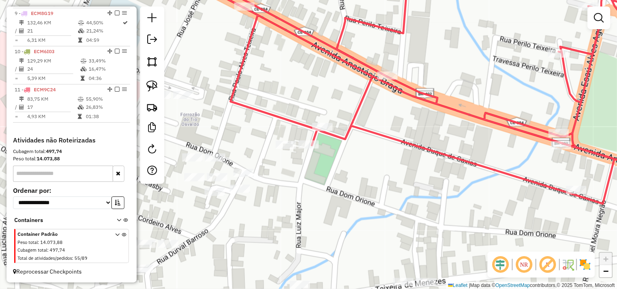
click at [280, 138] on div "Janela de atendimento Grade de atendimento Capacidade Transportadoras Veículos …" at bounding box center [308, 144] width 617 height 289
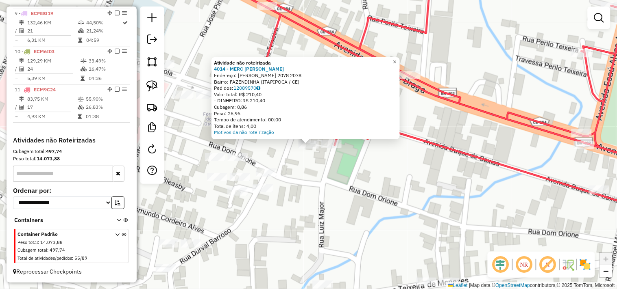
click at [308, 164] on div "Atividade não roteirizada 4014 - MERC DOM ORIONE Endereço: MONSENHOR ABELARDO 2…" at bounding box center [308, 144] width 617 height 289
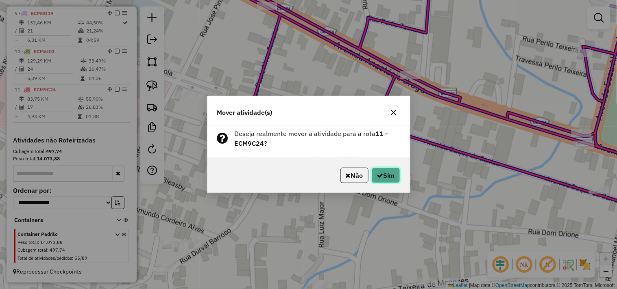
click at [392, 181] on button "Sim" at bounding box center [385, 175] width 28 height 15
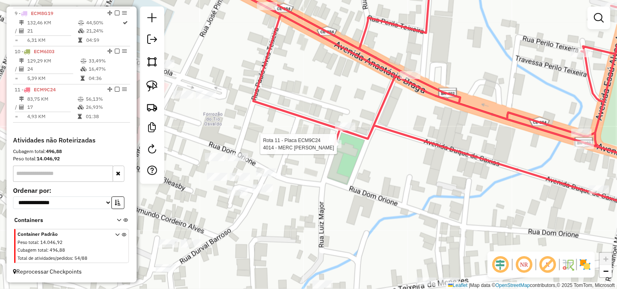
select select "**********"
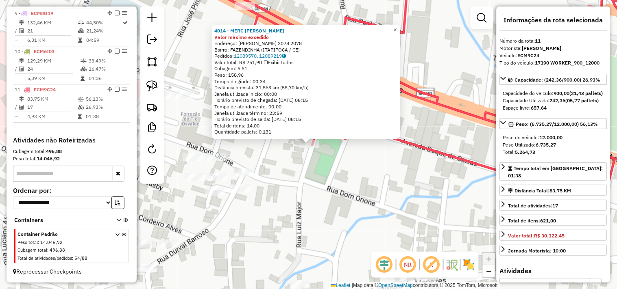
click at [343, 169] on div "4014 - MERC DOM ORIONE Valor máximo excedido Endereço: MONSENHOR ABELARDO 2078 …" at bounding box center [308, 144] width 617 height 289
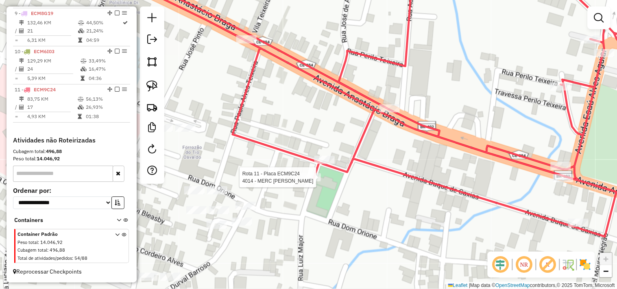
select select "**********"
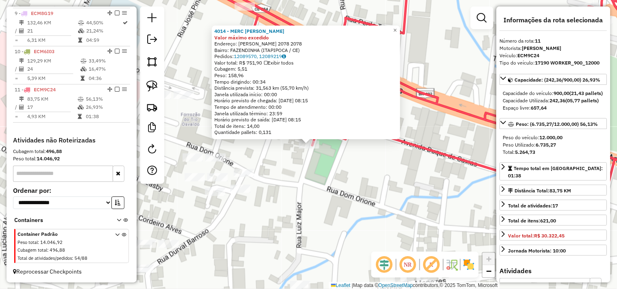
click at [318, 167] on div "4014 - MERC DOM ORIONE Valor máximo excedido Endereço: MONSENHOR ABELARDO 2078 …" at bounding box center [308, 144] width 617 height 289
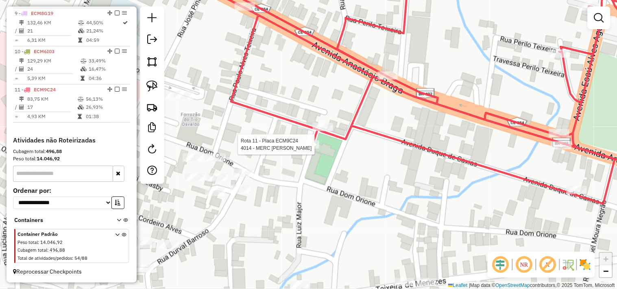
select select "**********"
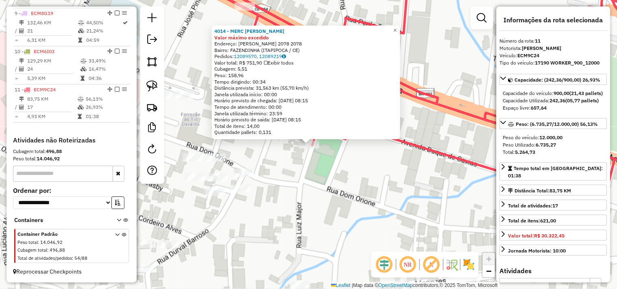
click at [302, 171] on div "4014 - MERC DOM ORIONE Valor máximo excedido Endereço: MONSENHOR ABELARDO 2078 …" at bounding box center [308, 144] width 617 height 289
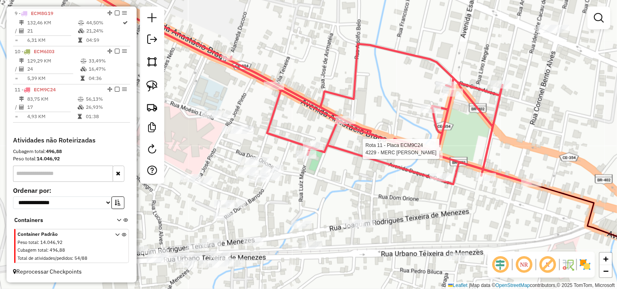
select select "**********"
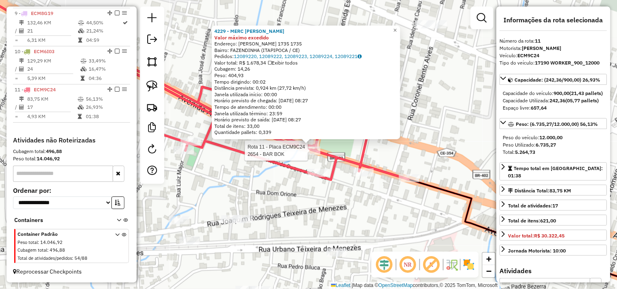
click at [313, 155] on div at bounding box center [310, 151] width 20 height 8
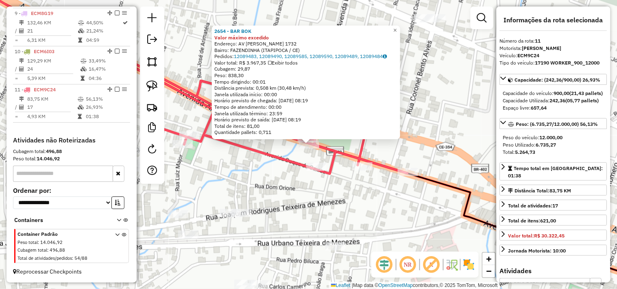
click at [284, 180] on div "2654 - BAR BOK Valor máximo excedido Endereço: AV ANAST CIO BRAGA 1732 Bairro: …" at bounding box center [308, 144] width 617 height 289
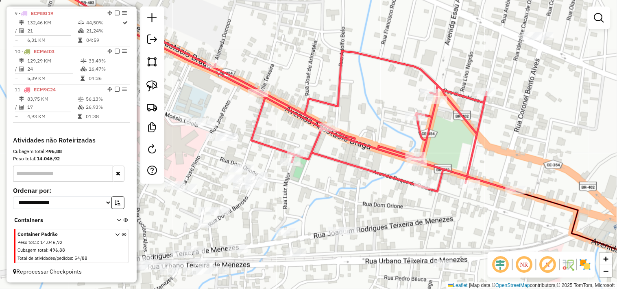
drag, startPoint x: 263, startPoint y: 178, endPoint x: 370, endPoint y: 196, distance: 109.2
click at [370, 196] on div "Janela de atendimento Grade de atendimento Capacidade Transportadoras Veículos …" at bounding box center [308, 144] width 617 height 289
select select "**********"
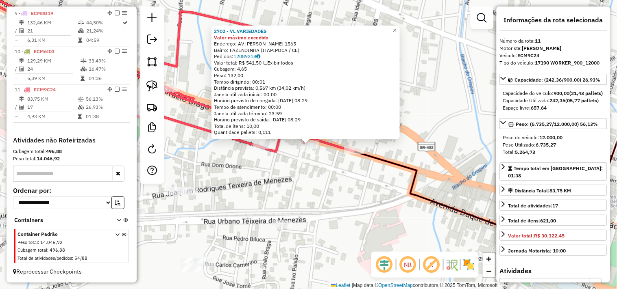
drag, startPoint x: 309, startPoint y: 167, endPoint x: 312, endPoint y: 180, distance: 13.7
click at [312, 180] on div "2702 - VL VARIEDADES Valor máximo excedido Endereço: AV ANAST CIO BRAGA 1565 Ba…" at bounding box center [308, 144] width 617 height 289
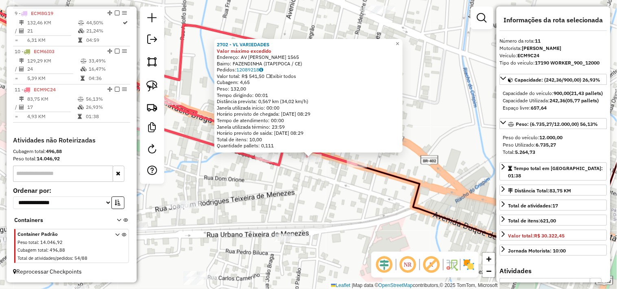
click at [312, 180] on div "2702 - VL VARIEDADES Valor máximo excedido Endereço: AV ANAST CIO BRAGA 1565 Ba…" at bounding box center [308, 144] width 617 height 289
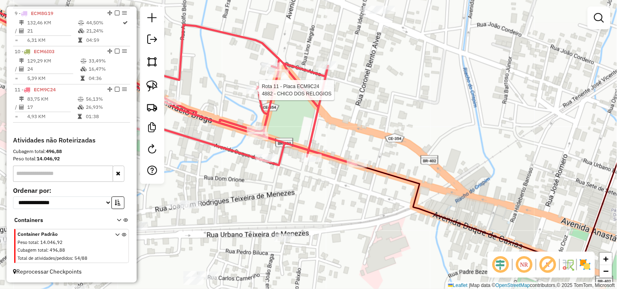
click at [257, 94] on div at bounding box center [256, 90] width 20 height 8
select select "**********"
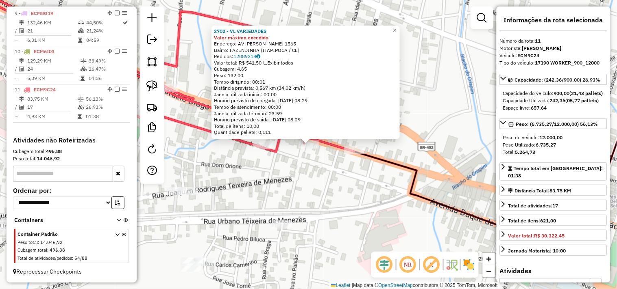
click at [351, 165] on div "2702 - VL VARIEDADES Valor máximo excedido Endereço: AV ANAST CIO BRAGA 1565 Ba…" at bounding box center [308, 144] width 617 height 289
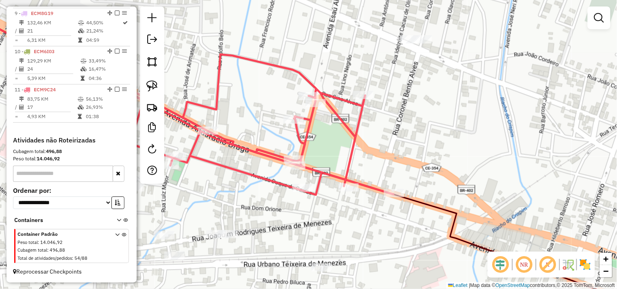
drag, startPoint x: 347, startPoint y: 126, endPoint x: 380, endPoint y: 163, distance: 48.6
click at [380, 163] on div "Janela de atendimento Grade de atendimento Capacidade Transportadoras Veículos …" at bounding box center [308, 144] width 617 height 289
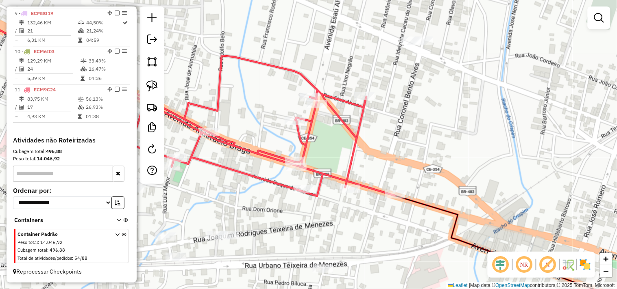
click at [367, 100] on div at bounding box center [364, 96] width 20 height 8
select select "**********"
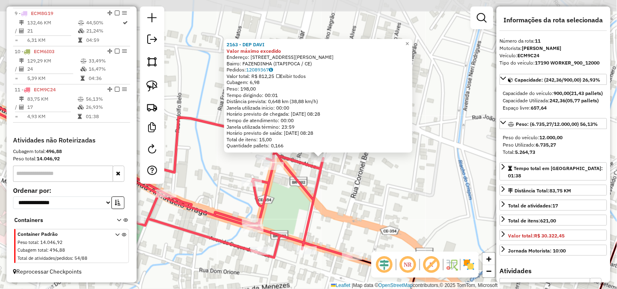
drag, startPoint x: 340, startPoint y: 184, endPoint x: 354, endPoint y: 198, distance: 19.3
click at [354, 198] on div "2163 - DEP DAVI Valor máximo excedido Endereço: RUA CAPITaO ANTONIO MANUEL ALV …" at bounding box center [308, 144] width 617 height 289
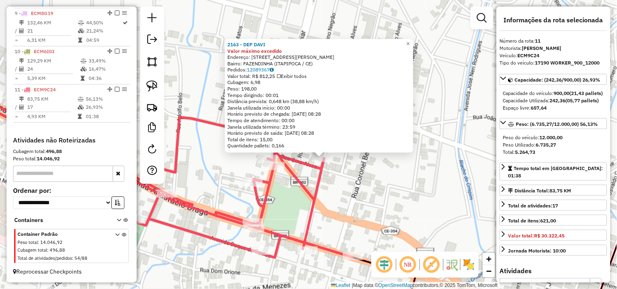
click at [345, 207] on div "2163 - DEP DAVI Valor máximo excedido Endereço: RUA CAPITaO ANTONIO MANUEL ALV …" at bounding box center [308, 144] width 617 height 289
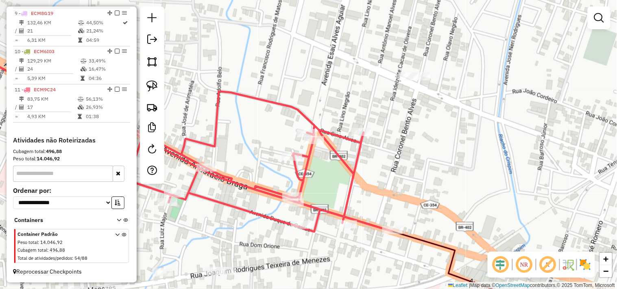
drag, startPoint x: 372, startPoint y: 188, endPoint x: 386, endPoint y: 179, distance: 17.1
click at [383, 182] on div "Janela de atendimento Grade de atendimento Capacidade Transportadoras Veículos …" at bounding box center [308, 144] width 617 height 289
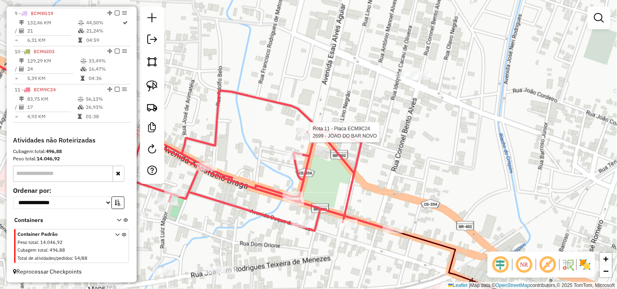
select select "**********"
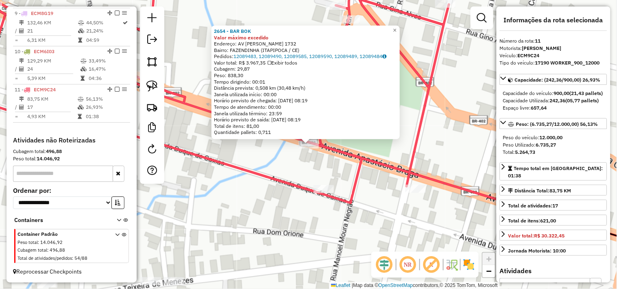
click at [308, 170] on div "2654 - BAR BOK Valor máximo excedido Endereço: AV ANAST CIO BRAGA 1732 Bairro: …" at bounding box center [308, 144] width 617 height 289
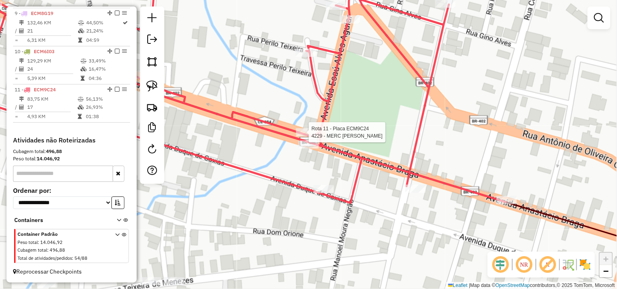
select select "**********"
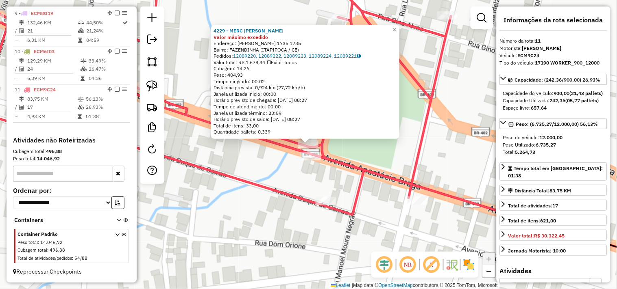
click at [295, 172] on div "4229 - MERC SaO MIGUEL Valor máximo excedido Endereço: ANASTACIO BRAGA 1735 173…" at bounding box center [308, 144] width 617 height 289
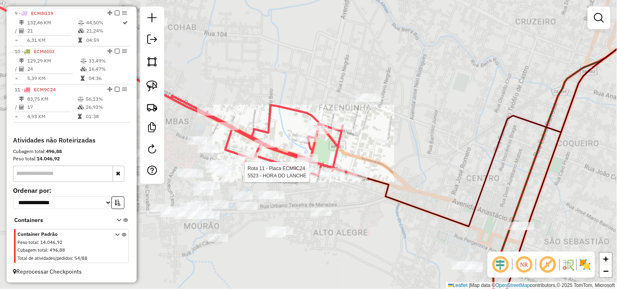
select select "**********"
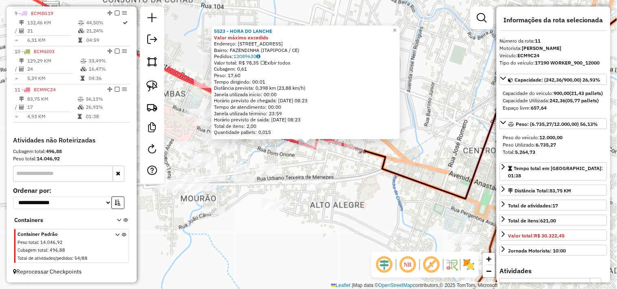
click at [338, 172] on div "5523 - HORA DO LANCHE Valor máximo excedido Endereço: AV DUQUE DE CAXIAS 1762 B…" at bounding box center [308, 144] width 617 height 289
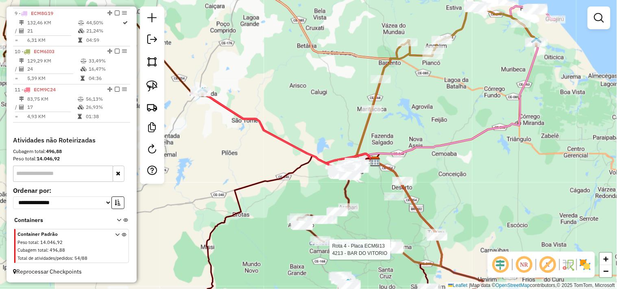
select select "**********"
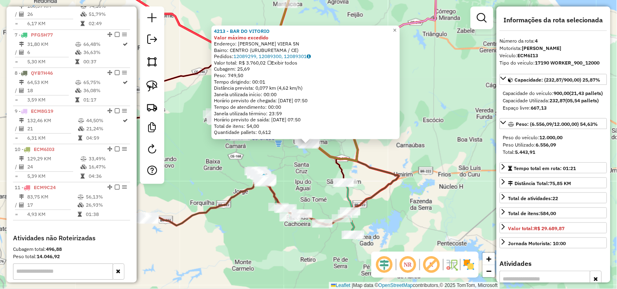
scroll to position [429, 0]
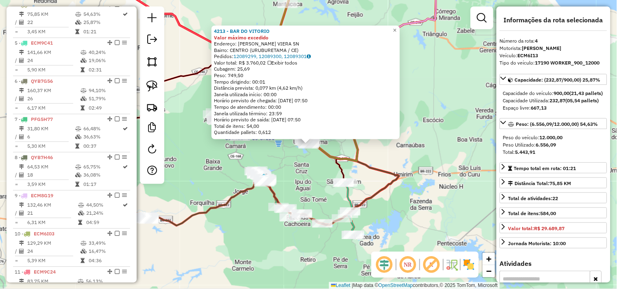
click at [320, 167] on div "4213 - BAR DO VITORIO Valor máximo excedido Endereço: FRANCISCO BATISTA VIERA S…" at bounding box center [308, 144] width 617 height 289
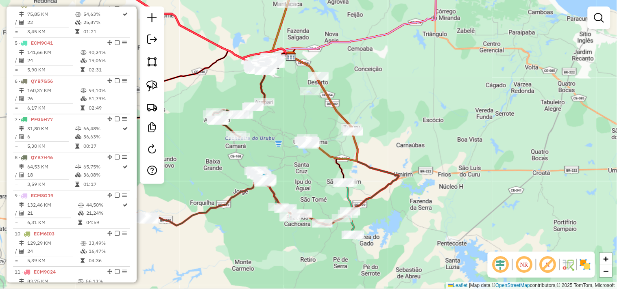
drag, startPoint x: 225, startPoint y: 214, endPoint x: 332, endPoint y: 200, distance: 108.2
click at [332, 200] on div "Janela de atendimento Grade de atendimento Capacidade Transportadoras Veículos …" at bounding box center [308, 144] width 617 height 289
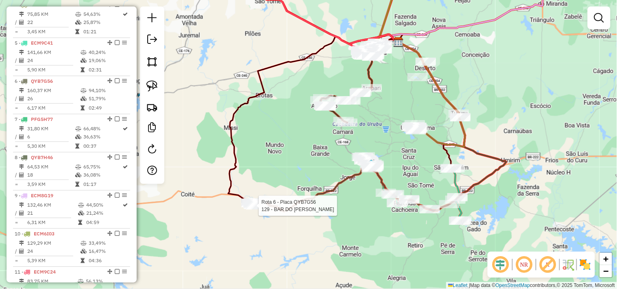
select select "**********"
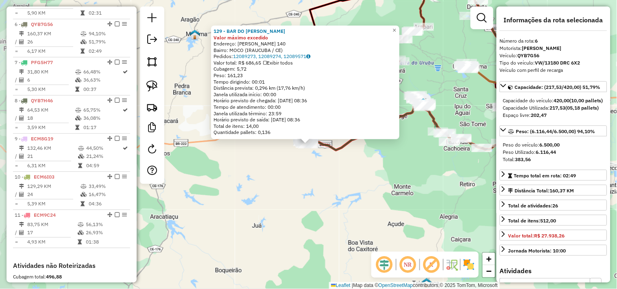
scroll to position [505, 0]
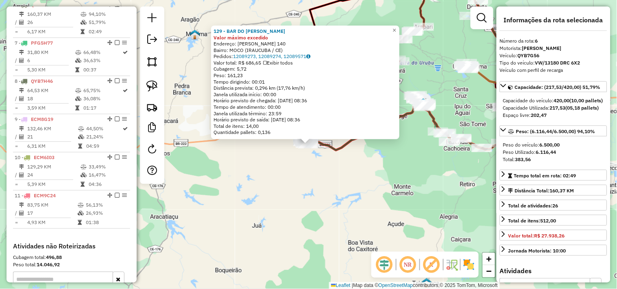
click at [355, 191] on div "129 - BAR DO GILBERTO Valor máximo excedido Endereço: ISAIAS FERREIRA 140 Bairr…" at bounding box center [308, 144] width 617 height 289
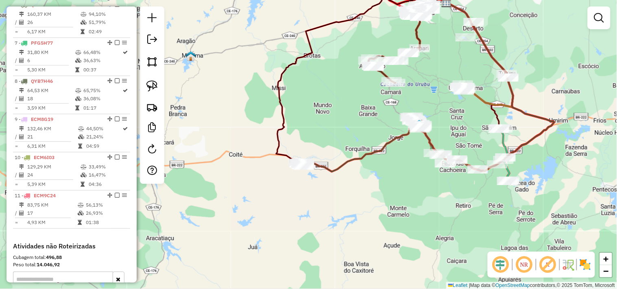
drag, startPoint x: 371, startPoint y: 203, endPoint x: 364, endPoint y: 216, distance: 14.5
click at [364, 216] on div "Janela de atendimento Grade de atendimento Capacidade Transportadoras Veículos …" at bounding box center [308, 144] width 617 height 289
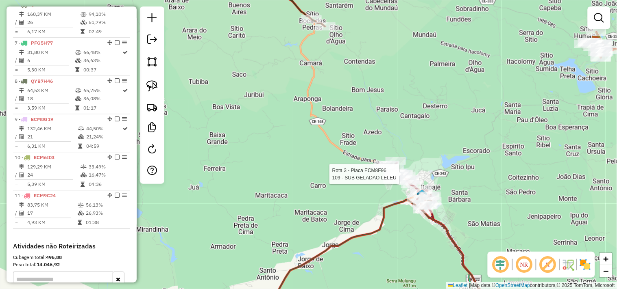
select select "**********"
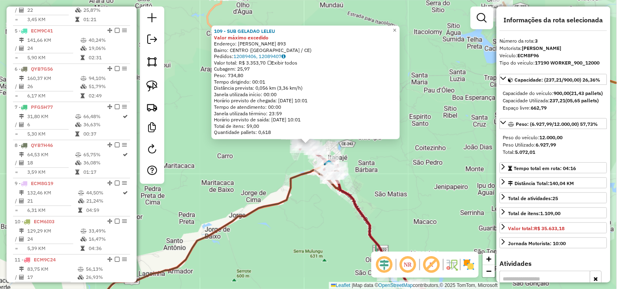
scroll to position [391, 0]
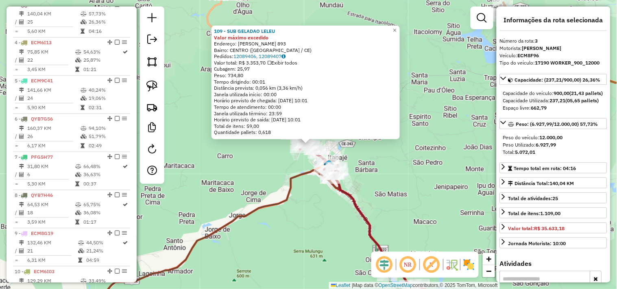
click at [332, 220] on div "109 - SUB GELADAO LELEU Valor máximo excedido Endereço: TEIXEIRA PINTO 893 Bair…" at bounding box center [308, 144] width 617 height 289
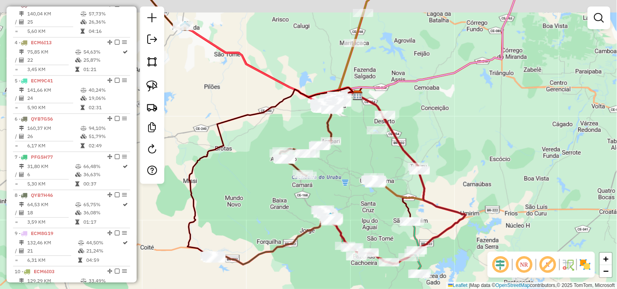
drag, startPoint x: 277, startPoint y: 185, endPoint x: 281, endPoint y: 214, distance: 29.1
click at [279, 213] on div "Janela de atendimento Grade de atendimento Capacidade Transportadoras Veículos …" at bounding box center [308, 144] width 617 height 289
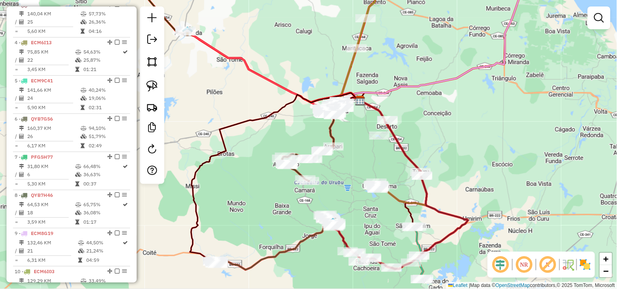
click at [345, 237] on div "Janela de atendimento Grade de atendimento Capacidade Transportadoras Veículos …" at bounding box center [308, 144] width 617 height 289
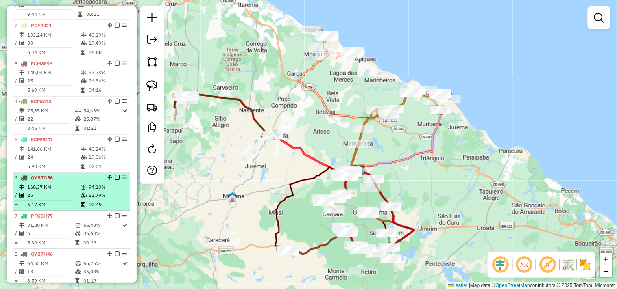
scroll to position [316, 0]
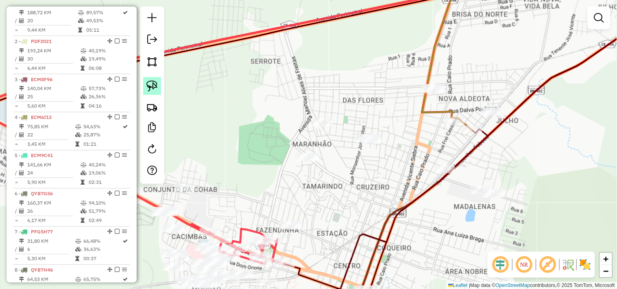
click at [154, 88] on img at bounding box center [151, 85] width 11 height 11
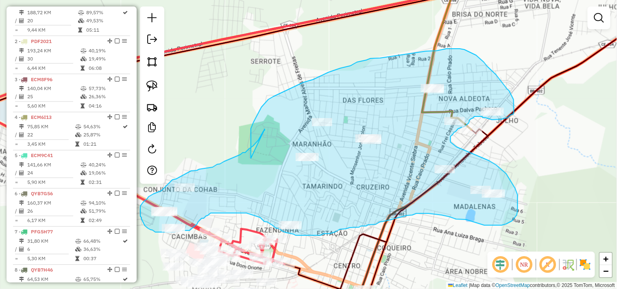
drag, startPoint x: 251, startPoint y: 154, endPoint x: 265, endPoint y: 129, distance: 28.0
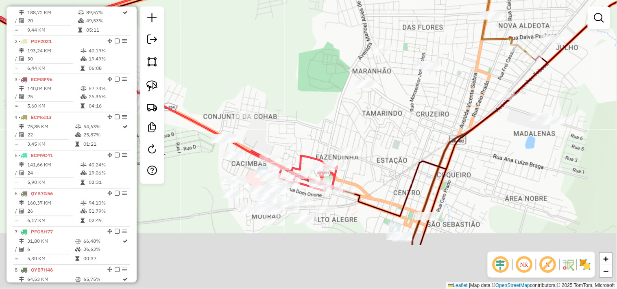
drag, startPoint x: 351, startPoint y: 202, endPoint x: 448, endPoint y: 100, distance: 141.4
click at [448, 100] on div "Janela de atendimento Grade de atendimento Capacidade Transportadoras Veículos …" at bounding box center [308, 144] width 617 height 289
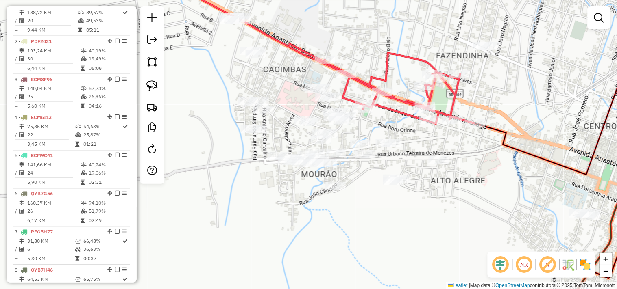
drag, startPoint x: 153, startPoint y: 84, endPoint x: 161, endPoint y: 89, distance: 9.9
click at [153, 84] on img at bounding box center [151, 85] width 11 height 11
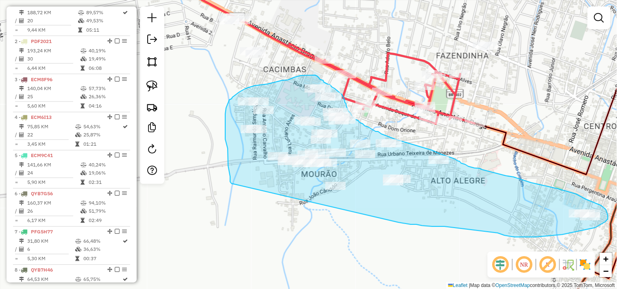
drag, startPoint x: 233, startPoint y: 184, endPoint x: 395, endPoint y: 223, distance: 167.1
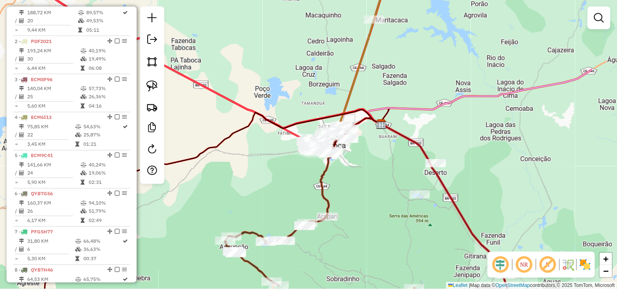
drag, startPoint x: 480, startPoint y: 204, endPoint x: 392, endPoint y: 174, distance: 92.5
click at [392, 174] on div "Janela de atendimento Grade de atendimento Capacidade Transportadoras Veículos …" at bounding box center [308, 144] width 617 height 289
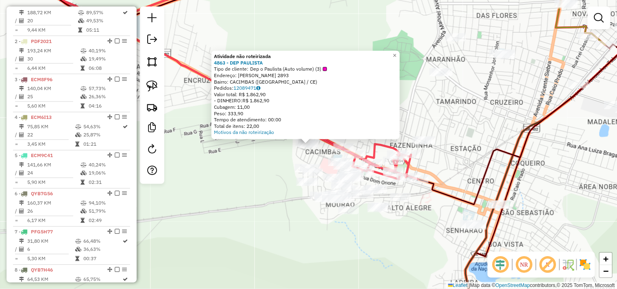
click at [245, 176] on div "Atividade não roteirizada 4863 - DEP PAULISTA Tipo de cliente: Dep o Paulista (…" at bounding box center [308, 144] width 617 height 289
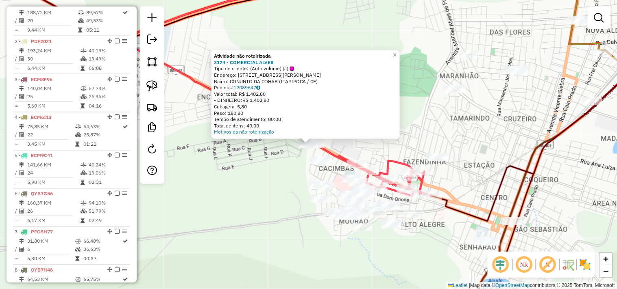
click at [274, 172] on div "Atividade não roteirizada 3124 - COMERCIAL ALVES Tipo de cliente: (Auto volume)…" at bounding box center [308, 144] width 617 height 289
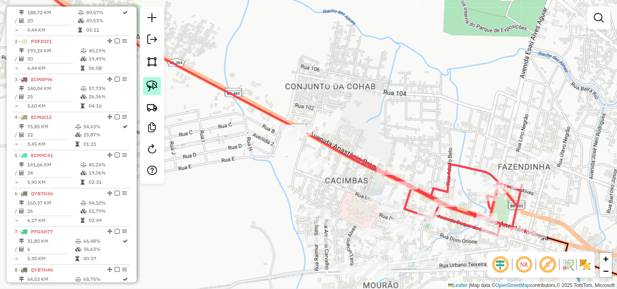
click at [148, 89] on img at bounding box center [151, 85] width 11 height 11
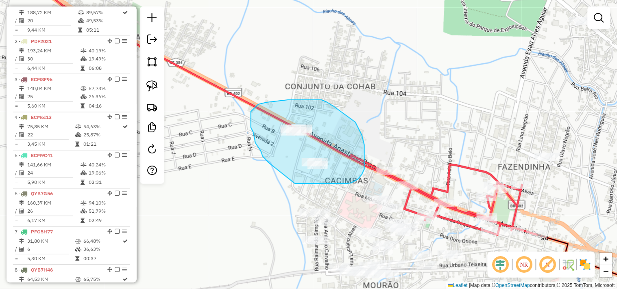
drag, startPoint x: 263, startPoint y: 156, endPoint x: 260, endPoint y: 176, distance: 20.1
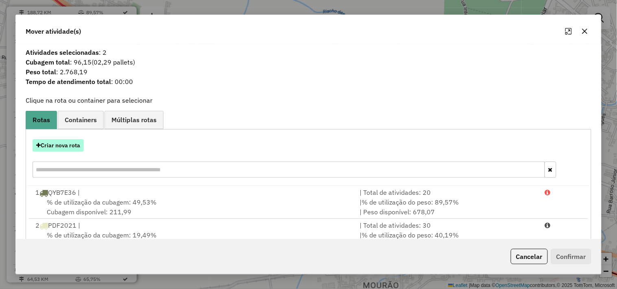
click at [64, 140] on button "Criar nova rota" at bounding box center [58, 145] width 51 height 13
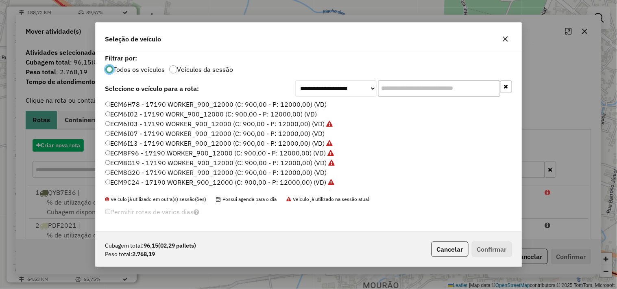
scroll to position [4, 2]
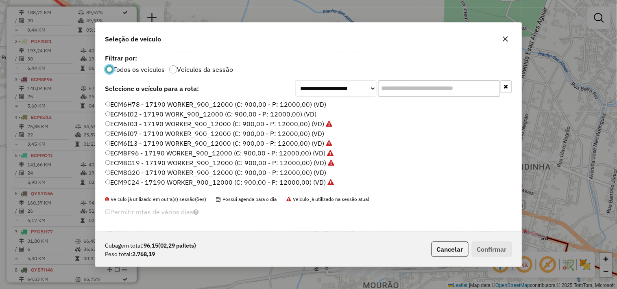
click at [129, 170] on label "ECM8G20 - 17190 WORKER_900_12000 (C: 900,00 - P: 12000,00) (VD)" at bounding box center [215, 173] width 221 height 10
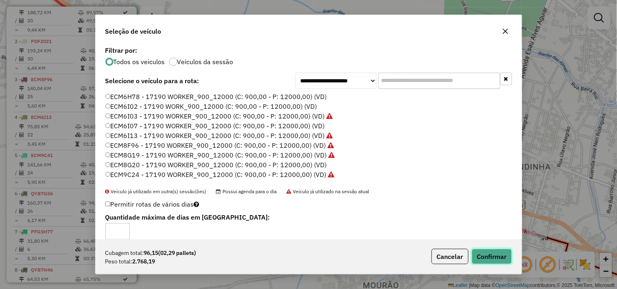
click at [492, 254] on button "Confirmar" at bounding box center [491, 256] width 40 height 15
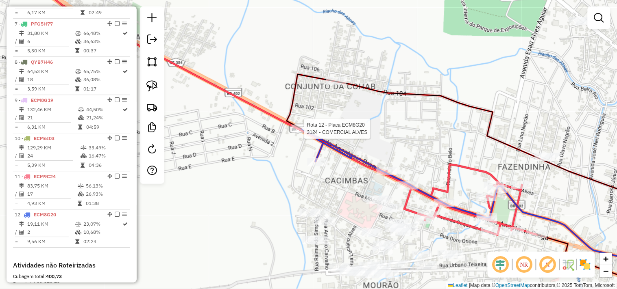
select select "**********"
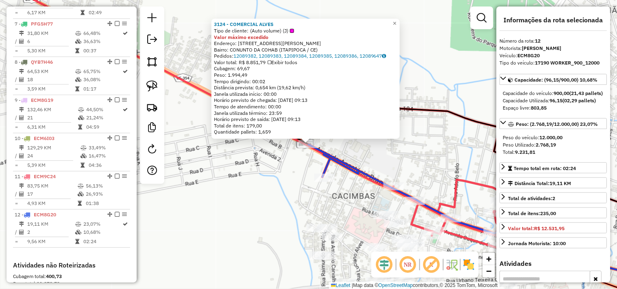
scroll to position [656, 0]
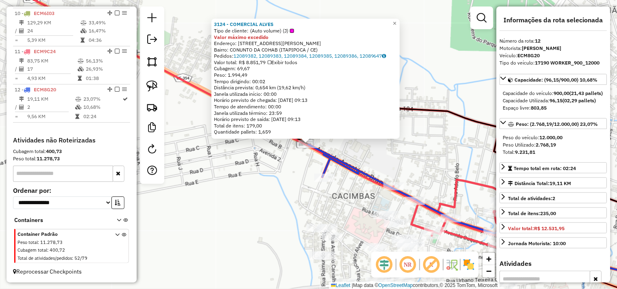
click at [286, 189] on div "3124 - COMERCIAL ALVES Tipo de cliente: (Auto volume) (J) Valor máximo excedido…" at bounding box center [308, 144] width 617 height 289
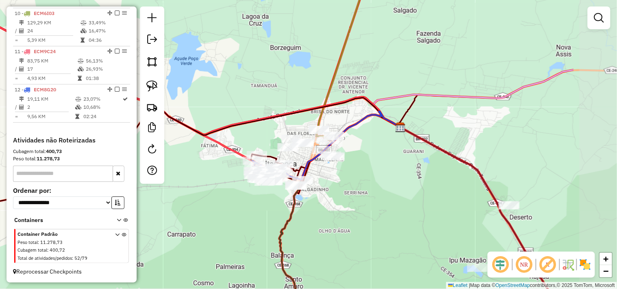
drag, startPoint x: 453, startPoint y: 196, endPoint x: 350, endPoint y: 181, distance: 103.6
click at [350, 181] on div "Janela de atendimento Grade de atendimento Capacidade Transportadoras Veículos …" at bounding box center [308, 144] width 617 height 289
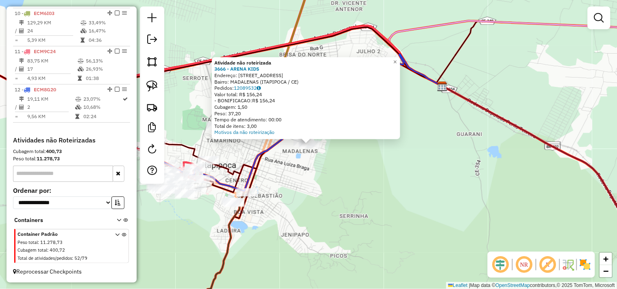
click at [326, 172] on div "Atividade não roteirizada 3666 - ARENA KIDS Endereço: AVENIDA DA UNIVERSIDADE 1…" at bounding box center [308, 144] width 617 height 289
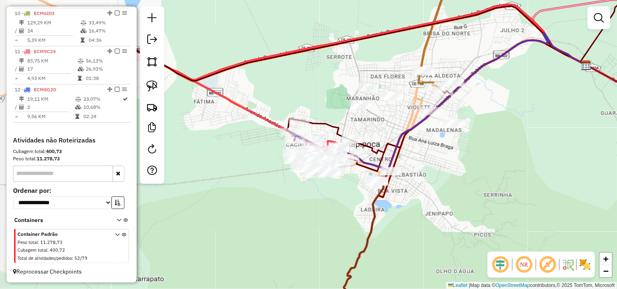
drag, startPoint x: 293, startPoint y: 180, endPoint x: 436, endPoint y: 159, distance: 145.4
click at [436, 159] on div "Janela de atendimento Grade de atendimento Capacidade Transportadoras Veículos …" at bounding box center [308, 144] width 617 height 289
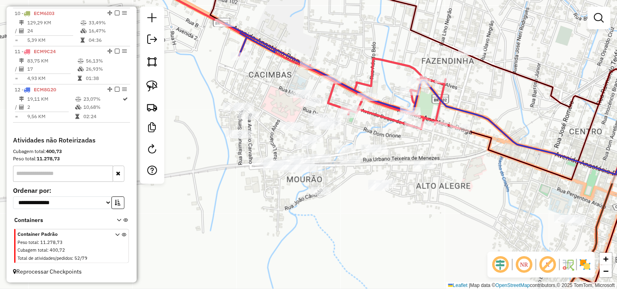
drag, startPoint x: 274, startPoint y: 204, endPoint x: 200, endPoint y: 154, distance: 89.6
click at [237, 180] on div "Janela de atendimento Grade de atendimento Capacidade Transportadoras Veículos …" at bounding box center [308, 144] width 617 height 289
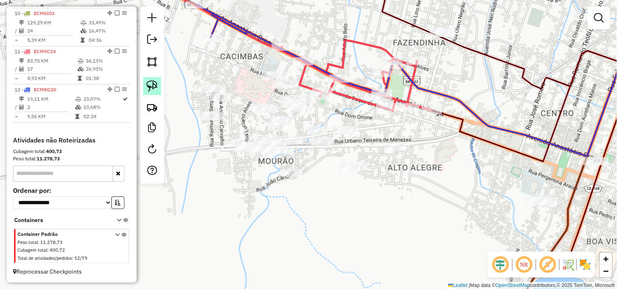
click at [148, 88] on img at bounding box center [151, 85] width 11 height 11
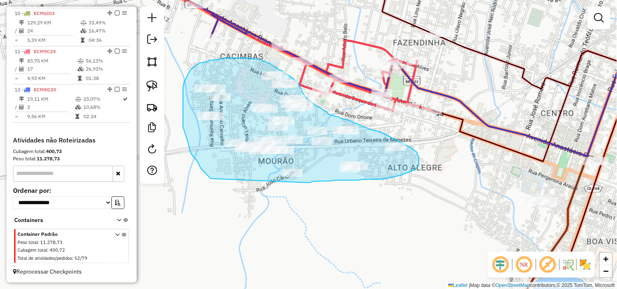
drag, startPoint x: 185, startPoint y: 133, endPoint x: 307, endPoint y: 183, distance: 132.5
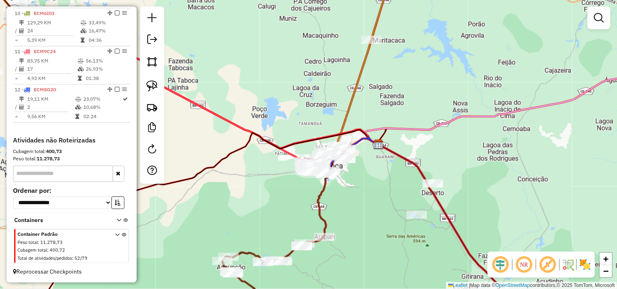
drag, startPoint x: 277, startPoint y: 212, endPoint x: 275, endPoint y: 144, distance: 68.3
click at [273, 147] on div "Janela de atendimento Grade de atendimento Capacidade Transportadoras Veículos …" at bounding box center [308, 144] width 617 height 289
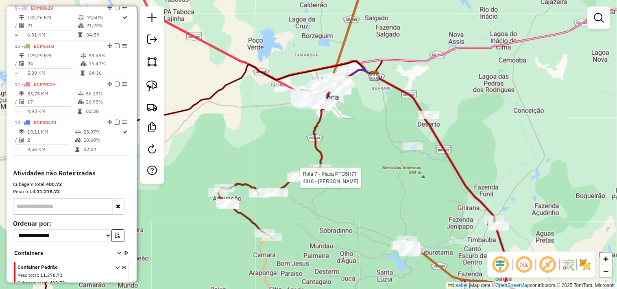
select select "**********"
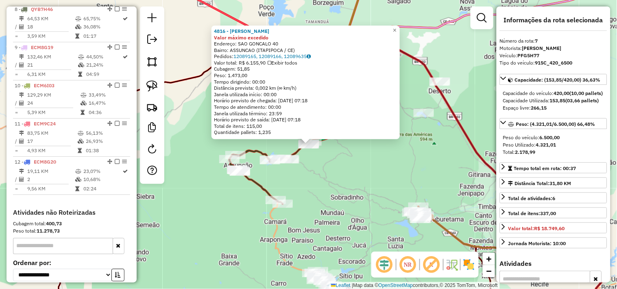
scroll to position [543, 0]
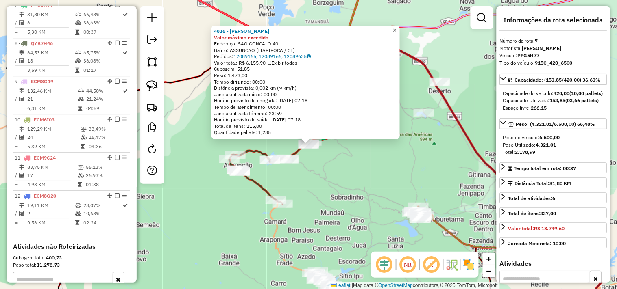
click at [334, 159] on div "4816 - ANTONIO ROMARIO MART Valor máximo excedido Endereço: SAO GONCALO 40 Bair…" at bounding box center [308, 144] width 617 height 289
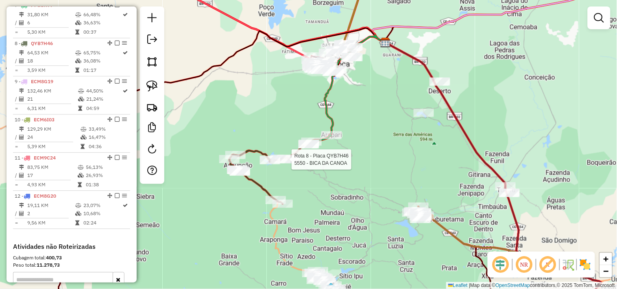
select select "**********"
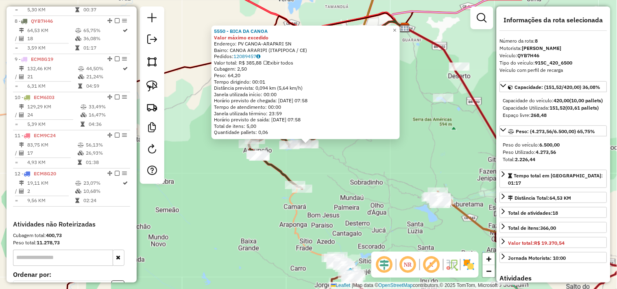
scroll to position [582, 0]
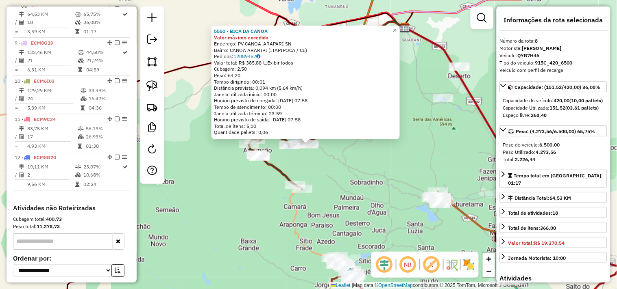
click at [357, 176] on div "5550 - BICA DA CANOA Valor máximo excedido Endereço: PV CANOA-ARAPARI SN Bairro…" at bounding box center [308, 144] width 617 height 289
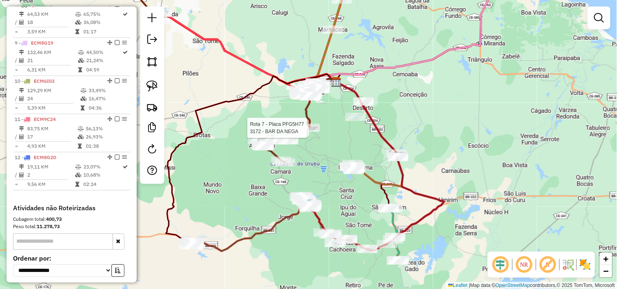
select select "**********"
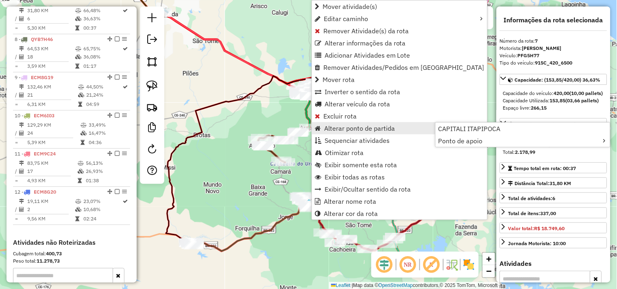
scroll to position [543, 0]
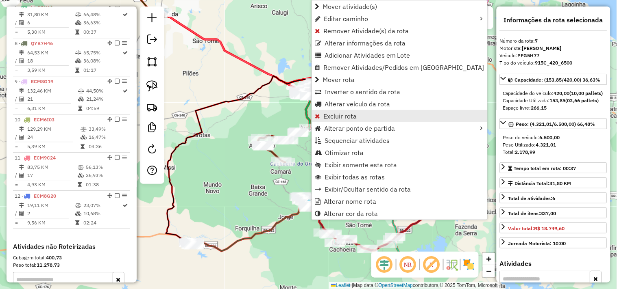
click at [336, 118] on span "Excluir rota" at bounding box center [339, 116] width 33 height 7
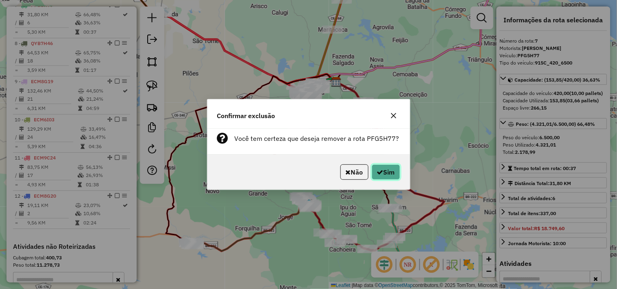
click at [382, 173] on button "Sim" at bounding box center [385, 172] width 28 height 15
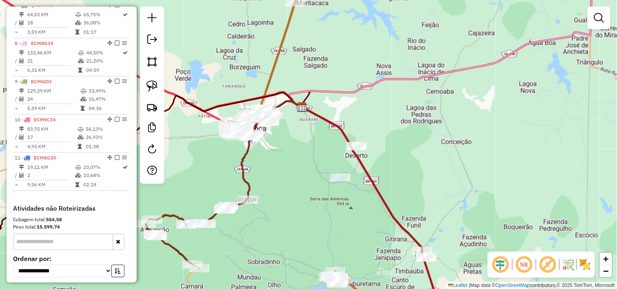
drag, startPoint x: 261, startPoint y: 114, endPoint x: 262, endPoint y: 104, distance: 10.3
click at [262, 106] on div "Janela de atendimento Grade de atendimento Capacidade Transportadoras Veículos …" at bounding box center [308, 144] width 617 height 289
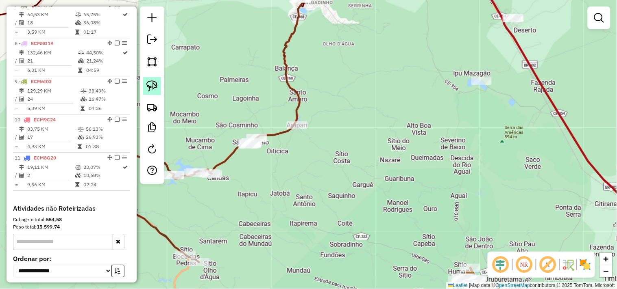
click at [145, 87] on link at bounding box center [152, 86] width 18 height 18
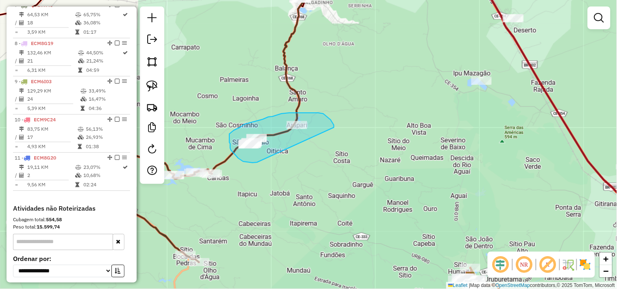
drag, startPoint x: 257, startPoint y: 163, endPoint x: 335, endPoint y: 147, distance: 80.0
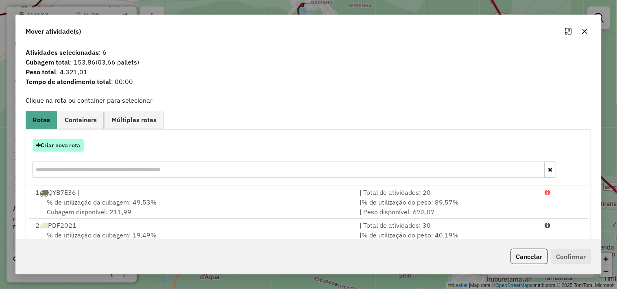
click at [79, 148] on button "Criar nova rota" at bounding box center [58, 145] width 51 height 13
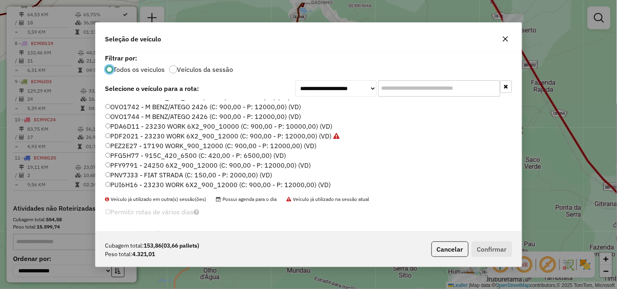
scroll to position [174, 0]
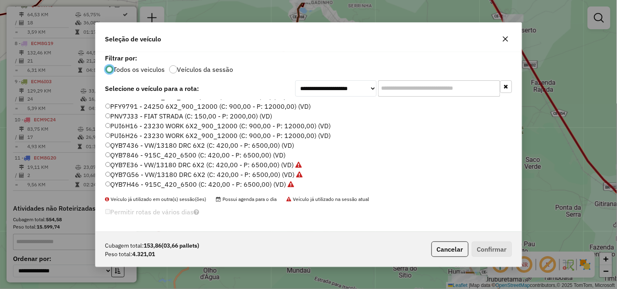
click at [139, 153] on label "QYB7846 - 915C_420_6500 (C: 420,00 - P: 6500,00) (VD)" at bounding box center [195, 155] width 180 height 10
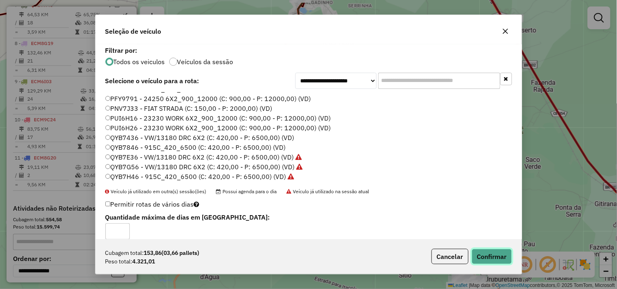
click at [499, 255] on button "Confirmar" at bounding box center [491, 256] width 40 height 15
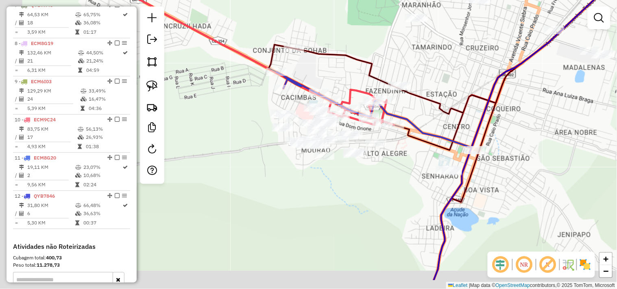
drag, startPoint x: 248, startPoint y: 218, endPoint x: 327, endPoint y: 178, distance: 88.2
click at [326, 178] on div "Janela de atendimento Grade de atendimento Capacidade Transportadoras Veículos …" at bounding box center [308, 144] width 617 height 289
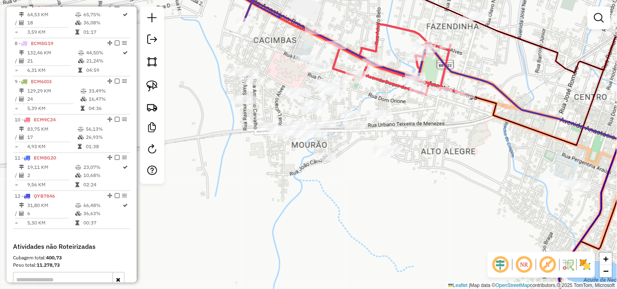
drag, startPoint x: 346, startPoint y: 172, endPoint x: 334, endPoint y: 187, distance: 19.0
click at [334, 187] on div "Janela de atendimento Grade de atendimento Capacidade Transportadoras Veículos …" at bounding box center [308, 144] width 617 height 289
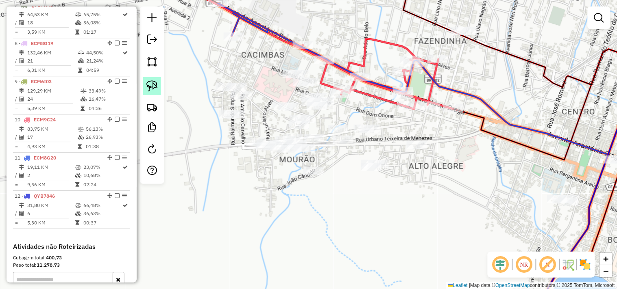
click at [149, 87] on img at bounding box center [151, 85] width 11 height 11
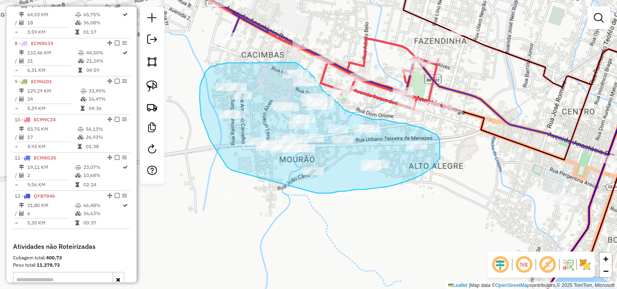
drag, startPoint x: 232, startPoint y: 171, endPoint x: 314, endPoint y: 193, distance: 84.8
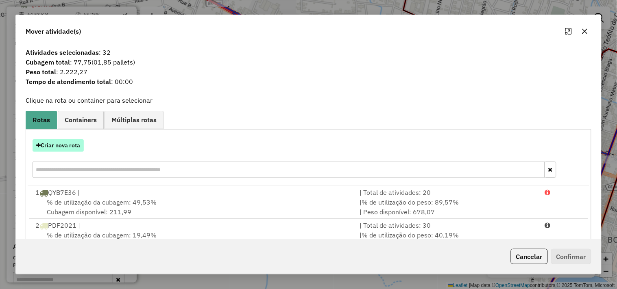
click at [61, 144] on button "Criar nova rota" at bounding box center [58, 145] width 51 height 13
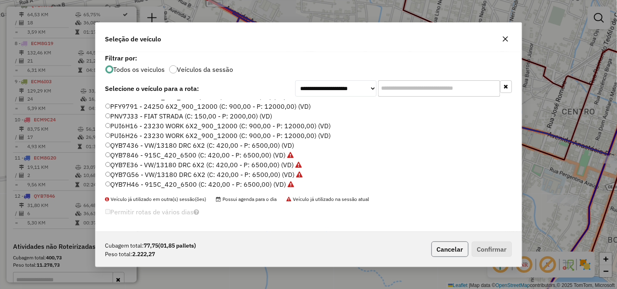
click at [448, 248] on button "Cancelar" at bounding box center [449, 249] width 37 height 15
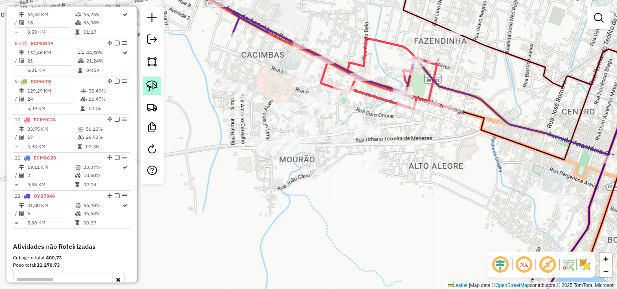
click at [153, 95] on link at bounding box center [152, 86] width 18 height 18
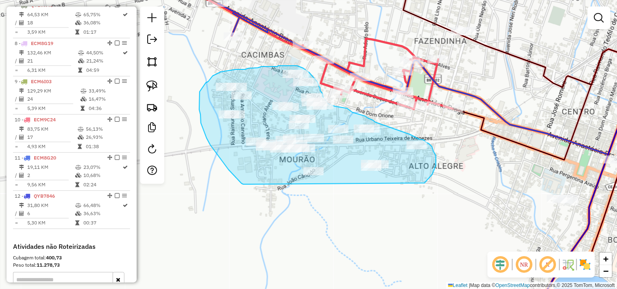
drag, startPoint x: 215, startPoint y: 152, endPoint x: 366, endPoint y: 196, distance: 157.1
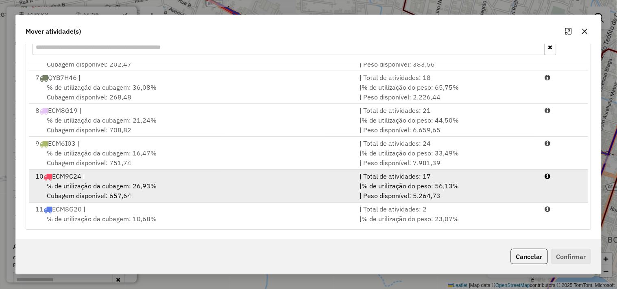
scroll to position [233, 0]
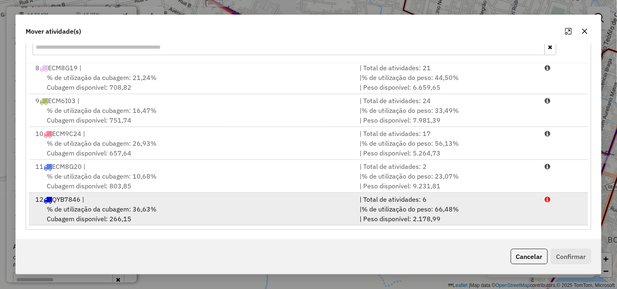
click at [128, 203] on div "12 QYB7846 |" at bounding box center [192, 200] width 324 height 10
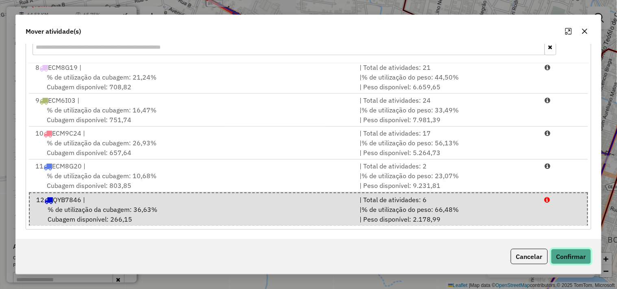
click at [561, 262] on button "Confirmar" at bounding box center [571, 256] width 40 height 15
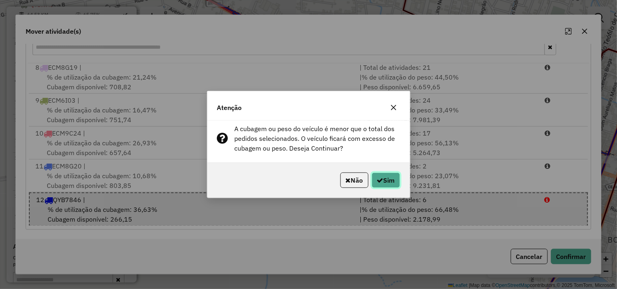
click at [391, 181] on button "Sim" at bounding box center [385, 180] width 28 height 15
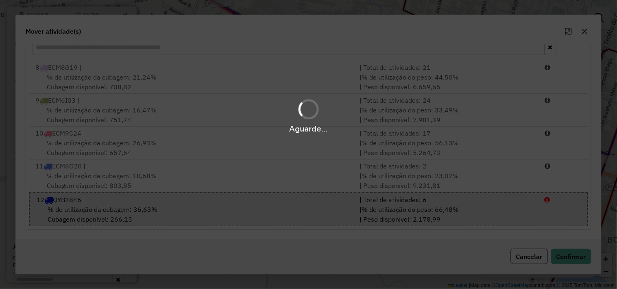
scroll to position [0, 0]
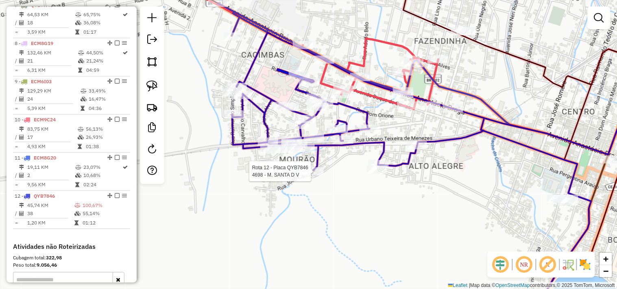
click at [319, 176] on div at bounding box center [313, 171] width 20 height 8
select select "**********"
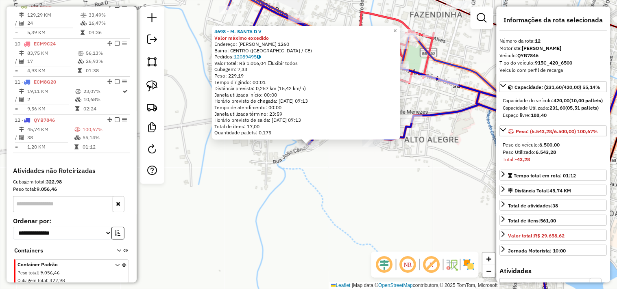
scroll to position [656, 0]
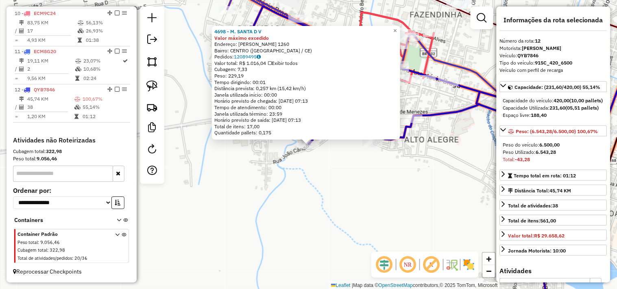
click at [354, 180] on div "4698 - M. SANTA D V Valor máximo excedido Endereço: JOaO CANDIDO 1260 Bairro: C…" at bounding box center [308, 144] width 617 height 289
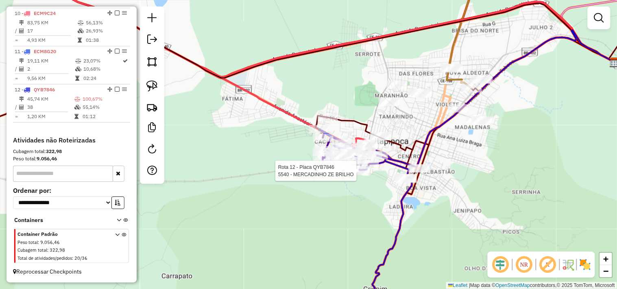
click at [357, 175] on div at bounding box center [359, 171] width 20 height 8
select select "**********"
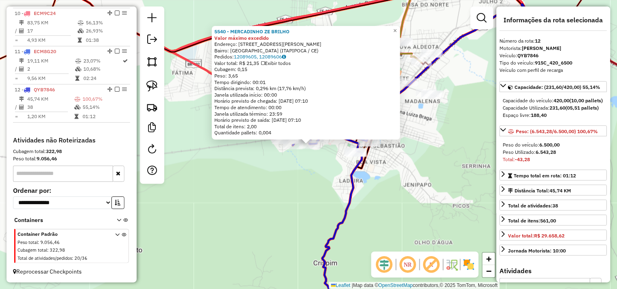
click at [304, 169] on div "5540 - MERCADINHO ZE BRILHO Valor máximo excedido Endereço: Rua Carlos Camerino…" at bounding box center [308, 144] width 617 height 289
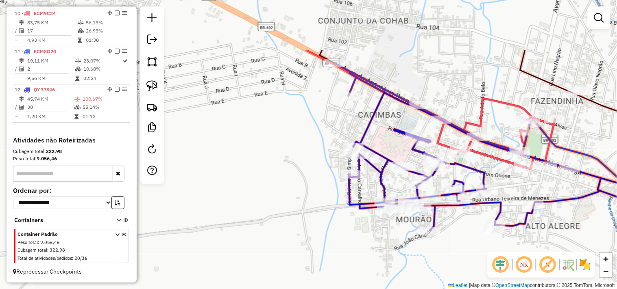
drag, startPoint x: 277, startPoint y: 190, endPoint x: 449, endPoint y: 266, distance: 188.5
click at [449, 266] on div "Janela de atendimento Grade de atendimento Capacidade Transportadoras Veículos …" at bounding box center [308, 144] width 617 height 289
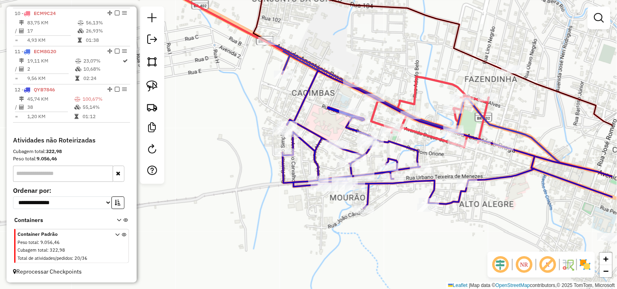
drag, startPoint x: 395, startPoint y: 214, endPoint x: 370, endPoint y: 201, distance: 28.5
click at [368, 202] on div "Janela de atendimento Grade de atendimento Capacidade Transportadoras Veículos …" at bounding box center [308, 144] width 617 height 289
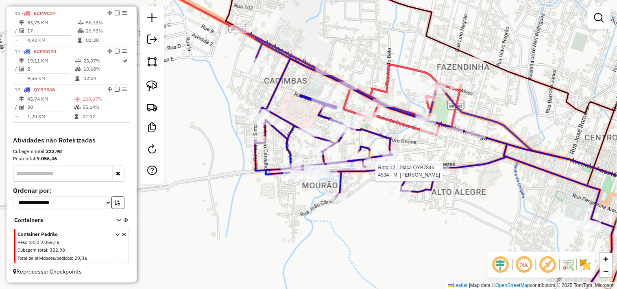
select select "**********"
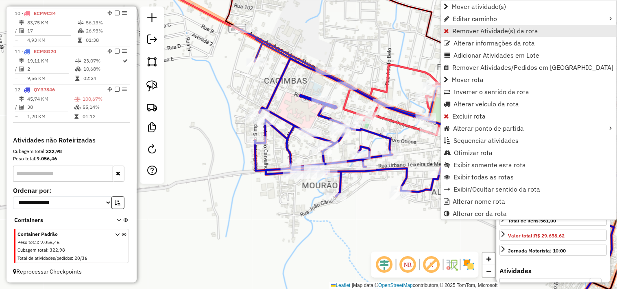
click at [456, 30] on span "Remover Atividade(s) da rota" at bounding box center [495, 31] width 86 height 7
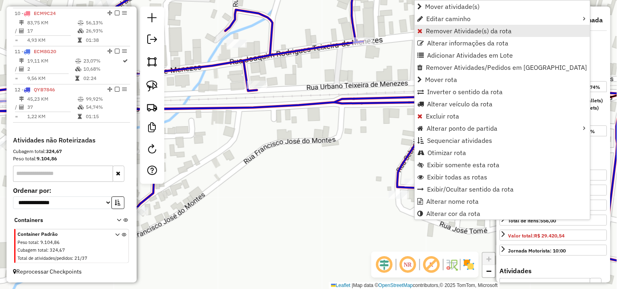
click at [427, 33] on span "Remover Atividade(s) da rota" at bounding box center [469, 31] width 86 height 7
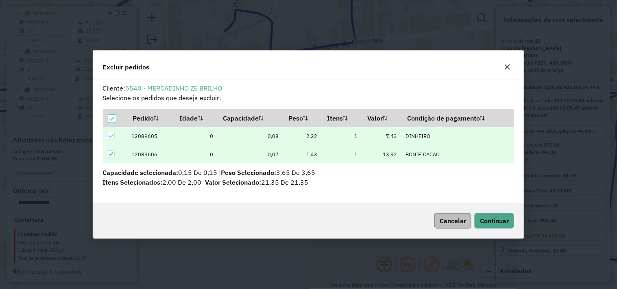
scroll to position [0, 0]
drag, startPoint x: 498, startPoint y: 222, endPoint x: 465, endPoint y: 226, distance: 32.8
click at [498, 221] on span "Continuar" at bounding box center [494, 221] width 29 height 8
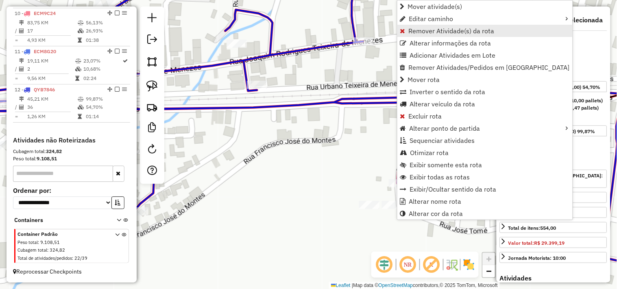
click at [421, 33] on span "Remover Atividade(s) da rota" at bounding box center [451, 31] width 86 height 7
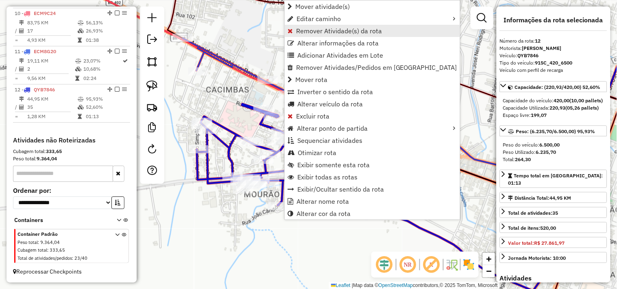
click at [307, 33] on span "Remover Atividade(s) da rota" at bounding box center [339, 31] width 86 height 7
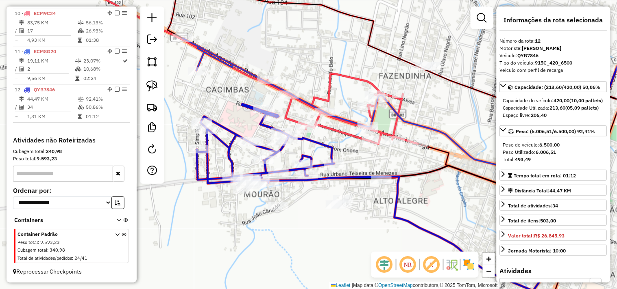
click at [309, 219] on div "Janela de atendimento Grade de atendimento Capacidade Transportadoras Veículos …" at bounding box center [308, 144] width 617 height 289
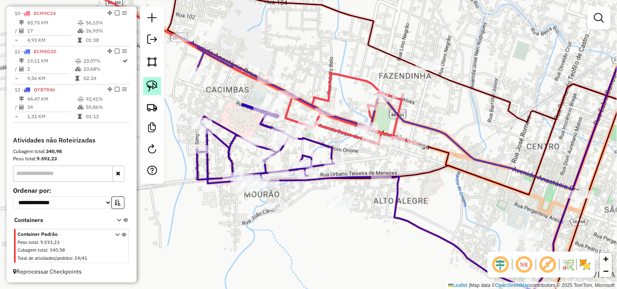
click at [147, 93] on link at bounding box center [152, 86] width 18 height 18
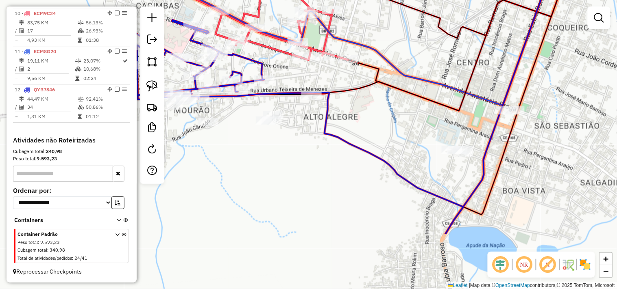
drag, startPoint x: 361, startPoint y: 261, endPoint x: 291, endPoint y: 176, distance: 109.4
click at [291, 176] on div "Janela de atendimento Grade de atendimento Capacidade Transportadoras Veículos …" at bounding box center [308, 144] width 617 height 289
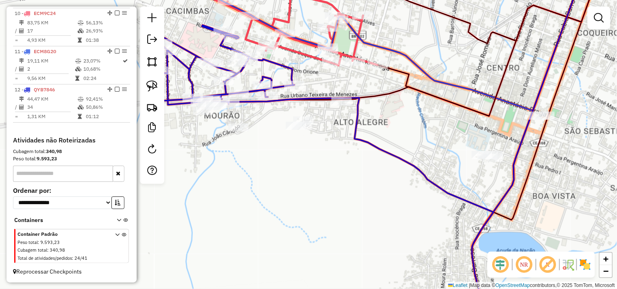
drag, startPoint x: 291, startPoint y: 176, endPoint x: 321, endPoint y: 182, distance: 30.5
click at [321, 182] on div "Janela de atendimento Grade de atendimento Capacidade Transportadoras Veículos …" at bounding box center [308, 144] width 617 height 289
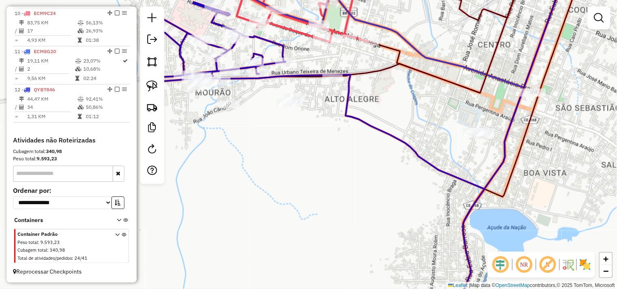
drag, startPoint x: 231, startPoint y: 169, endPoint x: 222, endPoint y: 145, distance: 25.6
click at [222, 145] on div "Janela de atendimento Grade de atendimento Capacidade Transportadoras Veículos …" at bounding box center [308, 144] width 617 height 289
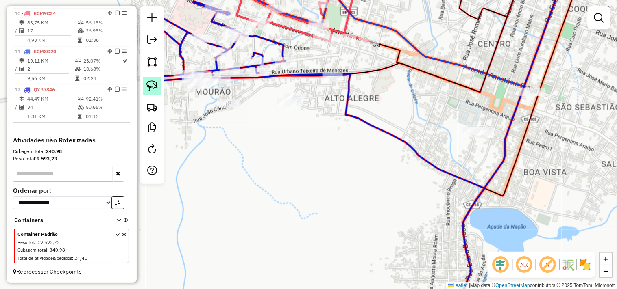
click at [158, 93] on link at bounding box center [152, 86] width 18 height 18
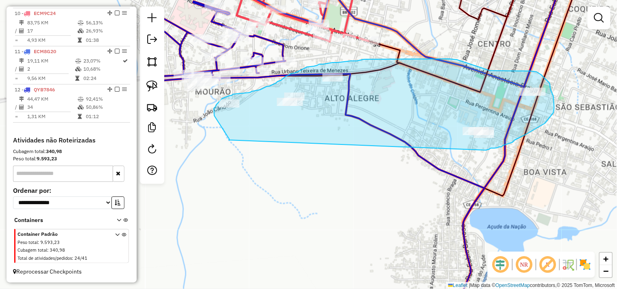
drag, startPoint x: 229, startPoint y: 140, endPoint x: 486, endPoint y: 150, distance: 257.0
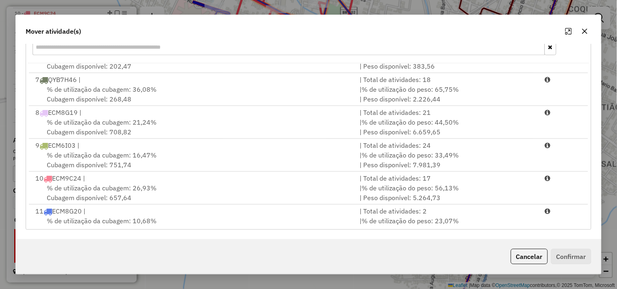
scroll to position [143, 0]
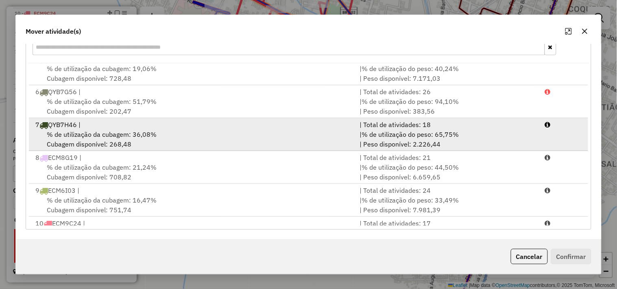
click at [92, 133] on span "% de utilização da cubagem: 36,08%" at bounding box center [102, 134] width 110 height 8
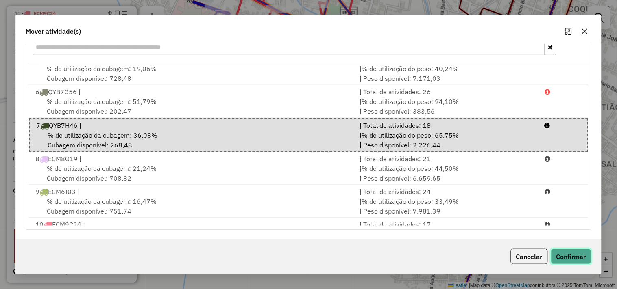
click at [557, 255] on button "Confirmar" at bounding box center [571, 256] width 40 height 15
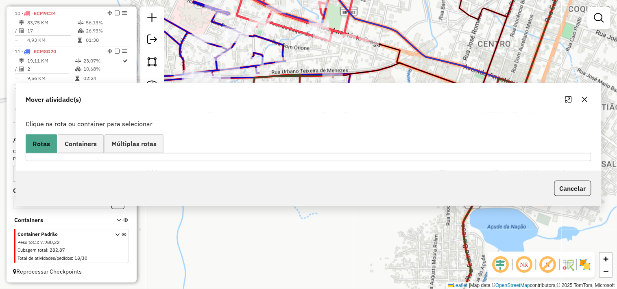
scroll to position [0, 0]
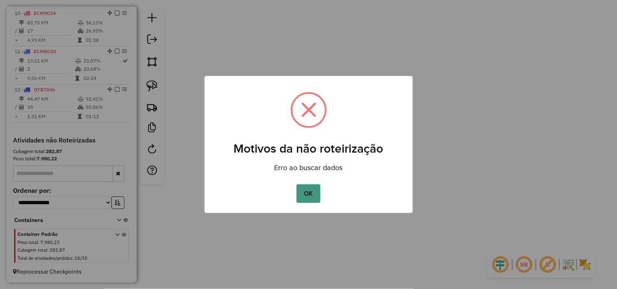
click at [319, 189] on button "OK" at bounding box center [308, 194] width 24 height 19
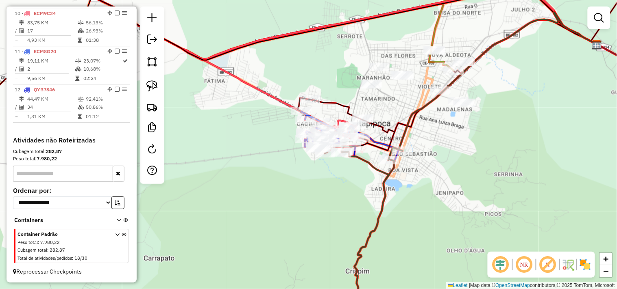
drag, startPoint x: 423, startPoint y: 212, endPoint x: 393, endPoint y: 171, distance: 51.1
click at [395, 173] on div "Janela de atendimento Grade de atendimento Capacidade Transportadoras Veículos …" at bounding box center [308, 144] width 617 height 289
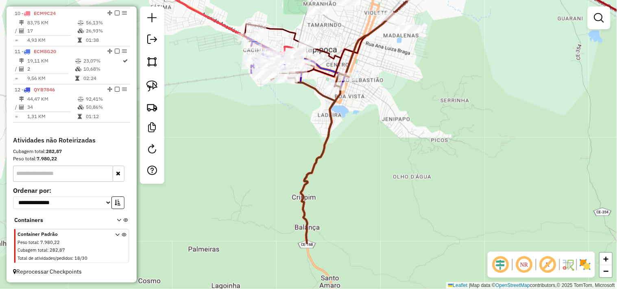
click at [347, 91] on div "Janela de atendimento Grade de atendimento Capacidade Transportadoras Veículos …" at bounding box center [308, 144] width 617 height 289
click at [340, 91] on div at bounding box center [335, 86] width 20 height 8
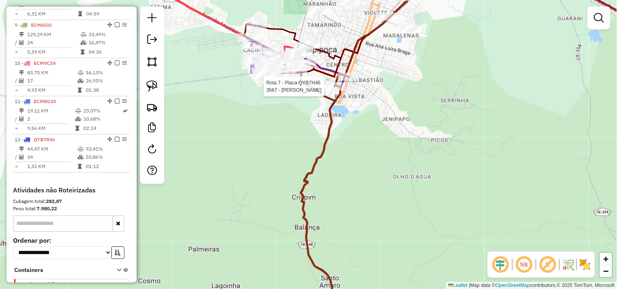
select select "**********"
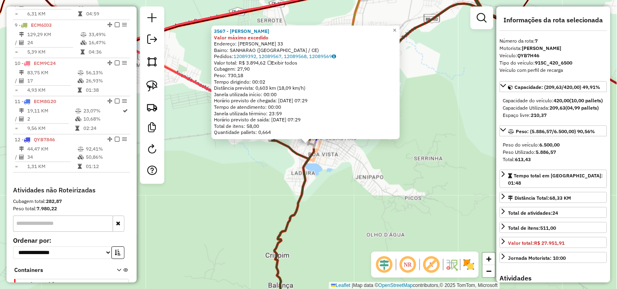
scroll to position [543, 0]
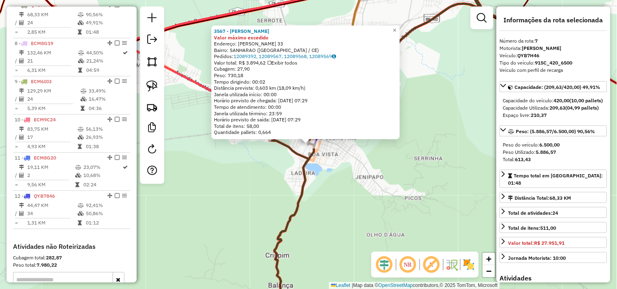
click at [344, 191] on div "3567 - MARCIA ATAKAREJO Valor máximo excedido Endereço: INOCENCIO BRAGA 33 Bair…" at bounding box center [308, 144] width 617 height 289
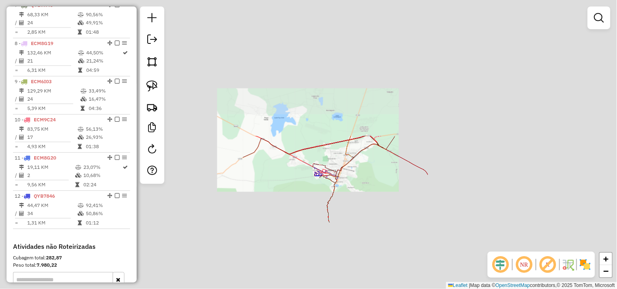
drag, startPoint x: 360, startPoint y: 226, endPoint x: 326, endPoint y: 154, distance: 79.8
click at [326, 159] on div "Janela de atendimento Grade de atendimento Capacidade Transportadoras Veículos …" at bounding box center [308, 144] width 617 height 289
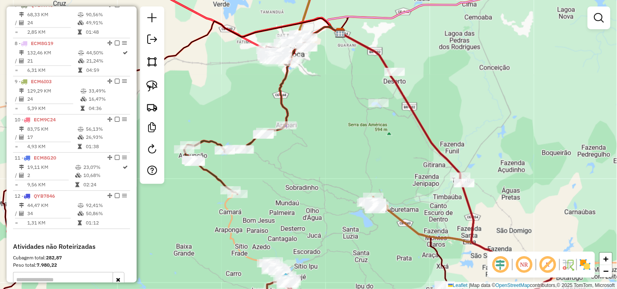
click at [239, 201] on div "Janela de atendimento Grade de atendimento Capacidade Transportadoras Veículos …" at bounding box center [308, 144] width 617 height 289
select select "**********"
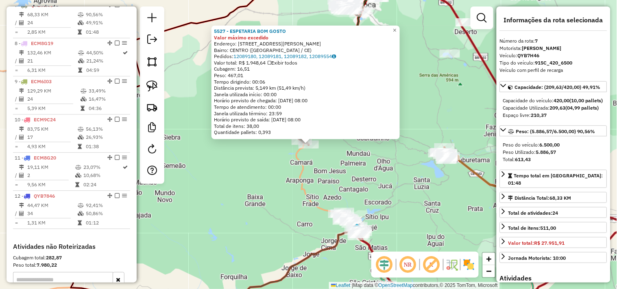
click at [328, 181] on div "5527 - ESPETARIA BOM GOSTO Valor máximo excedido Endereço: Rua Eubia Barroso 23…" at bounding box center [308, 144] width 617 height 289
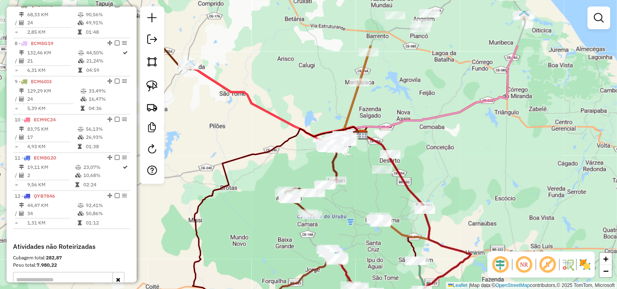
drag, startPoint x: 350, startPoint y: 127, endPoint x: 341, endPoint y: 202, distance: 75.2
click at [341, 202] on div "Janela de atendimento Grade de atendimento Capacidade Transportadoras Veículos …" at bounding box center [308, 144] width 617 height 289
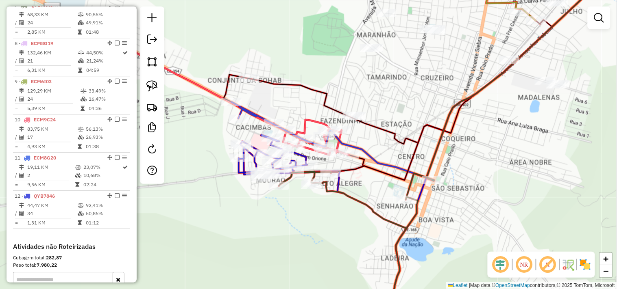
drag, startPoint x: 391, startPoint y: 193, endPoint x: 455, endPoint y: 210, distance: 66.5
click at [455, 210] on div "Janela de atendimento Grade de atendimento Capacidade Transportadoras Veículos …" at bounding box center [308, 144] width 617 height 289
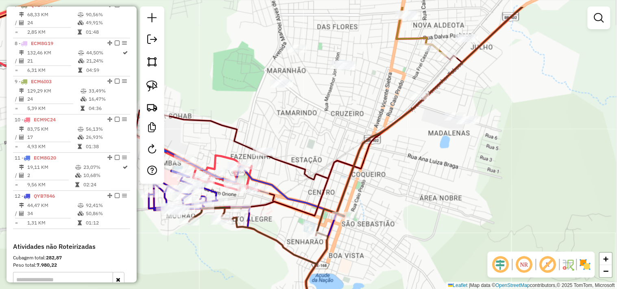
drag, startPoint x: 415, startPoint y: 169, endPoint x: 388, endPoint y: 188, distance: 33.4
click at [388, 188] on div "Janela de atendimento Grade de atendimento Capacidade Transportadoras Veículos …" at bounding box center [308, 144] width 617 height 289
click at [156, 88] on img at bounding box center [151, 85] width 11 height 11
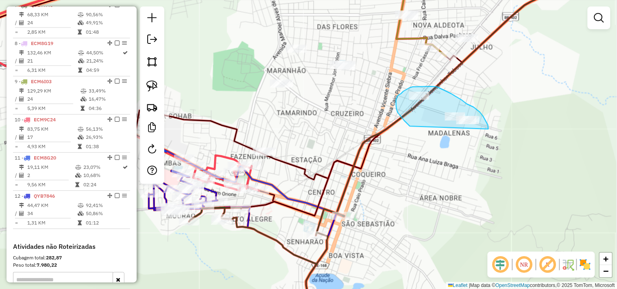
drag, startPoint x: 405, startPoint y: 122, endPoint x: 466, endPoint y: 145, distance: 64.7
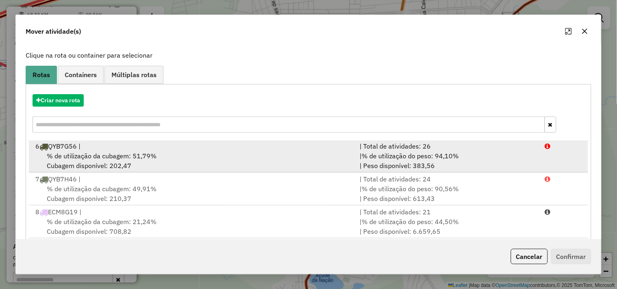
scroll to position [180, 0]
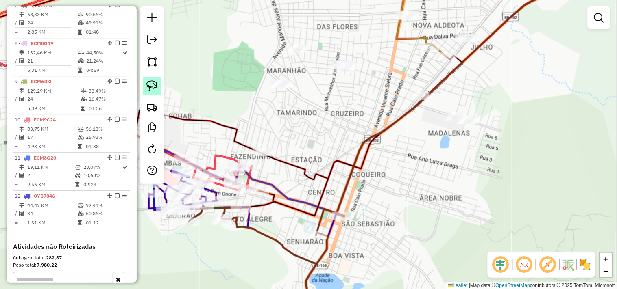
click at [161, 87] on link at bounding box center [152, 86] width 18 height 18
drag, startPoint x: 248, startPoint y: 131, endPoint x: 291, endPoint y: 143, distance: 44.9
select select "**********"
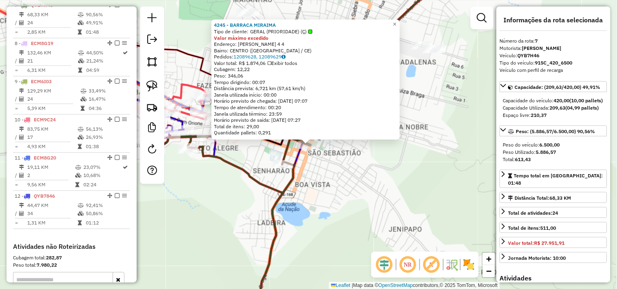
click at [347, 200] on div "4245 - BARRACA MIRAIMA Tipo de cliente: GERAL (PRIORIDADE) (Ç) Valor máximo exc…" at bounding box center [308, 144] width 617 height 289
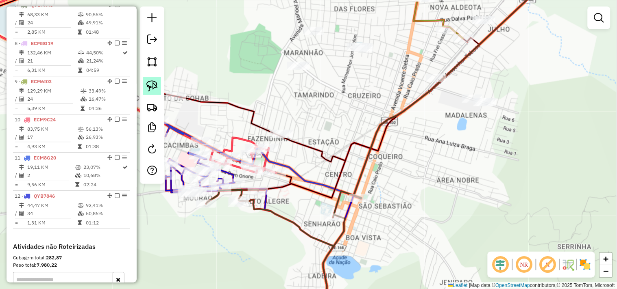
click at [146, 86] on img at bounding box center [151, 85] width 11 height 11
drag, startPoint x: 279, startPoint y: 113, endPoint x: 295, endPoint y: 137, distance: 29.5
click at [295, 137] on div "Janela de atendimento Grade de atendimento Capacidade Transportadoras Veículos …" at bounding box center [308, 144] width 617 height 289
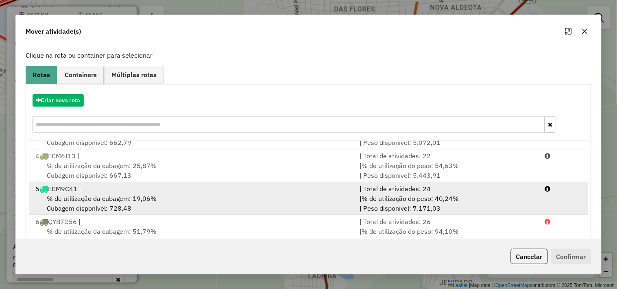
scroll to position [135, 0]
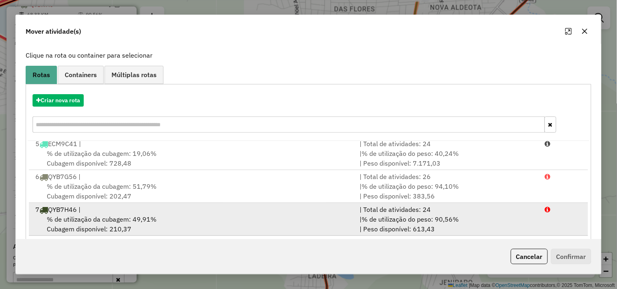
click at [127, 213] on div "7 QYB7H46 |" at bounding box center [192, 210] width 324 height 10
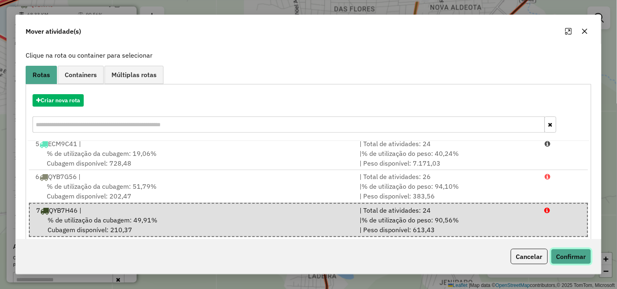
click at [570, 258] on button "Confirmar" at bounding box center [571, 256] width 40 height 15
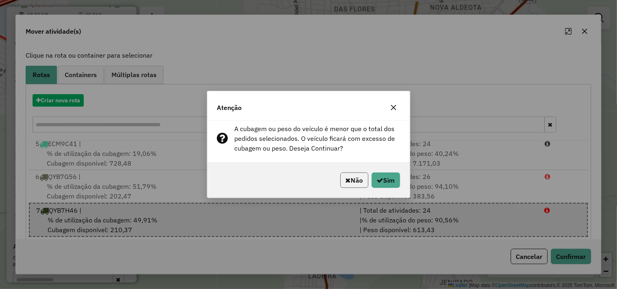
click at [348, 186] on button "Não" at bounding box center [354, 180] width 28 height 15
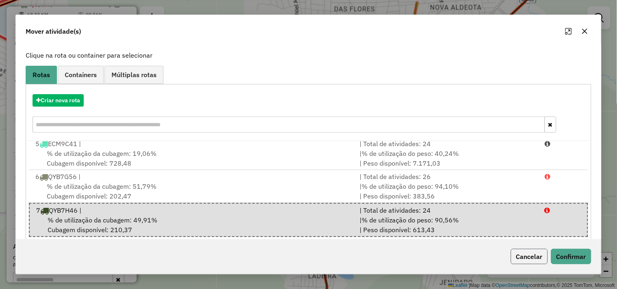
click at [517, 254] on button "Cancelar" at bounding box center [528, 256] width 37 height 15
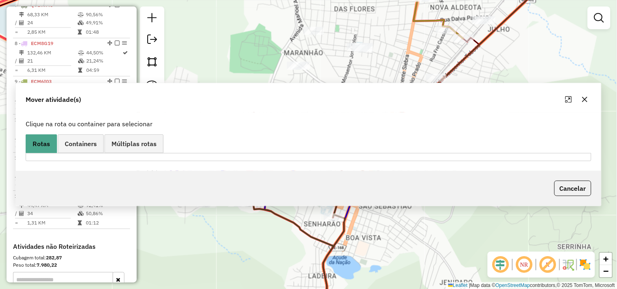
scroll to position [0, 0]
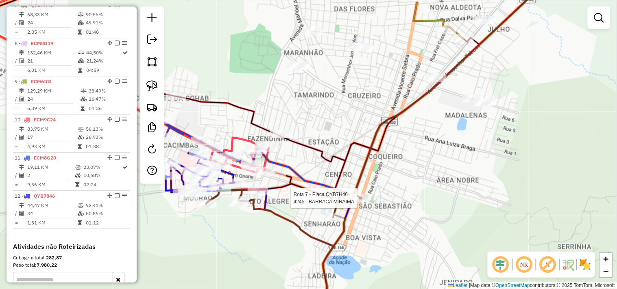
select select "**********"
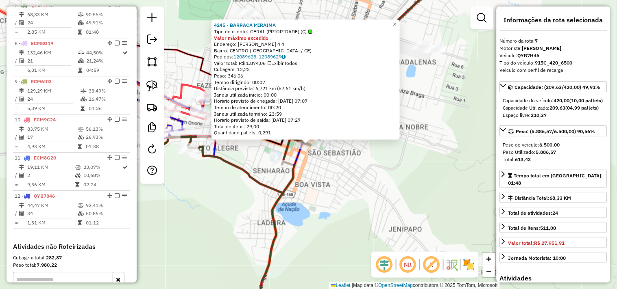
click at [360, 189] on div "4245 - BARRACA MIRAIMA Tipo de cliente: GERAL (PRIORIDADE) (Ç) Valor máximo exc…" at bounding box center [308, 144] width 617 height 289
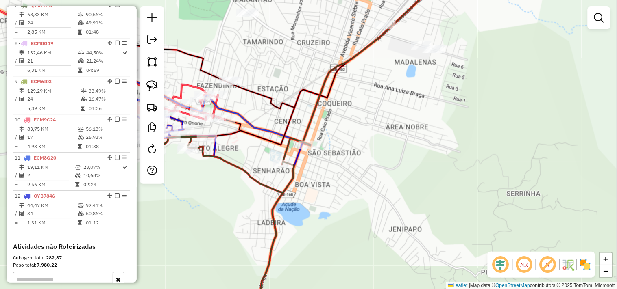
drag, startPoint x: 369, startPoint y: 150, endPoint x: 341, endPoint y: 207, distance: 64.3
click at [341, 207] on div "Janela de atendimento Grade de atendimento Capacidade Transportadoras Veículos …" at bounding box center [308, 144] width 617 height 289
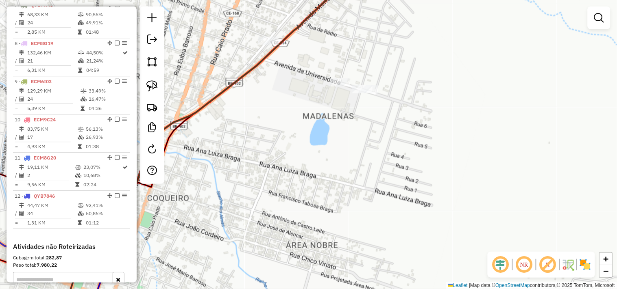
drag, startPoint x: 384, startPoint y: 122, endPoint x: 347, endPoint y: 99, distance: 43.3
click at [347, 99] on div "Janela de atendimento Grade de atendimento Capacidade Transportadoras Veículos …" at bounding box center [308, 144] width 617 height 289
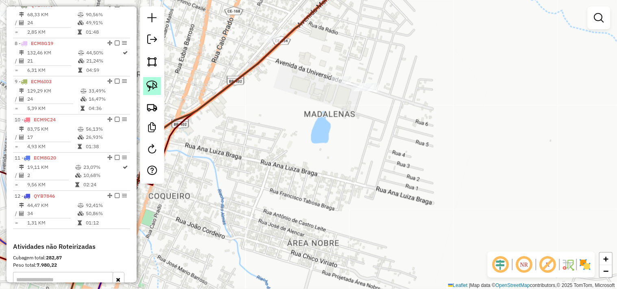
drag, startPoint x: 149, startPoint y: 87, endPoint x: 348, endPoint y: 117, distance: 201.3
click at [150, 87] on img at bounding box center [151, 85] width 11 height 11
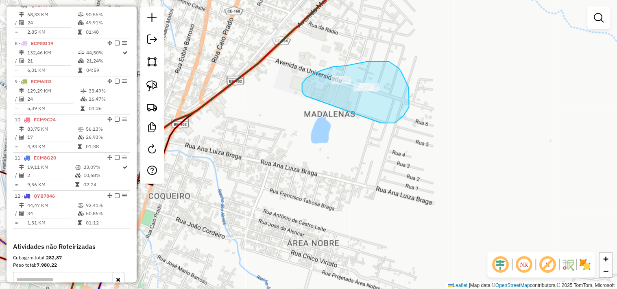
drag, startPoint x: 303, startPoint y: 94, endPoint x: 381, endPoint y: 123, distance: 83.0
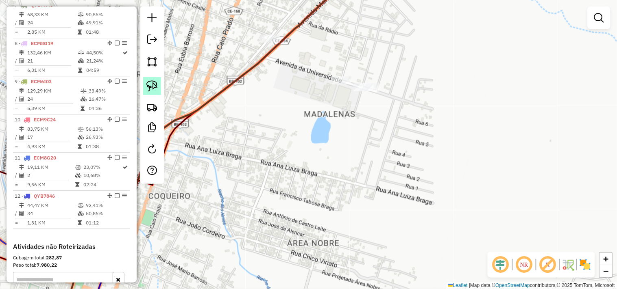
click at [160, 90] on link at bounding box center [152, 86] width 18 height 18
drag, startPoint x: 378, startPoint y: 104, endPoint x: 417, endPoint y: 78, distance: 46.8
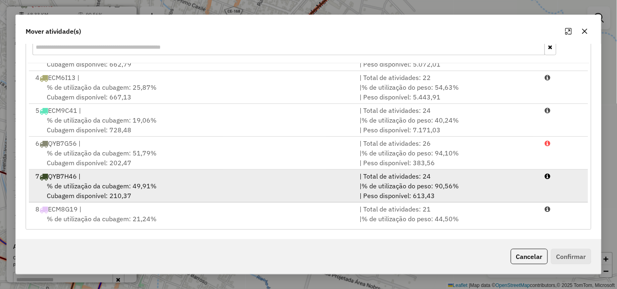
scroll to position [90, 0]
click at [97, 183] on span "% de utilização da cubagem: 49,91%" at bounding box center [102, 187] width 110 height 8
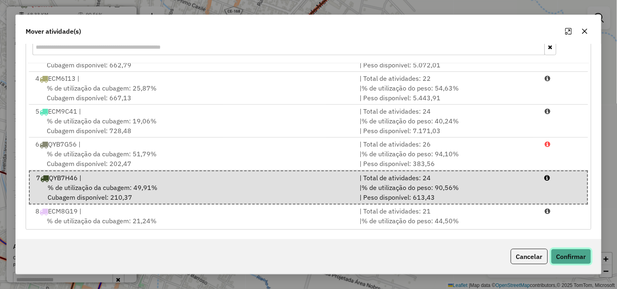
click at [577, 257] on button "Confirmar" at bounding box center [571, 256] width 40 height 15
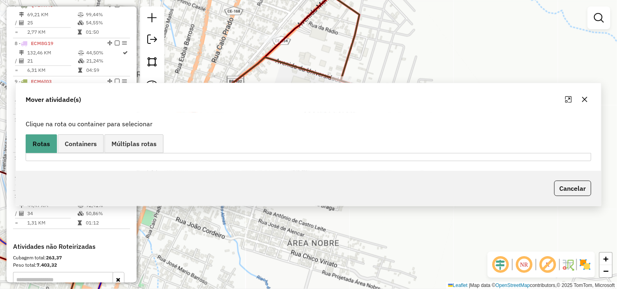
scroll to position [0, 0]
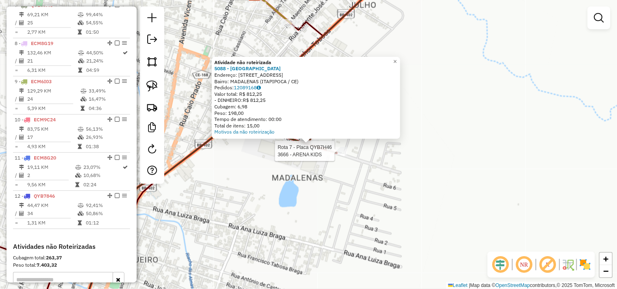
select select "**********"
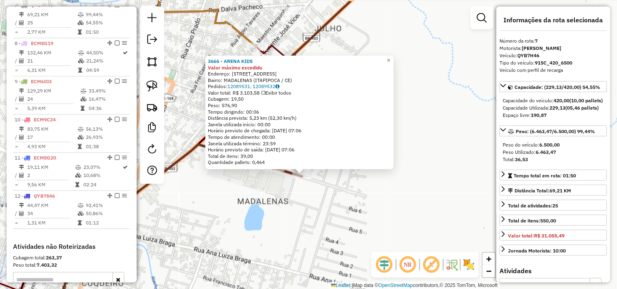
drag, startPoint x: 311, startPoint y: 183, endPoint x: 309, endPoint y: 200, distance: 17.1
click at [309, 200] on div "3666 - ARENA KIDS Valor máximo excedido Endereço: AVENIDA DA UNIVERSIDADE 1071 …" at bounding box center [308, 144] width 617 height 289
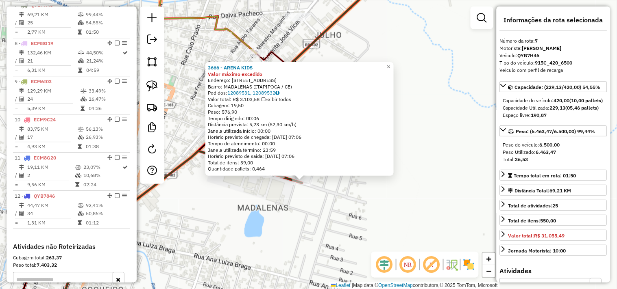
click at [291, 196] on div "Rota 7 - Placa QYB7H46 3666 - ARENA KIDS 3666 - ARENA KIDS Valor máximo excedid…" at bounding box center [308, 144] width 617 height 289
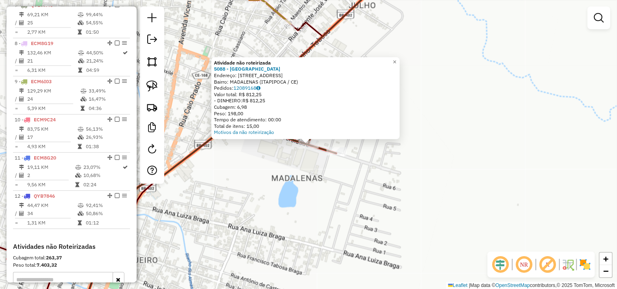
click at [295, 172] on div "Atividade não roteirizada 5088 - ARENA GAUCHO Endereço: AV.UNIVERSIDADE 1800 Ba…" at bounding box center [308, 144] width 617 height 289
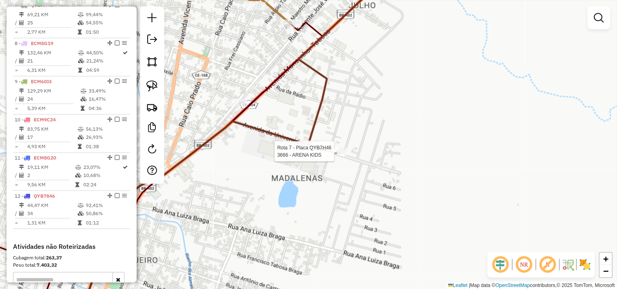
select select "**********"
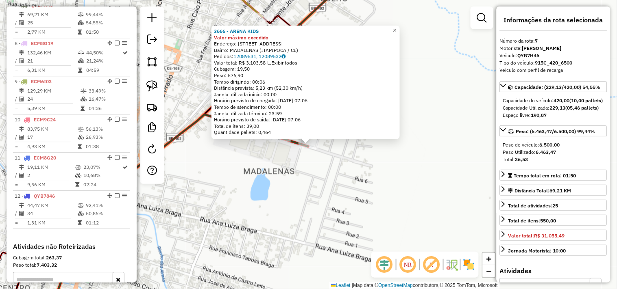
click at [320, 192] on div "3666 - ARENA KIDS Valor máximo excedido Endereço: AVENIDA DA UNIVERSIDADE 1071 …" at bounding box center [308, 144] width 617 height 289
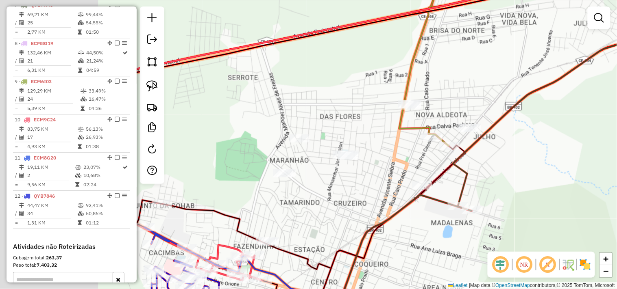
drag, startPoint x: 270, startPoint y: 167, endPoint x: 415, endPoint y: 161, distance: 144.8
click at [417, 164] on div "Janela de atendimento Grade de atendimento Capacidade Transportadoras Veículos …" at bounding box center [308, 144] width 617 height 289
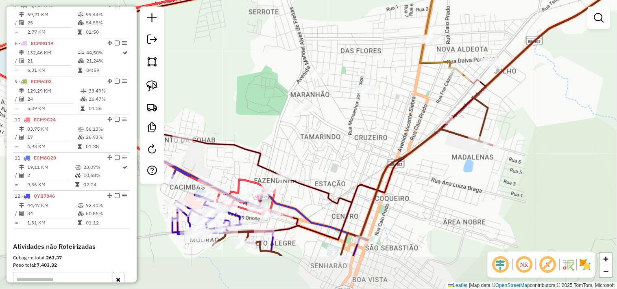
drag, startPoint x: 265, startPoint y: 192, endPoint x: 255, endPoint y: 130, distance: 62.9
click at [255, 130] on div "Janela de atendimento Grade de atendimento Capacidade Transportadoras Veículos …" at bounding box center [308, 144] width 617 height 289
click at [150, 85] on img at bounding box center [151, 85] width 11 height 11
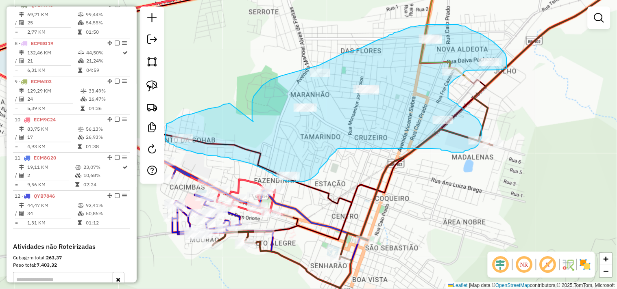
drag, startPoint x: 252, startPoint y: 120, endPoint x: 229, endPoint y: 103, distance: 28.2
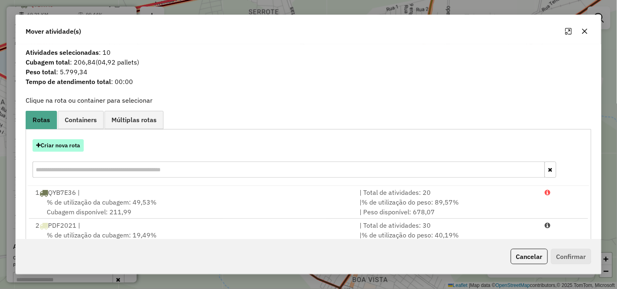
click at [69, 145] on button "Criar nova rota" at bounding box center [58, 145] width 51 height 13
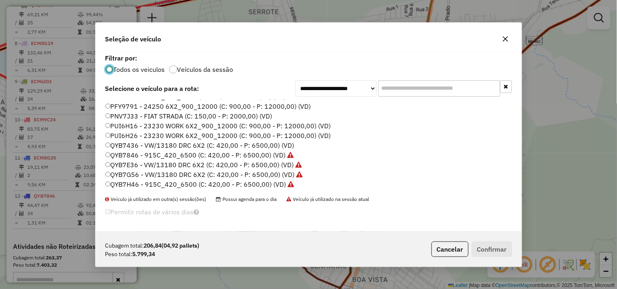
scroll to position [128, 0]
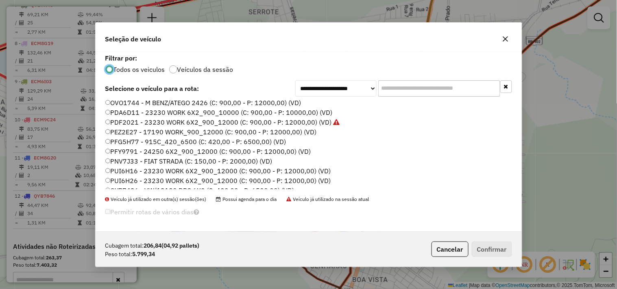
click at [121, 139] on label "PFG5H77 - 915C_420_6500 (C: 420,00 - P: 6500,00) (VD)" at bounding box center [195, 142] width 181 height 10
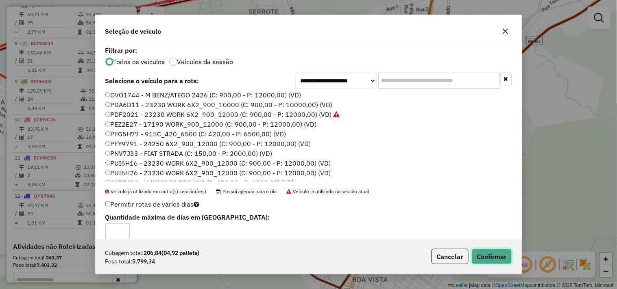
click at [495, 249] on button "Confirmar" at bounding box center [491, 256] width 40 height 15
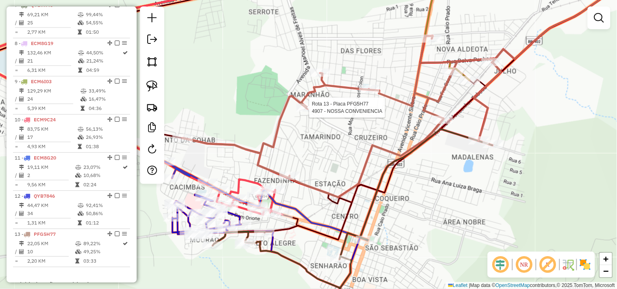
select select "**********"
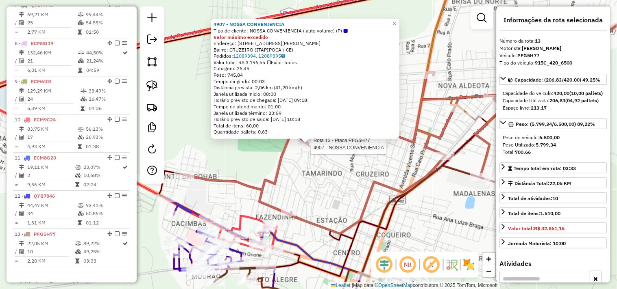
scroll to position [694, 0]
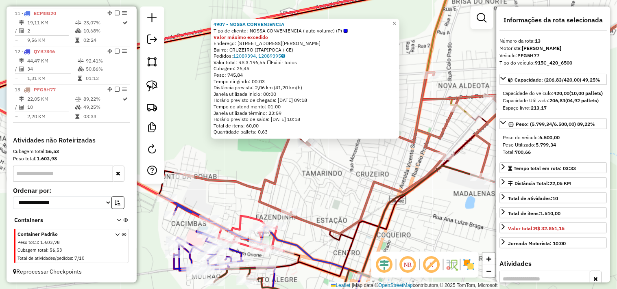
click at [327, 174] on div "4907 - NOSSA CONVENIENCIA Tipo de cliente: NOSSA CONVENIENCIA ( auto volume) (P…" at bounding box center [308, 144] width 617 height 289
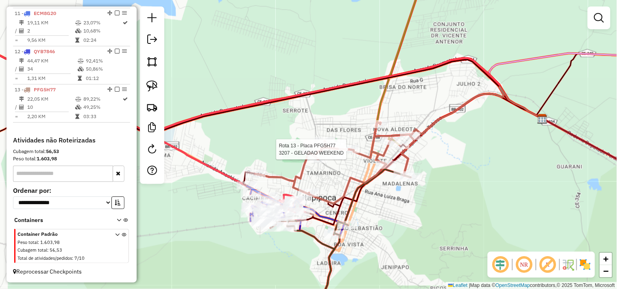
select select "**********"
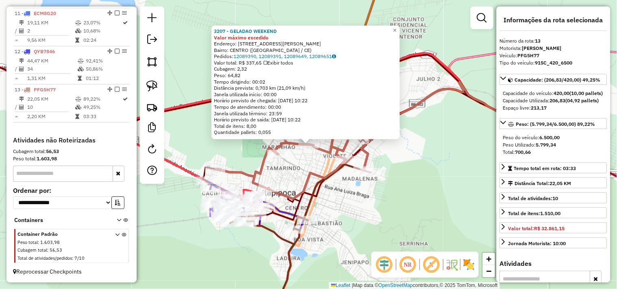
click at [307, 165] on div "3207 - GELADAO WEEKEND Valor máximo excedido Endereço: RUA MAJOR ANTONIO RODRIG…" at bounding box center [308, 144] width 617 height 289
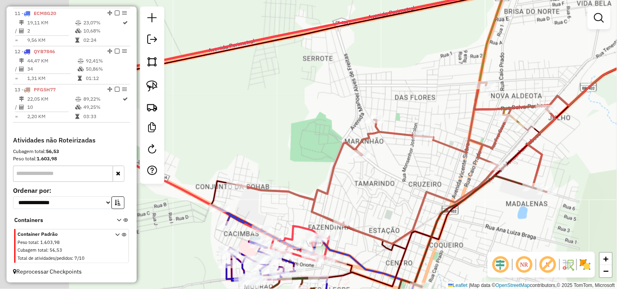
drag, startPoint x: 382, startPoint y: 205, endPoint x: 404, endPoint y: 205, distance: 21.9
click at [404, 205] on div "Janela de atendimento Grade de atendimento Capacidade Transportadoras Veículos …" at bounding box center [308, 144] width 617 height 289
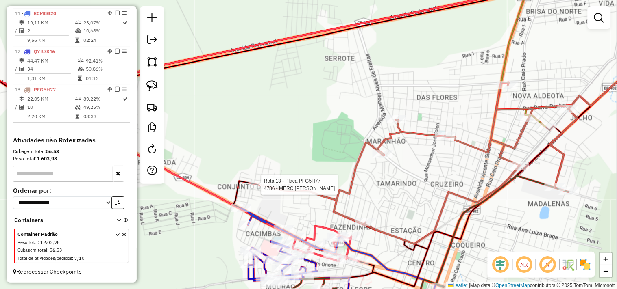
select select "**********"
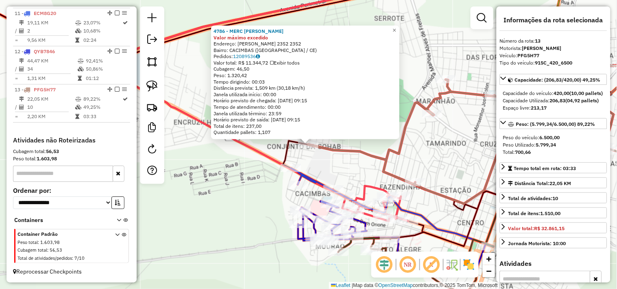
click at [332, 165] on div "4786 - MERC LEANDRO Valor máximo excedido Endereço: VICENTE MOURA VIANA 2352 23…" at bounding box center [308, 144] width 617 height 289
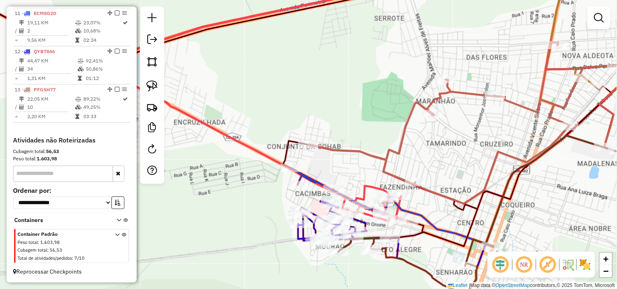
drag, startPoint x: 316, startPoint y: 163, endPoint x: 314, endPoint y: 185, distance: 22.1
click at [314, 185] on div "Janela de atendimento Grade de atendimento Capacidade Transportadoras Veículos …" at bounding box center [308, 144] width 617 height 289
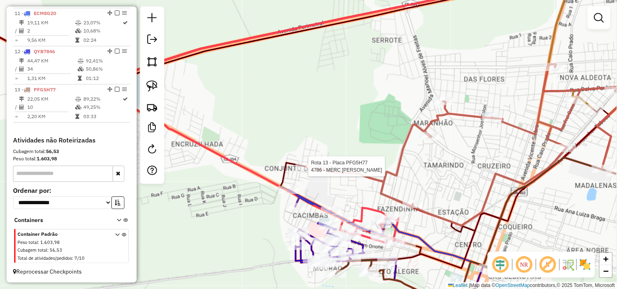
select select "**********"
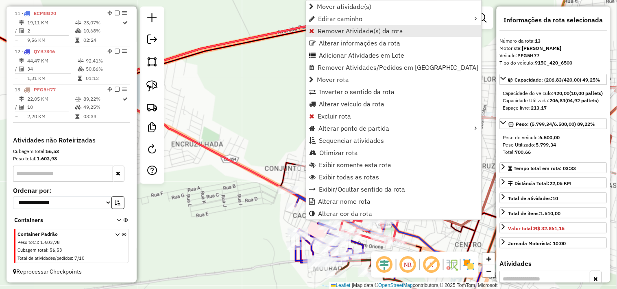
click at [333, 34] on span "Remover Atividade(s) da rota" at bounding box center [360, 31] width 86 height 7
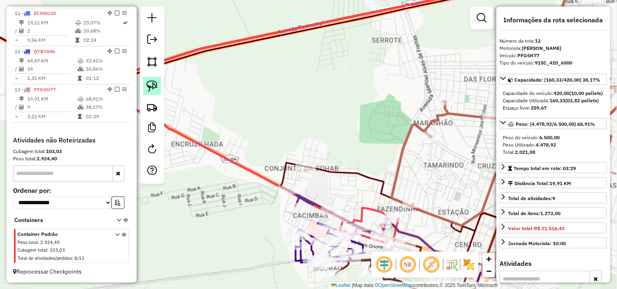
click at [146, 86] on img at bounding box center [151, 85] width 11 height 11
drag, startPoint x: 290, startPoint y: 143, endPoint x: 248, endPoint y: 163, distance: 46.0
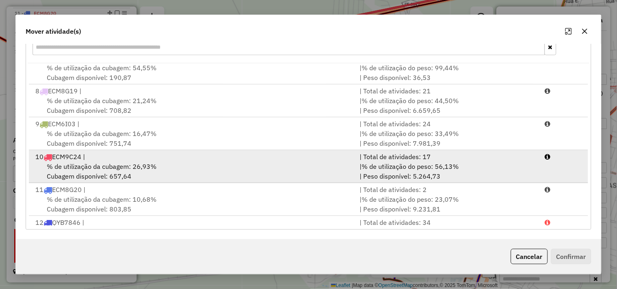
scroll to position [226, 0]
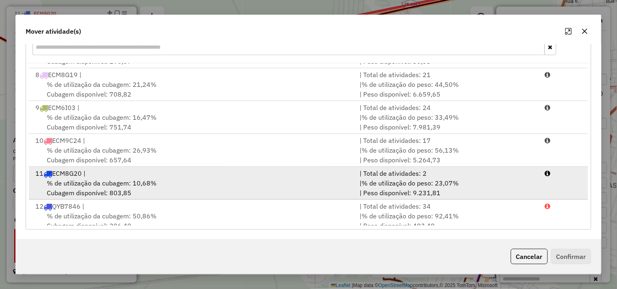
click at [102, 185] on span "% de utilização da cubagem: 10,68%" at bounding box center [102, 183] width 110 height 8
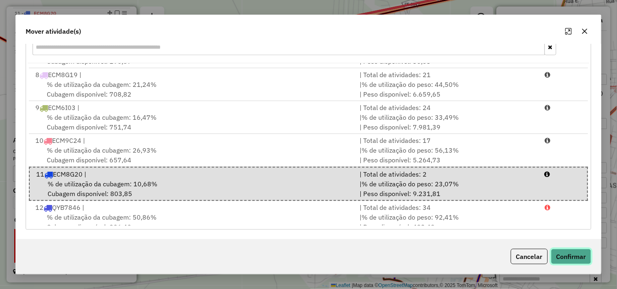
click at [572, 257] on button "Confirmar" at bounding box center [571, 256] width 40 height 15
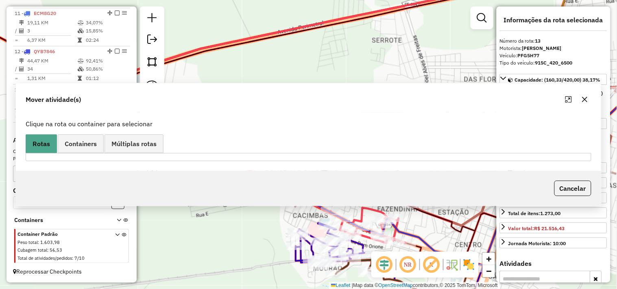
scroll to position [0, 0]
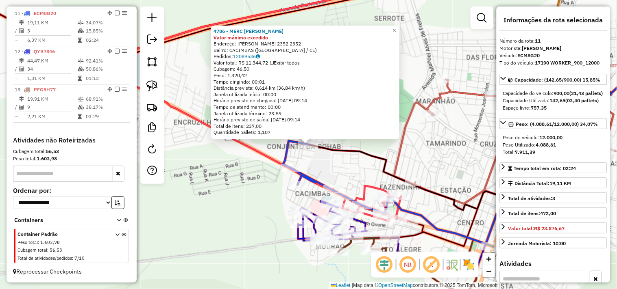
click at [317, 169] on div "4786 - MERC LEANDRO Valor máximo excedido Endereço: VICENTE MOURA VIANA 2352 23…" at bounding box center [308, 144] width 617 height 289
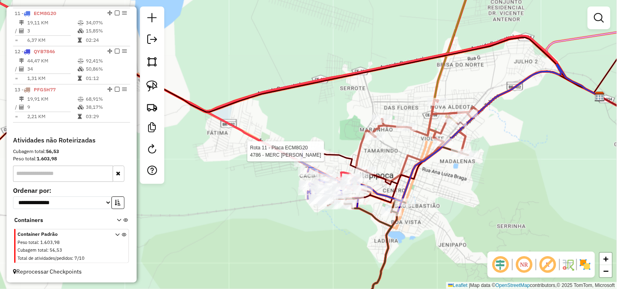
select select "**********"
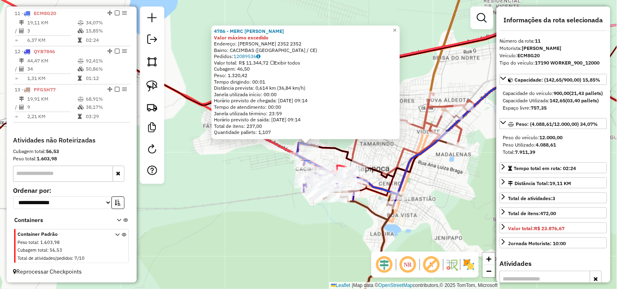
click at [261, 165] on div "4786 - MERC LEANDRO Valor máximo excedido Endereço: VICENTE MOURA VIANA 2352 23…" at bounding box center [308, 144] width 617 height 289
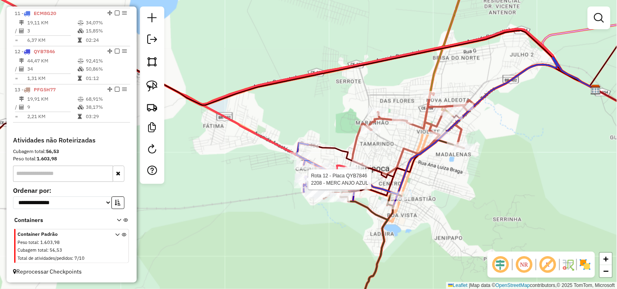
select select "**********"
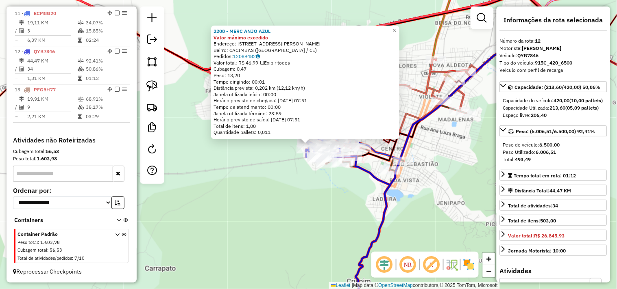
click at [278, 170] on div "2208 - MERC ANJO AZUL Valor máximo excedido Endereço: RUA ANTONIO CARVALHO 413 …" at bounding box center [308, 144] width 617 height 289
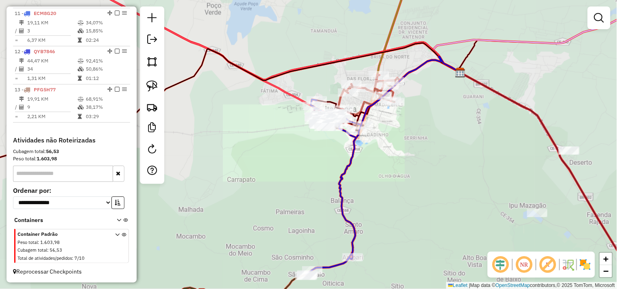
click at [350, 165] on div "Janela de atendimento Grade de atendimento Capacidade Transportadoras Veículos …" at bounding box center [308, 144] width 617 height 289
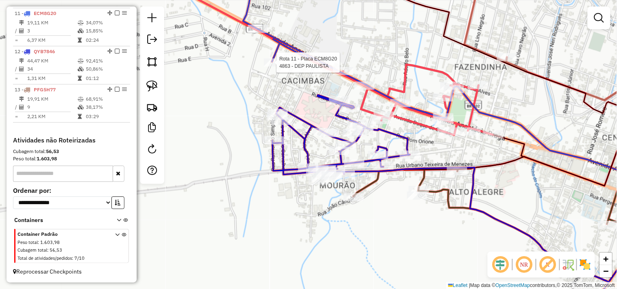
click at [271, 67] on div at bounding box center [274, 63] width 20 height 8
select select "**********"
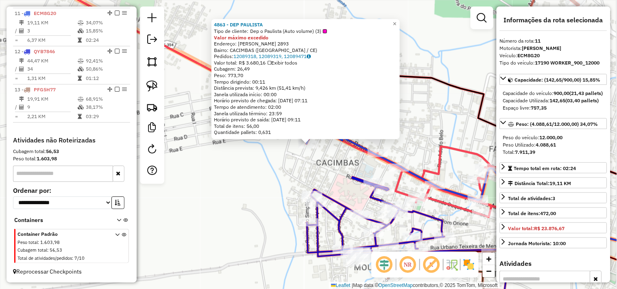
click at [285, 167] on div "4863 - DEP PAULISTA Tipo de cliente: Dep o Paulista (Auto volume) (3) Valor máx…" at bounding box center [308, 144] width 617 height 289
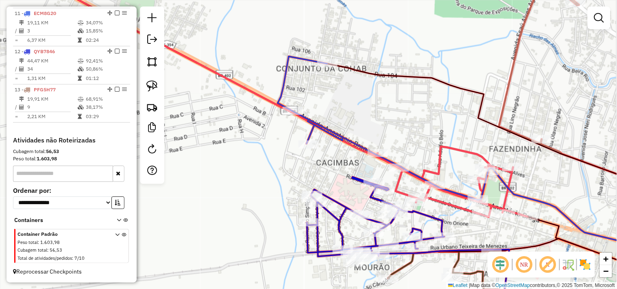
click at [321, 72] on div "Janela de atendimento Grade de atendimento Capacidade Transportadoras Veículos …" at bounding box center [308, 144] width 617 height 289
select select "**********"
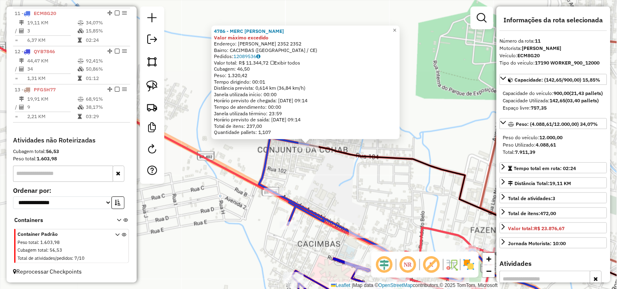
click at [335, 169] on div "4786 - MERC LEANDRO Valor máximo excedido Endereço: VICENTE MOURA VIANA 2352 23…" at bounding box center [308, 144] width 617 height 289
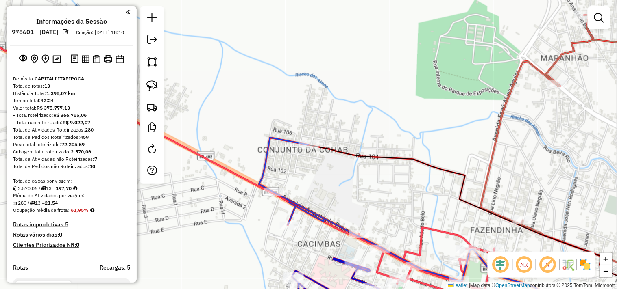
scroll to position [694, 0]
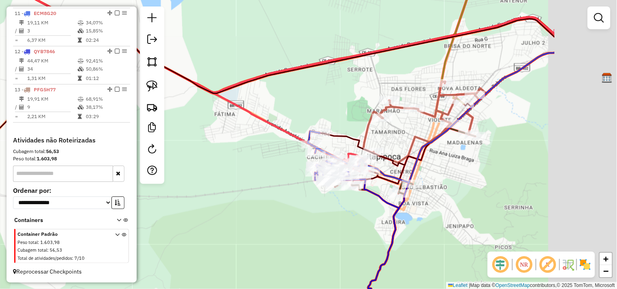
drag, startPoint x: 434, startPoint y: 102, endPoint x: 336, endPoint y: 102, distance: 97.5
click at [336, 102] on div "Janela de atendimento Grade de atendimento Capacidade Transportadoras Veículos …" at bounding box center [308, 144] width 617 height 289
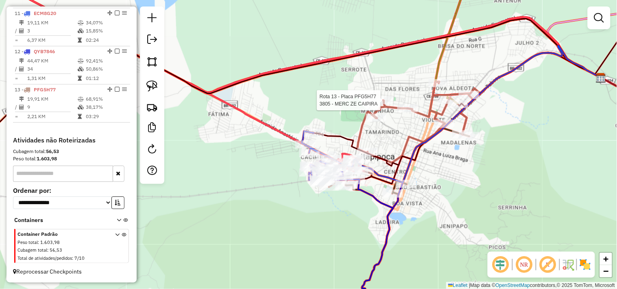
select select "**********"
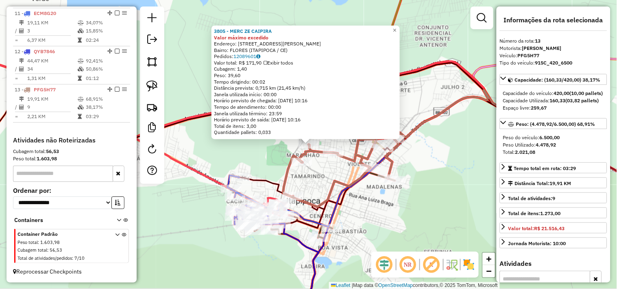
click at [393, 211] on div "3805 - MERC ZE CAIPIRA Valor máximo excedido Endereço: [STREET_ADDRESS][PERSON_…" at bounding box center [308, 144] width 617 height 289
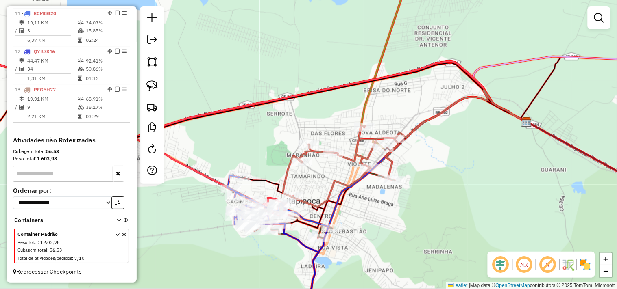
drag, startPoint x: 400, startPoint y: 214, endPoint x: 342, endPoint y: 172, distance: 72.0
click at [346, 178] on div "3805 - MERC ZE CAIPIRA Valor máximo excedido Endereço: [STREET_ADDRESS][PERSON_…" at bounding box center [308, 144] width 617 height 289
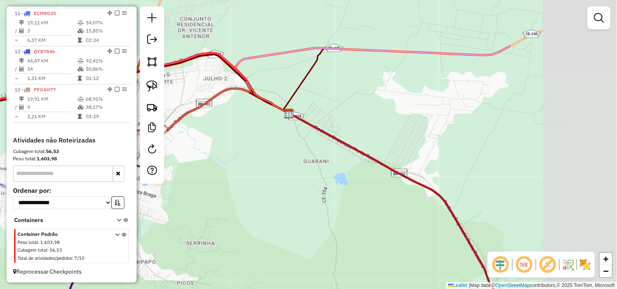
drag, startPoint x: 441, startPoint y: 143, endPoint x: 248, endPoint y: 139, distance: 192.7
click at [248, 140] on div "Janela de atendimento Grade de atendimento Capacidade Transportadoras Veículos …" at bounding box center [308, 144] width 617 height 289
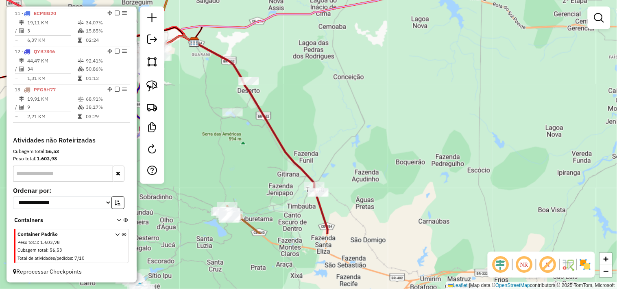
drag, startPoint x: 310, startPoint y: 191, endPoint x: 235, endPoint y: 107, distance: 112.8
click at [235, 107] on div "Janela de atendimento Grade de atendimento Capacidade Transportadoras Veículos …" at bounding box center [308, 144] width 617 height 289
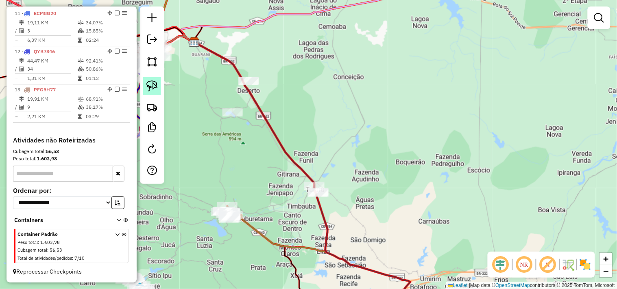
click at [146, 83] on img at bounding box center [151, 85] width 11 height 11
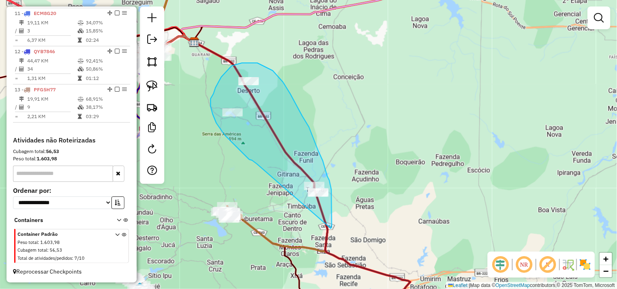
drag, startPoint x: 237, startPoint y: 148, endPoint x: 321, endPoint y: 234, distance: 120.7
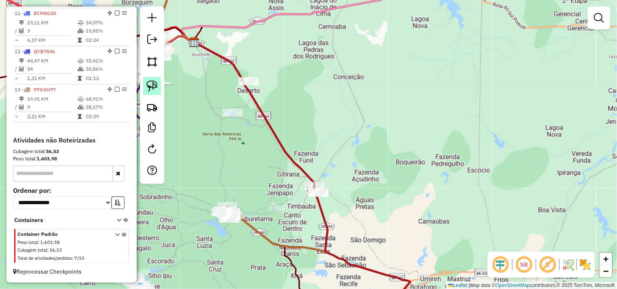
click at [145, 80] on link at bounding box center [152, 86] width 18 height 18
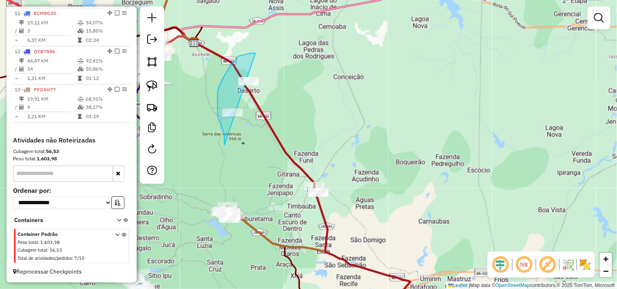
drag, startPoint x: 224, startPoint y: 145, endPoint x: 282, endPoint y: 76, distance: 90.3
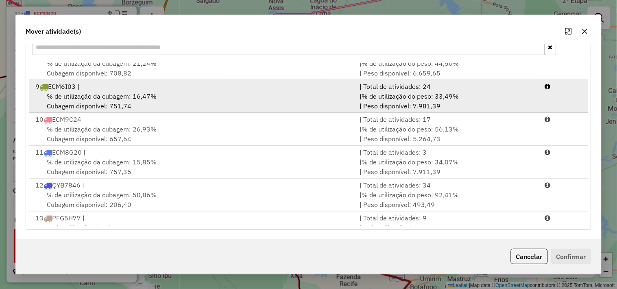
scroll to position [266, 0]
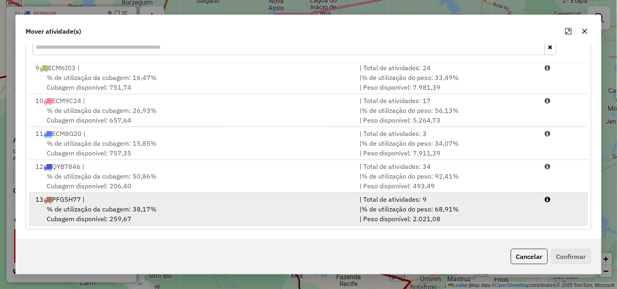
click at [149, 195] on div "13 PFG5H77 |" at bounding box center [192, 200] width 324 height 10
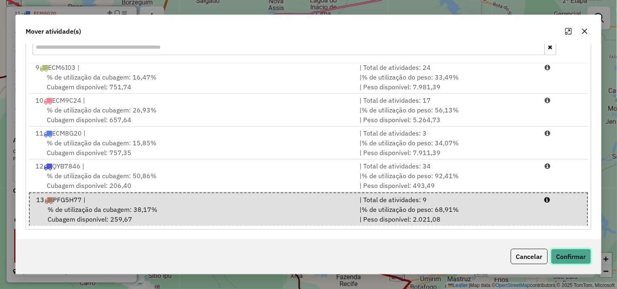
click at [573, 255] on button "Confirmar" at bounding box center [571, 256] width 40 height 15
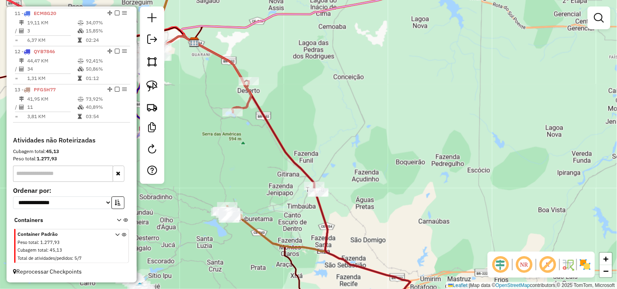
scroll to position [0, 0]
click at [253, 74] on div "Rota 13 - Placa PFG5H77 2271 - MERC IRENE Janela de atendimento Grade de atendi…" at bounding box center [308, 144] width 617 height 289
select select "**********"
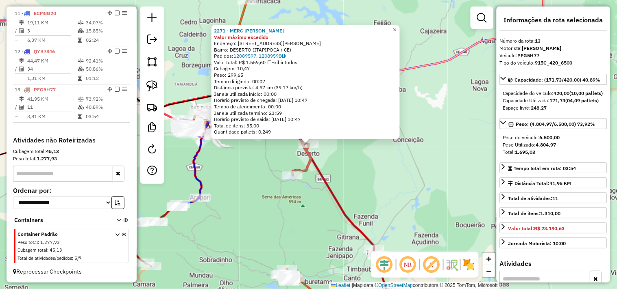
click at [267, 180] on div "2271 - MERC IRENE Valor máximo excedido Endereço: RUA FCO ANTONIO SOARES 01 Bai…" at bounding box center [308, 144] width 617 height 289
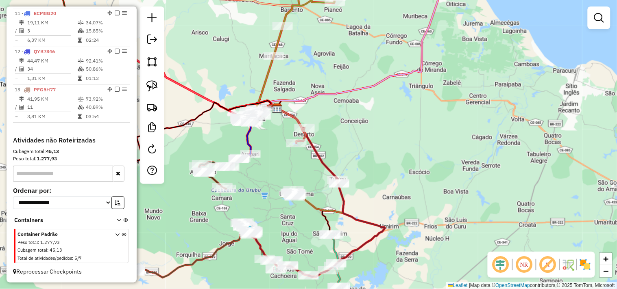
drag, startPoint x: 268, startPoint y: 199, endPoint x: 282, endPoint y: 135, distance: 66.0
click at [280, 140] on div "Janela de atendimento Grade de atendimento Capacidade Transportadoras Veículos …" at bounding box center [308, 144] width 617 height 289
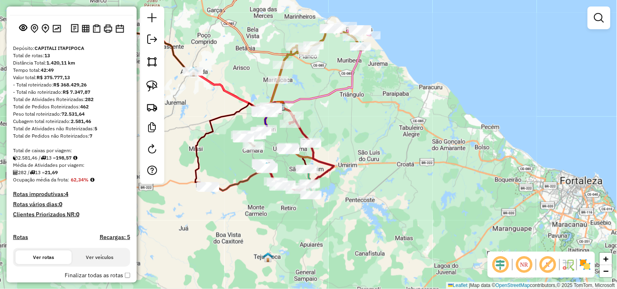
scroll to position [45, 0]
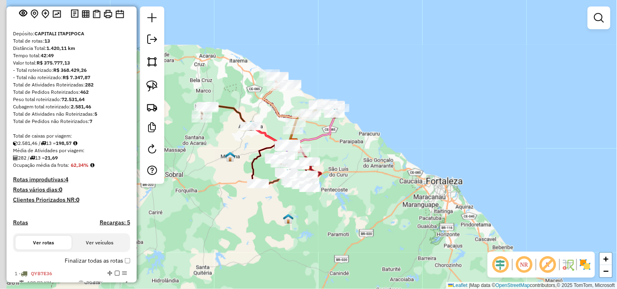
drag, startPoint x: 301, startPoint y: 202, endPoint x: 358, endPoint y: 194, distance: 57.9
click at [353, 197] on div "Janela de atendimento Grade de atendimento Capacidade Transportadoras Veículos …" at bounding box center [308, 144] width 617 height 289
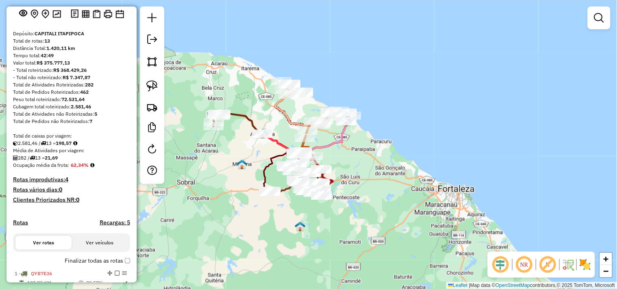
drag, startPoint x: 323, startPoint y: 204, endPoint x: 335, endPoint y: 216, distance: 16.4
click at [335, 216] on div "Janela de atendimento Grade de atendimento Capacidade Transportadoras Veículos …" at bounding box center [308, 144] width 617 height 289
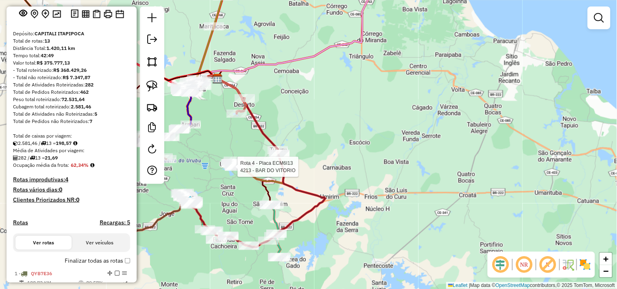
select select "**********"
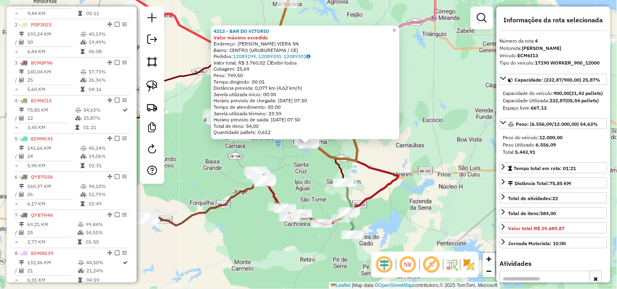
scroll to position [429, 0]
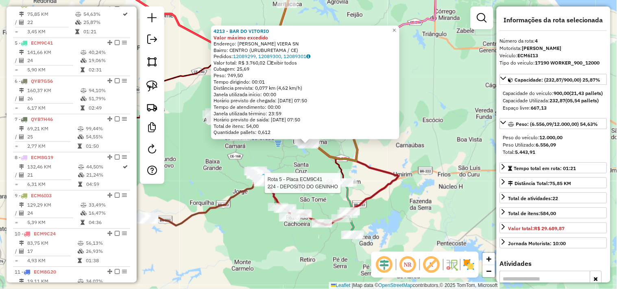
click at [328, 178] on div "Rota 5 - Placa ECM9C41 224 - DEPOSITO DO GENINHO 4213 - BAR DO VITORIO Valor má…" at bounding box center [308, 144] width 617 height 289
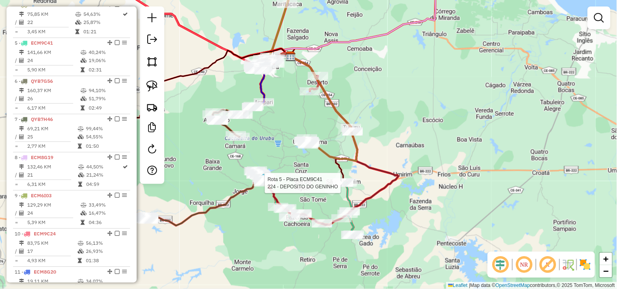
select select "**********"
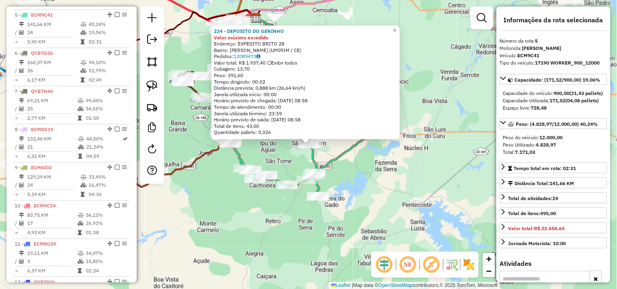
scroll to position [467, 0]
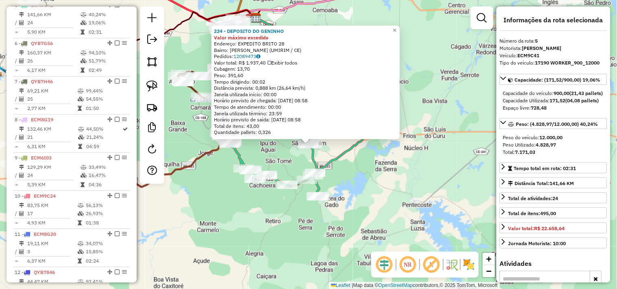
click at [350, 179] on div "224 - DEPOSITO DO GENINHO Valor máximo excedido Endereço: EXPEDITO BRITO 28 Bai…" at bounding box center [308, 144] width 617 height 289
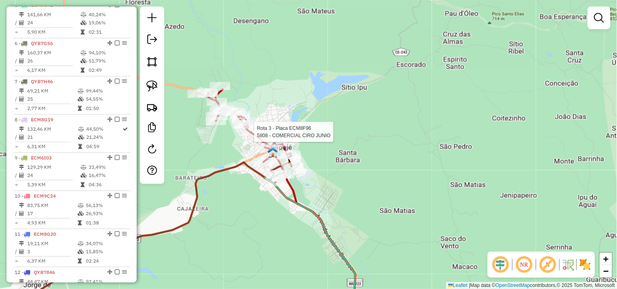
select select "**********"
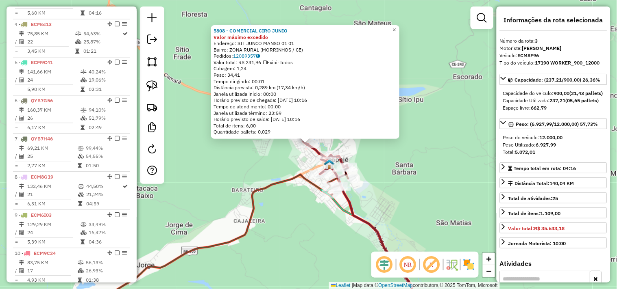
scroll to position [391, 0]
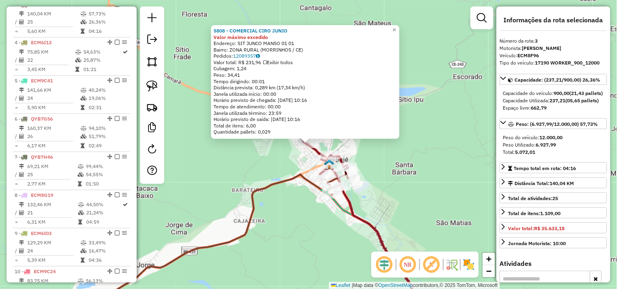
click at [309, 198] on div "5808 - COMERCIAL CIRO JUNIO Valor máximo excedido Endereço: SIT JUNCO MANSO 01 …" at bounding box center [308, 144] width 617 height 289
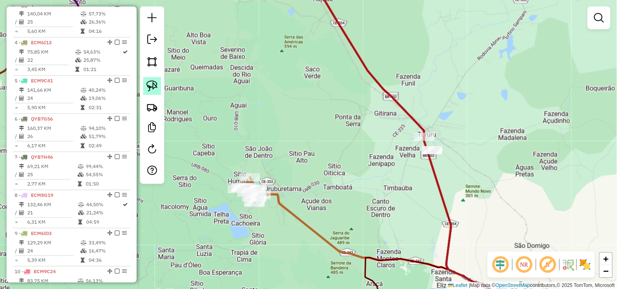
click at [147, 83] on img at bounding box center [151, 85] width 11 height 11
drag, startPoint x: 402, startPoint y: 113, endPoint x: 395, endPoint y: 137, distance: 25.5
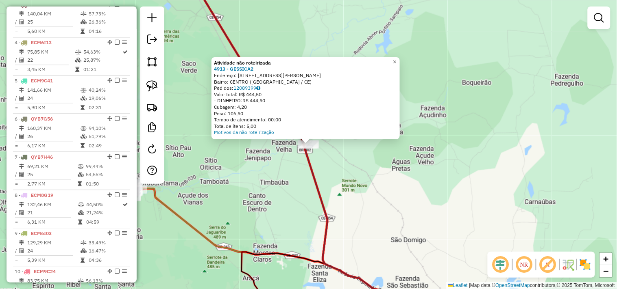
click at [366, 165] on div "Atividade não roteirizada 4913 - GESSICA2 Endereço: rua Jose Porfirio Sampaio 9…" at bounding box center [308, 144] width 617 height 289
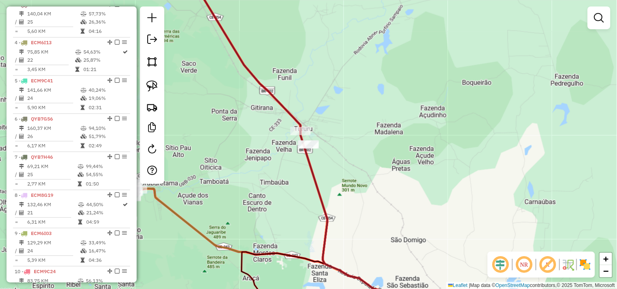
drag, startPoint x: 145, startPoint y: 91, endPoint x: 261, endPoint y: 157, distance: 132.9
click at [145, 91] on link at bounding box center [152, 86] width 18 height 18
drag, startPoint x: 274, startPoint y: 156, endPoint x: 346, endPoint y: 164, distance: 73.1
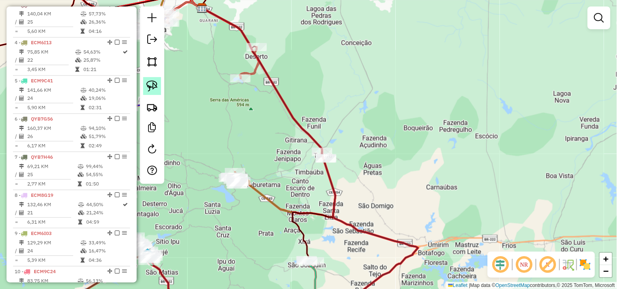
click at [149, 88] on img at bounding box center [151, 85] width 11 height 11
drag, startPoint x: 303, startPoint y: 167, endPoint x: 293, endPoint y: 184, distance: 19.7
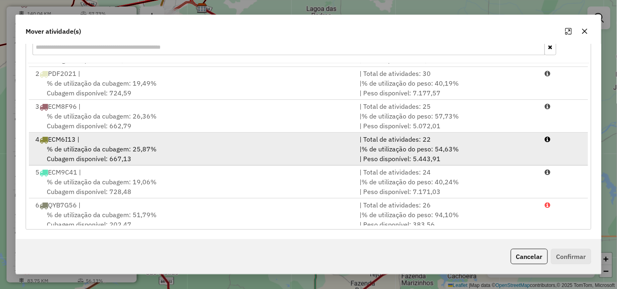
scroll to position [45, 0]
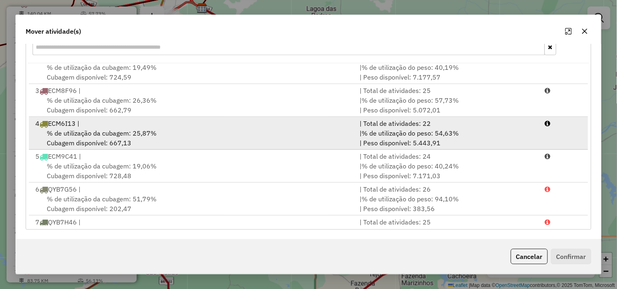
click at [99, 124] on div "4 ECM6I13 |" at bounding box center [192, 124] width 324 height 10
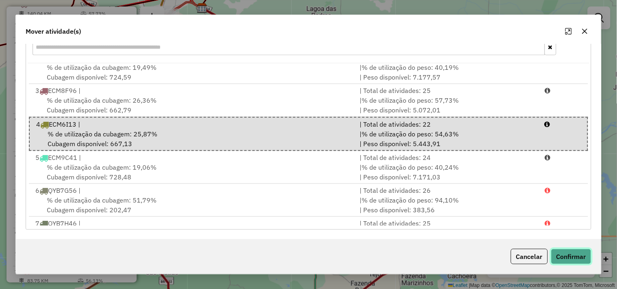
click at [558, 258] on button "Confirmar" at bounding box center [571, 256] width 40 height 15
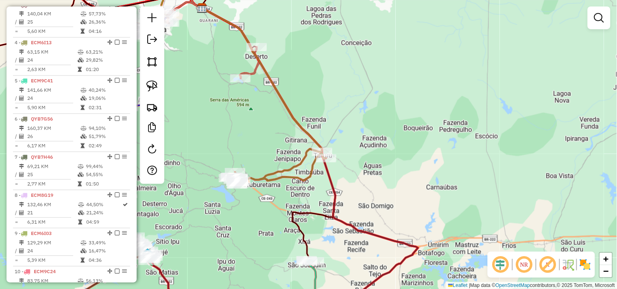
scroll to position [0, 0]
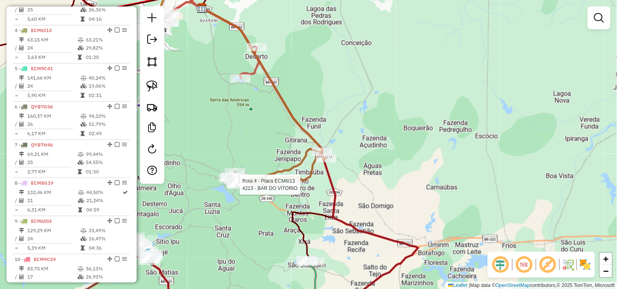
select select "**********"
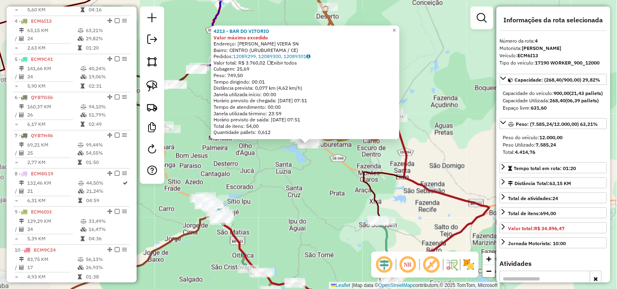
scroll to position [429, 0]
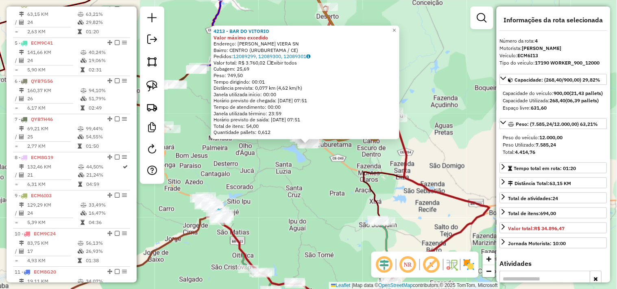
click at [309, 169] on div "4213 - BAR DO VITORIO Valor máximo excedido Endereço: FRANCISCO BATISTA VIERA S…" at bounding box center [308, 144] width 617 height 289
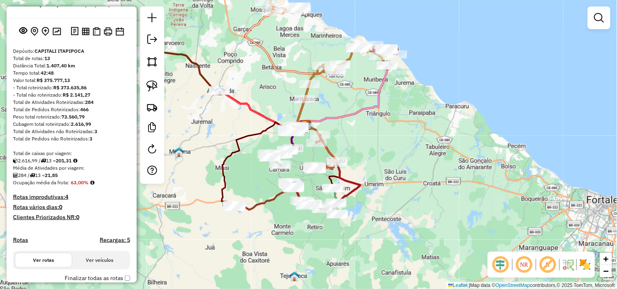
scroll to position [0, 0]
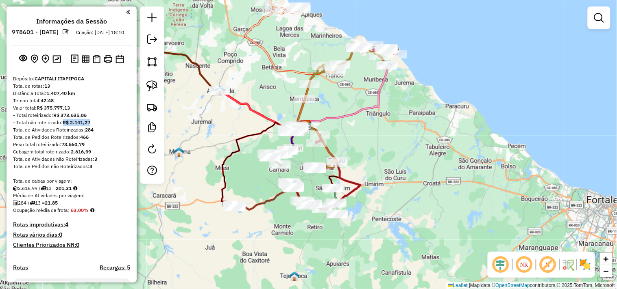
drag, startPoint x: 91, startPoint y: 131, endPoint x: 64, endPoint y: 131, distance: 26.8
click at [64, 126] on div "- Total não roteirizado: R$ 2.141,27" at bounding box center [71, 122] width 117 height 7
click at [132, 136] on div "Informações da Sessão 978601 - 13/08/2025 Criação: 12/08/2025 18:10 Depósito: C…" at bounding box center [72, 145] width 130 height 276
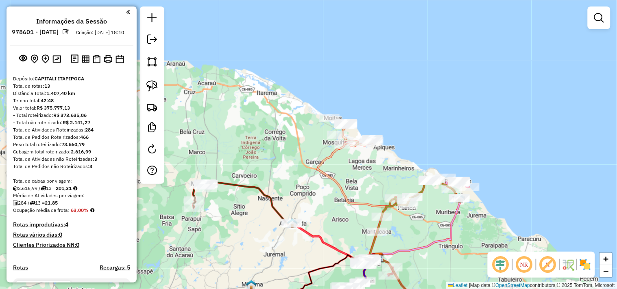
drag, startPoint x: 269, startPoint y: 148, endPoint x: 269, endPoint y: 143, distance: 5.3
click at [267, 145] on div "Janela de atendimento Grade de atendimento Capacidade Transportadoras Veículos …" at bounding box center [308, 144] width 617 height 289
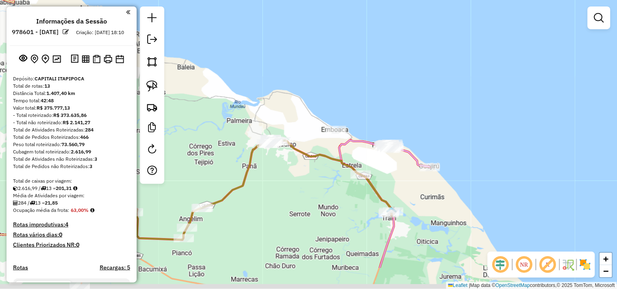
drag, startPoint x: 331, startPoint y: 230, endPoint x: 319, endPoint y: 179, distance: 52.6
click at [310, 182] on div "Janela de atendimento Grade de atendimento Capacidade Transportadoras Veículos …" at bounding box center [308, 144] width 617 height 289
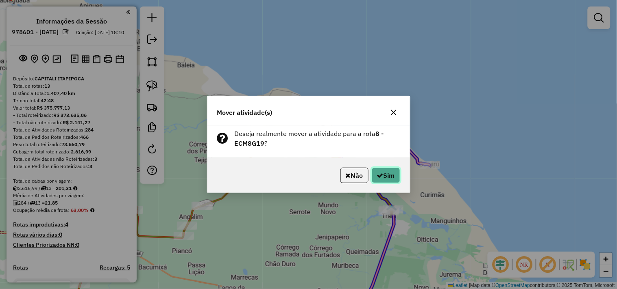
click at [394, 177] on button "Sim" at bounding box center [385, 175] width 28 height 15
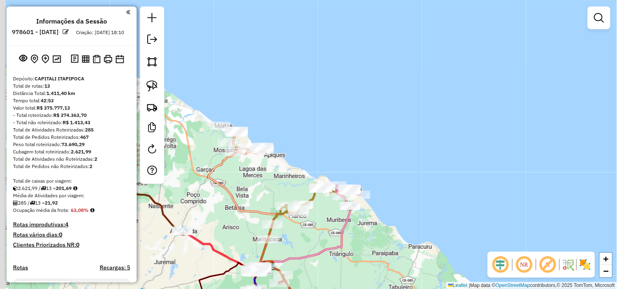
drag, startPoint x: 245, startPoint y: 163, endPoint x: 302, endPoint y: 192, distance: 64.3
click at [302, 192] on div "Janela de atendimento Grade de atendimento Capacidade Transportadoras Veículos …" at bounding box center [308, 144] width 617 height 289
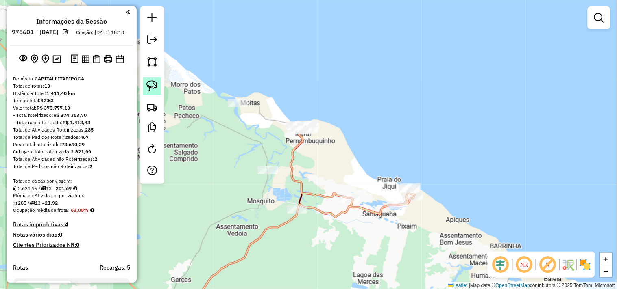
click at [157, 92] on link at bounding box center [152, 86] width 18 height 18
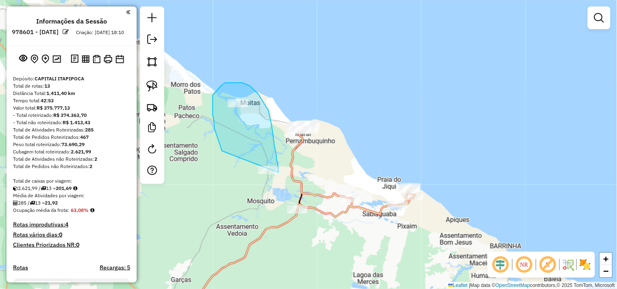
drag, startPoint x: 220, startPoint y: 147, endPoint x: 267, endPoint y: 194, distance: 66.7
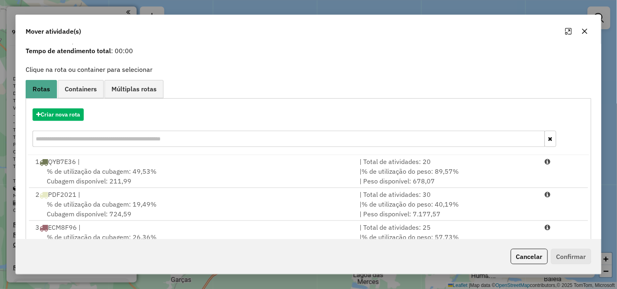
scroll to position [45, 0]
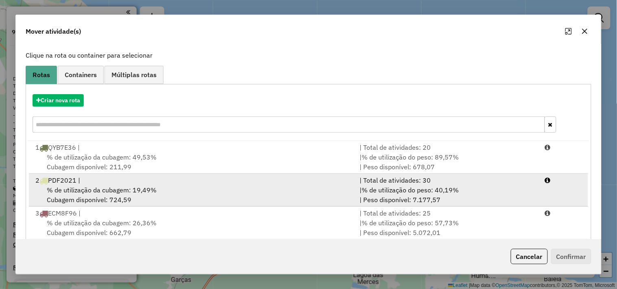
click at [116, 195] on div "% de utilização da cubagem: 19,49% Cubagem disponível: 724,59" at bounding box center [192, 195] width 324 height 20
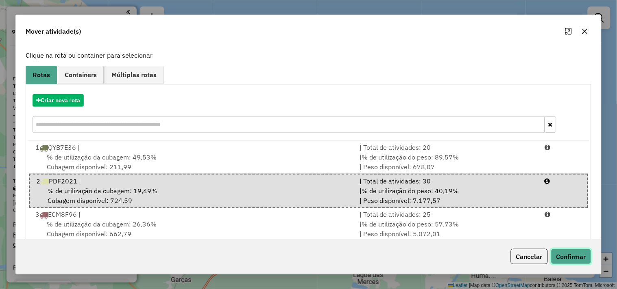
click at [576, 258] on button "Confirmar" at bounding box center [571, 256] width 40 height 15
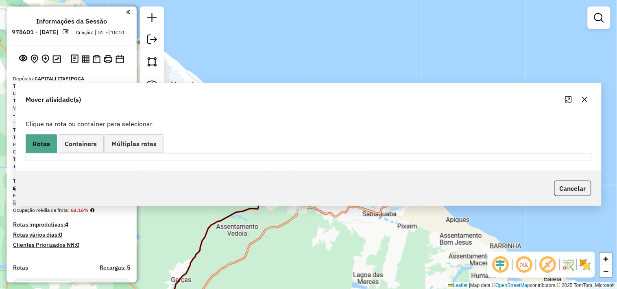
scroll to position [0, 0]
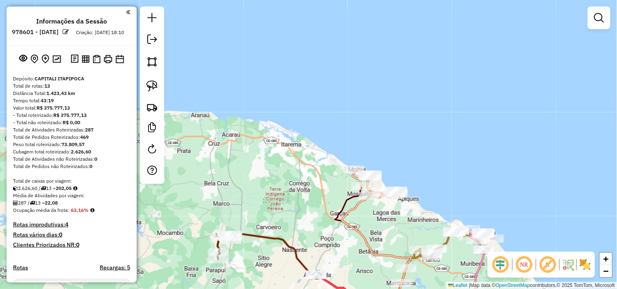
click at [328, 150] on div "Janela de atendimento Grade de atendimento Capacidade Transportadoras Veículos …" at bounding box center [308, 144] width 617 height 289
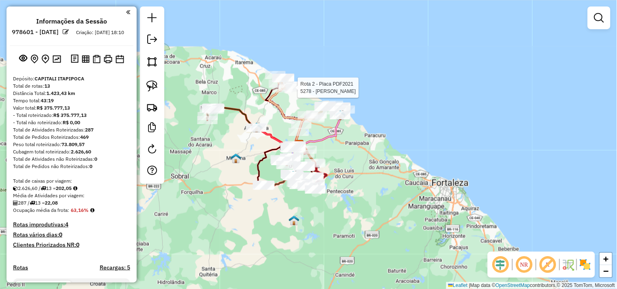
drag, startPoint x: 84, startPoint y: 131, endPoint x: 61, endPoint y: 128, distance: 23.1
click at [61, 126] on div "- Total não roteirizado: R$ 0,00" at bounding box center [71, 122] width 117 height 7
click at [306, 213] on div "Rota 2 - Placa PDF2021 5278 - FABIO TEIXEIRA PIRES Janela de atendimento Grade …" at bounding box center [308, 144] width 617 height 289
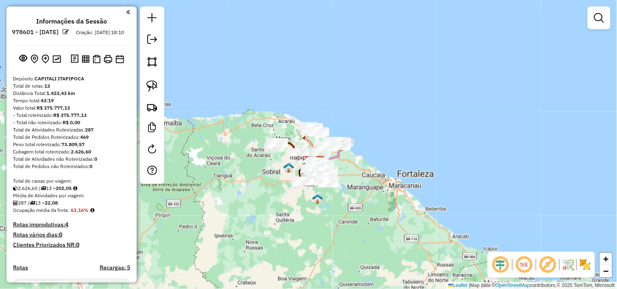
drag, startPoint x: 324, startPoint y: 224, endPoint x: 334, endPoint y: 209, distance: 17.9
click at [334, 209] on div "Janela de atendimento Grade de atendimento Capacidade Transportadoras Veículos …" at bounding box center [308, 144] width 617 height 289
click at [102, 112] on div "Valor total: R$ 375.777,13" at bounding box center [71, 107] width 117 height 7
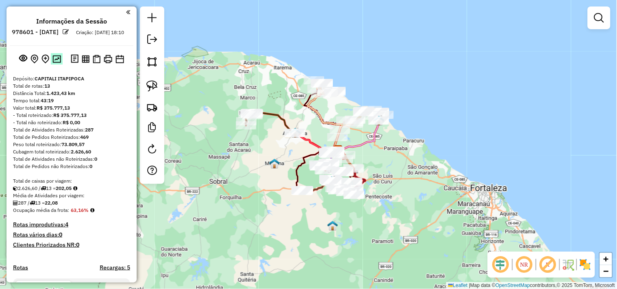
click at [56, 63] on img at bounding box center [56, 59] width 9 height 8
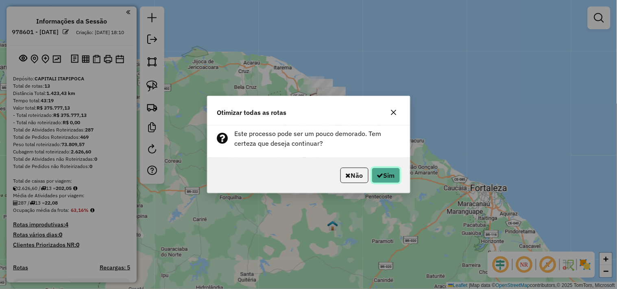
click at [392, 177] on button "Sim" at bounding box center [385, 175] width 28 height 15
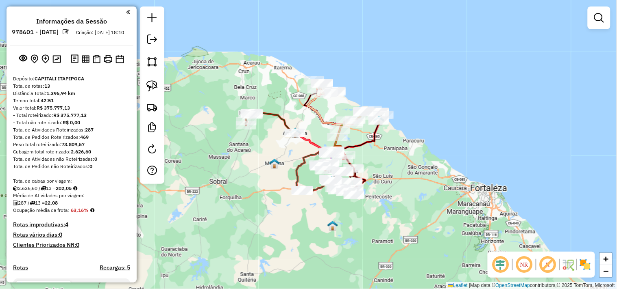
click at [161, 41] on div at bounding box center [152, 96] width 24 height 178
click at [154, 38] on em at bounding box center [152, 40] width 10 height 10
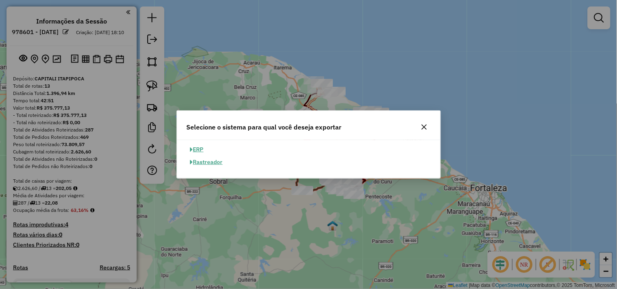
drag, startPoint x: 203, startPoint y: 148, endPoint x: 207, endPoint y: 150, distance: 4.5
click at [202, 148] on button "ERP" at bounding box center [197, 149] width 21 height 13
select select "**"
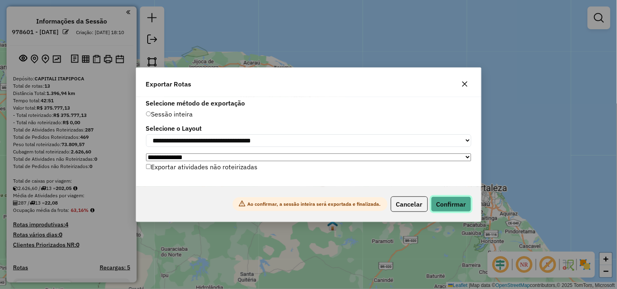
click at [446, 204] on button "Confirmar" at bounding box center [451, 204] width 40 height 15
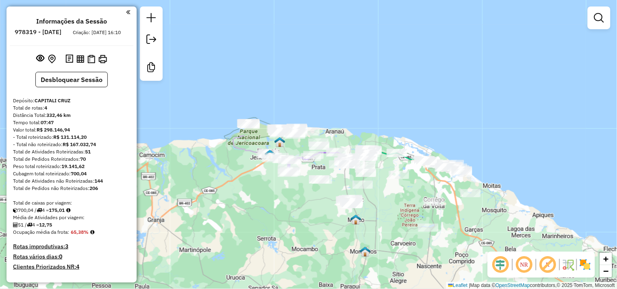
scroll to position [45, 0]
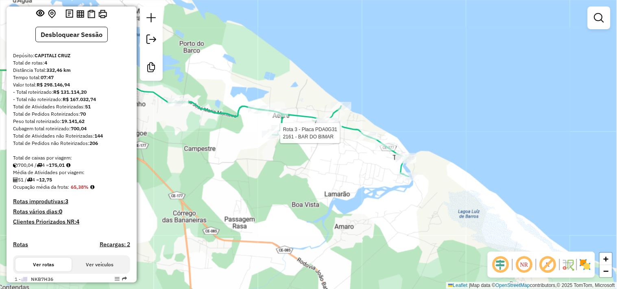
select select "**********"
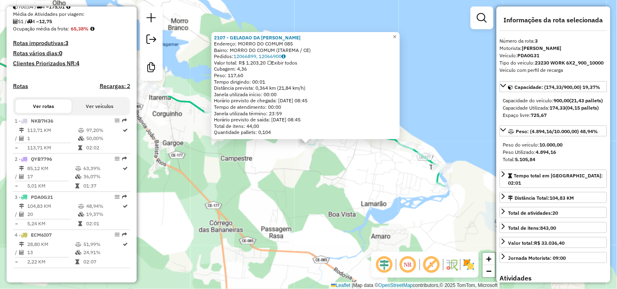
scroll to position [338, 0]
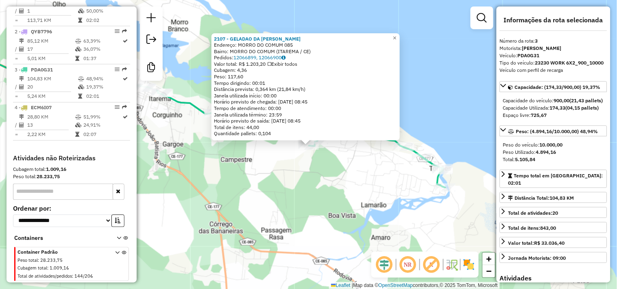
click at [300, 191] on div "2107 - GELADAO DA [PERSON_NAME]: MORRO DO COMUM 085 Bairro: MORRO DO COMUM (ITA…" at bounding box center [308, 144] width 617 height 289
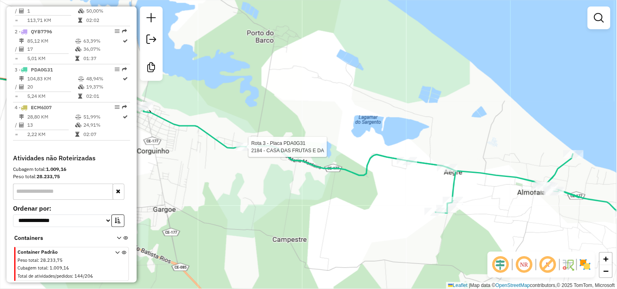
click at [242, 151] on div at bounding box center [246, 147] width 20 height 8
select select "**********"
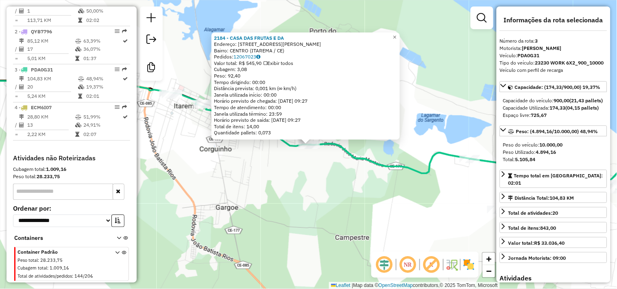
click at [281, 193] on div "2184 - CASA DAS FRUTAS E DA Endereço: [STREET_ADDRESS][PERSON_NAME] Bairro: [GE…" at bounding box center [308, 144] width 617 height 289
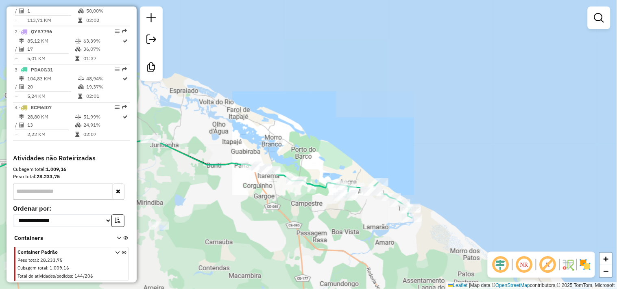
drag, startPoint x: 258, startPoint y: 215, endPoint x: 392, endPoint y: 172, distance: 140.7
click at [384, 175] on div "Janela de atendimento Grade de atendimento Capacidade Transportadoras Veículos …" at bounding box center [308, 144] width 617 height 289
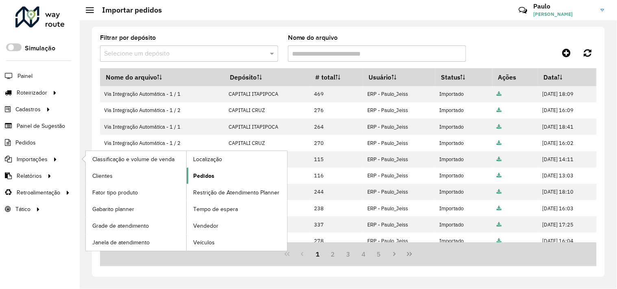
click at [190, 172] on link "Pedidos" at bounding box center [237, 176] width 100 height 16
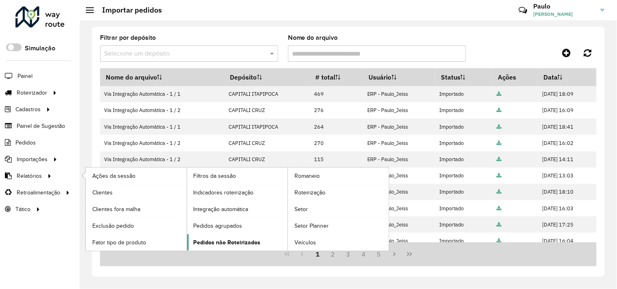
click at [243, 243] on span "Pedidos não Roteirizados" at bounding box center [226, 243] width 67 height 9
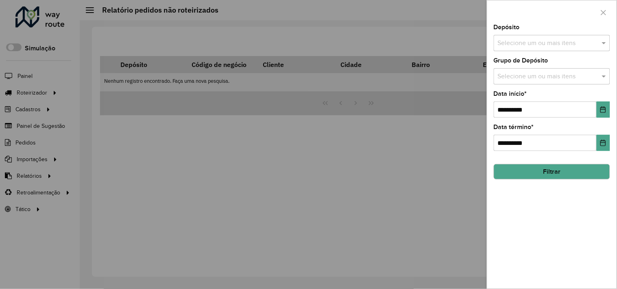
click at [518, 43] on input "text" at bounding box center [547, 44] width 104 height 10
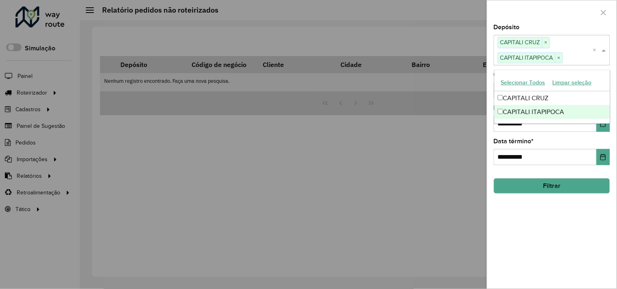
click at [564, 148] on div "**********" at bounding box center [551, 152] width 116 height 27
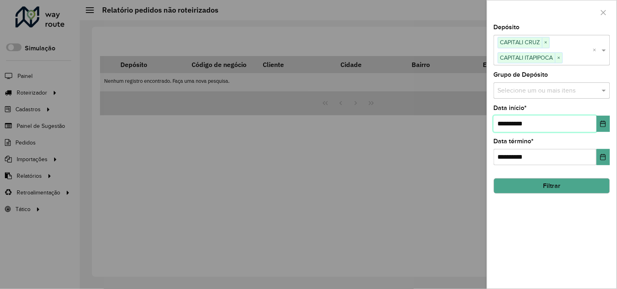
click at [506, 123] on input "**********" at bounding box center [544, 124] width 103 height 16
type input "**********"
click at [530, 182] on button "Filtrar" at bounding box center [551, 185] width 116 height 15
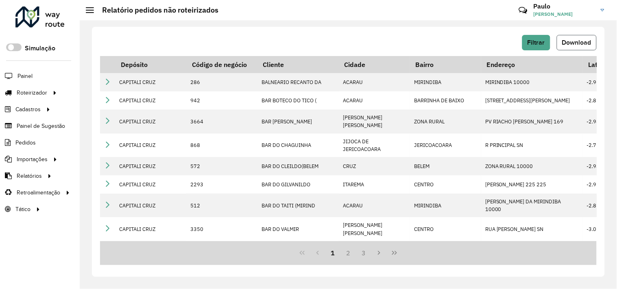
click at [571, 47] on button "Download" at bounding box center [576, 42] width 40 height 15
